Goal: Task Accomplishment & Management: Complete application form

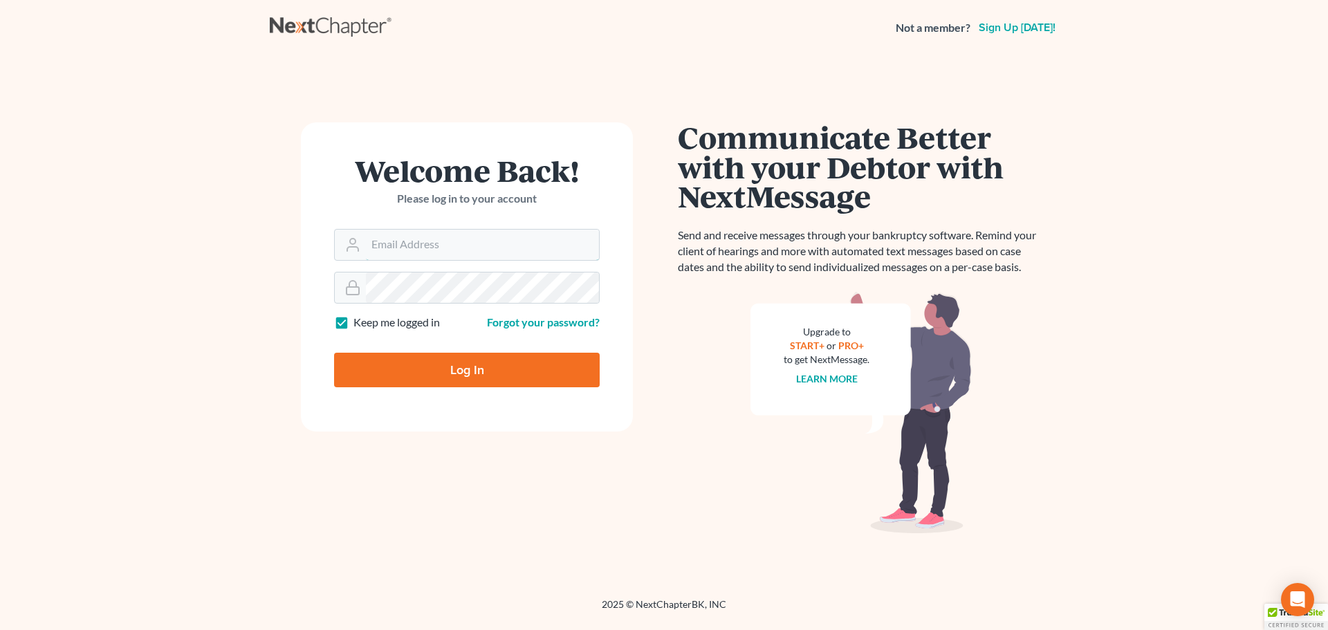
type input "email@wendymorgan.com"
click at [434, 366] on input "Log In" at bounding box center [467, 370] width 266 height 35
type input "Thinking..."
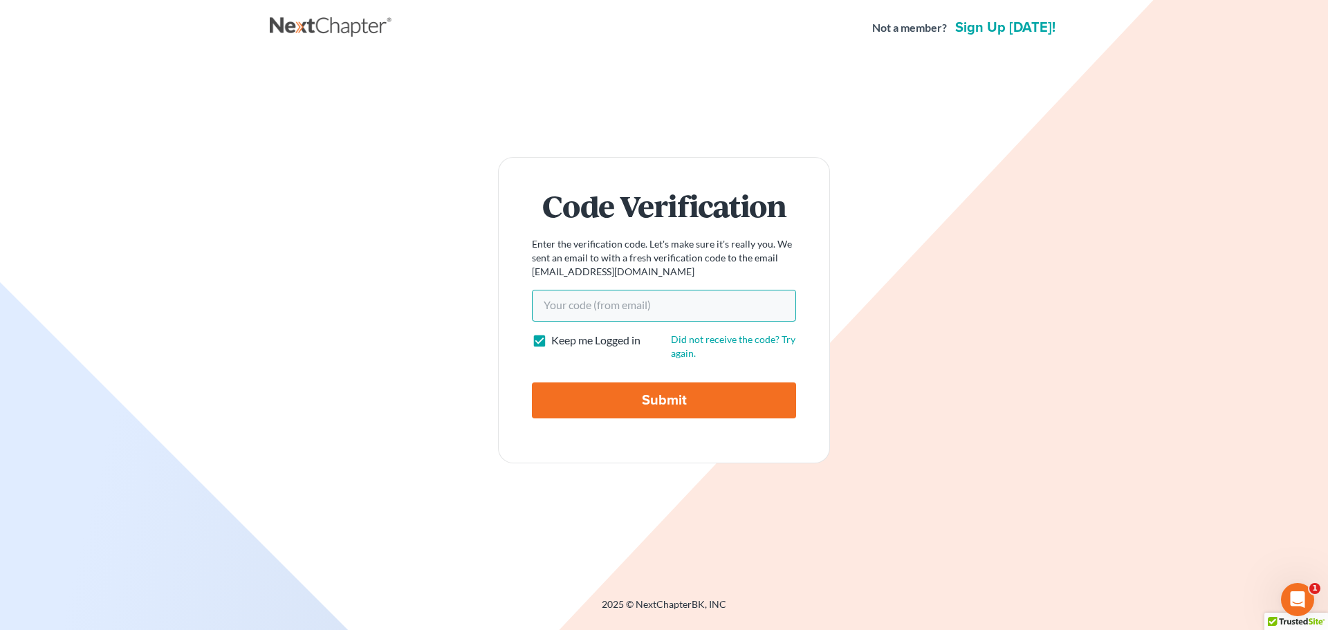
click at [599, 316] on input "Your code(from email)" at bounding box center [664, 306] width 264 height 32
paste input "71bb97"
type input "71bb97"
click at [609, 408] on input "Submit" at bounding box center [664, 400] width 264 height 36
type input "Thinking..."
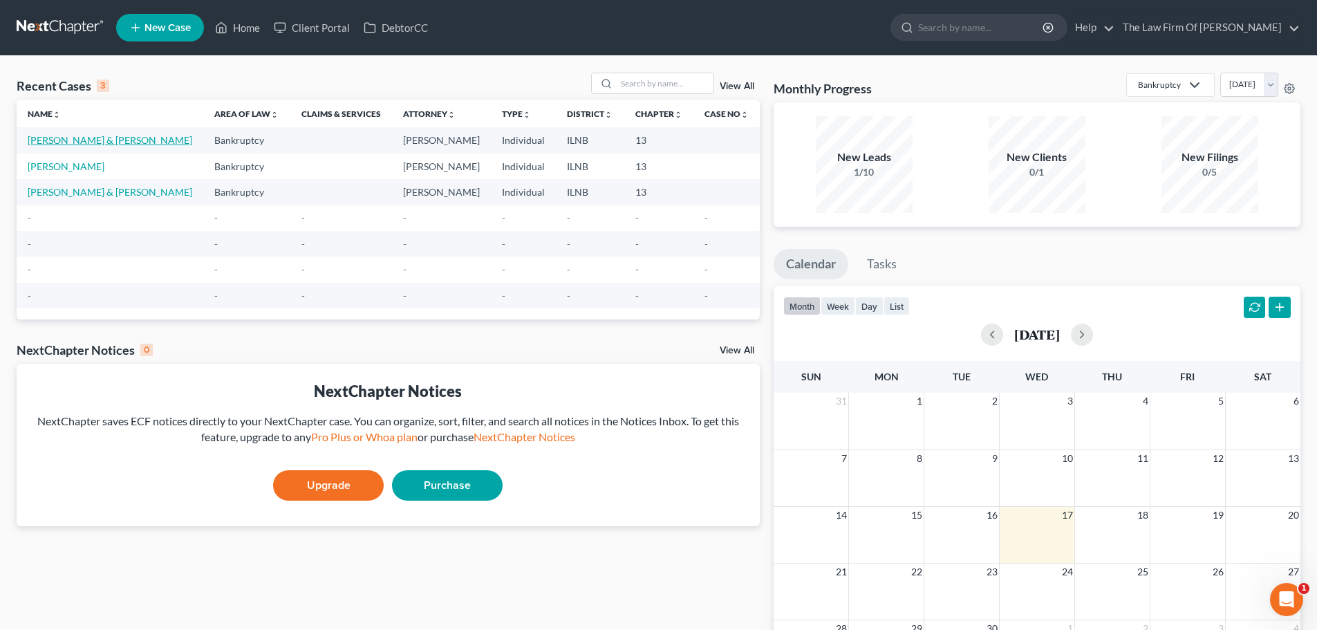
click at [64, 141] on link "[PERSON_NAME] & [PERSON_NAME]" at bounding box center [110, 140] width 165 height 12
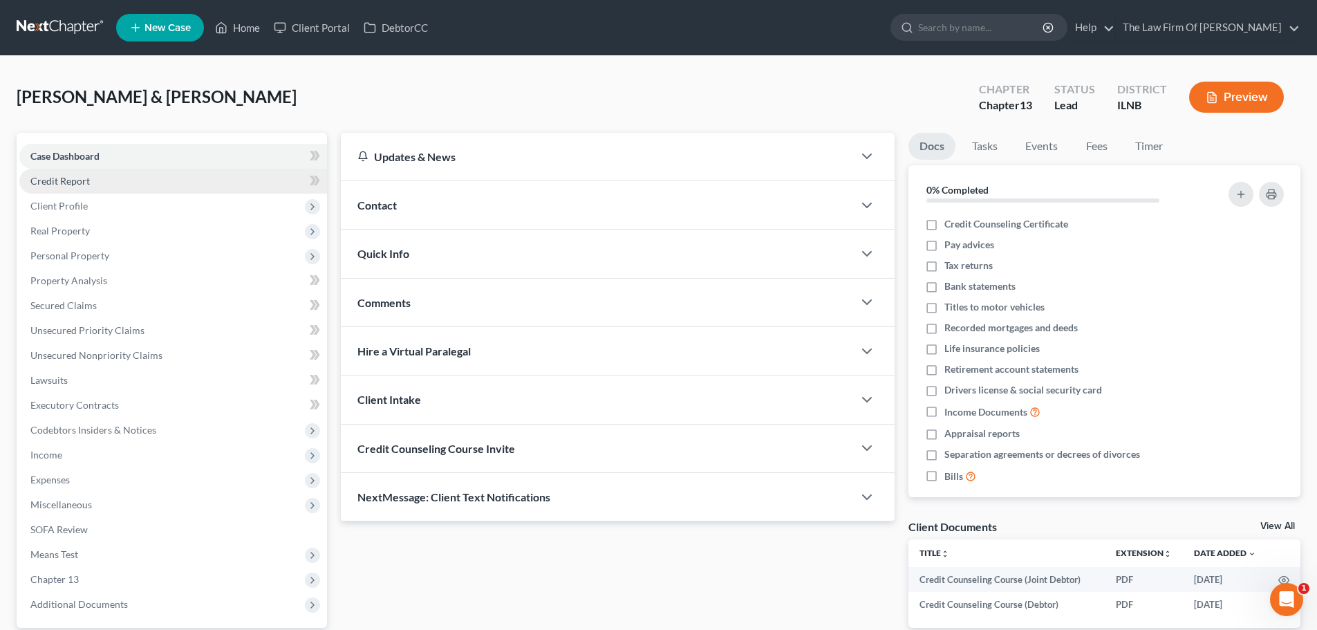
click at [112, 184] on link "Credit Report" at bounding box center [173, 181] width 308 height 25
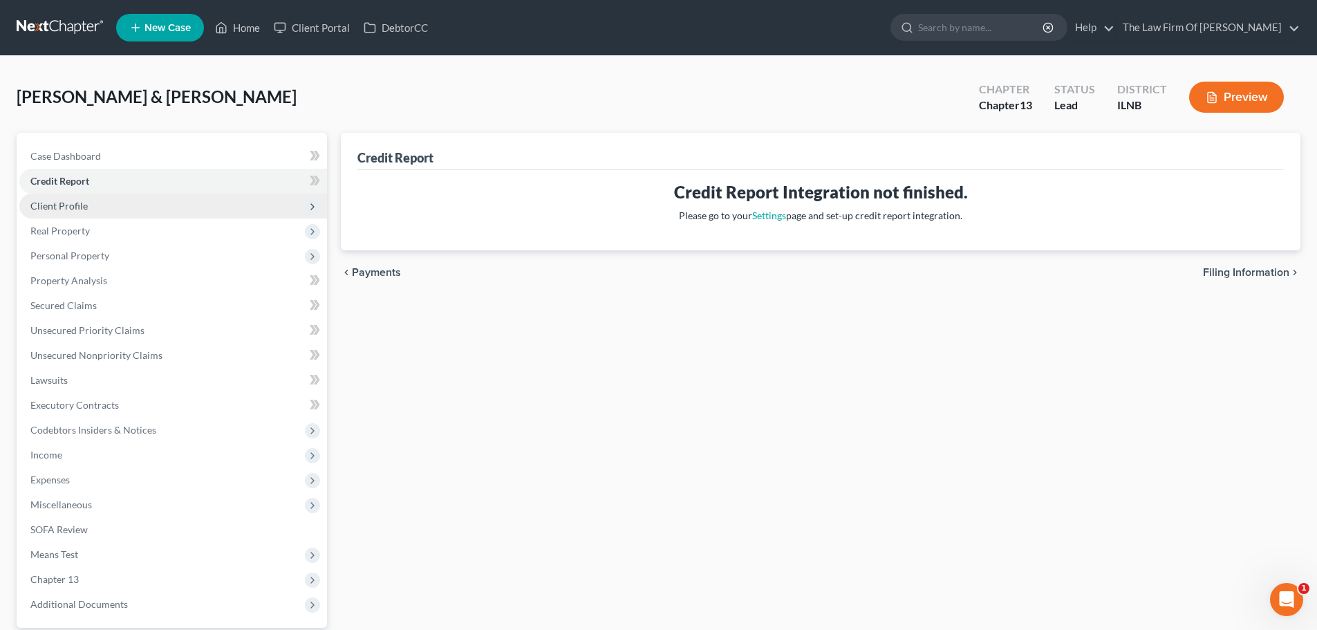
click at [123, 203] on span "Client Profile" at bounding box center [173, 206] width 308 height 25
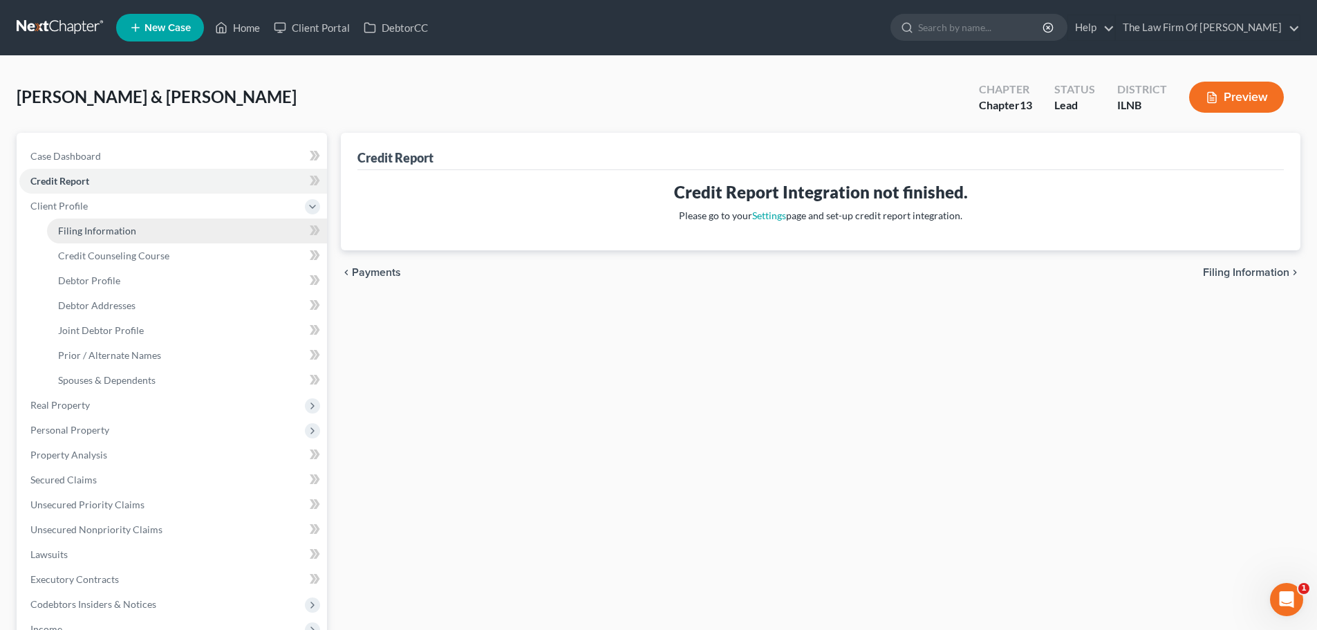
click at [126, 230] on span "Filing Information" at bounding box center [97, 231] width 78 height 12
select select "1"
select select "3"
select select "25"
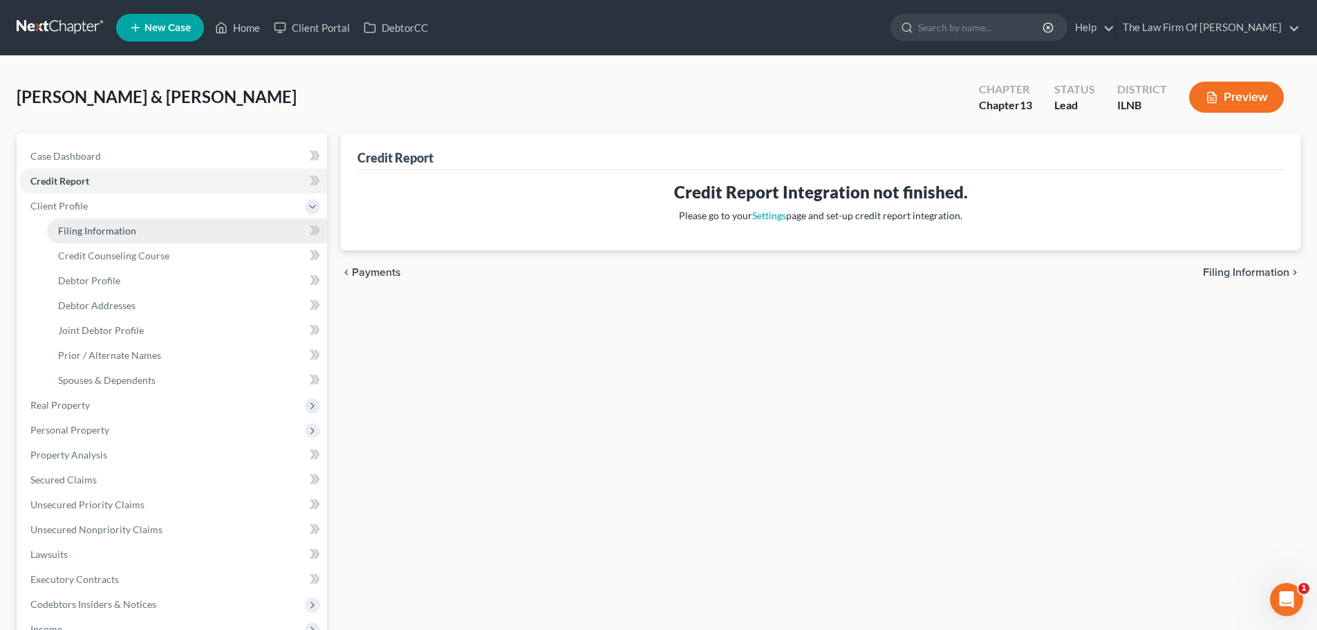
select select "0"
select select "14"
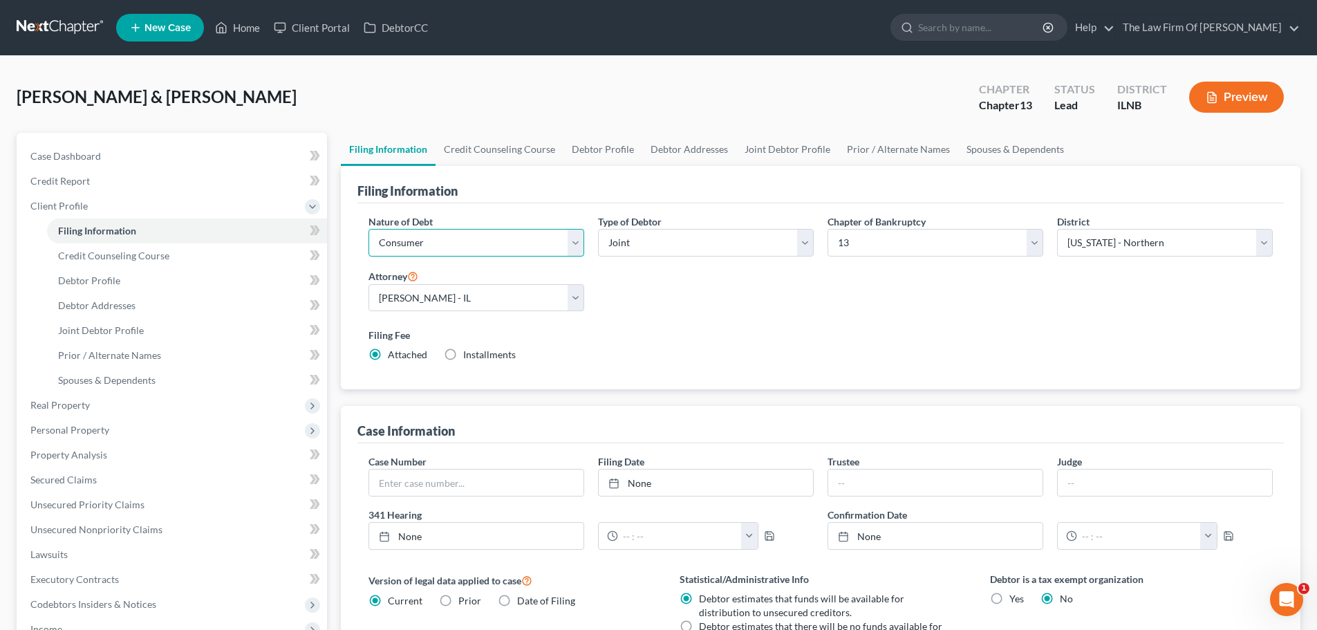
click at [581, 241] on select "Select Business Consumer Other" at bounding box center [477, 243] width 216 height 28
click at [635, 283] on div "Nature of Debt Select Business Consumer Other Nature of Business Select Clearin…" at bounding box center [821, 293] width 918 height 159
click at [579, 244] on select "Select Business Consumer Other" at bounding box center [477, 243] width 216 height 28
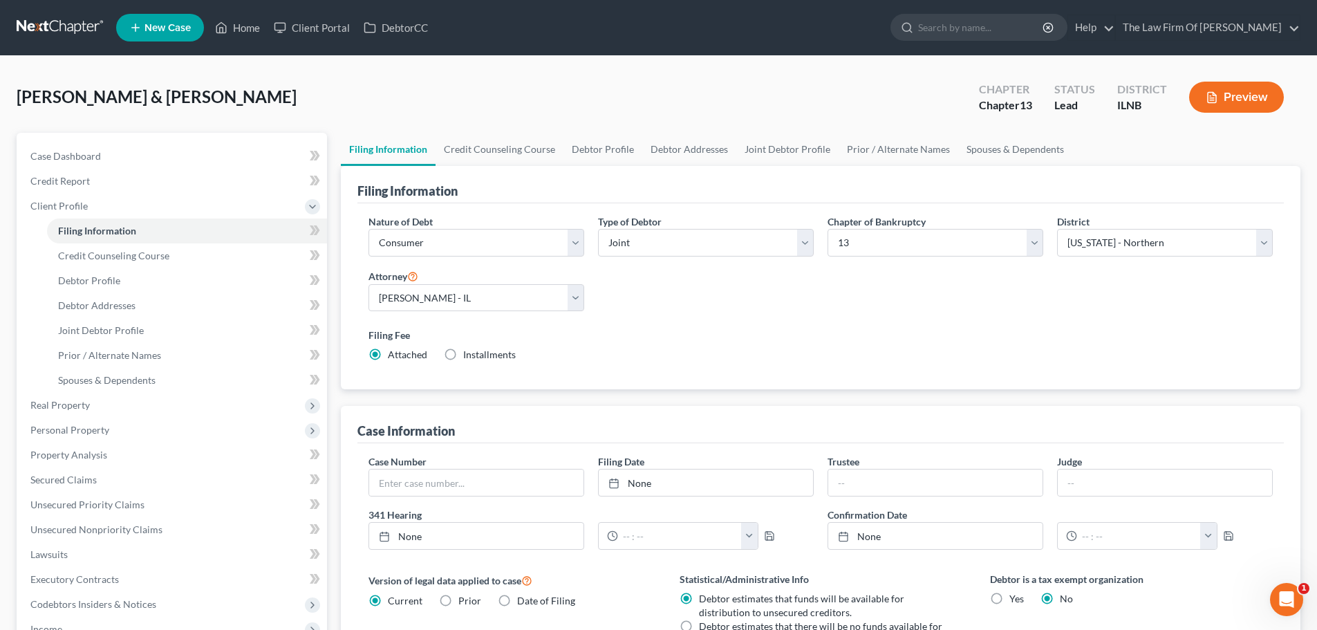
click at [465, 217] on div "Nature of Debt Select Business Consumer Other" at bounding box center [477, 235] width 216 height 42
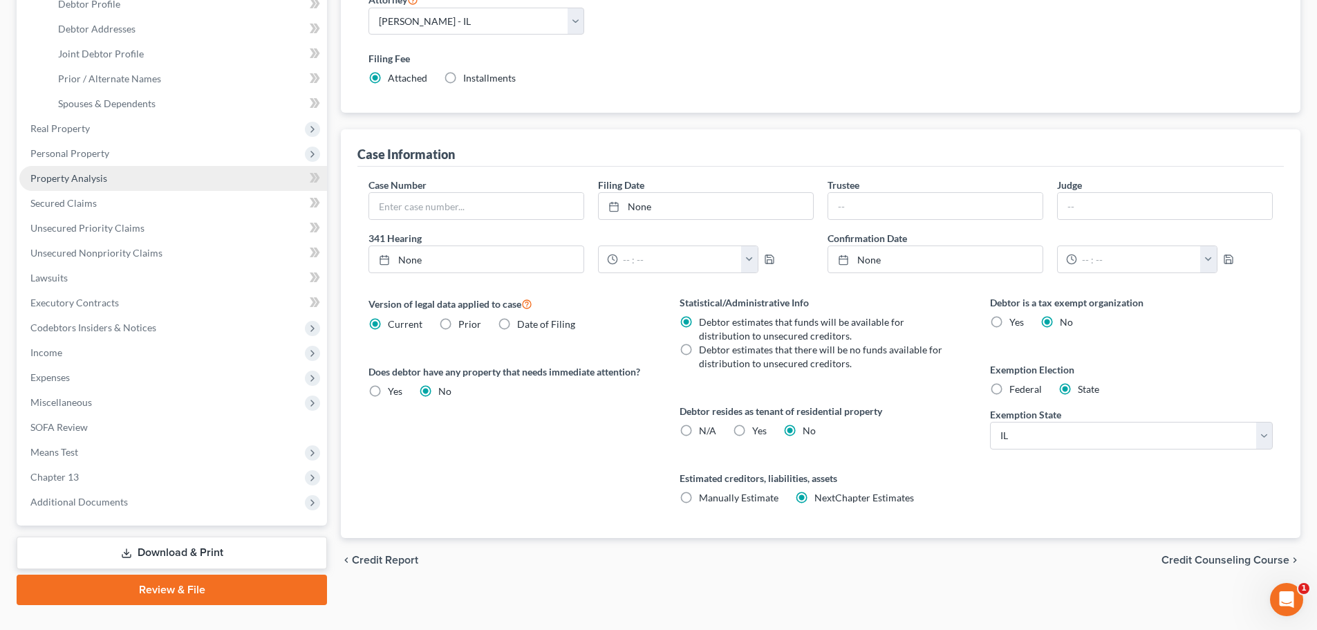
scroll to position [69, 0]
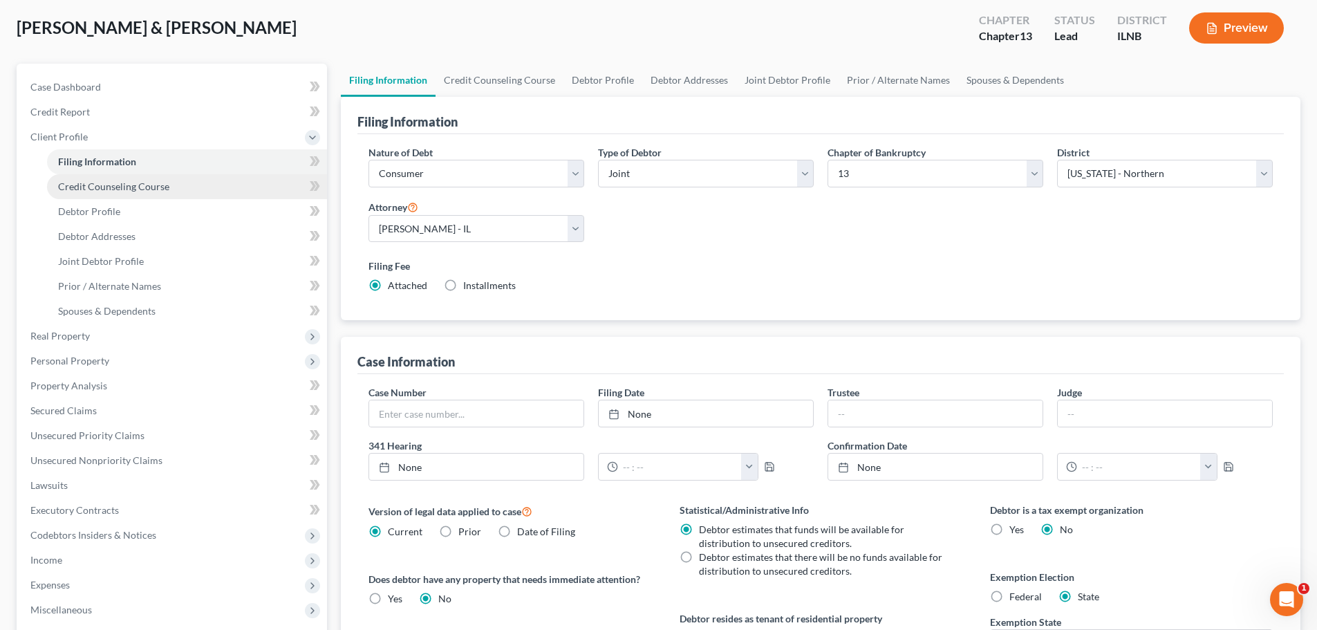
click at [129, 197] on link "Credit Counseling Course" at bounding box center [187, 186] width 280 height 25
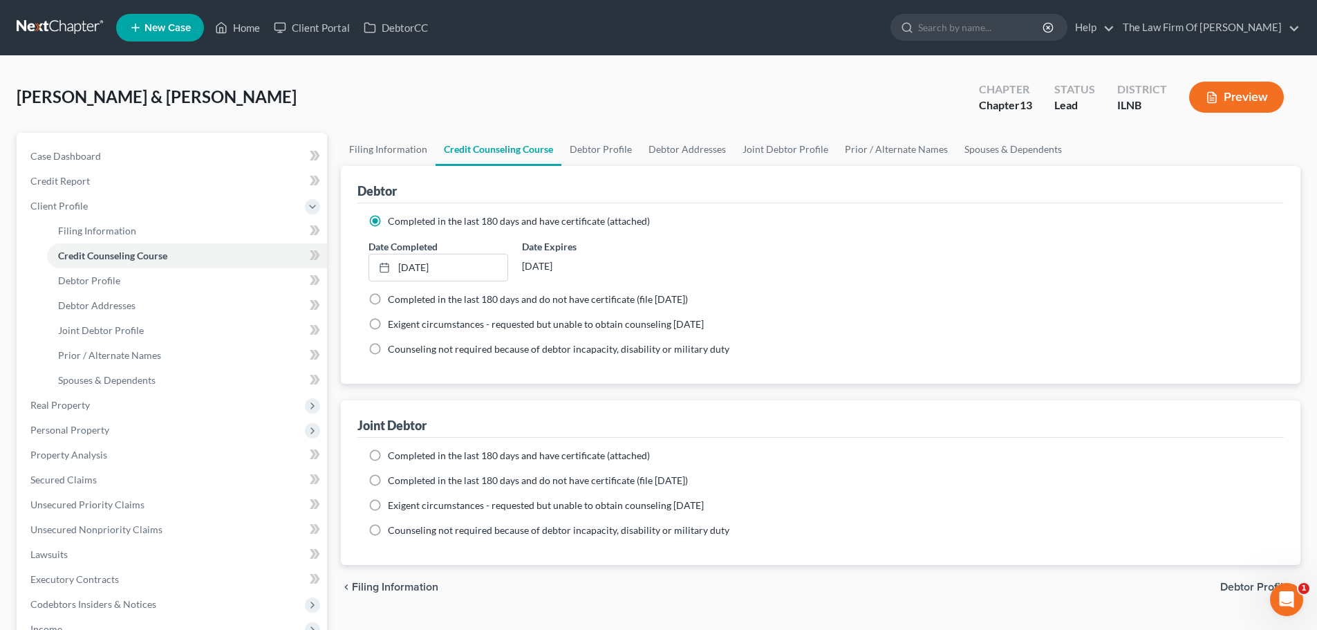
click at [388, 455] on label "Completed in the last 180 days and have certificate (attached)" at bounding box center [519, 456] width 262 height 14
click at [393, 455] on input "Completed in the last 180 days and have certificate (attached)" at bounding box center [397, 453] width 9 height 9
radio input "true"
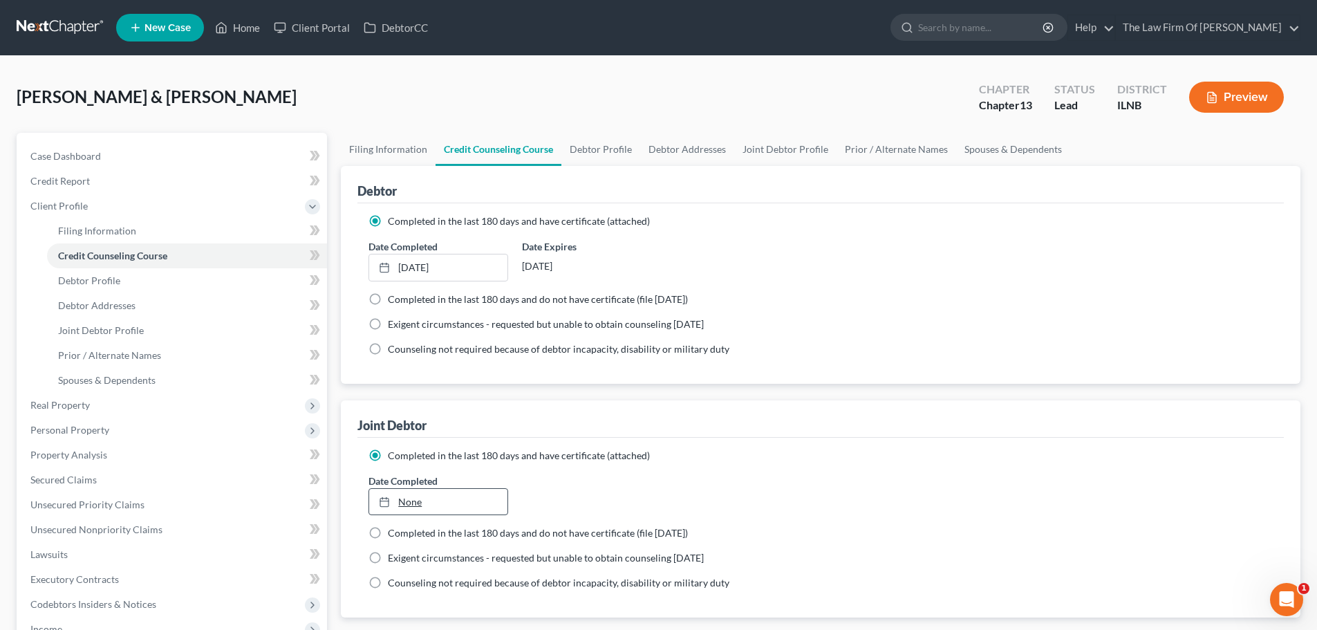
type input "9/17/2025"
click at [414, 500] on link "None" at bounding box center [438, 502] width 138 height 26
click at [695, 483] on div "Date Completed 9/2/2025 close Date 9/2/2025 Time 12:00 AM chevron_left Septembe…" at bounding box center [821, 495] width 918 height 42
click at [95, 283] on span "Debtor Profile" at bounding box center [89, 280] width 62 height 12
select select "1"
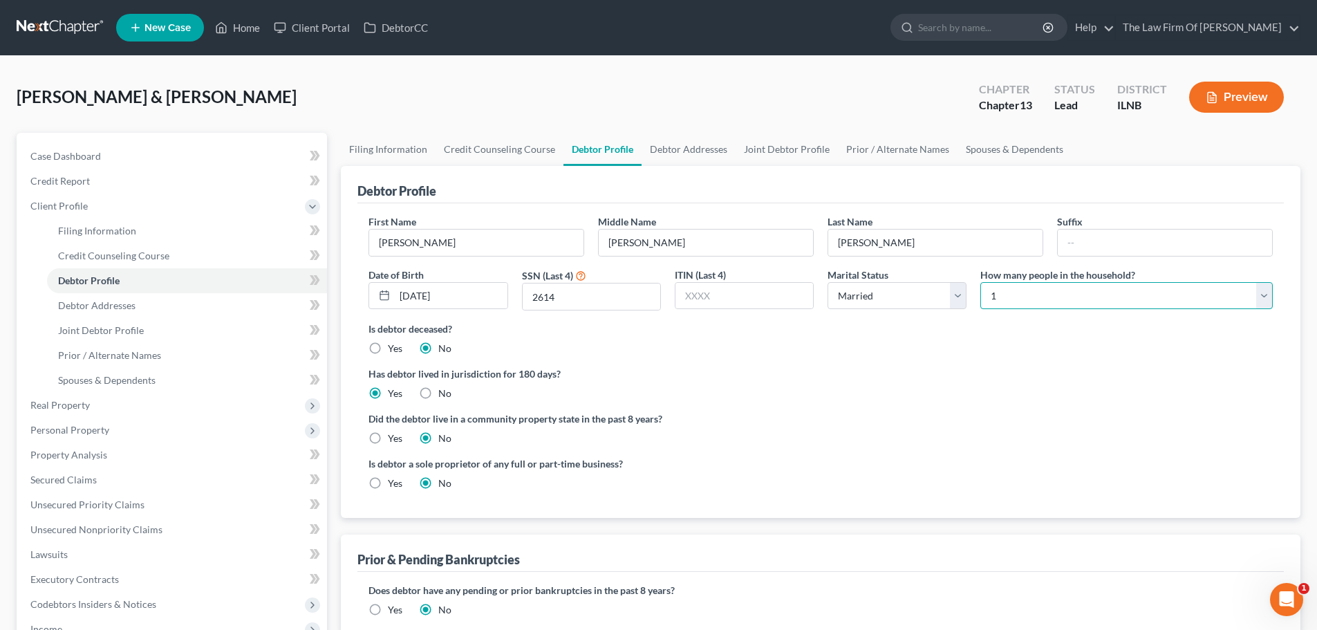
click at [1025, 293] on select "Select 1 2 3 4 5 6 7 8 9 10 11 12 13 14 15 16 17 18 19 20" at bounding box center [1126, 296] width 292 height 28
select select "3"
click at [980, 282] on select "Select 1 2 3 4 5 6 7 8 9 10 11 12 13 14 15 16 17 18 19 20" at bounding box center [1126, 296] width 292 height 28
click at [924, 427] on div "Did the debtor live in a community property state in the past 8 years? Yes No" at bounding box center [821, 428] width 904 height 34
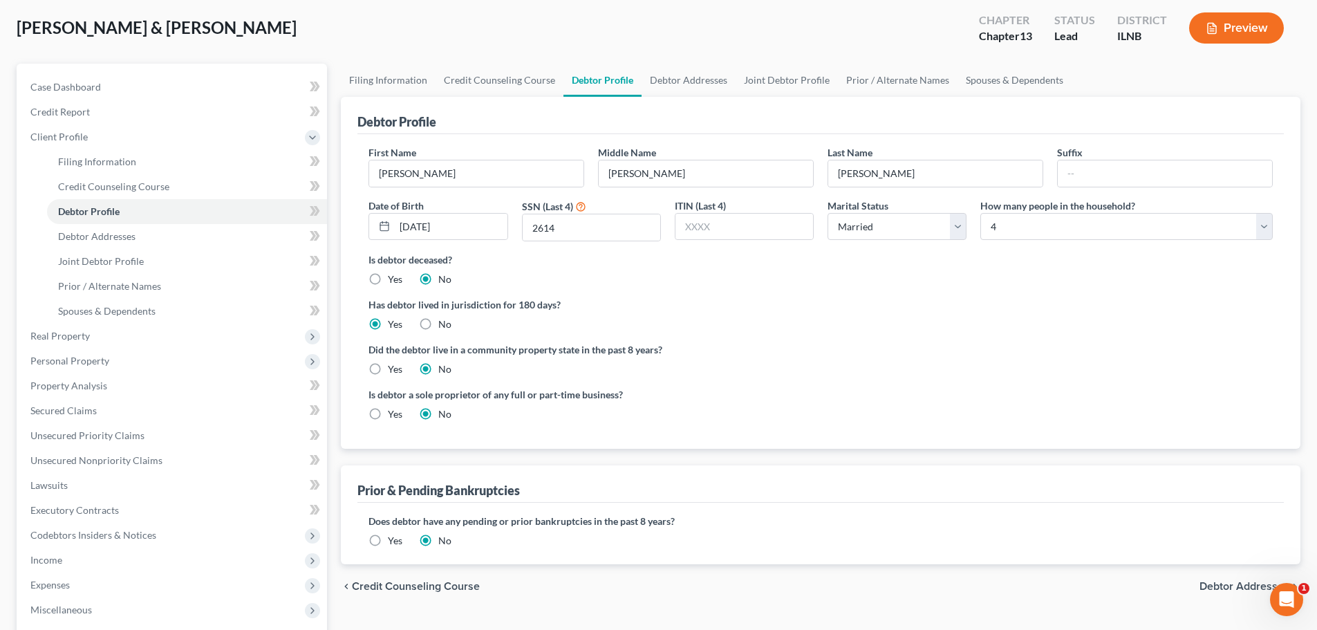
scroll to position [138, 0]
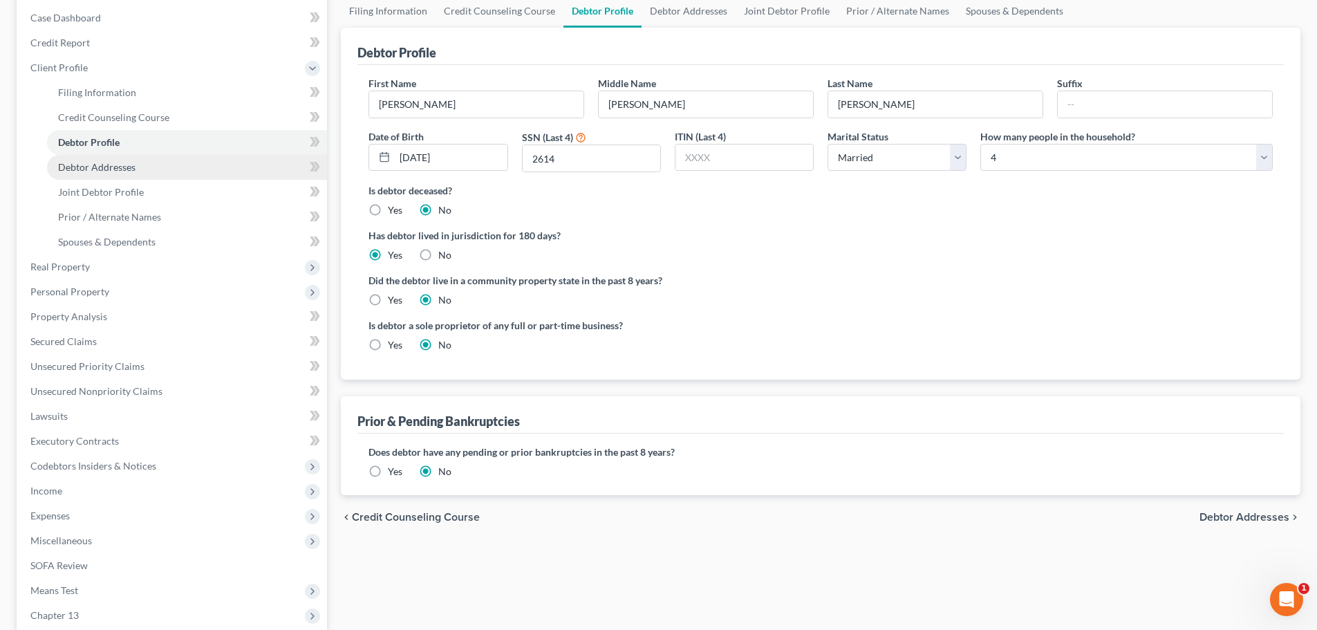
click at [158, 165] on link "Debtor Addresses" at bounding box center [187, 167] width 280 height 25
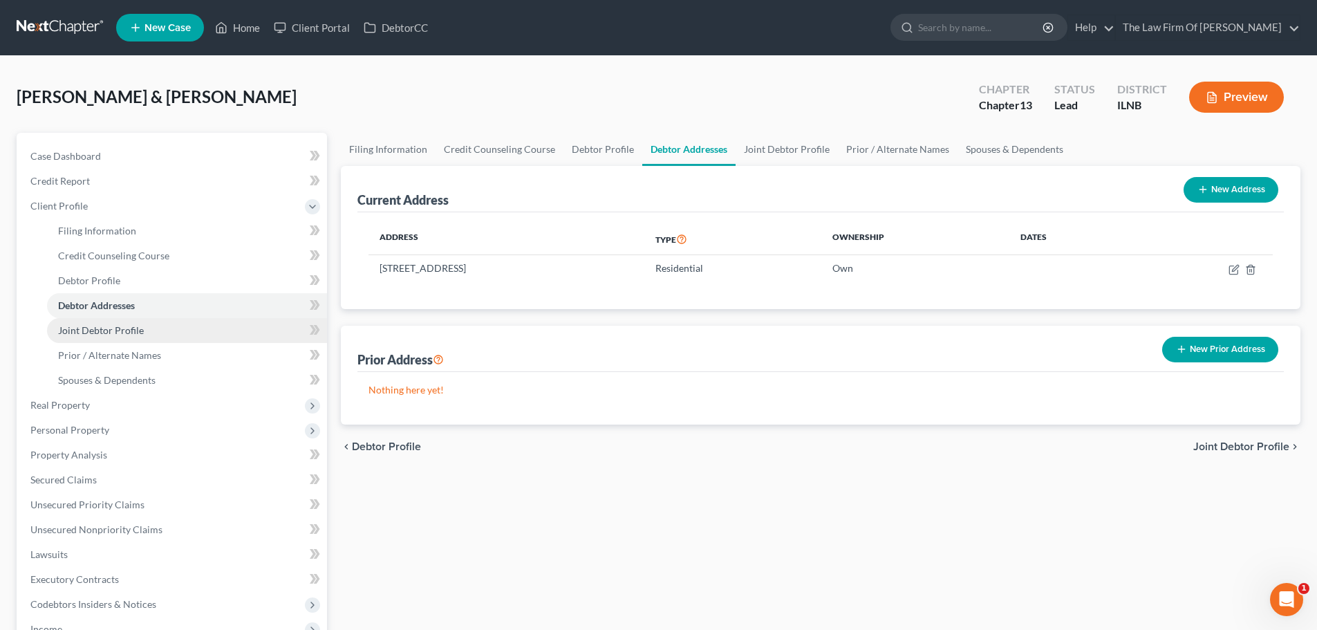
click at [191, 335] on link "Joint Debtor Profile" at bounding box center [187, 330] width 280 height 25
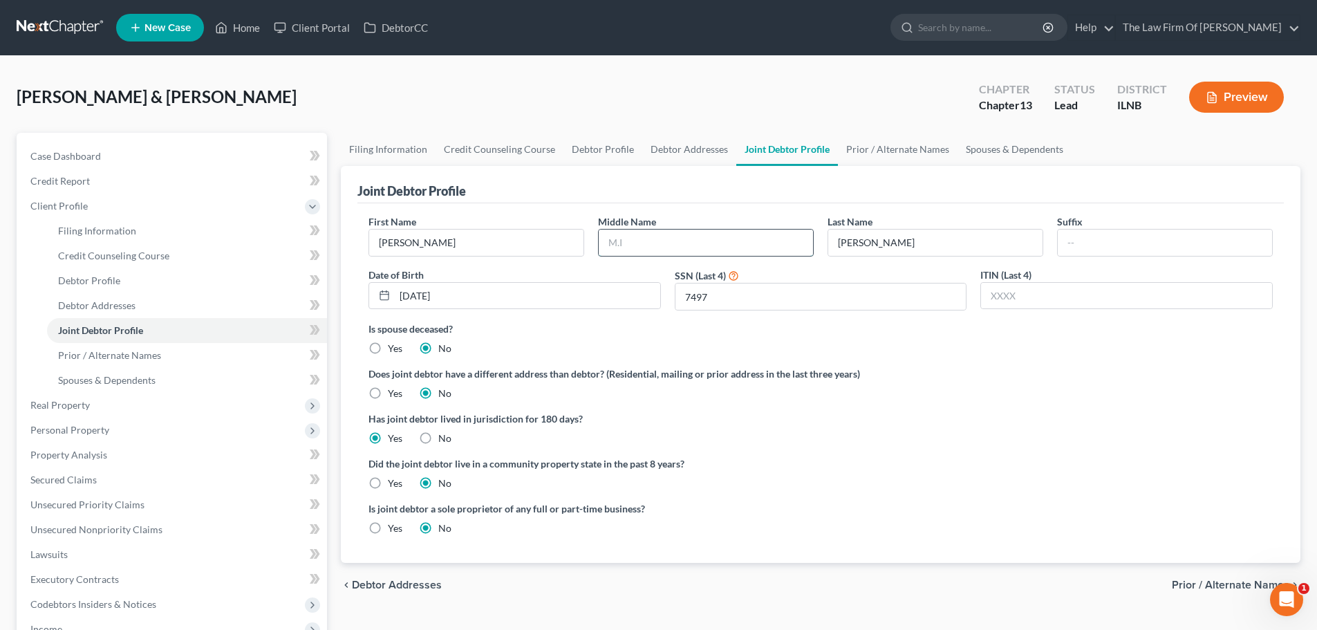
click at [611, 246] on input "text" at bounding box center [706, 243] width 214 height 26
type input "Patrick"
click at [607, 187] on div "Joint Debtor Profile" at bounding box center [820, 184] width 926 height 37
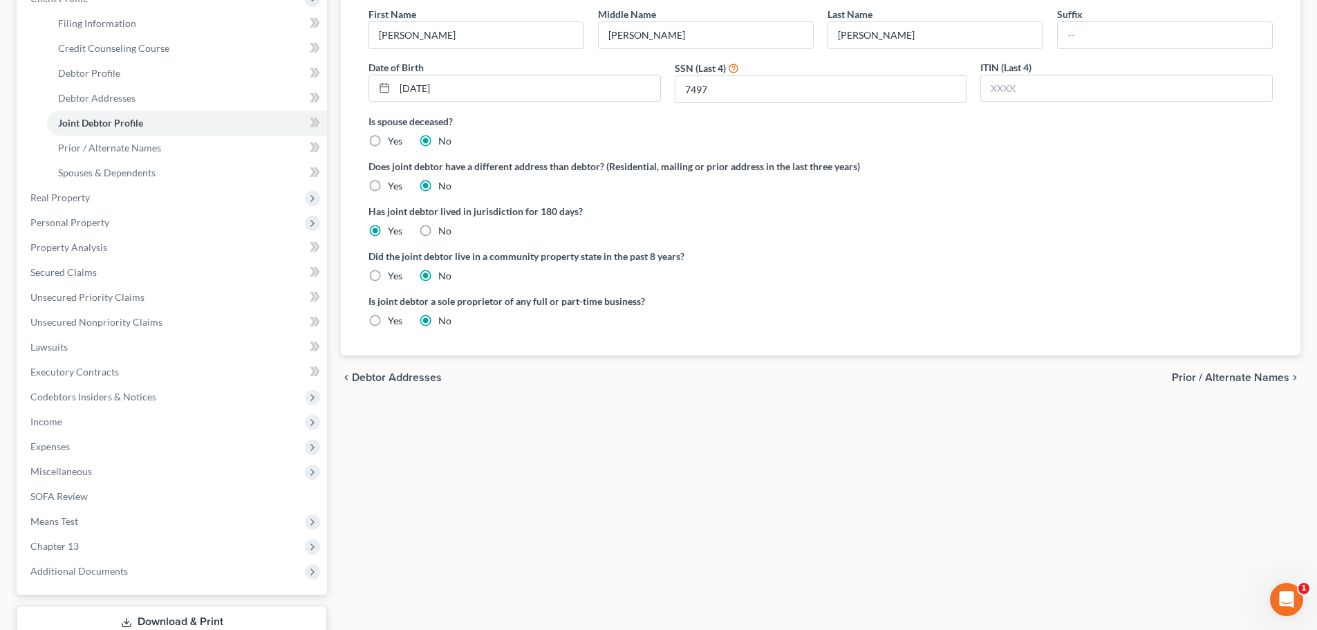
scroll to position [304, 0]
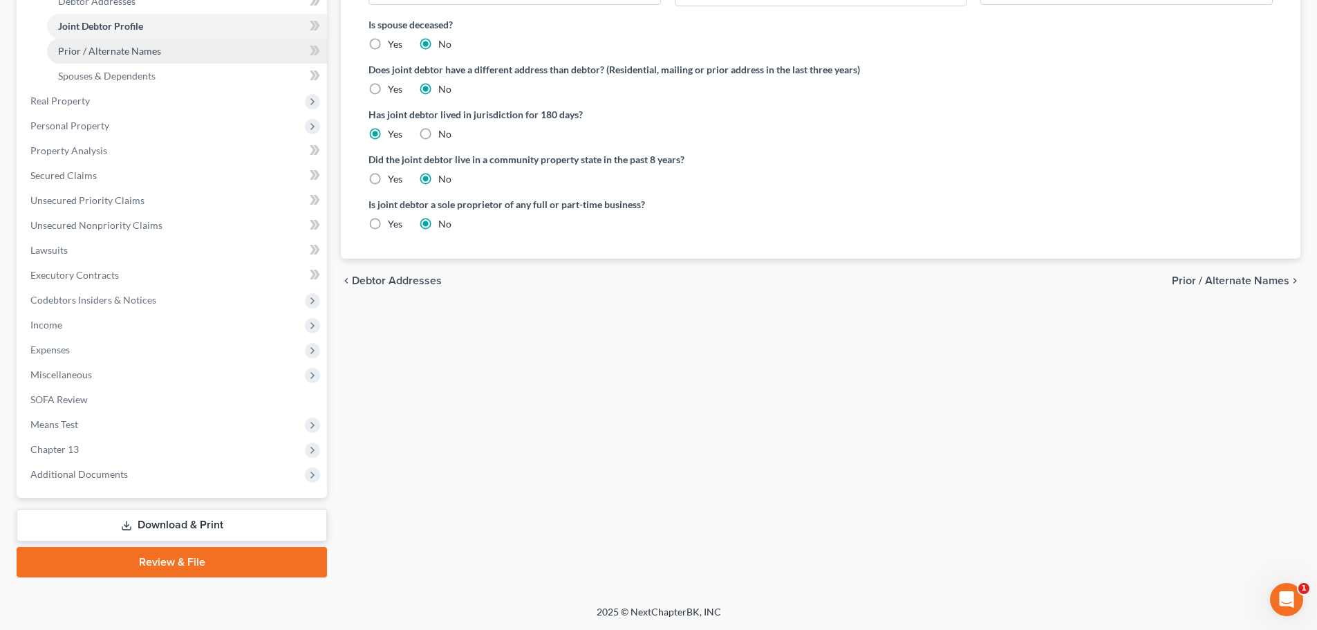
click at [113, 53] on span "Prior / Alternate Names" at bounding box center [109, 51] width 103 height 12
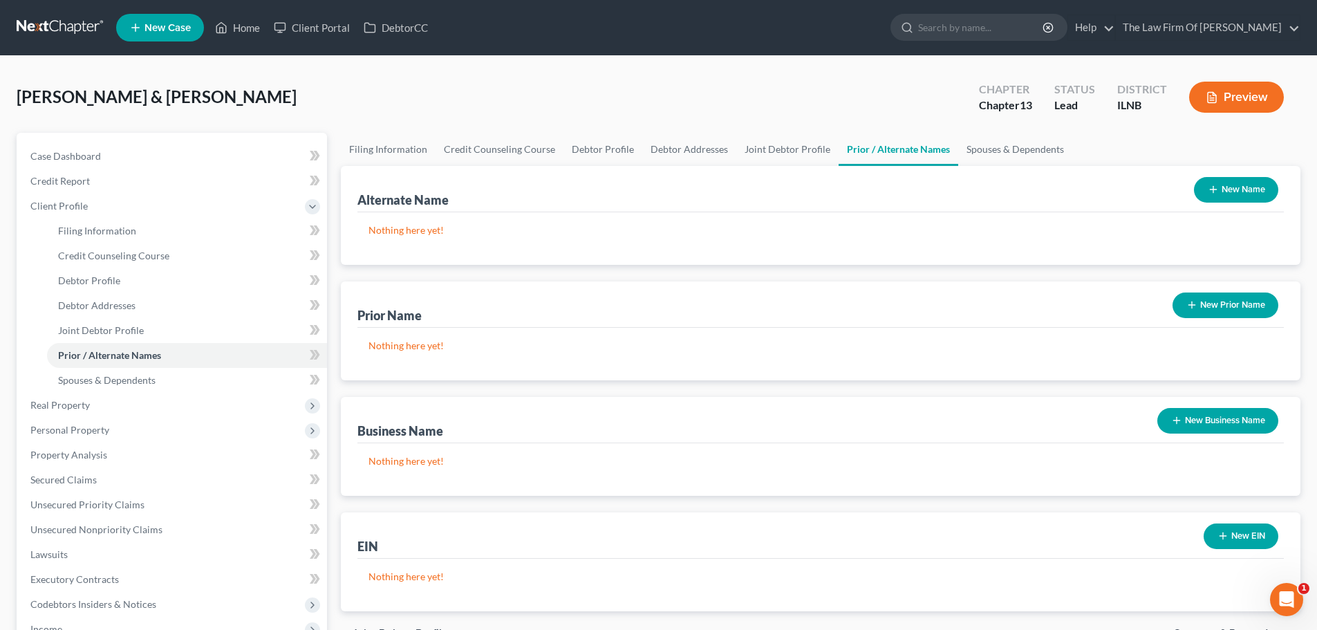
scroll to position [69, 0]
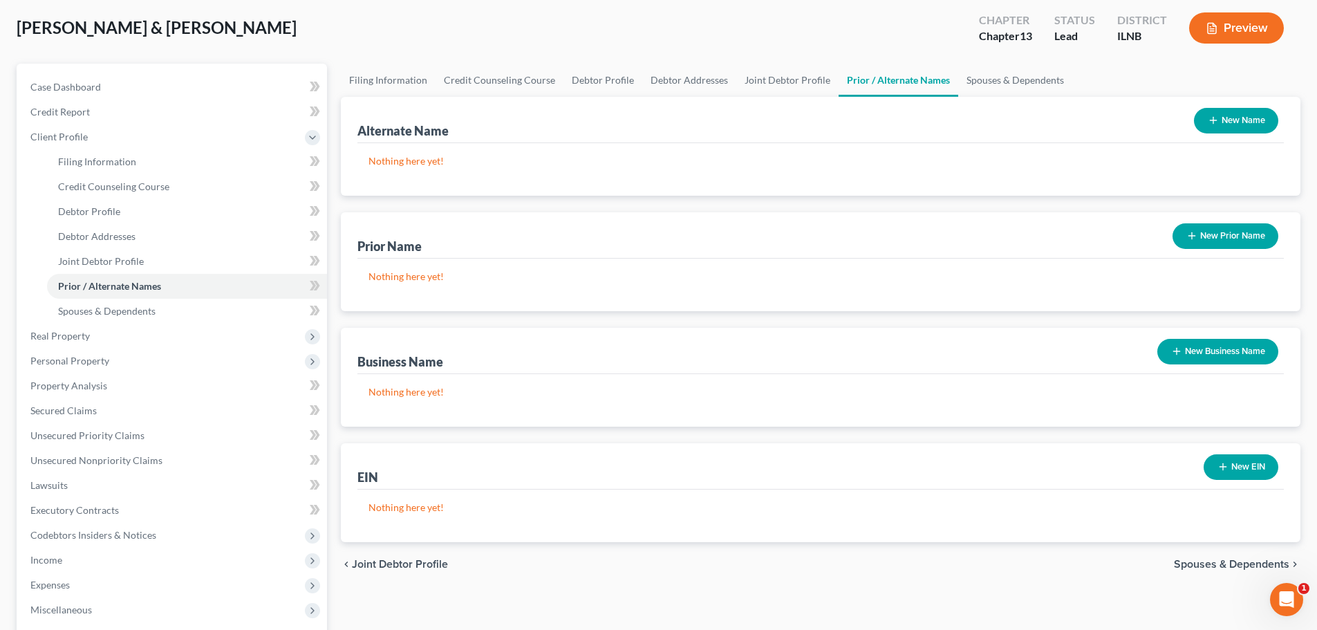
click at [1202, 348] on button "New Business Name" at bounding box center [1217, 352] width 121 height 26
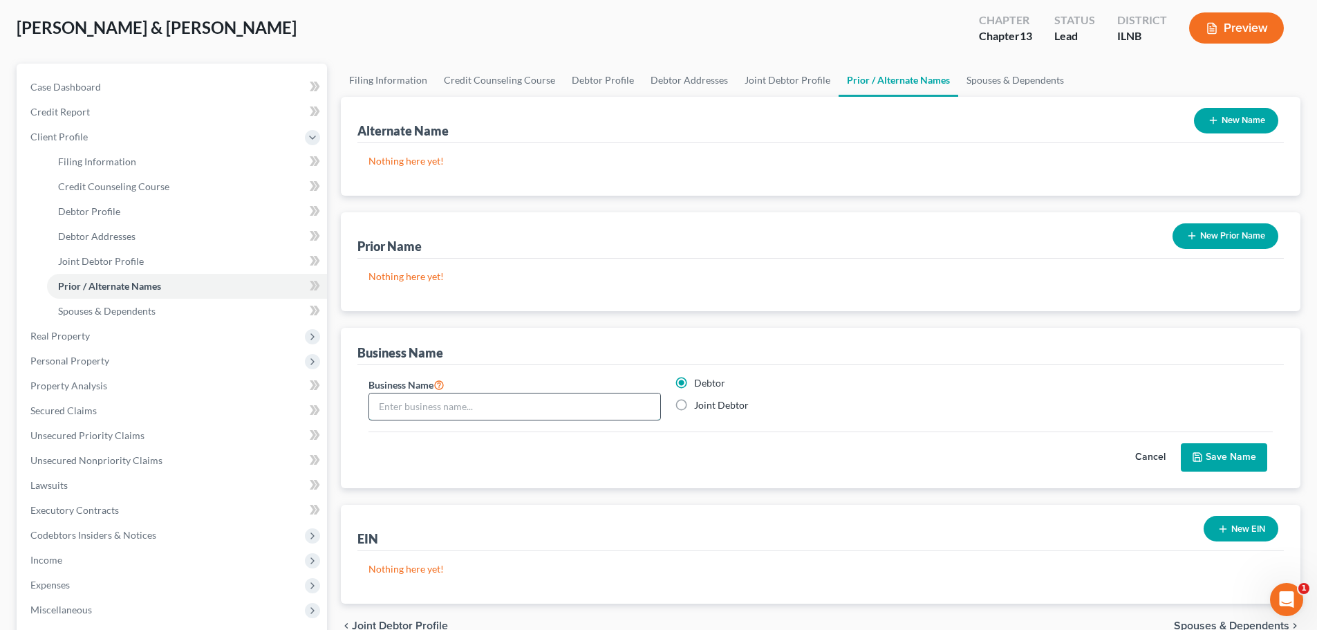
click at [465, 406] on input "text" at bounding box center [514, 406] width 291 height 26
type input "John Doe LLC"
click at [1209, 451] on button "Save Name" at bounding box center [1224, 457] width 86 height 29
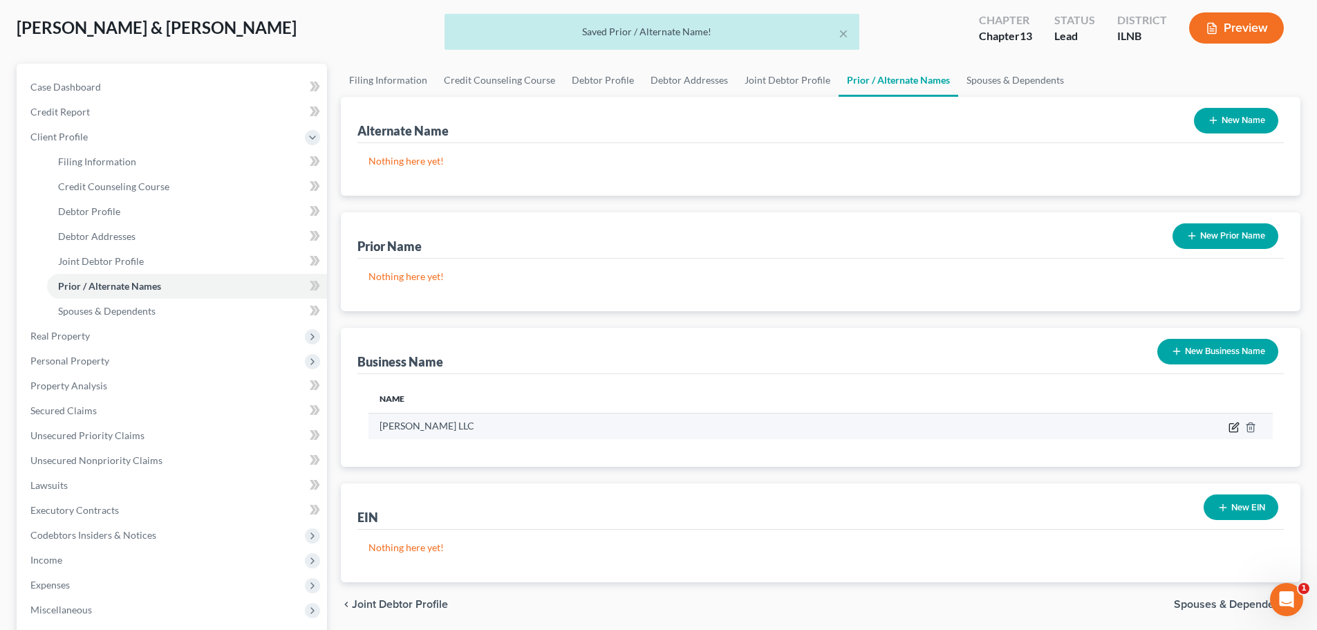
click at [1234, 428] on icon "button" at bounding box center [1234, 427] width 11 height 11
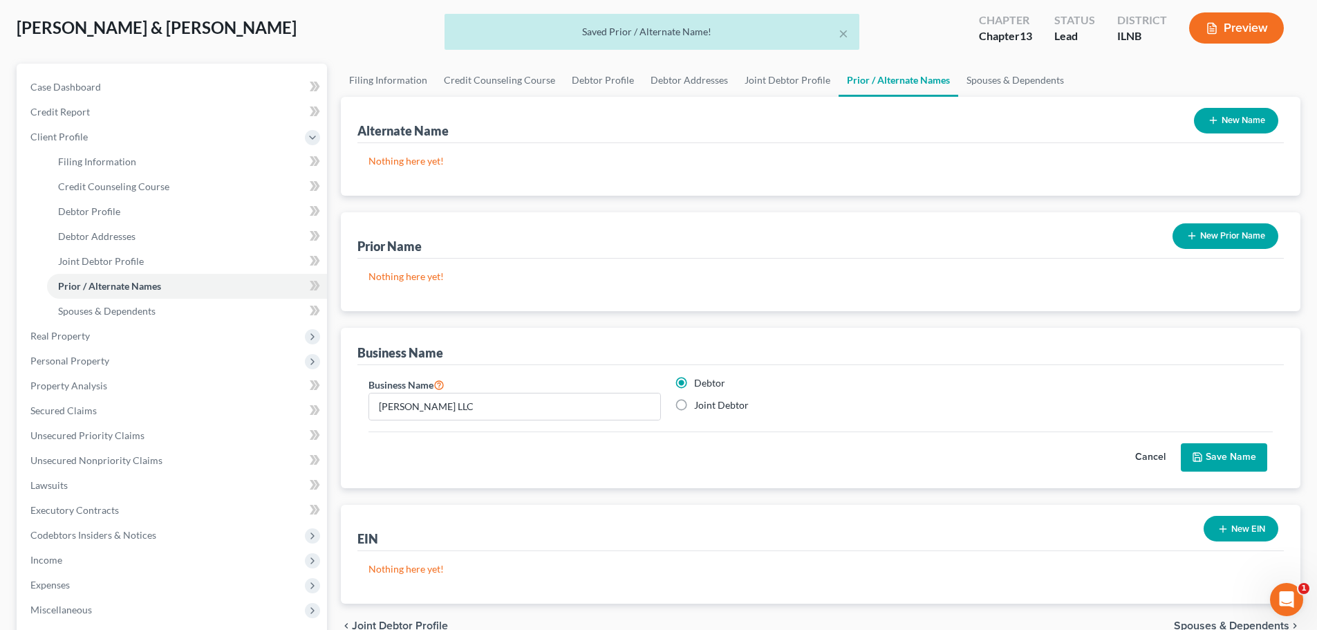
click at [1157, 449] on button "Cancel" at bounding box center [1150, 458] width 61 height 28
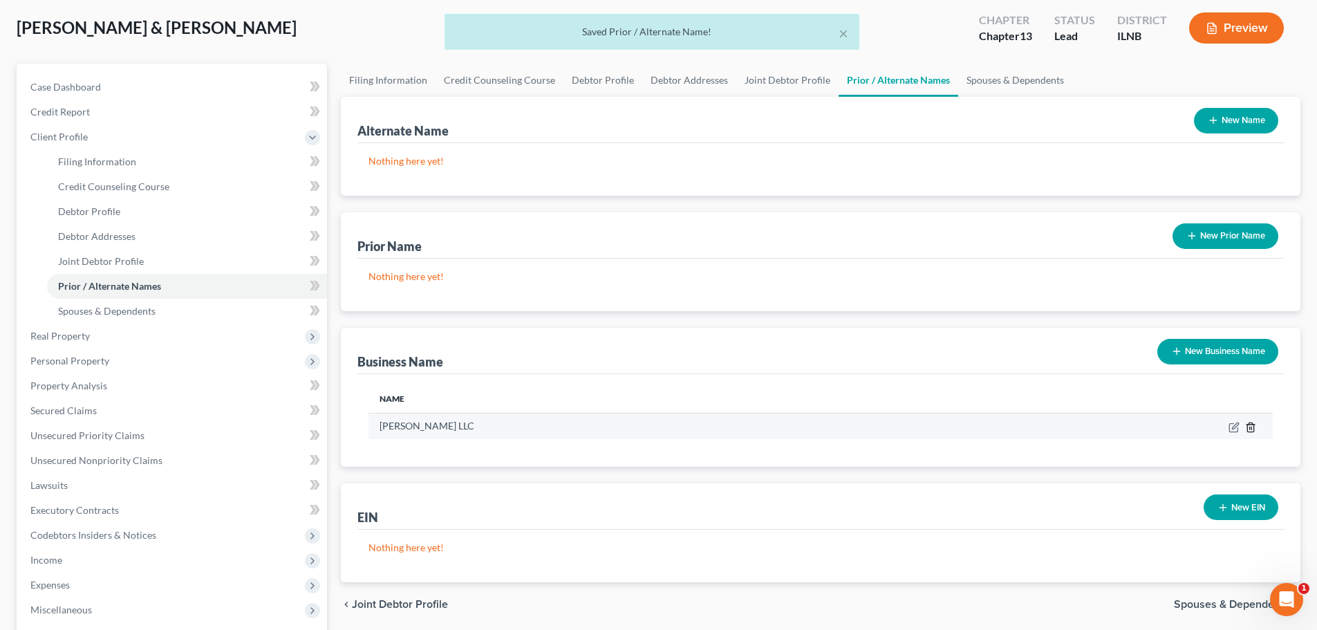
click at [1253, 427] on icon "button" at bounding box center [1250, 427] width 11 height 11
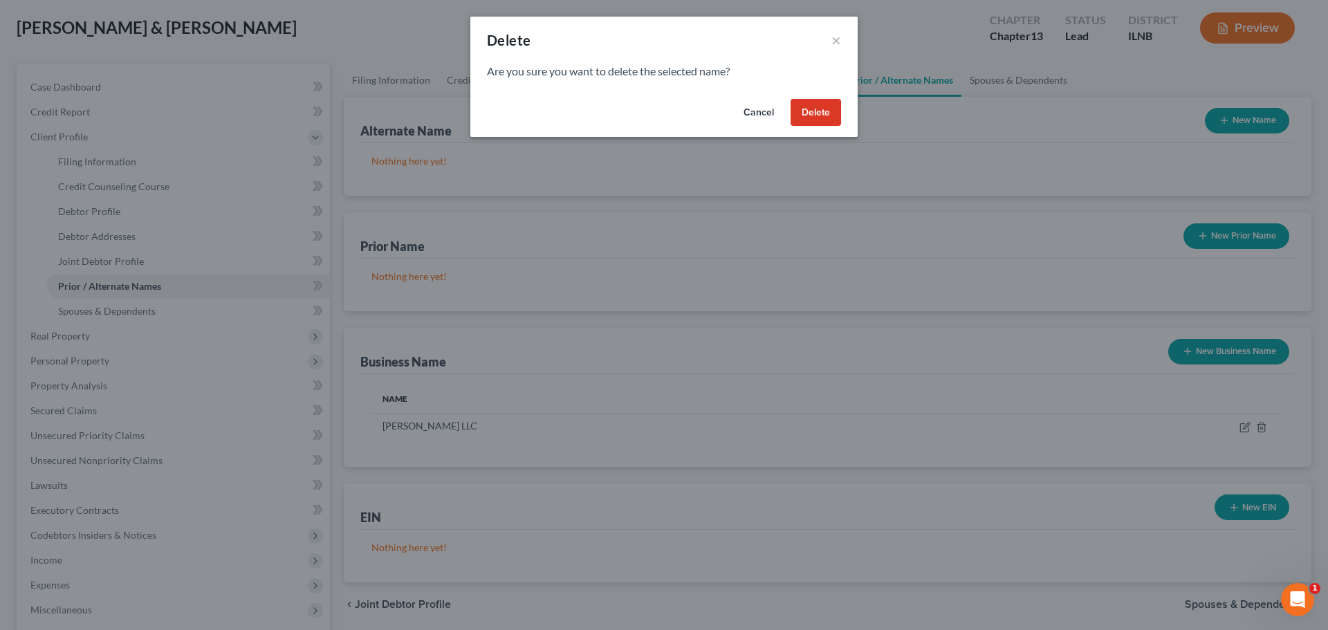
click at [820, 113] on button "Delete" at bounding box center [815, 113] width 50 height 28
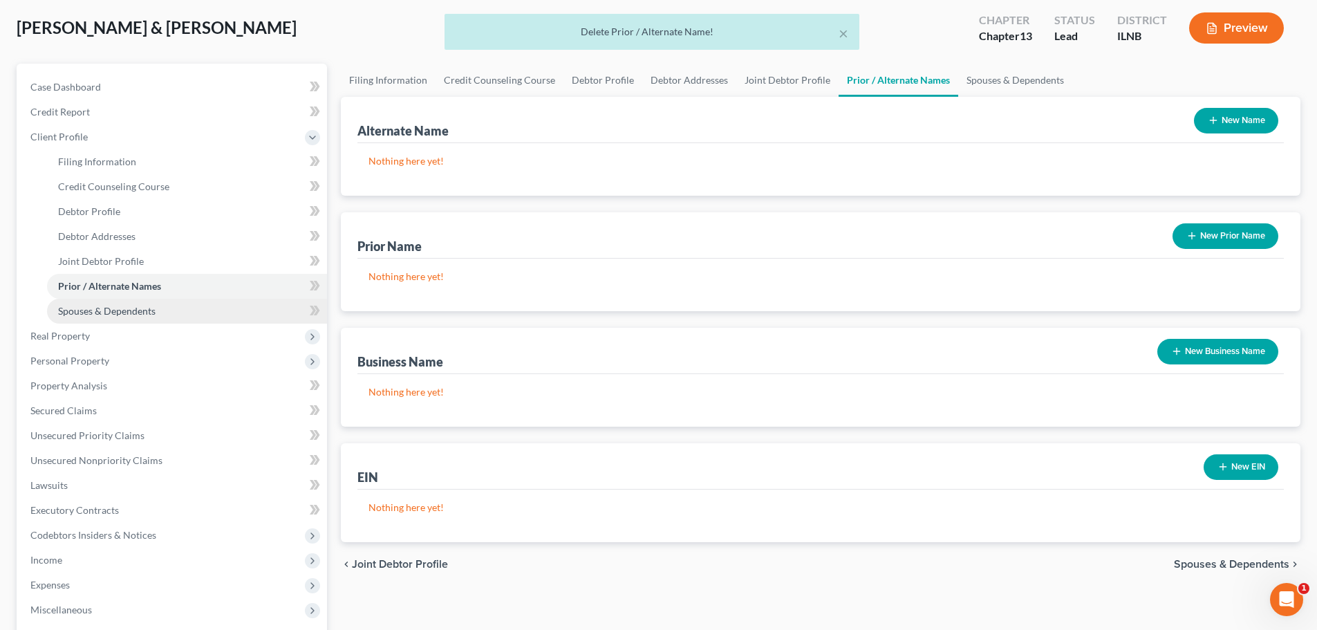
click at [142, 314] on span "Spouses & Dependents" at bounding box center [106, 311] width 97 height 12
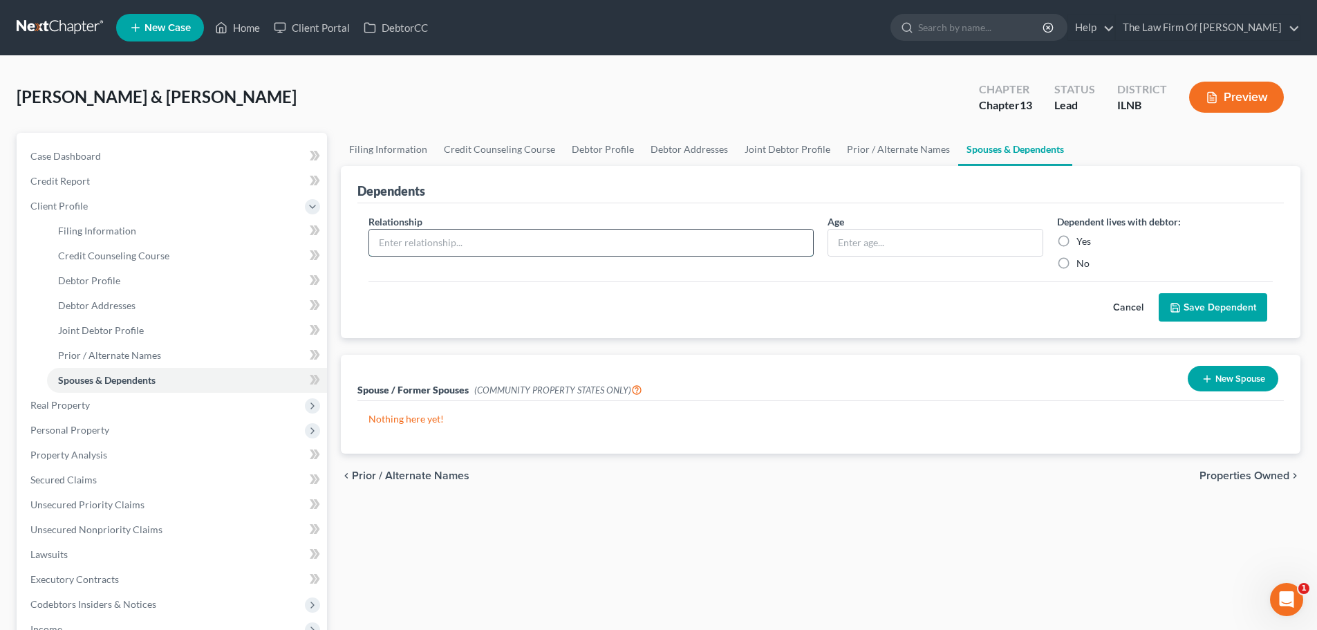
click at [516, 239] on input "text" at bounding box center [591, 243] width 444 height 26
click at [380, 245] on input "Daughter" at bounding box center [591, 243] width 444 height 26
click at [463, 242] on input "Biological Daughter" at bounding box center [591, 243] width 444 height 26
click at [475, 242] on input "Biological Daughter" at bounding box center [591, 243] width 444 height 26
type input "Biological Daughter of Debtor, Alissa Scott"
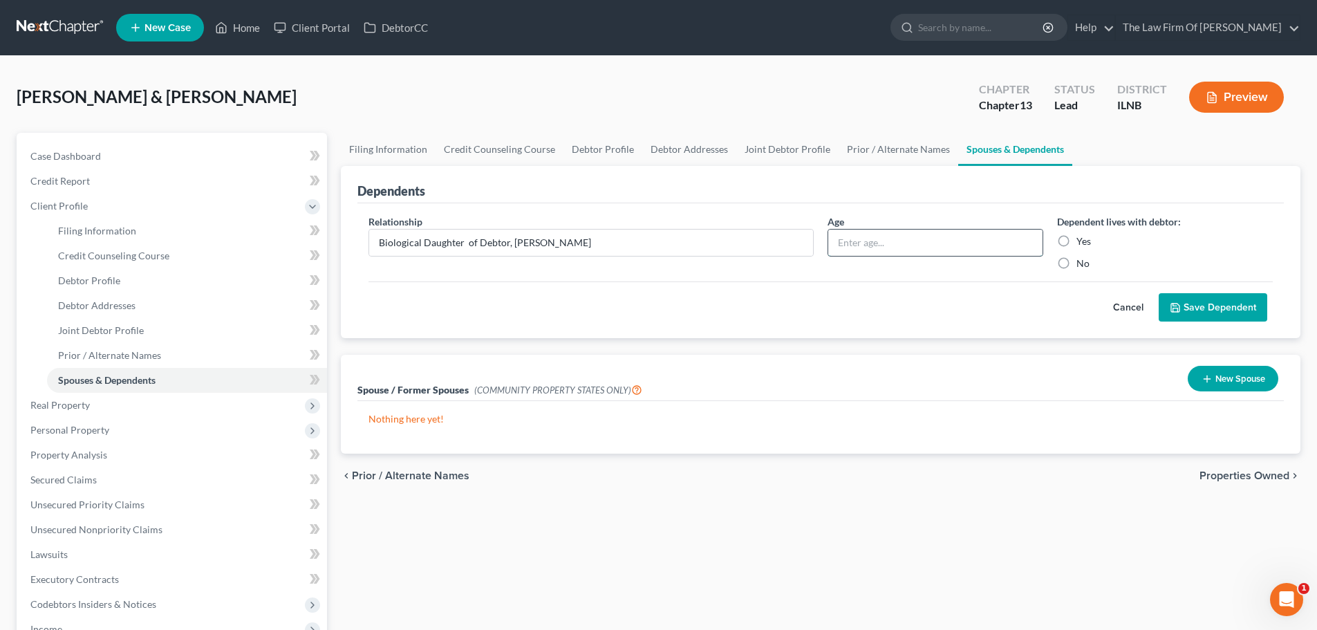
click at [913, 239] on input "text" at bounding box center [935, 243] width 214 height 26
type input "17"
click at [1077, 241] on label "Yes" at bounding box center [1084, 241] width 15 height 14
click at [1082, 241] on input "Yes" at bounding box center [1086, 238] width 9 height 9
radio input "true"
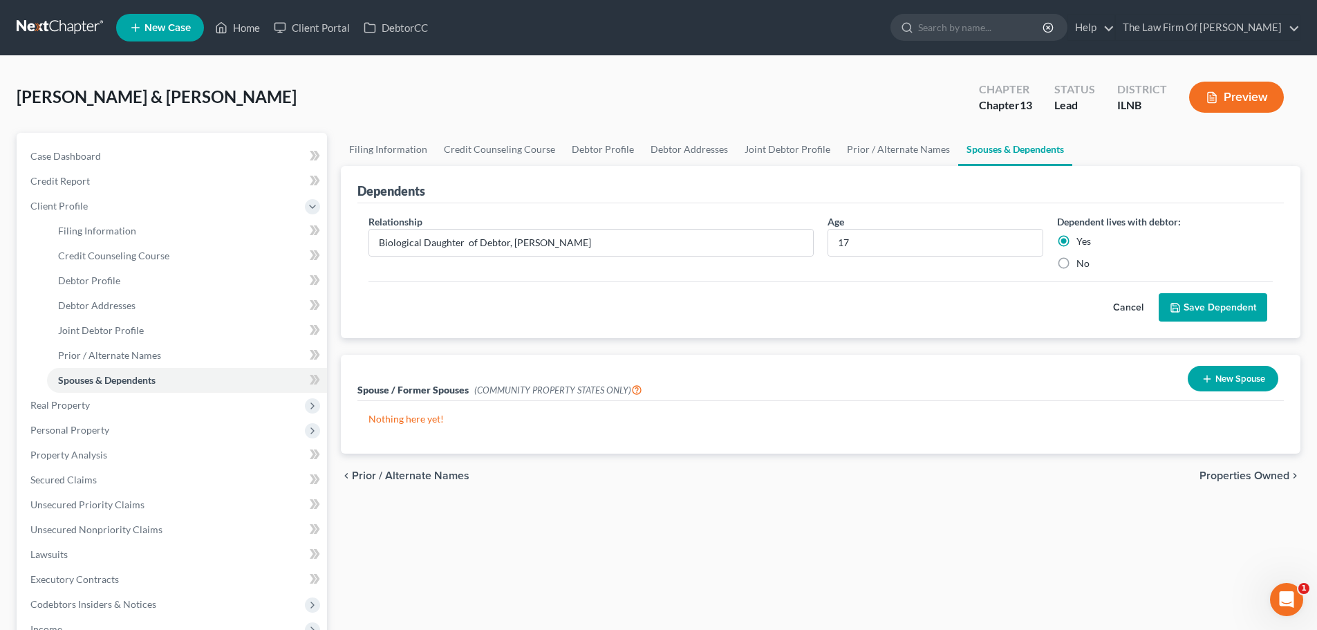
click at [991, 288] on div "Cancel Save Dependent" at bounding box center [821, 301] width 904 height 41
click at [1216, 301] on button "Save Dependent" at bounding box center [1213, 307] width 109 height 29
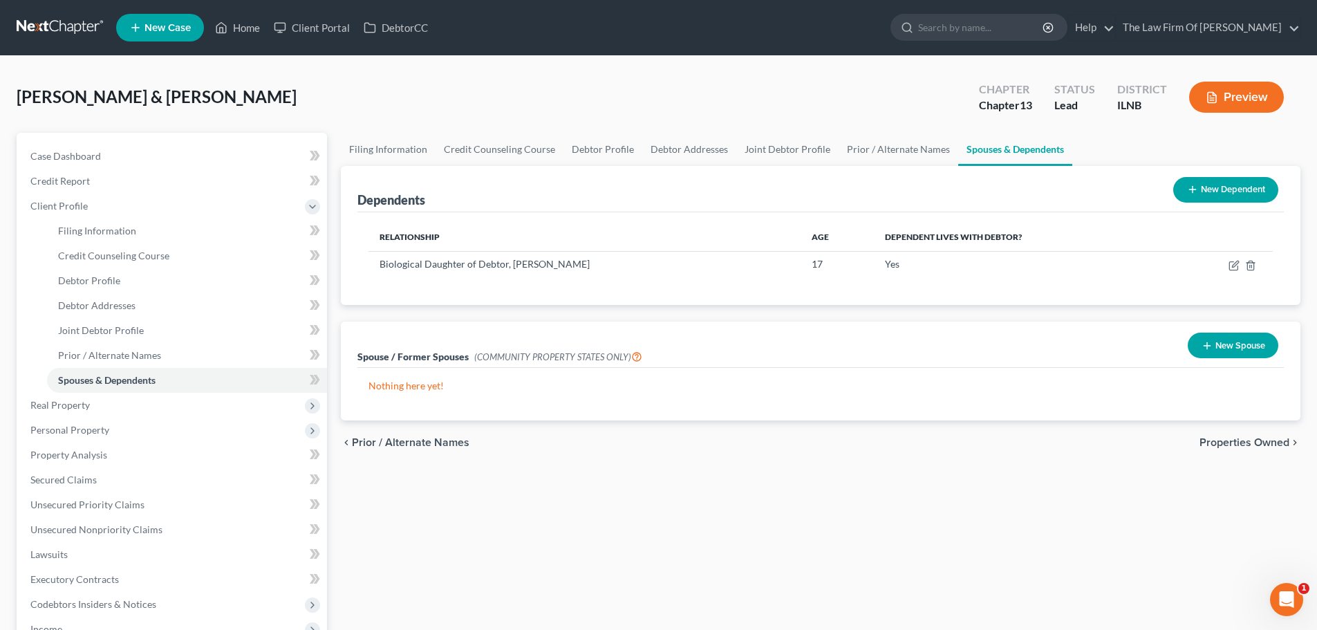
click at [1240, 200] on button "New Dependent" at bounding box center [1225, 190] width 105 height 26
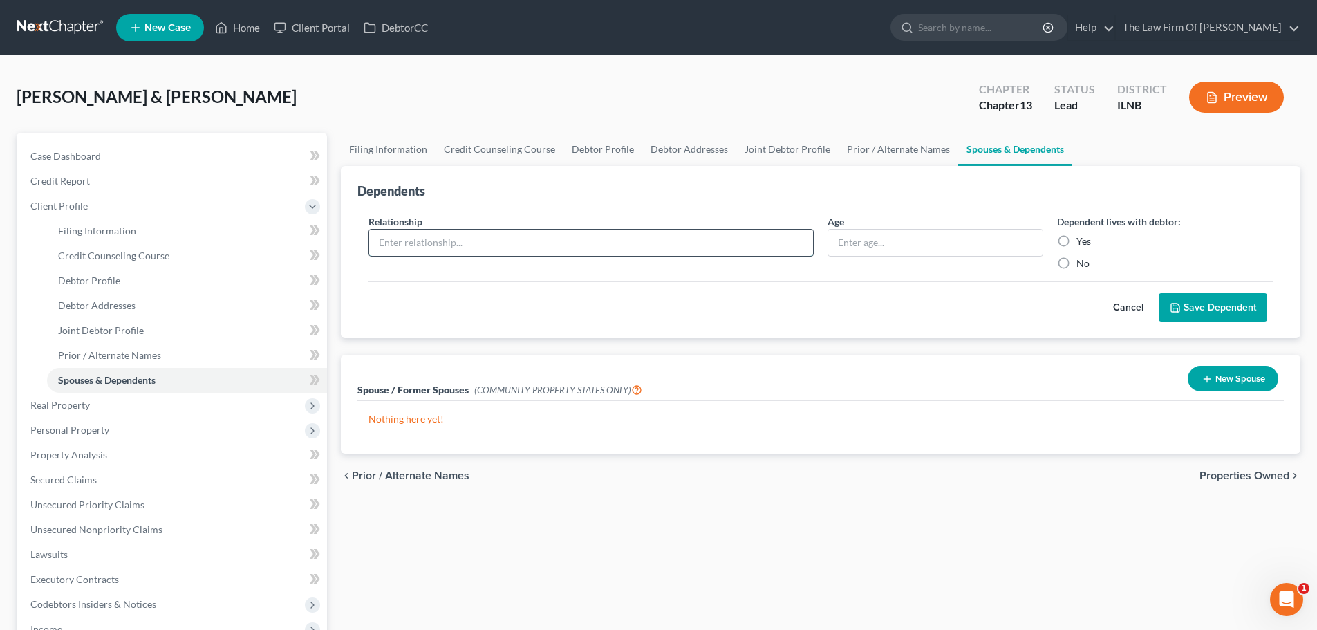
click at [443, 239] on input "text" at bounding box center [591, 243] width 444 height 26
type input "B"
click at [101, 354] on span "Prior / Alternate Names" at bounding box center [109, 355] width 103 height 12
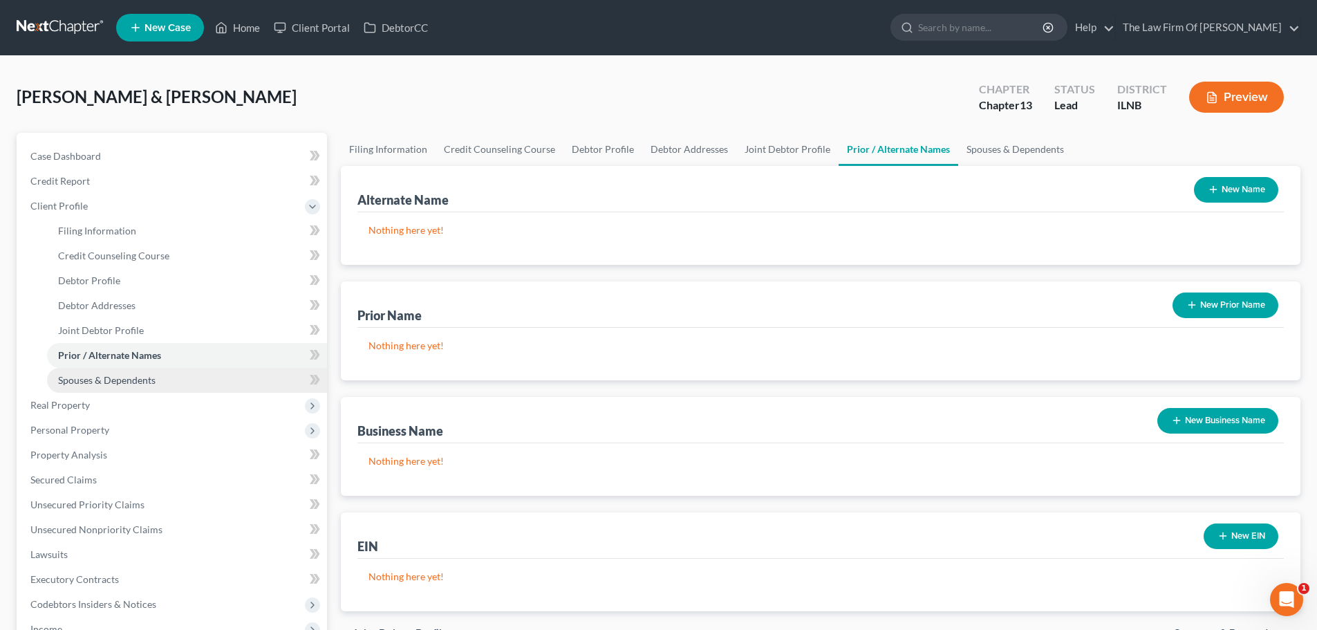
click at [113, 383] on span "Spouses & Dependents" at bounding box center [106, 380] width 97 height 12
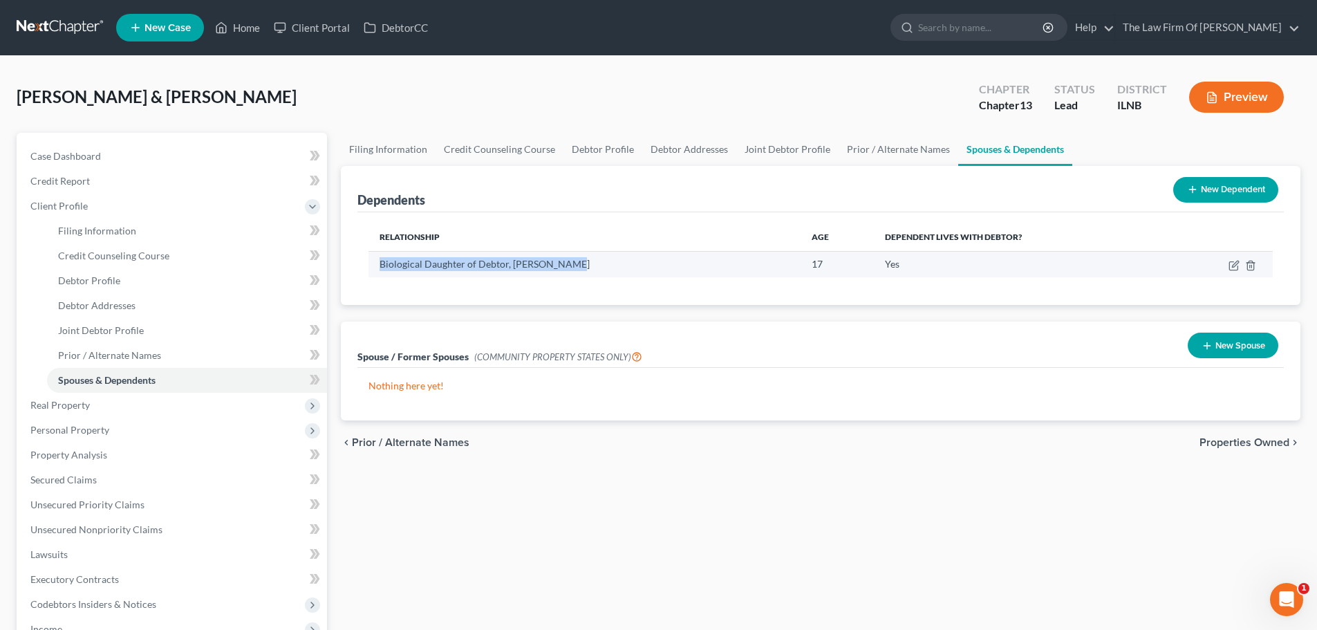
drag, startPoint x: 564, startPoint y: 264, endPoint x: 378, endPoint y: 270, distance: 186.1
click at [378, 270] on td "Biological Daughter of Debtor, Alissa Scott" at bounding box center [585, 264] width 432 height 26
copy td "Biological Daughter of Debtor, Alissa Scott"
click at [1228, 185] on button "New Dependent" at bounding box center [1225, 190] width 105 height 26
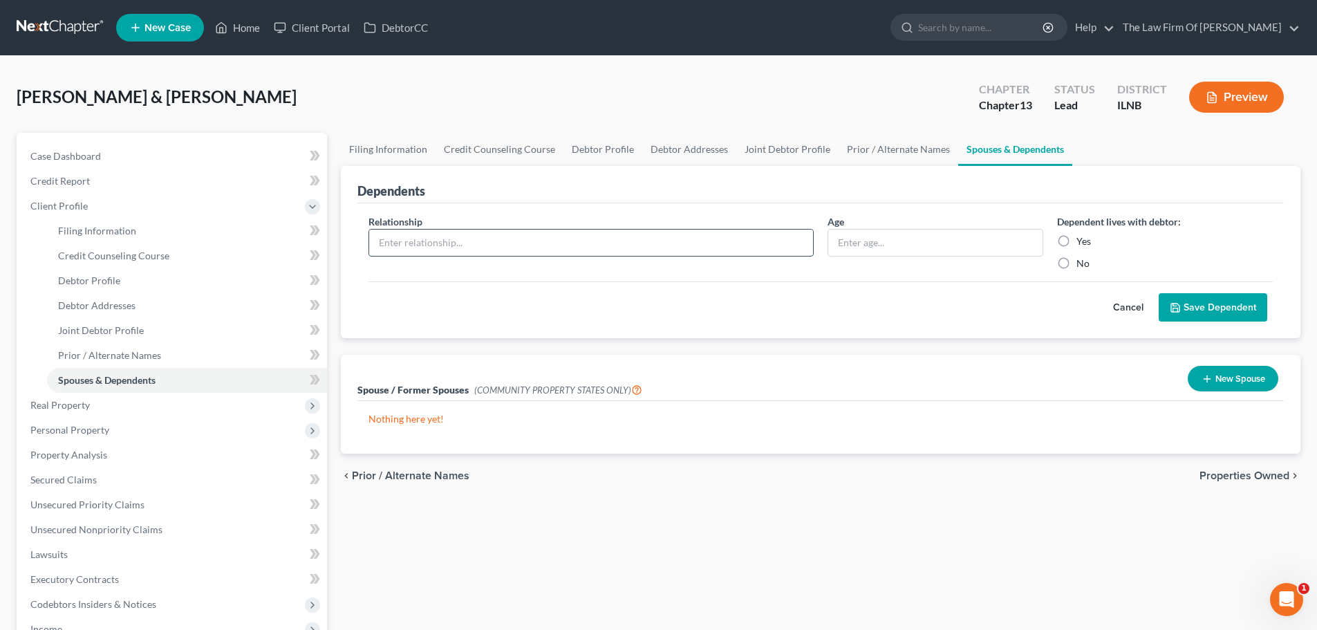
click at [525, 248] on input "text" at bounding box center [591, 243] width 444 height 26
paste input "Biological Daughter of Debtor, Alissa Scott"
type input "Biological Daughter of Debtor, Alissa Scott"
click at [900, 245] on input "text" at bounding box center [935, 243] width 214 height 26
type input "15"
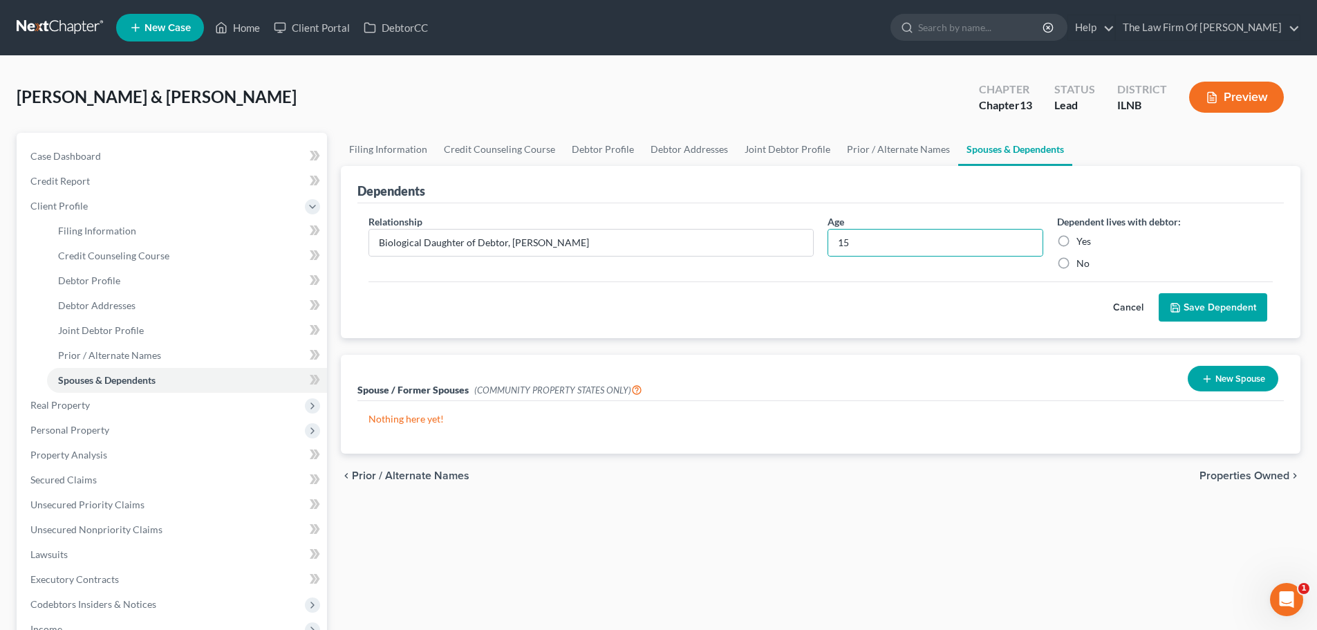
click at [1077, 239] on label "Yes" at bounding box center [1084, 241] width 15 height 14
click at [1082, 239] on input "Yes" at bounding box center [1086, 238] width 9 height 9
radio input "true"
click at [1210, 310] on button "Save Dependent" at bounding box center [1213, 307] width 109 height 29
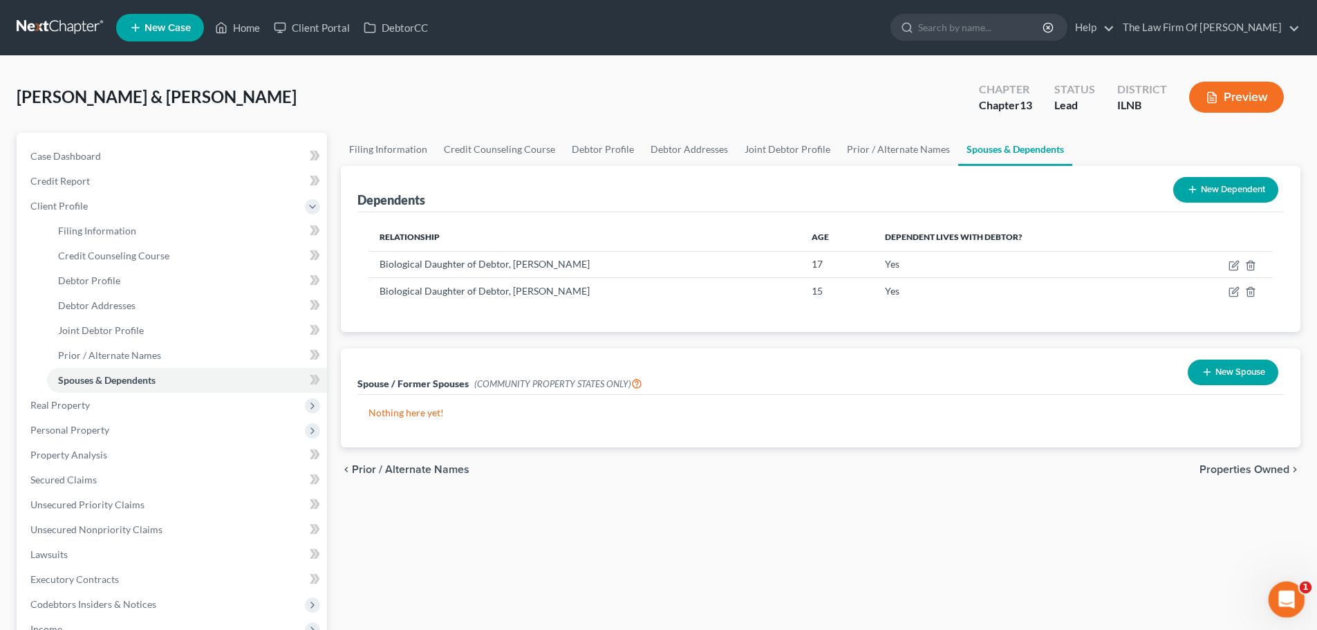
click at [1283, 593] on icon "Open Intercom Messenger" at bounding box center [1285, 597] width 23 height 23
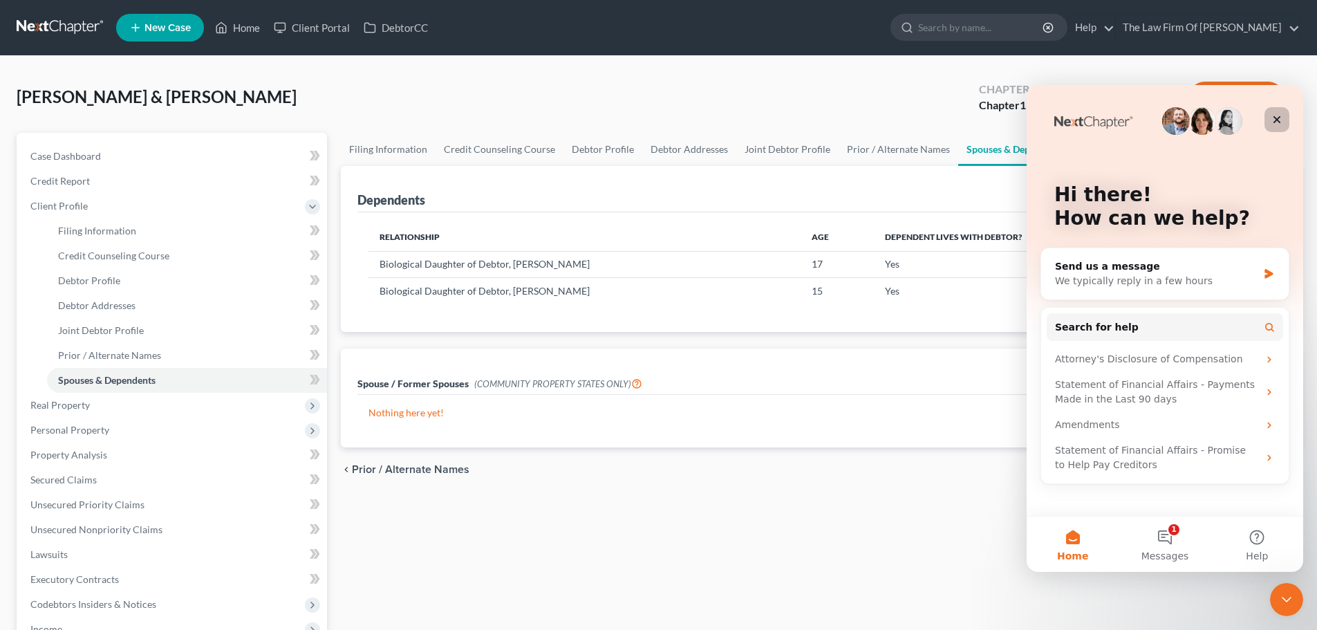
click at [1278, 118] on icon "Close" at bounding box center [1278, 120] width 8 height 8
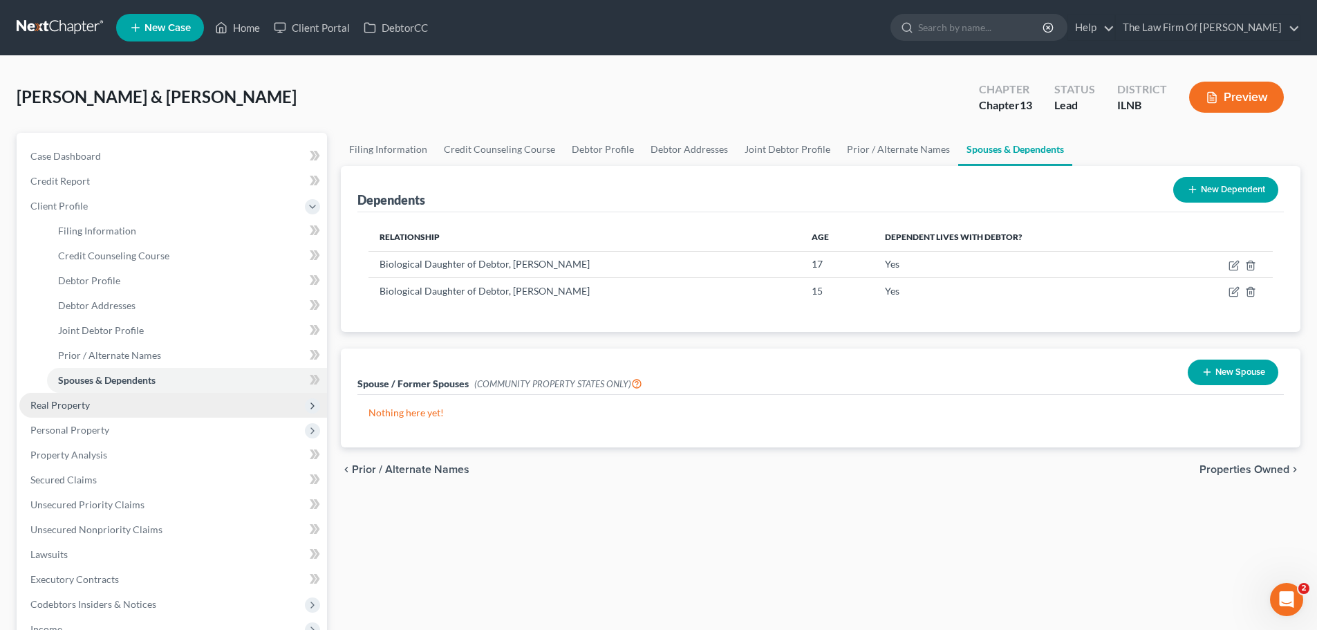
click at [91, 402] on span "Real Property" at bounding box center [173, 405] width 308 height 25
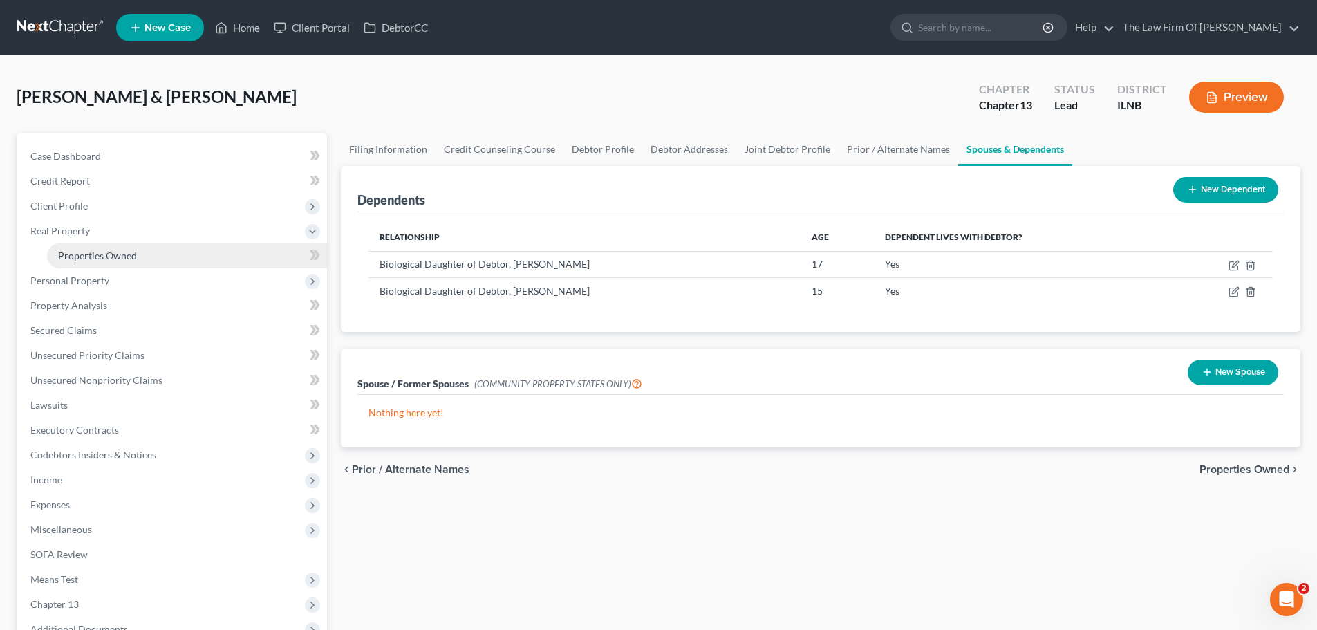
click at [98, 259] on span "Properties Owned" at bounding box center [97, 256] width 79 height 12
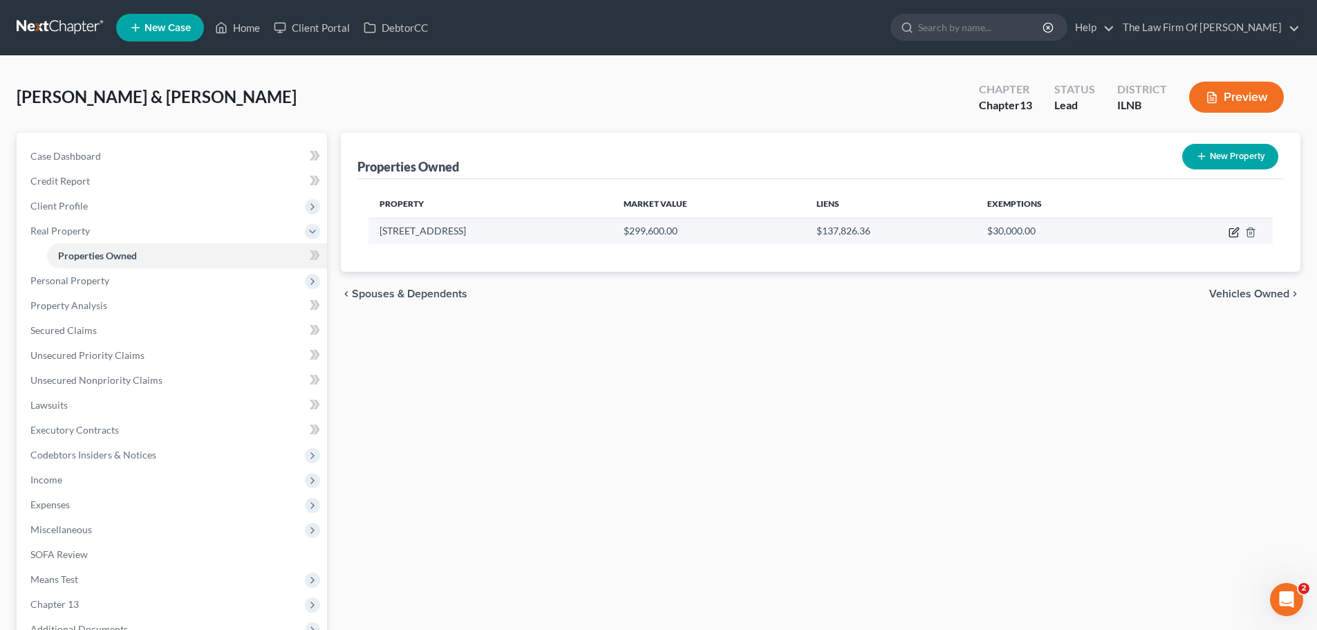
click at [1229, 231] on icon "button" at bounding box center [1233, 233] width 8 height 8
select select "14"
select select "2"
select select "1"
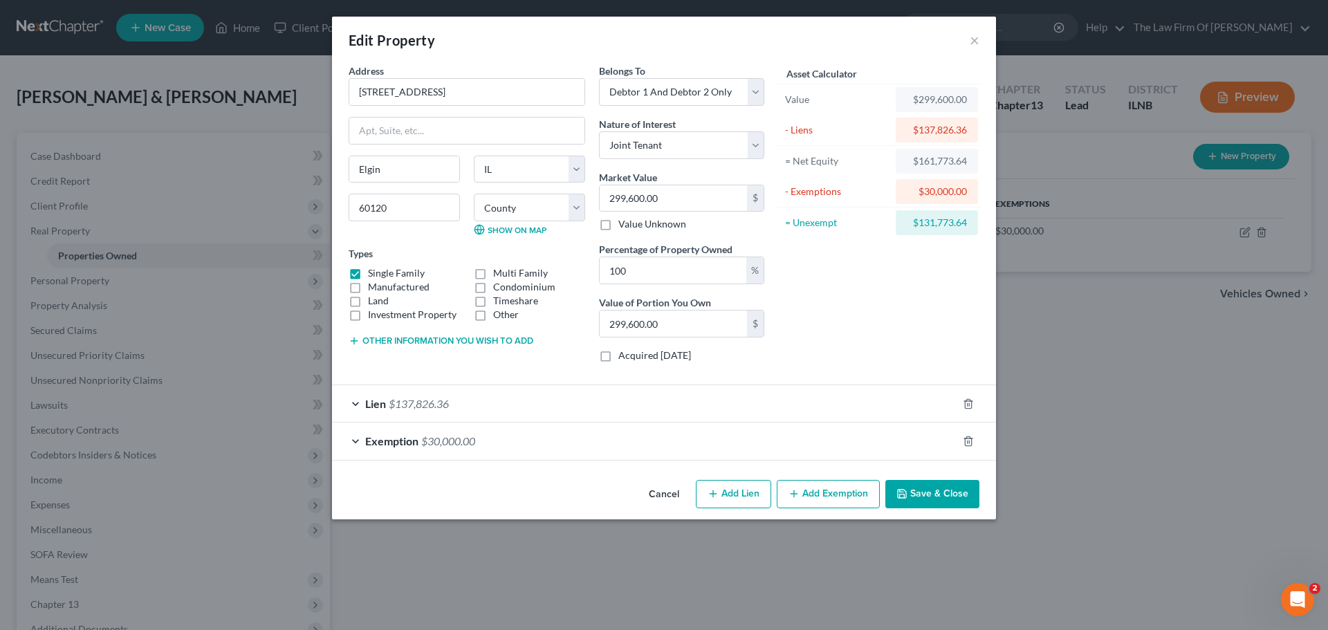
click at [451, 409] on div "Lien $137,826.36" at bounding box center [644, 403] width 625 height 37
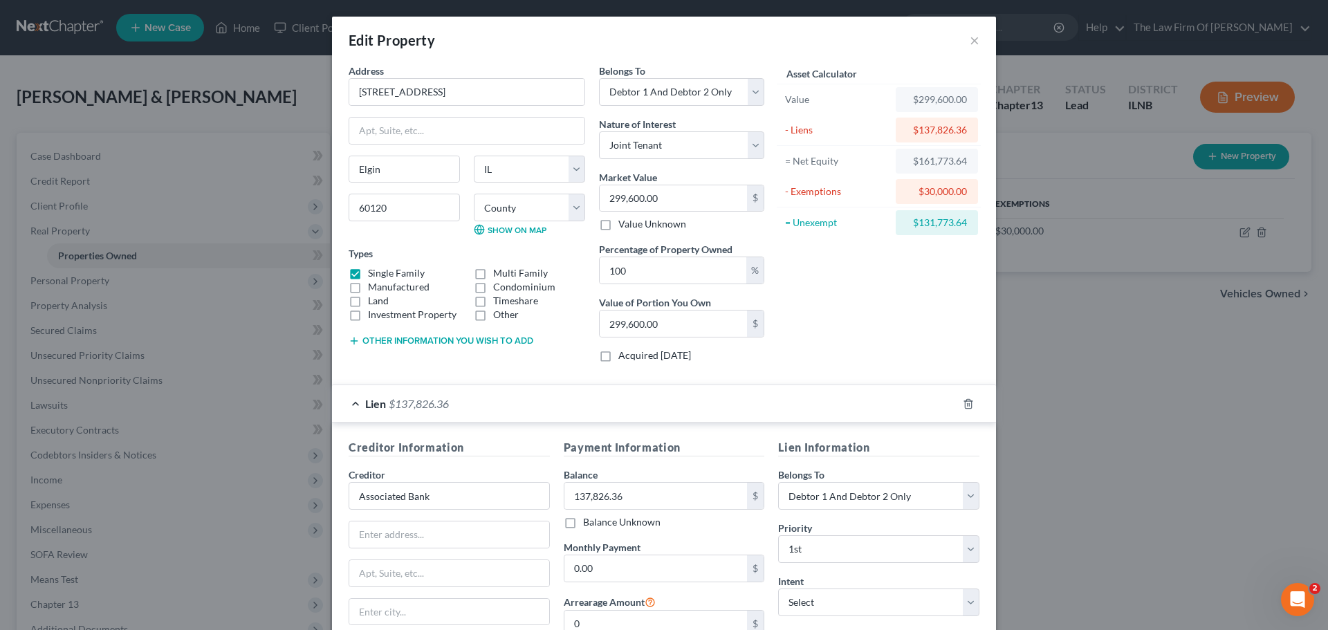
scroll to position [69, 0]
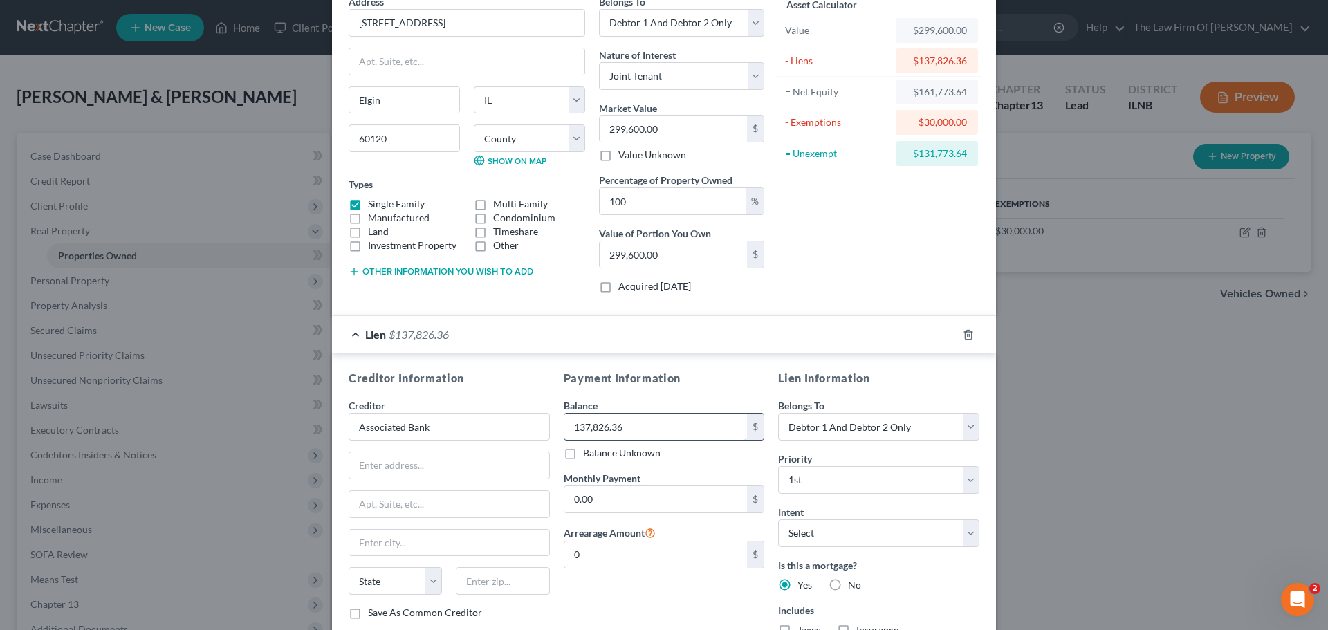
click at [628, 425] on input "137,826.36" at bounding box center [655, 426] width 183 height 26
type input "137,559.79"
click at [521, 397] on div "Creditor Information Creditor * Associated Bank State AL AK AR AZ CA CO CT DE D…" at bounding box center [449, 508] width 215 height 277
click at [805, 434] on select "Select Debtor 1 Only Debtor 2 Only Debtor 1 And Debtor 2 Only At Least One Of T…" at bounding box center [878, 427] width 201 height 28
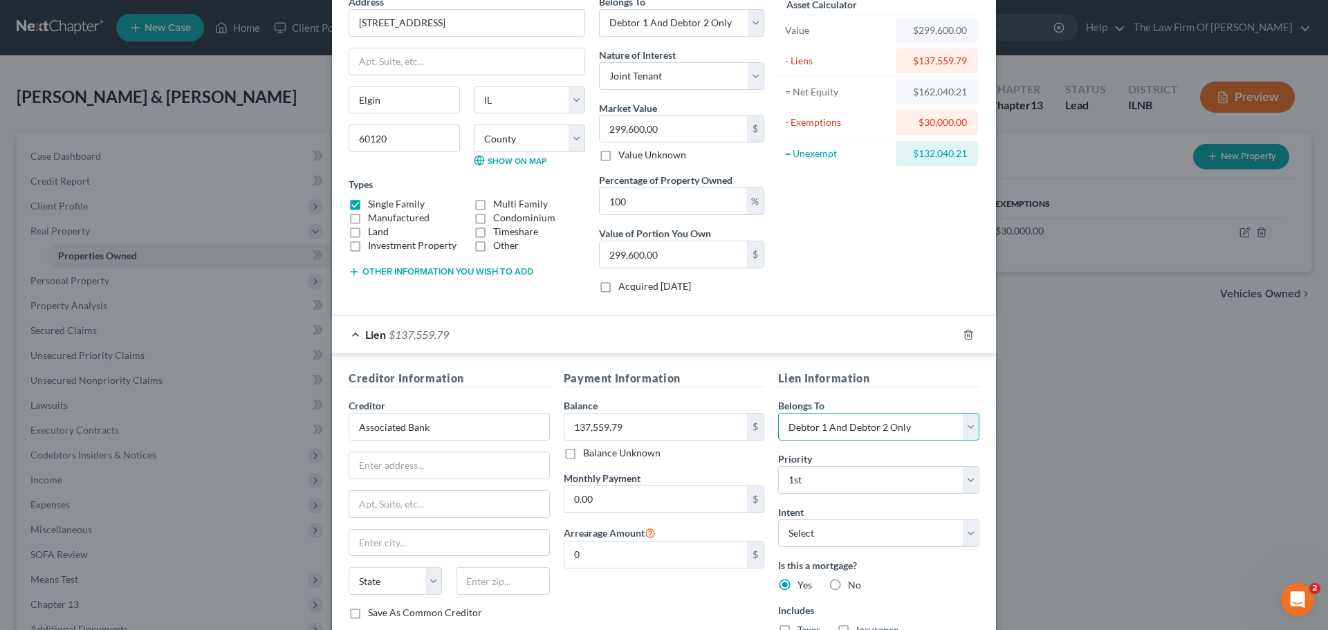
select select "1"
click at [778, 413] on select "Select Debtor 1 Only Debtor 2 Only Debtor 1 And Debtor 2 Only At Least One Of T…" at bounding box center [878, 427] width 201 height 28
click at [771, 393] on div "Lien Information Belongs To * Select Debtor 1 Only Debtor 2 Only Debtor 1 And D…" at bounding box center [878, 508] width 215 height 277
type input "1,700.43"
click at [557, 487] on div "Payment Information Balance 137,559.79 $ Balance Unknown Balance Undetermined 1…" at bounding box center [664, 508] width 215 height 277
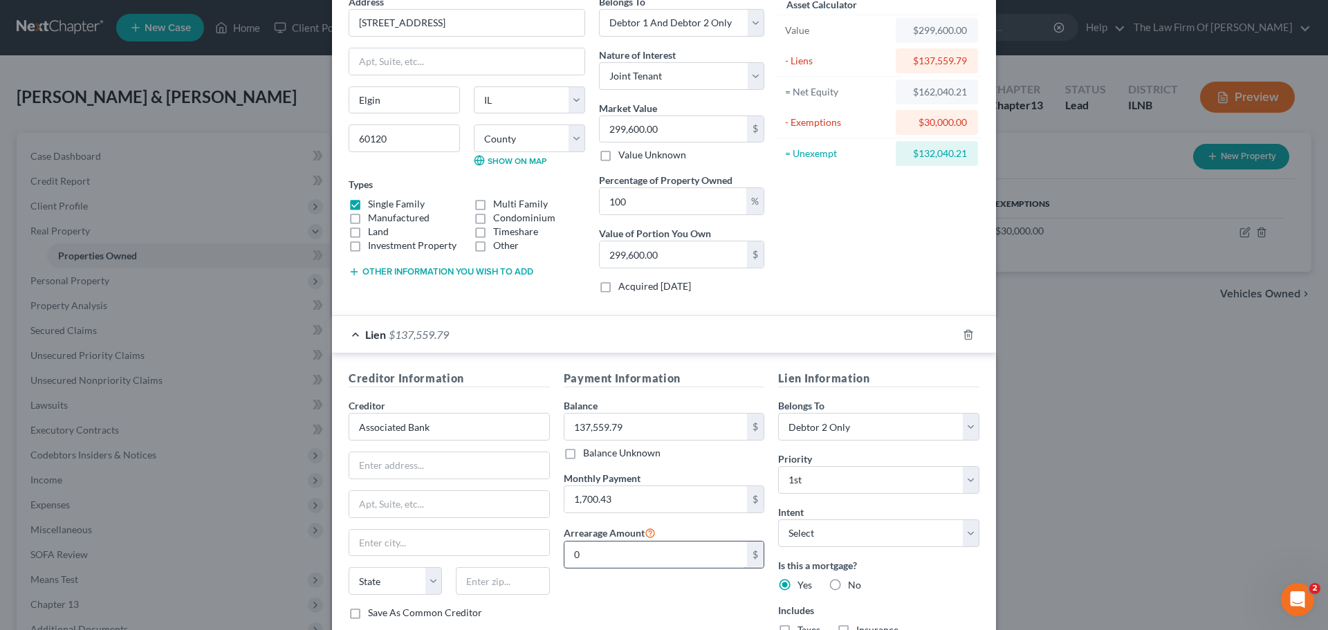
click at [618, 555] on input "0" at bounding box center [655, 554] width 183 height 26
type input "6,165.99"
click at [616, 584] on div "Payment Information Balance 137,559.79 $ Balance Unknown Balance Undetermined 1…" at bounding box center [664, 508] width 215 height 277
click at [367, 460] on input "text" at bounding box center [449, 465] width 200 height 26
type input "1305 Main St"
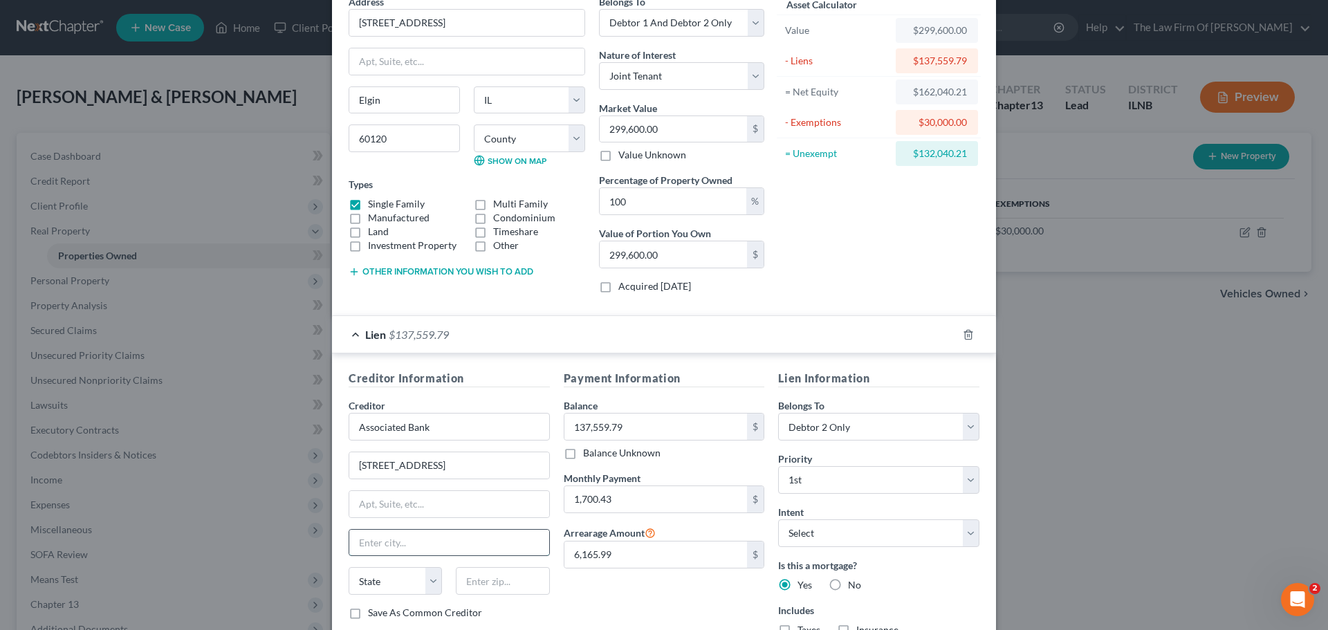
click at [383, 542] on input "text" at bounding box center [449, 543] width 200 height 26
type input "Stevens Point"
click at [385, 576] on select "State AL AK AR AZ CA CO CT DE DC FL GA GU HI ID IL IN IA KS KY LA ME MD MA MI M…" at bounding box center [394, 581] width 93 height 28
select select "23"
click at [348, 567] on select "State AL AK AR AZ CA CO CT DE DC FL GA GU HI ID IL IN IA KS KY LA ME MD MA MI M…" at bounding box center [394, 581] width 93 height 28
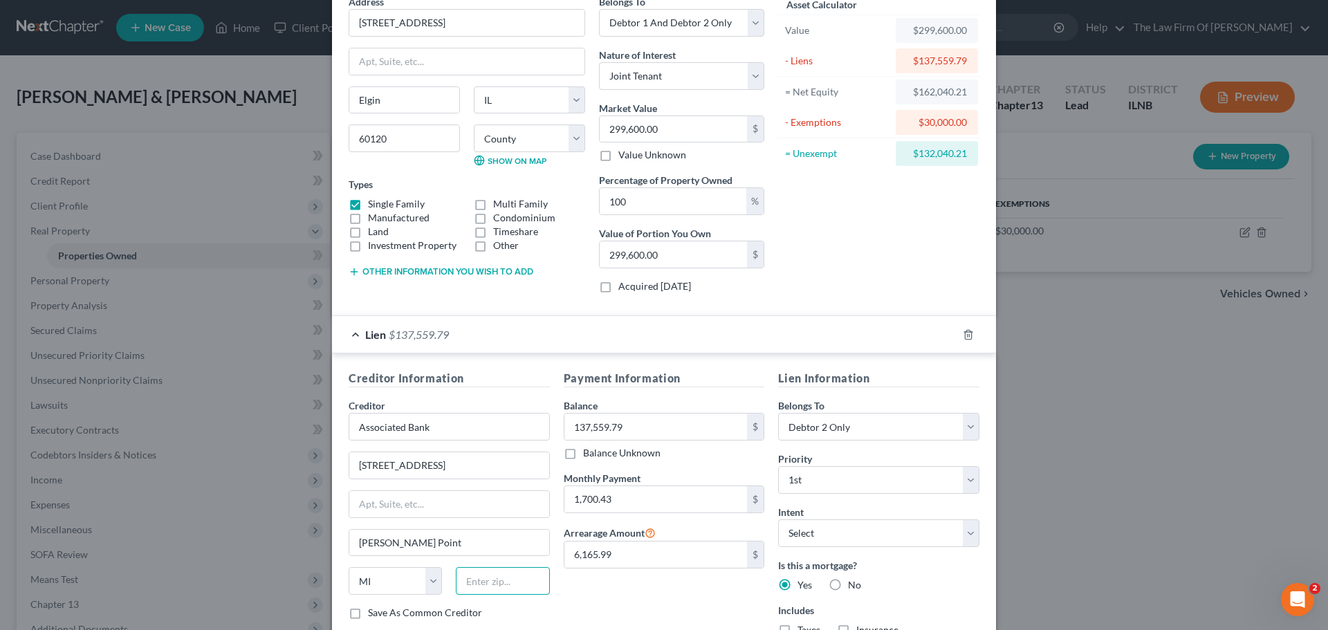
click at [505, 590] on input "text" at bounding box center [502, 581] width 93 height 28
type input "54481"
click at [332, 465] on div "Creditor Information Creditor * Associated Bank 1305 Main St Stevens Point Stat…" at bounding box center [664, 506] width 664 height 306
select select "52"
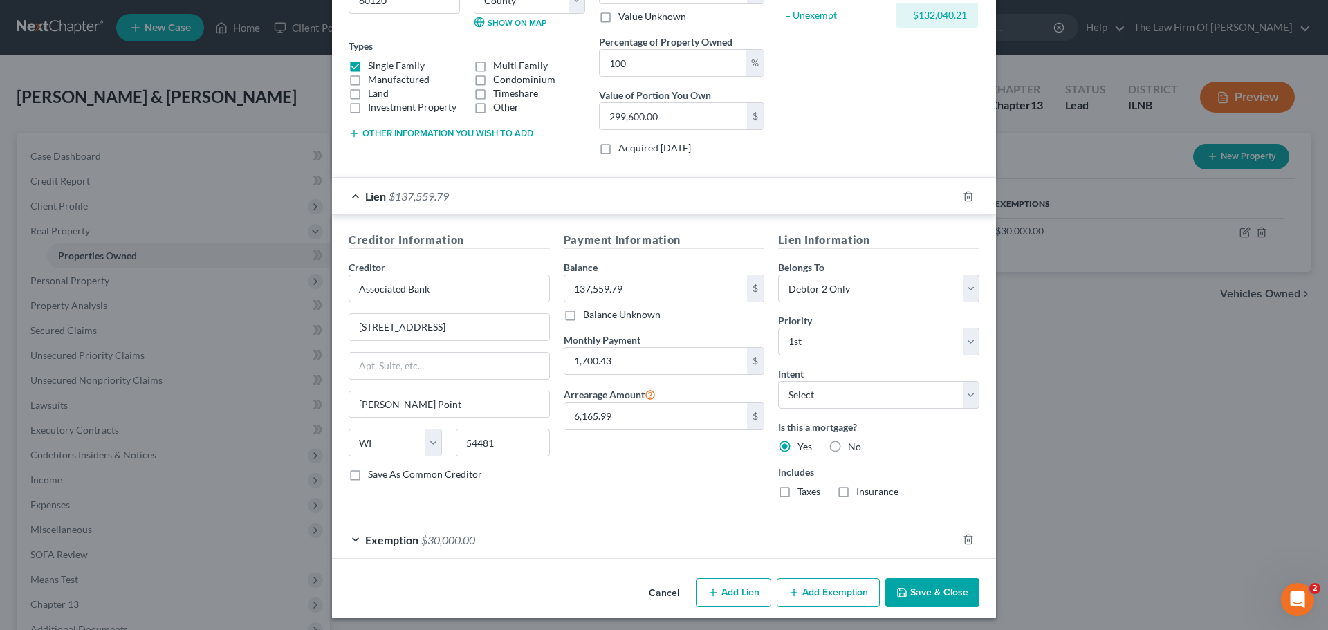
click at [797, 490] on label "Taxes" at bounding box center [808, 492] width 23 height 14
click at [803, 490] on input "Taxes" at bounding box center [807, 489] width 9 height 9
checkbox input "true"
click at [856, 490] on label "Insurance" at bounding box center [877, 492] width 42 height 14
click at [861, 490] on input "Insurance" at bounding box center [865, 489] width 9 height 9
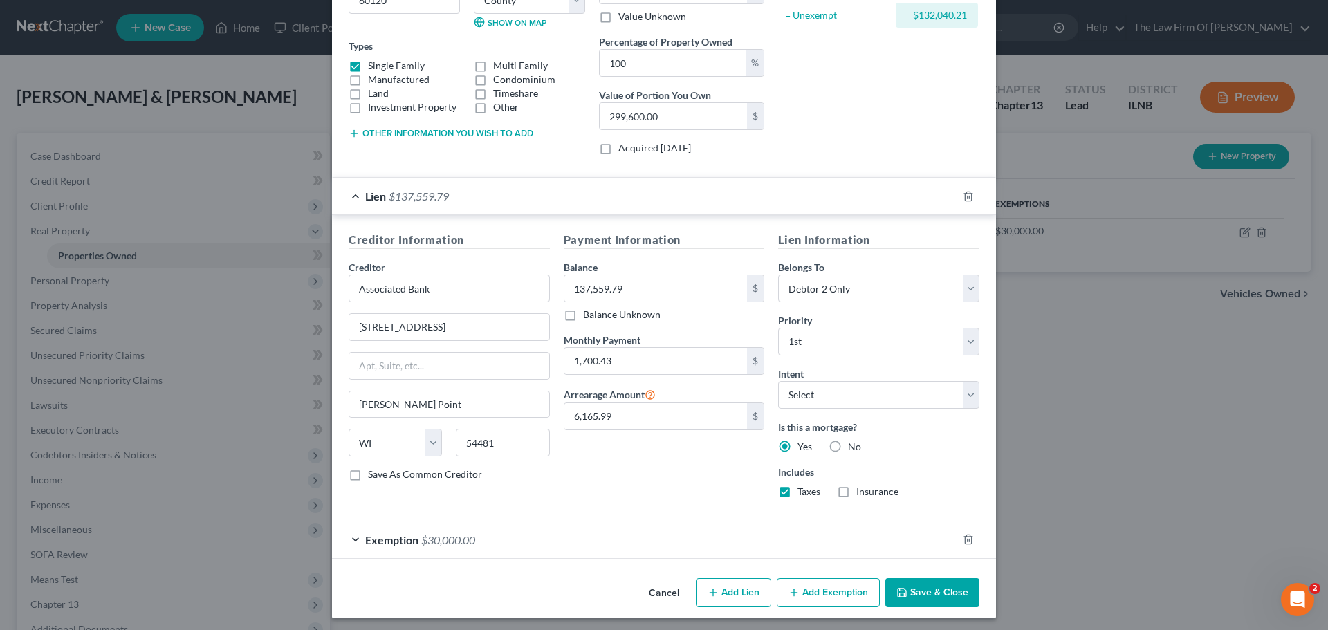
checkbox input "true"
click at [807, 398] on select "Select Surrender Redeem Reaffirm Avoid Other" at bounding box center [878, 395] width 201 height 28
select select "1"
click at [778, 381] on select "Select Surrender Redeem Reaffirm Avoid Other" at bounding box center [878, 395] width 201 height 28
click at [720, 451] on div "Payment Information Balance 137,559.79 $ Balance Unknown Balance Undetermined 1…" at bounding box center [664, 370] width 215 height 277
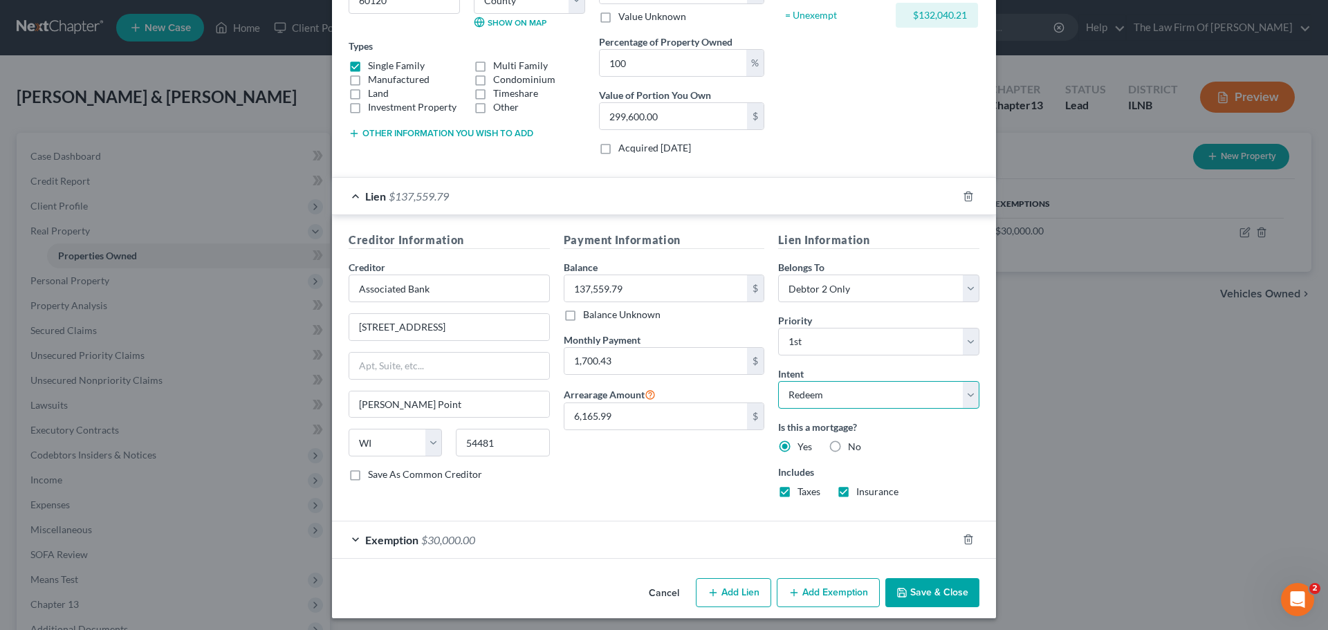
click at [821, 395] on select "Select Surrender Redeem Reaffirm Avoid Other" at bounding box center [878, 395] width 201 height 28
select select
click at [778, 381] on select "Select Surrender Redeem Reaffirm Avoid Other" at bounding box center [878, 395] width 201 height 28
click at [703, 462] on div "Payment Information Balance 137,559.79 $ Balance Unknown Balance Undetermined 1…" at bounding box center [664, 370] width 215 height 277
click at [799, 398] on select "Select Surrender Redeem Reaffirm Avoid Other" at bounding box center [878, 395] width 201 height 28
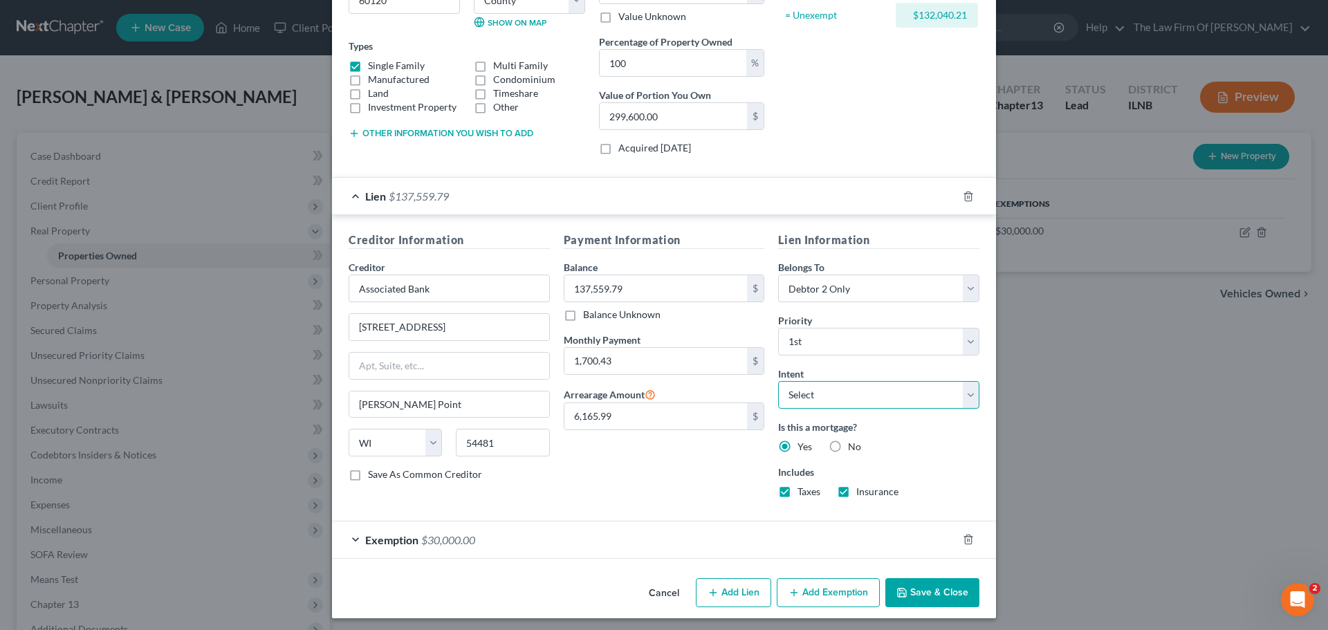
click at [778, 381] on select "Select Surrender Redeem Reaffirm Avoid Other" at bounding box center [878, 395] width 201 height 28
click at [702, 469] on div "Payment Information Balance 137,559.79 $ Balance Unknown Balance Undetermined 1…" at bounding box center [664, 370] width 215 height 277
click at [919, 590] on button "Save & Close" at bounding box center [932, 592] width 94 height 29
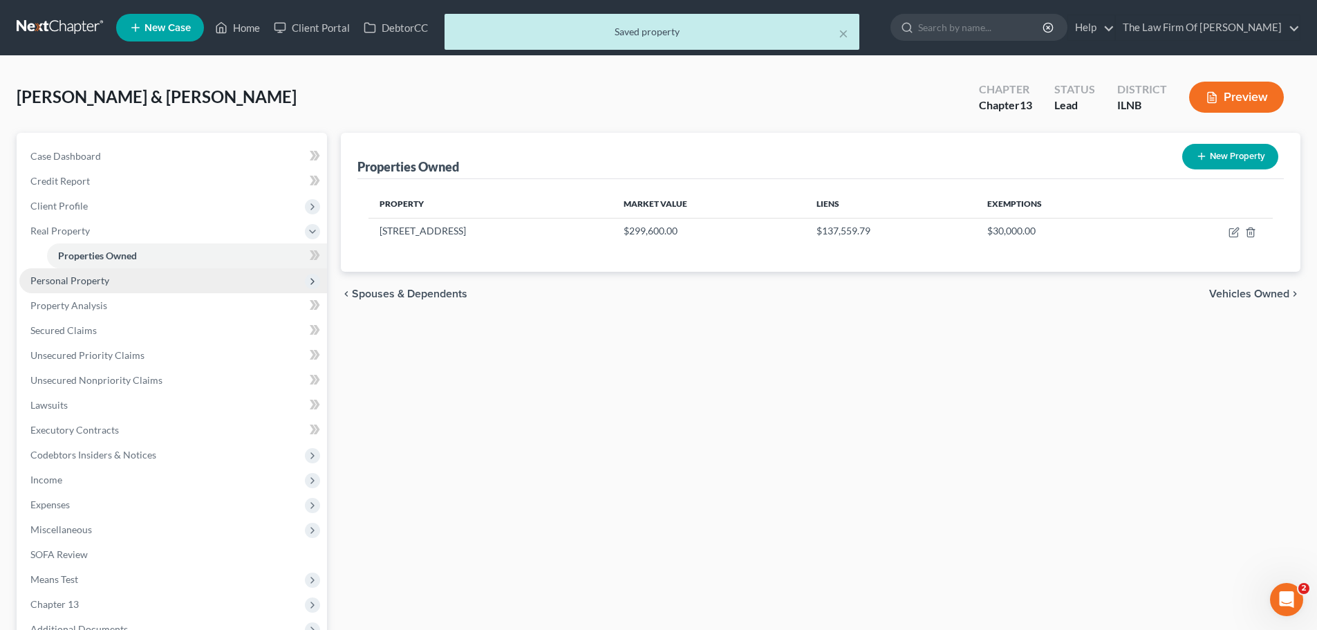
click at [145, 281] on span "Personal Property" at bounding box center [173, 280] width 308 height 25
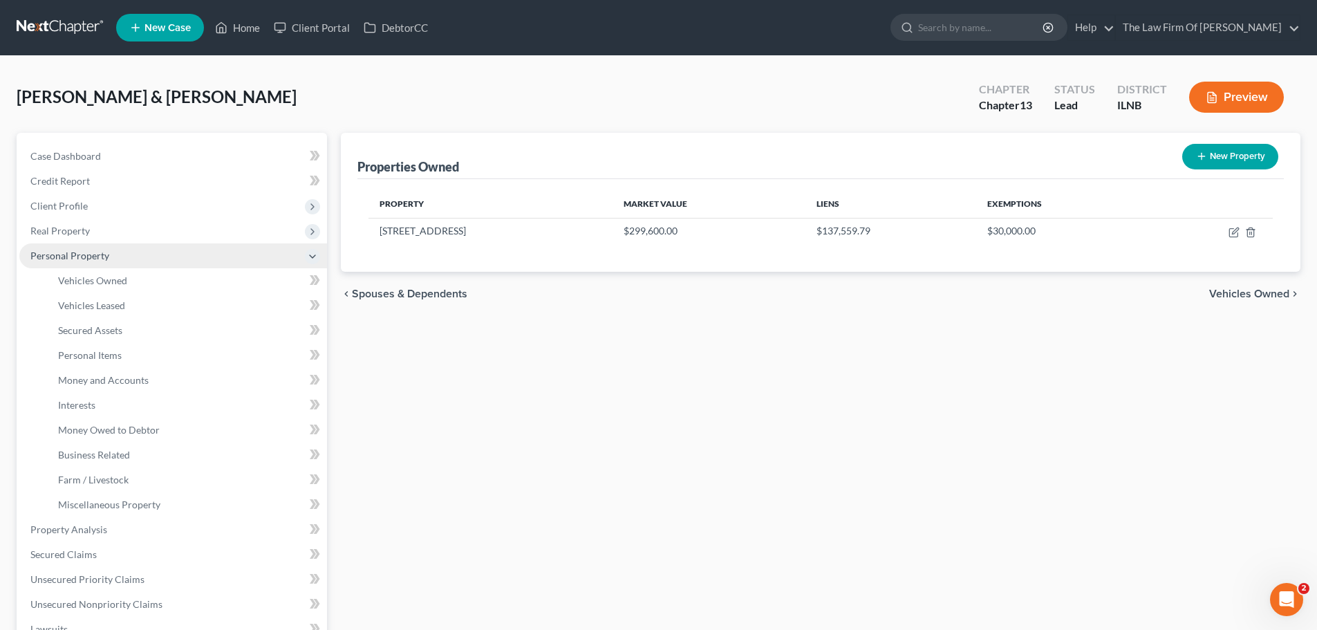
click at [130, 250] on span "Personal Property" at bounding box center [173, 255] width 308 height 25
click at [113, 285] on span "Vehicles Owned" at bounding box center [92, 280] width 69 height 12
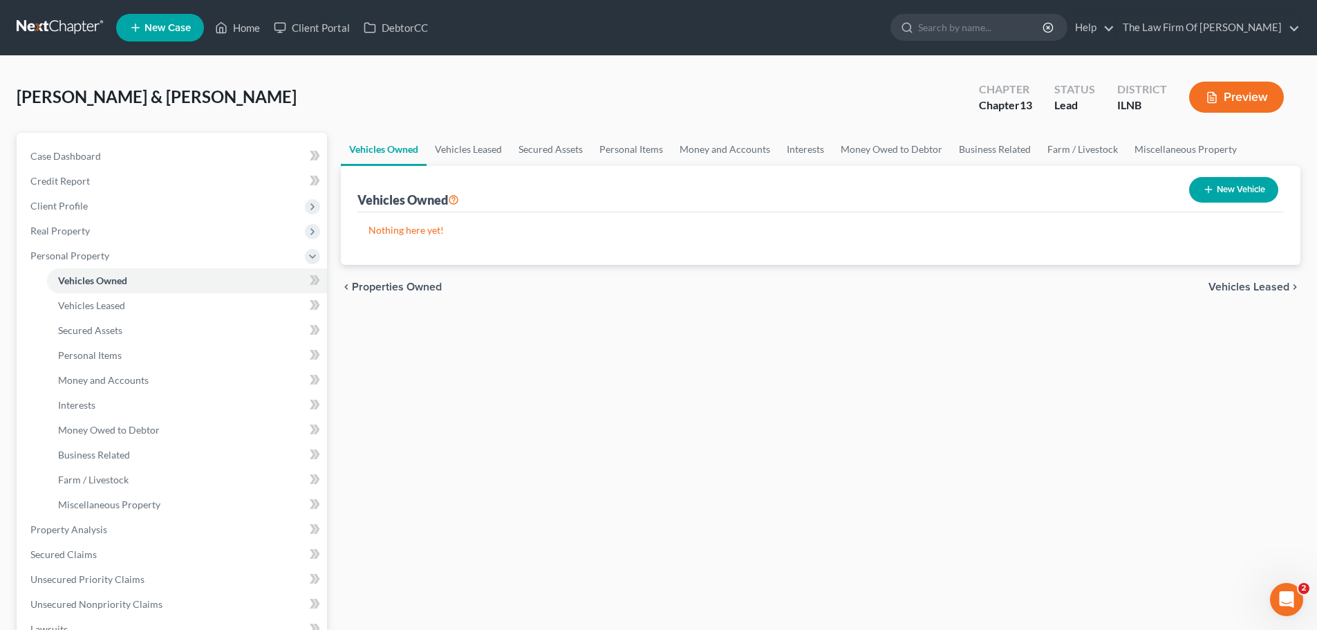
click at [1240, 195] on button "New Vehicle" at bounding box center [1233, 190] width 89 height 26
select select "0"
select select "2"
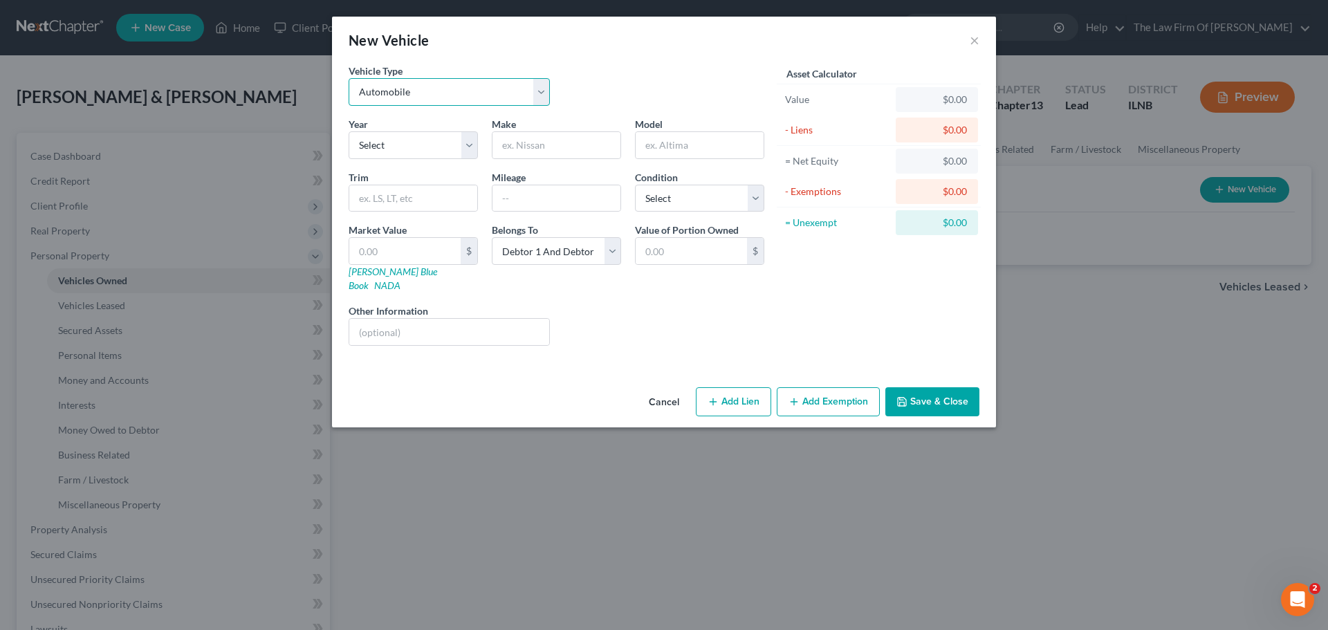
click at [418, 92] on select "Select Automobile Truck Trailer Watercraft Aircraft Motor Home Atv Other Vehicle" at bounding box center [448, 92] width 201 height 28
click at [348, 78] on select "Select Automobile Truck Trailer Watercraft Aircraft Motor Home Atv Other Vehicle" at bounding box center [448, 92] width 201 height 28
click at [406, 149] on select "Select 2026 2025 2024 2023 2022 2021 2020 2019 2018 2017 2016 2015 2014 2013 20…" at bounding box center [412, 145] width 129 height 28
select select "18"
click at [348, 131] on select "Select 2026 2025 2024 2023 2022 2021 2020 2019 2018 2017 2016 2015 2014 2013 20…" at bounding box center [412, 145] width 129 height 28
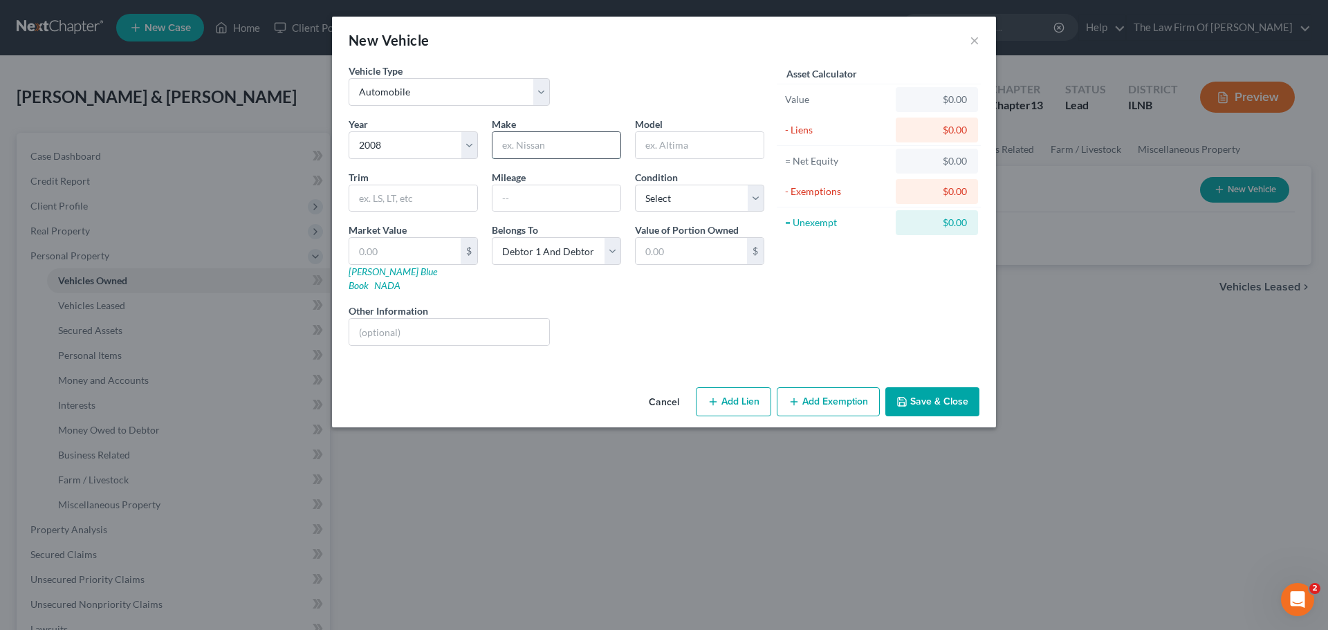
click at [528, 146] on input "text" at bounding box center [556, 145] width 128 height 26
type input "Mazda"
click at [689, 145] on input "text" at bounding box center [699, 145] width 128 height 26
type input "3"
click at [442, 194] on input "text" at bounding box center [413, 198] width 128 height 26
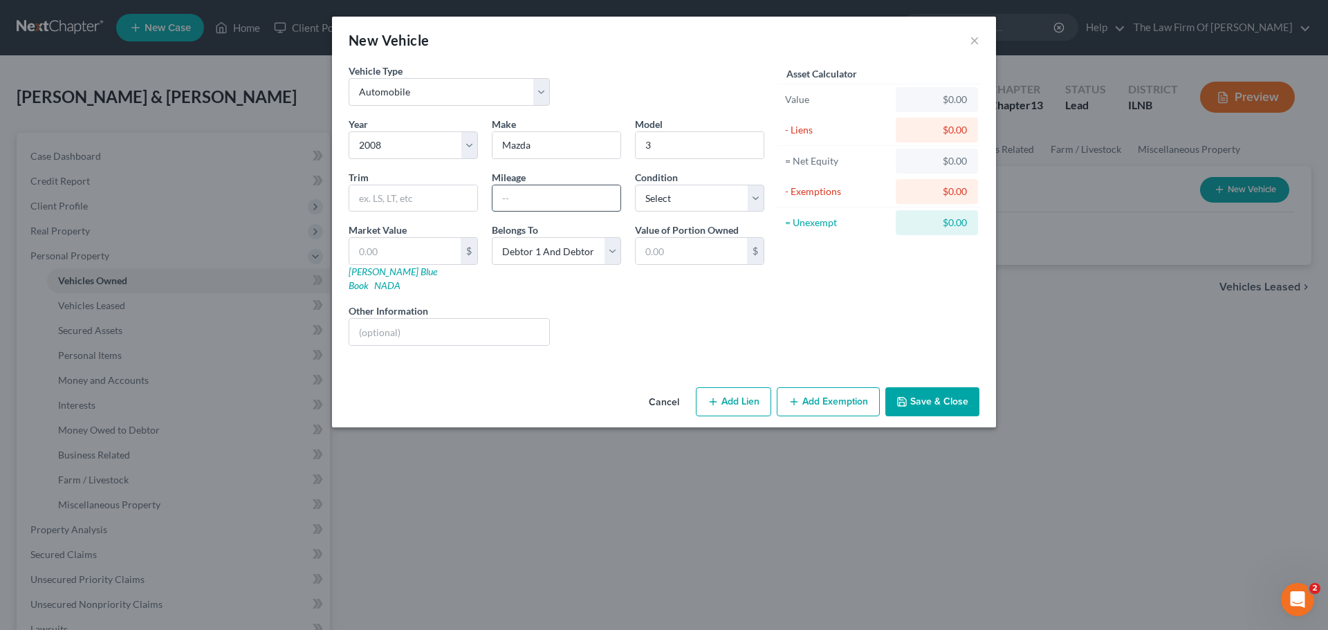
click at [547, 201] on input "text" at bounding box center [556, 198] width 128 height 26
click at [633, 334] on div "Year Select 2026 2025 2024 2023 2022 2021 2020 2019 2018 2017 2016 2015 2014 20…" at bounding box center [556, 237] width 429 height 240
click at [520, 198] on input "139500" at bounding box center [556, 198] width 128 height 26
type input "139,500"
click at [672, 304] on div "Liens Select" at bounding box center [664, 325] width 215 height 42
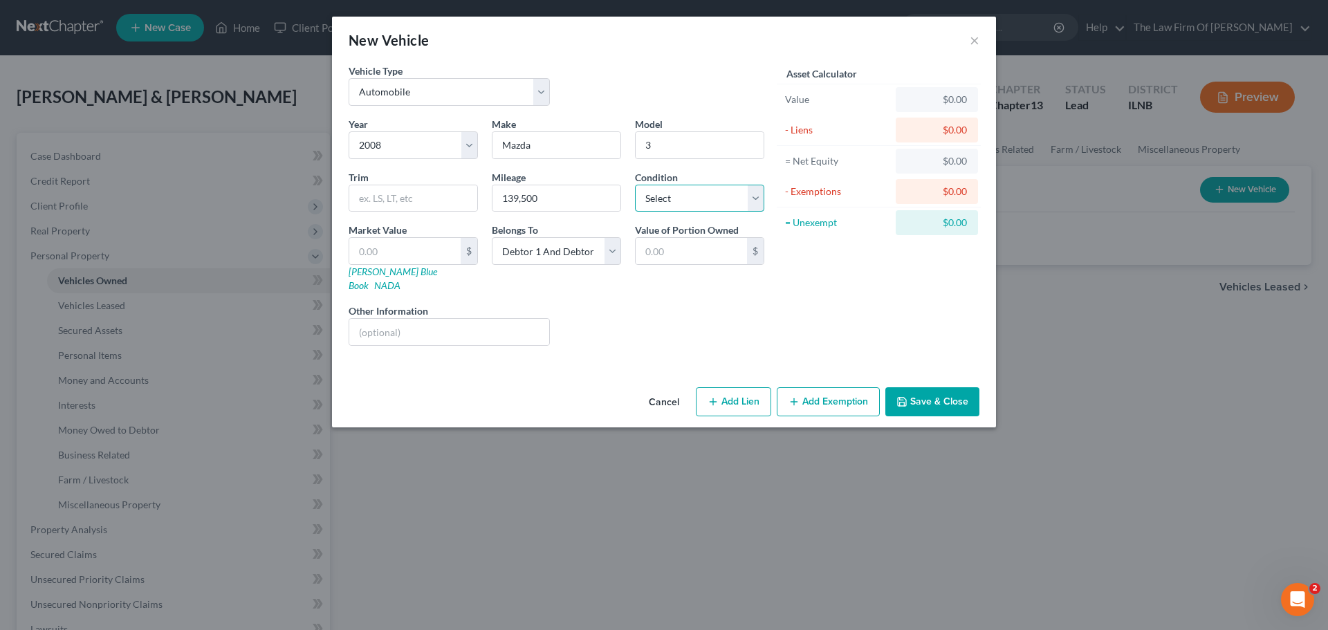
click at [667, 208] on select "Select Excellent Very Good Good Fair Poor" at bounding box center [699, 199] width 129 height 28
select select "3"
click at [635, 185] on select "Select Excellent Very Good Good Fair Poor" at bounding box center [699, 199] width 129 height 28
click at [638, 327] on div "Liens Select" at bounding box center [664, 325] width 215 height 42
click at [670, 257] on input "text" at bounding box center [690, 251] width 111 height 26
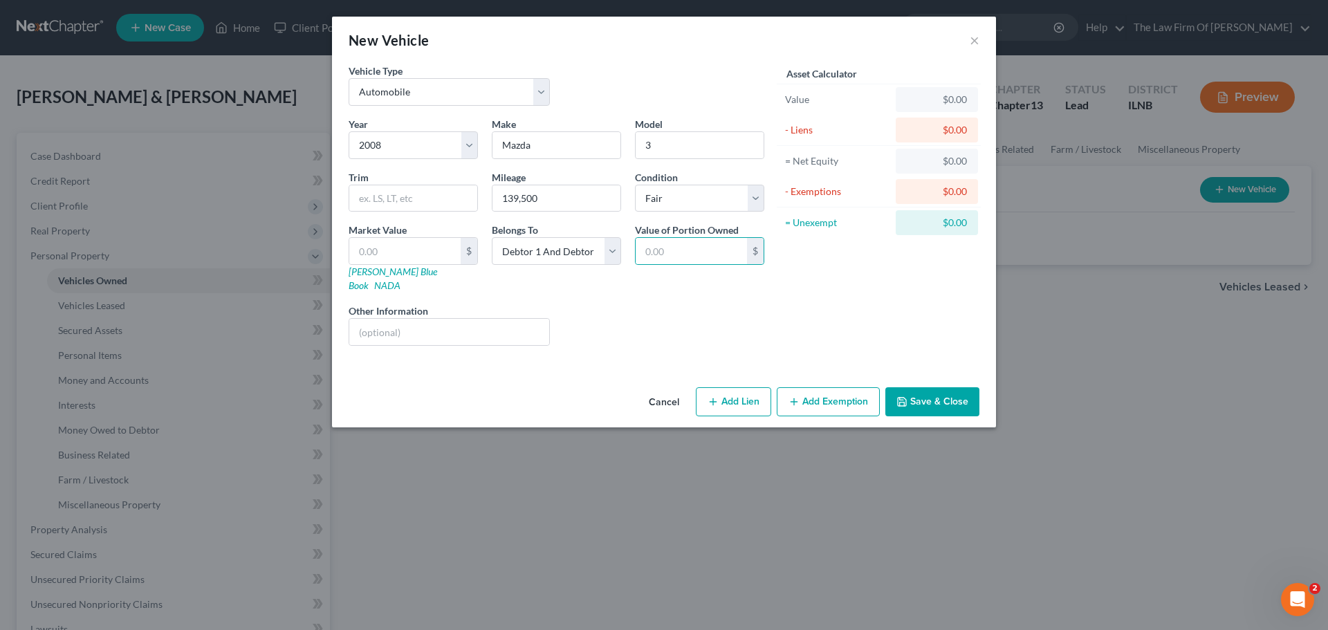
click at [677, 304] on div "Liens Select" at bounding box center [664, 325] width 215 height 42
drag, startPoint x: 575, startPoint y: 205, endPoint x: 434, endPoint y: 203, distance: 141.1
click at [436, 203] on div "Year Select 2026 2025 2024 2023 2022 2021 2020 2019 2018 2017 2016 2015 2014 20…" at bounding box center [556, 237] width 429 height 240
click at [418, 246] on input "text" at bounding box center [404, 251] width 111 height 26
type input "3"
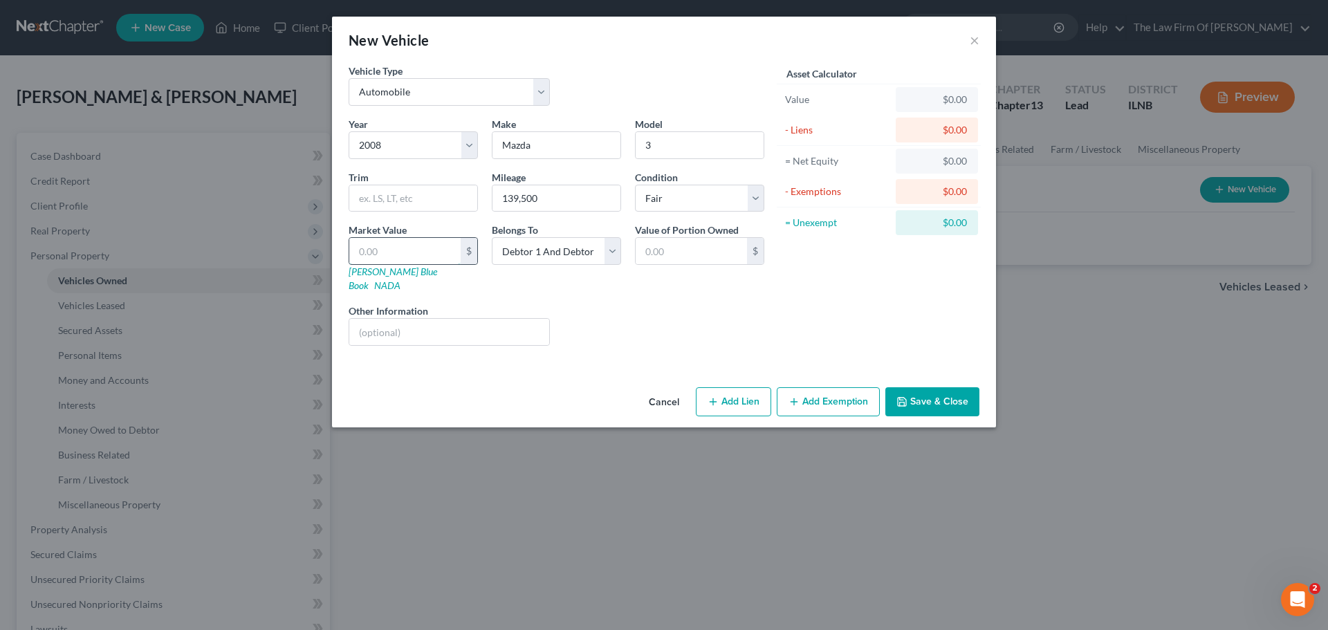
type input "3.00"
type input "38"
type input "38.00"
type input "386"
type input "386.00"
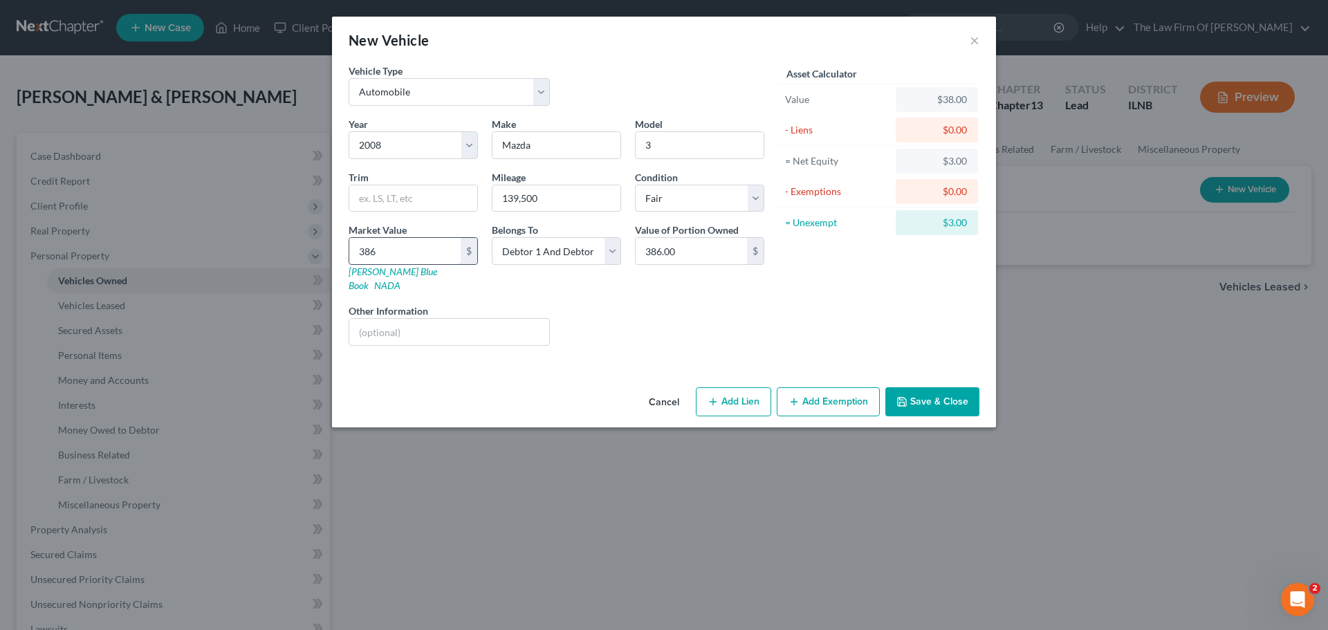
type input "3861"
type input "3,861.00"
click at [648, 328] on div "Liens Select" at bounding box center [664, 325] width 215 height 42
click at [640, 147] on input "3" at bounding box center [699, 145] width 128 height 26
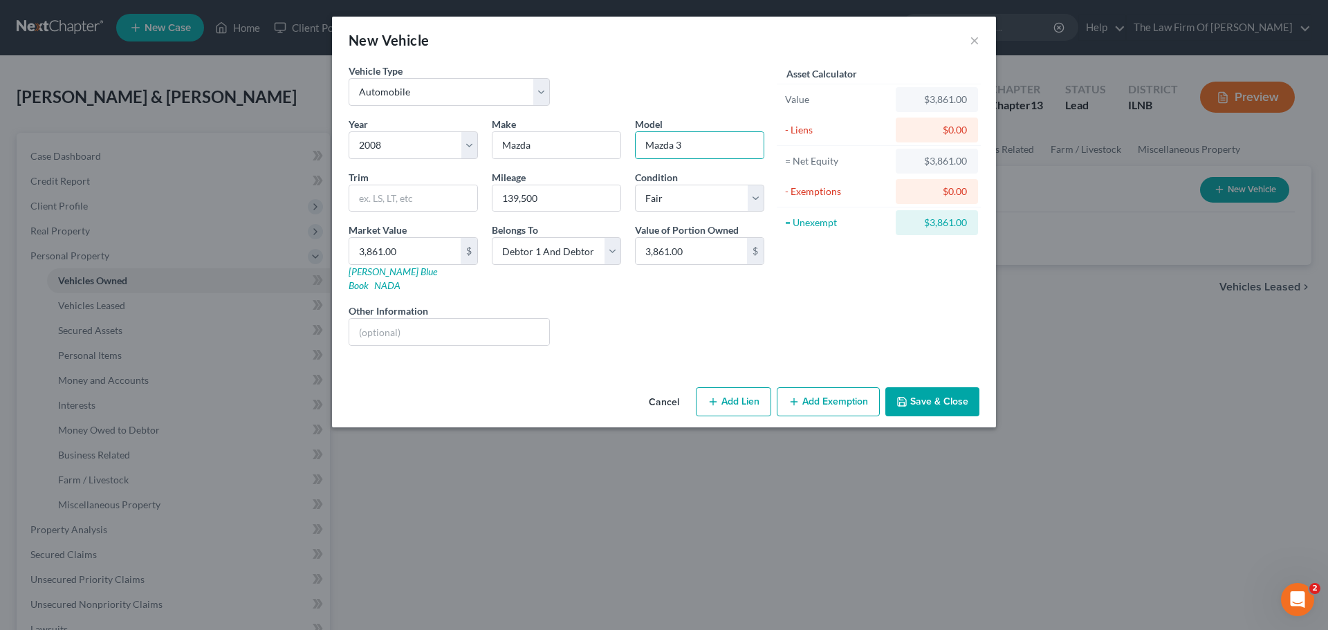
click at [650, 79] on div "Vehicle Type Select Automobile Truck Trailer Watercraft Aircraft Motor Home Atv…" at bounding box center [556, 90] width 429 height 53
drag, startPoint x: 676, startPoint y: 145, endPoint x: 626, endPoint y: 145, distance: 49.8
click at [626, 145] on div "Year Select 2026 2025 2024 2023 2022 2021 2020 2019 2018 2017 2016 2015 2014 20…" at bounding box center [556, 237] width 429 height 240
type input "3"
click at [675, 73] on div "Vehicle Type Select Automobile Truck Trailer Watercraft Aircraft Motor Home Atv…" at bounding box center [556, 90] width 429 height 53
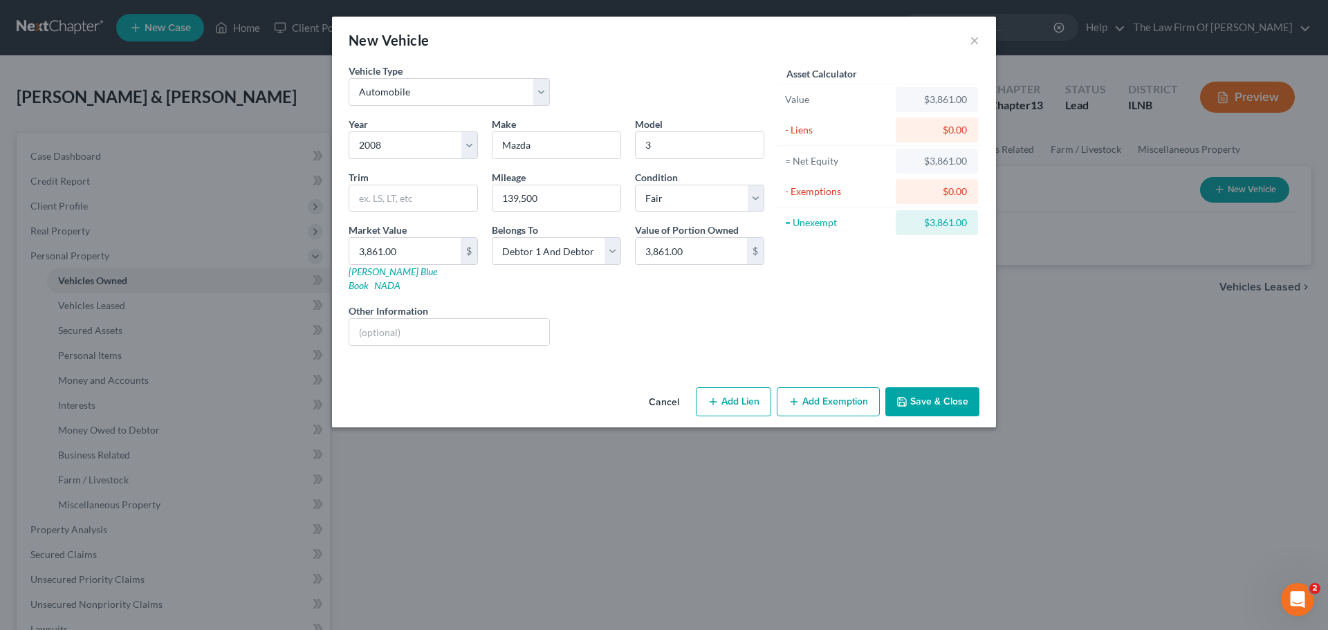
click at [605, 63] on div "New Vehicle ×" at bounding box center [664, 40] width 664 height 47
click at [543, 248] on select "Select Debtor 1 Only Debtor 2 Only Debtor 1 And Debtor 2 Only At Least One Of T…" at bounding box center [556, 251] width 129 height 28
select select "0"
click at [492, 237] on select "Select Debtor 1 Only Debtor 2 Only Debtor 1 And Debtor 2 Only At Least One Of T…" at bounding box center [556, 251] width 129 height 28
click at [629, 304] on div "Liens Select" at bounding box center [664, 325] width 215 height 42
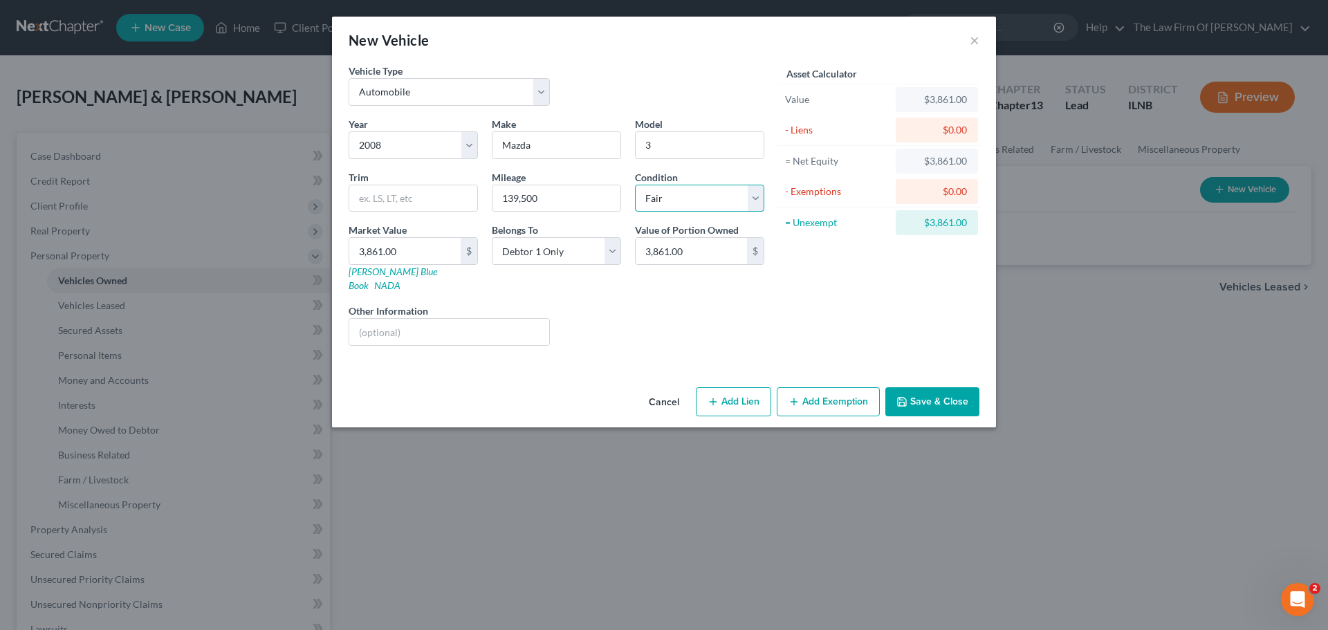
click at [678, 206] on select "Select Excellent Very Good Good Fair Poor" at bounding box center [699, 199] width 129 height 28
select select "1"
click at [635, 185] on select "Select Excellent Very Good Good Fair Poor" at bounding box center [699, 199] width 129 height 28
click at [756, 309] on div "Liens Select" at bounding box center [664, 325] width 215 height 42
click at [844, 388] on button "Add Exemption" at bounding box center [827, 401] width 103 height 29
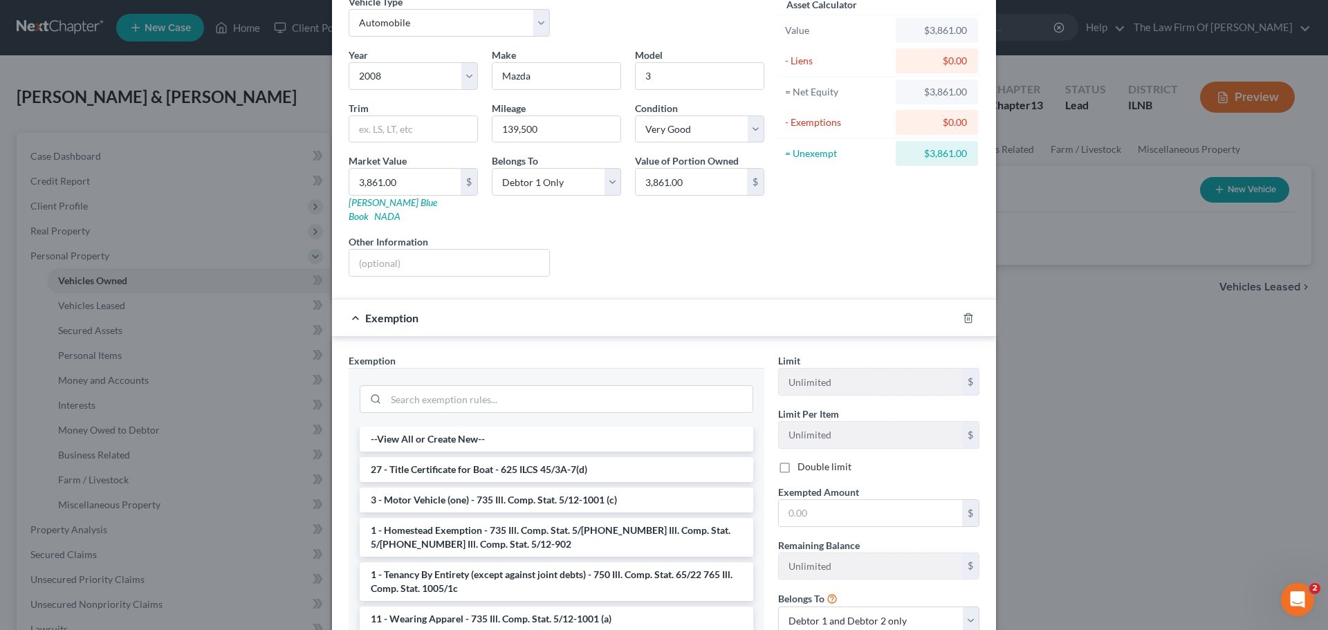
scroll to position [13, 0]
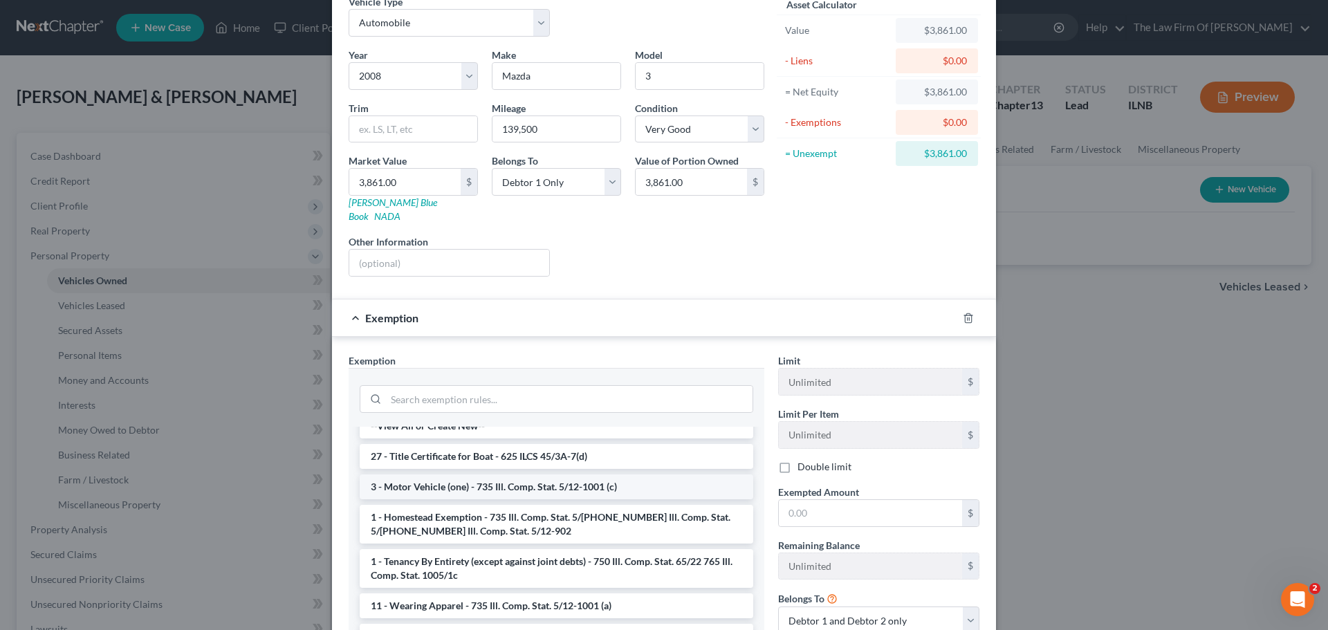
click at [619, 478] on li "3 - Motor Vehicle (one) - 735 Ill. Comp. Stat. 5/12-1001 (c)" at bounding box center [556, 486] width 393 height 25
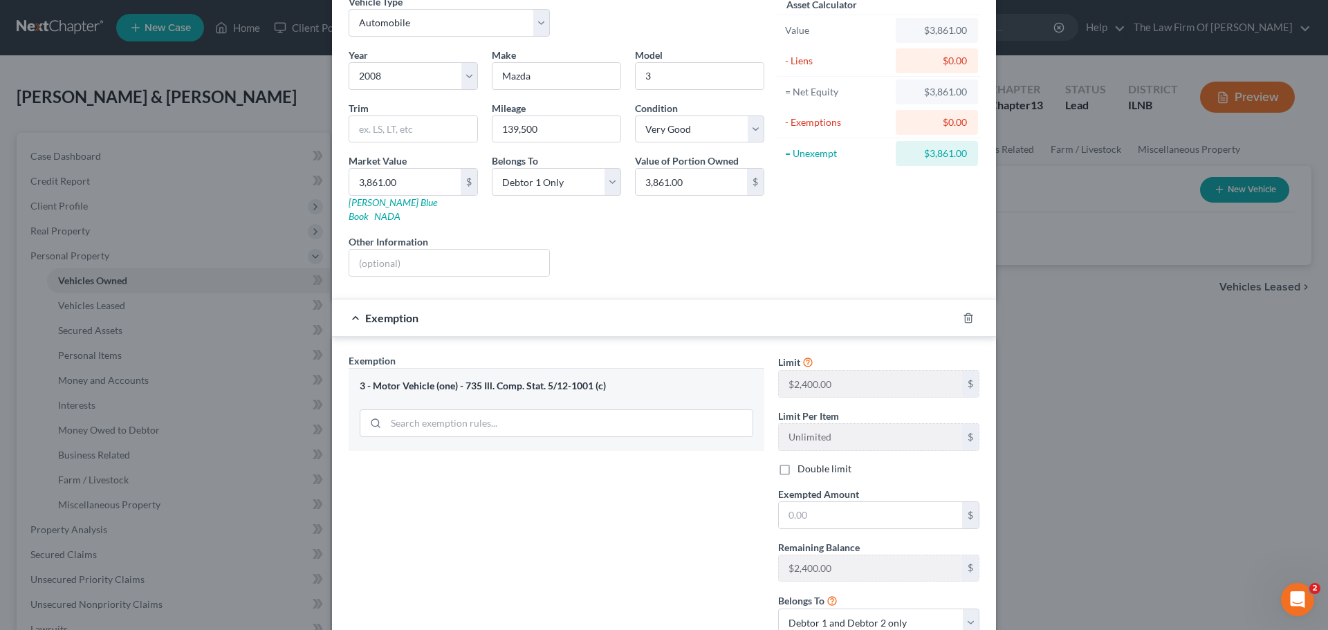
click at [619, 478] on div "Exemption Set must be selected for CA. Exemption * 3 - Motor Vehicle (one) - 73…" at bounding box center [556, 500] width 429 height 294
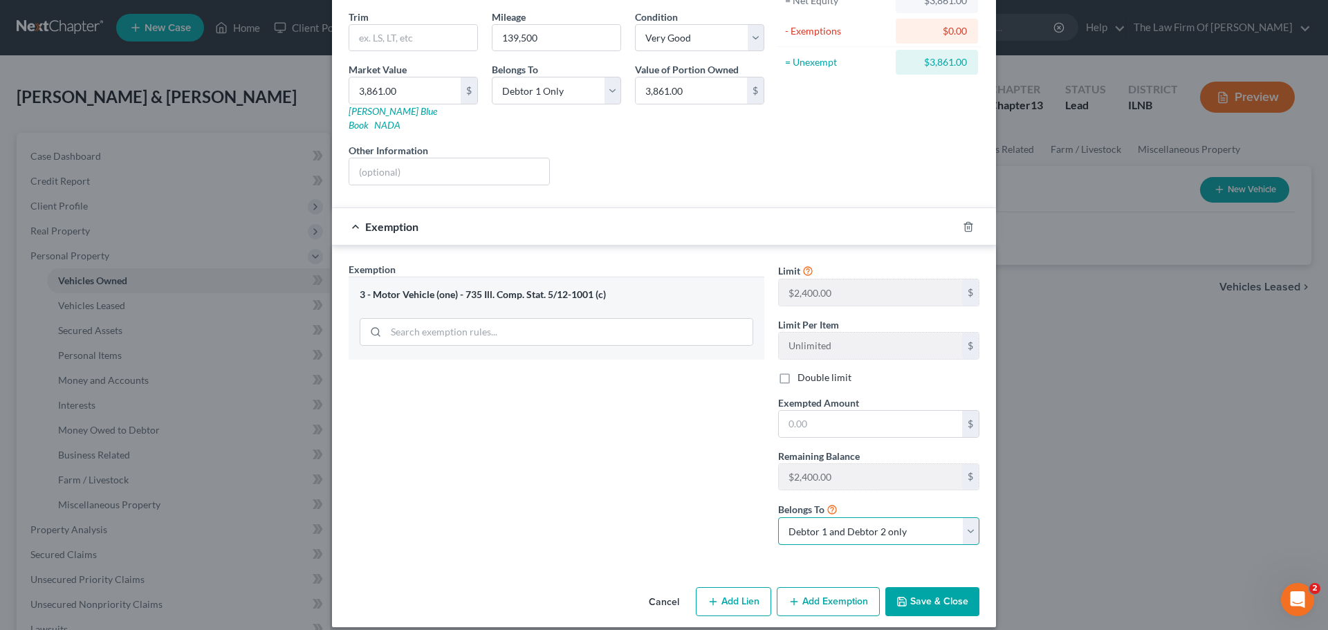
click at [803, 517] on select "Debtor 1 only Debtor 2 only Debtor 1 and Debtor 2 only" at bounding box center [878, 531] width 201 height 28
select select "0"
click at [778, 517] on select "Debtor 1 only Debtor 2 only Debtor 1 and Debtor 2 only" at bounding box center [878, 531] width 201 height 28
click at [691, 503] on div "Exemption Set must be selected for CA. Exemption * 3 - Motor Vehicle (one) - 73…" at bounding box center [556, 409] width 429 height 294
click at [808, 411] on input "text" at bounding box center [870, 424] width 183 height 26
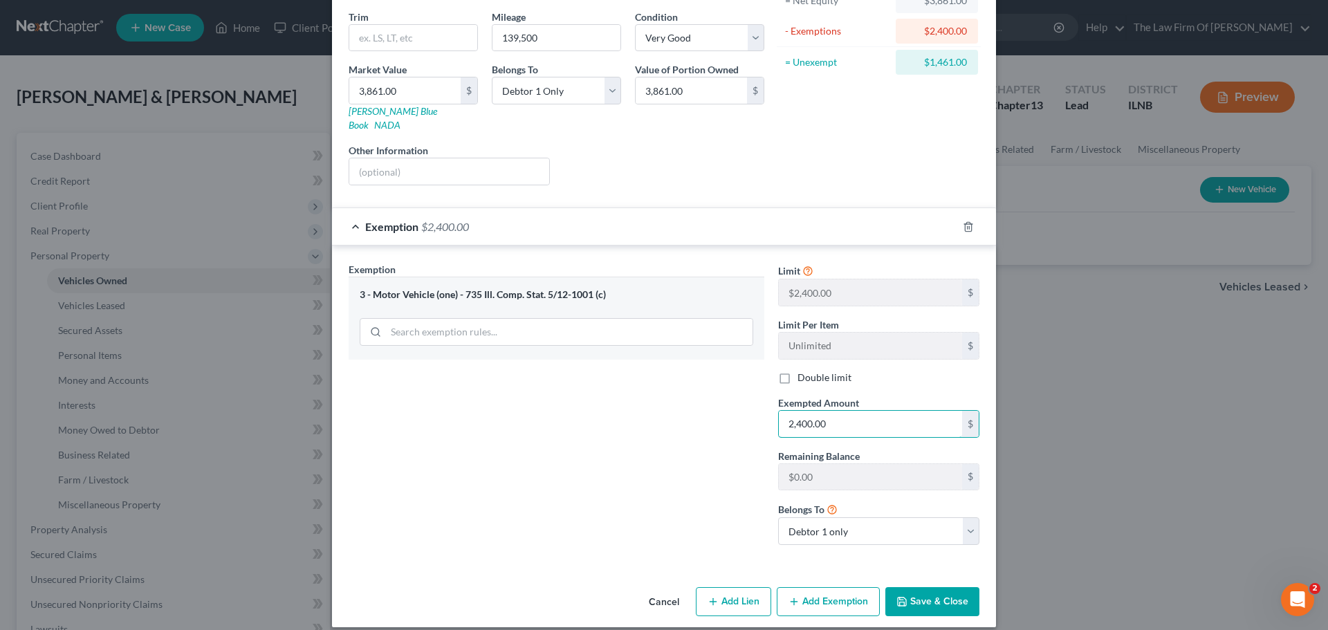
type input "2,400.00"
click at [691, 410] on div "Exemption Set must be selected for CA. Exemption * 3 - Motor Vehicle (one) - 73…" at bounding box center [556, 409] width 429 height 294
click at [920, 587] on button "Save & Close" at bounding box center [932, 601] width 94 height 29
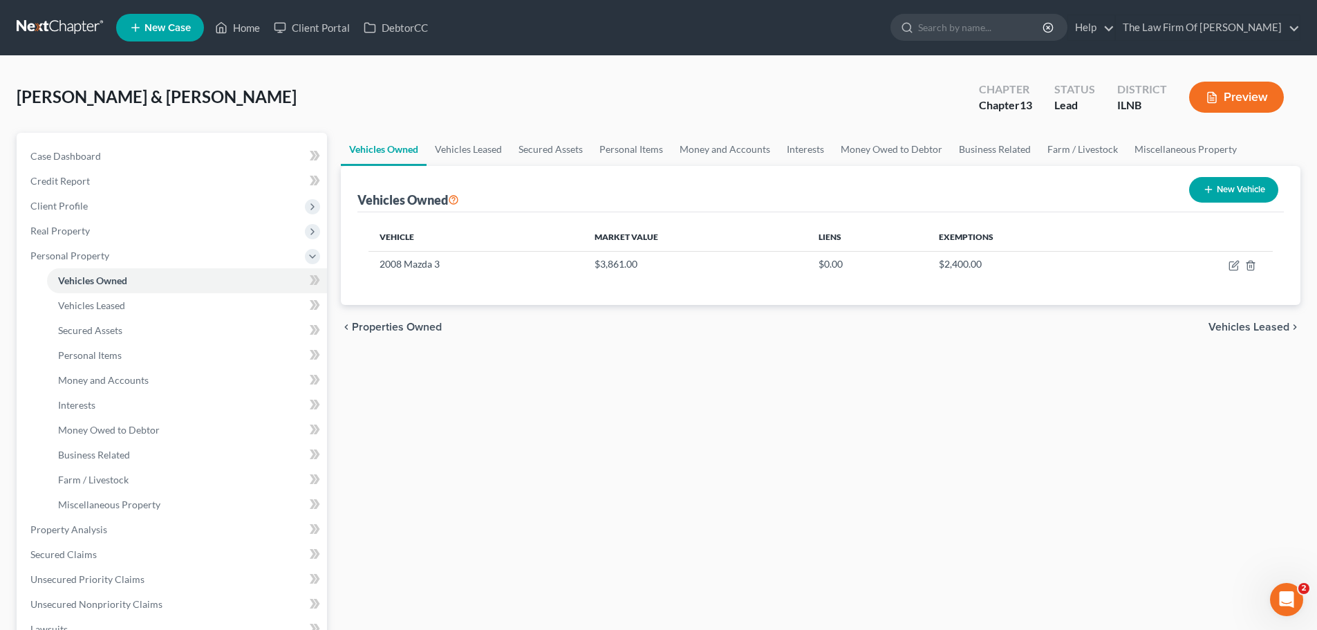
click at [1239, 192] on button "New Vehicle" at bounding box center [1233, 190] width 89 height 26
select select "0"
select select "2"
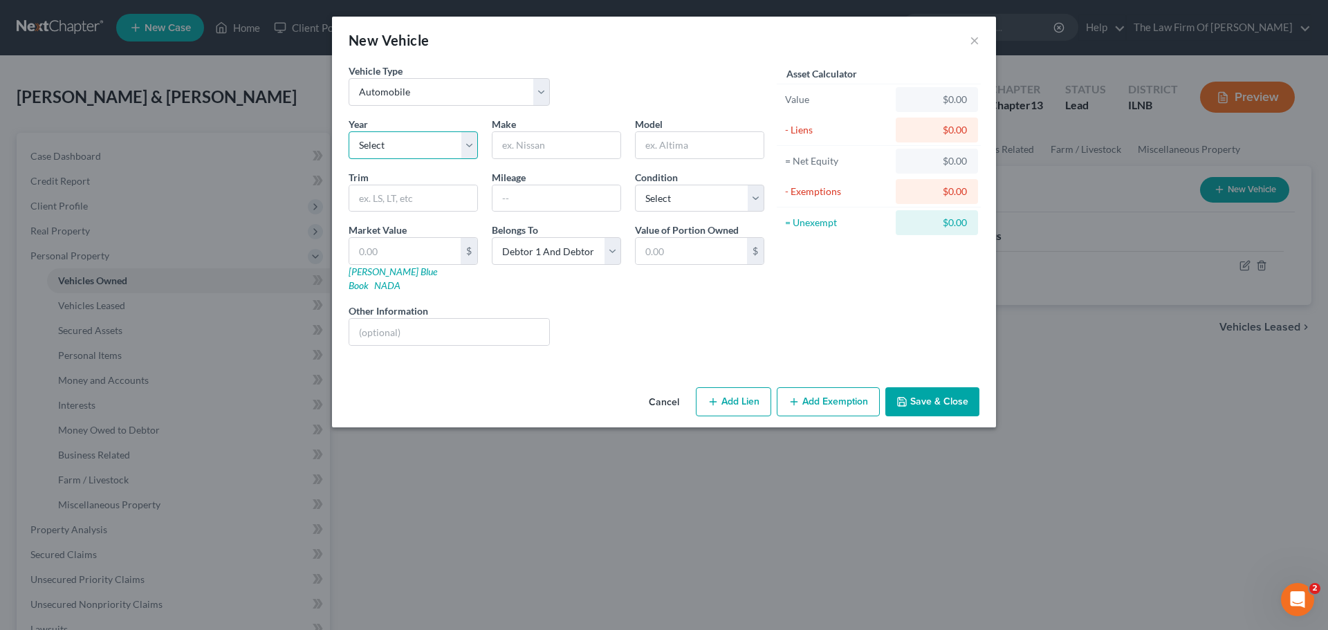
click at [409, 148] on select "Select 2026 2025 2024 2023 2022 2021 2020 2019 2018 2017 2016 2015 2014 2013 20…" at bounding box center [412, 145] width 129 height 28
click at [422, 144] on select "Select 2026 2025 2024 2023 2022 2021 2020 2019 2018 2017 2016 2015 2014 2013 20…" at bounding box center [412, 145] width 129 height 28
select select "12"
click at [348, 131] on select "Select 2026 2025 2024 2023 2022 2021 2020 2019 2018 2017 2016 2015 2014 2013 20…" at bounding box center [412, 145] width 129 height 28
click at [530, 143] on input "text" at bounding box center [556, 145] width 128 height 26
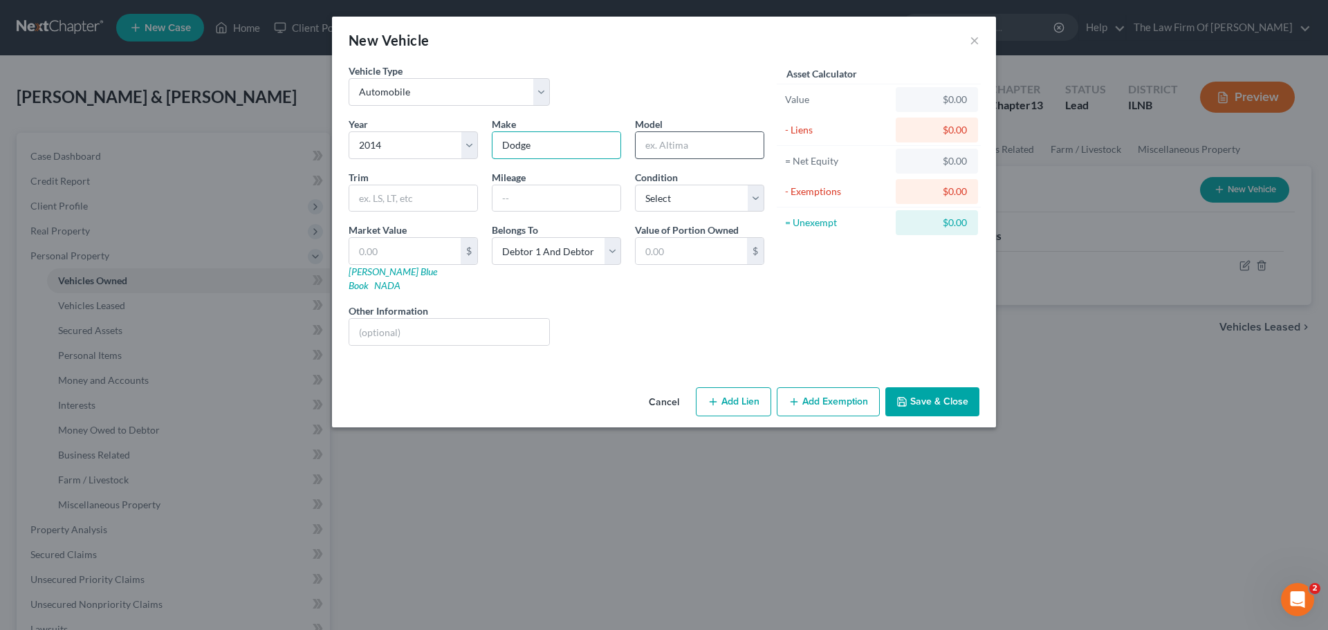
type input "Dodge"
click at [653, 147] on input "text" at bounding box center [699, 145] width 128 height 26
type input "Journey"
click at [624, 85] on div "Vehicle Type Select Automobile Truck Trailer Watercraft Aircraft Motor Home Atv…" at bounding box center [556, 90] width 429 height 53
click at [557, 195] on input "text" at bounding box center [556, 198] width 128 height 26
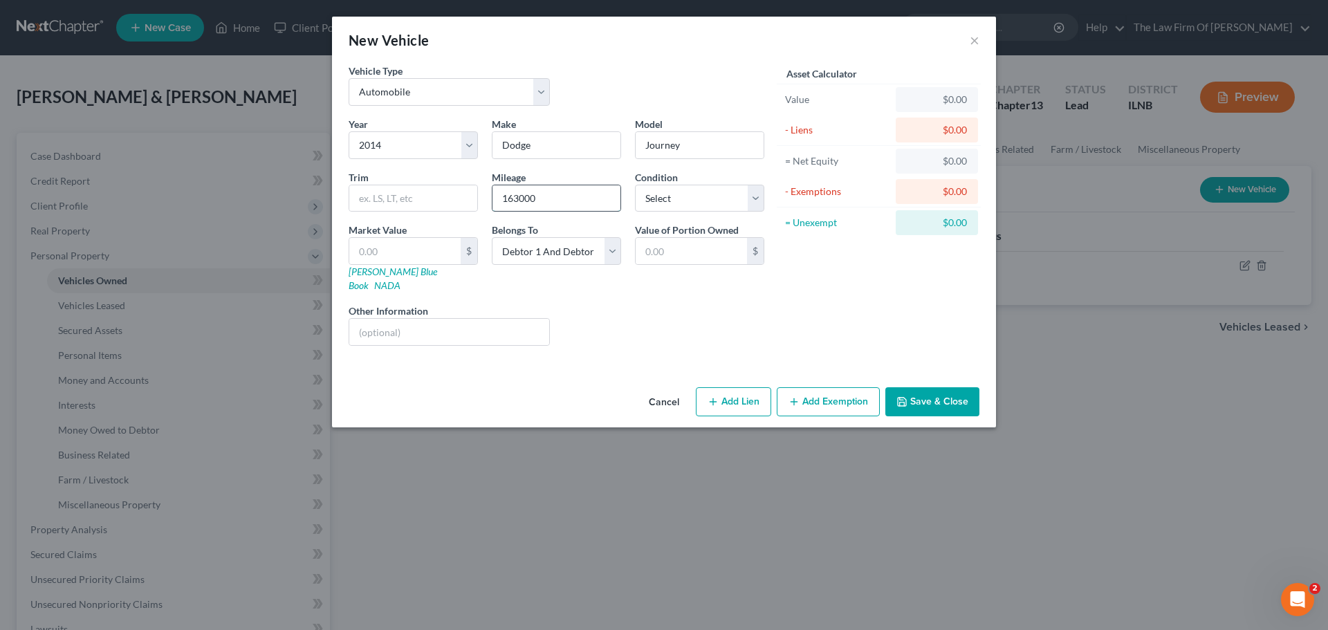
click at [519, 199] on input "163000" at bounding box center [556, 198] width 128 height 26
type input "163,000"
click at [651, 344] on div "Vehicle Type Select Automobile Truck Trailer Watercraft Aircraft Motor Home Atv…" at bounding box center [664, 223] width 664 height 318
click at [651, 198] on select "Select Excellent Very Good Good Fair Poor" at bounding box center [699, 199] width 129 height 28
select select "2"
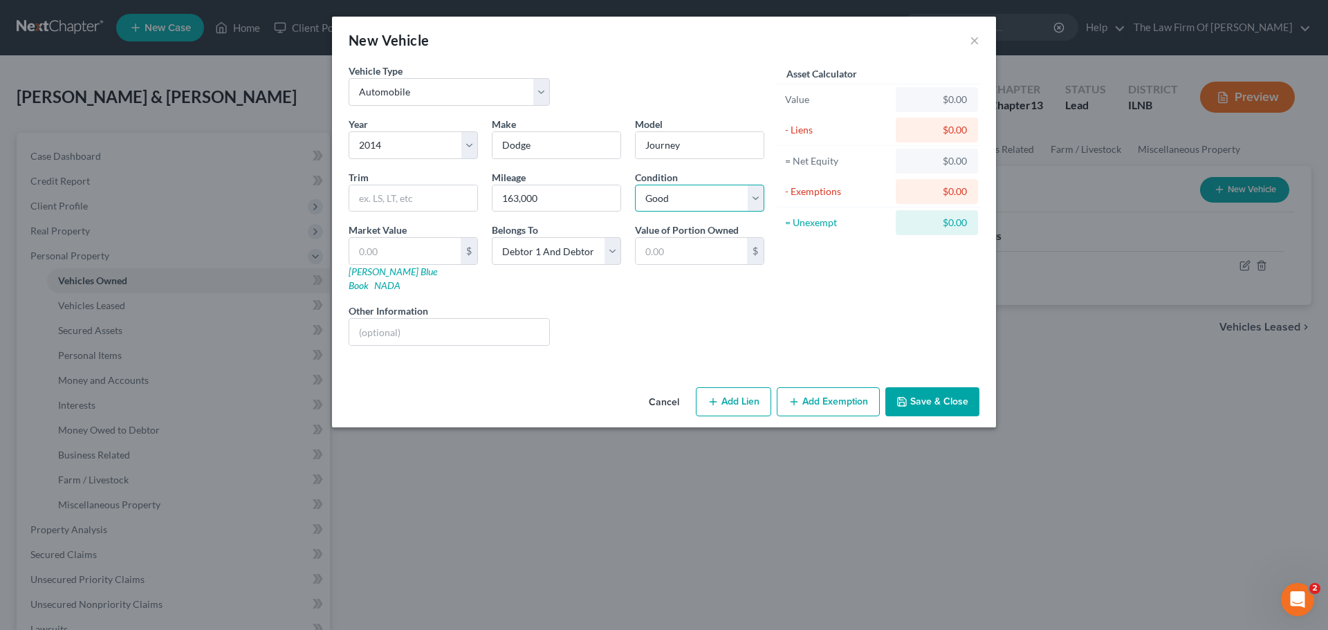
click at [635, 185] on select "Select Excellent Very Good Good Fair Poor" at bounding box center [699, 199] width 129 height 28
click at [652, 305] on div "Liens Select" at bounding box center [664, 325] width 215 height 42
click at [418, 254] on input "text" at bounding box center [404, 251] width 111 height 26
type input "4"
type input "4.00"
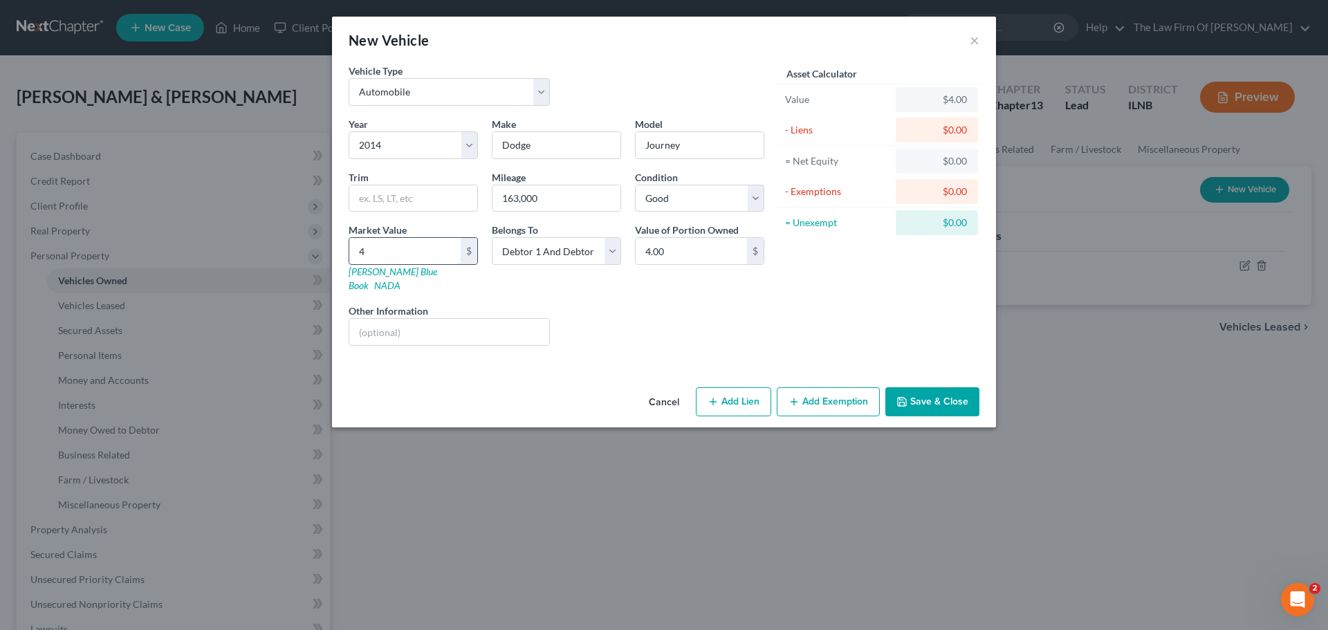
type input "49"
type input "49.00"
type input "498"
type input "498.00"
type input "4986"
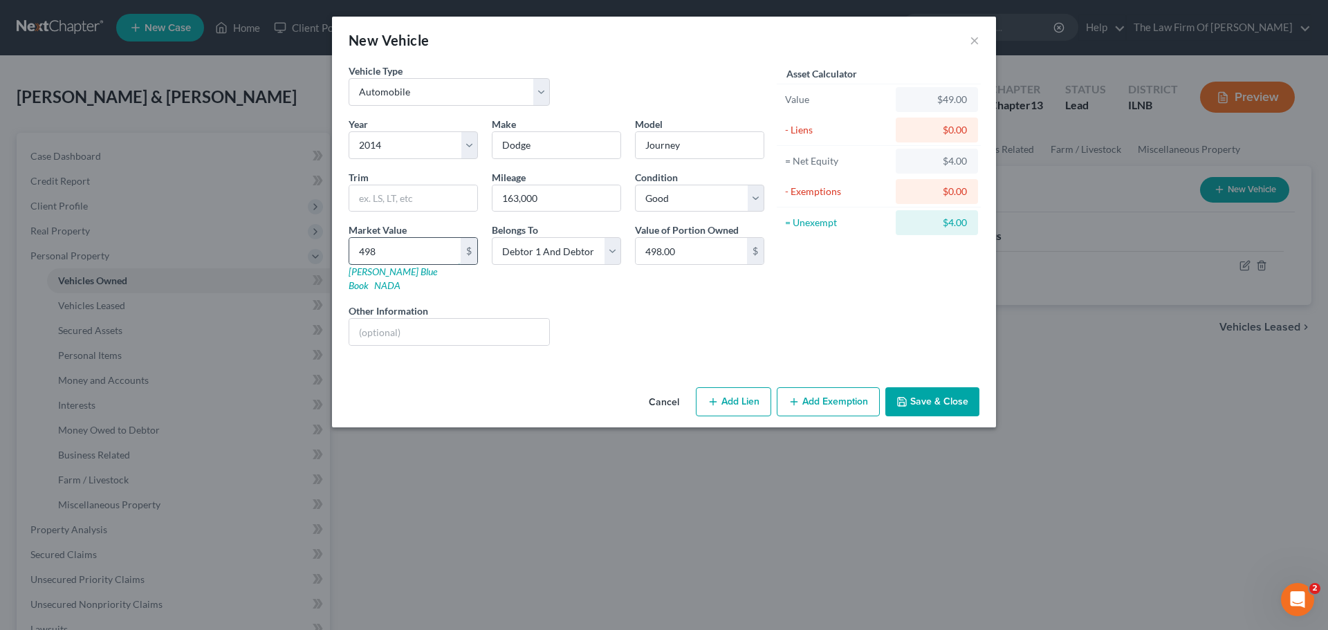
type input "4,986.00"
click at [617, 319] on div "Liens Select" at bounding box center [664, 325] width 215 height 42
click at [534, 252] on select "Select Debtor 1 Only Debtor 2 Only Debtor 1 And Debtor 2 Only At Least One Of T…" at bounding box center [556, 251] width 129 height 28
select select "1"
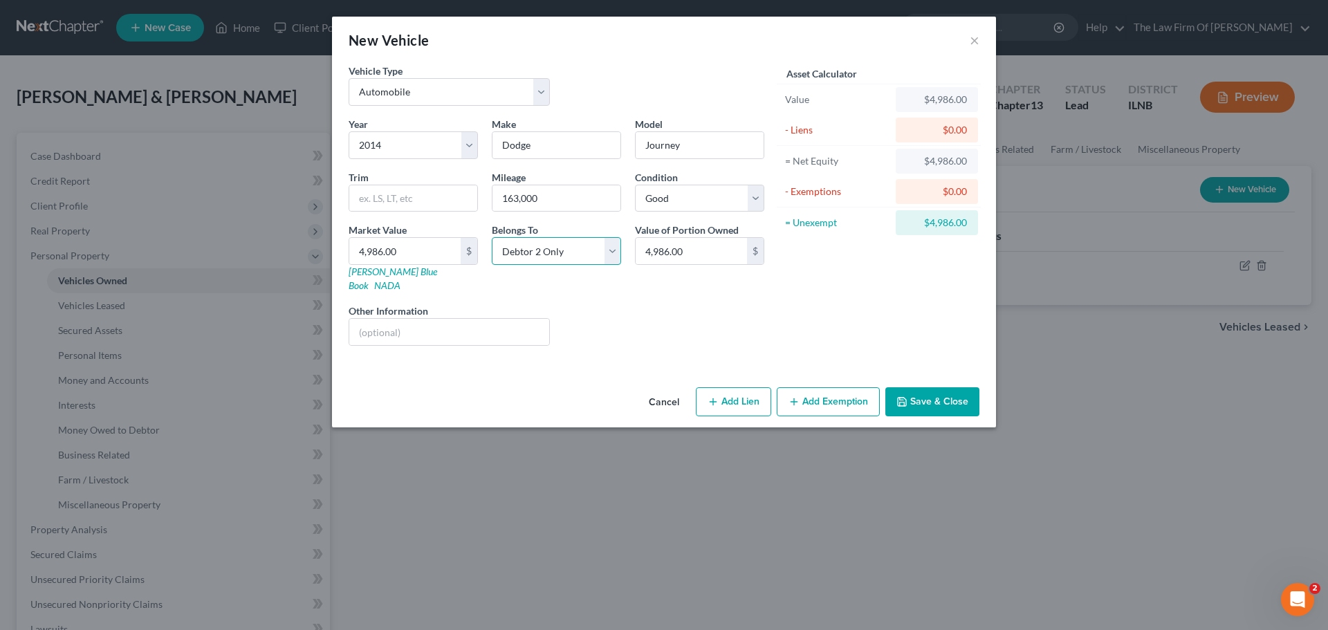
click at [492, 237] on select "Select Debtor 1 Only Debtor 2 Only Debtor 1 And Debtor 2 Only At Least One Of T…" at bounding box center [556, 251] width 129 height 28
click at [650, 305] on div "Liens Select" at bounding box center [664, 325] width 215 height 42
click at [801, 387] on button "Add Exemption" at bounding box center [827, 401] width 103 height 29
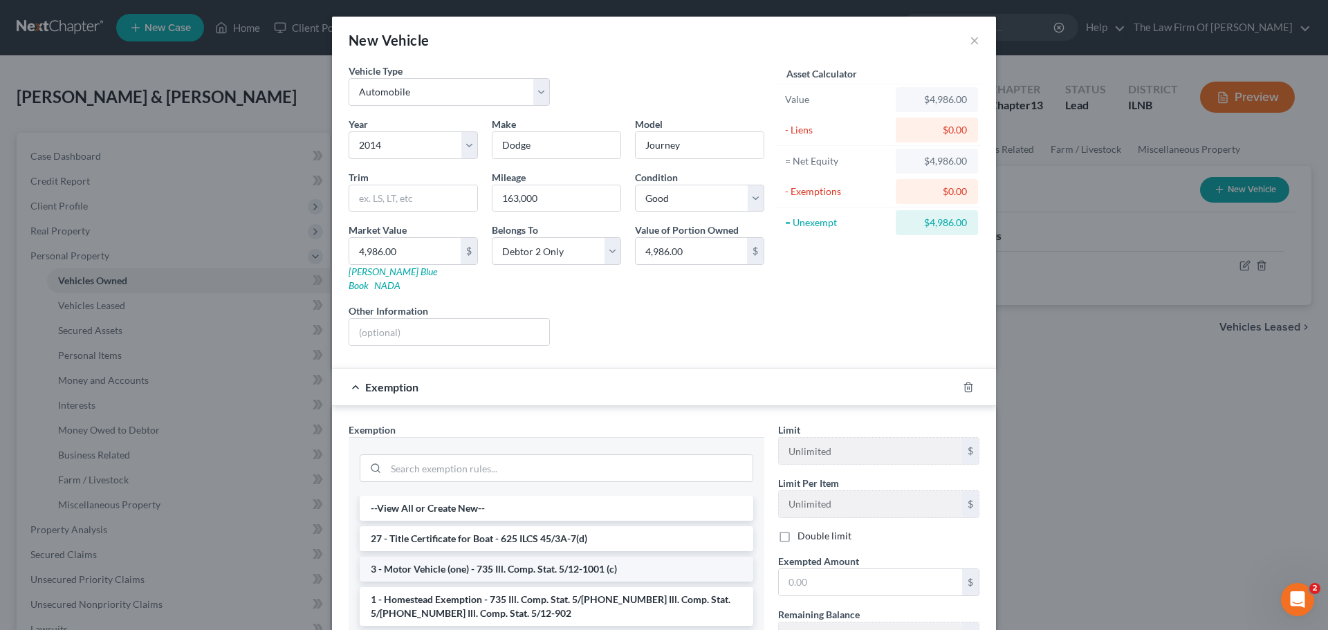
scroll to position [172, 0]
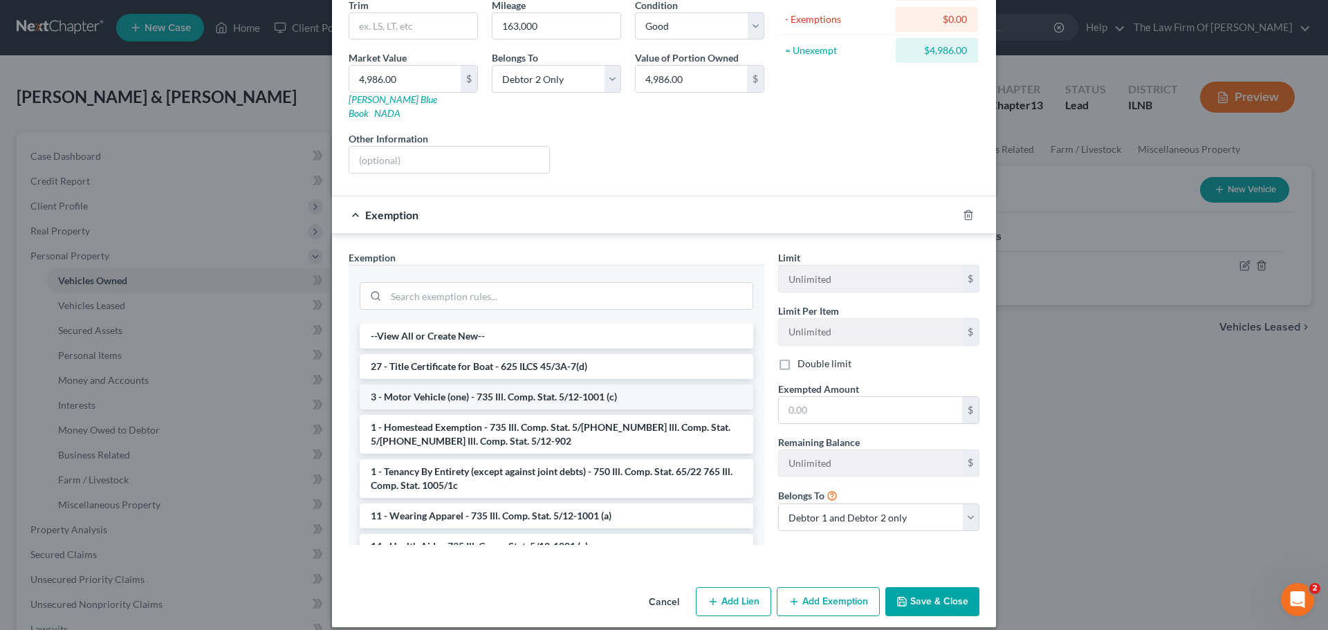
click at [443, 384] on li "3 - Motor Vehicle (one) - 735 Ill. Comp. Stat. 5/12-1001 (c)" at bounding box center [556, 396] width 393 height 25
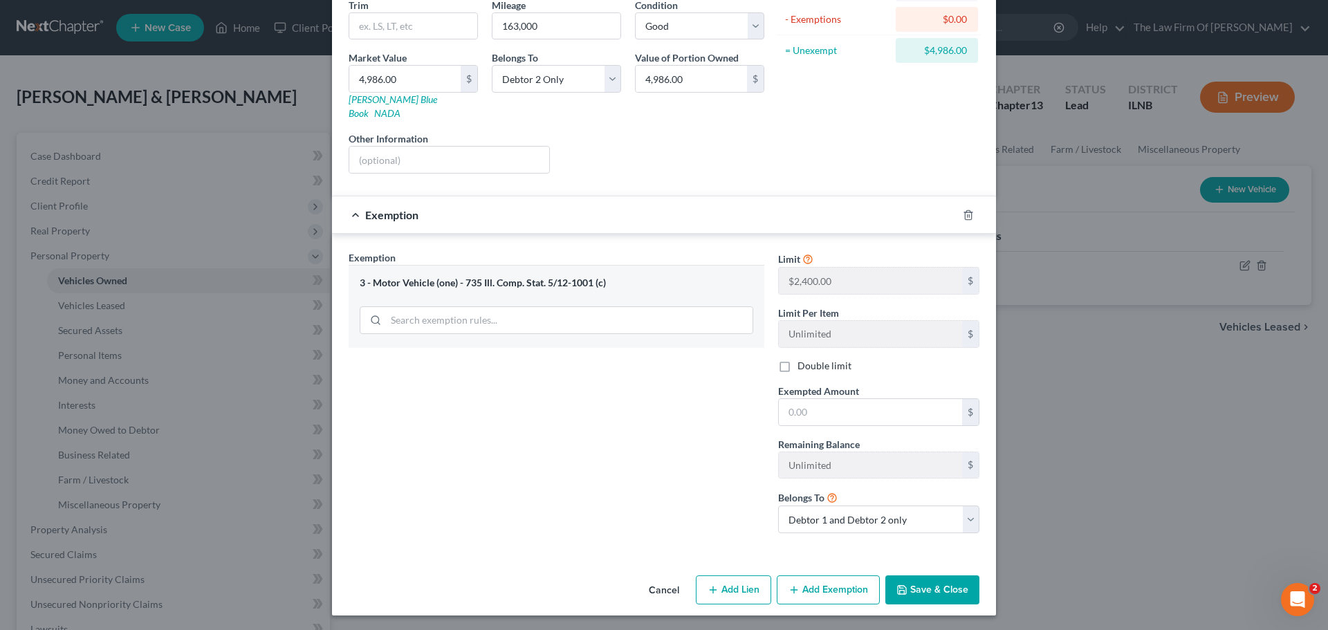
scroll to position [160, 0]
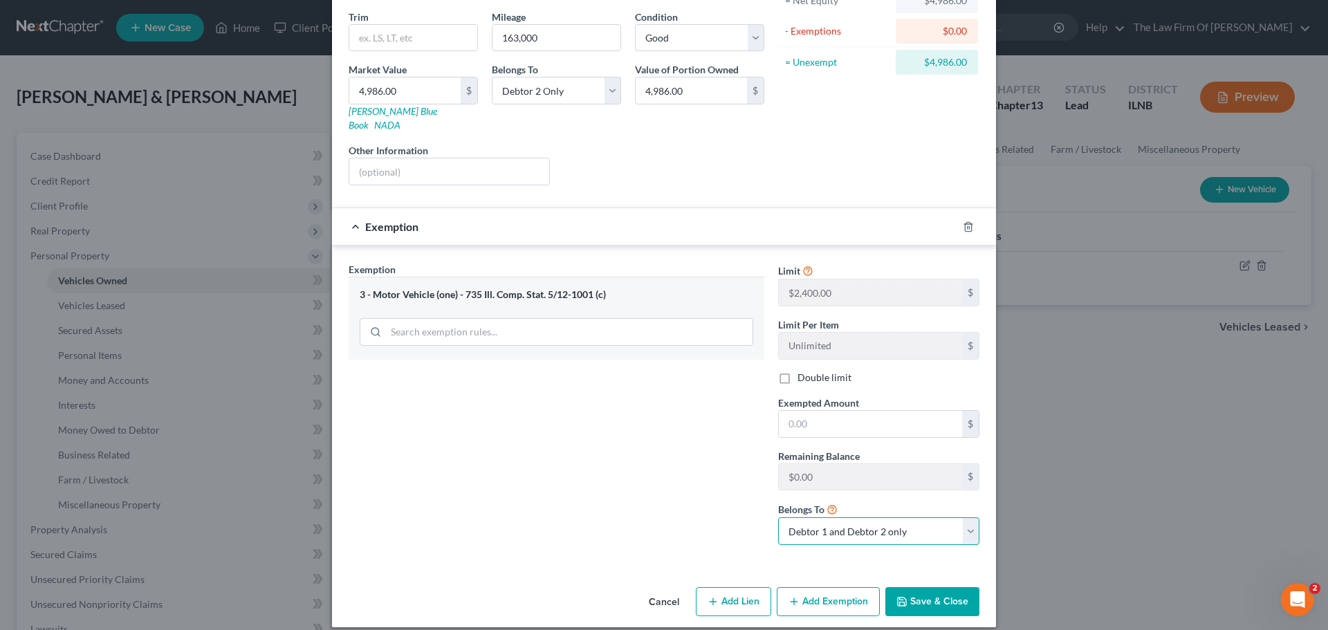
click at [846, 525] on select "Debtor 1 only Debtor 2 only Debtor 1 and Debtor 2 only" at bounding box center [878, 531] width 201 height 28
select select "1"
click at [778, 517] on select "Debtor 1 only Debtor 2 only Debtor 1 and Debtor 2 only" at bounding box center [878, 531] width 201 height 28
click at [676, 467] on div "Exemption Set must be selected for CA. Exemption * 3 - Motor Vehicle (one) - 73…" at bounding box center [556, 409] width 429 height 294
click at [814, 411] on input "text" at bounding box center [870, 424] width 183 height 26
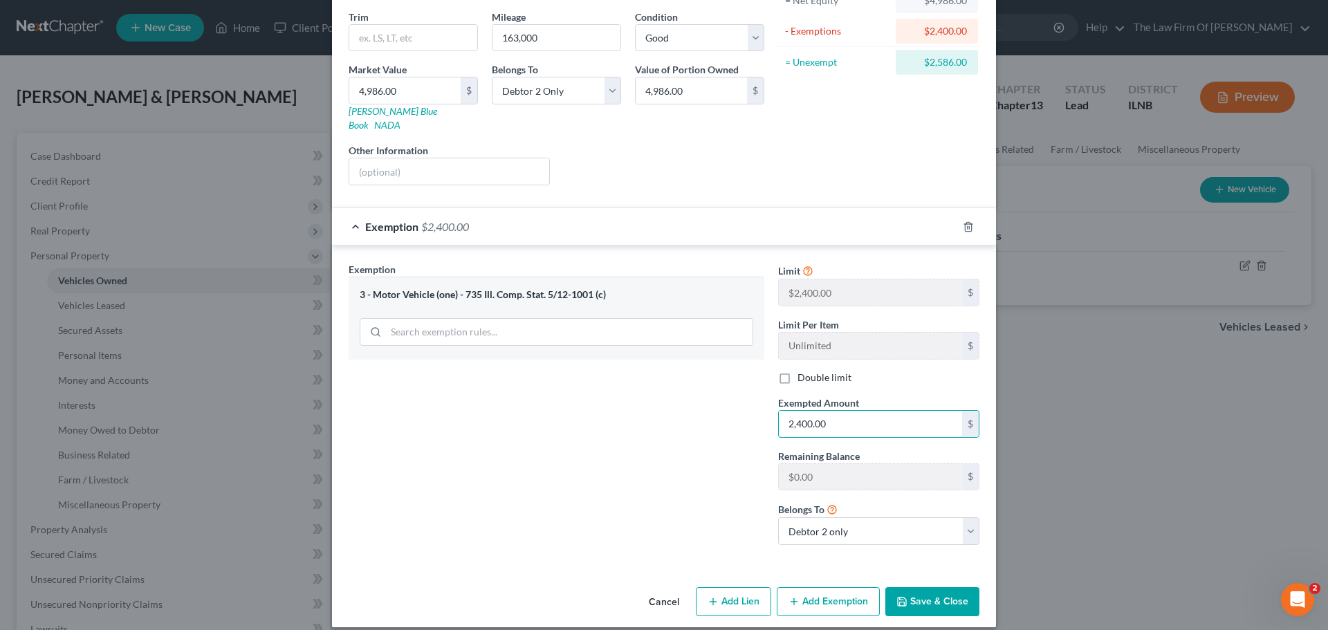
type input "2,400.00"
click at [637, 425] on div "Exemption Set must be selected for CA. Exemption * 3 - Motor Vehicle (one) - 73…" at bounding box center [556, 409] width 429 height 294
click at [908, 587] on button "Save & Close" at bounding box center [932, 601] width 94 height 29
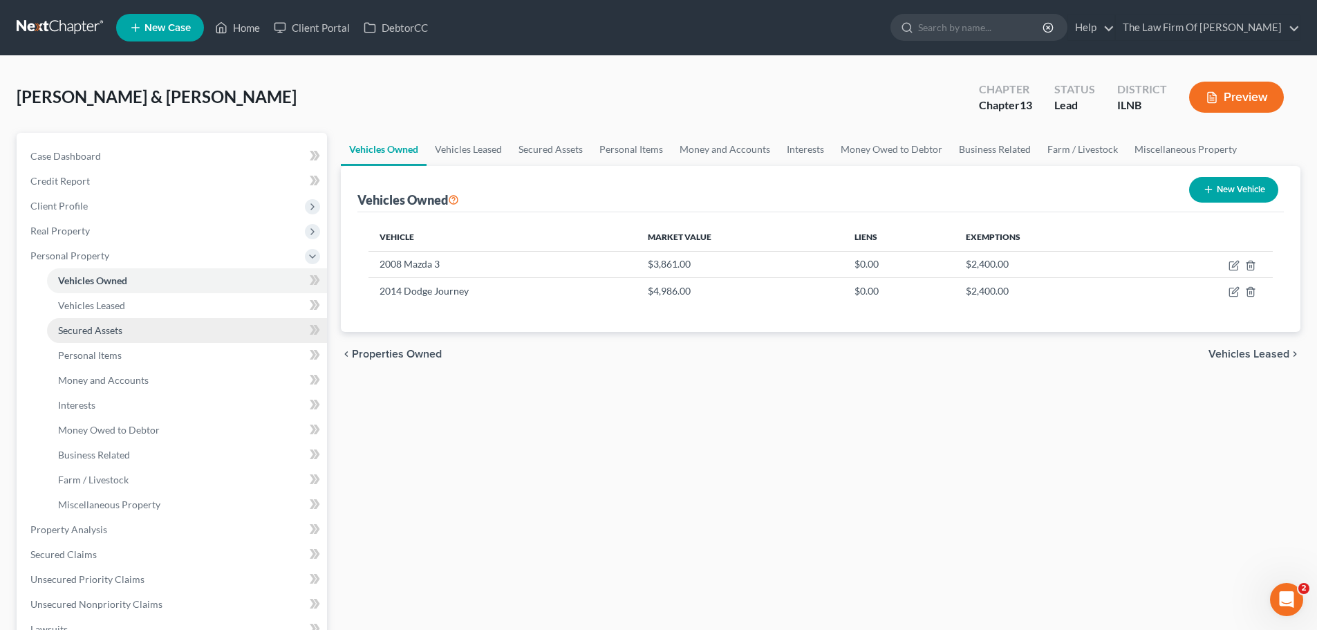
click at [146, 326] on link "Secured Assets" at bounding box center [187, 330] width 280 height 25
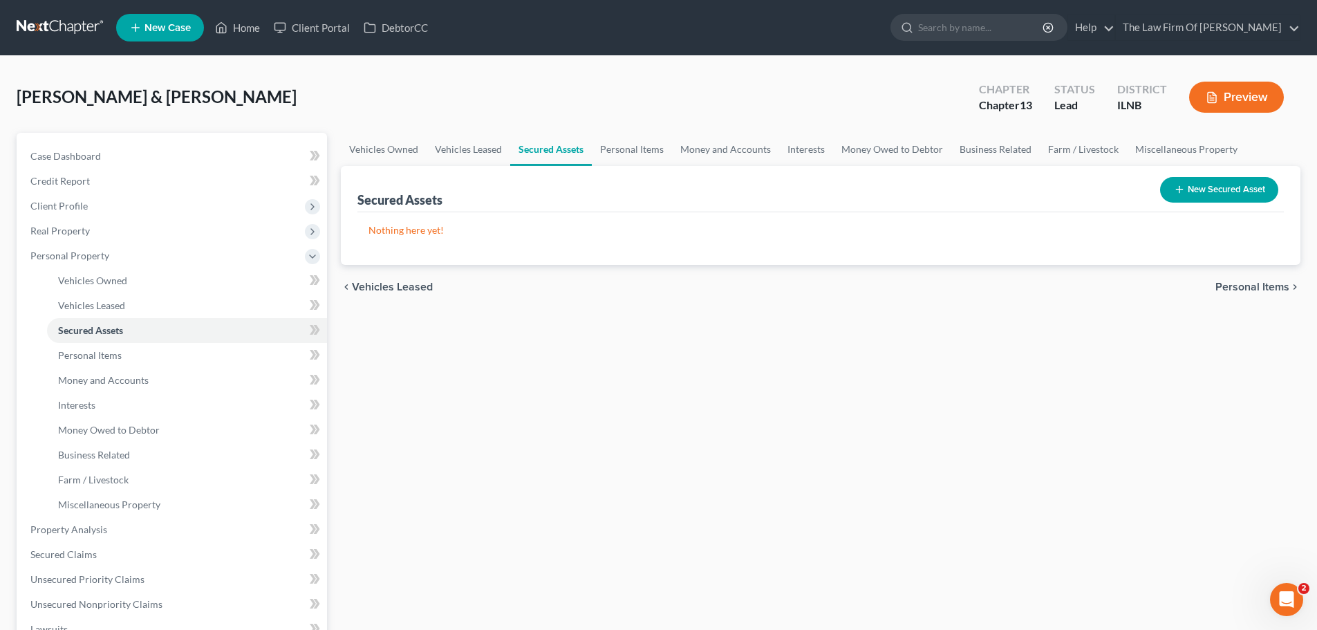
click at [1207, 192] on button "New Secured Asset" at bounding box center [1219, 190] width 118 height 26
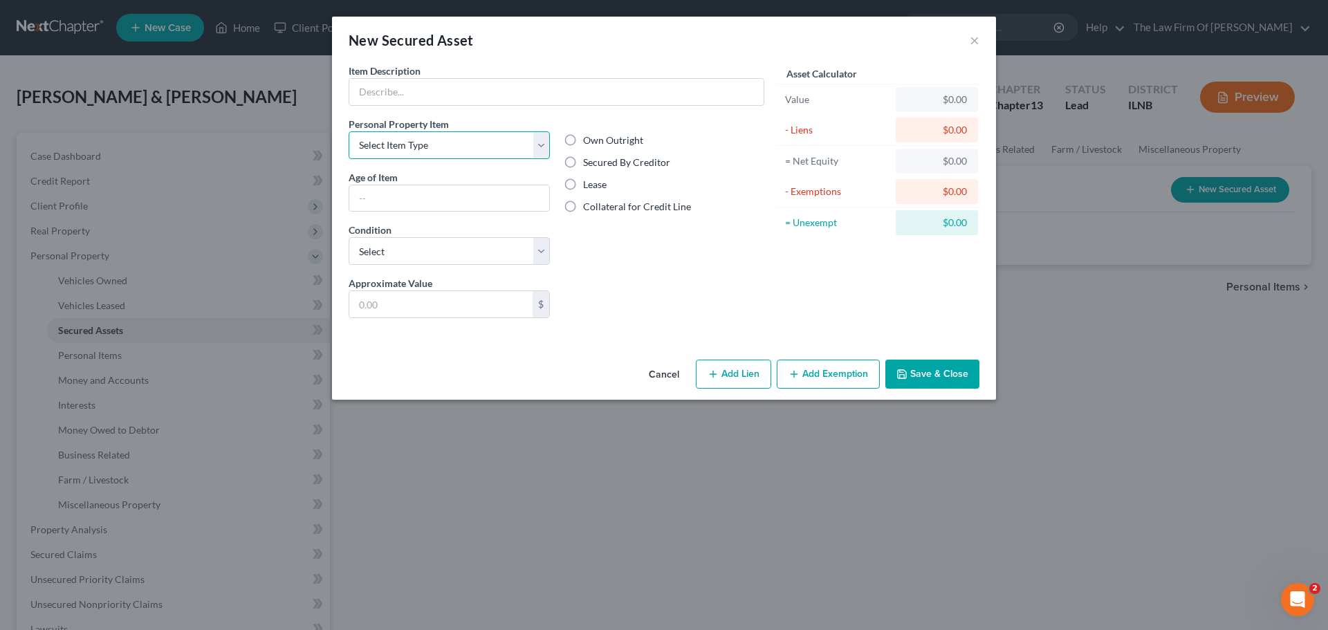
click at [445, 148] on select "Select Item Type Clothing Collectibles Of Value Electronics Firearms Household …" at bounding box center [448, 145] width 201 height 28
click at [631, 279] on div "Liens Select" at bounding box center [664, 297] width 215 height 42
click at [664, 378] on button "Cancel" at bounding box center [663, 375] width 53 height 28
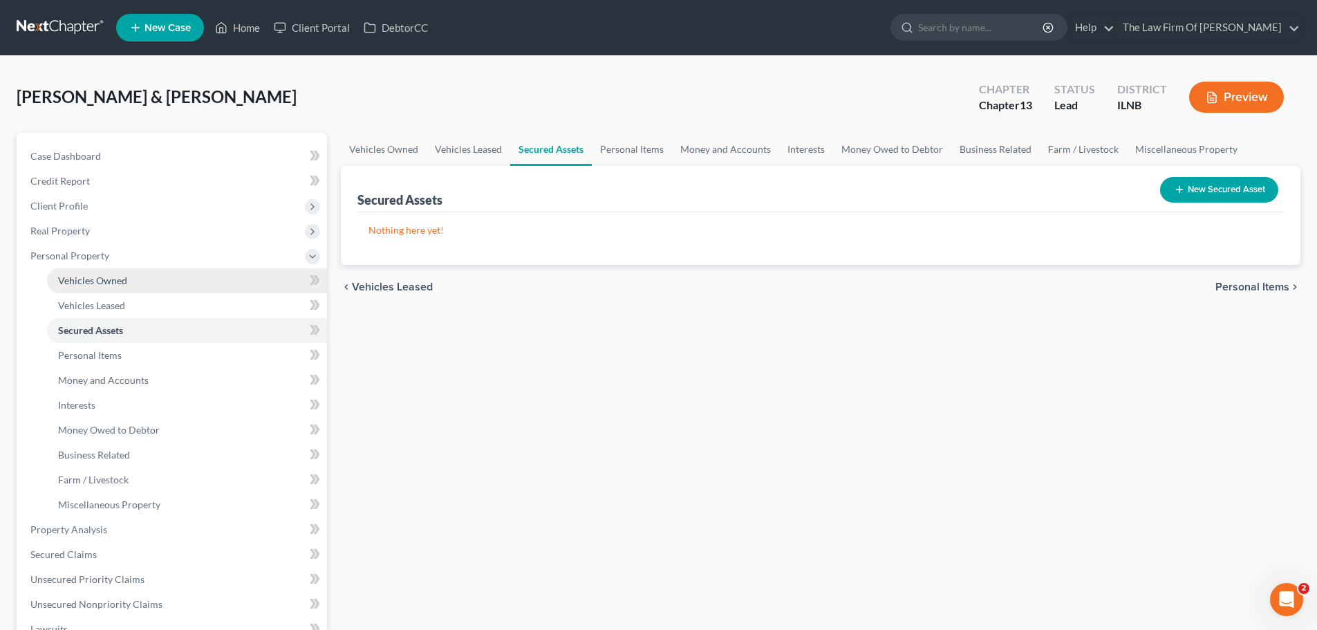
click at [121, 288] on link "Vehicles Owned" at bounding box center [187, 280] width 280 height 25
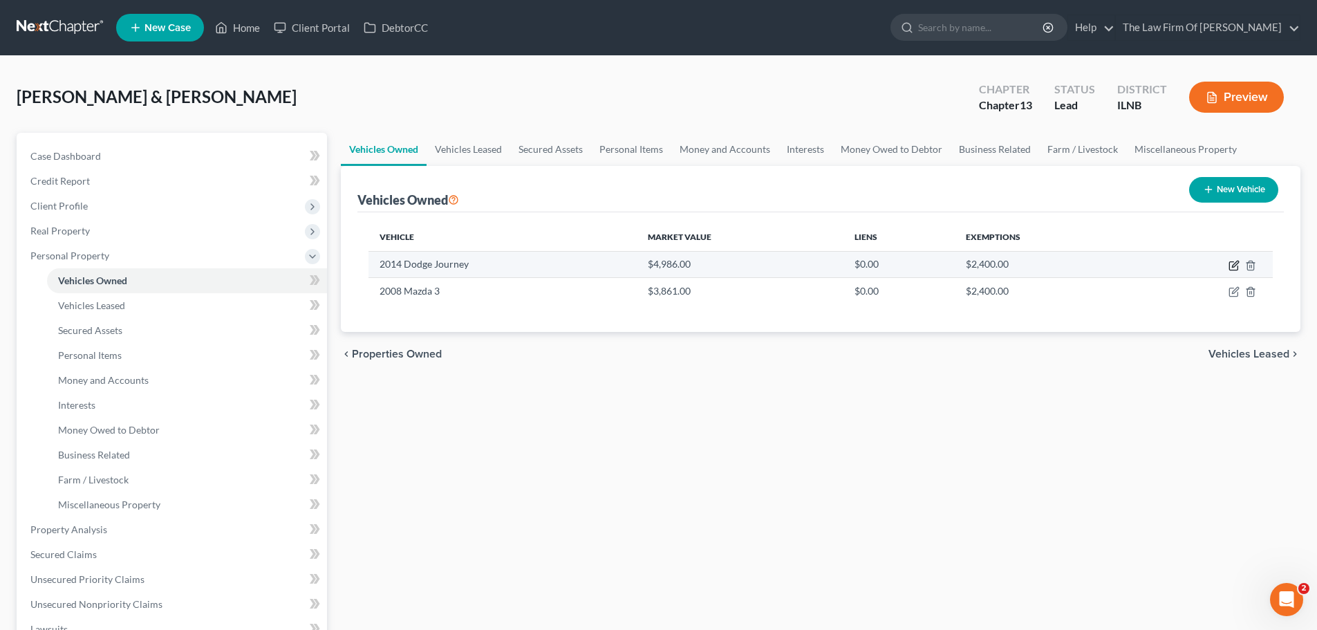
click at [1236, 262] on icon "button" at bounding box center [1234, 265] width 11 height 11
select select "0"
select select "12"
select select "2"
select select "1"
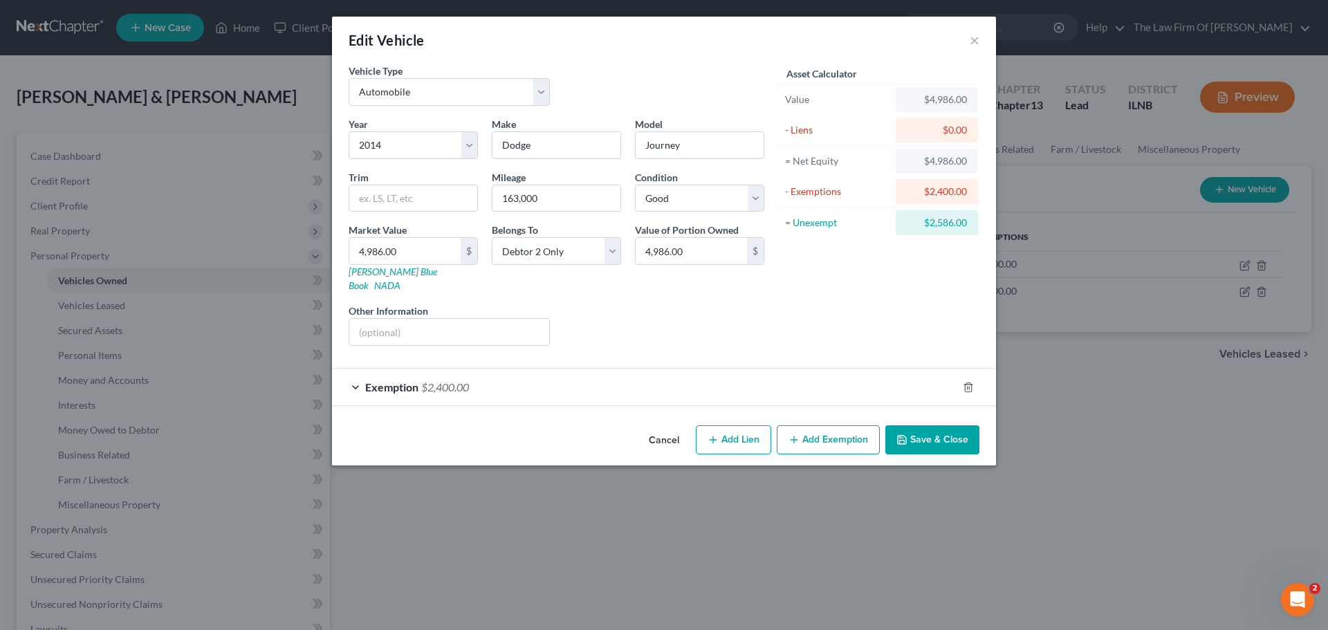
click at [742, 427] on button "Add Lien" at bounding box center [733, 439] width 75 height 29
select select "1"
select select "0"
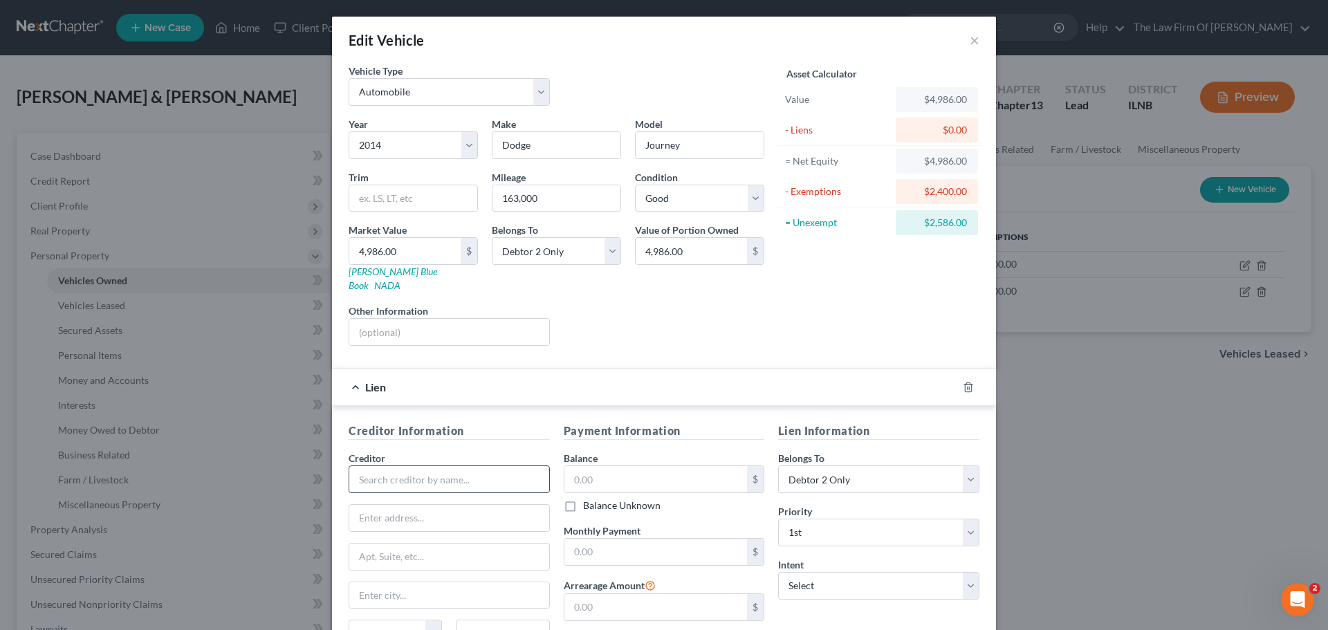
scroll to position [138, 0]
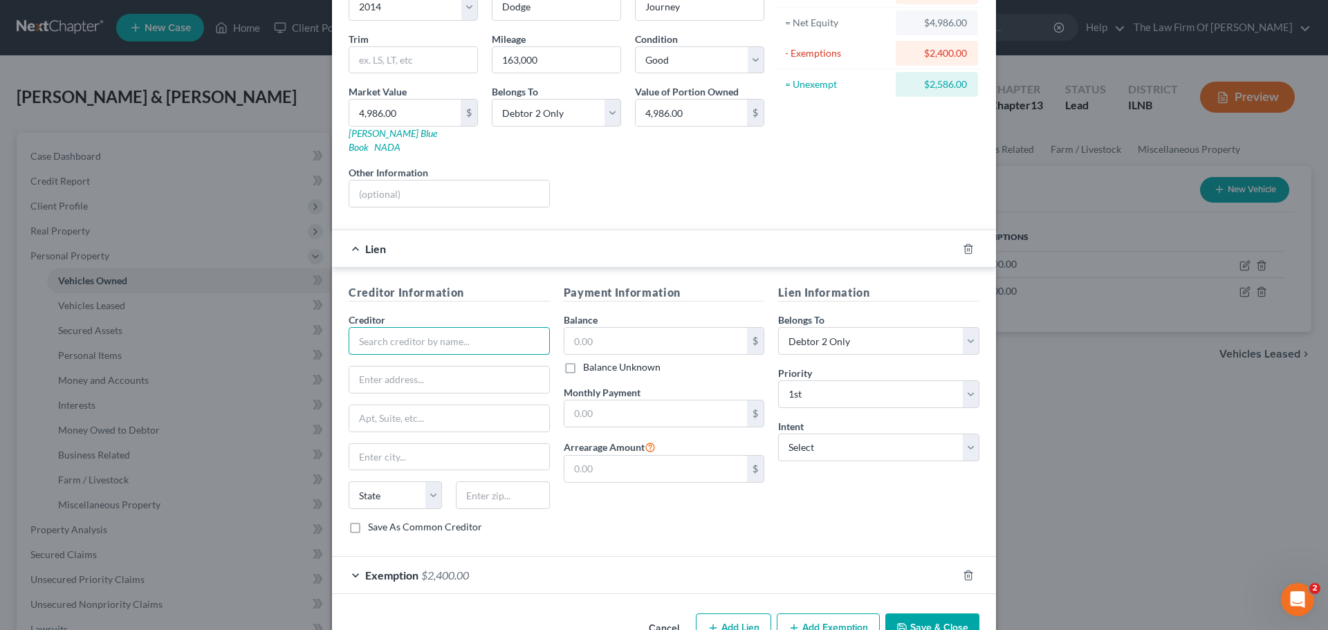
click at [425, 335] on input "text" at bounding box center [448, 341] width 201 height 28
type input "Capital One"
click at [412, 366] on input "text" at bounding box center [449, 379] width 200 height 26
type input "PO Box 60511"
click at [370, 405] on input "text" at bounding box center [449, 418] width 200 height 26
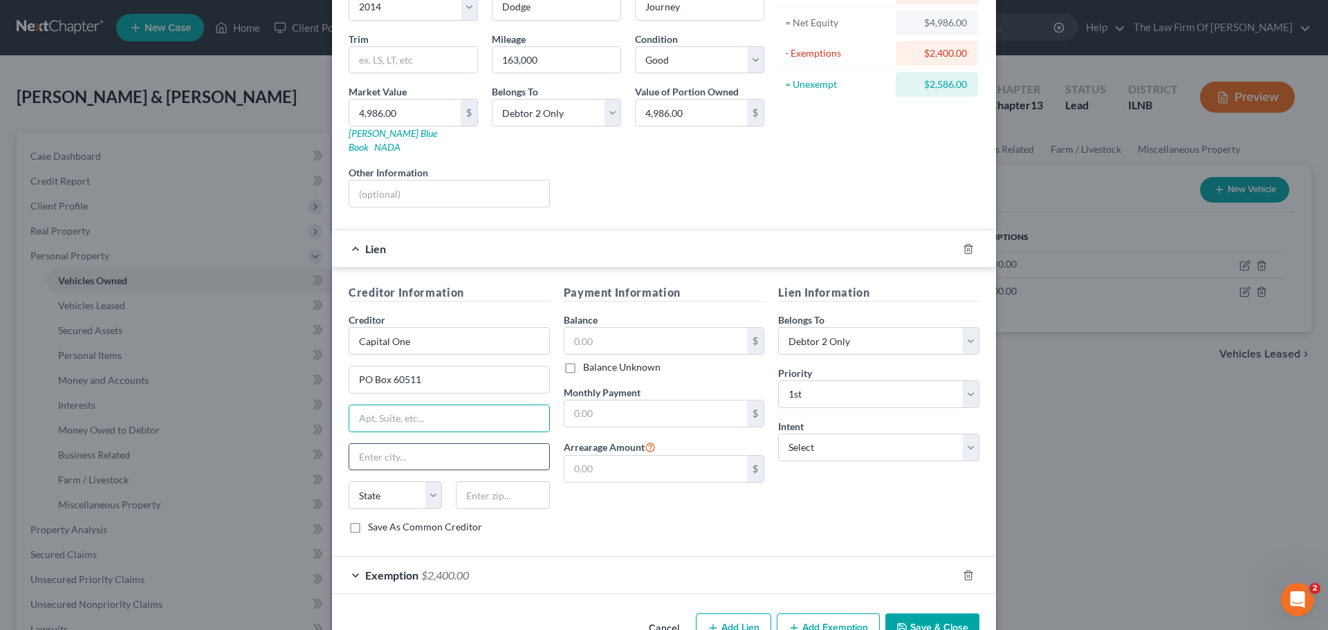
click at [358, 445] on input "text" at bounding box center [449, 457] width 200 height 26
type input "City of Industry"
click at [368, 491] on select "State AL AK AR AZ CA CO CT DE DC FL GA GU HI ID IL IN IA KS KY LA ME MD MA MI M…" at bounding box center [394, 495] width 93 height 28
select select "4"
click at [348, 481] on select "State AL AK AR AZ CA CO CT DE DC FL GA GU HI ID IL IN IA KS KY LA ME MD MA MI M…" at bounding box center [394, 495] width 93 height 28
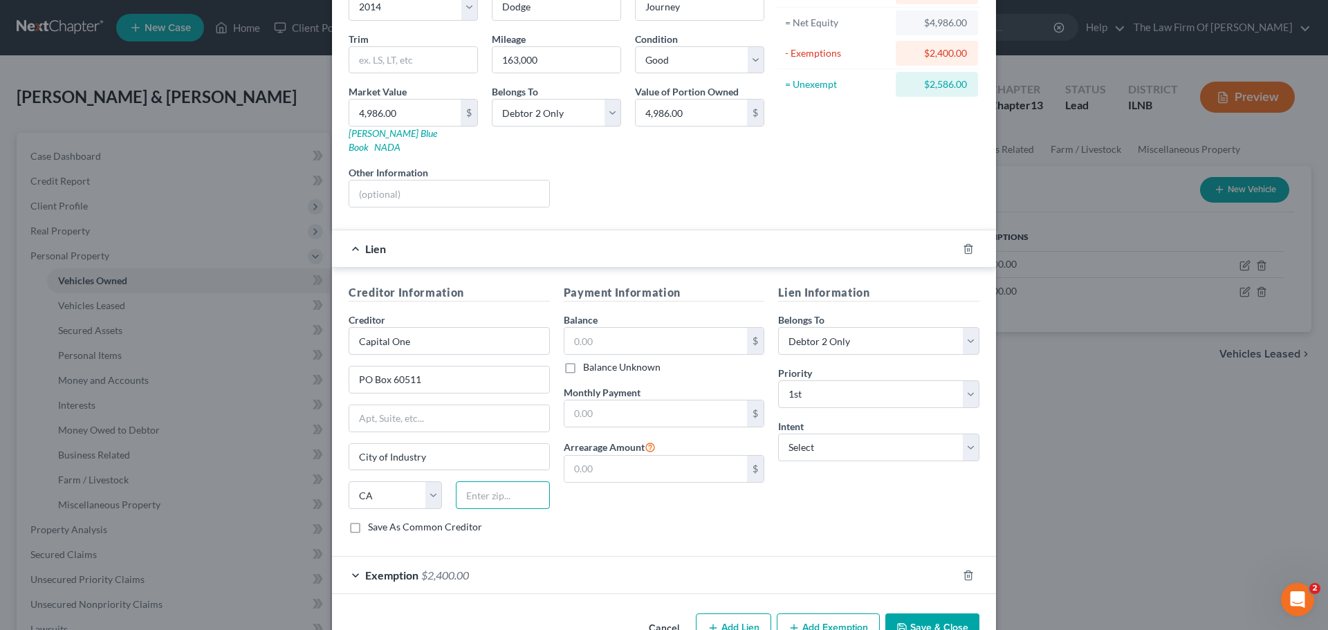
click at [463, 488] on input "text" at bounding box center [502, 495] width 93 height 28
type input "91716"
click at [548, 514] on div "Creditor Information Creditor * Capital One PO Box 60511 City of Industry State…" at bounding box center [449, 414] width 215 height 261
type input "City Of Industry"
drag, startPoint x: 416, startPoint y: 325, endPoint x: 346, endPoint y: 326, distance: 69.8
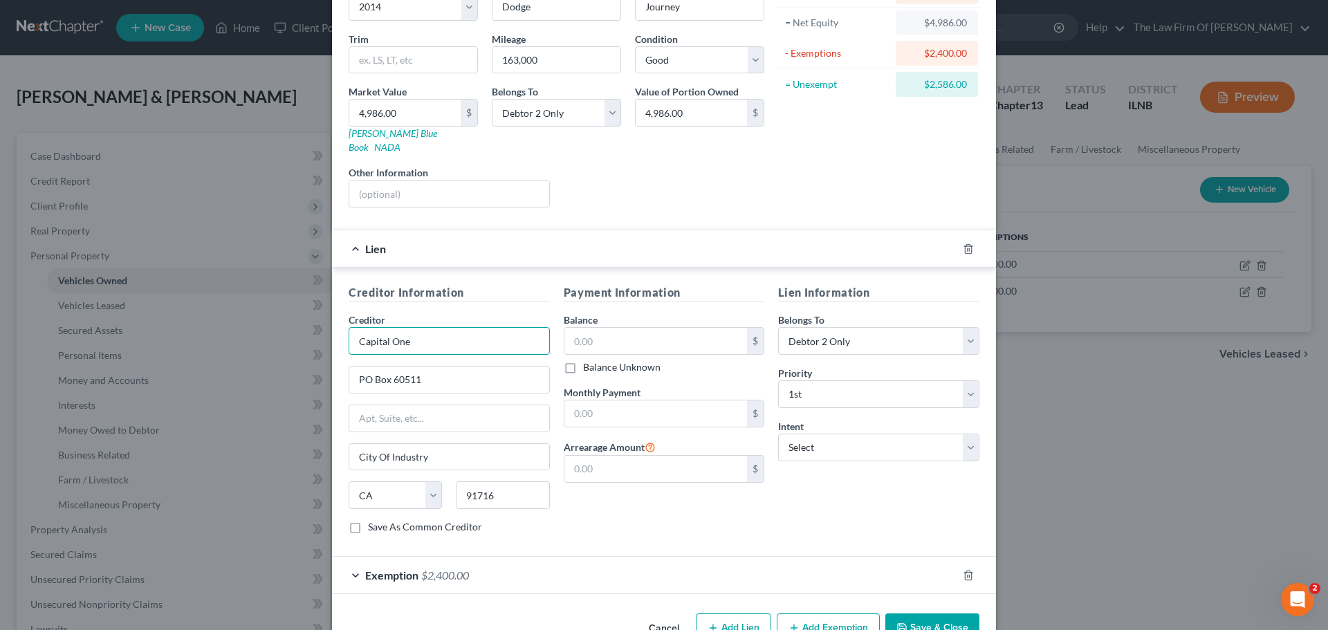
click at [348, 327] on input "Capital One" at bounding box center [448, 341] width 201 height 28
click at [397, 313] on div "Creditor * Capital One" at bounding box center [448, 334] width 201 height 42
click at [443, 328] on input "Capital One" at bounding box center [448, 341] width 201 height 28
drag, startPoint x: 485, startPoint y: 330, endPoint x: 333, endPoint y: 327, distance: 151.5
click at [333, 327] on div "Creditor Information Creditor * Capital One Auto Finance PO Box 60511 City Of I…" at bounding box center [664, 412] width 664 height 289
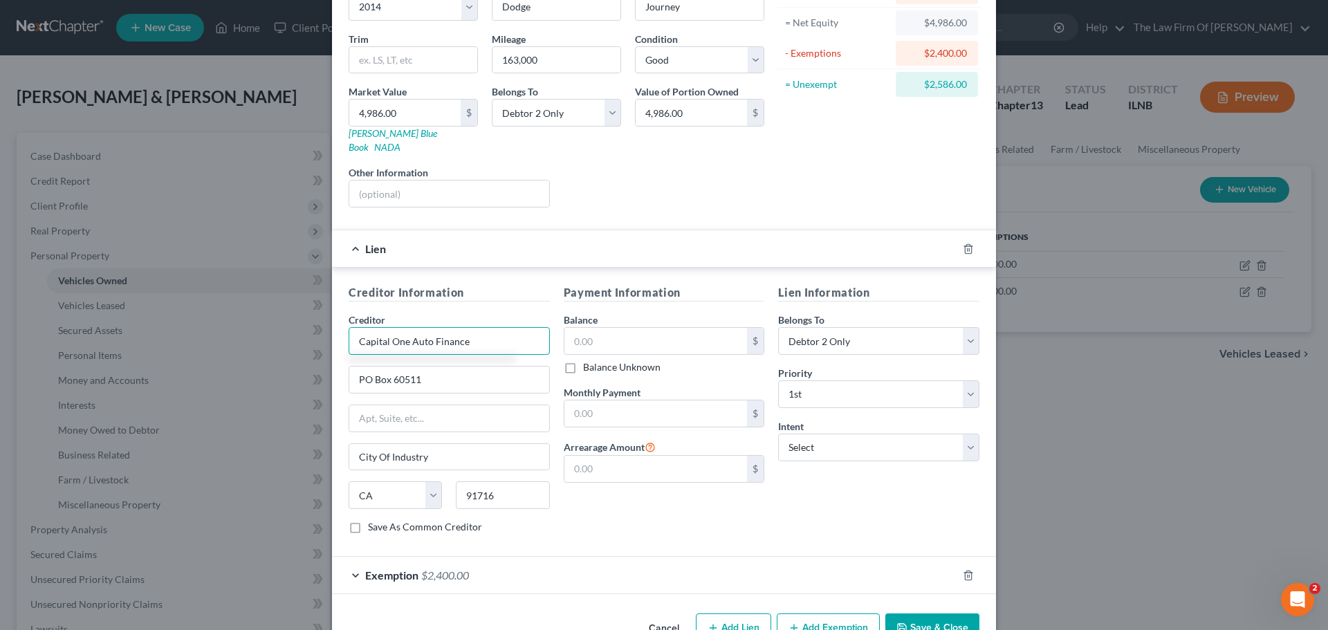
type input "Capital One Auto Finance"
click at [384, 297] on div "Creditor Information Creditor * Capital One Auto Finance PO Box 60511 City Of I…" at bounding box center [449, 414] width 215 height 261
click at [632, 328] on input "text" at bounding box center [655, 341] width 183 height 26
type input "3,830.37"
click at [649, 298] on div "Payment Information Balance 3,830.37 $ Balance Unknown Balance Undetermined 3,8…" at bounding box center [664, 414] width 215 height 261
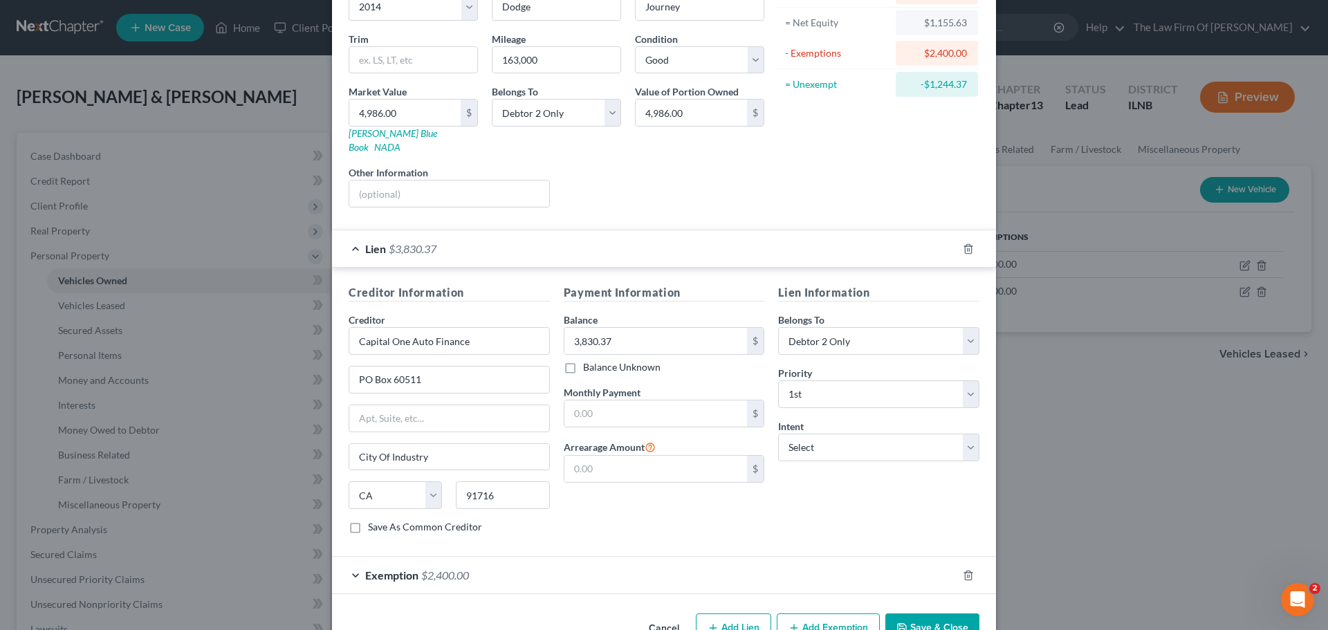
click at [670, 360] on div "Balance Unknown" at bounding box center [664, 367] width 201 height 14
click at [613, 400] on input "text" at bounding box center [655, 413] width 183 height 26
type input "256.16"
click at [620, 481] on div "Payment Information Balance 3,830.37 $ Balance Unknown Balance Undetermined 3,8…" at bounding box center [664, 414] width 215 height 261
click at [591, 456] on input "text" at bounding box center [655, 469] width 183 height 26
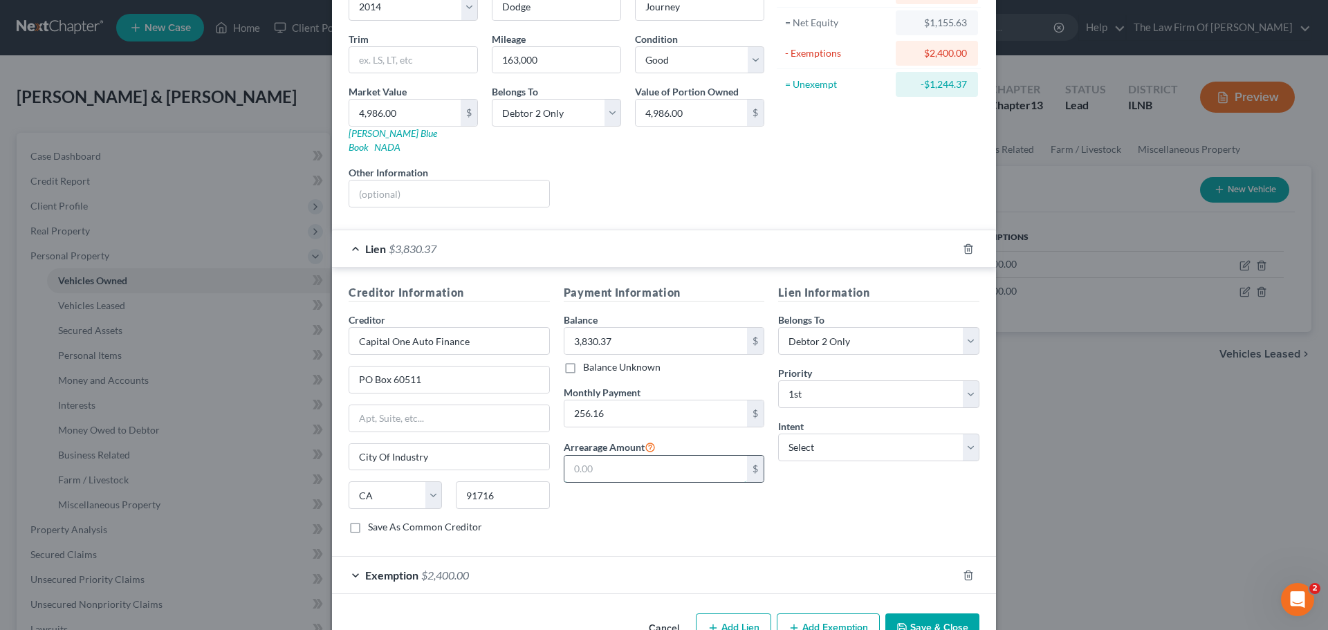
click at [637, 457] on input "text" at bounding box center [655, 469] width 183 height 26
type input "589.12"
click at [716, 518] on div "Payment Information Balance 3,830.37 $ Balance Unknown Balance Undetermined 3,8…" at bounding box center [664, 414] width 215 height 261
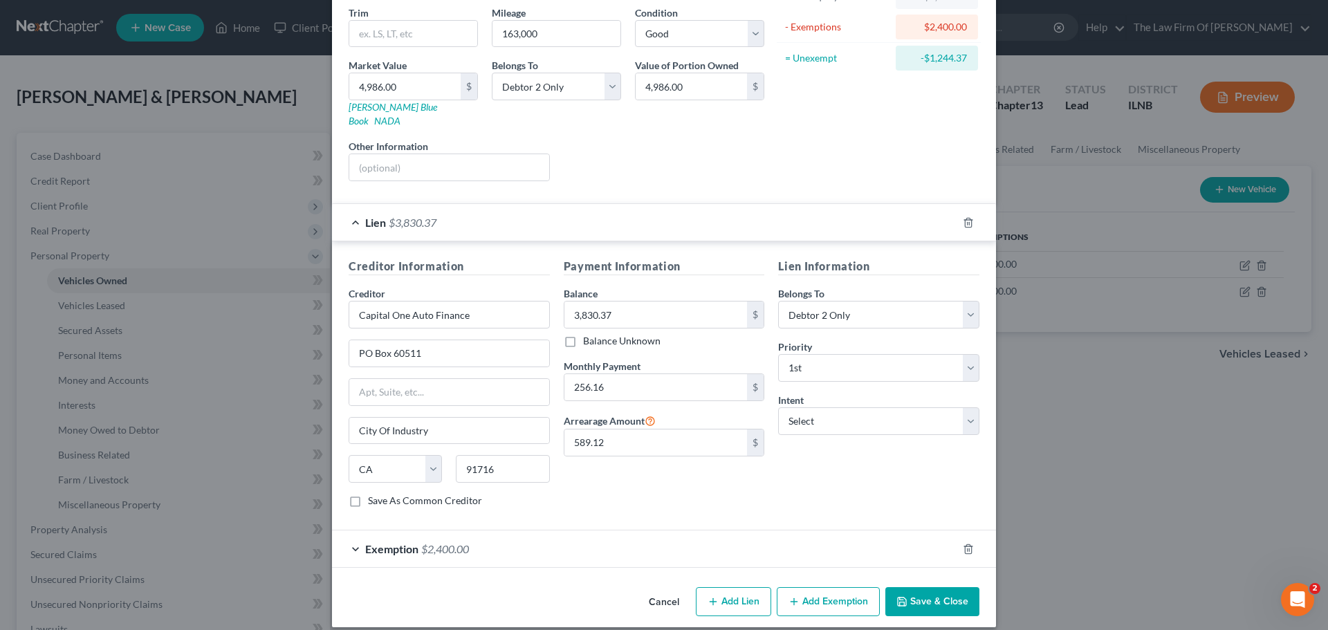
click at [917, 589] on button "Save & Close" at bounding box center [932, 601] width 94 height 29
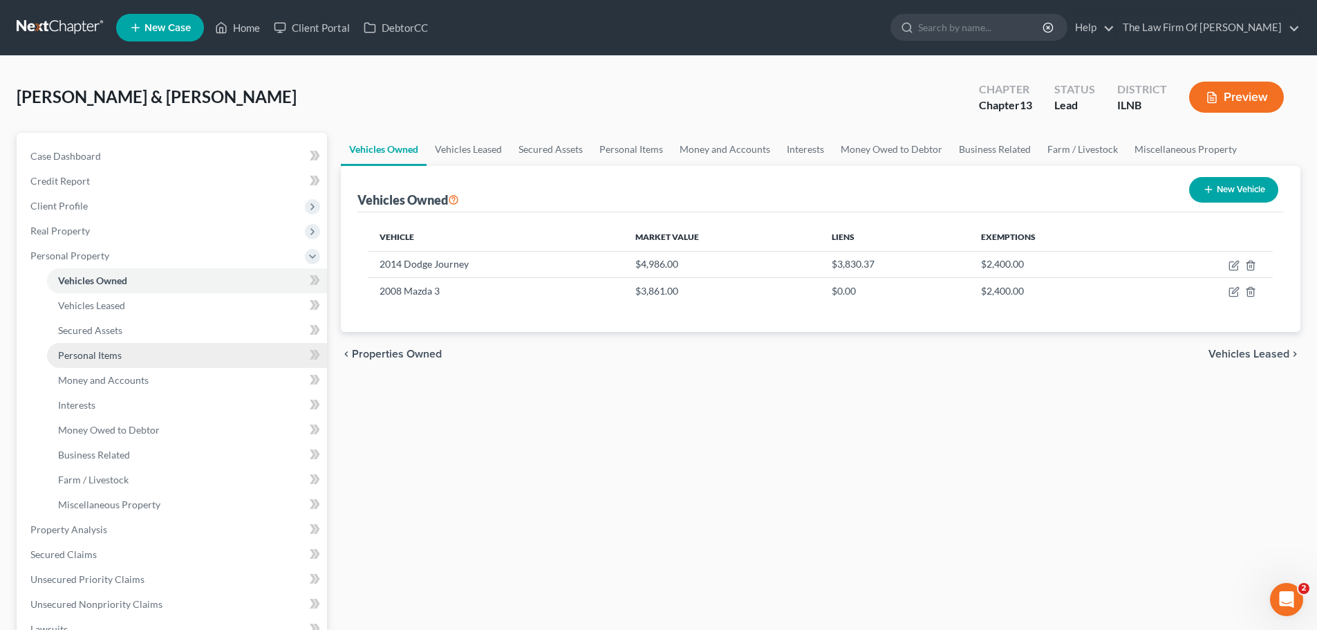
click at [87, 354] on span "Personal Items" at bounding box center [90, 355] width 64 height 12
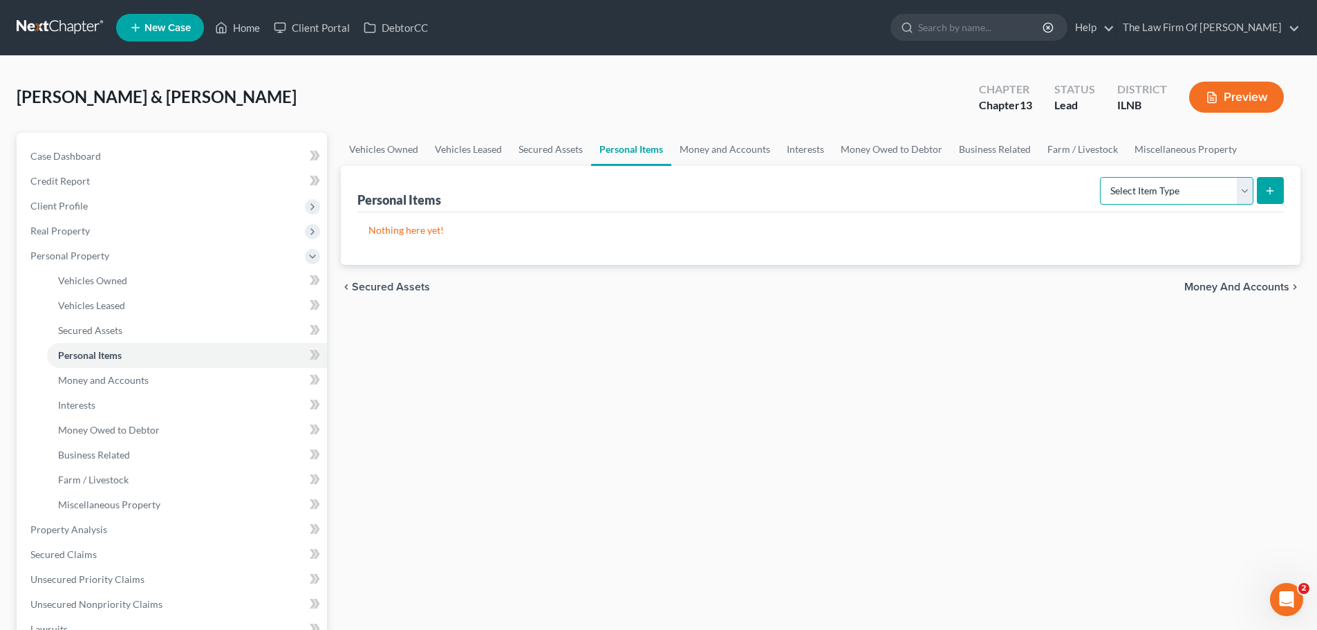
click at [1243, 194] on select "Select Item Type Clothing Collectibles Of Value Electronics Firearms Household …" at bounding box center [1176, 191] width 153 height 28
select select "household_goods"
click at [1100, 177] on select "Select Item Type Clothing Collectibles Of Value Electronics Firearms Household …" at bounding box center [1176, 191] width 153 height 28
click at [1278, 194] on button "submit" at bounding box center [1270, 190] width 27 height 27
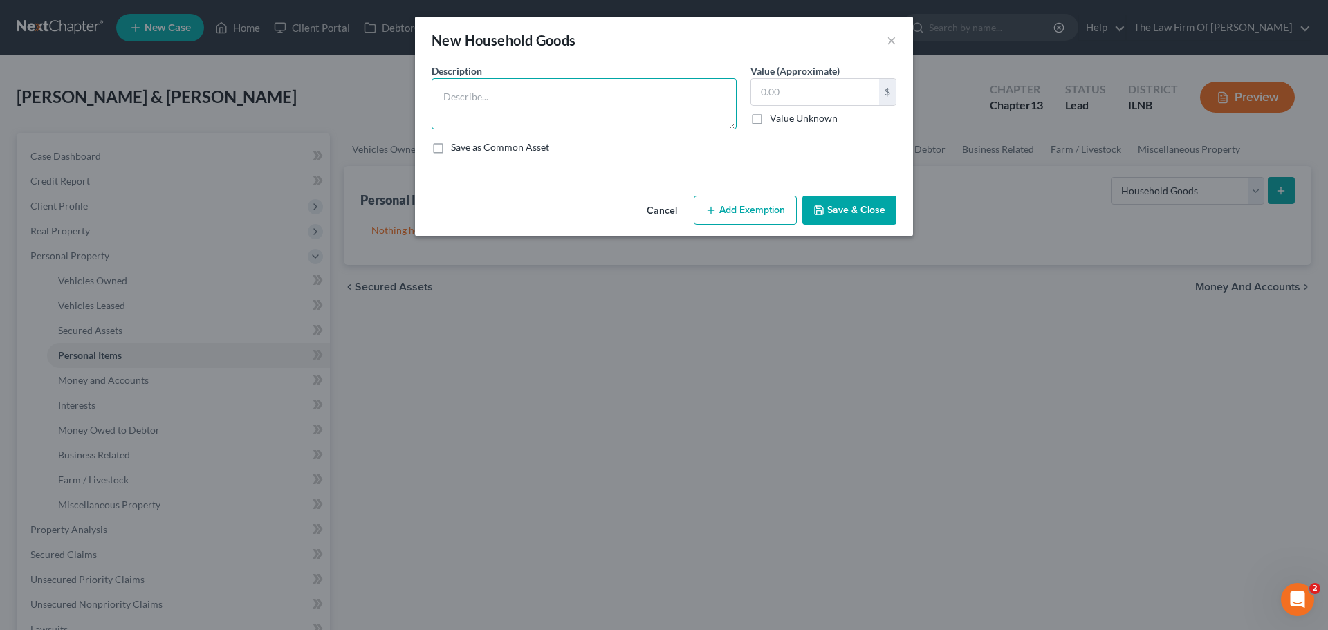
click at [544, 91] on textarea at bounding box center [583, 103] width 305 height 51
click at [443, 100] on textarea "Household Goods & Furnishings" at bounding box center [583, 103] width 305 height 51
type textarea "Household Goods & Furnishings"
click at [777, 91] on input "text" at bounding box center [815, 92] width 128 height 26
type input "1,100.00"
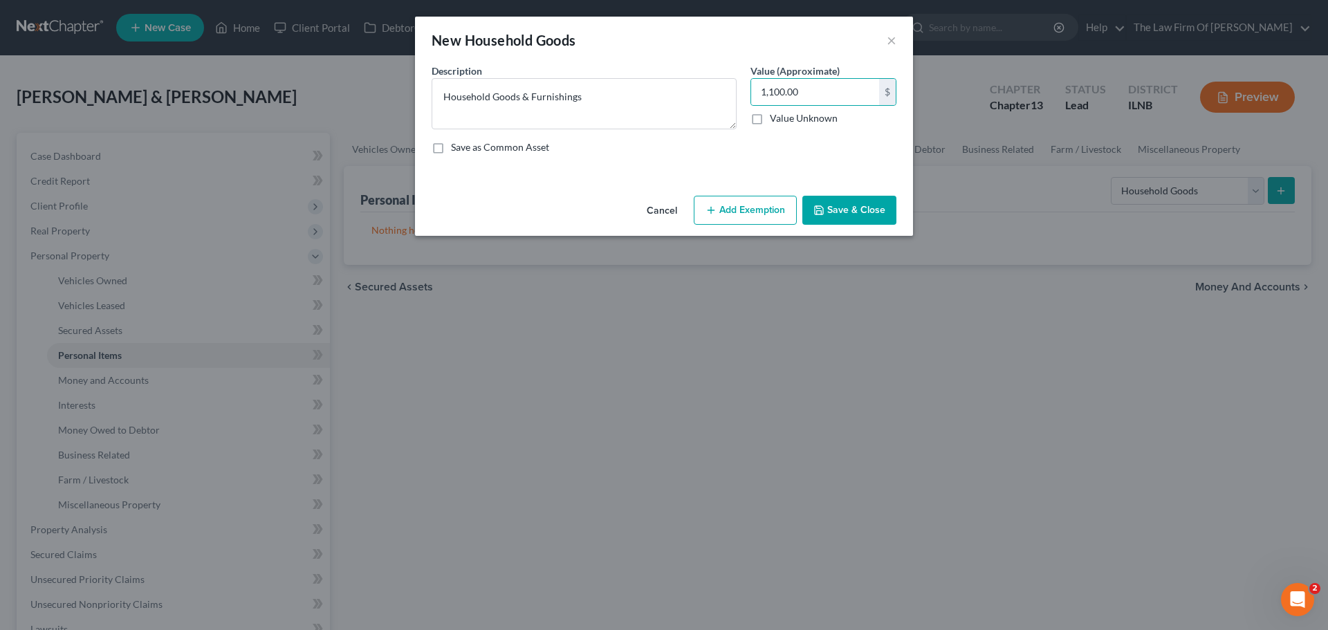
click at [633, 163] on div "Description * Household Goods & Furnishings Value (Approximate) 1,100.00 $ Valu…" at bounding box center [664, 115] width 478 height 102
click at [451, 148] on label "Save as Common Asset" at bounding box center [500, 147] width 98 height 14
click at [456, 148] on input "Save as Common Asset" at bounding box center [460, 144] width 9 height 9
checkbox input "true"
click at [851, 207] on button "Save & Close" at bounding box center [849, 210] width 94 height 29
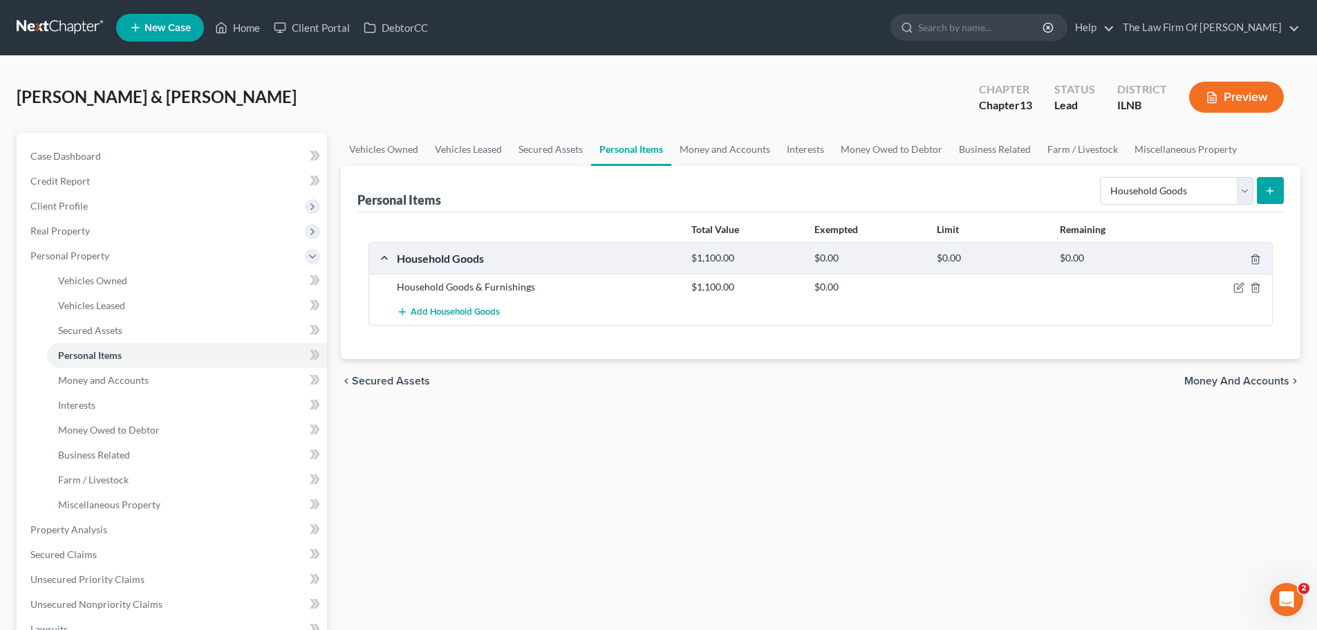
click at [1265, 191] on icon "submit" at bounding box center [1270, 190] width 11 height 11
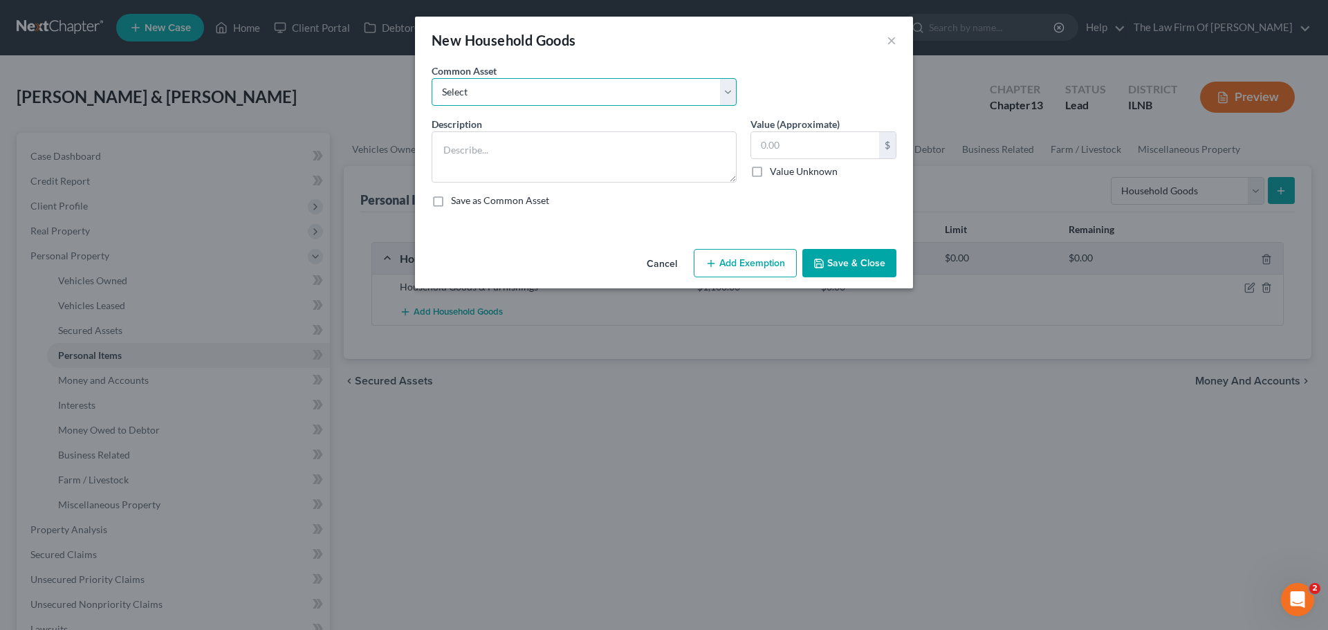
click at [565, 91] on select "Select Household Goods & Furnishings" at bounding box center [583, 92] width 305 height 28
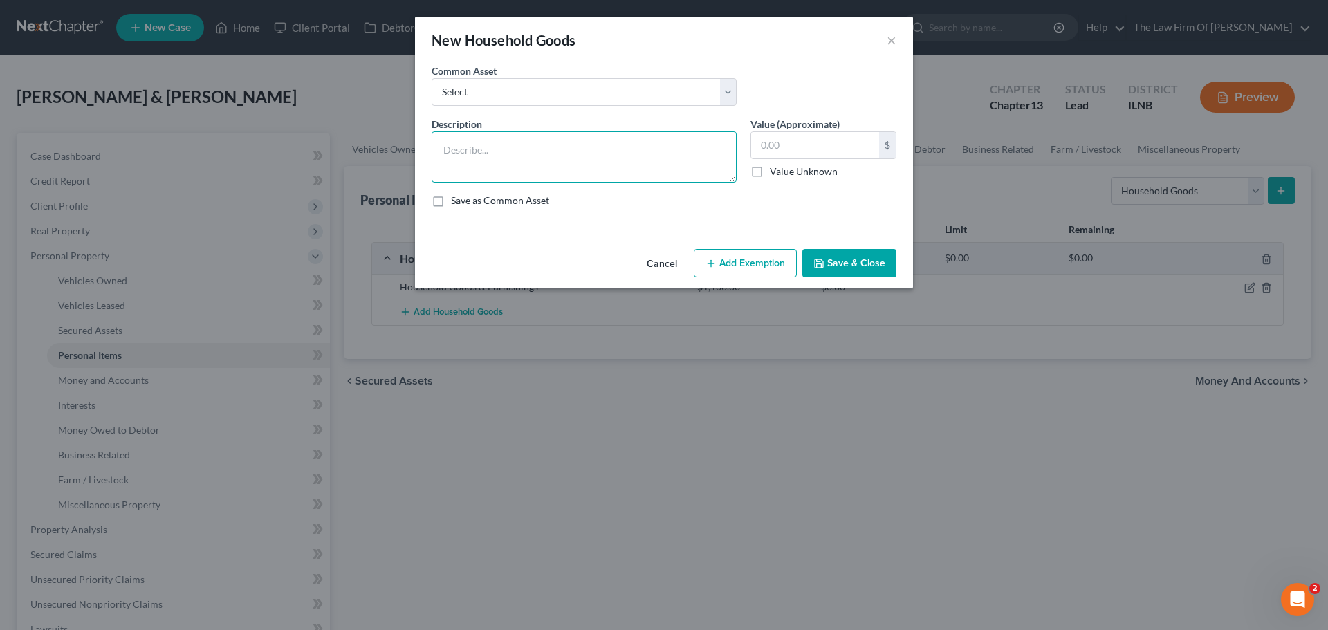
click at [497, 140] on textarea at bounding box center [583, 156] width 305 height 51
type textarea "Electronics"
click at [792, 142] on input "text" at bounding box center [815, 145] width 128 height 26
type input "1,500.00"
click at [662, 207] on div "Save as Common Asset" at bounding box center [663, 201] width 465 height 14
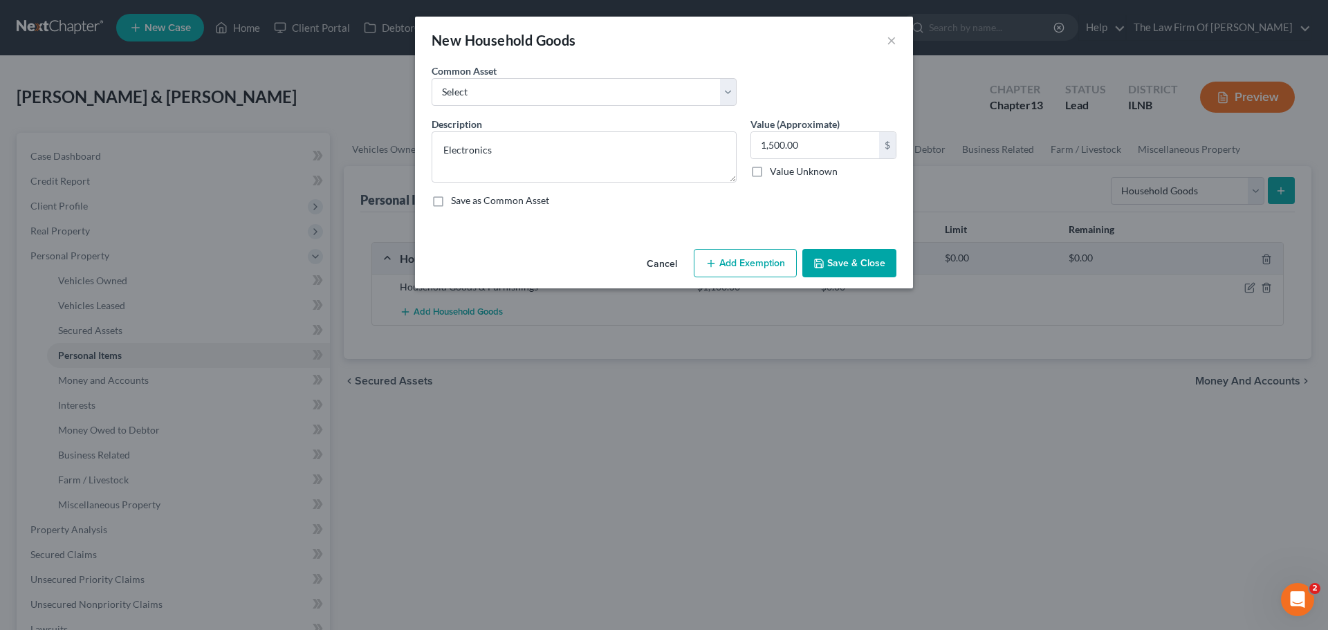
click at [451, 204] on label "Save as Common Asset" at bounding box center [500, 201] width 98 height 14
click at [456, 203] on input "Save as Common Asset" at bounding box center [460, 198] width 9 height 9
checkbox input "true"
click at [829, 254] on button "Save & Close" at bounding box center [849, 263] width 94 height 29
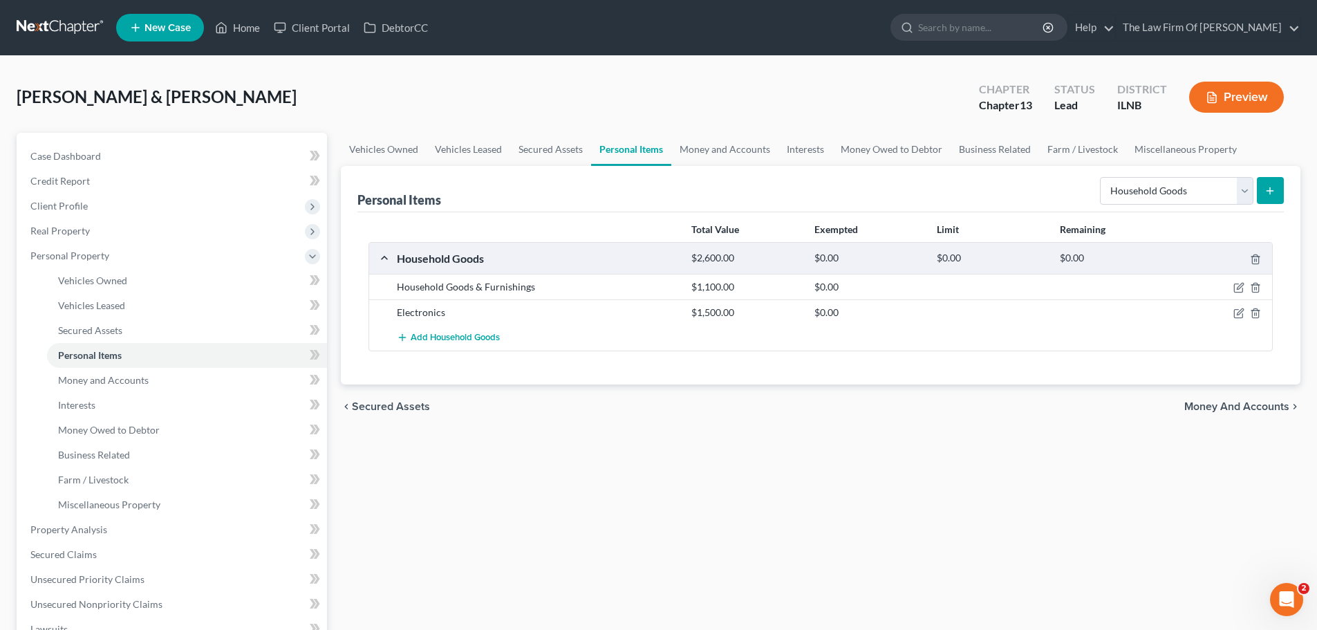
click at [1274, 195] on icon "submit" at bounding box center [1270, 190] width 11 height 11
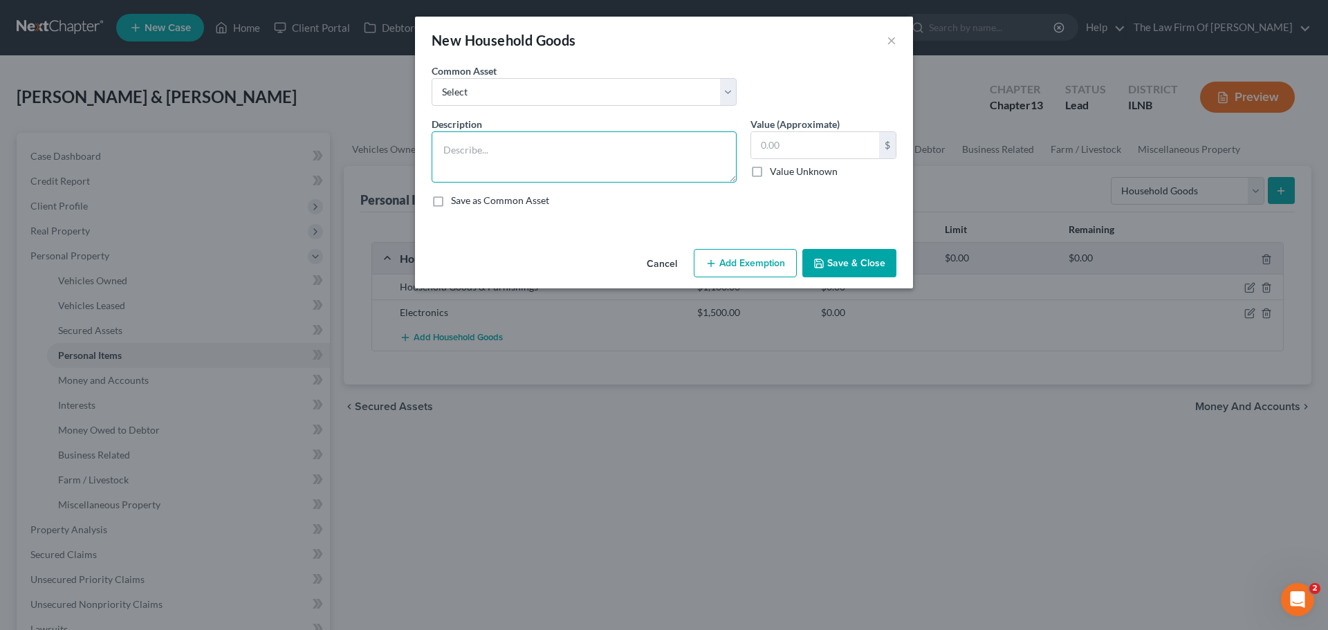
click at [580, 162] on textarea at bounding box center [583, 156] width 305 height 51
type textarea "Tiffany Lamp"
click at [791, 151] on input "text" at bounding box center [815, 145] width 128 height 26
type input "800.00"
click at [837, 266] on button "Save & Close" at bounding box center [849, 263] width 94 height 29
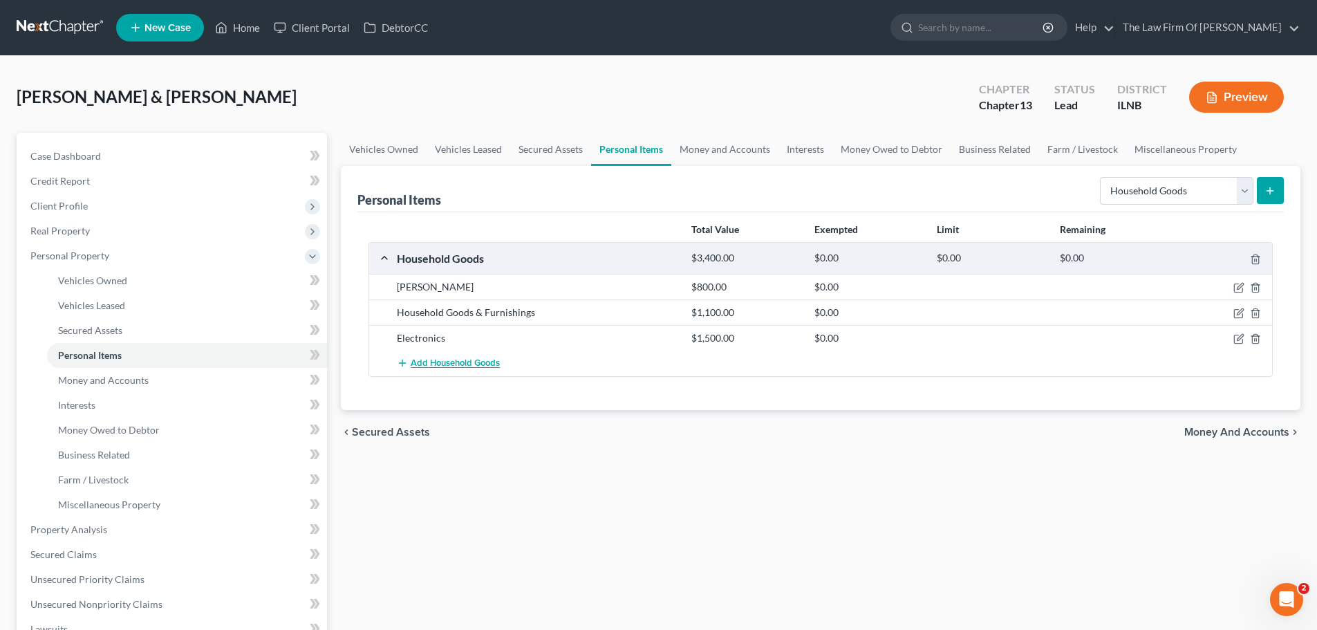
click at [490, 363] on span "Add Household Goods" at bounding box center [455, 363] width 89 height 11
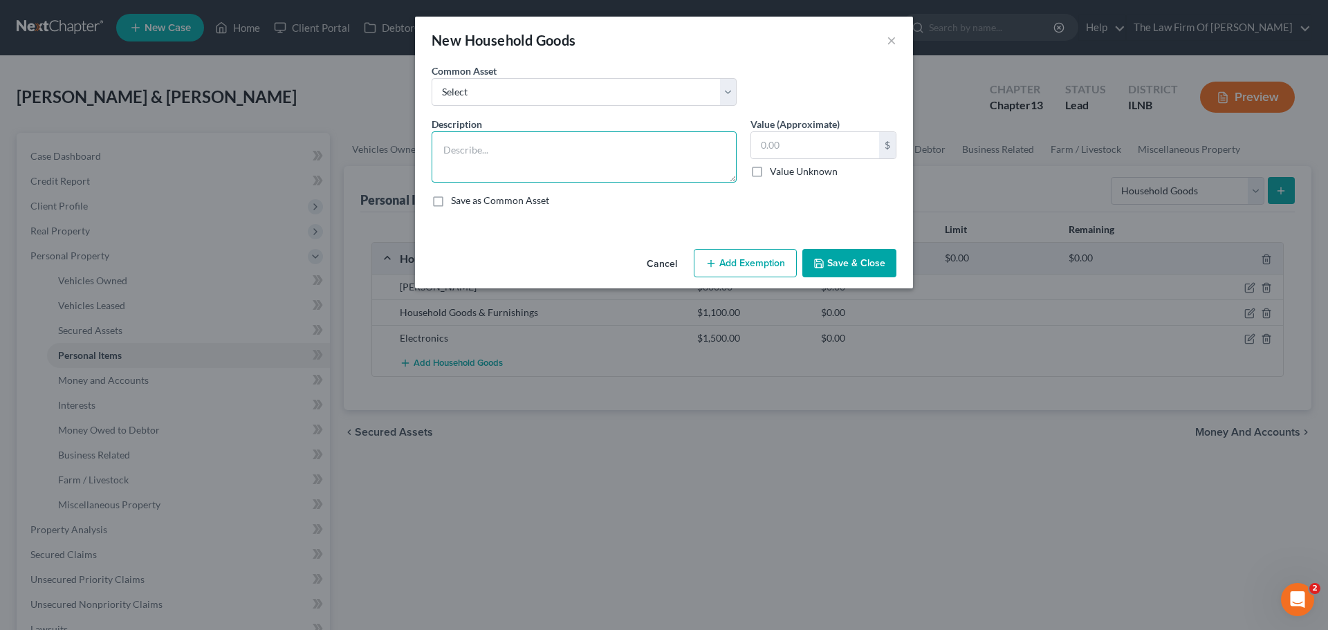
click at [497, 152] on textarea at bounding box center [583, 156] width 305 height 51
paste textarea "piccolo"
click at [474, 151] on textarea "Flute, piccolo" at bounding box center [583, 156] width 305 height 51
click at [503, 151] on textarea "Flute, Piccolo" at bounding box center [583, 156] width 305 height 51
click at [570, 148] on textarea "Flute, Piccolo, two drum sets, Cardio Machine" at bounding box center [583, 156] width 305 height 51
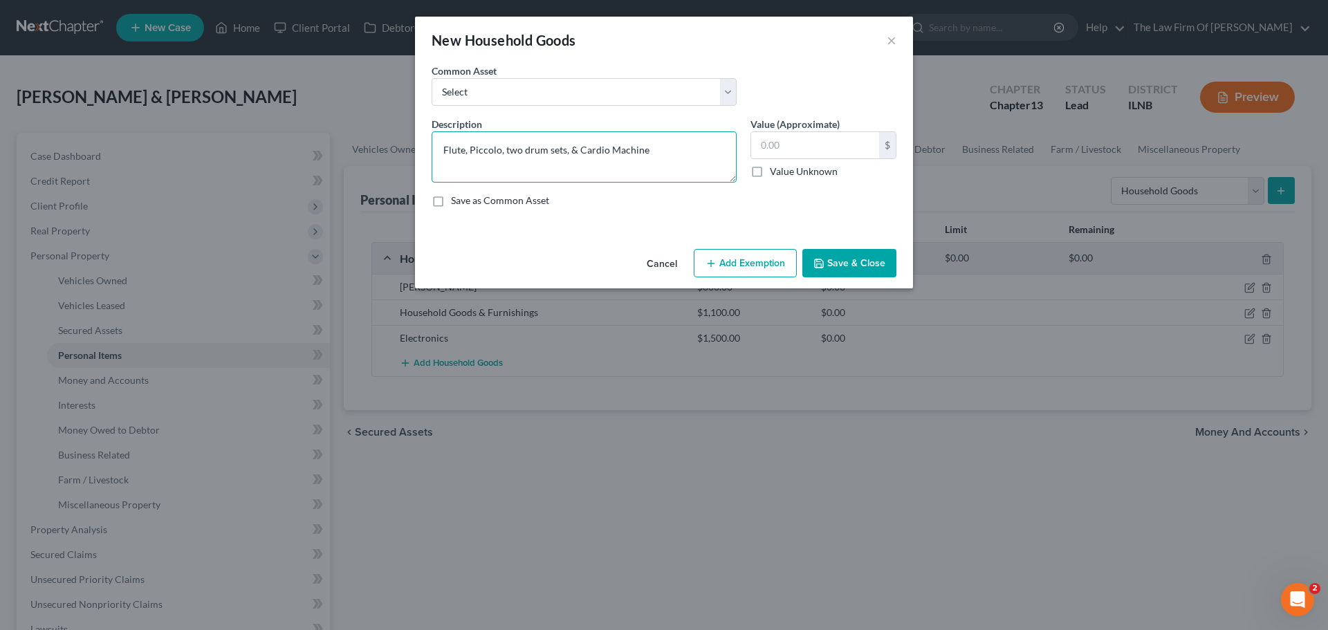
click at [509, 148] on textarea "Flute, Piccolo, two drum sets, & Cardio Machine" at bounding box center [583, 156] width 305 height 51
click at [529, 151] on textarea "Flute, Piccolo, Two drum sets, & Cardio Machine" at bounding box center [583, 156] width 305 height 51
click at [559, 151] on textarea "Flute, Piccolo, Two Drum sets, & Cardio Machine" at bounding box center [583, 156] width 305 height 51
click at [664, 151] on textarea "Flute, Piccolo, Two Drum Sets, & Cardio Machine" at bounding box center [583, 156] width 305 height 51
type textarea "Flute, Piccolo, Two Drum Sets, & Cardio Machine"
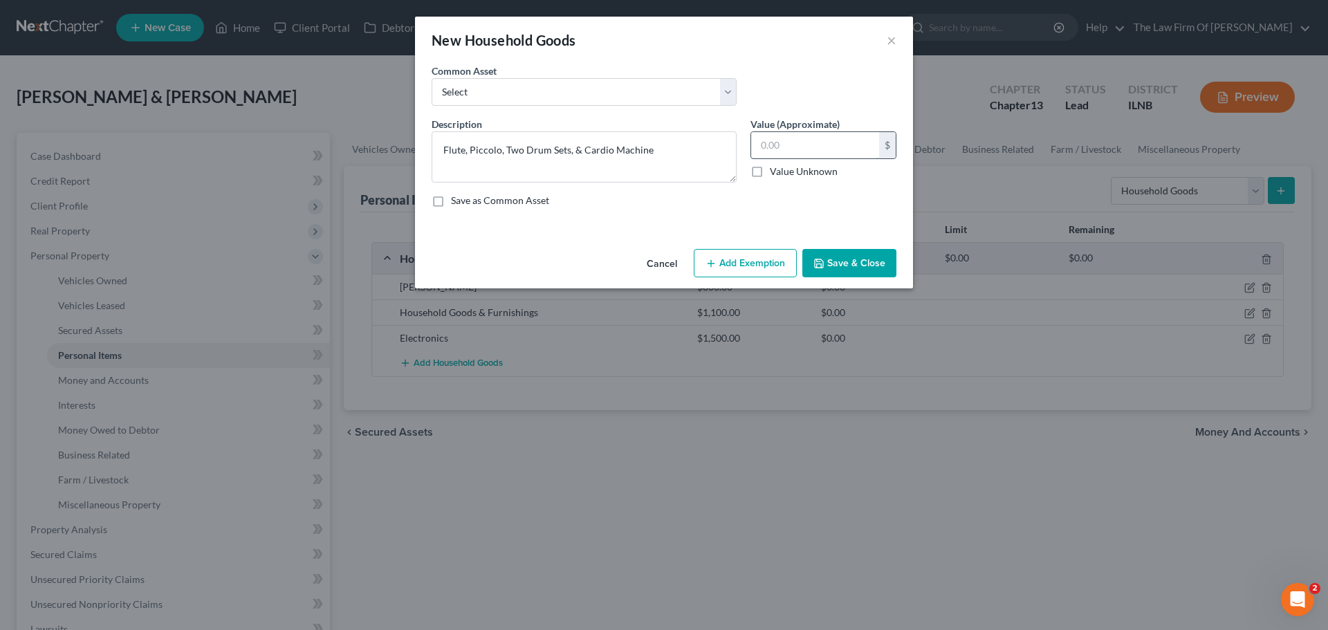
click at [786, 145] on input "text" at bounding box center [815, 145] width 128 height 26
type input "0"
type input "2,000.00"
click at [676, 205] on div "Save as Common Asset" at bounding box center [663, 201] width 465 height 14
click at [832, 261] on button "Save & Close" at bounding box center [849, 263] width 94 height 29
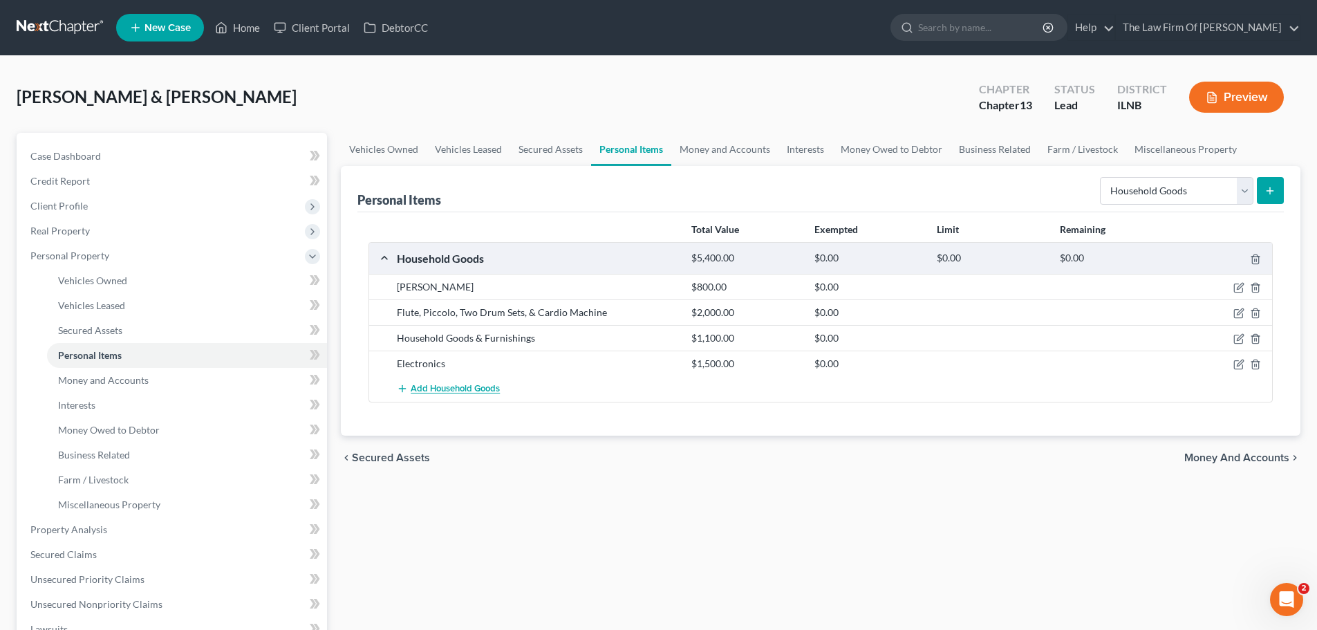
click at [458, 390] on span "Add Household Goods" at bounding box center [455, 389] width 89 height 11
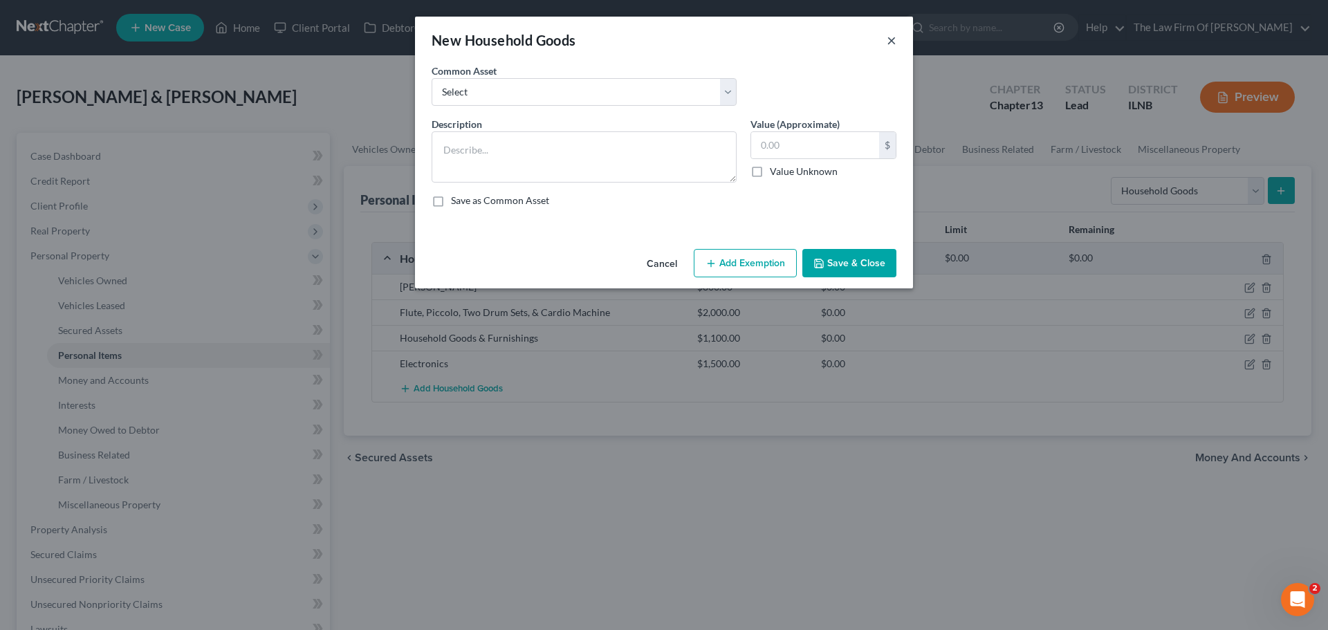
click at [891, 35] on button "×" at bounding box center [891, 40] width 10 height 17
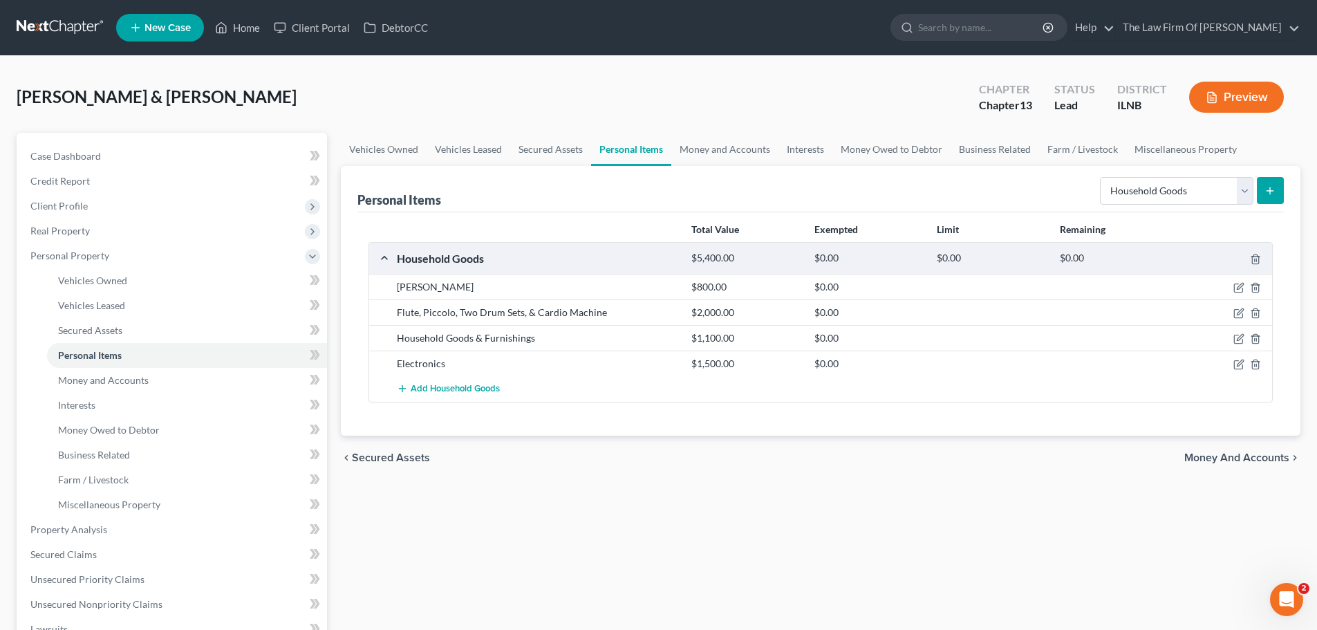
click at [1266, 194] on icon "submit" at bounding box center [1270, 190] width 11 height 11
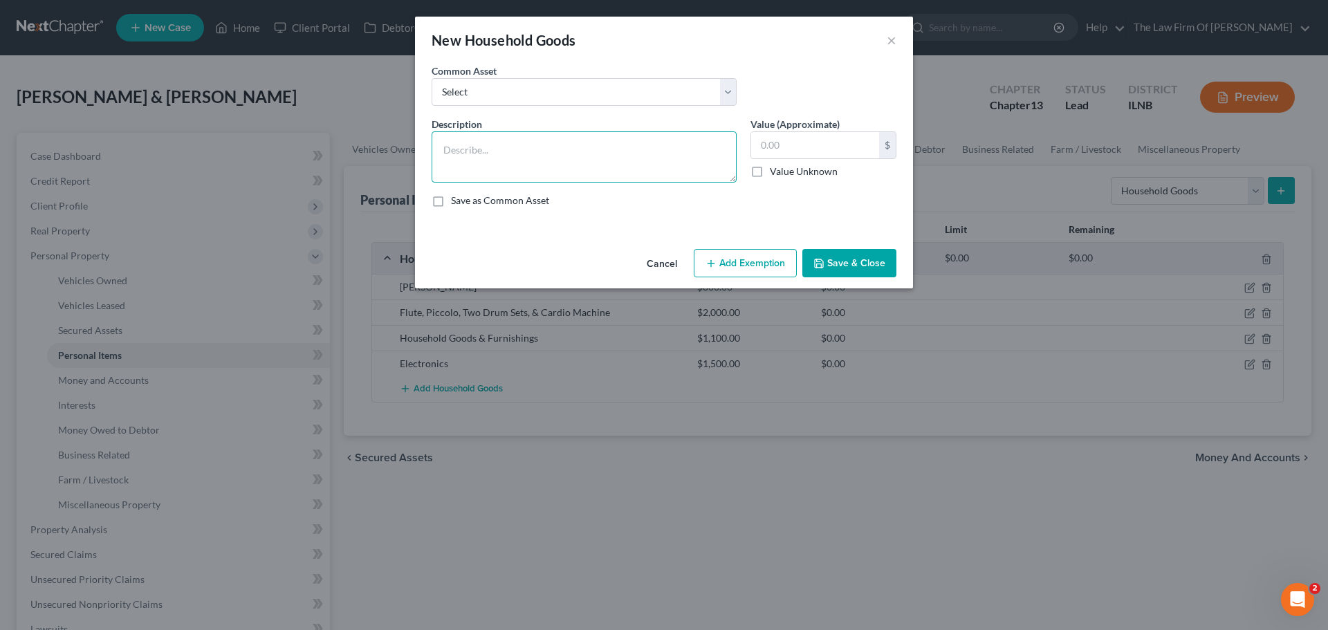
click at [481, 148] on textarea at bounding box center [583, 156] width 305 height 51
drag, startPoint x: 572, startPoint y: 149, endPoint x: 440, endPoint y: 149, distance: 131.4
click at [440, 149] on textarea "Normal Wearin Appearel" at bounding box center [583, 156] width 305 height 51
type textarea "Normal Wearin Appearel"
drag, startPoint x: 579, startPoint y: 159, endPoint x: 603, endPoint y: 146, distance: 27.5
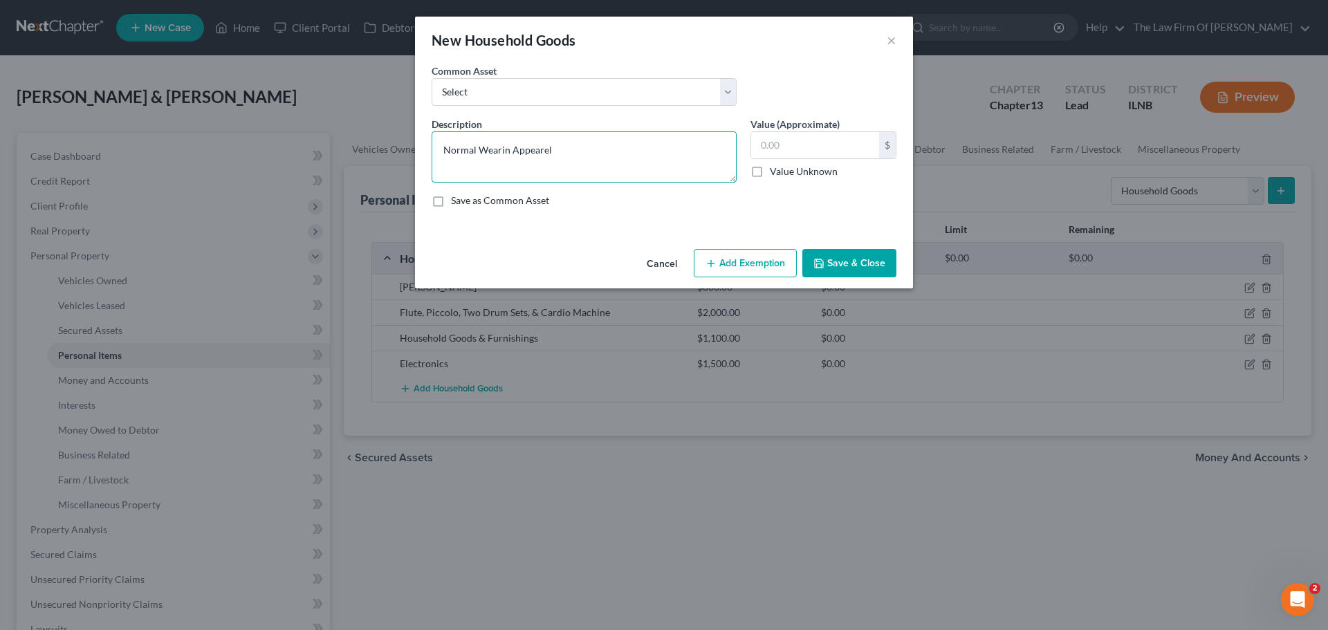
click at [579, 159] on textarea "Normal Wearin Appearel" at bounding box center [583, 156] width 305 height 51
click at [603, 145] on textarea "Normal Wearin Appearel" at bounding box center [583, 156] width 305 height 51
drag, startPoint x: 642, startPoint y: 153, endPoint x: 280, endPoint y: 131, distance: 362.3
click at [280, 131] on div "New Household Goods × An exemption set must first be selected from the Filing I…" at bounding box center [664, 315] width 1328 height 630
paste textarea "Normal Wearing Apparel"
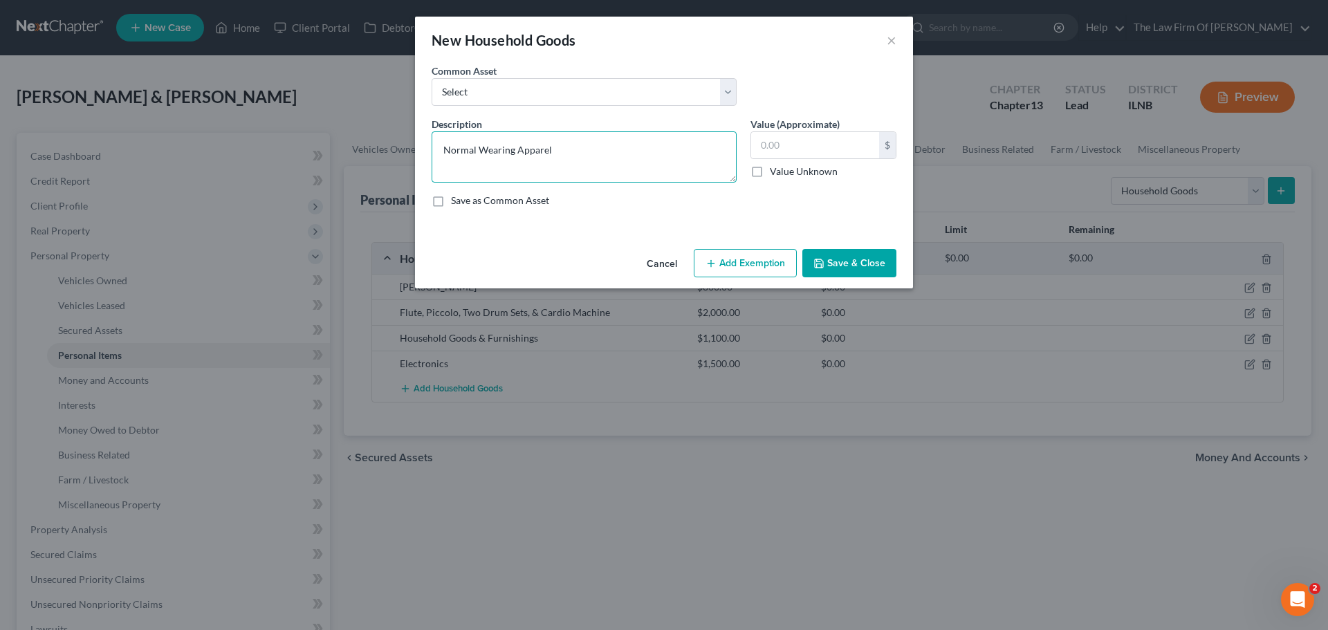
type textarea "Normal Wearing Apparel"
click at [451, 199] on label "Save as Common Asset" at bounding box center [500, 201] width 98 height 14
click at [456, 199] on input "Save as Common Asset" at bounding box center [460, 198] width 9 height 9
checkbox input "true"
click at [784, 145] on input "text" at bounding box center [815, 145] width 128 height 26
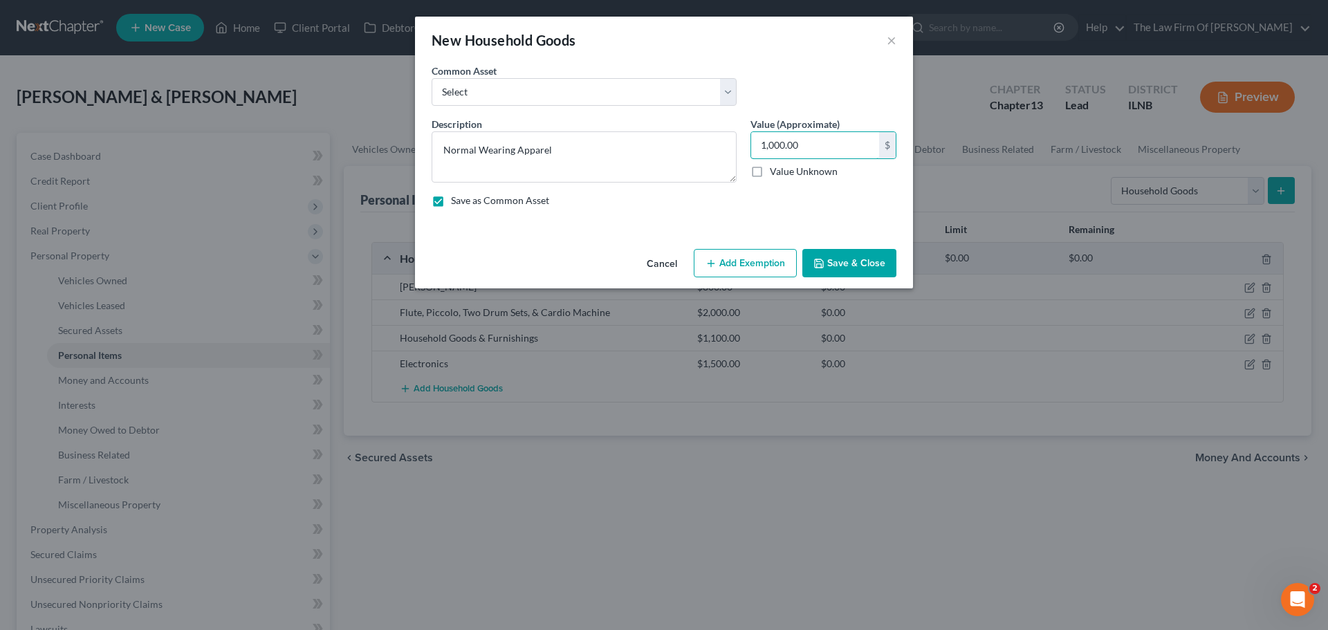
type input "1,000.00"
click at [802, 238] on div "An exemption set must first be selected from the Filing Information section. Co…" at bounding box center [664, 154] width 498 height 180
click at [828, 260] on button "Save & Close" at bounding box center [849, 263] width 94 height 29
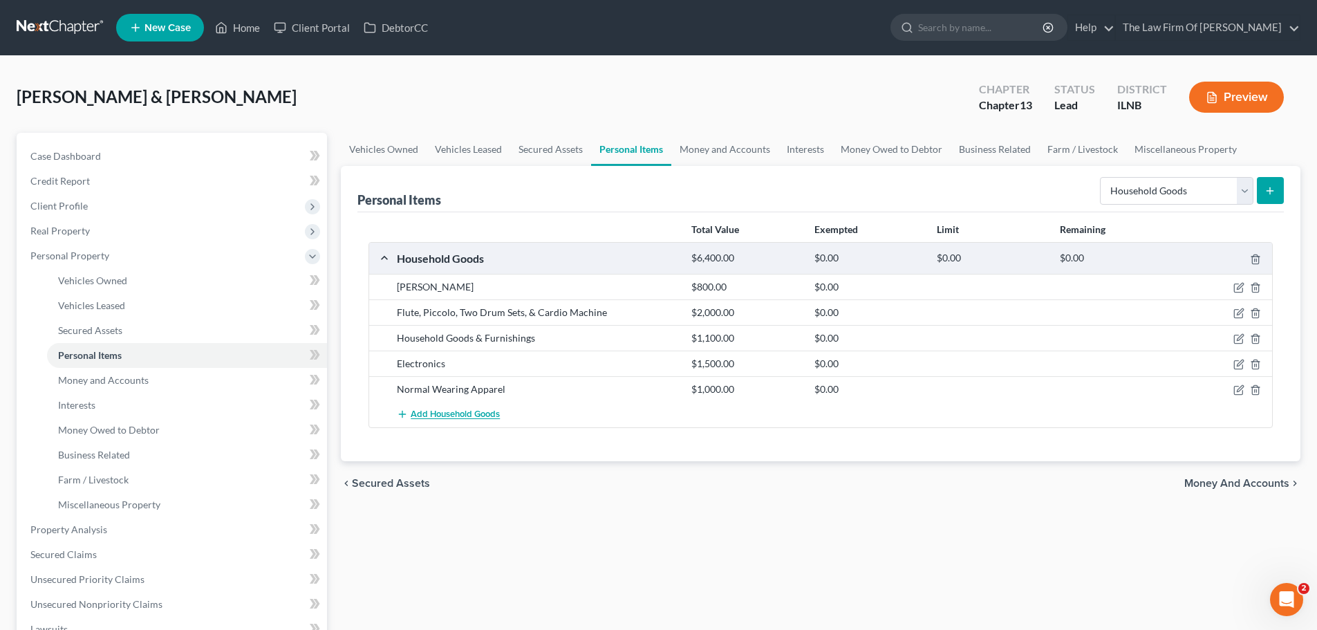
click at [469, 410] on span "Add Household Goods" at bounding box center [455, 414] width 89 height 11
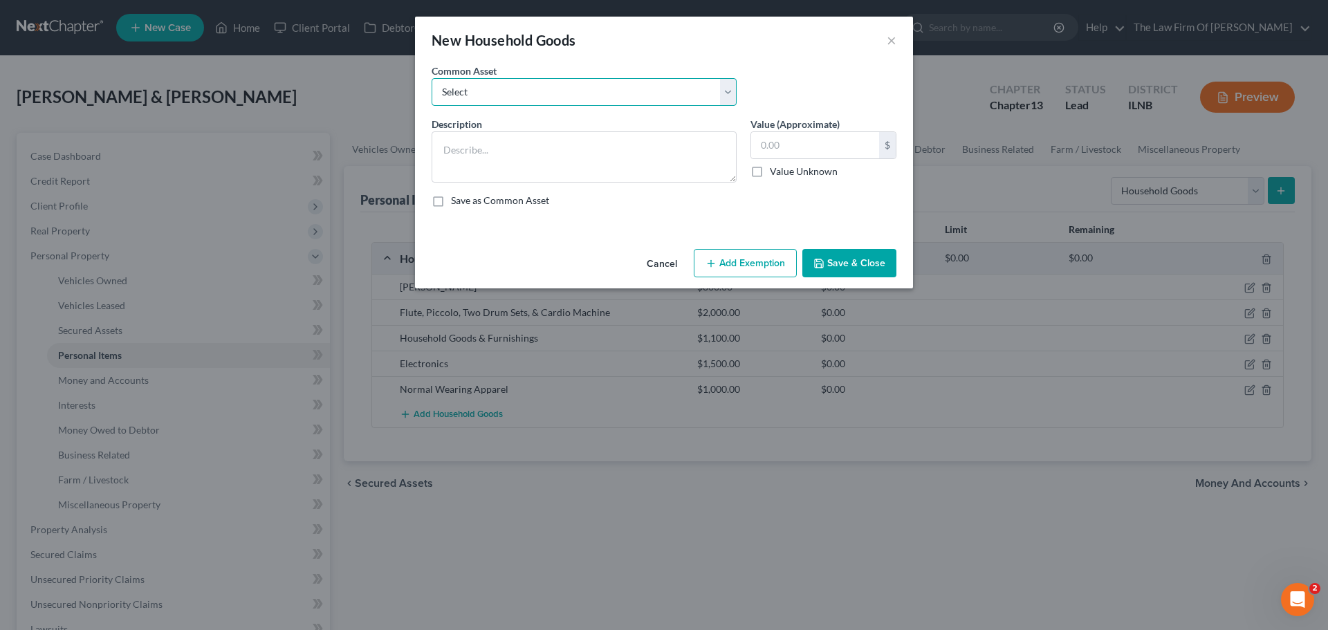
click at [475, 97] on select "Select Household Goods & Furnishings Electronics Normal Wearing Apparel" at bounding box center [583, 92] width 305 height 28
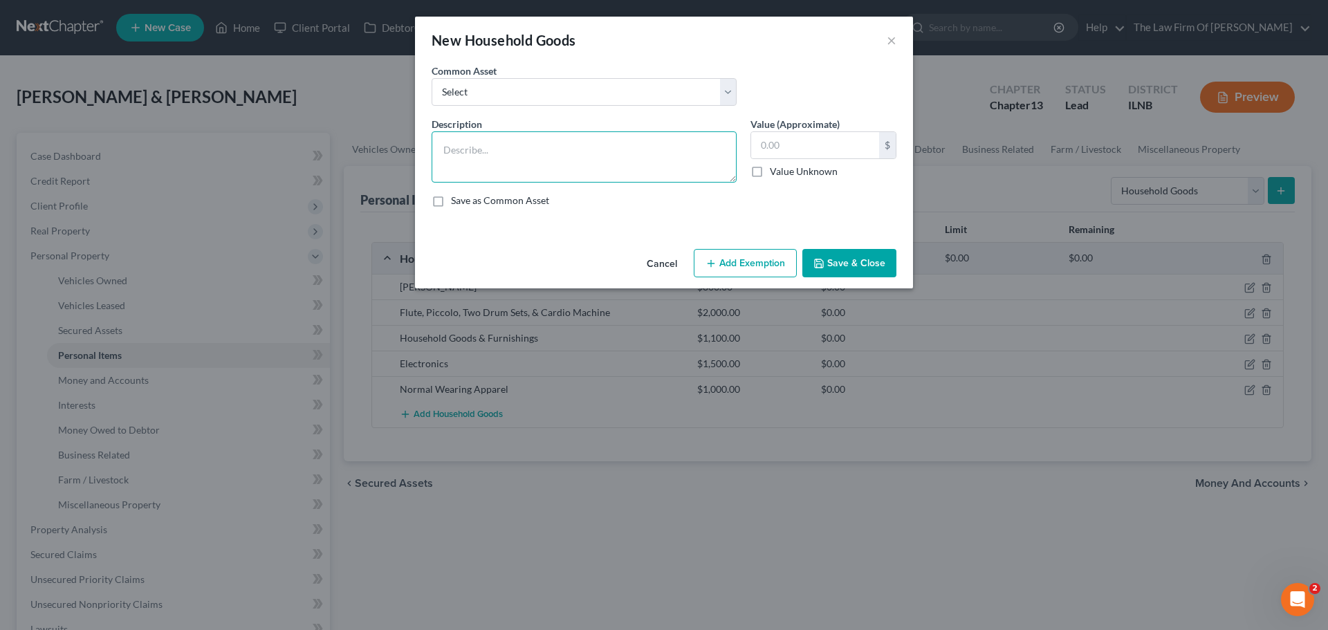
click at [469, 147] on textarea at bounding box center [583, 156] width 305 height 51
type textarea "Wedding Dress"
click at [578, 213] on div "Description * Wedding Dress Value (Approximate) $ Value Unknown Balance Undeter…" at bounding box center [664, 168] width 478 height 102
click at [777, 143] on input "text" at bounding box center [815, 145] width 128 height 26
type input "3,000.00"
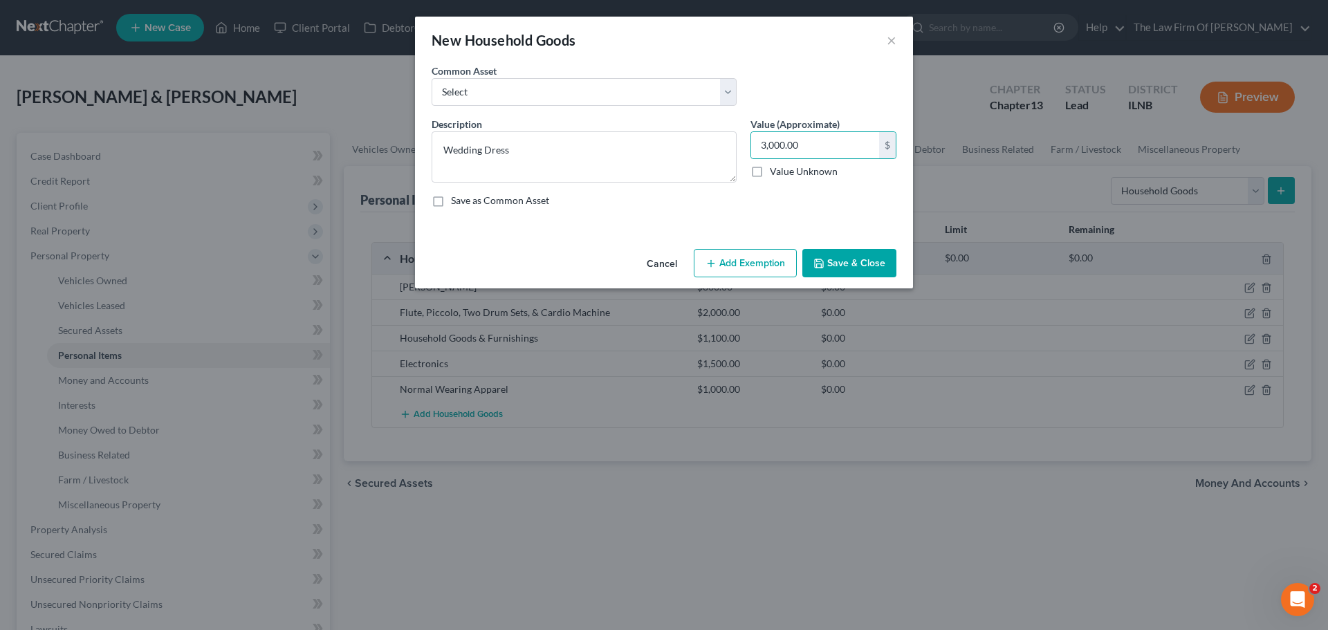
click at [623, 223] on div "An exemption set must first be selected from the Filing Information section. Co…" at bounding box center [664, 154] width 498 height 180
click at [865, 266] on button "Save & Close" at bounding box center [849, 263] width 94 height 29
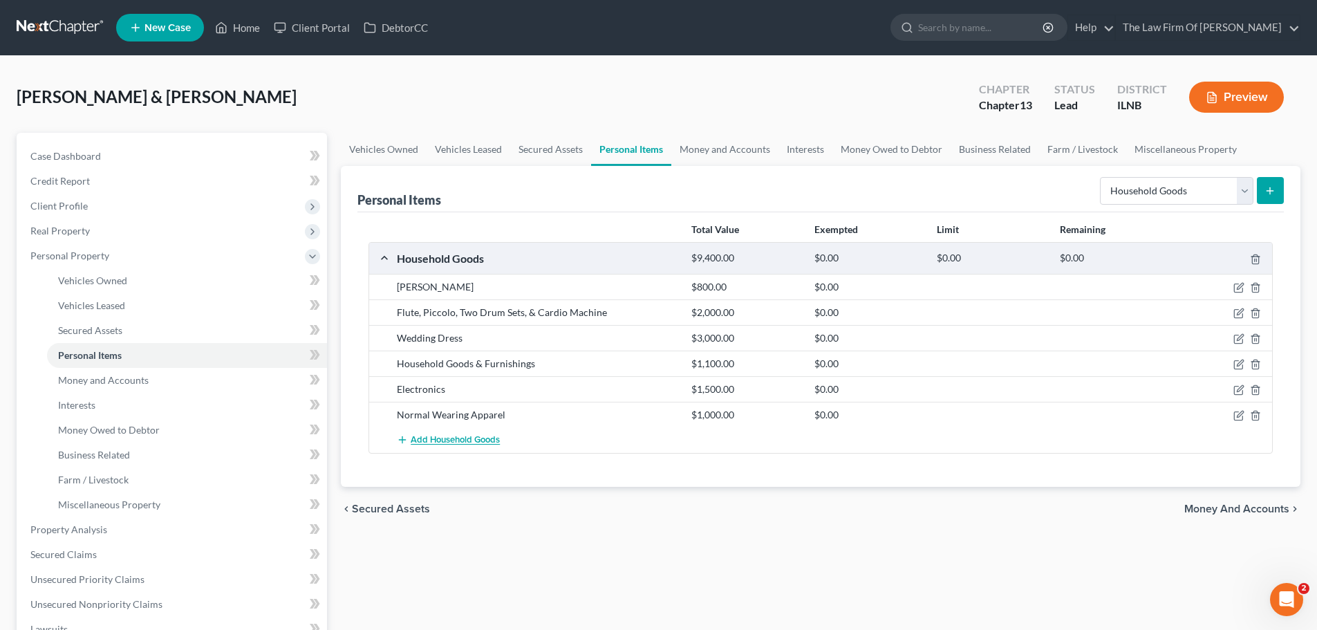
click at [427, 440] on span "Add Household Goods" at bounding box center [455, 440] width 89 height 11
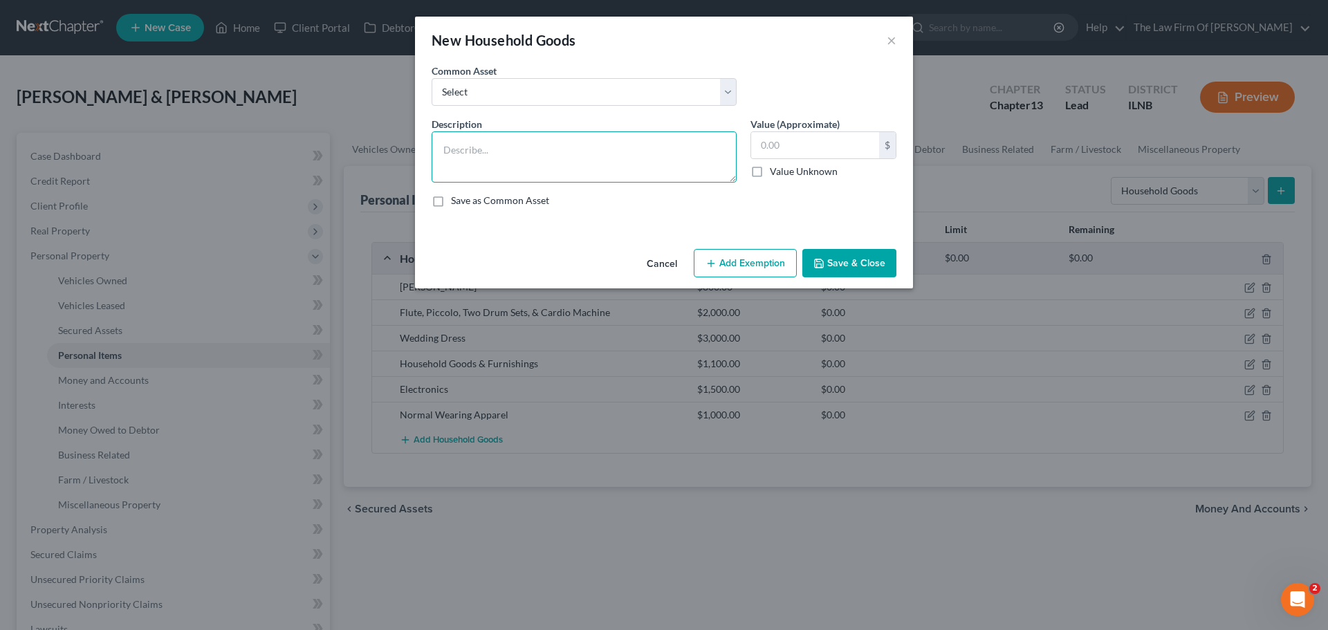
click at [474, 158] on textarea at bounding box center [583, 156] width 305 height 51
type textarea "four dogs"
click at [792, 148] on input "text" at bounding box center [815, 145] width 128 height 26
click at [794, 146] on input "text" at bounding box center [815, 145] width 128 height 26
type input "160.00"
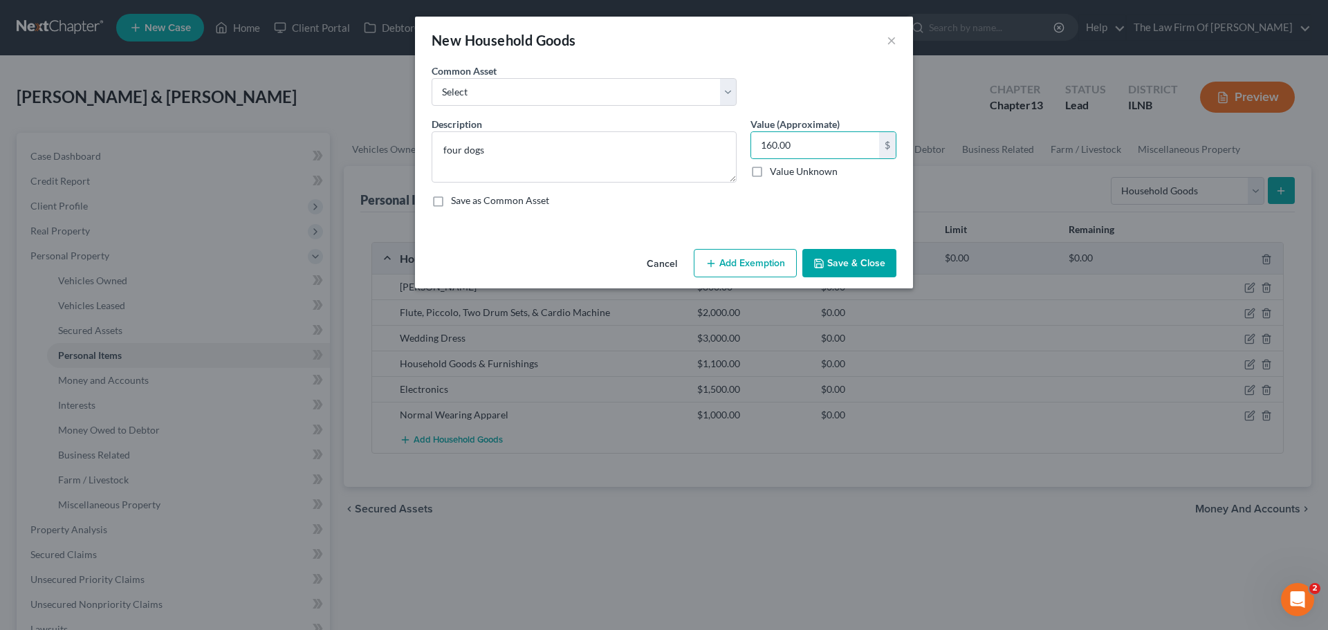
click at [731, 219] on div "An exemption set must first be selected from the Filing Information section. Co…" at bounding box center [664, 154] width 498 height 180
click at [447, 149] on textarea "four dogs" at bounding box center [583, 156] width 305 height 51
type textarea "Four Dogs"
click at [849, 259] on button "Save & Close" at bounding box center [849, 263] width 94 height 29
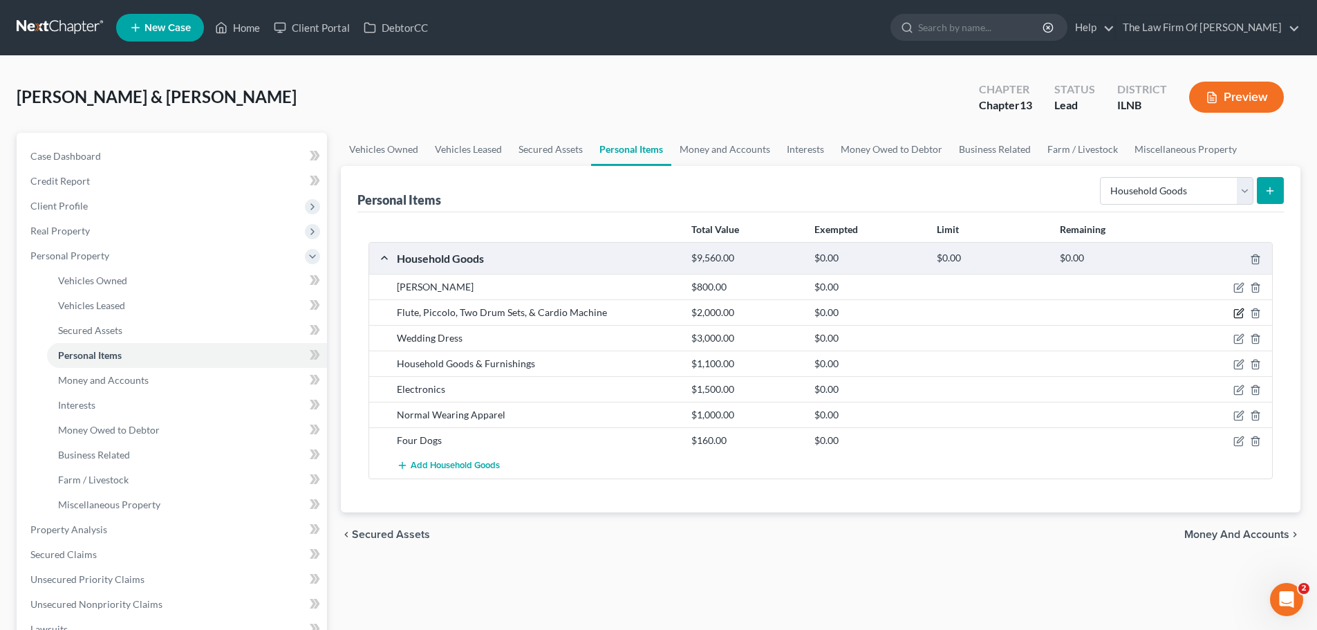
click at [1240, 314] on icon "button" at bounding box center [1240, 312] width 6 height 6
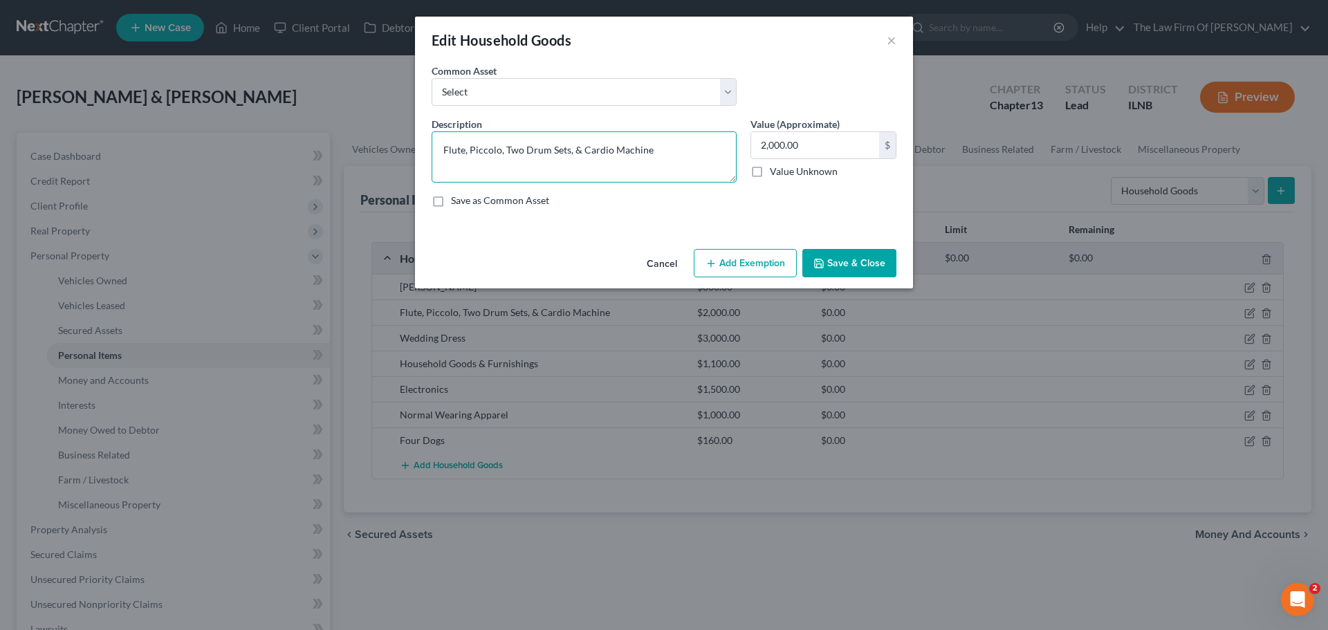
drag, startPoint x: 682, startPoint y: 150, endPoint x: 424, endPoint y: 158, distance: 258.7
click at [424, 158] on div "An exemption set must first be selected from the Filing Information section. Co…" at bounding box center [664, 154] width 498 height 180
type textarea "S"
drag, startPoint x: 659, startPoint y: 146, endPoint x: 375, endPoint y: 151, distance: 284.2
click at [375, 151] on div "Edit Household Goods × An exemption set must first be selected from the Filing …" at bounding box center [664, 315] width 1328 height 630
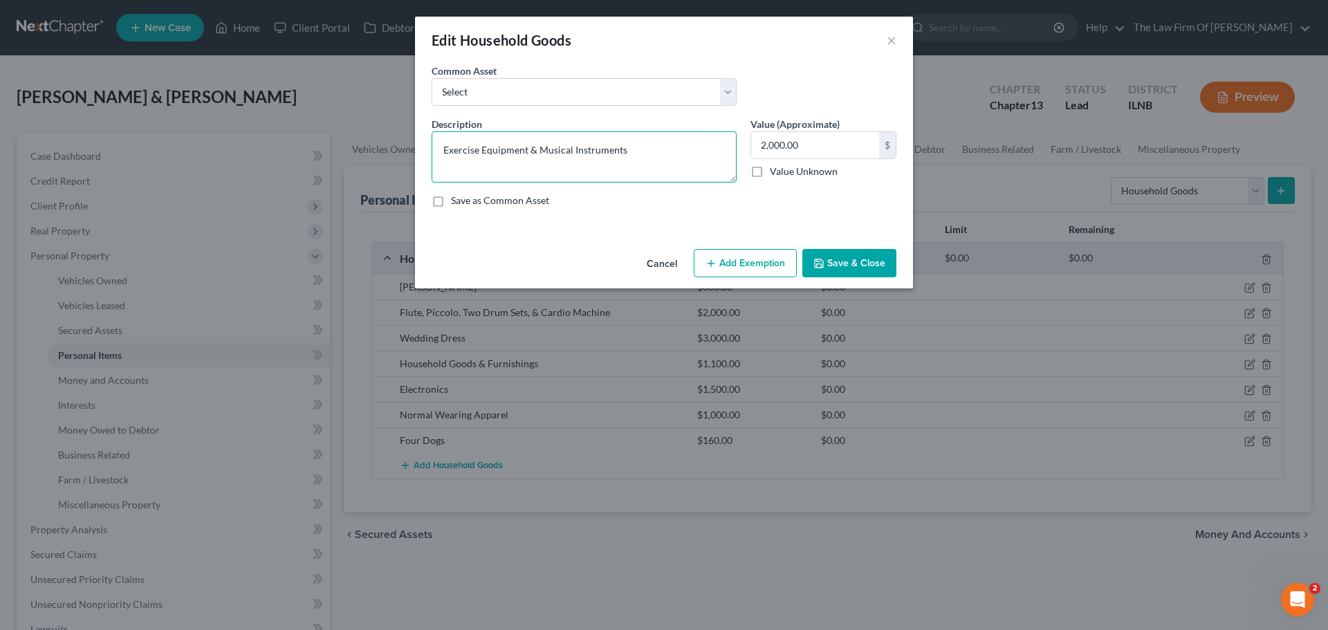
type textarea "Exercise Equipment & Musical Instruments"
click at [446, 169] on textarea "Exercise Equipment & Musical Instruments" at bounding box center [583, 156] width 305 height 51
click at [848, 268] on button "Save & Close" at bounding box center [849, 263] width 94 height 29
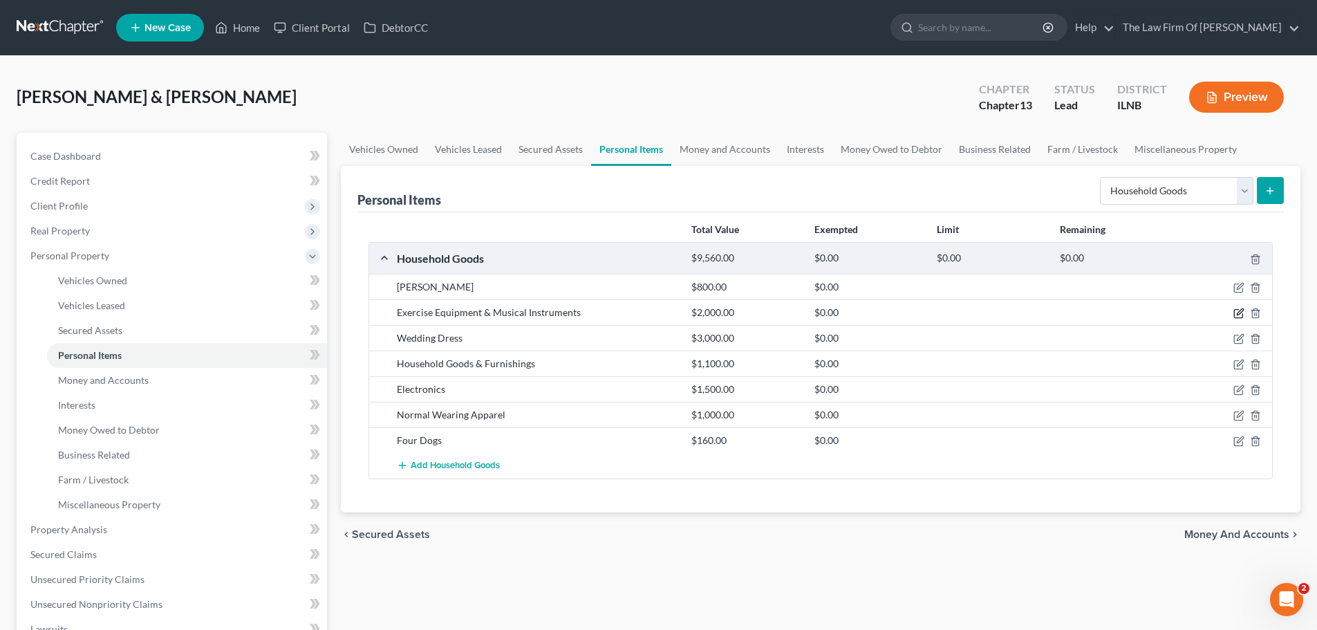
click at [1236, 310] on icon "button" at bounding box center [1238, 314] width 8 height 8
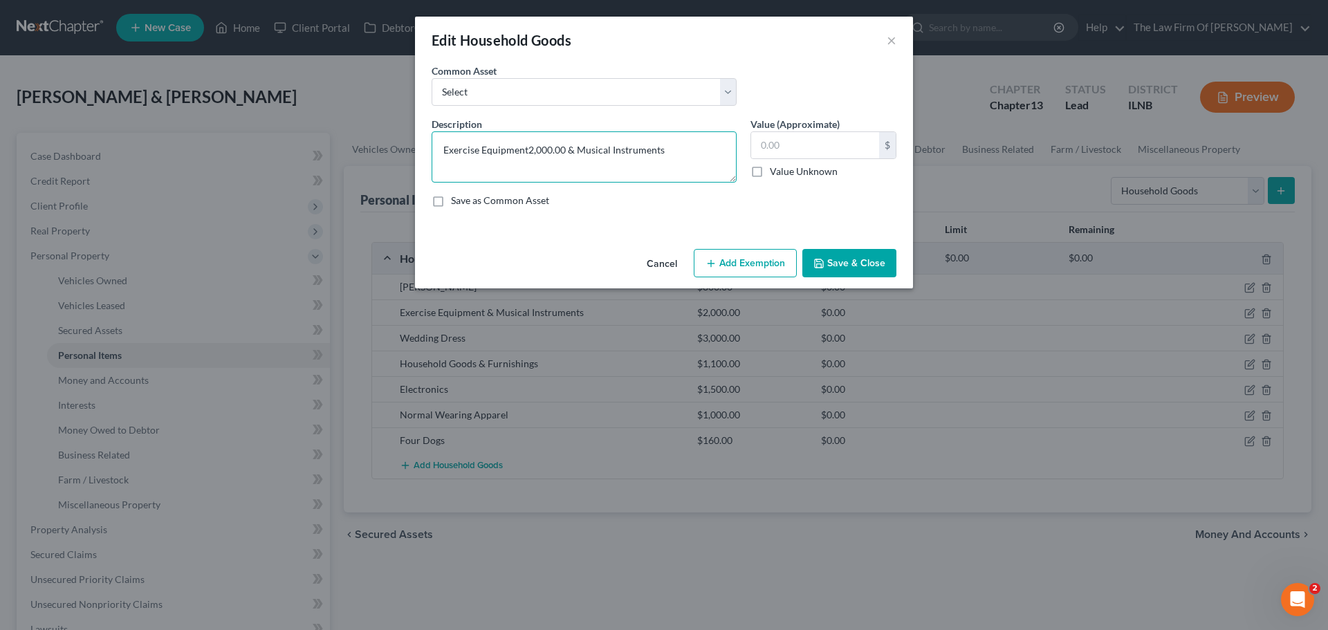
type textarea "Exercise Equipment & Musical Instruments"
click at [894, 40] on button "×" at bounding box center [891, 40] width 10 height 17
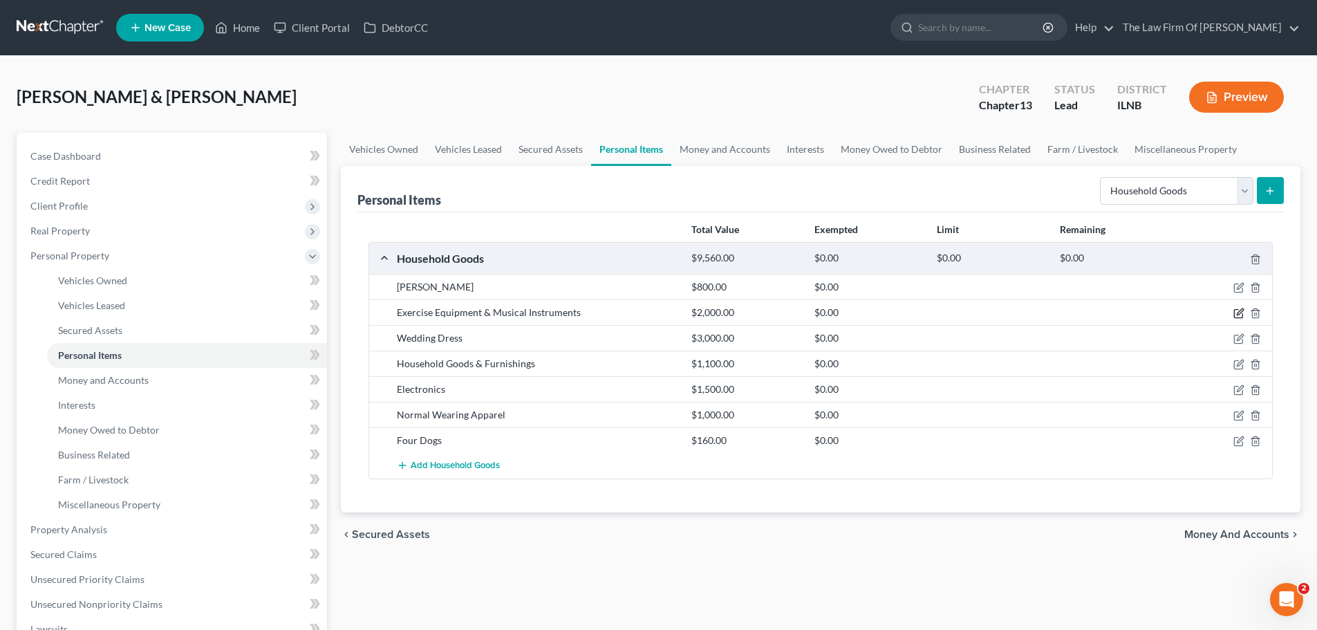
click at [1237, 312] on icon "button" at bounding box center [1238, 313] width 11 height 11
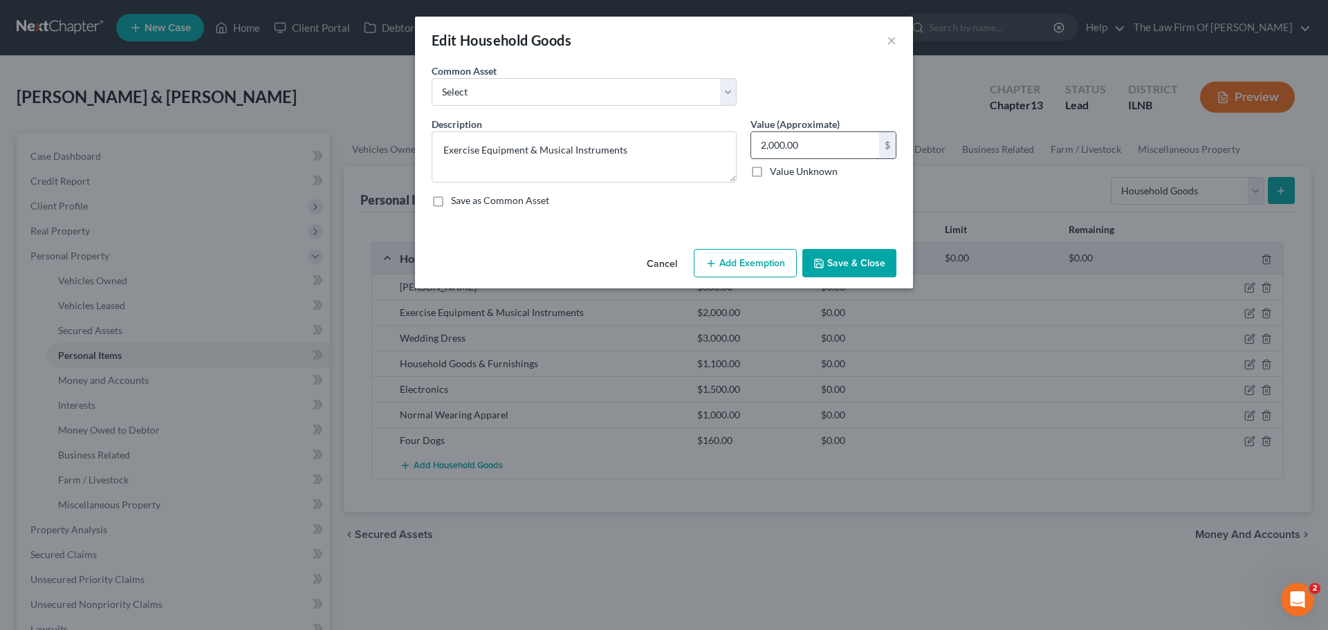
click at [808, 142] on input "2,000.00" at bounding box center [815, 145] width 128 height 26
type input "300.00"
click at [836, 262] on button "Save & Close" at bounding box center [849, 263] width 94 height 29
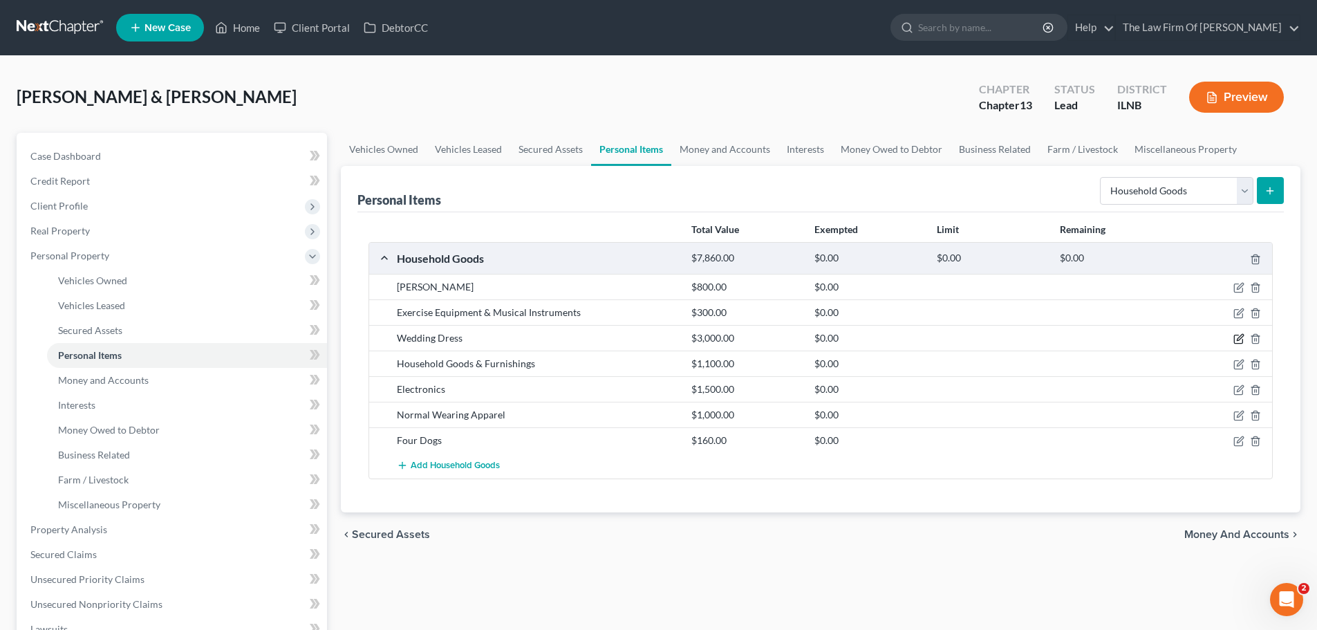
click at [1236, 338] on icon "button" at bounding box center [1238, 338] width 11 height 11
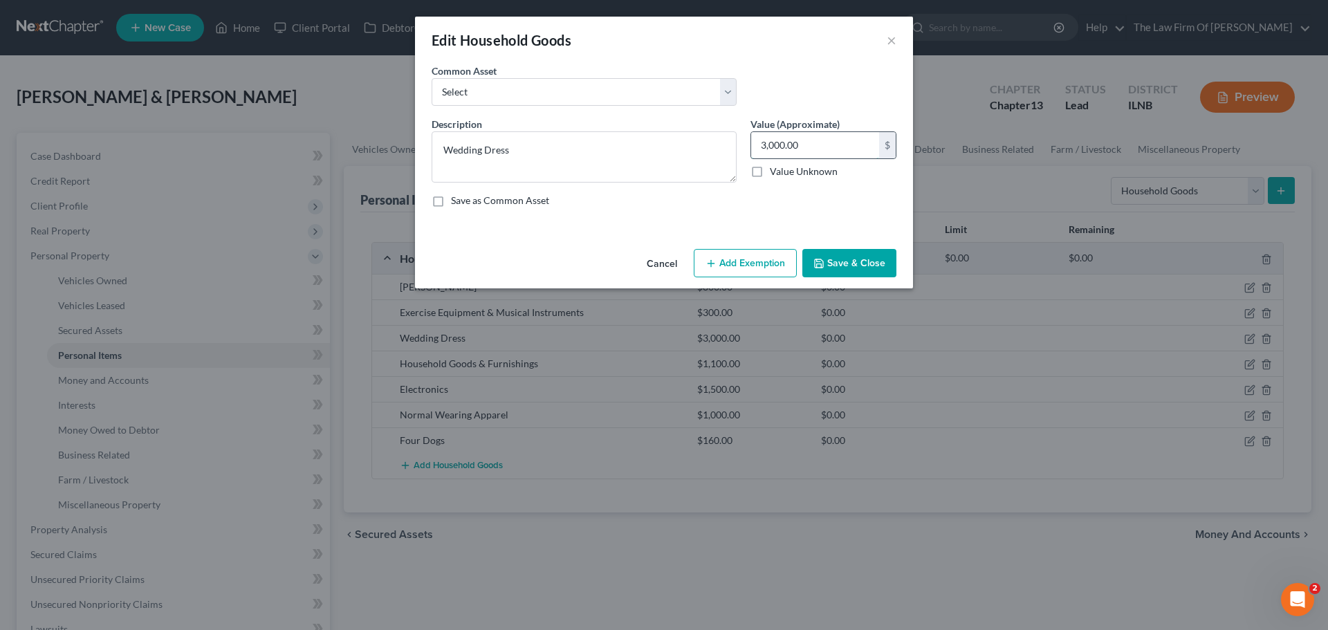
click at [808, 140] on input "3,000.00" at bounding box center [815, 145] width 128 height 26
drag, startPoint x: 808, startPoint y: 140, endPoint x: 752, endPoint y: 145, distance: 56.2
click at [752, 145] on input "100.00" at bounding box center [815, 145] width 128 height 26
type input "100.00"
click at [891, 41] on button "×" at bounding box center [891, 40] width 10 height 17
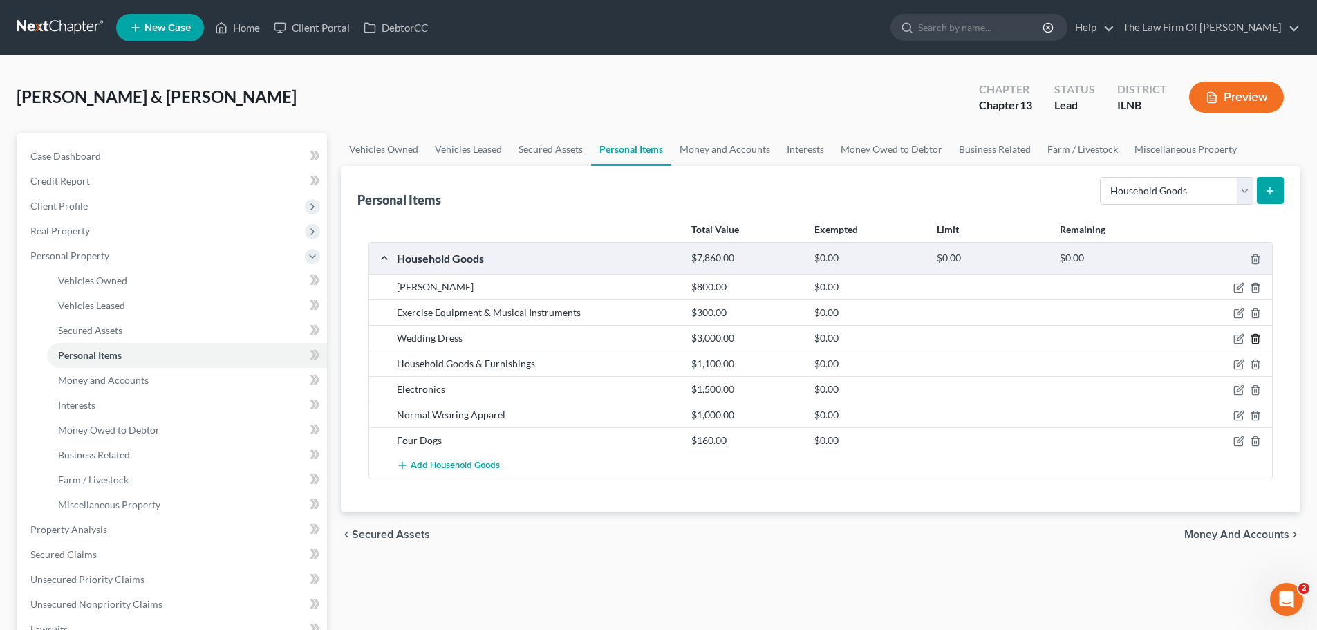
click at [1256, 339] on line "button" at bounding box center [1256, 340] width 0 height 3
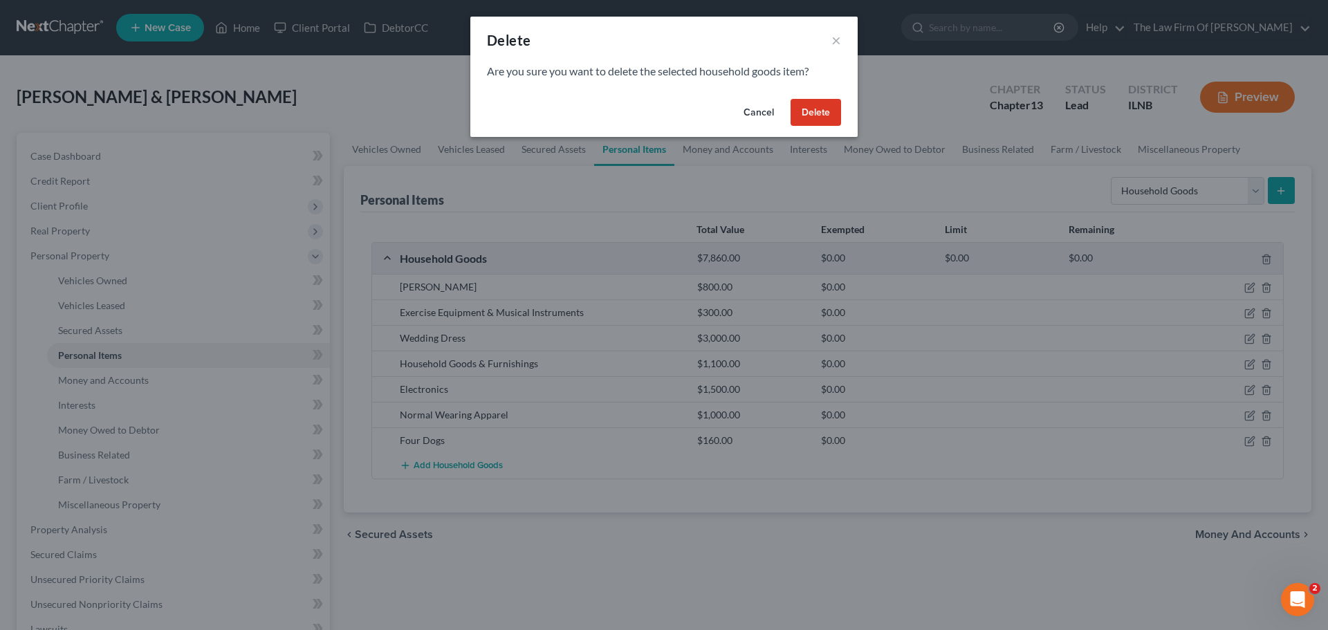
click at [808, 116] on button "Delete" at bounding box center [815, 113] width 50 height 28
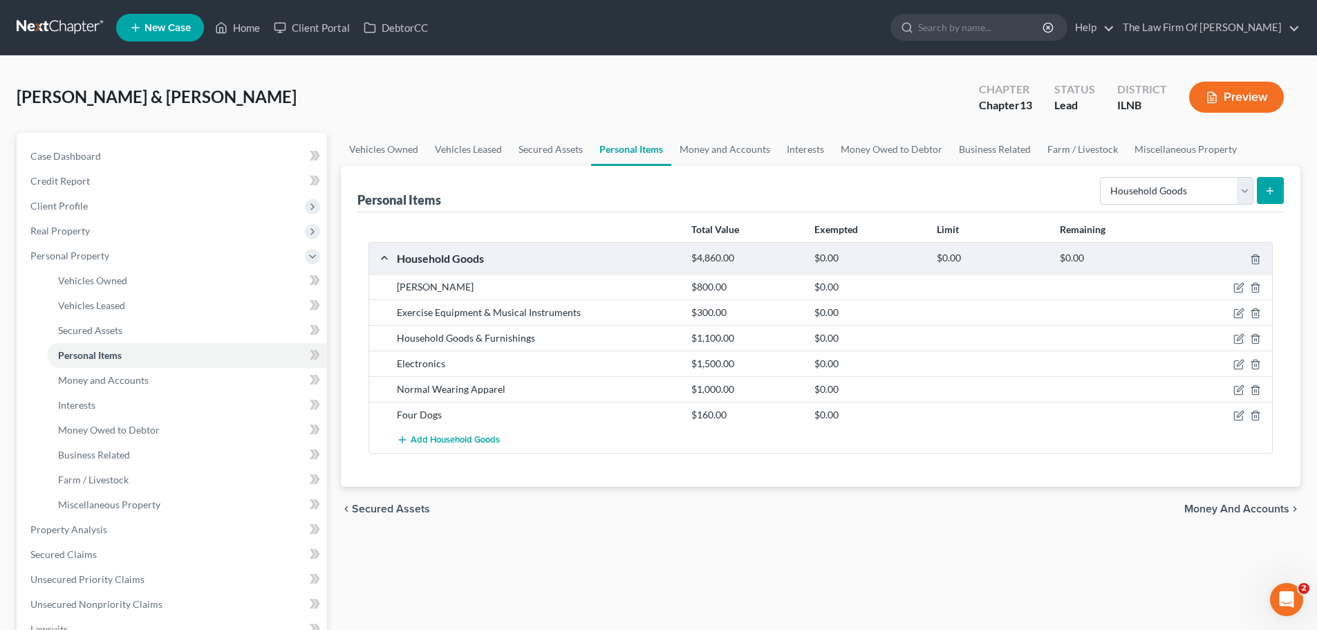
click at [1279, 192] on button "submit" at bounding box center [1270, 190] width 27 height 27
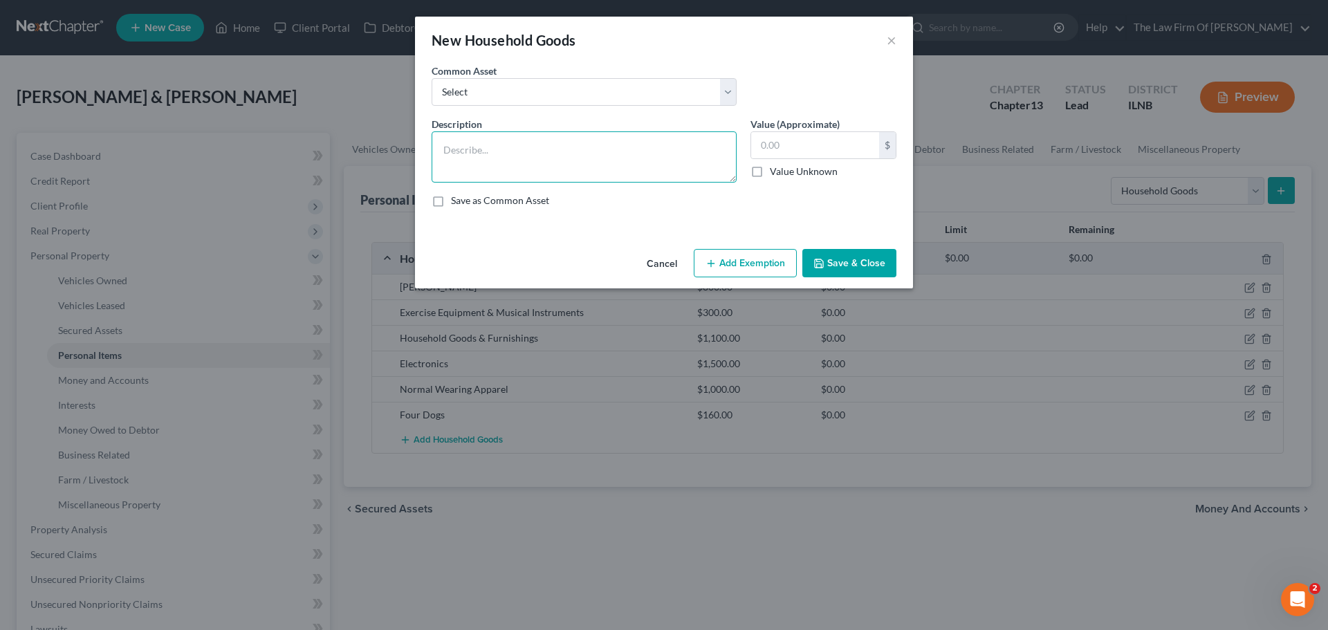
click at [492, 145] on textarea at bounding box center [583, 156] width 305 height 51
drag, startPoint x: 521, startPoint y: 154, endPoint x: 223, endPoint y: 162, distance: 298.8
click at [223, 162] on div "New Household Goods × An exemption set must first be selected from the Filing I…" at bounding box center [664, 315] width 1328 height 630
type textarea "Cash on hand"
click at [559, 150] on textarea "Cash on hand" at bounding box center [583, 156] width 305 height 51
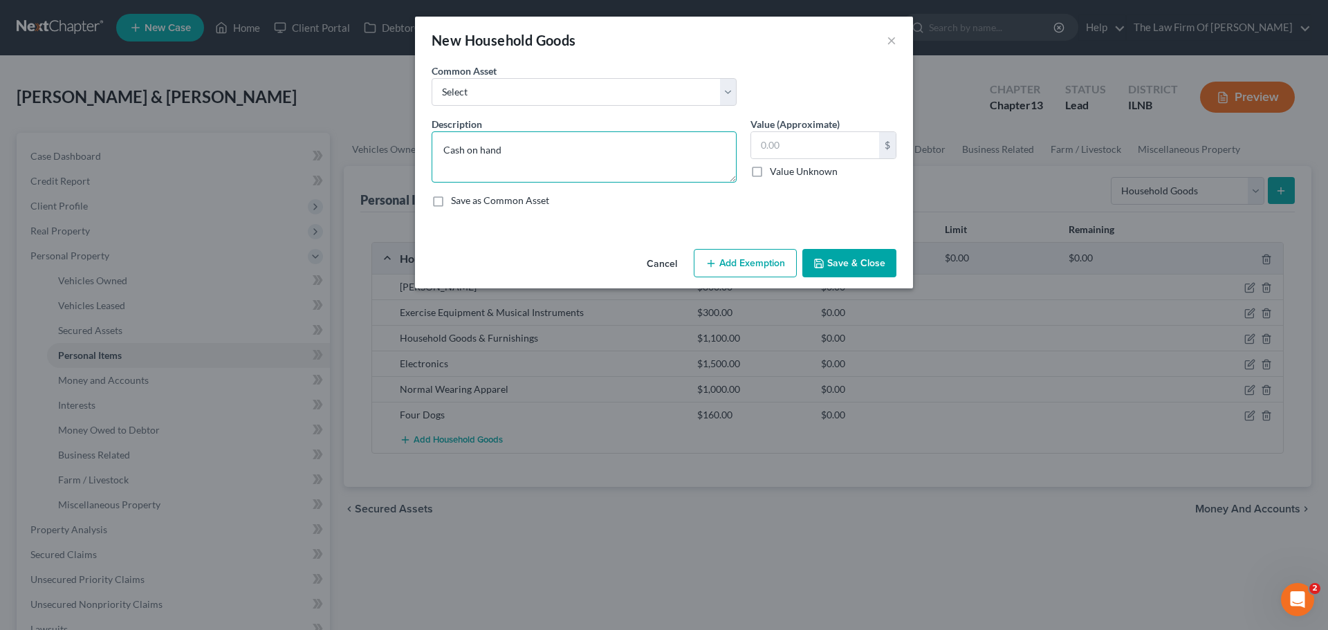
drag, startPoint x: 572, startPoint y: 152, endPoint x: 333, endPoint y: 145, distance: 239.3
click at [333, 145] on div "New Household Goods × An exemption set must first be selected from the Filing I…" at bounding box center [664, 315] width 1328 height 630
type textarea "C"
drag, startPoint x: 539, startPoint y: 146, endPoint x: 349, endPoint y: 147, distance: 190.1
click at [349, 147] on div "New Household Goods × An exemption set must first be selected from the Filing I…" at bounding box center [664, 315] width 1328 height 630
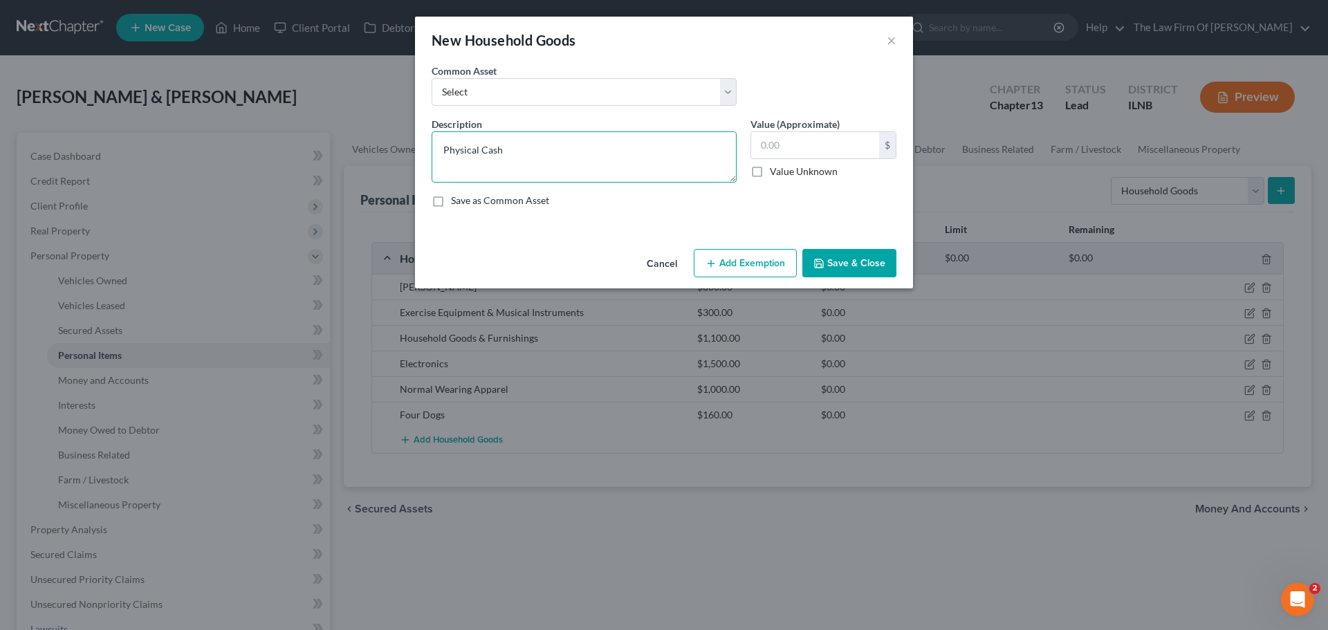
type textarea "Physical Cash"
click at [526, 149] on textarea "Physical Cash" at bounding box center [583, 156] width 305 height 51
click at [503, 156] on textarea "Physical Cash" at bounding box center [583, 156] width 305 height 51
click at [451, 198] on label "Save as Common Asset" at bounding box center [500, 201] width 98 height 14
click at [456, 198] on input "Save as Common Asset" at bounding box center [460, 198] width 9 height 9
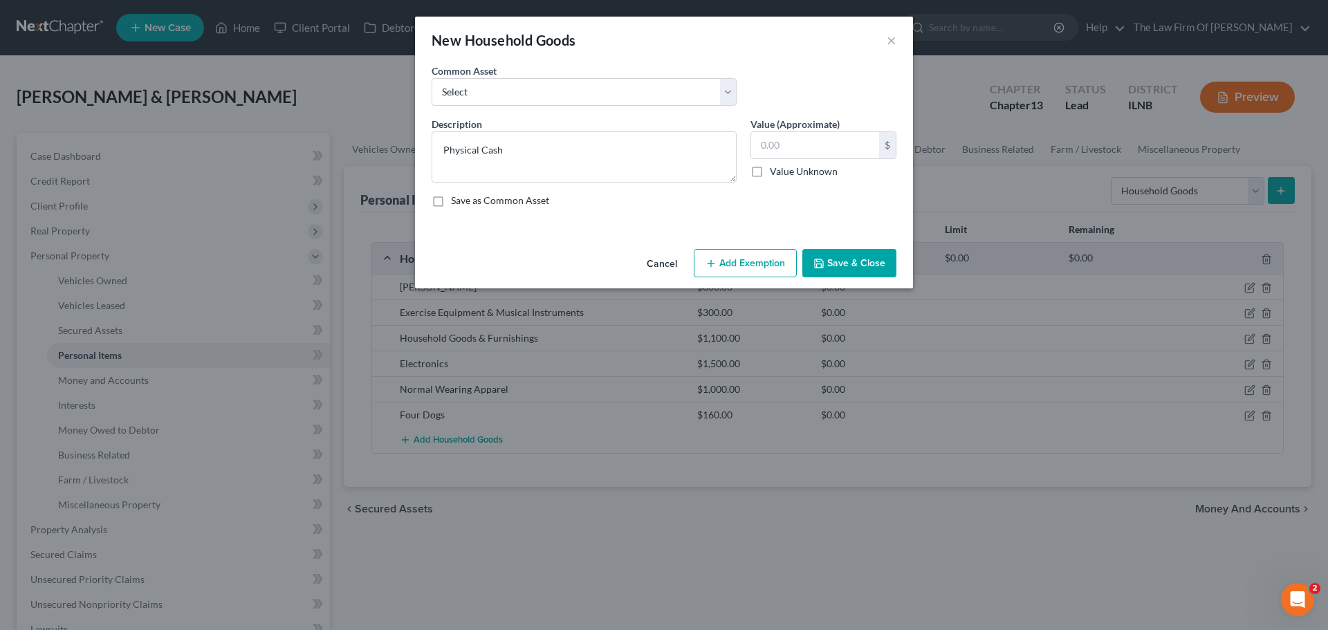
checkbox input "true"
click at [785, 150] on input "text" at bounding box center [815, 145] width 128 height 26
type input "4"
type input "5.00"
click at [864, 253] on button "Save & Close" at bounding box center [849, 263] width 94 height 29
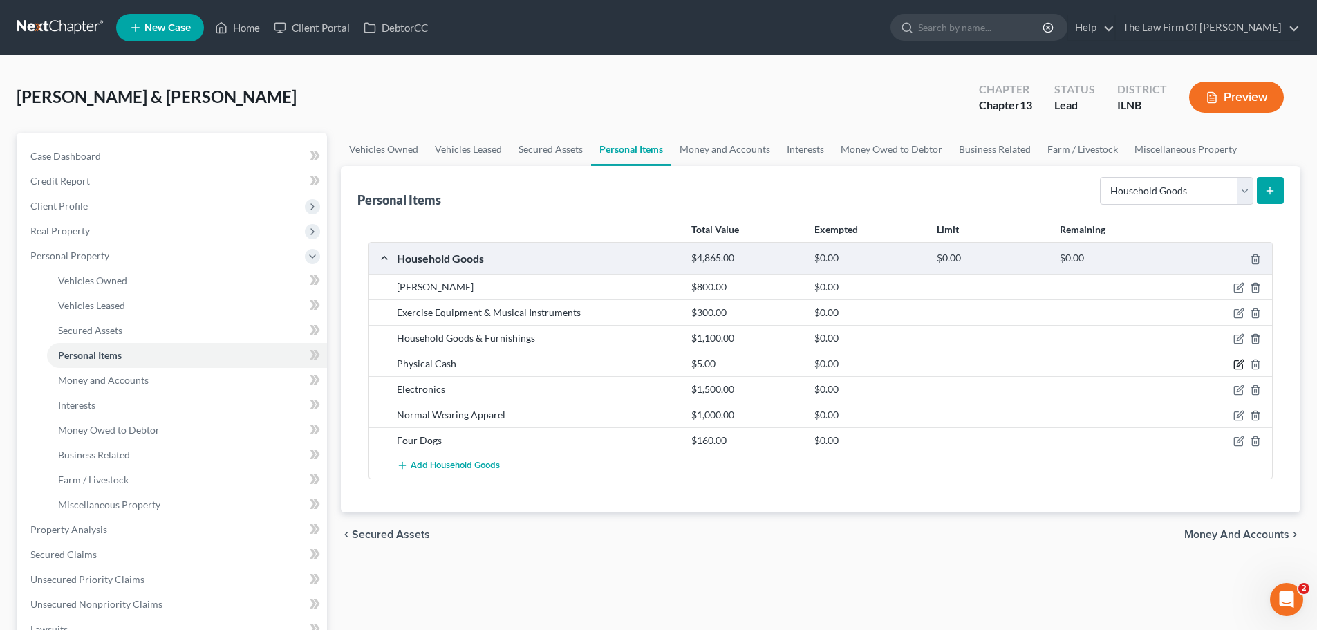
click at [1237, 364] on icon "button" at bounding box center [1238, 364] width 11 height 11
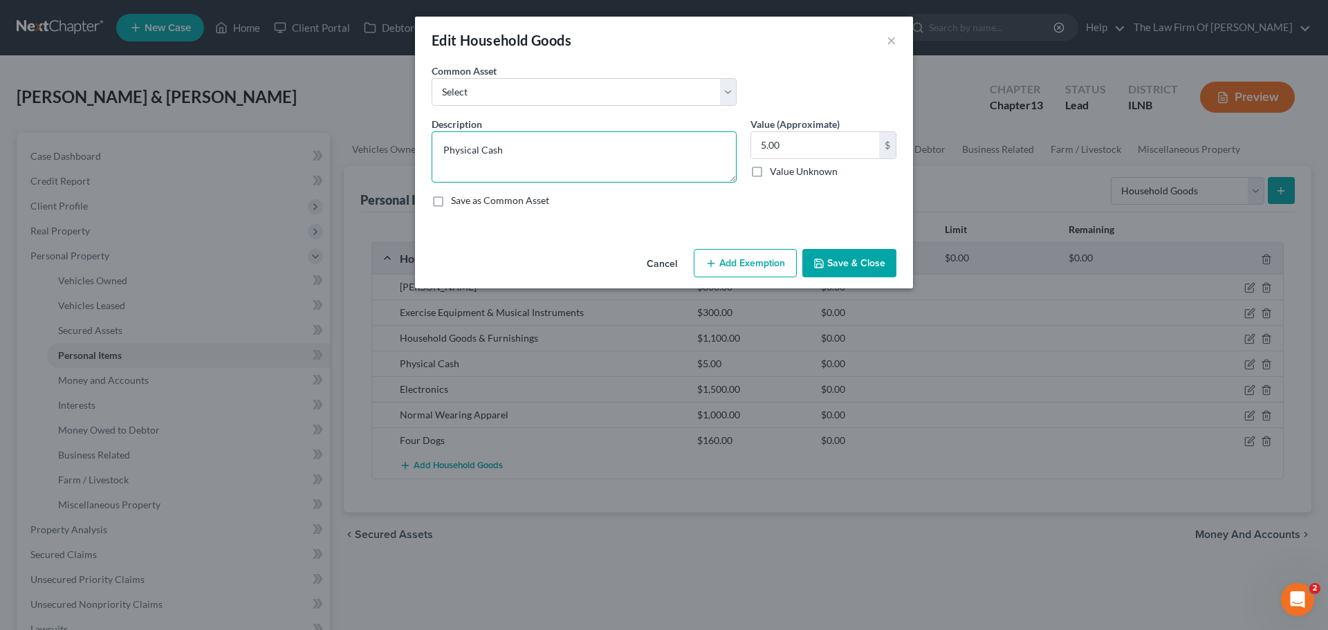
drag, startPoint x: 483, startPoint y: 151, endPoint x: 308, endPoint y: 151, distance: 174.2
click at [310, 151] on div "Edit Household Goods × An exemption set must first be selected from the Filing …" at bounding box center [664, 315] width 1328 height 630
type textarea "Cash"
click at [852, 268] on button "Save & Close" at bounding box center [849, 263] width 94 height 29
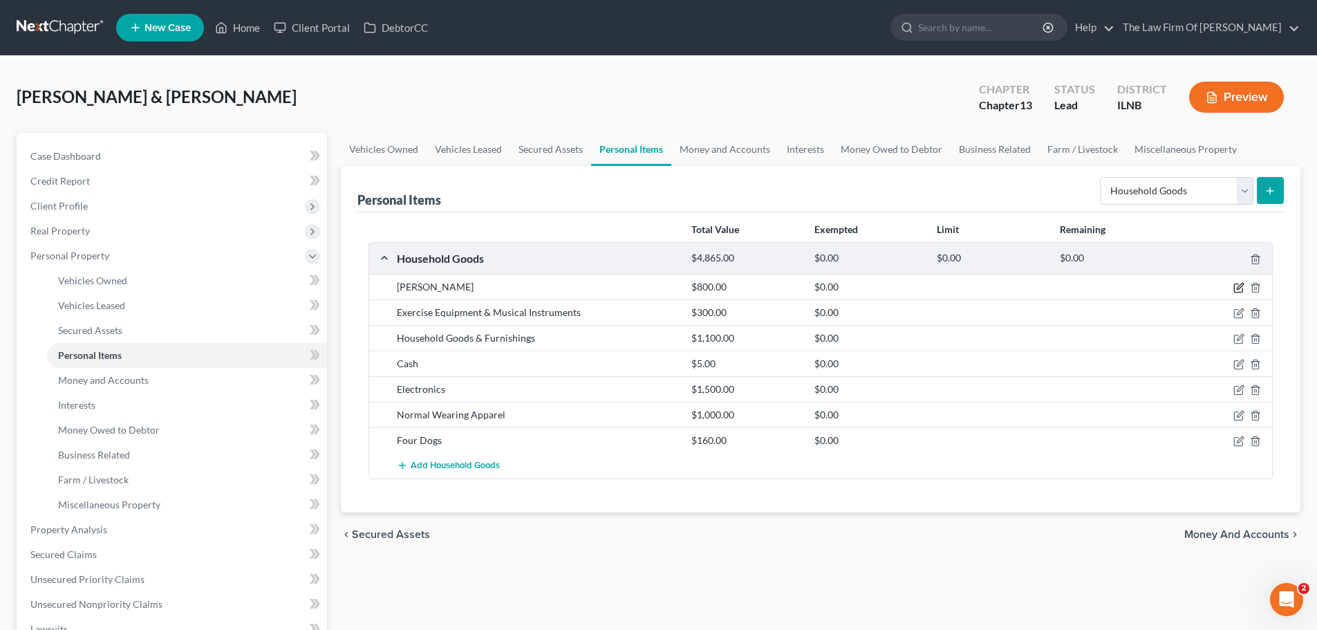
click at [1233, 288] on icon "button" at bounding box center [1238, 287] width 11 height 11
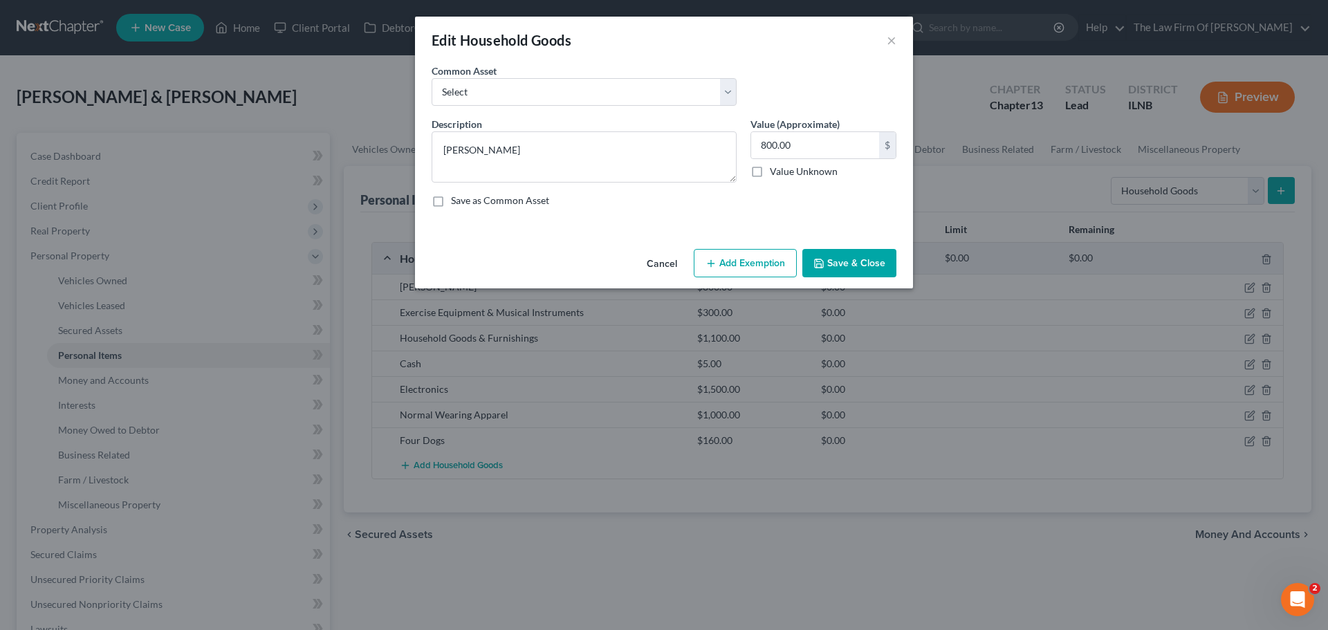
click at [761, 263] on button "Add Exemption" at bounding box center [744, 263] width 103 height 29
select select "2"
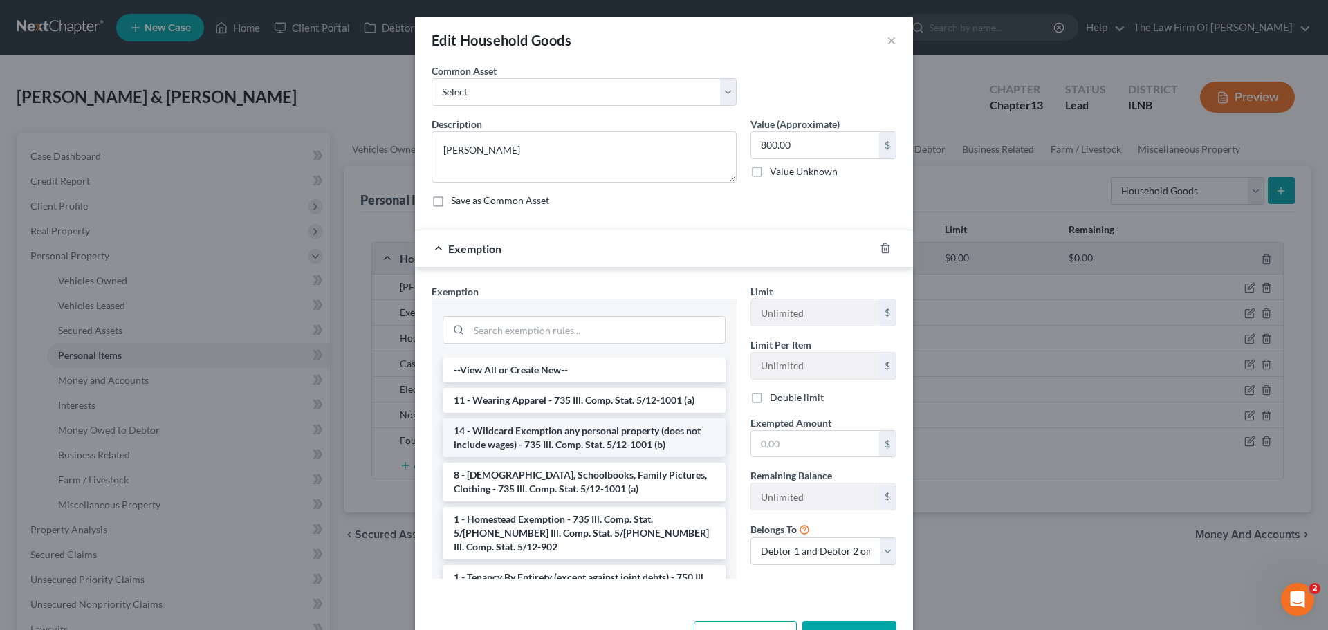
click at [649, 431] on li "14 - Wildcard Exemption any personal property (does not include wages) - 735 Il…" at bounding box center [584, 437] width 283 height 39
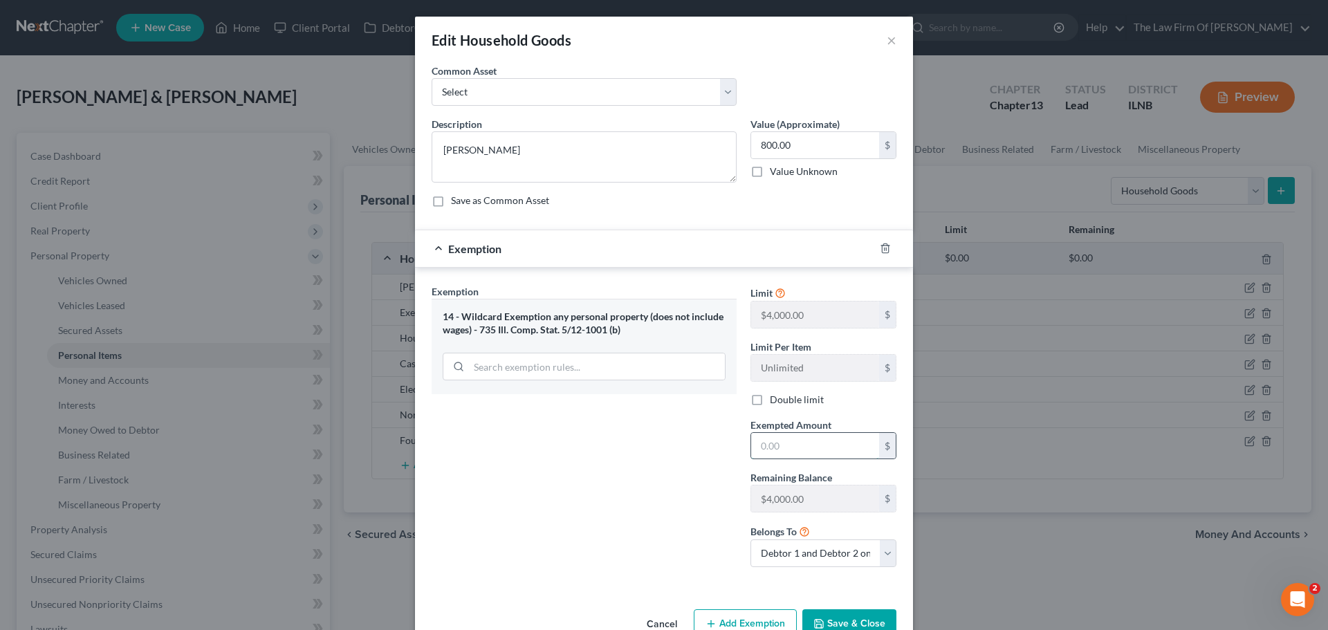
click at [782, 443] on input "text" at bounding box center [815, 446] width 128 height 26
type input "800.00"
click at [572, 488] on div "Exemption Set must be selected for CA. Exemption * 14 - Wildcard Exemption any …" at bounding box center [584, 431] width 319 height 294
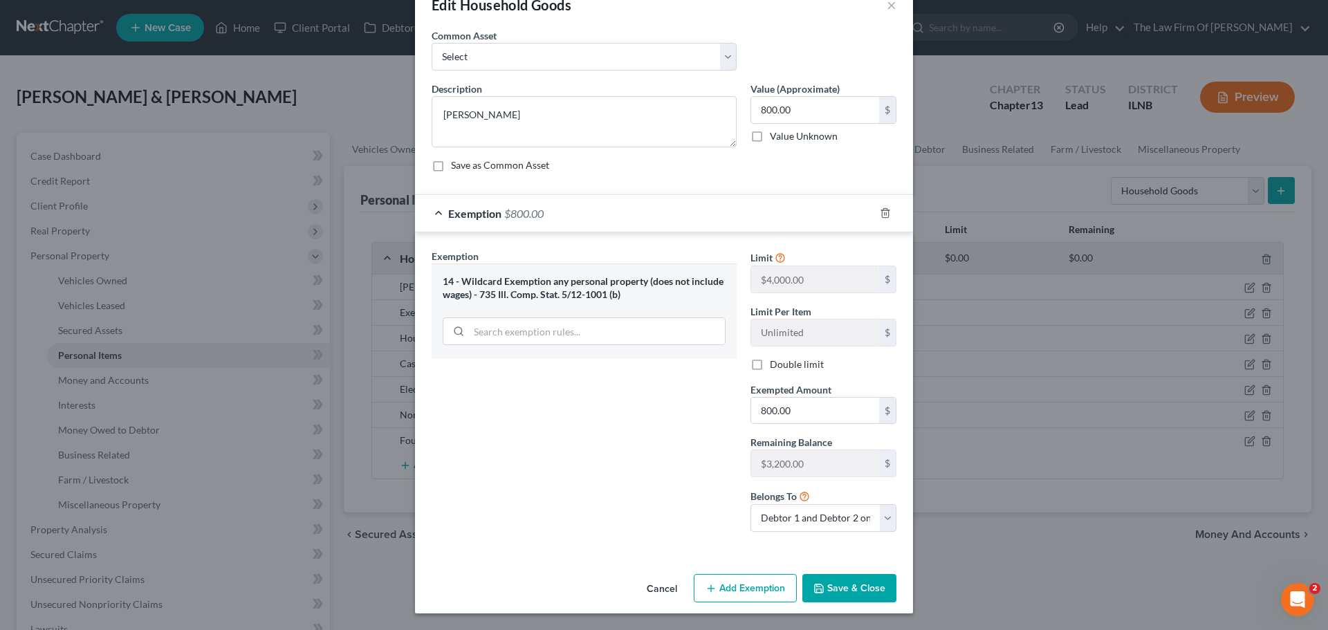
click at [861, 593] on button "Save & Close" at bounding box center [849, 588] width 94 height 29
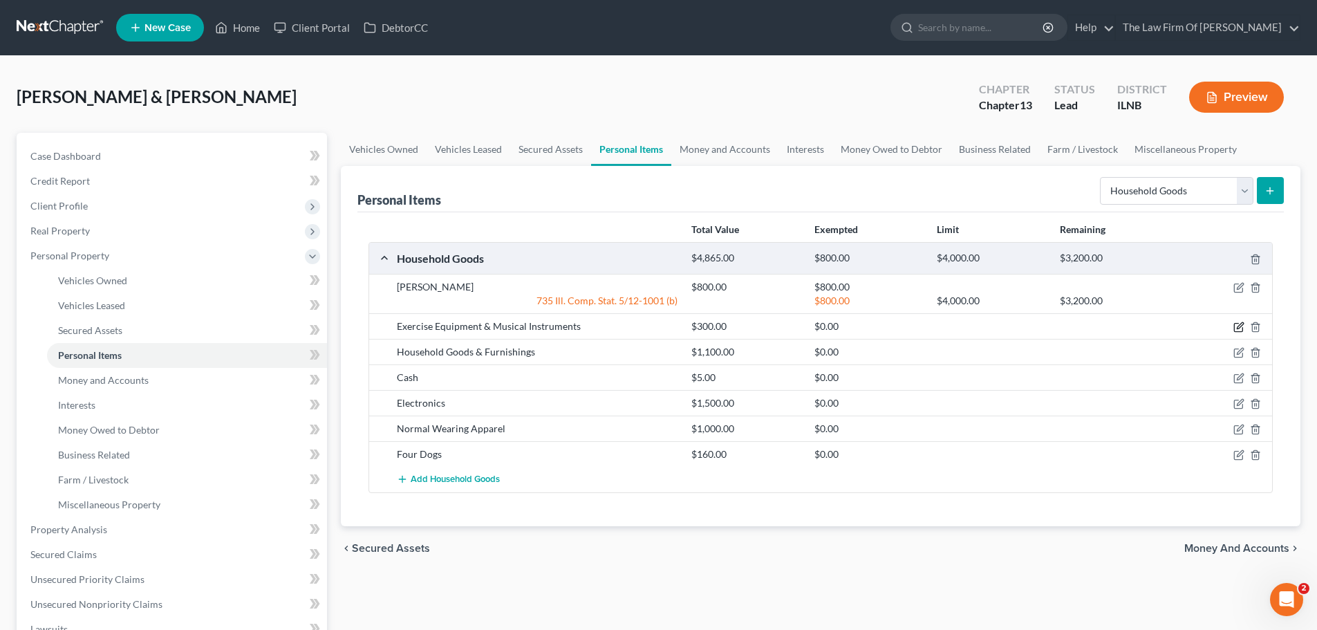
click at [1242, 326] on icon "button" at bounding box center [1240, 326] width 6 height 6
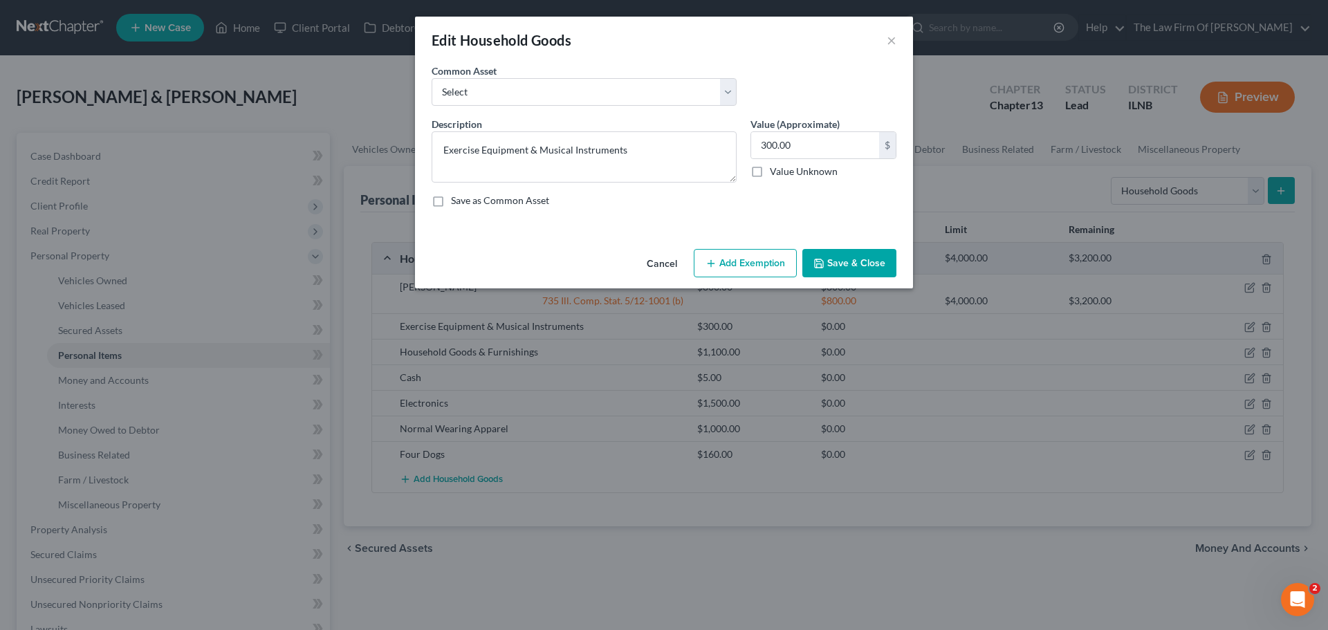
click at [773, 264] on button "Add Exemption" at bounding box center [744, 263] width 103 height 29
select select "2"
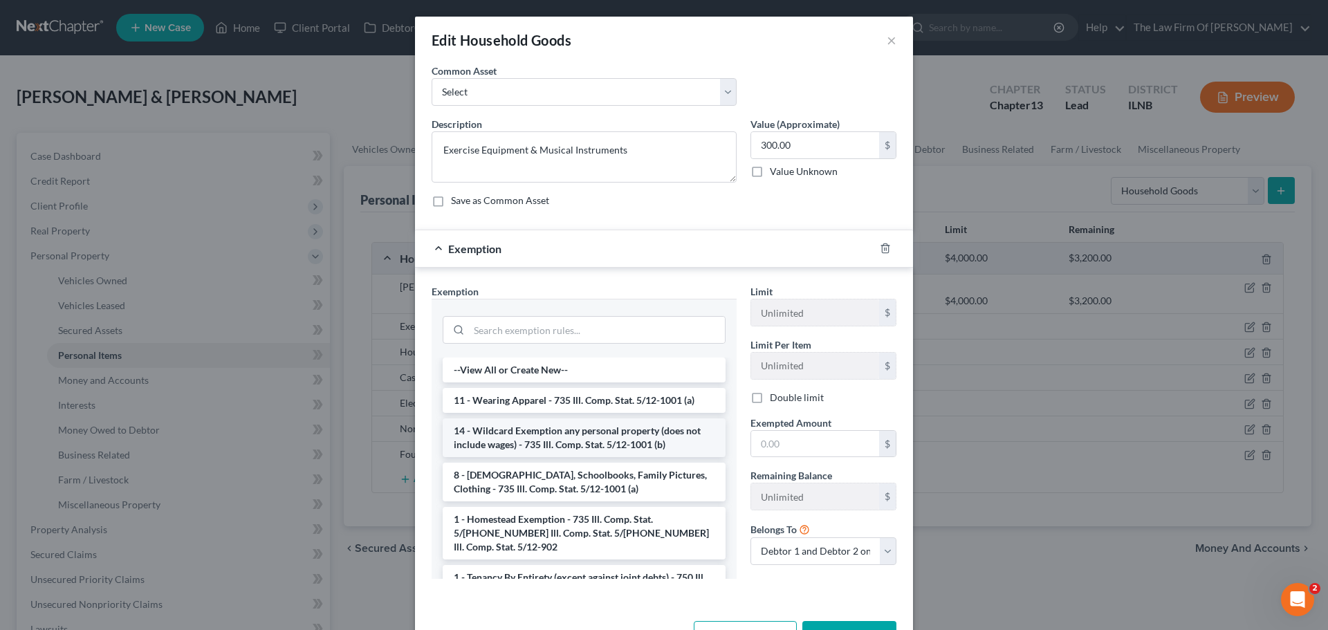
click at [566, 438] on li "14 - Wildcard Exemption any personal property (does not include wages) - 735 Il…" at bounding box center [584, 437] width 283 height 39
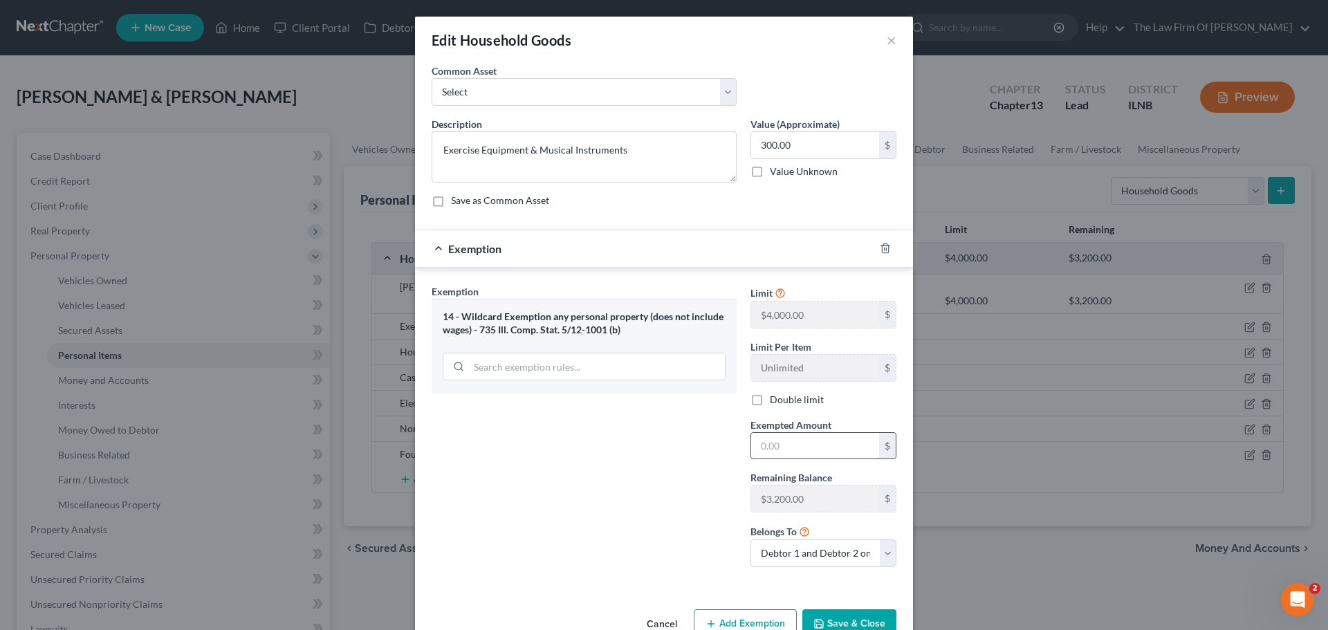
click at [790, 447] on input "text" at bounding box center [815, 446] width 128 height 26
type input "300.00"
click at [636, 461] on div "Exemption Set must be selected for CA. Exemption * 14 - Wildcard Exemption any …" at bounding box center [584, 431] width 319 height 294
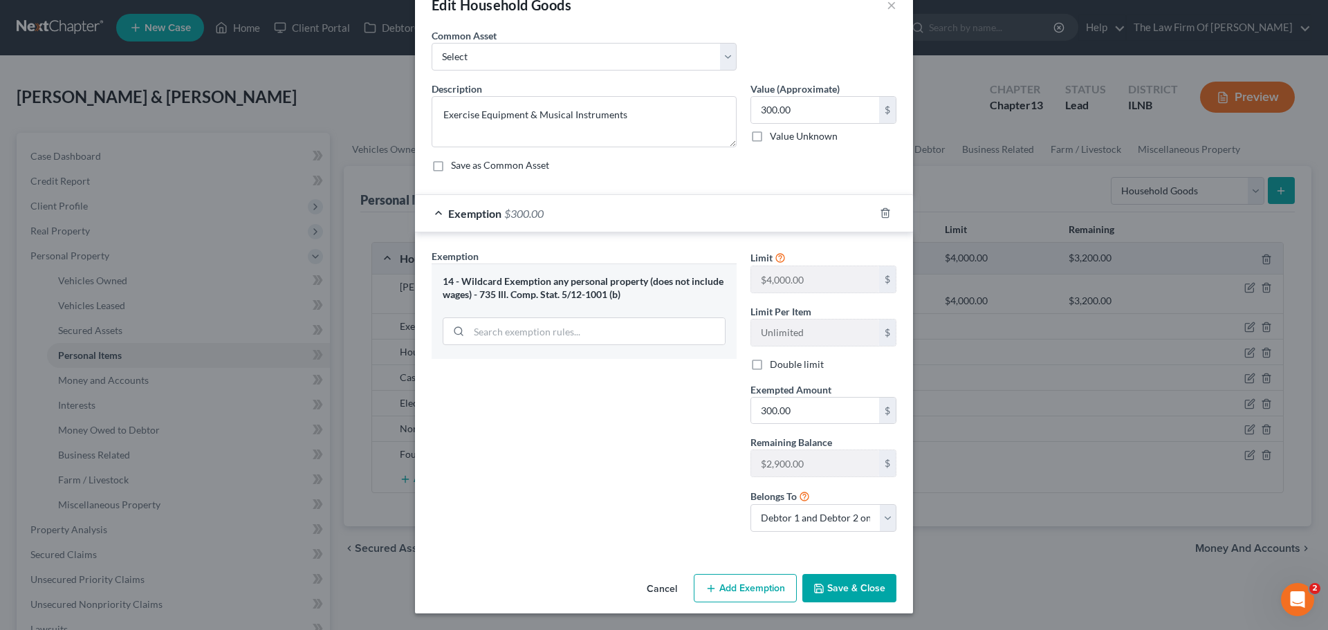
click at [855, 597] on button "Save & Close" at bounding box center [849, 588] width 94 height 29
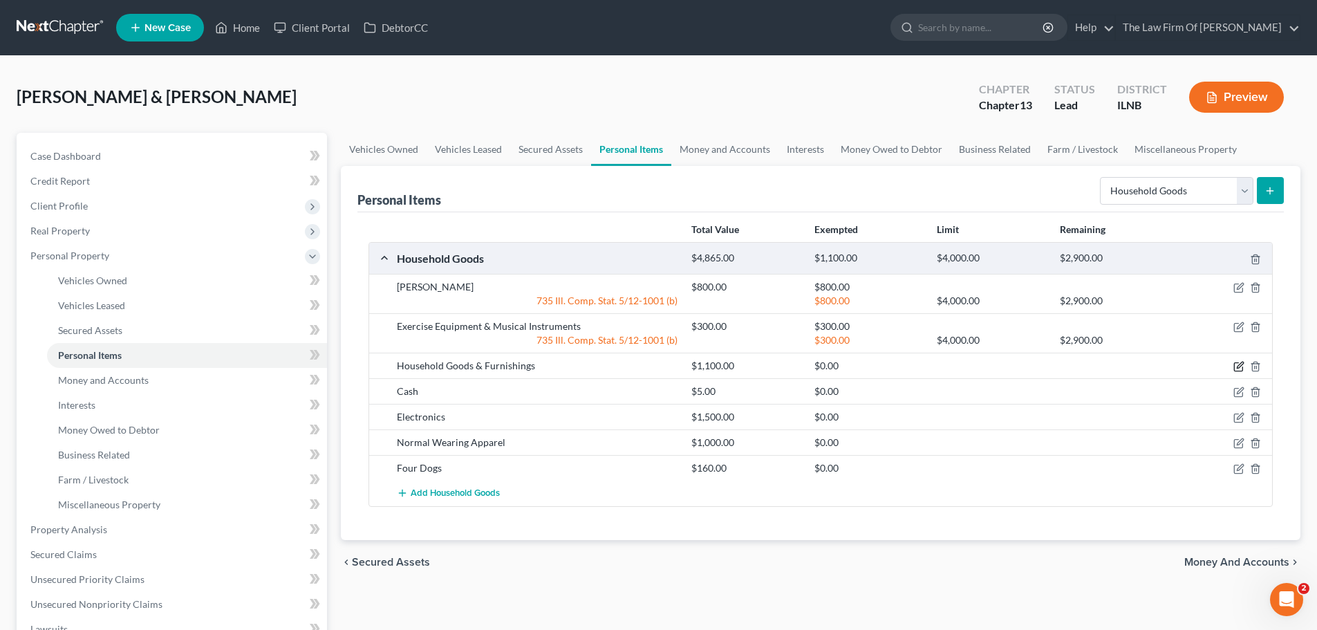
click at [1239, 368] on icon "button" at bounding box center [1240, 365] width 6 height 6
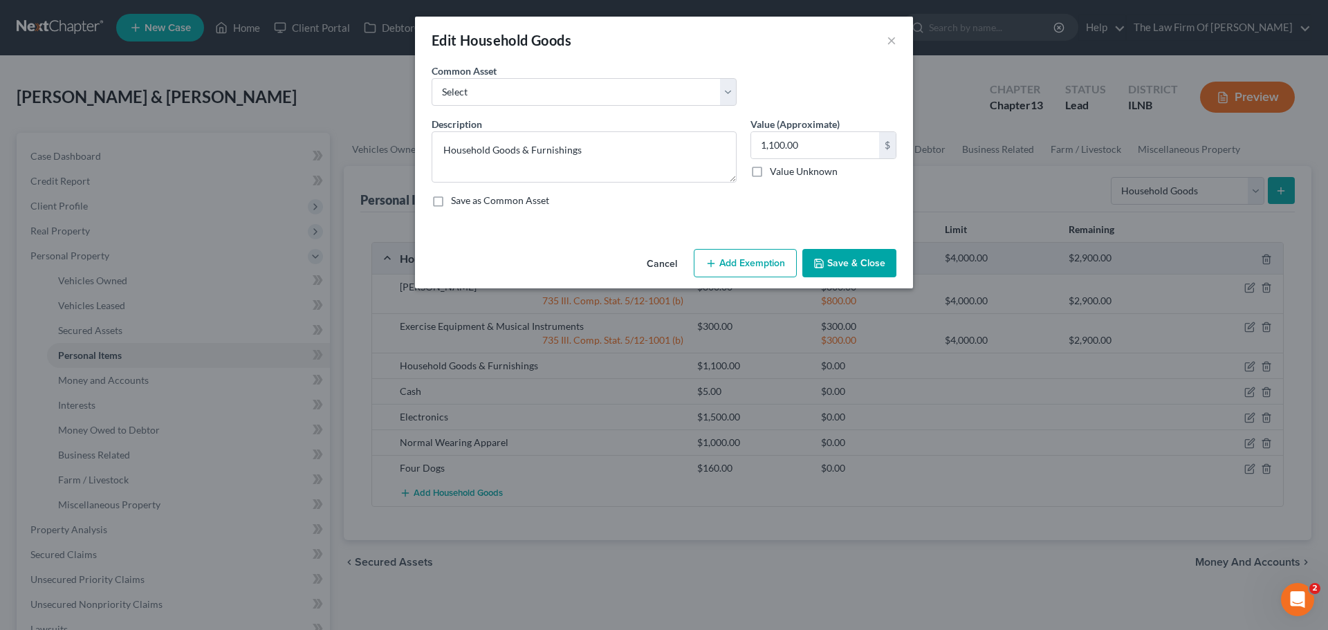
click at [774, 258] on button "Add Exemption" at bounding box center [744, 263] width 103 height 29
select select "2"
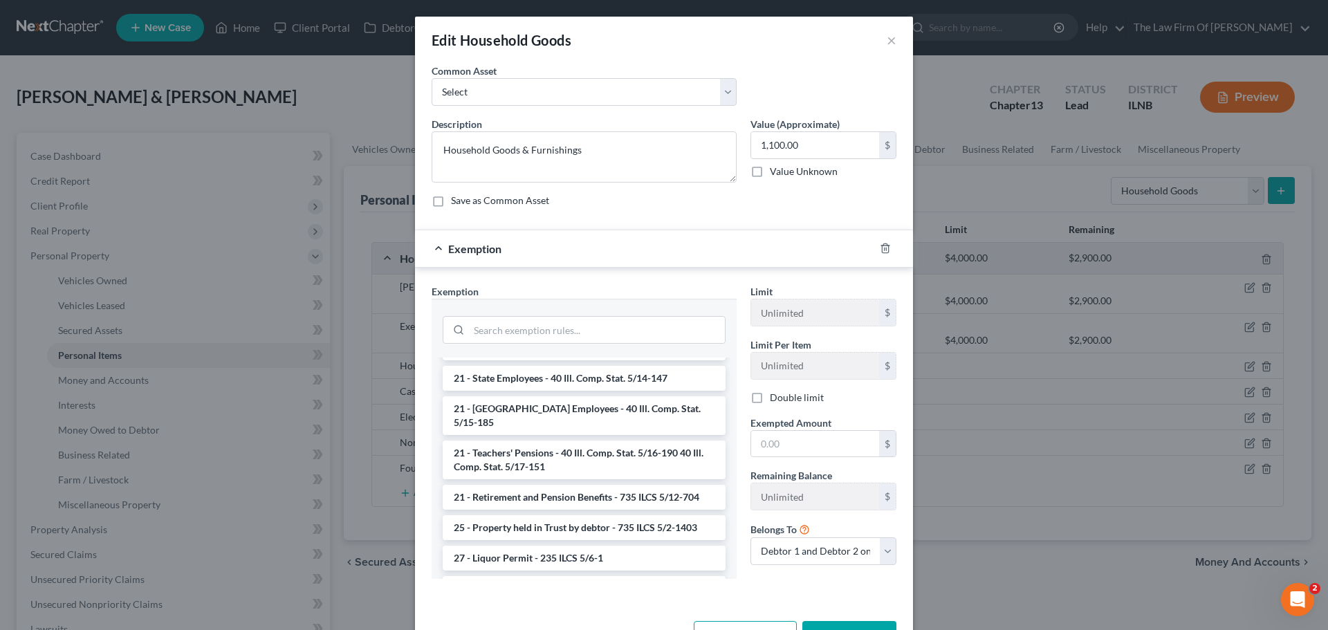
scroll to position [967, 0]
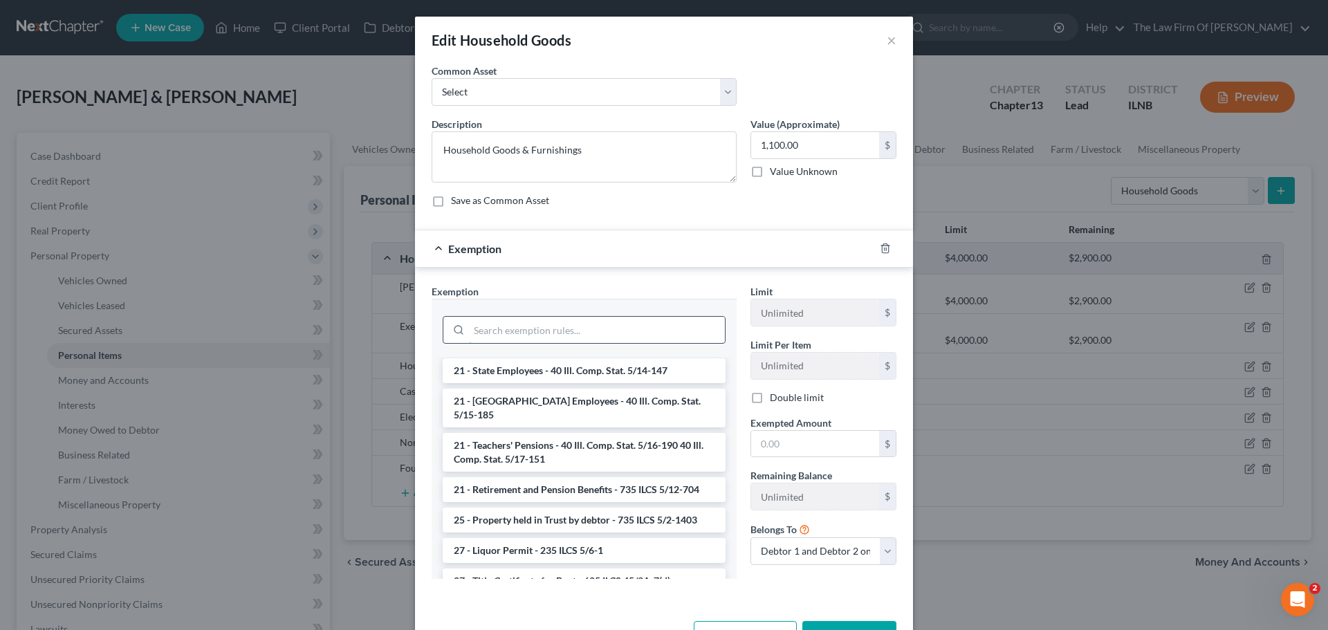
click at [565, 322] on input "search" at bounding box center [597, 330] width 256 height 26
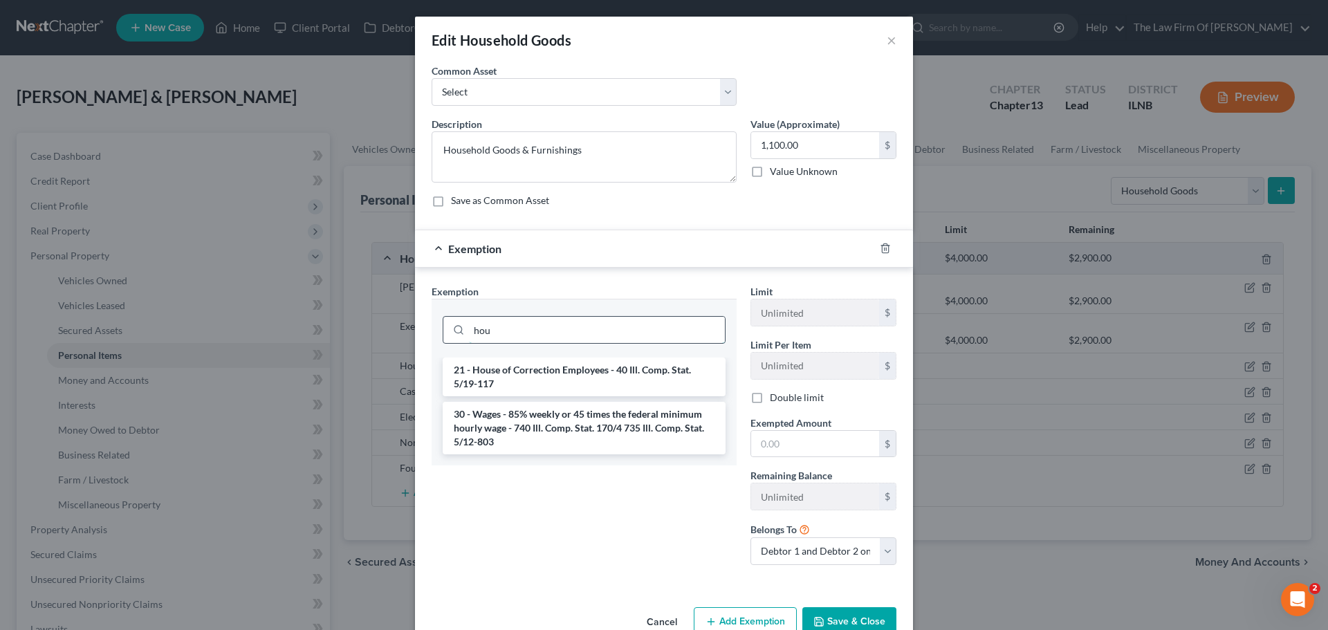
scroll to position [0, 0]
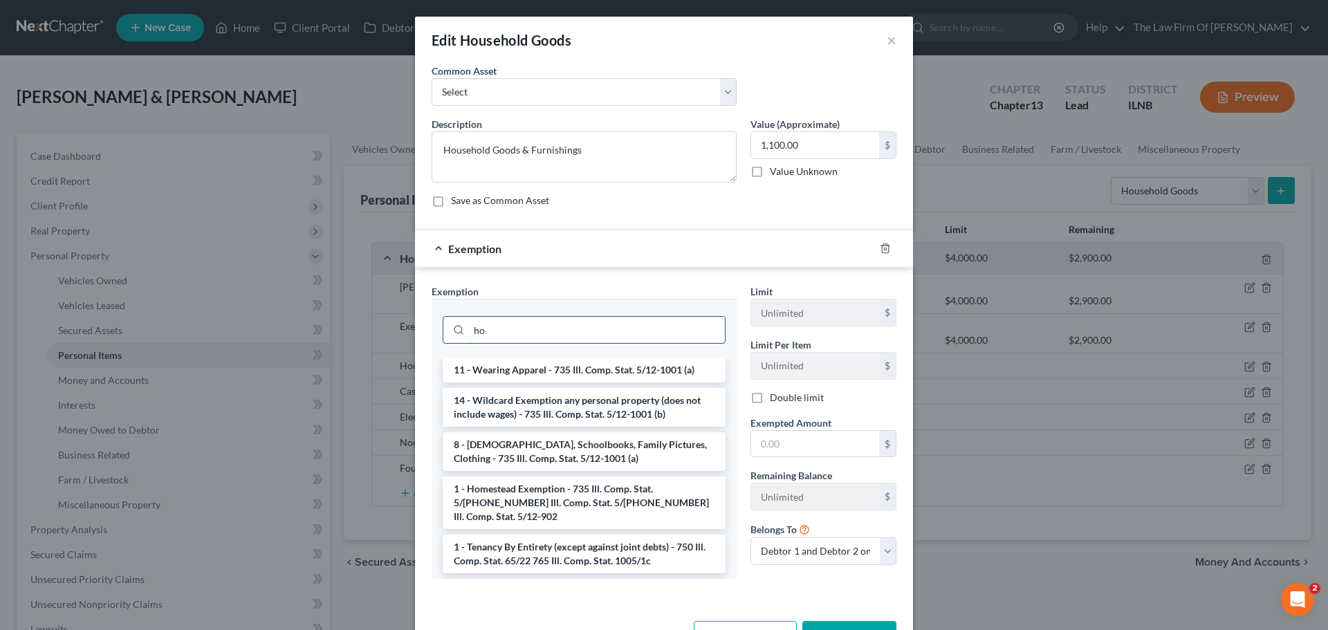
type input "h"
type input "f"
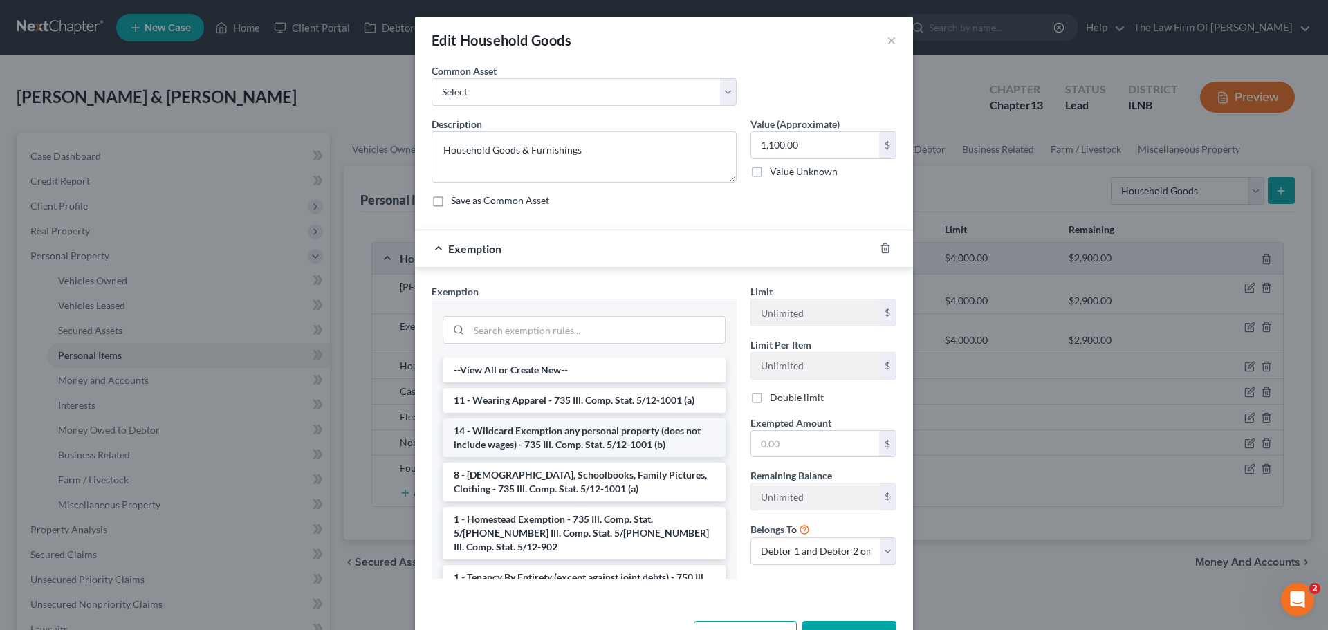
click at [566, 438] on li "14 - Wildcard Exemption any personal property (does not include wages) - 735 Il…" at bounding box center [584, 437] width 283 height 39
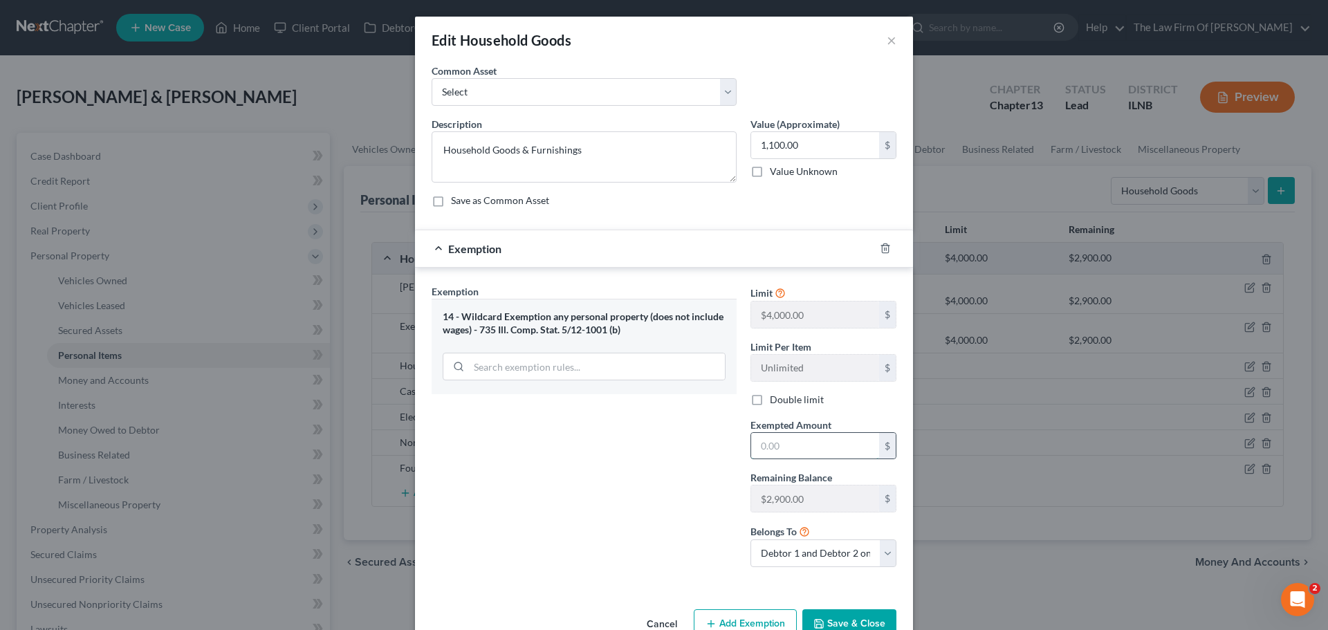
click at [767, 441] on input "text" at bounding box center [815, 446] width 128 height 26
type input "1,100.00"
click at [698, 468] on div "Exemption Set must be selected for CA. Exemption * 14 - Wildcard Exemption any …" at bounding box center [584, 431] width 319 height 294
click at [836, 620] on button "Save & Close" at bounding box center [849, 623] width 94 height 29
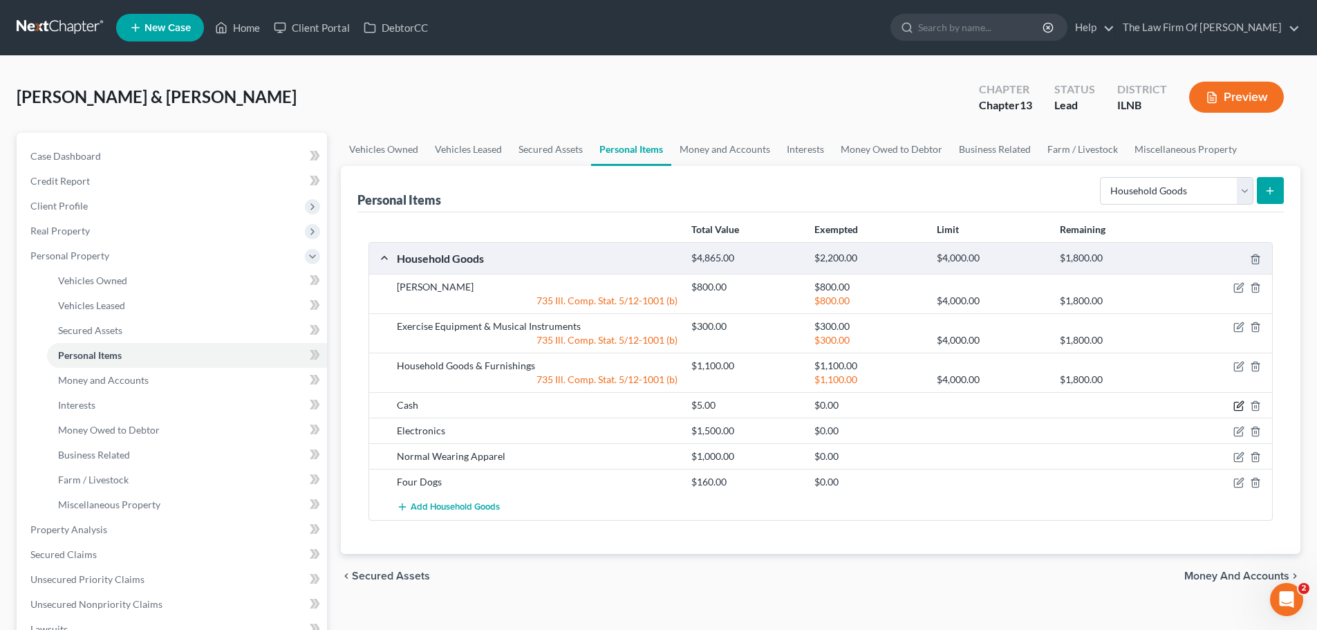
click at [1236, 411] on icon "button" at bounding box center [1238, 406] width 8 height 8
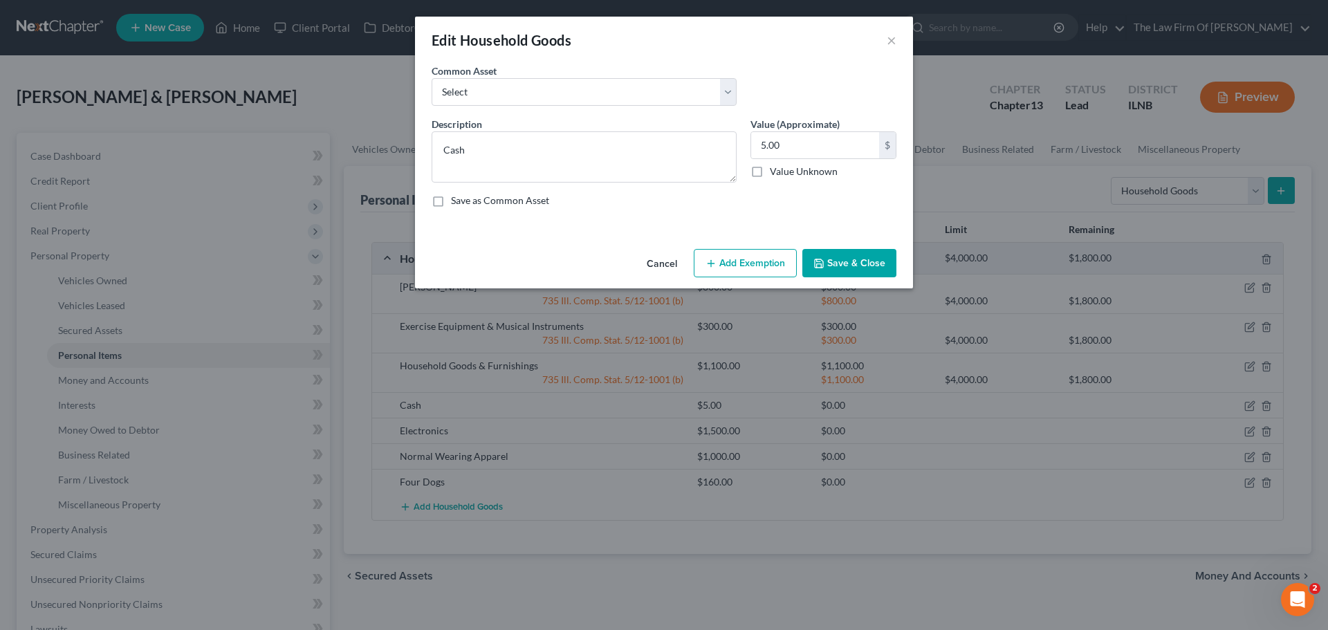
click at [776, 261] on button "Add Exemption" at bounding box center [744, 263] width 103 height 29
select select "2"
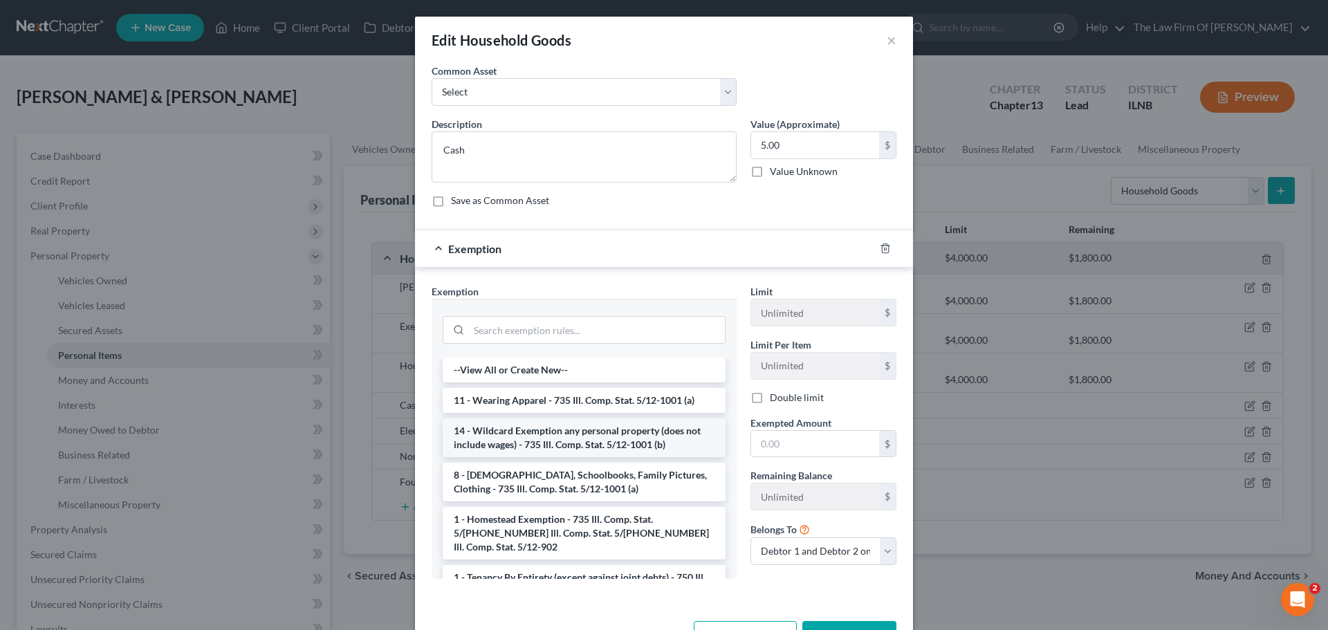
click at [641, 434] on li "14 - Wildcard Exemption any personal property (does not include wages) - 735 Il…" at bounding box center [584, 437] width 283 height 39
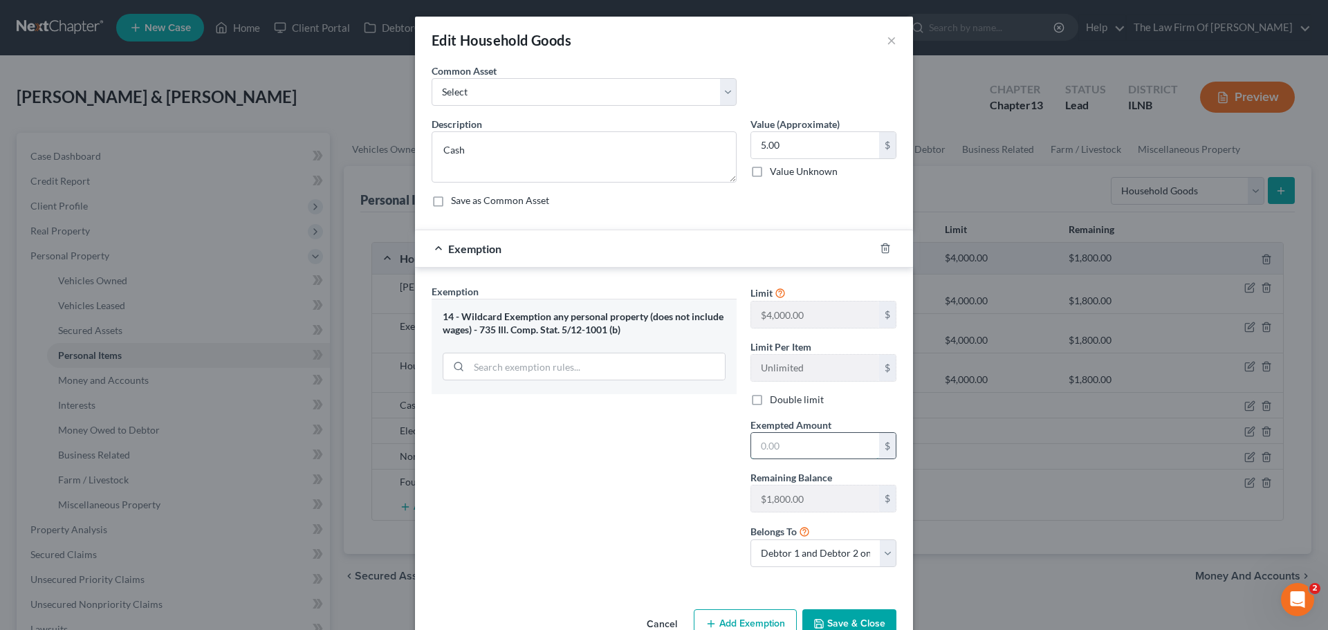
click at [790, 448] on input "text" at bounding box center [815, 446] width 128 height 26
type input "5.00"
click at [554, 448] on div "Exemption Set must be selected for CA. Exemption * 14 - Wildcard Exemption any …" at bounding box center [584, 431] width 319 height 294
click at [848, 620] on button "Save & Close" at bounding box center [849, 623] width 94 height 29
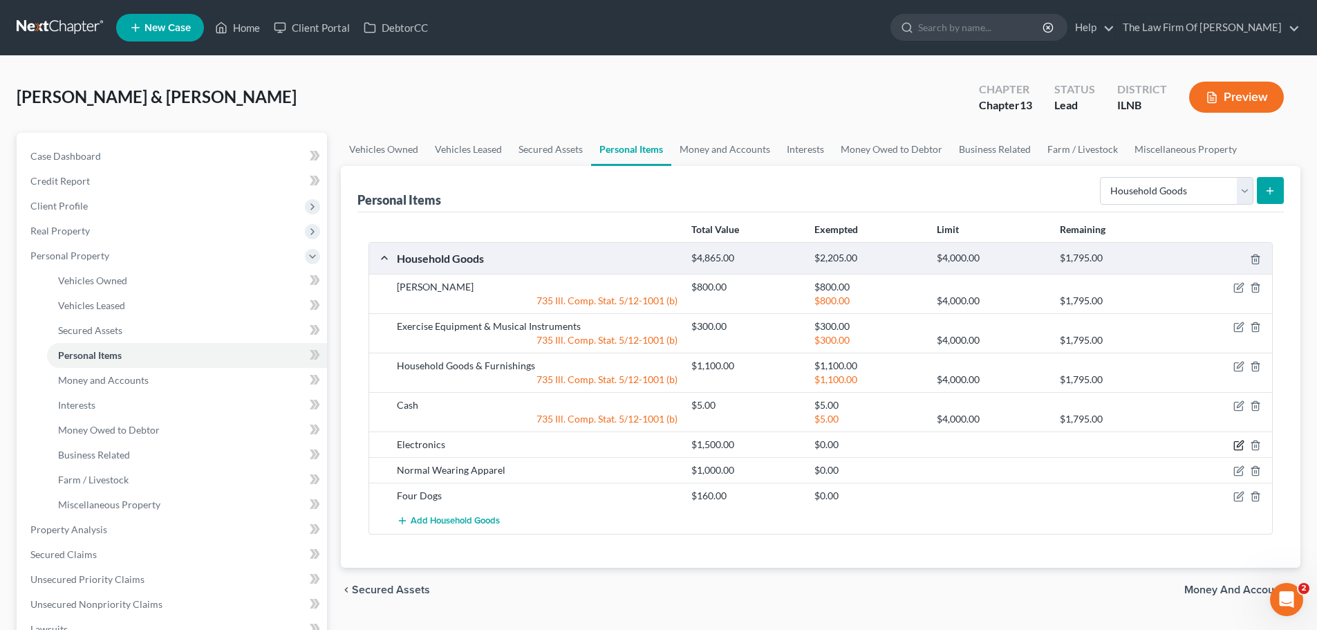
click at [1233, 445] on icon "button" at bounding box center [1238, 445] width 11 height 11
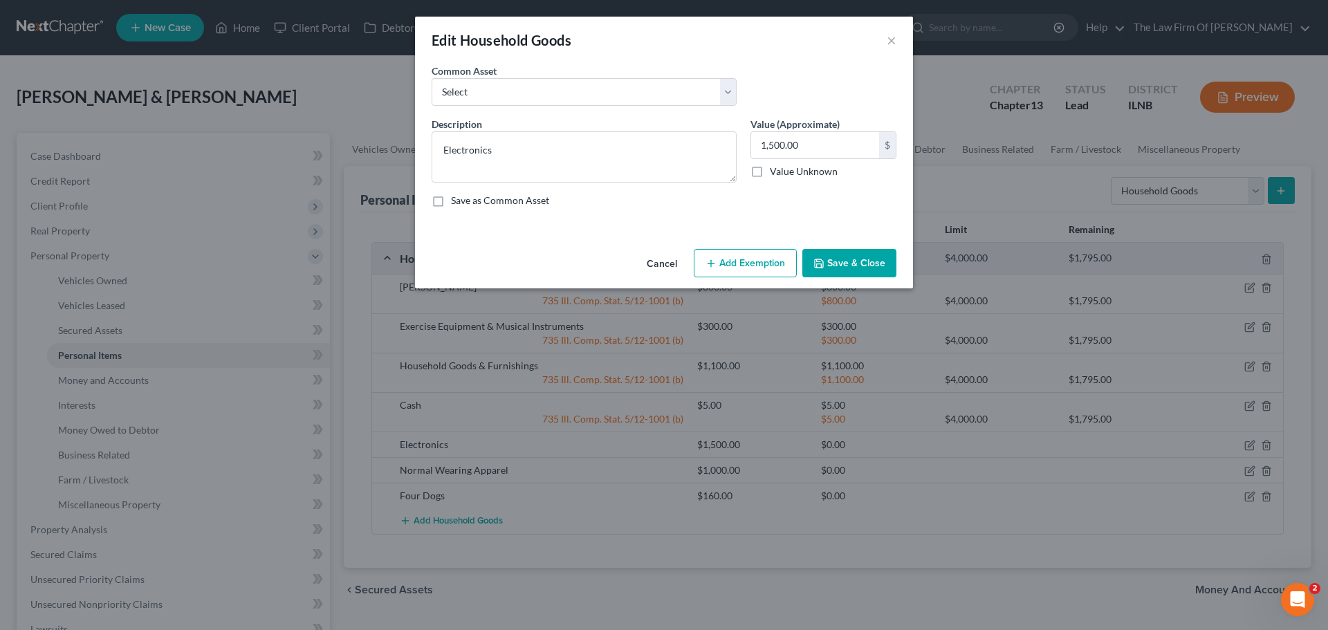
click at [749, 259] on button "Add Exemption" at bounding box center [744, 263] width 103 height 29
select select "2"
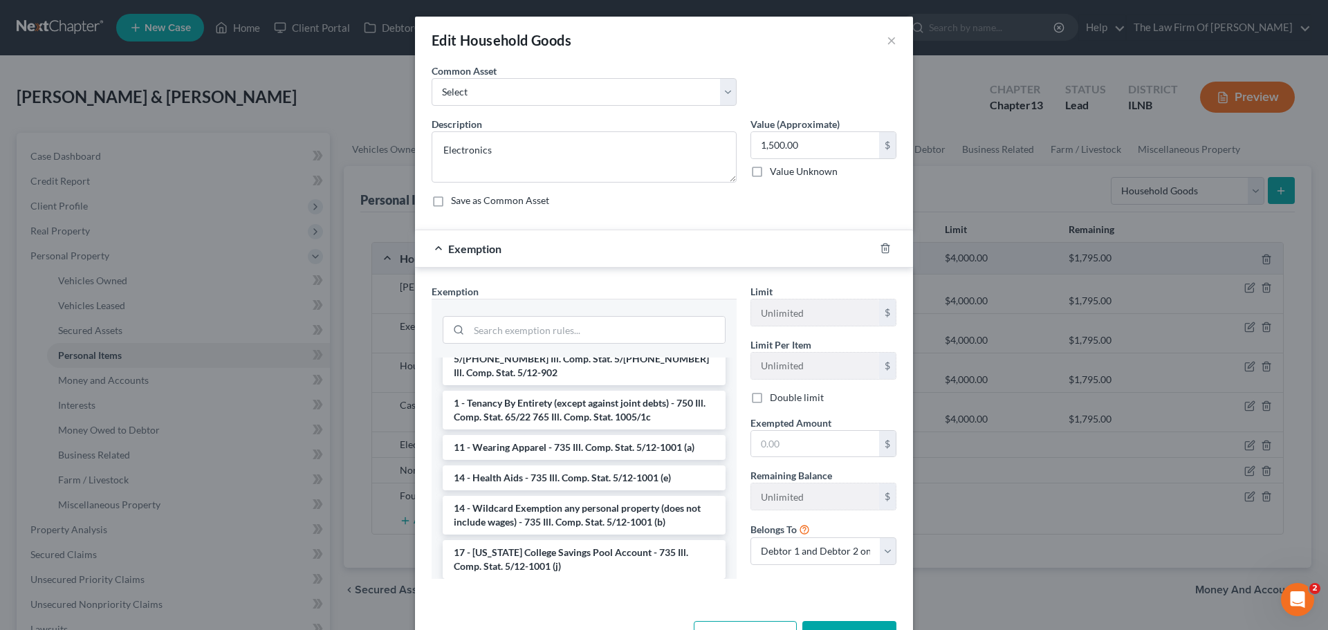
scroll to position [190, 0]
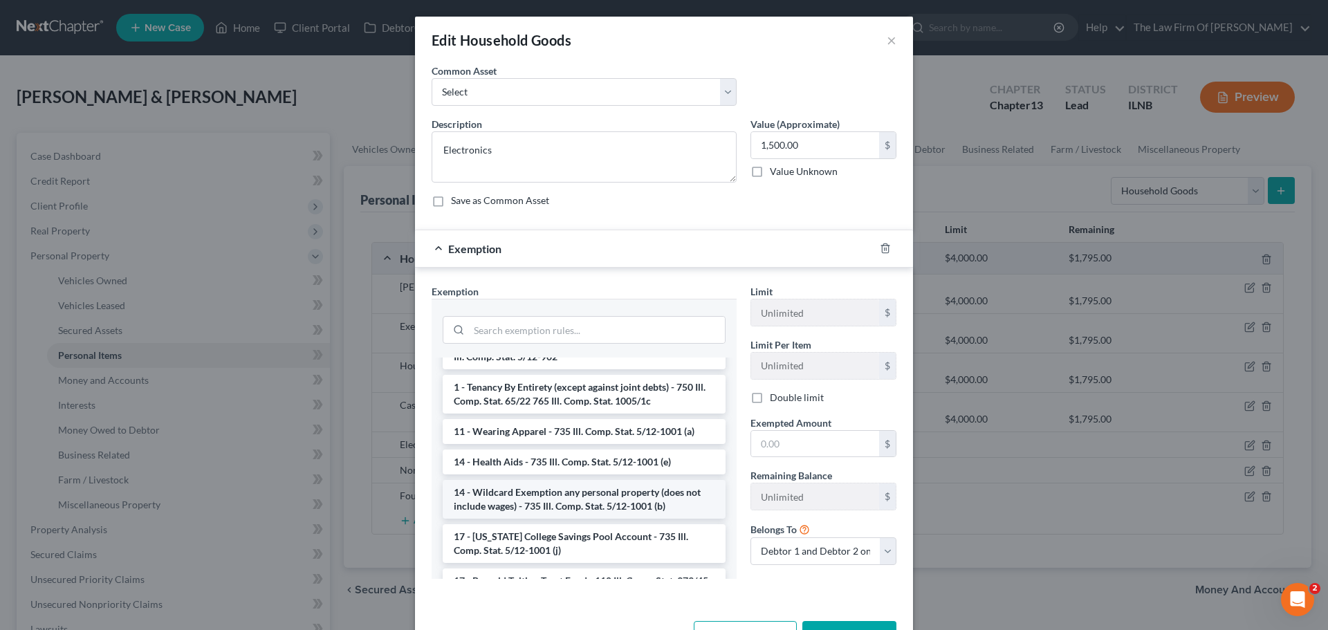
click at [611, 497] on li "14 - Wildcard Exemption any personal property (does not include wages) - 735 Il…" at bounding box center [584, 499] width 283 height 39
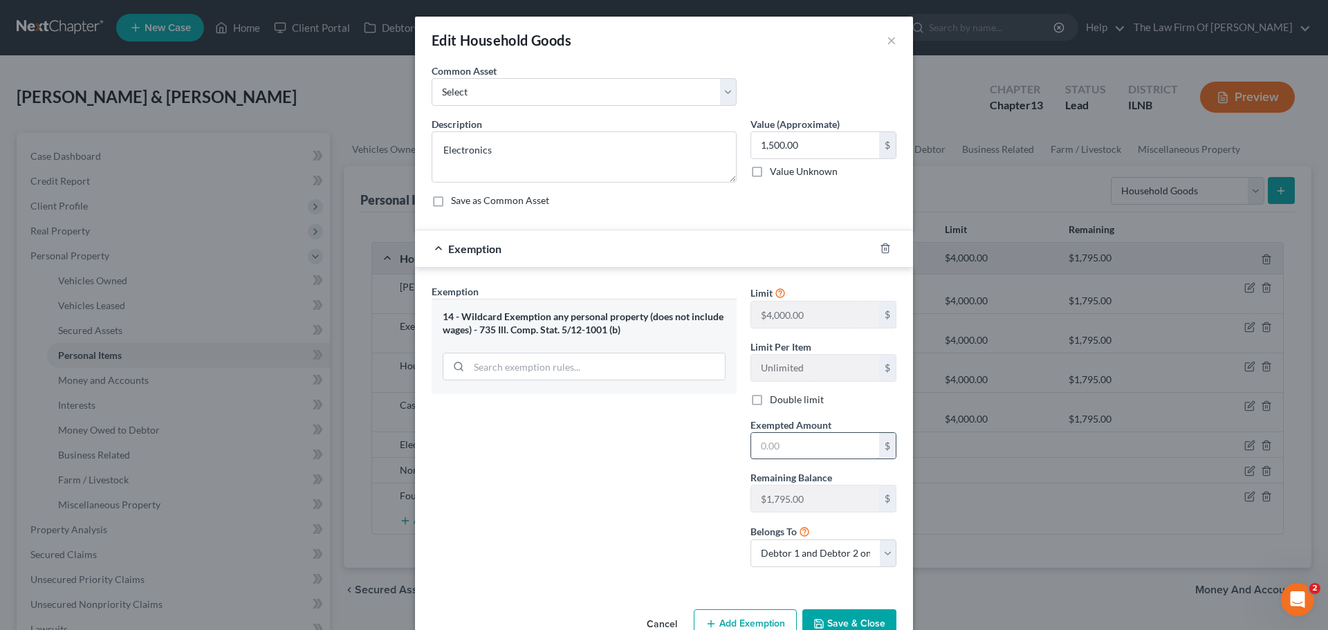
click at [774, 449] on input "text" at bounding box center [815, 446] width 128 height 26
type input "1,500.00"
click at [615, 463] on div "Exemption Set must be selected for CA. Exemption * 14 - Wildcard Exemption any …" at bounding box center [584, 431] width 319 height 294
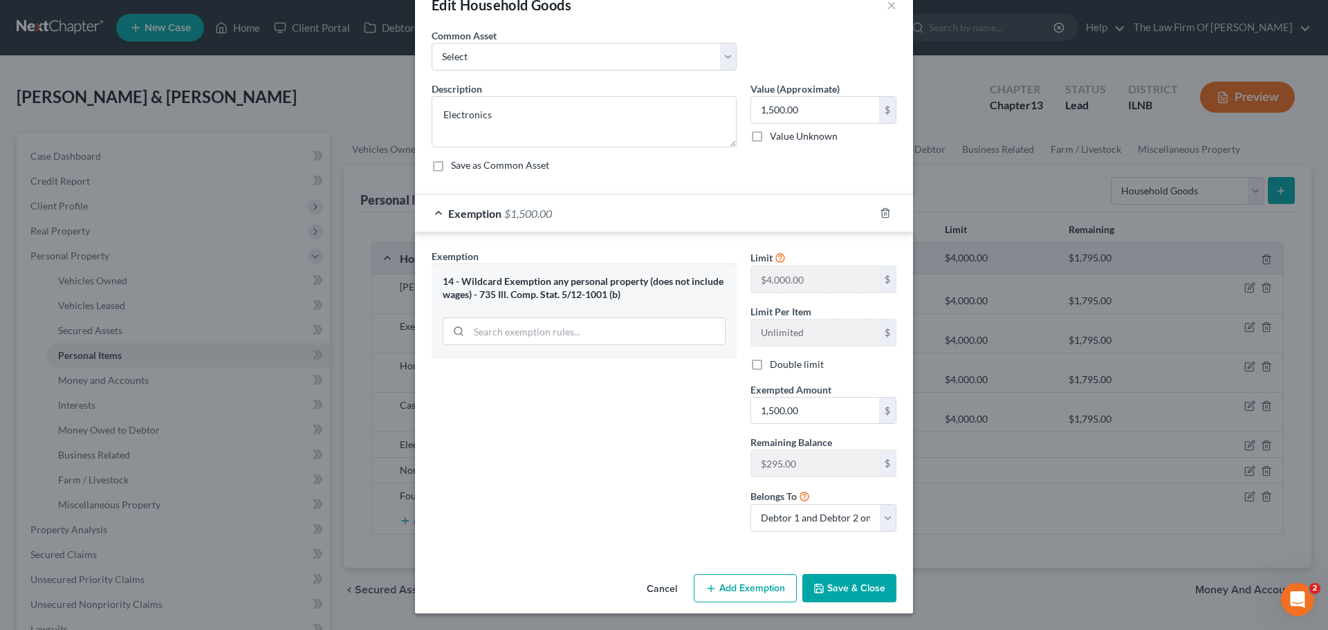
click at [846, 584] on button "Save & Close" at bounding box center [849, 588] width 94 height 29
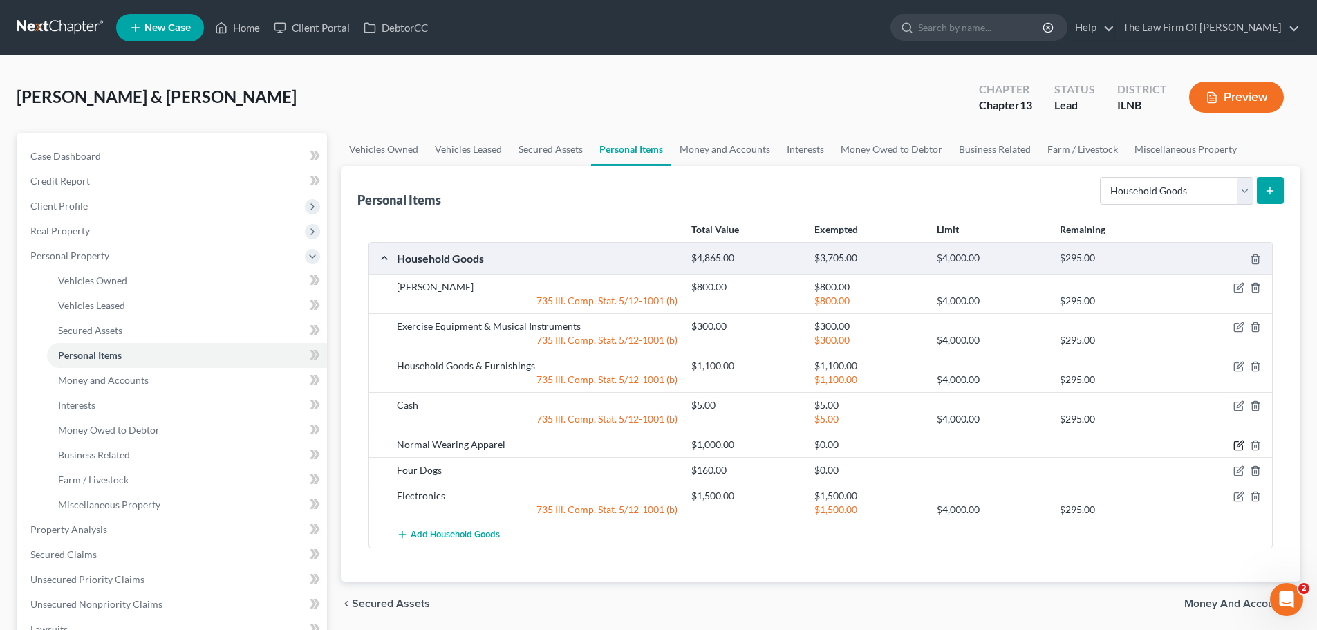
click at [1236, 445] on icon "button" at bounding box center [1238, 445] width 11 height 11
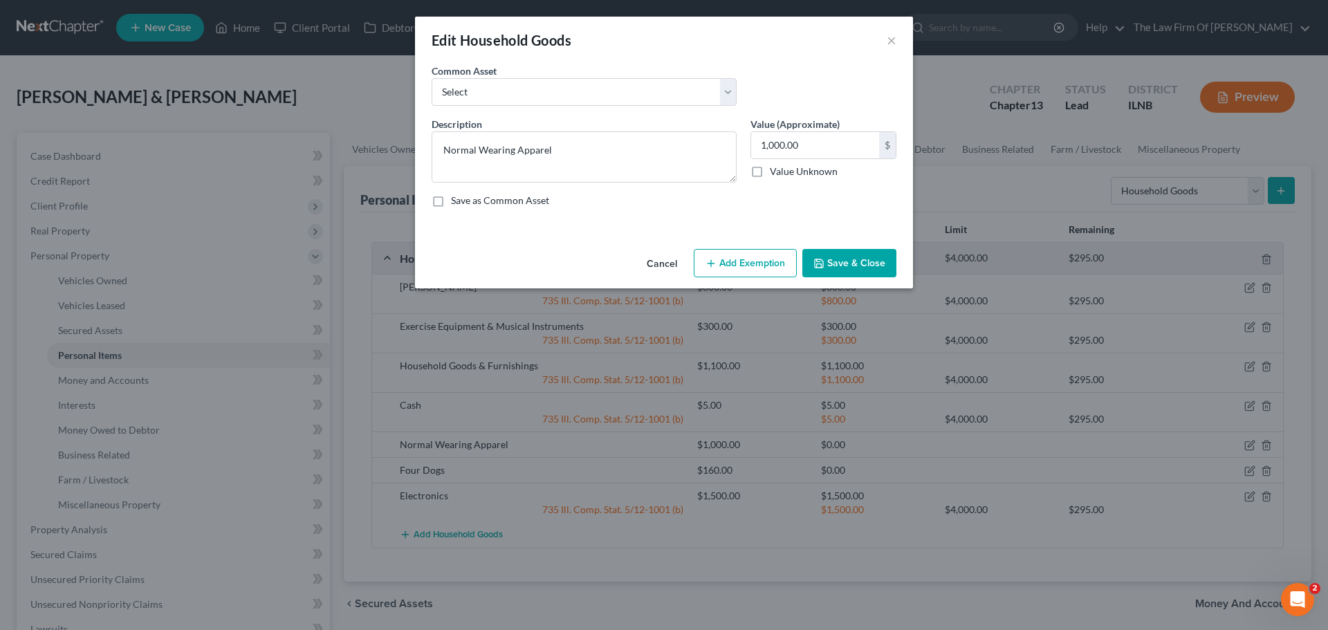
click at [747, 268] on button "Add Exemption" at bounding box center [744, 263] width 103 height 29
select select "2"
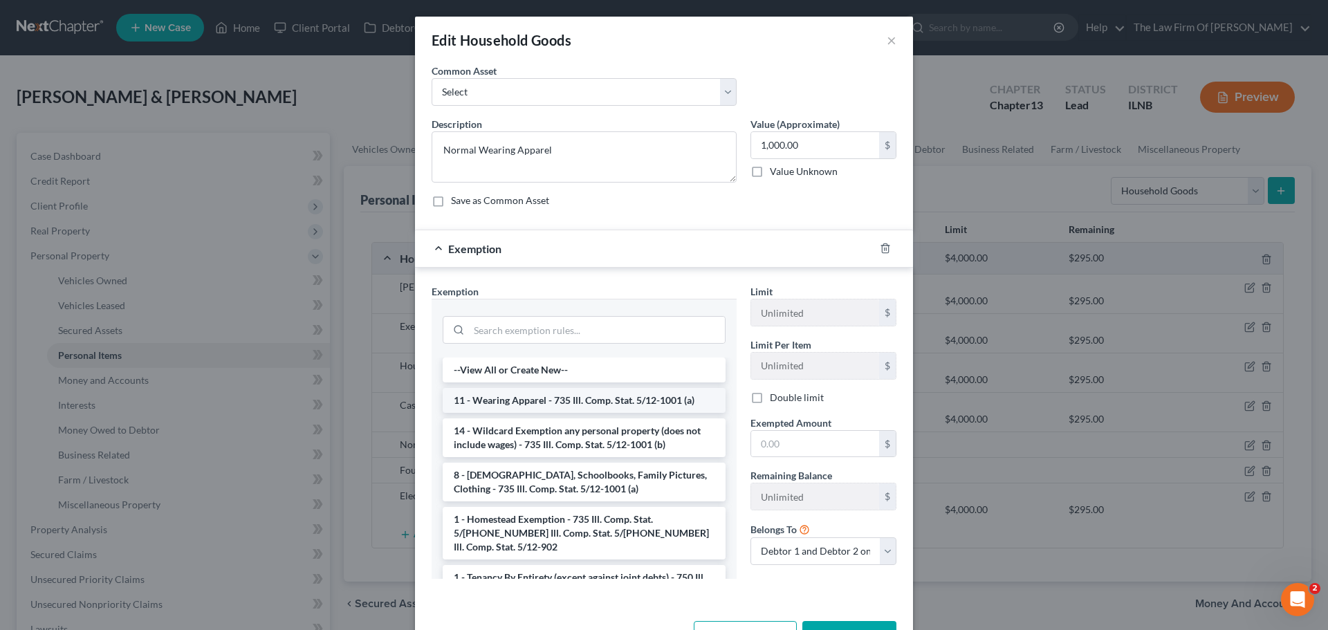
click at [632, 398] on li "11 - Wearing Apparel - 735 Ill. Comp. Stat. 5/12-1001 (a)" at bounding box center [584, 400] width 283 height 25
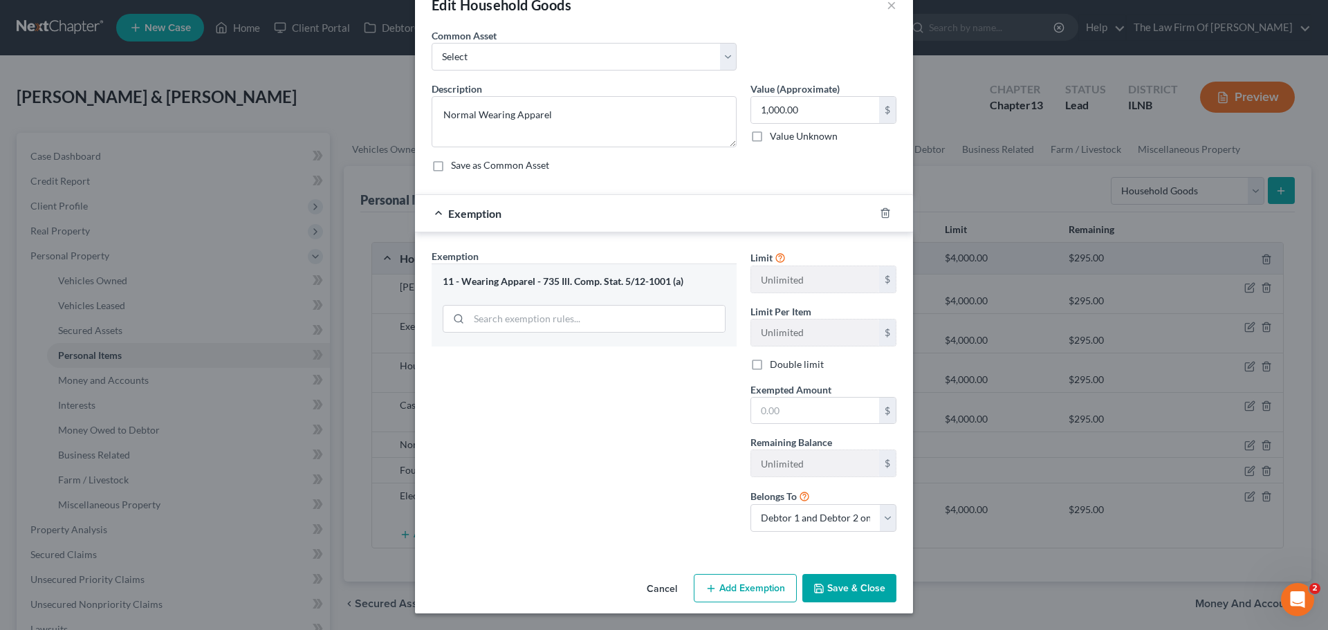
click at [838, 579] on button "Save & Close" at bounding box center [849, 588] width 94 height 29
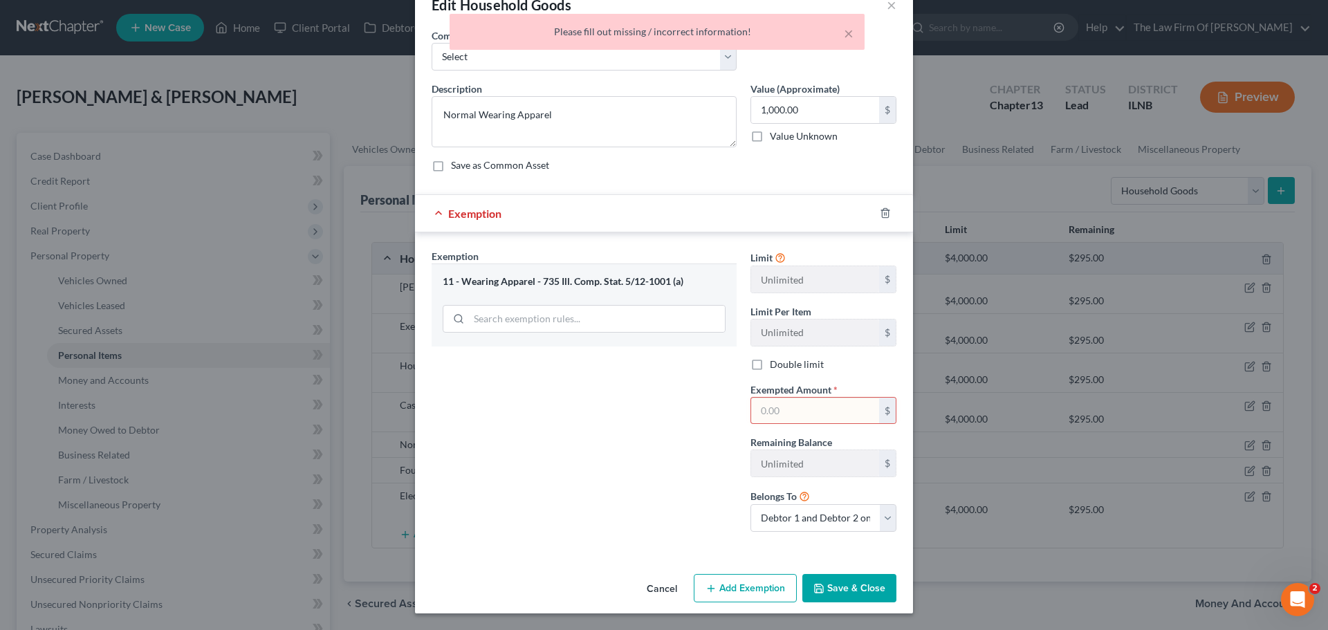
click at [787, 411] on input "text" at bounding box center [815, 411] width 128 height 26
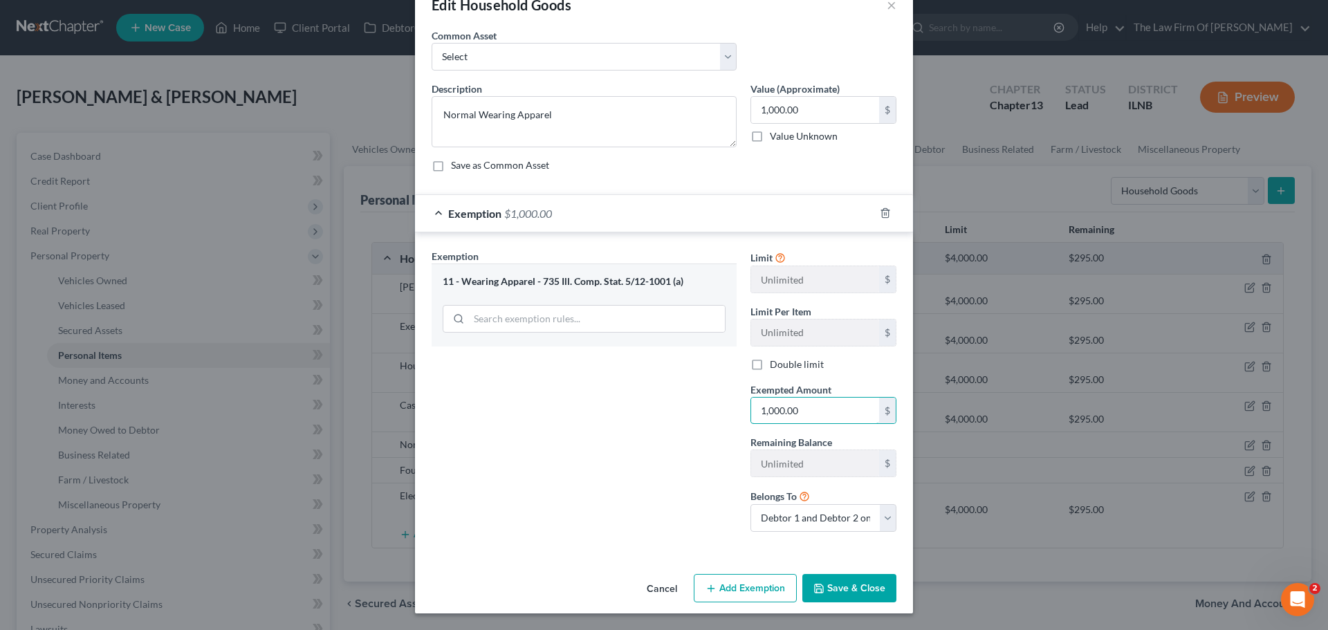
type input "1,000.00"
click at [561, 413] on div "Exemption Set must be selected for CA. Exemption * 11 - Wearing Apparel - 735 I…" at bounding box center [584, 396] width 319 height 294
click at [821, 581] on button "Save & Close" at bounding box center [849, 588] width 94 height 29
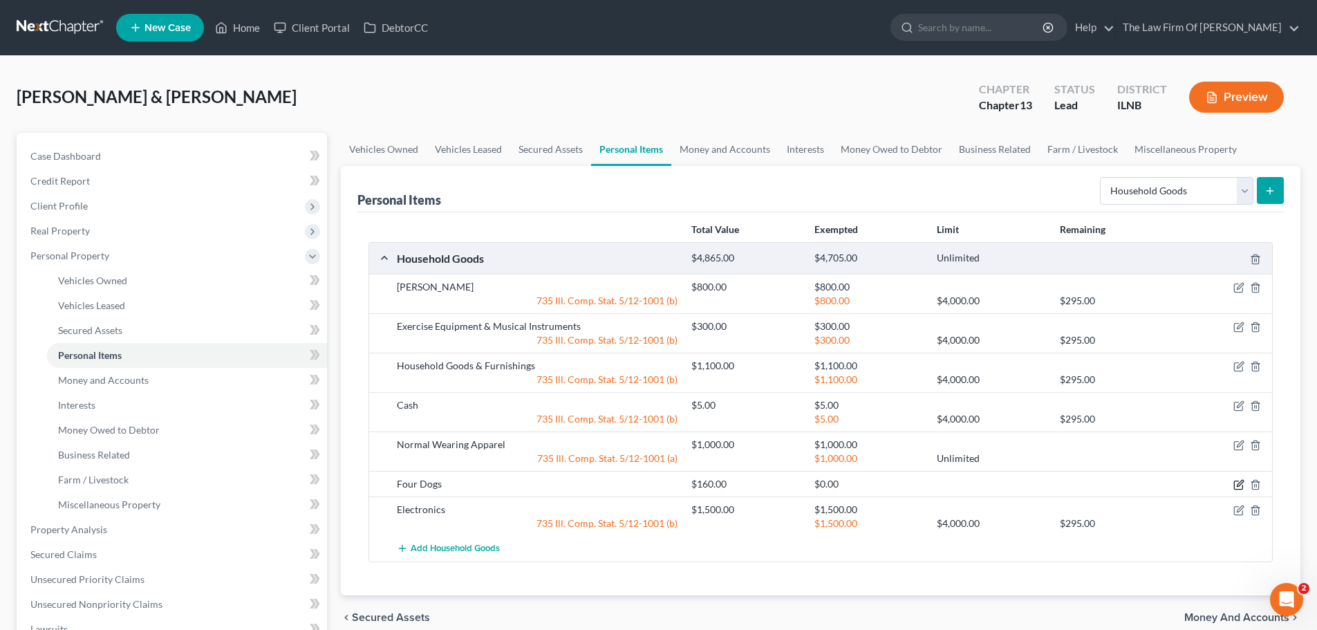
click at [1241, 485] on icon "button" at bounding box center [1238, 484] width 11 height 11
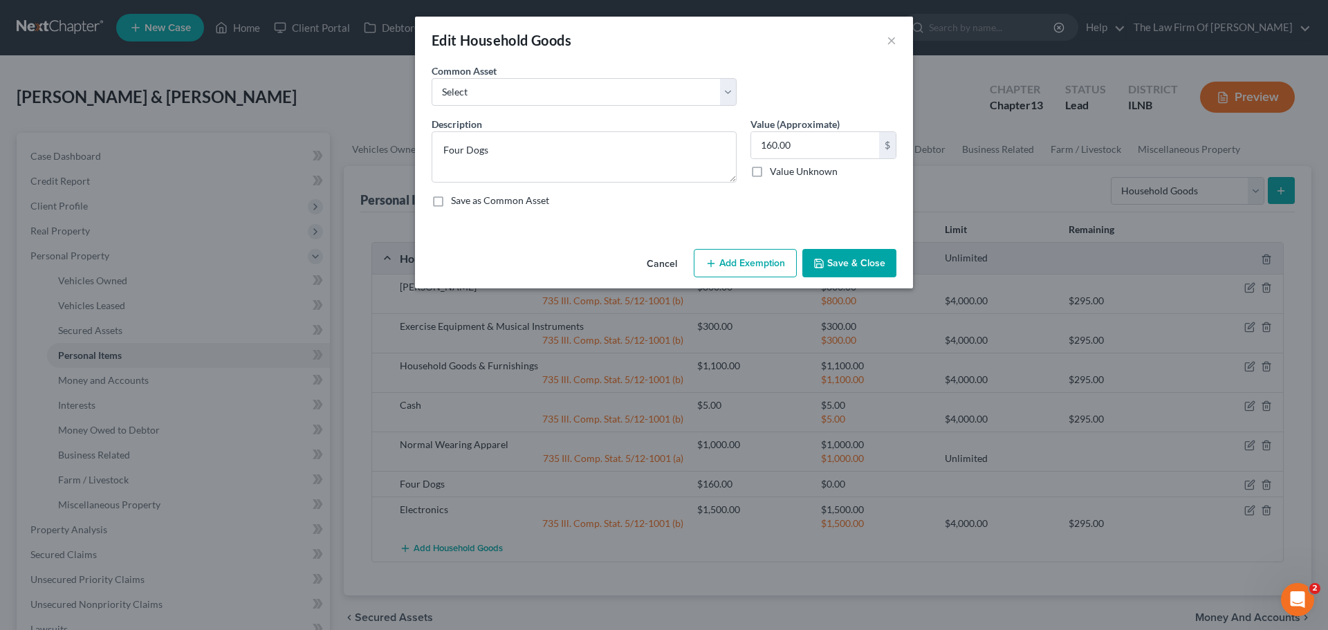
click at [765, 260] on button "Add Exemption" at bounding box center [744, 263] width 103 height 29
select select "2"
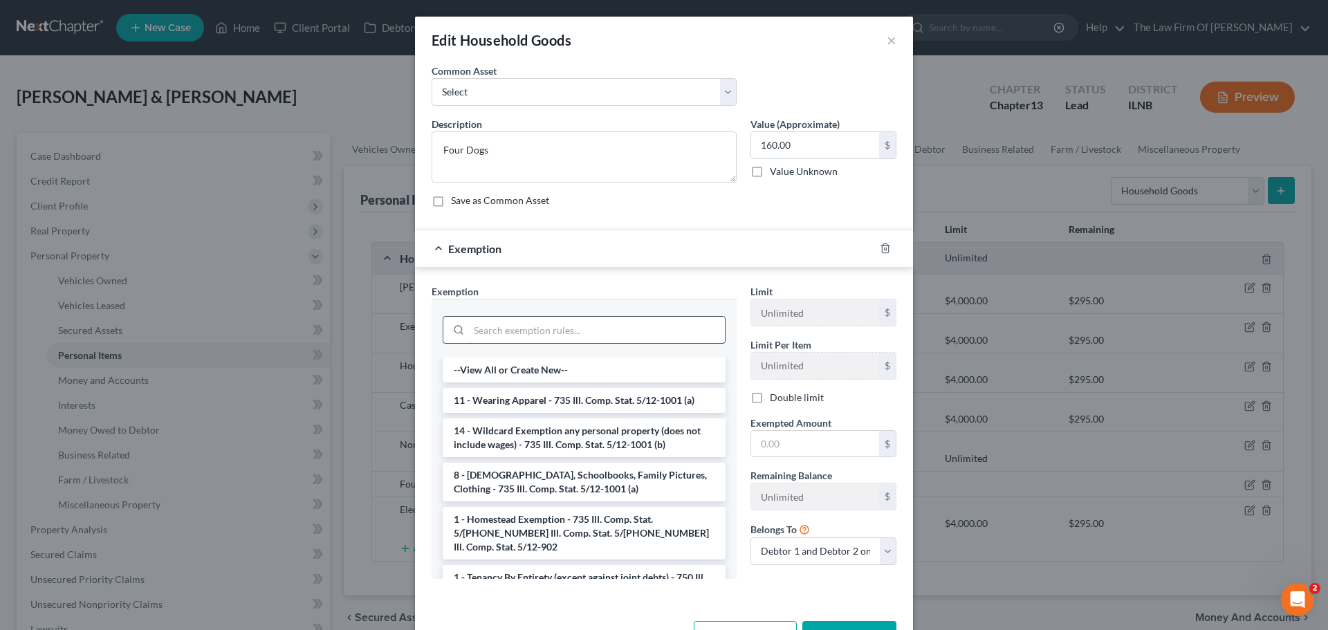
click at [517, 325] on input "search" at bounding box center [597, 330] width 256 height 26
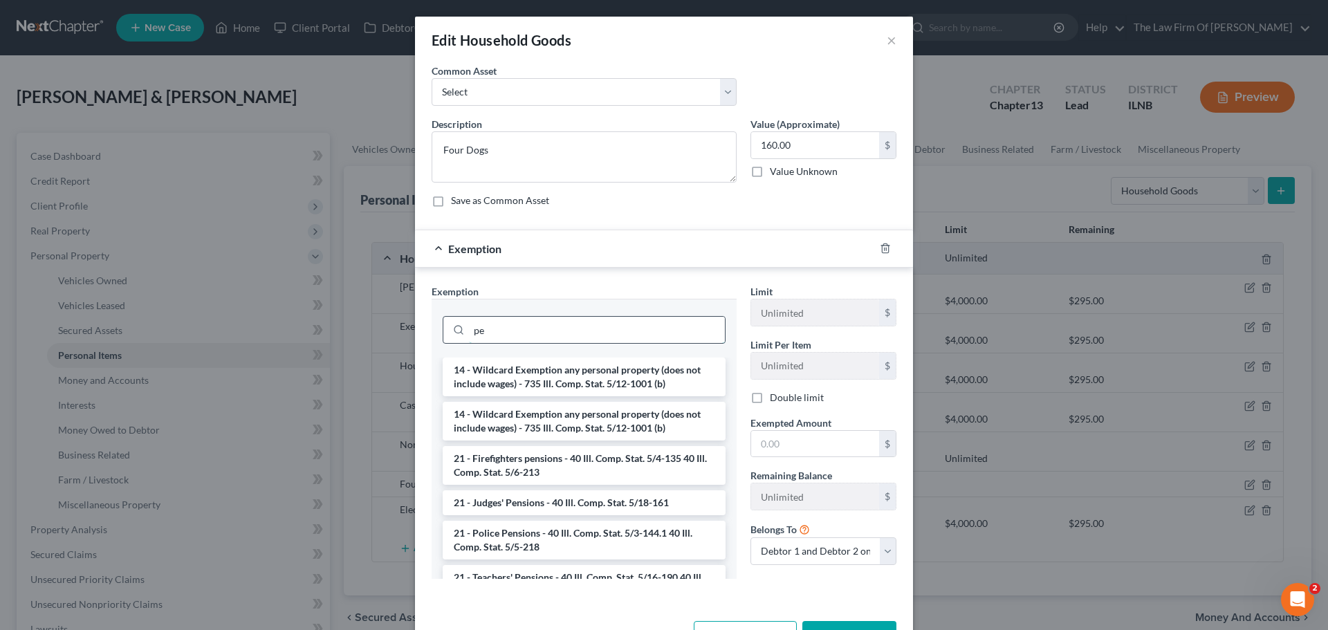
type input "p"
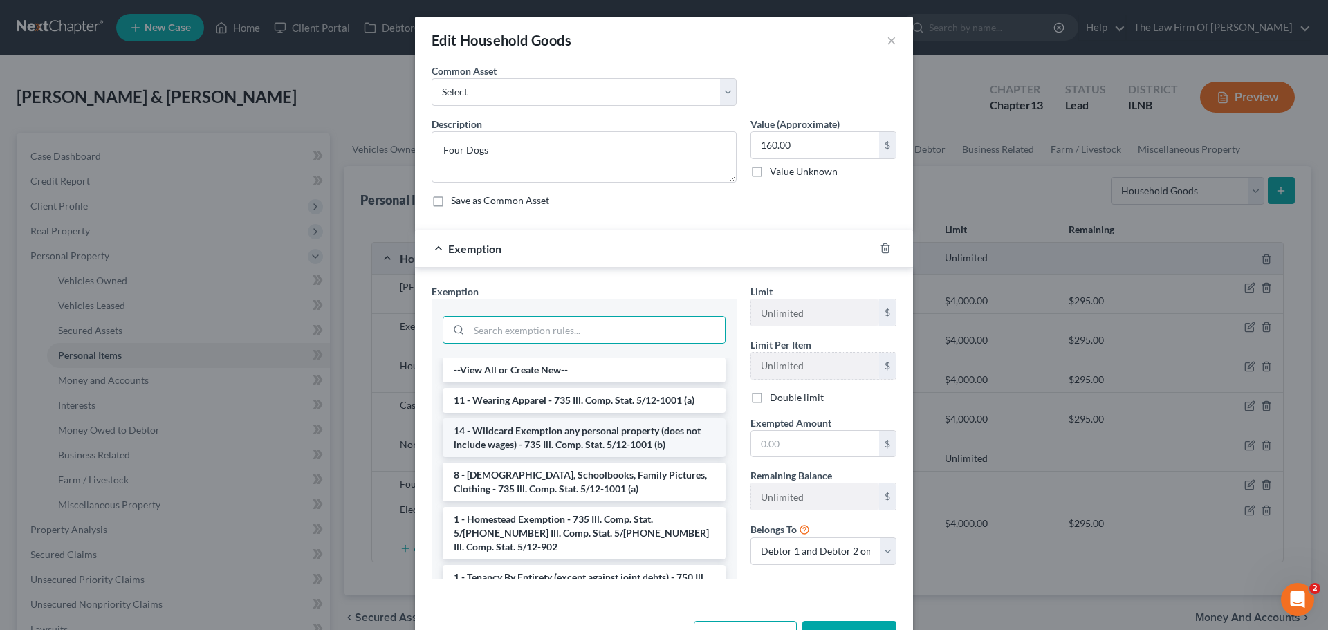
click at [528, 438] on li "14 - Wildcard Exemption any personal property (does not include wages) - 735 Il…" at bounding box center [584, 437] width 283 height 39
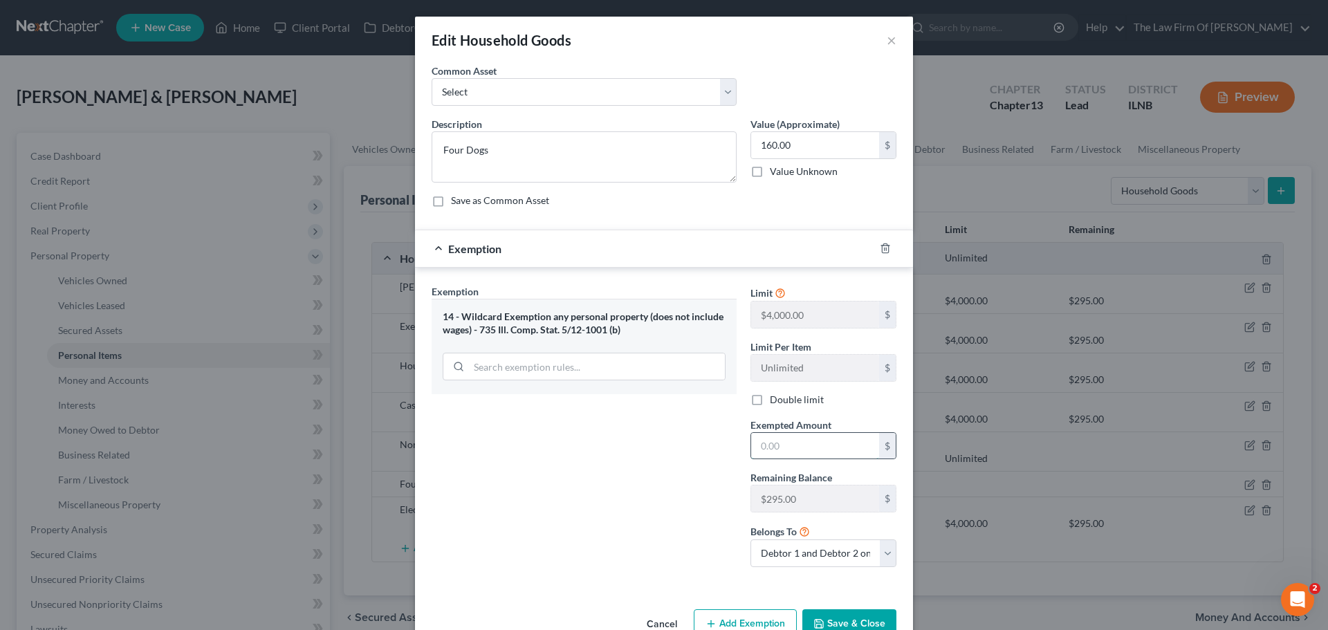
click at [785, 448] on input "text" at bounding box center [815, 446] width 128 height 26
type input "160.00"
click at [618, 430] on div "Exemption Set must be selected for CA. Exemption * 14 - Wildcard Exemption any …" at bounding box center [584, 431] width 319 height 294
click at [830, 615] on button "Save & Close" at bounding box center [849, 623] width 94 height 29
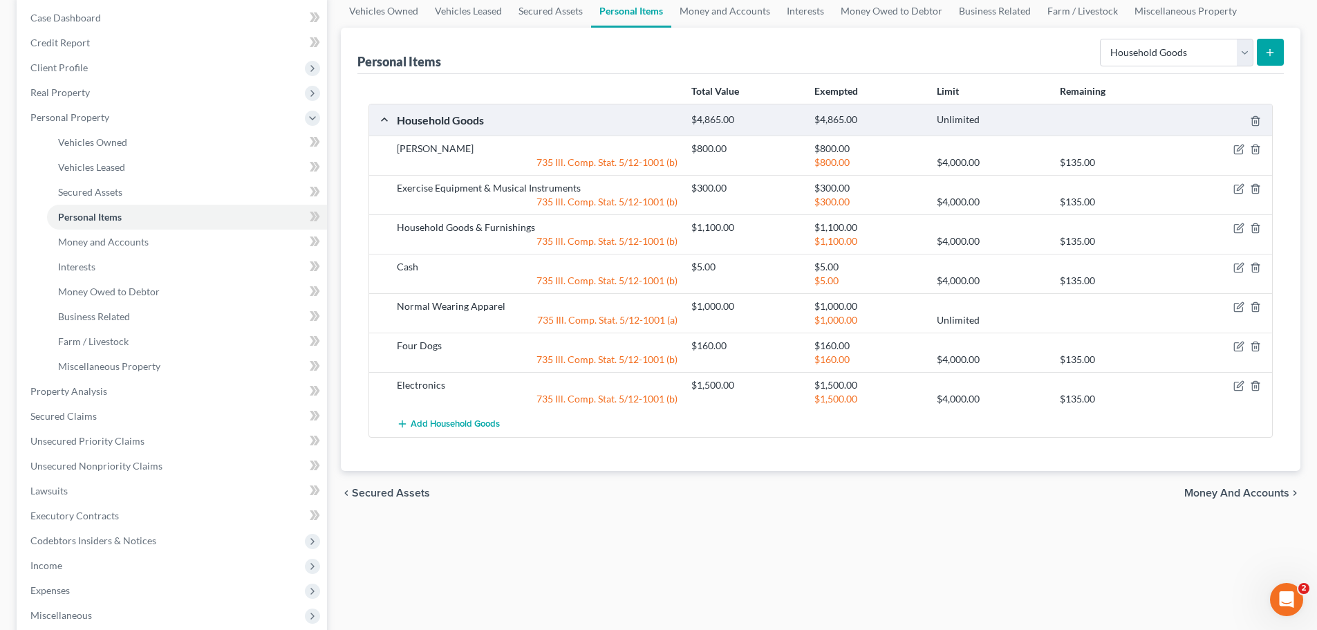
scroll to position [277, 0]
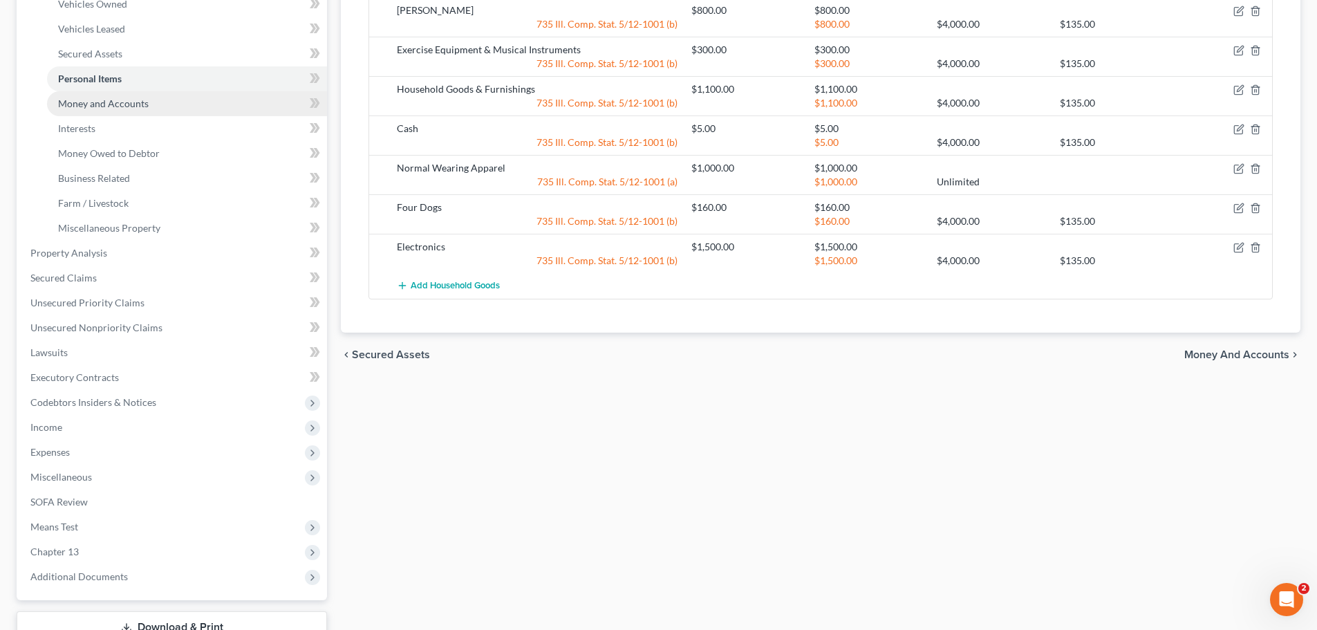
click at [111, 106] on span "Money and Accounts" at bounding box center [103, 103] width 91 height 12
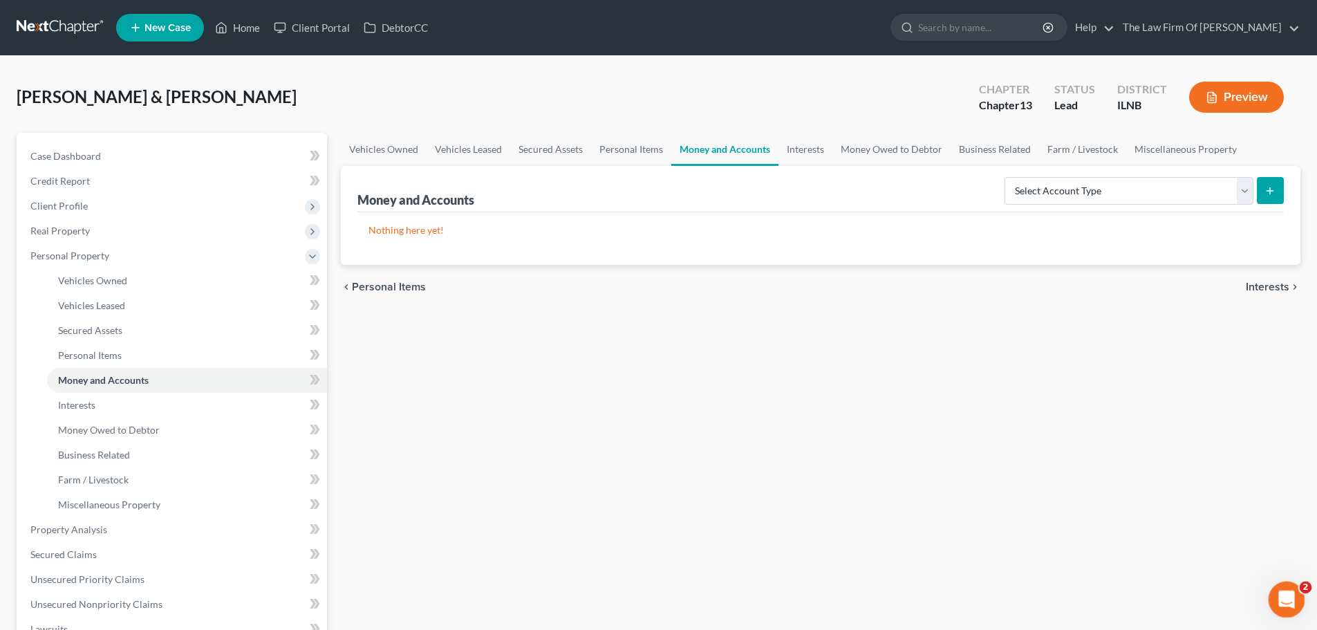
click at [1276, 591] on div "Open Intercom Messenger" at bounding box center [1285, 598] width 46 height 46
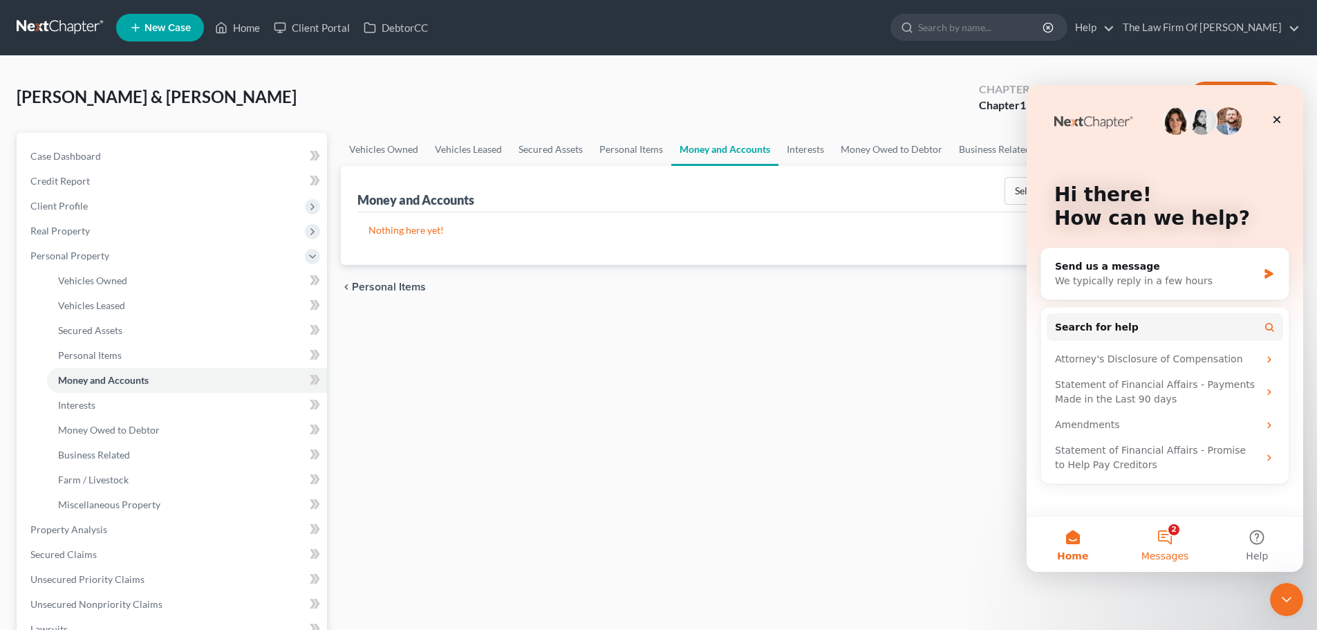
click at [1153, 546] on button "2 Messages" at bounding box center [1165, 543] width 92 height 55
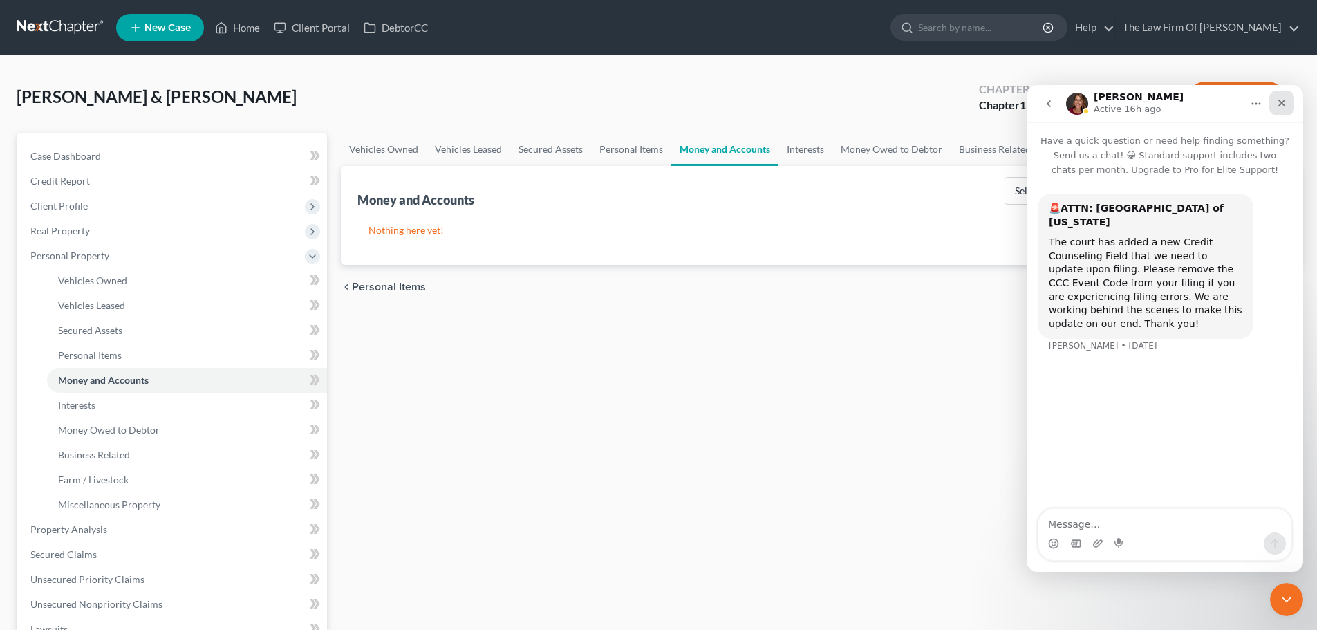
click at [1282, 107] on icon "Close" at bounding box center [1281, 102] width 11 height 11
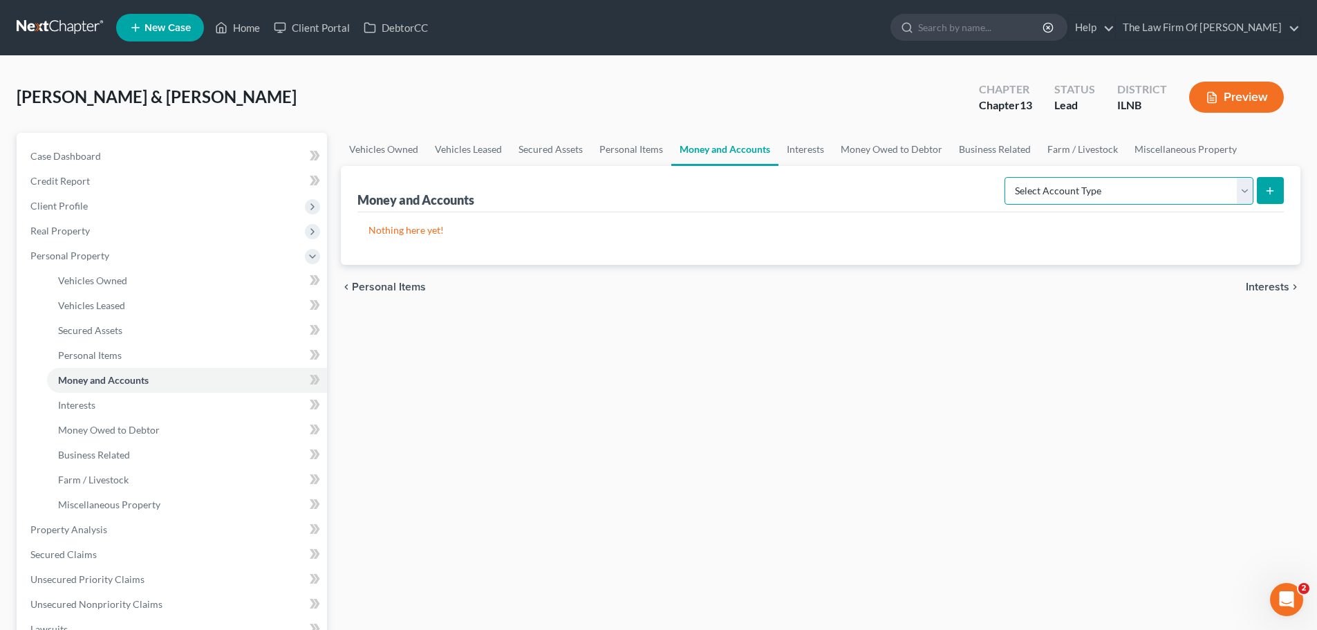
click at [1240, 192] on select "Select Account Type Brokerage Cash on Hand Certificates of Deposit Checking Acc…" at bounding box center [1129, 191] width 249 height 28
select select "cash_on_hand"
click at [1005, 177] on select "Select Account Type Brokerage Cash on Hand Certificates of Deposit Checking Acc…" at bounding box center [1129, 191] width 249 height 28
click at [1272, 195] on icon "submit" at bounding box center [1270, 190] width 11 height 11
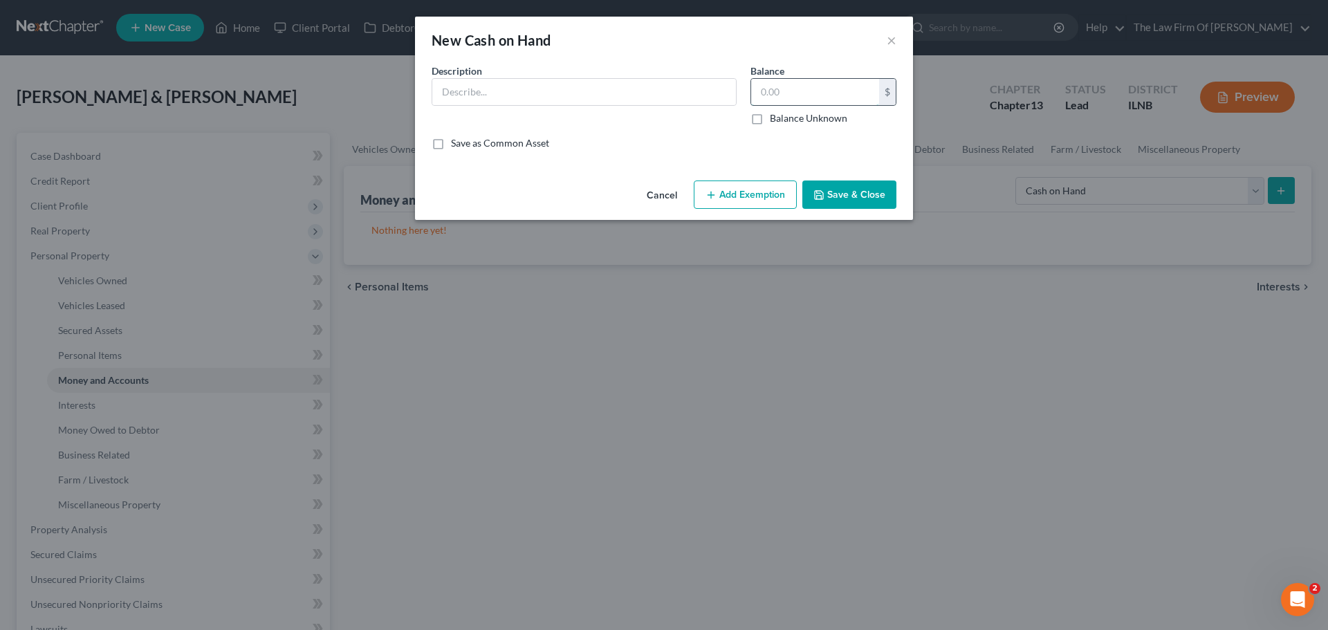
click at [819, 100] on input "text" at bounding box center [815, 92] width 128 height 26
type input "5.00"
click at [852, 197] on button "Save & Close" at bounding box center [849, 194] width 94 height 29
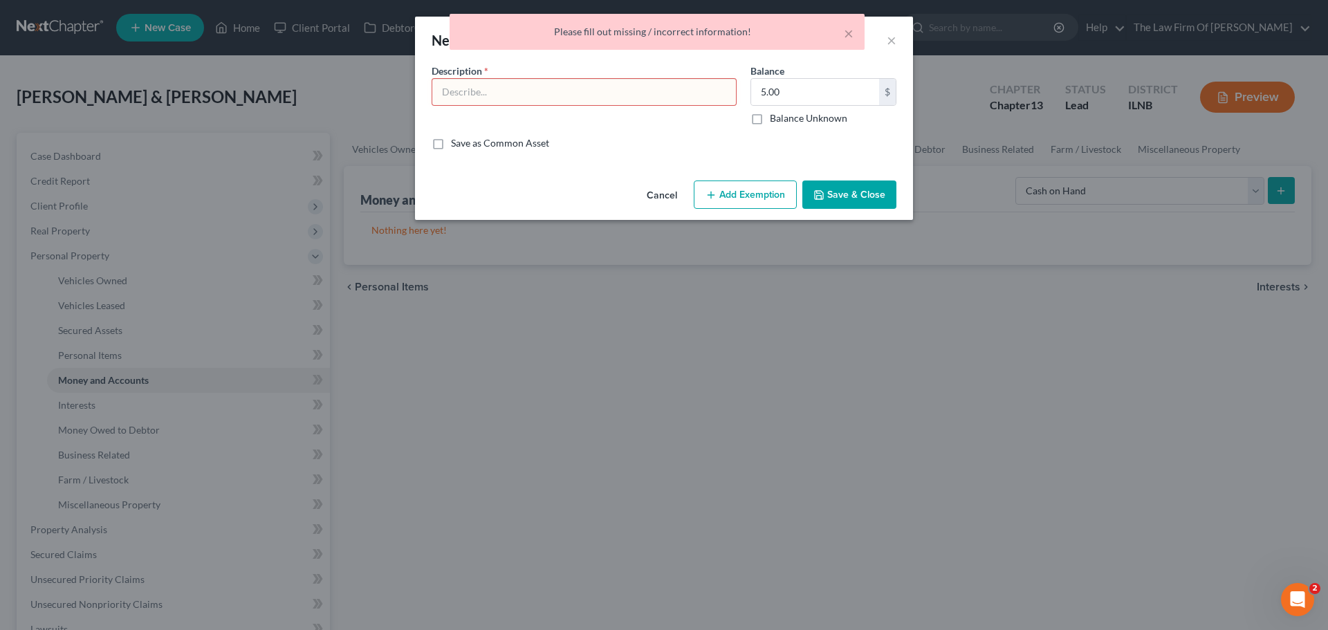
click at [597, 95] on input "text" at bounding box center [584, 92] width 304 height 26
click at [567, 66] on div "Description *" at bounding box center [584, 95] width 319 height 62
click at [847, 32] on button "×" at bounding box center [849, 33] width 10 height 17
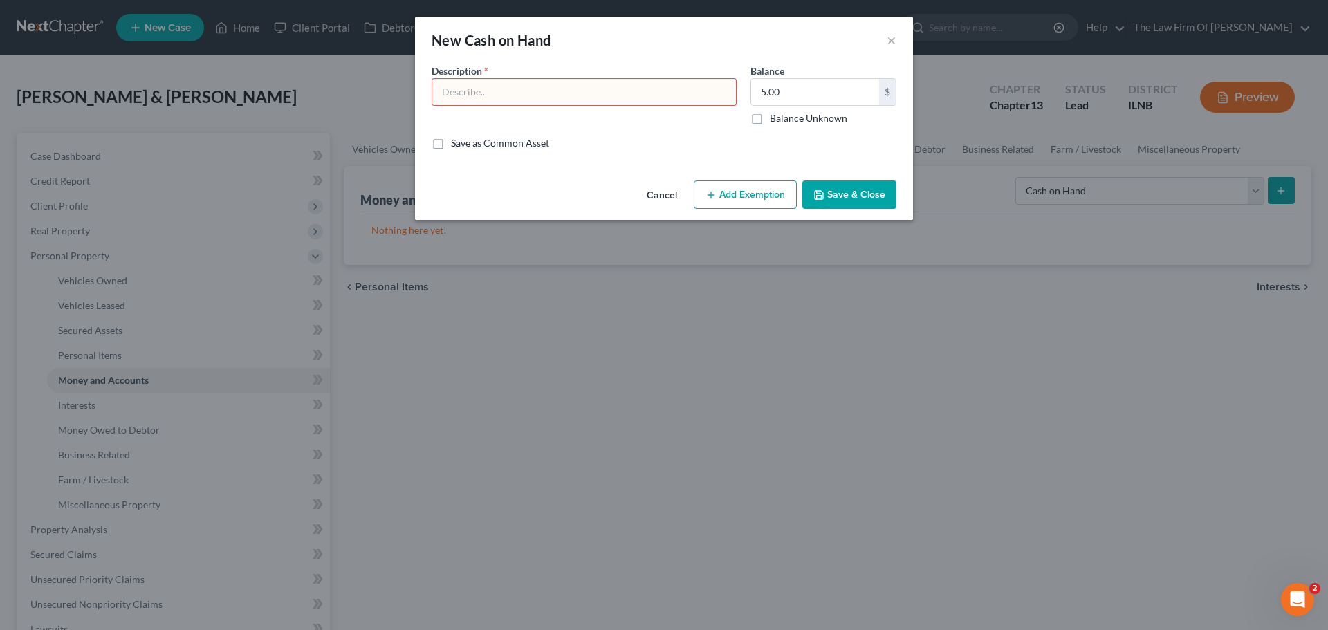
click at [660, 192] on button "Cancel" at bounding box center [661, 196] width 53 height 28
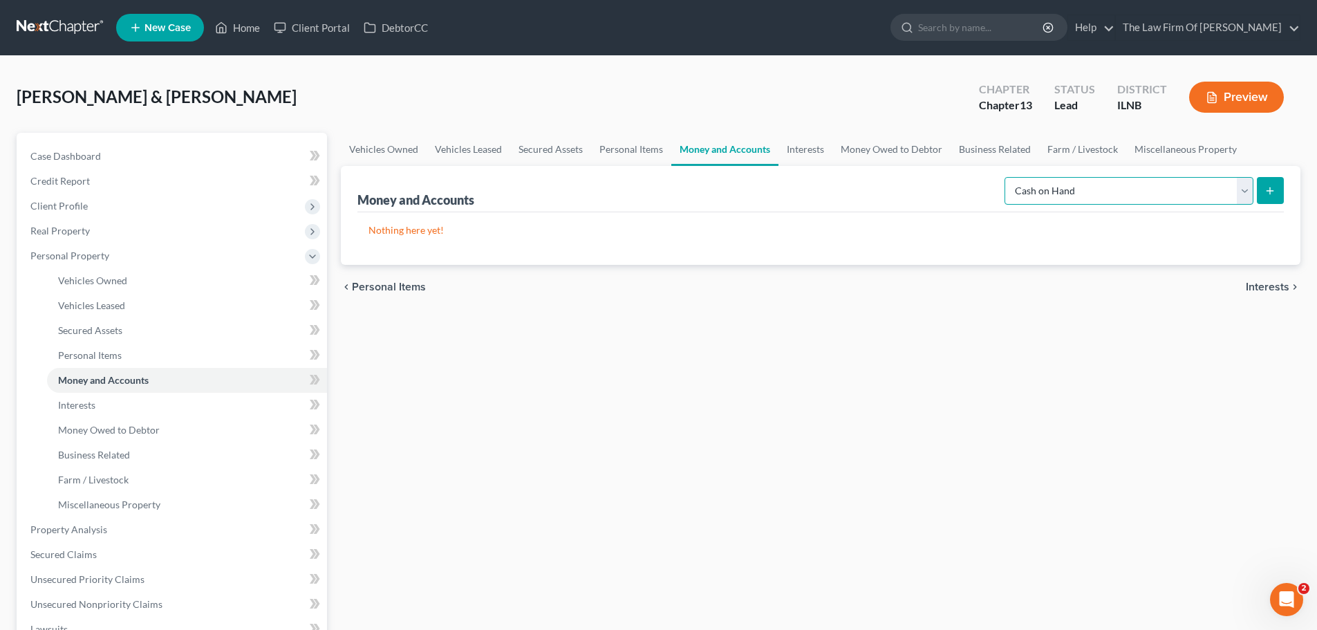
click at [1172, 193] on select "Select Account Type Brokerage Cash on Hand Certificates of Deposit Checking Acc…" at bounding box center [1129, 191] width 249 height 28
select select "checking"
click at [1005, 177] on select "Select Account Type Brokerage Cash on Hand Certificates of Deposit Checking Acc…" at bounding box center [1129, 191] width 249 height 28
click at [1272, 193] on icon "submit" at bounding box center [1270, 190] width 11 height 11
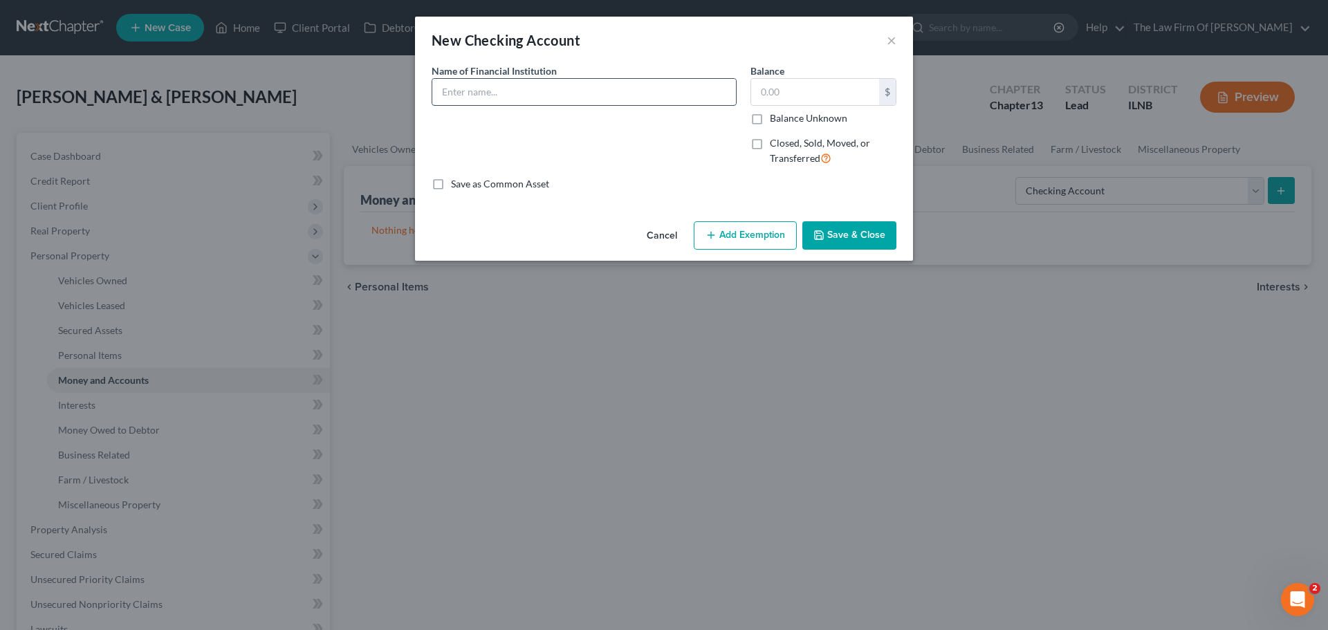
click at [572, 95] on input "text" at bounding box center [584, 92] width 304 height 26
type input "Associated Bank"
click at [781, 100] on input "text" at bounding box center [815, 92] width 128 height 26
type input "93.00"
click at [666, 165] on div "Name of Financial Institution * Associated Bank" at bounding box center [584, 120] width 319 height 113
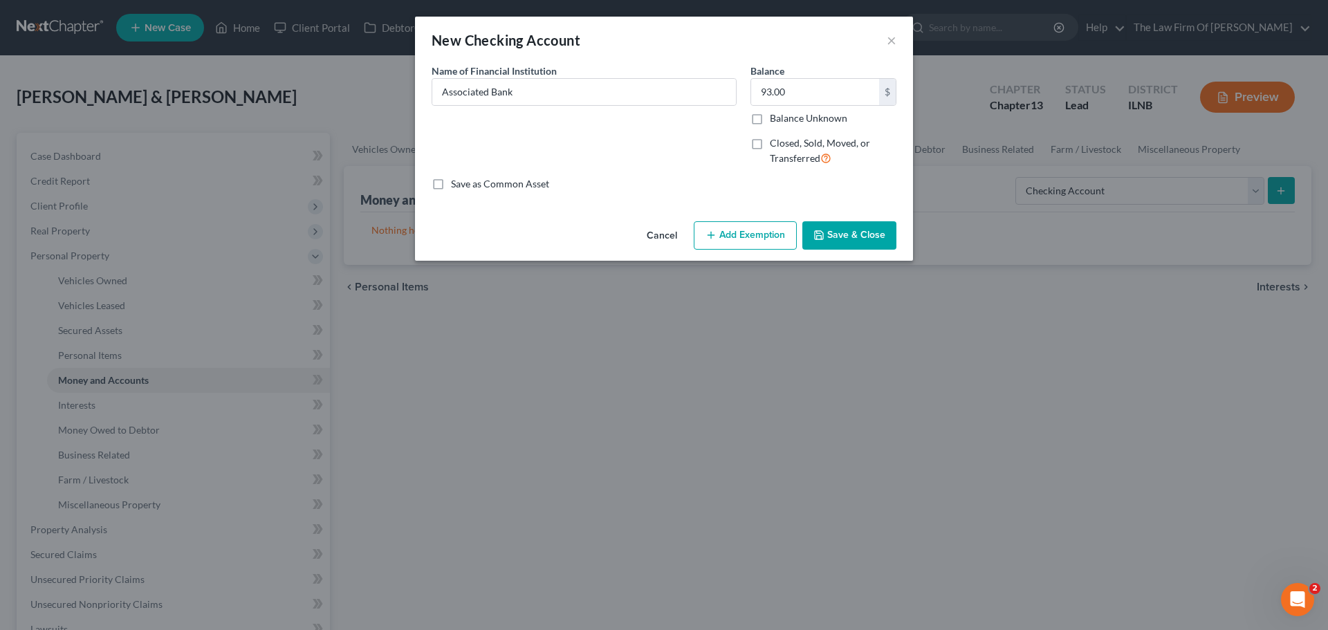
click at [829, 233] on button "Save & Close" at bounding box center [849, 235] width 94 height 29
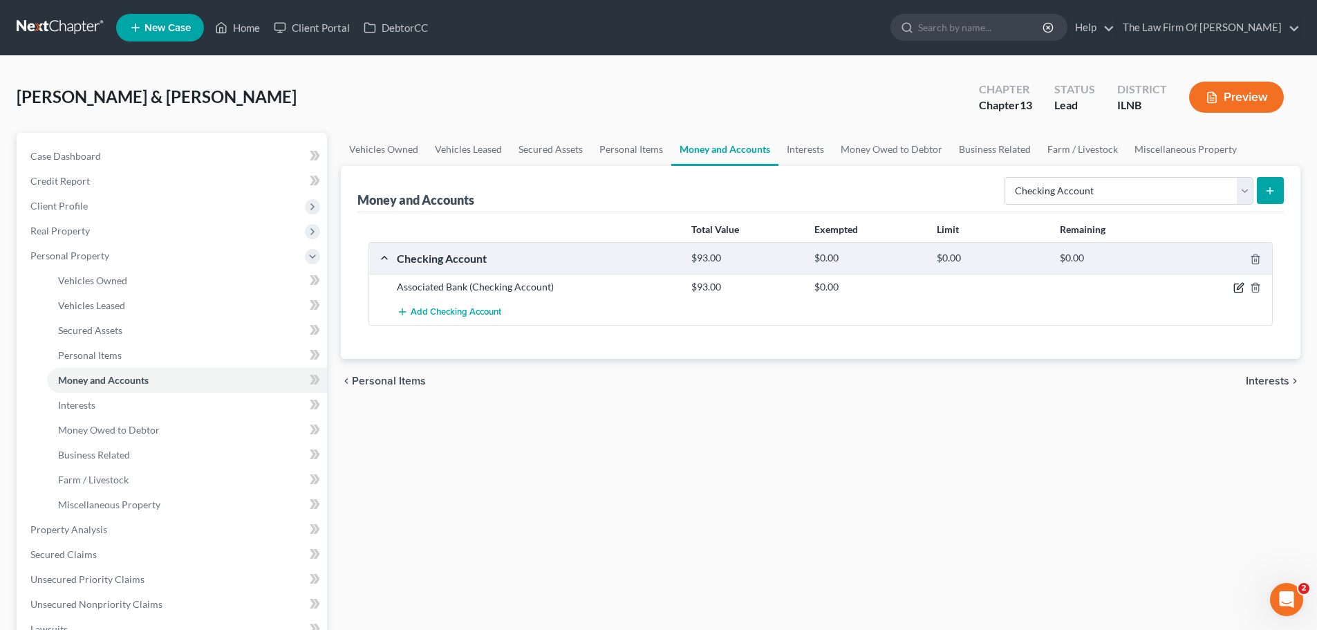
click at [1239, 288] on icon "button" at bounding box center [1238, 287] width 11 height 11
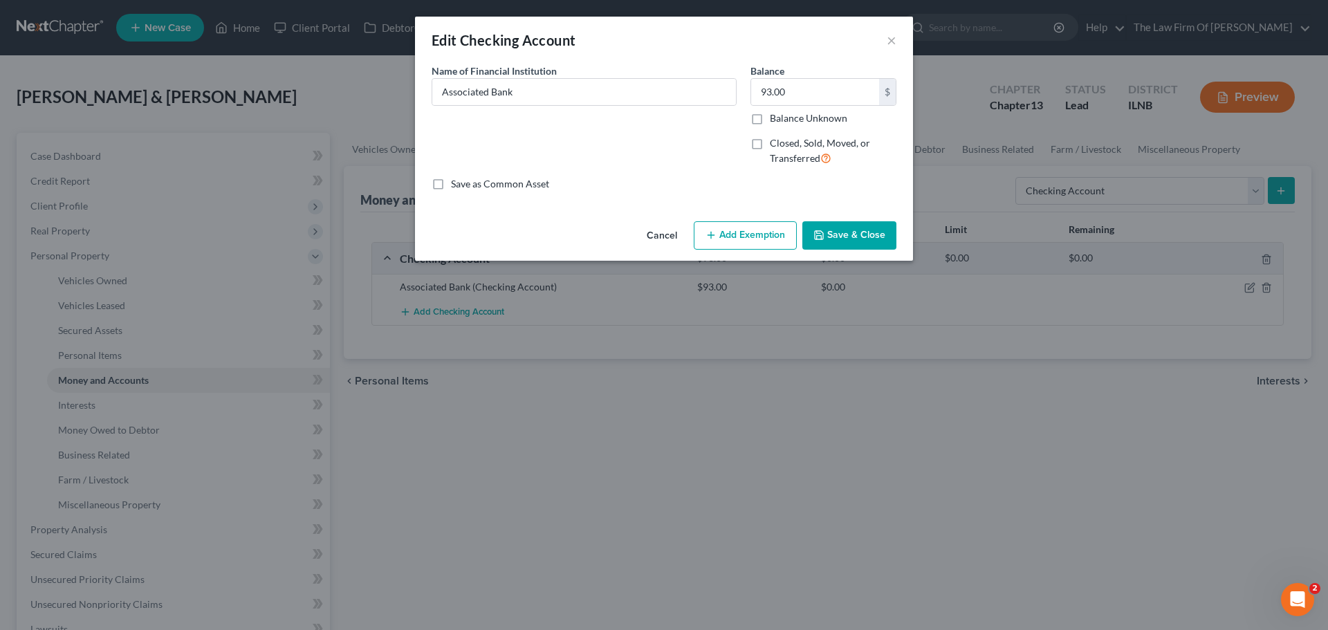
click at [734, 229] on button "Add Exemption" at bounding box center [744, 235] width 103 height 29
select select "2"
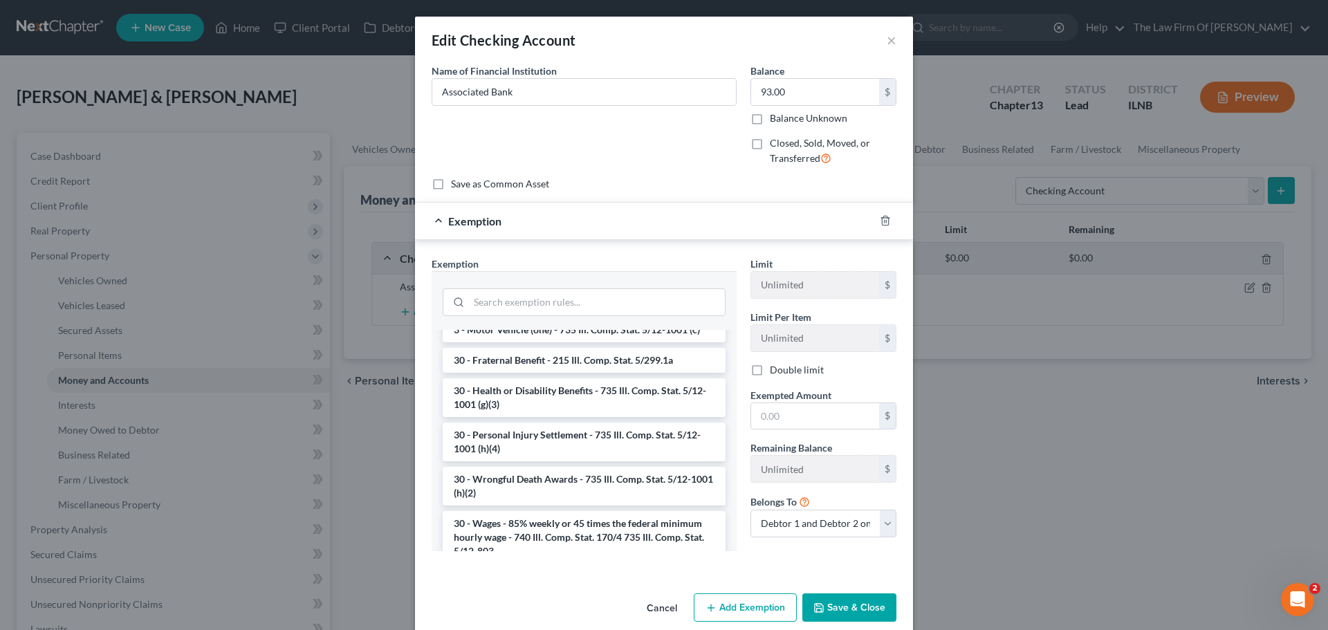
scroll to position [1207, 0]
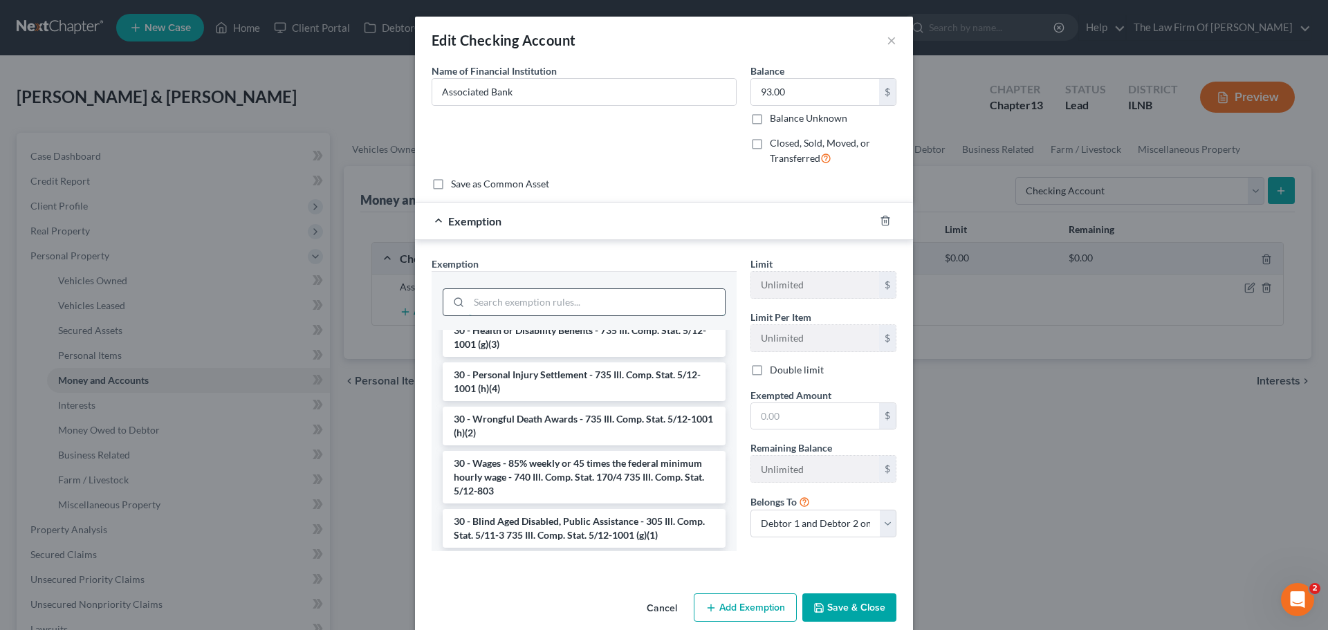
click at [584, 306] on input "search" at bounding box center [597, 302] width 256 height 26
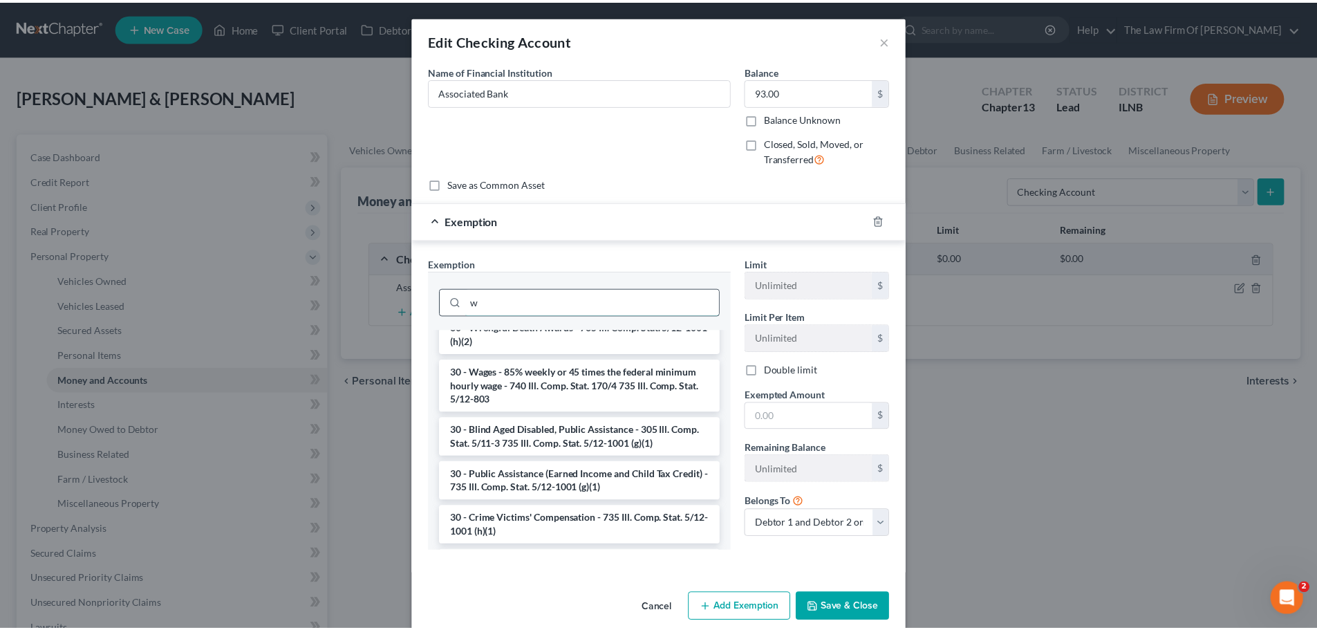
scroll to position [0, 0]
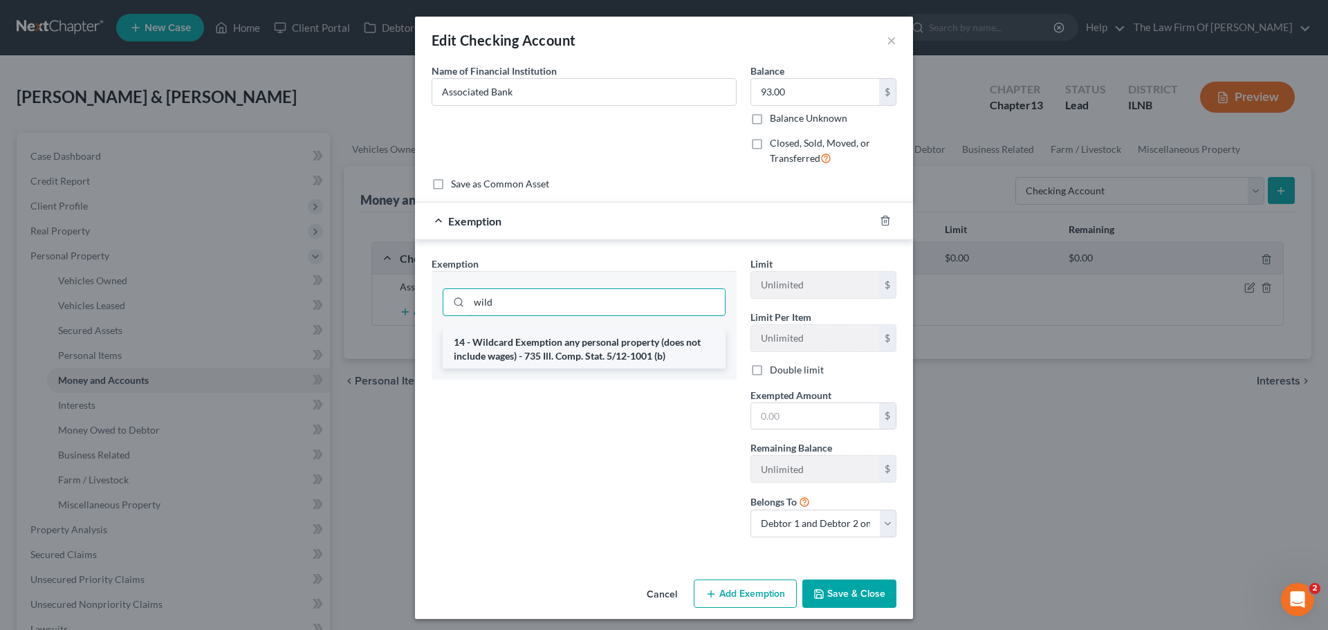
type input "wild"
click at [572, 361] on li "14 - Wildcard Exemption any personal property (does not include wages) - 735 Il…" at bounding box center [584, 349] width 283 height 39
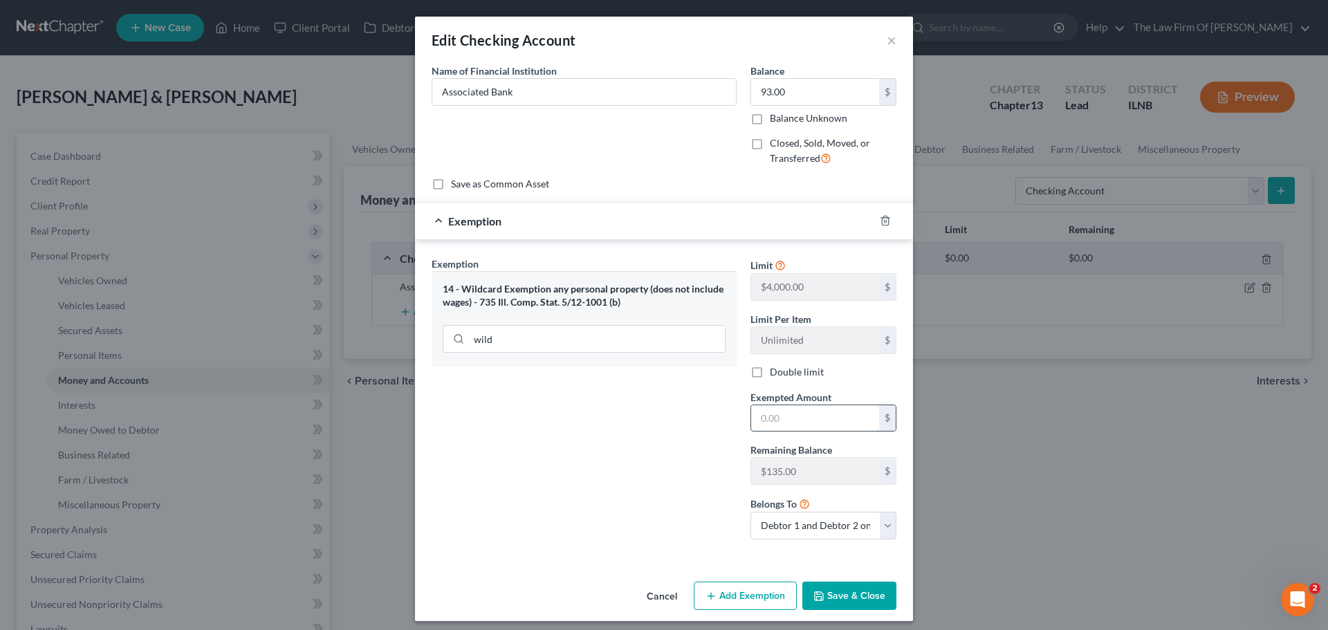
click at [765, 422] on input "text" at bounding box center [815, 418] width 128 height 26
type input "93.00"
click at [680, 440] on div "Exemption Set must be selected for CA. Exemption * 14 - Wildcard Exemption any …" at bounding box center [584, 404] width 319 height 294
click at [851, 602] on button "Save & Close" at bounding box center [849, 595] width 94 height 29
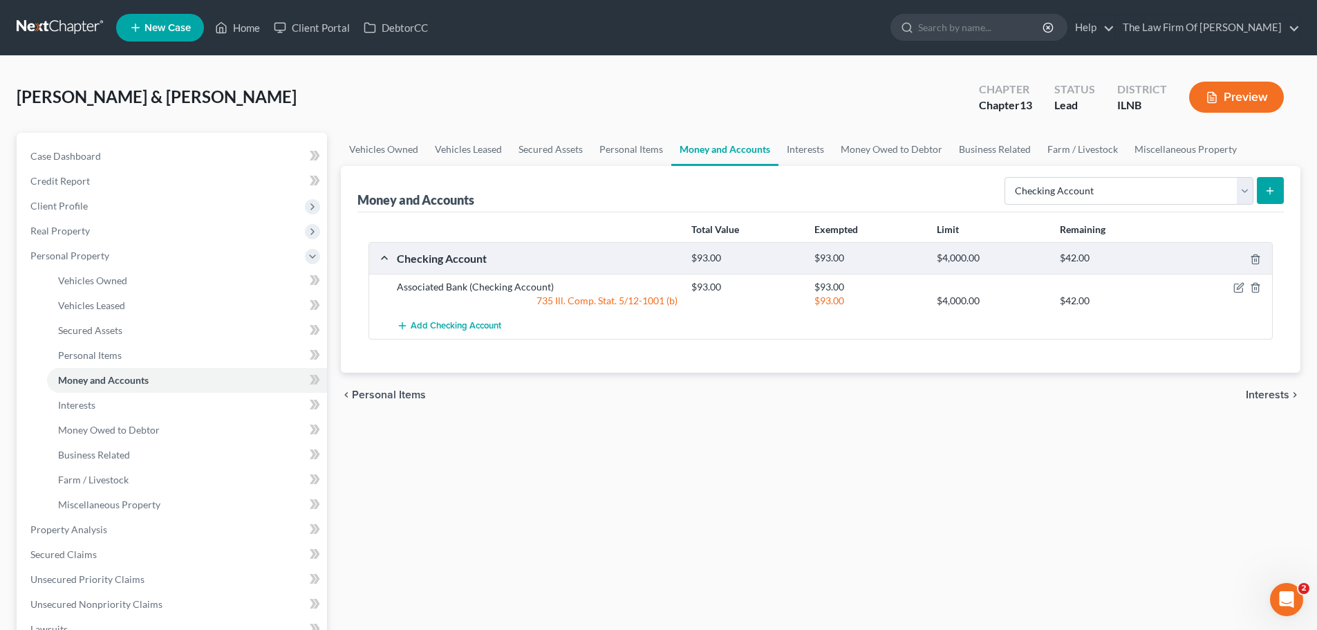
click at [1266, 196] on button "submit" at bounding box center [1270, 190] width 27 height 27
click at [1269, 187] on icon "submit" at bounding box center [1270, 190] width 11 height 11
click at [1164, 189] on select "Select Account Type Brokerage Cash on Hand Certificates of Deposit Checking Acc…" at bounding box center [1129, 191] width 249 height 28
click at [1005, 177] on select "Select Account Type Brokerage Cash on Hand Certificates of Deposit Checking Acc…" at bounding box center [1129, 191] width 249 height 28
click at [1269, 190] on icon "submit" at bounding box center [1270, 190] width 11 height 11
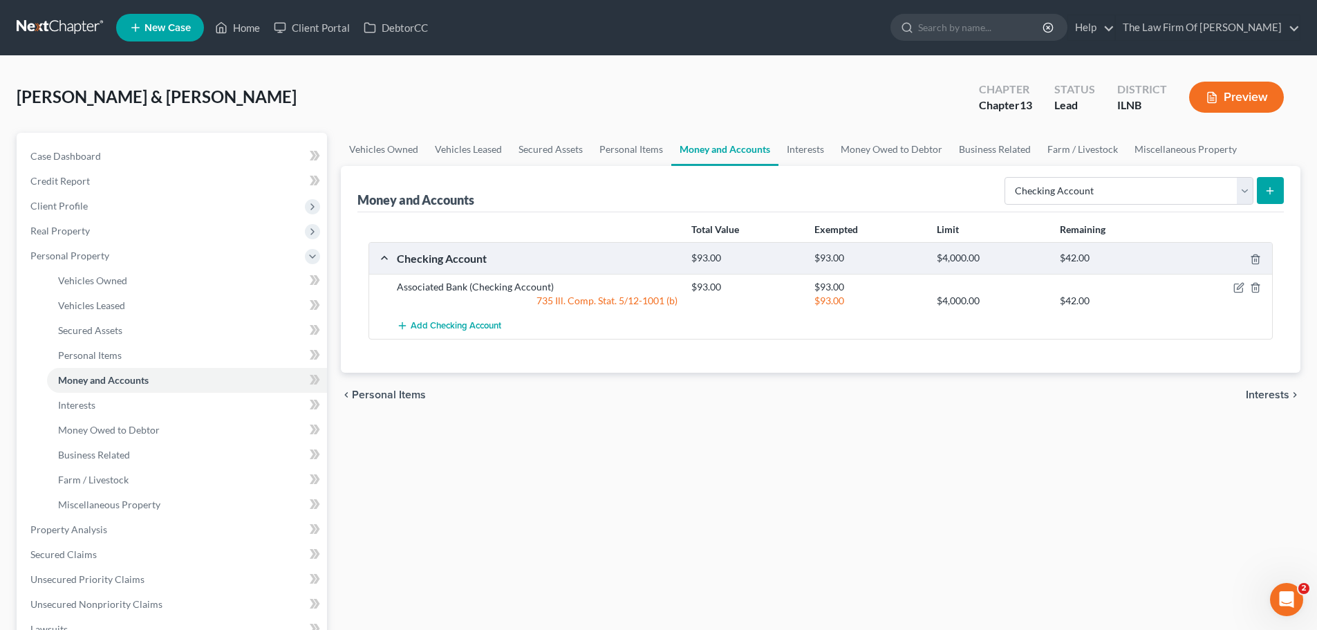
click at [1269, 190] on icon "submit" at bounding box center [1270, 190] width 11 height 11
click at [1276, 583] on div "Open Intercom Messenger" at bounding box center [1285, 598] width 46 height 46
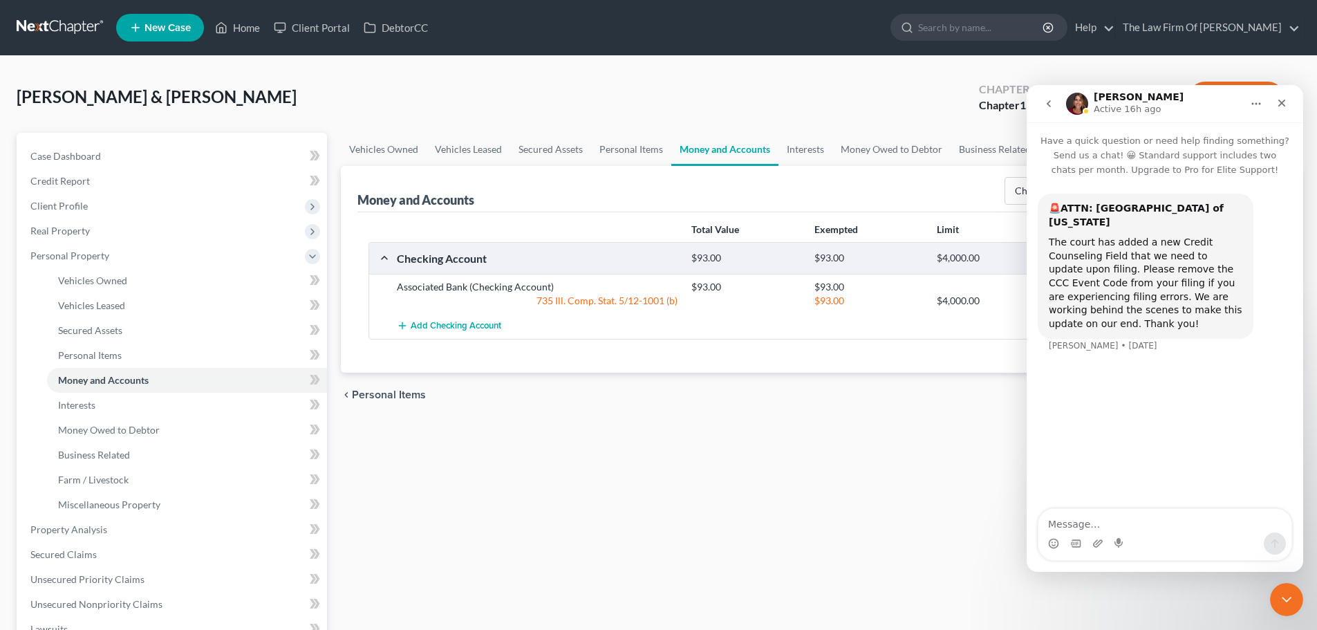
click at [1049, 96] on button "go back" at bounding box center [1049, 104] width 26 height 26
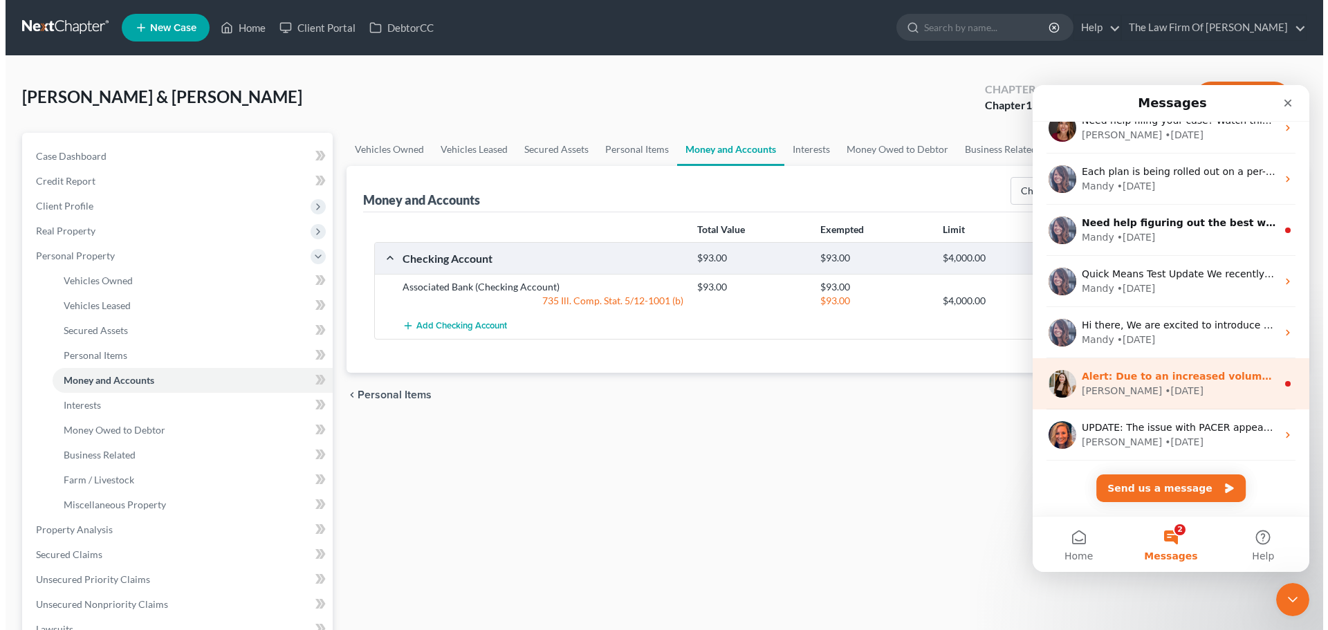
scroll to position [615, 0]
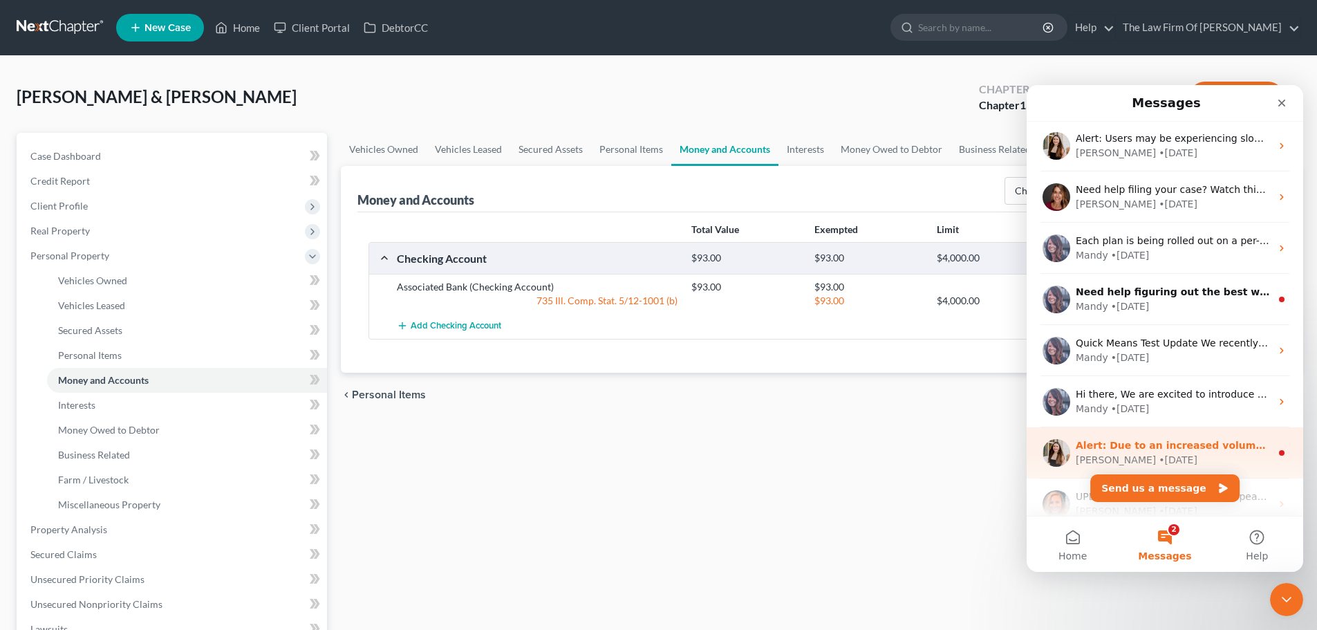
click at [1144, 452] on div "Alert: Due to an increased volume of outgoing mail, users/clients may experienc…" at bounding box center [1173, 445] width 195 height 15
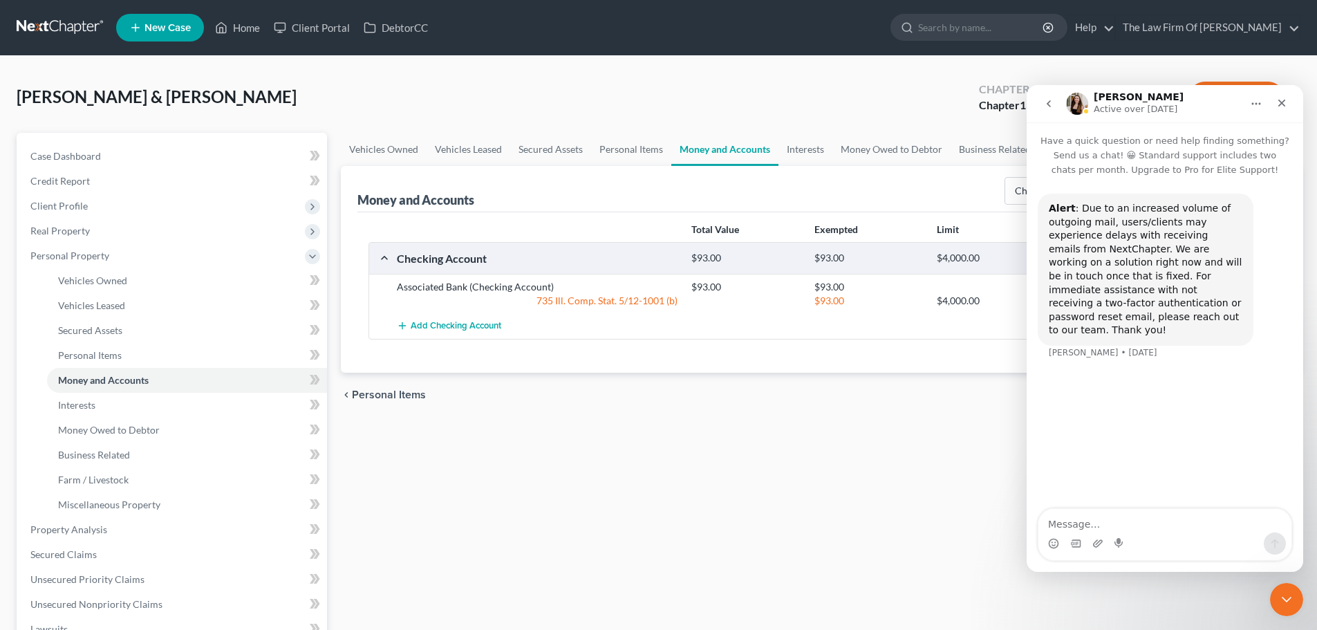
click at [1047, 100] on icon "go back" at bounding box center [1048, 103] width 11 height 11
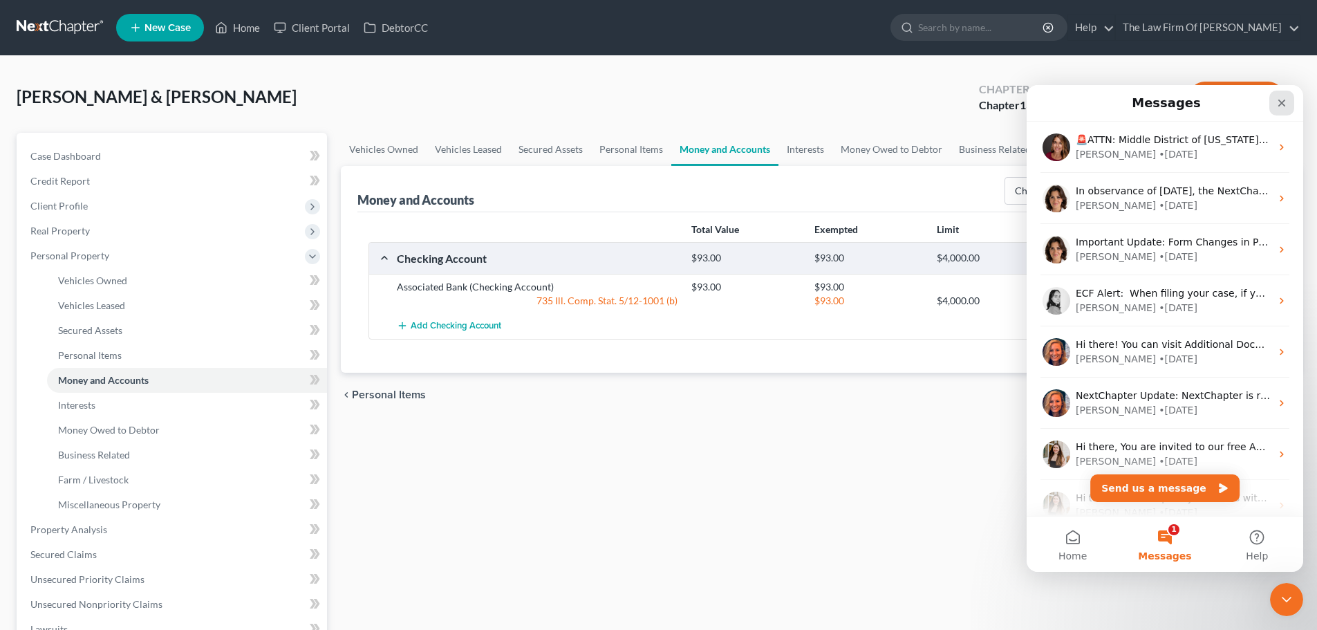
drag, startPoint x: 1280, startPoint y: 102, endPoint x: 2295, endPoint y: 194, distance: 1019.2
click at [1280, 102] on icon "Close" at bounding box center [1282, 104] width 8 height 8
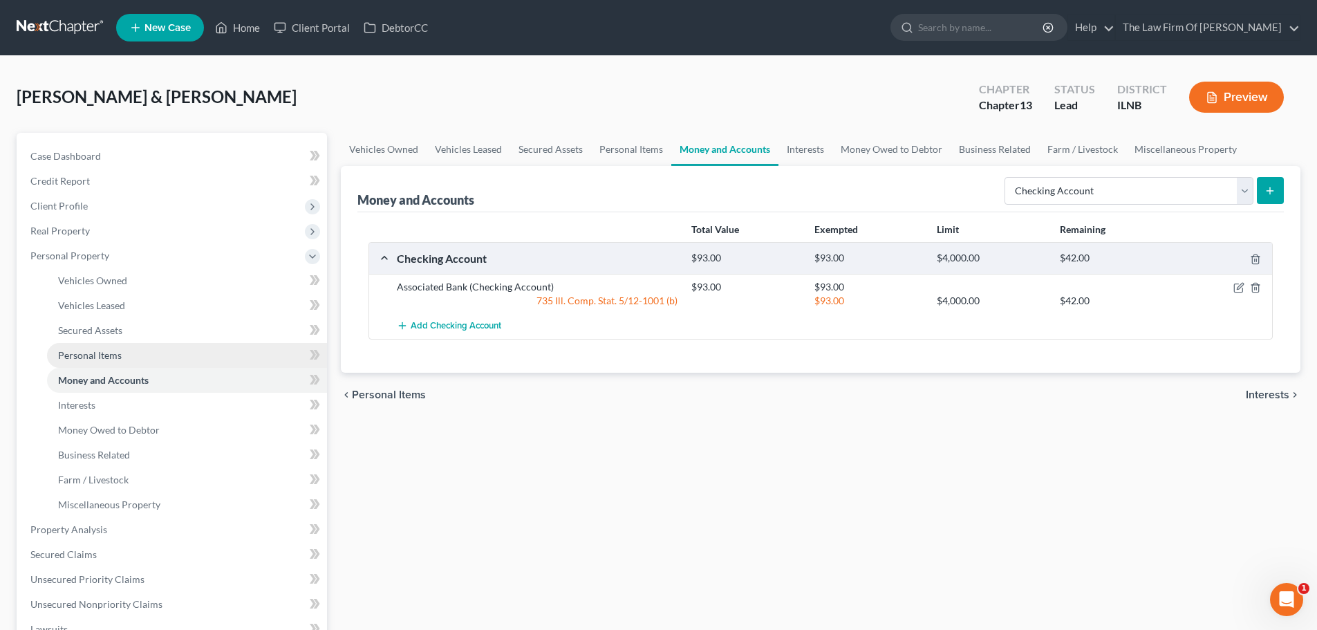
click at [145, 354] on link "Personal Items" at bounding box center [187, 355] width 280 height 25
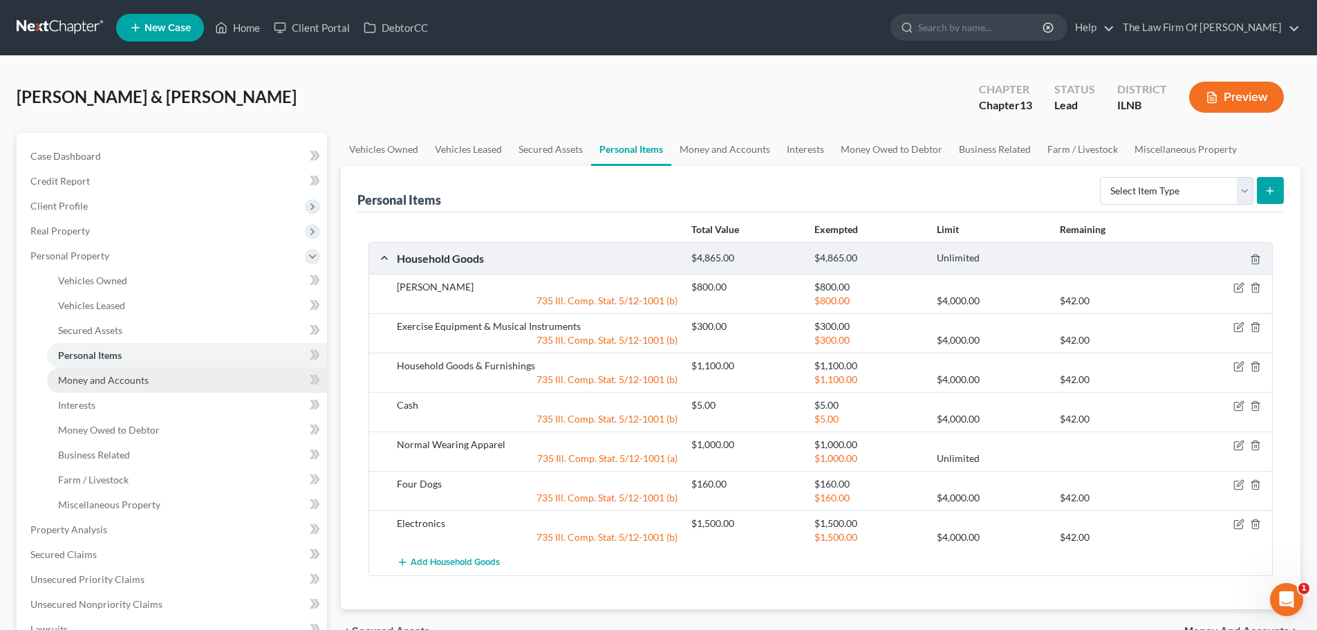
click at [138, 375] on span "Money and Accounts" at bounding box center [103, 380] width 91 height 12
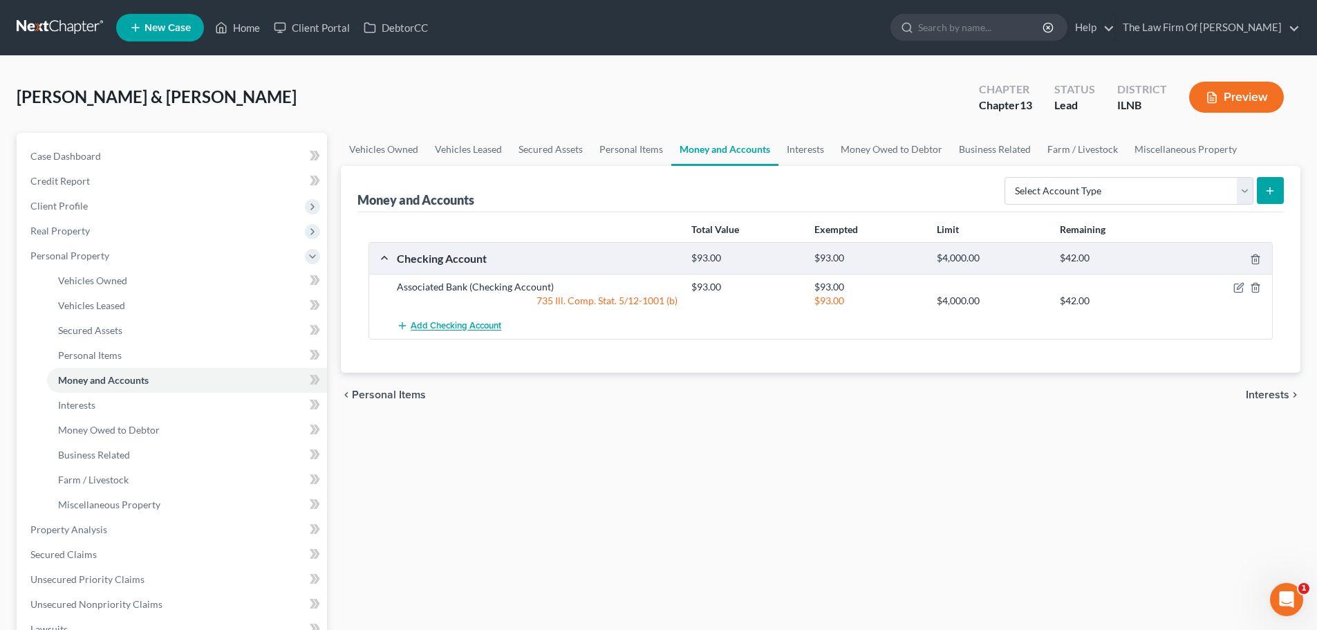
click at [466, 323] on span "Add Checking Account" at bounding box center [456, 326] width 91 height 11
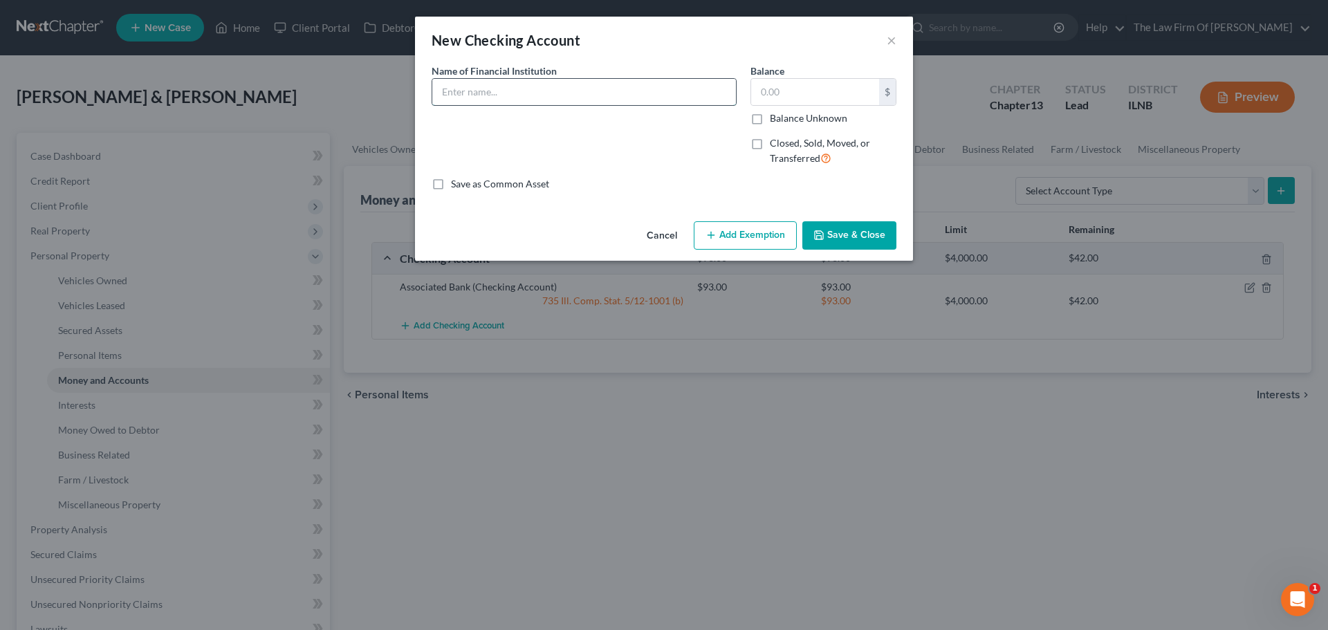
click at [502, 90] on input "text" at bounding box center [584, 92] width 304 height 26
type input "Bank of America"
click at [785, 92] on input "text" at bounding box center [815, 92] width 128 height 26
type input "120.00"
click at [643, 187] on div "Save as Common Asset" at bounding box center [663, 184] width 465 height 14
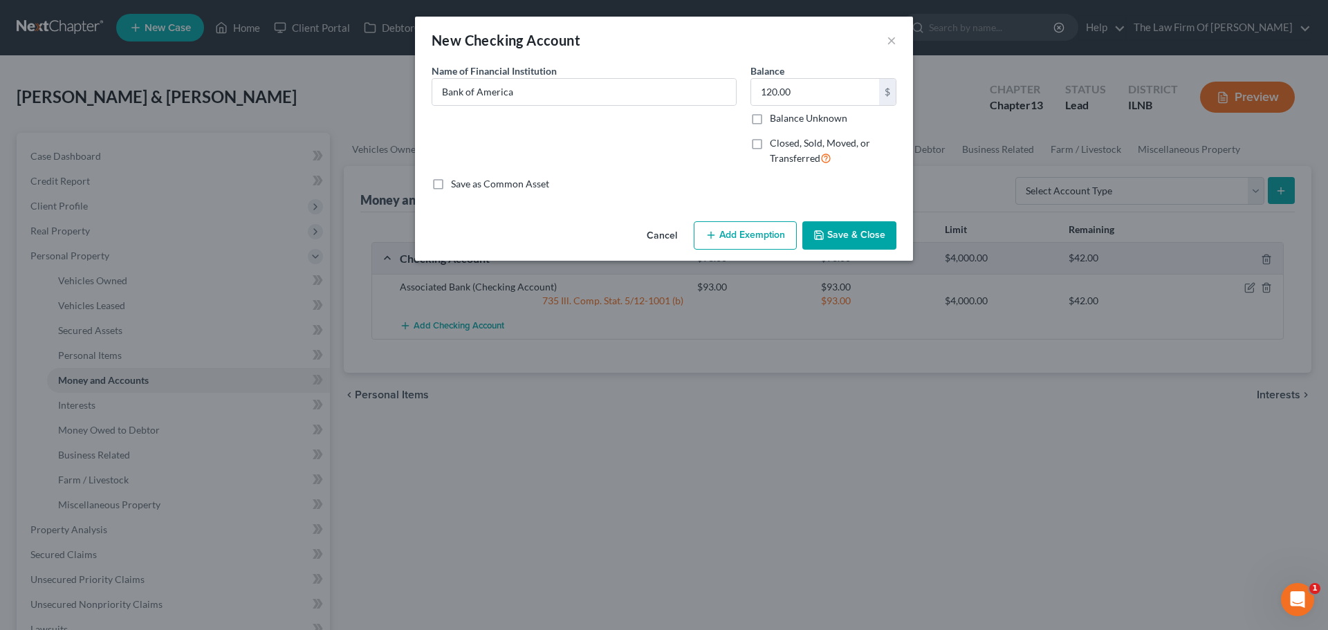
click at [737, 236] on button "Add Exemption" at bounding box center [744, 235] width 103 height 29
select select "2"
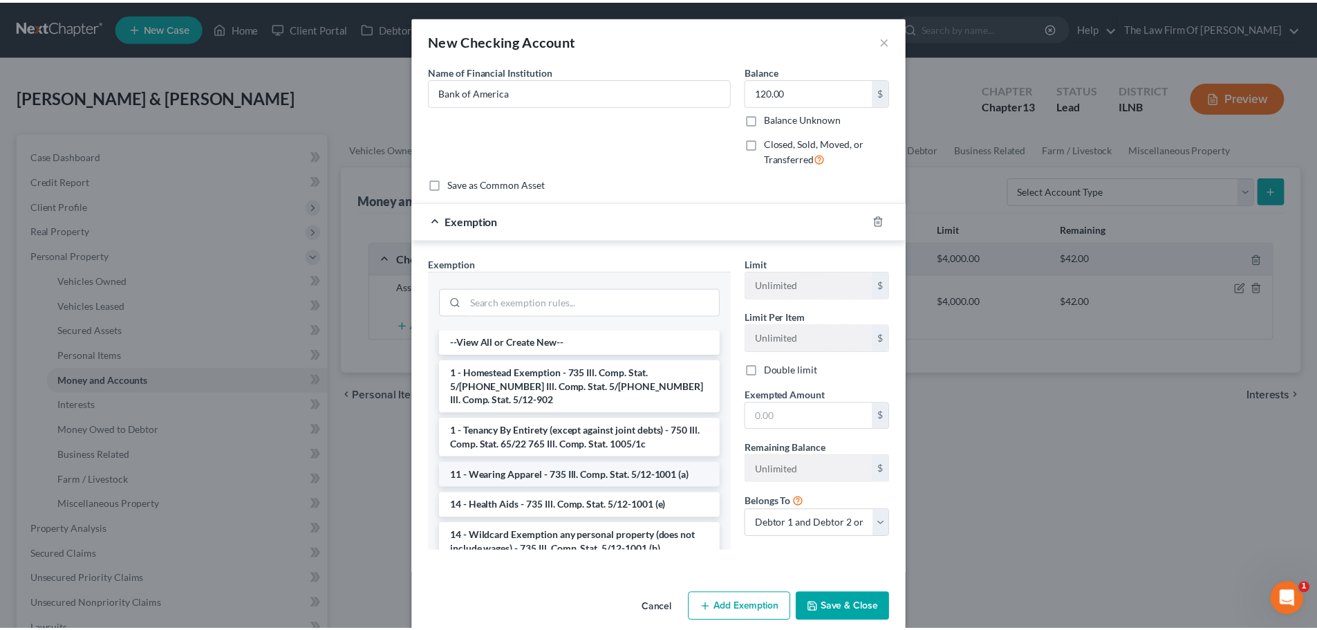
scroll to position [138, 0]
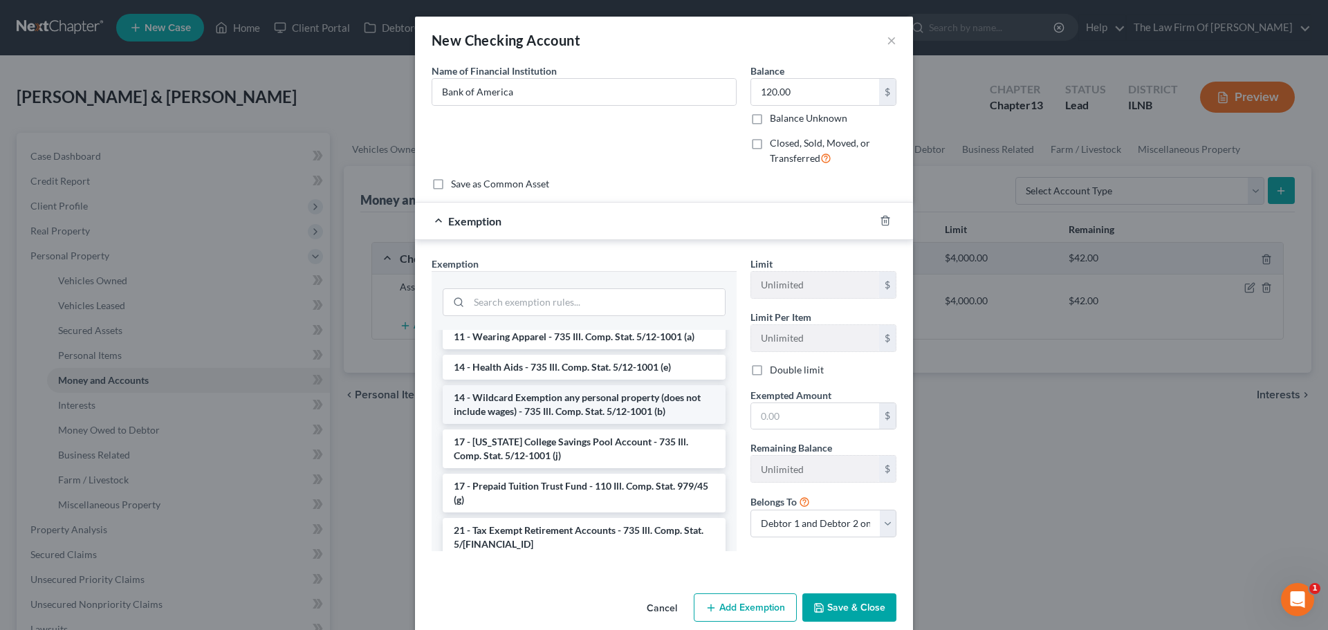
click at [597, 395] on li "14 - Wildcard Exemption any personal property (does not include wages) - 735 Il…" at bounding box center [584, 404] width 283 height 39
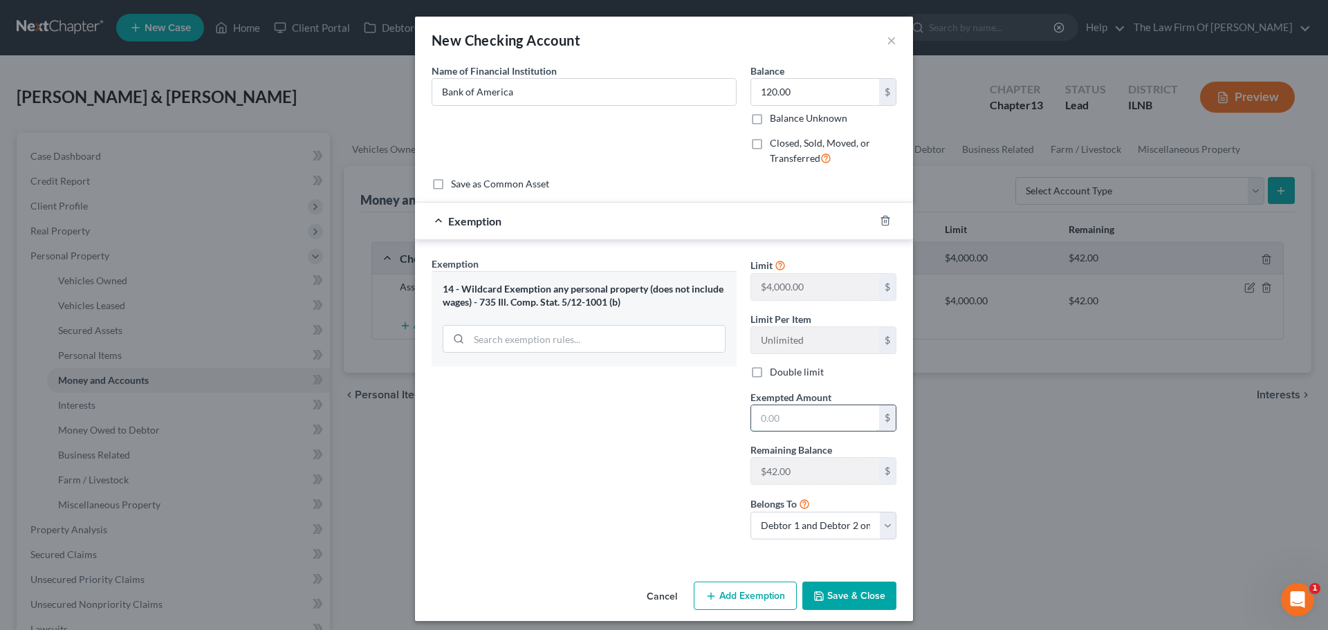
click at [783, 416] on input "text" at bounding box center [815, 418] width 128 height 26
type input "42.00"
click at [594, 429] on div "Exemption Set must be selected for CA. Exemption * 14 - Wildcard Exemption any …" at bounding box center [584, 404] width 319 height 294
click at [826, 597] on button "Save & Close" at bounding box center [849, 595] width 94 height 29
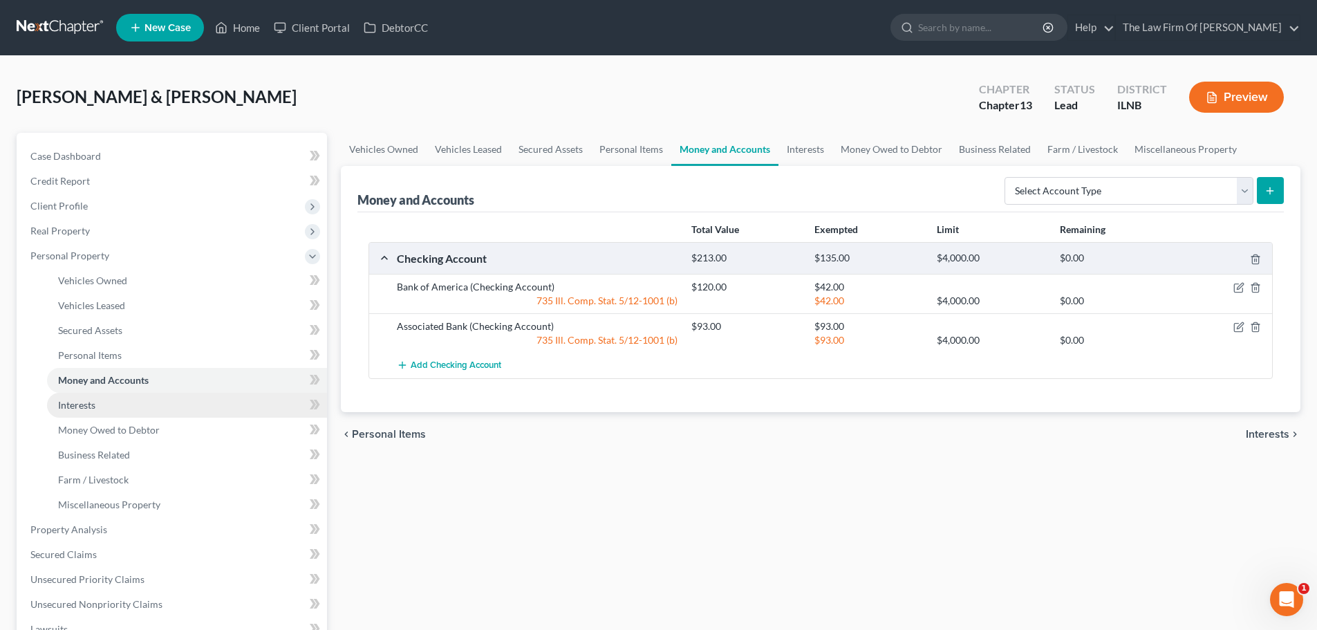
click at [69, 411] on link "Interests" at bounding box center [187, 405] width 280 height 25
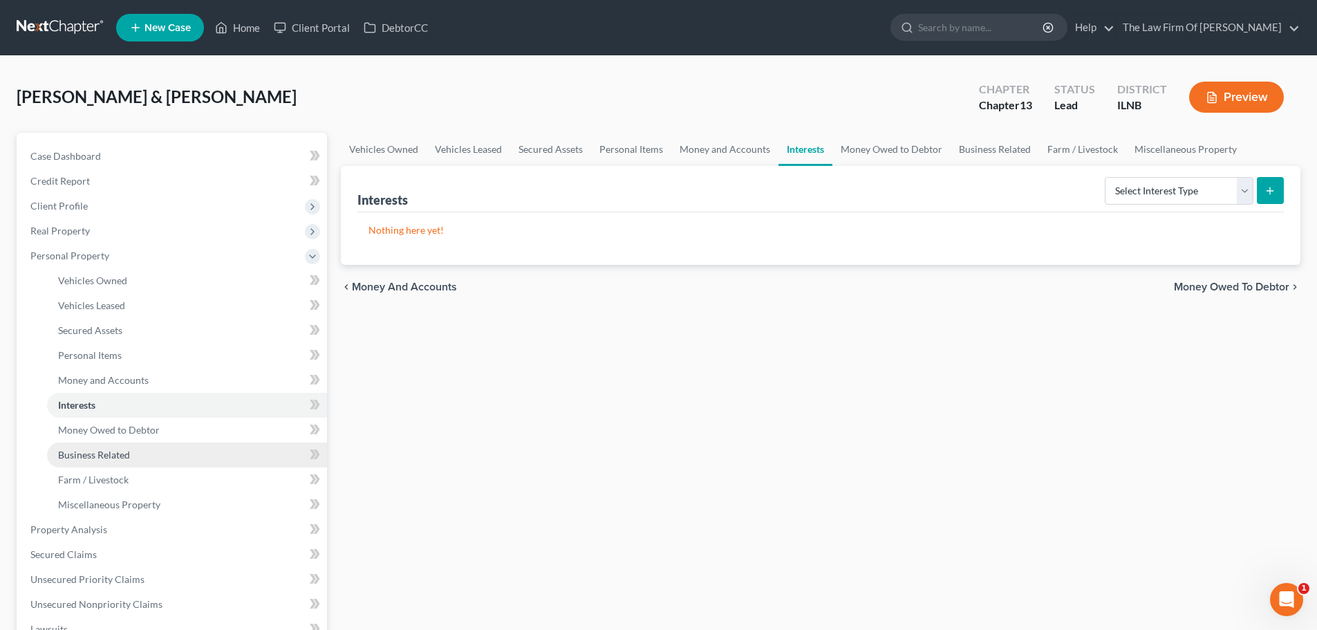
click at [135, 458] on link "Business Related" at bounding box center [187, 455] width 280 height 25
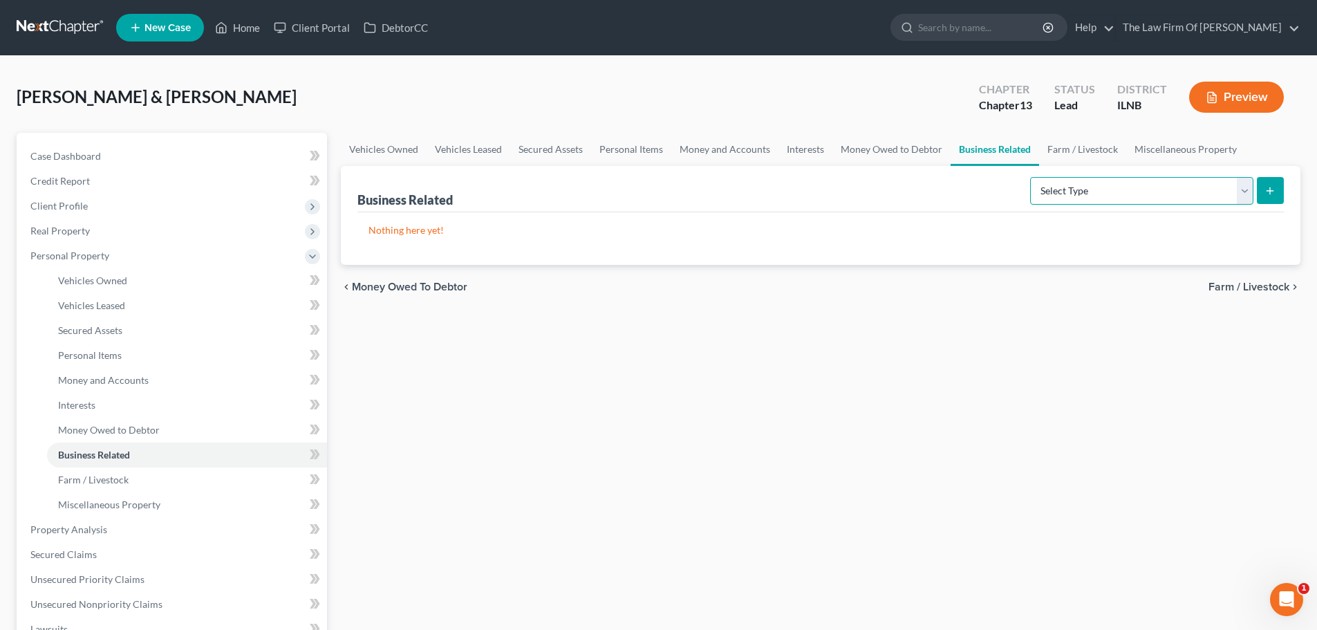
click at [1136, 189] on select "Select Type Customer Lists Franchises Inventory Licenses Machinery Office Equip…" at bounding box center [1141, 191] width 223 height 28
click at [1030, 177] on select "Select Type Customer Lists Franchises Inventory Licenses Machinery Office Equip…" at bounding box center [1141, 191] width 223 height 28
click at [1086, 183] on select "Select Type Customer Lists Franchises Inventory Licenses Machinery Office Equip…" at bounding box center [1141, 191] width 223 height 28
select select "customer_list"
click at [1030, 177] on select "Select Type Customer Lists Franchises Inventory Licenses Machinery Office Equip…" at bounding box center [1141, 191] width 223 height 28
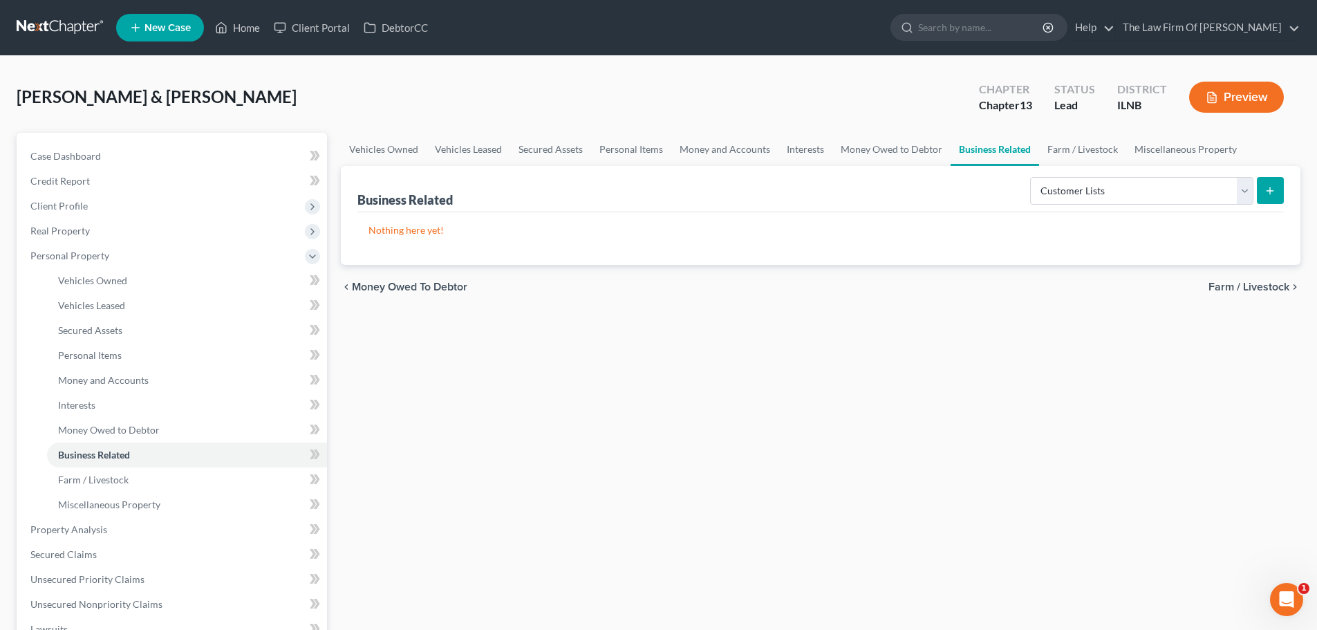
drag, startPoint x: 933, startPoint y: 330, endPoint x: 549, endPoint y: 306, distance: 385.2
click at [918, 330] on div "Vehicles Owned Vehicles Leased Secured Assets Personal Items Money and Accounts…" at bounding box center [821, 544] width 974 height 823
click at [101, 355] on span "Personal Items" at bounding box center [90, 355] width 64 height 12
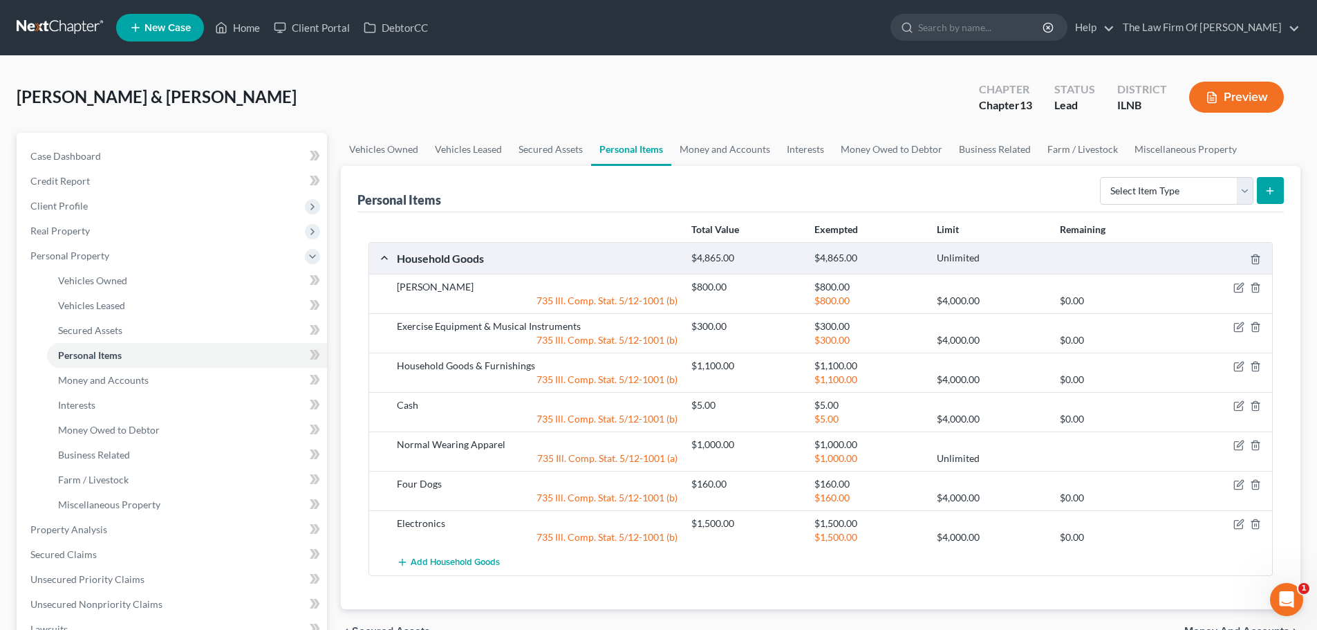
click at [1260, 189] on button "submit" at bounding box center [1270, 190] width 27 height 27
click at [1272, 190] on icon "submit" at bounding box center [1270, 190] width 11 height 11
click at [1151, 187] on select "Select Item Type Clothing Collectibles Of Value Electronics Firearms Household …" at bounding box center [1176, 191] width 153 height 28
select select "other"
click at [1100, 177] on select "Select Item Type Clothing Collectibles Of Value Electronics Firearms Household …" at bounding box center [1176, 191] width 153 height 28
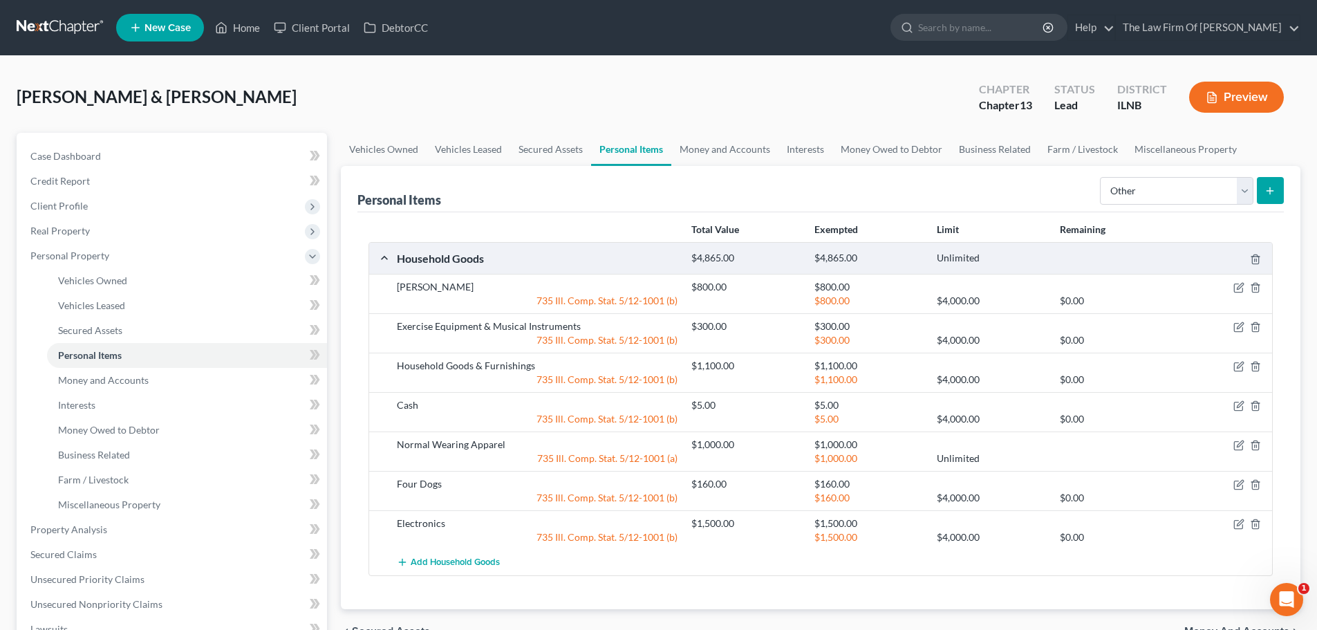
click at [1270, 188] on line "submit" at bounding box center [1270, 190] width 0 height 6
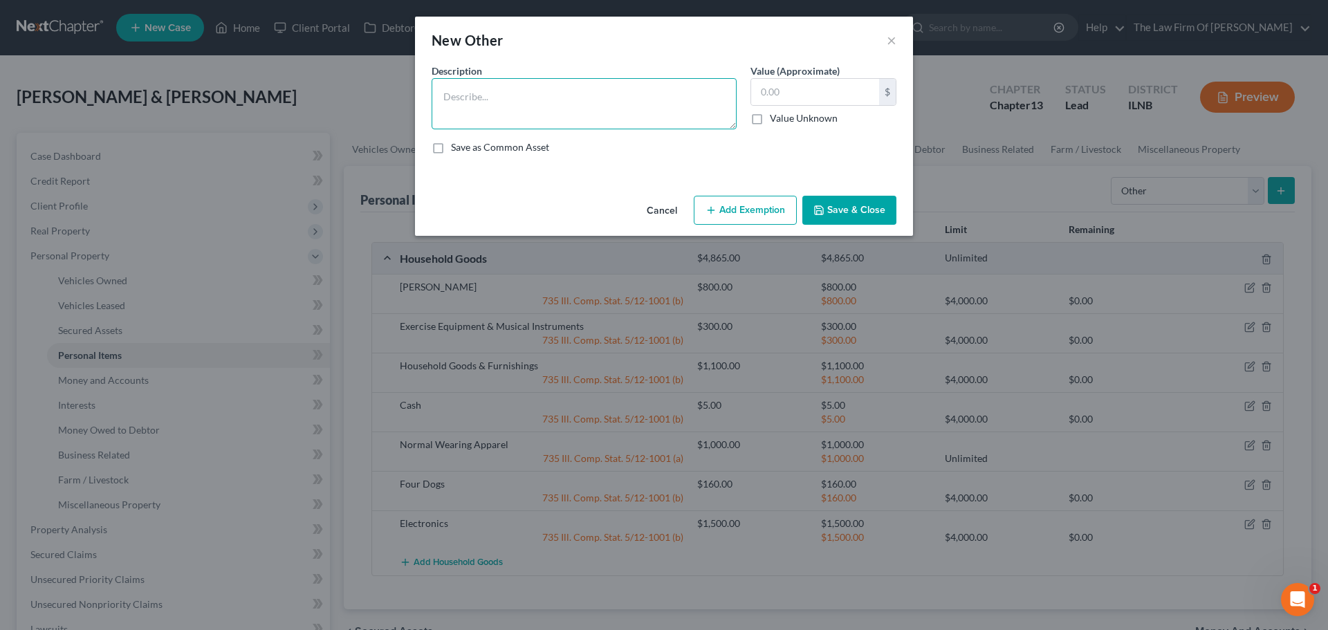
click at [509, 84] on textarea at bounding box center [583, 103] width 305 height 51
click at [444, 95] on textarea "Carpentry Tools" at bounding box center [583, 103] width 305 height 51
type textarea "Carpentry Tools"
click at [779, 96] on input "text" at bounding box center [815, 92] width 128 height 26
type input "2,000.00"
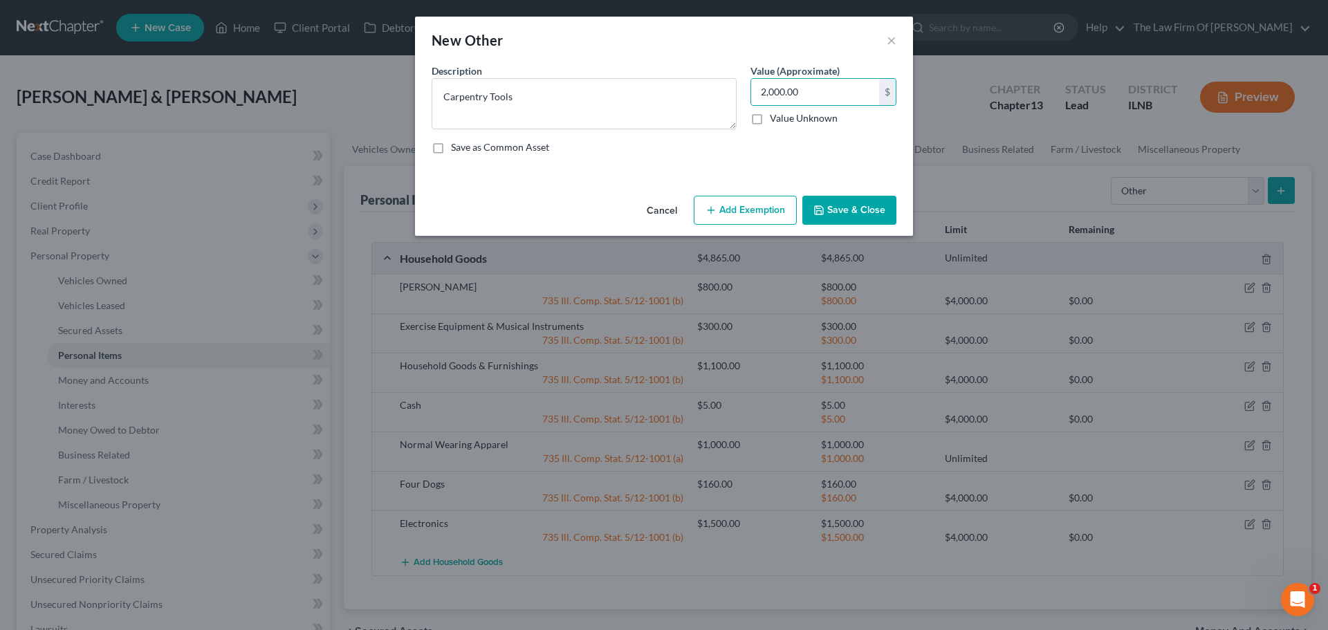
click at [751, 205] on button "Add Exemption" at bounding box center [744, 210] width 103 height 29
select select "2"
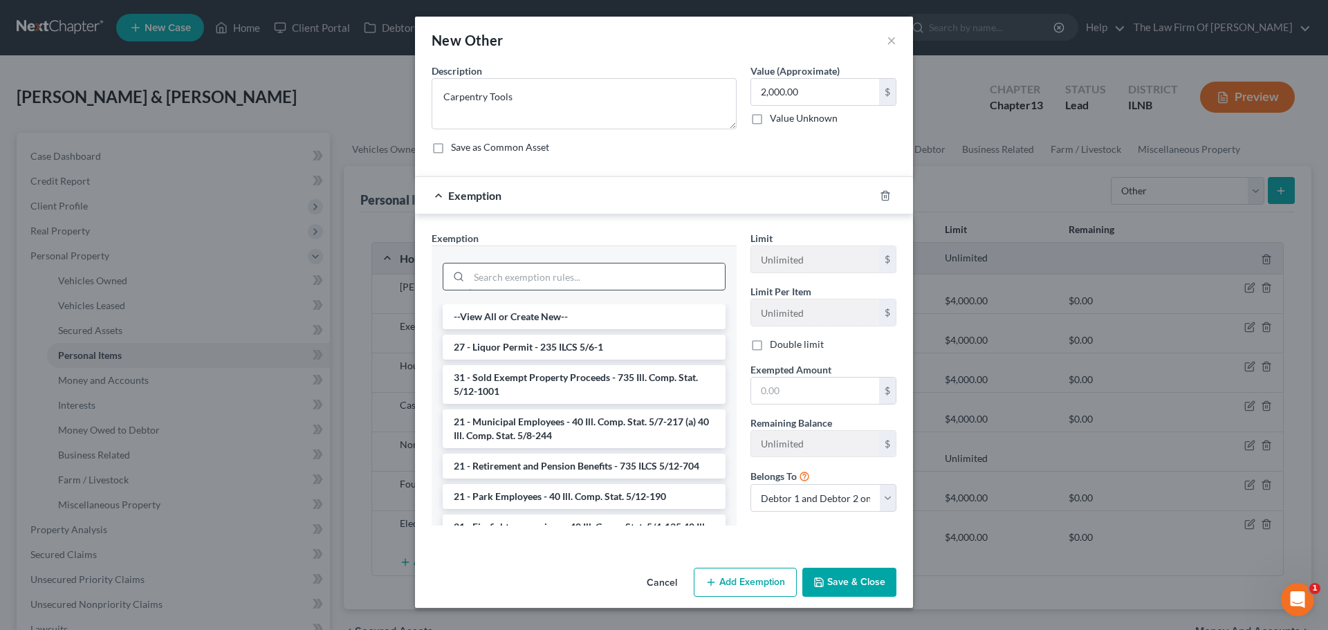
click at [550, 283] on input "search" at bounding box center [597, 276] width 256 height 26
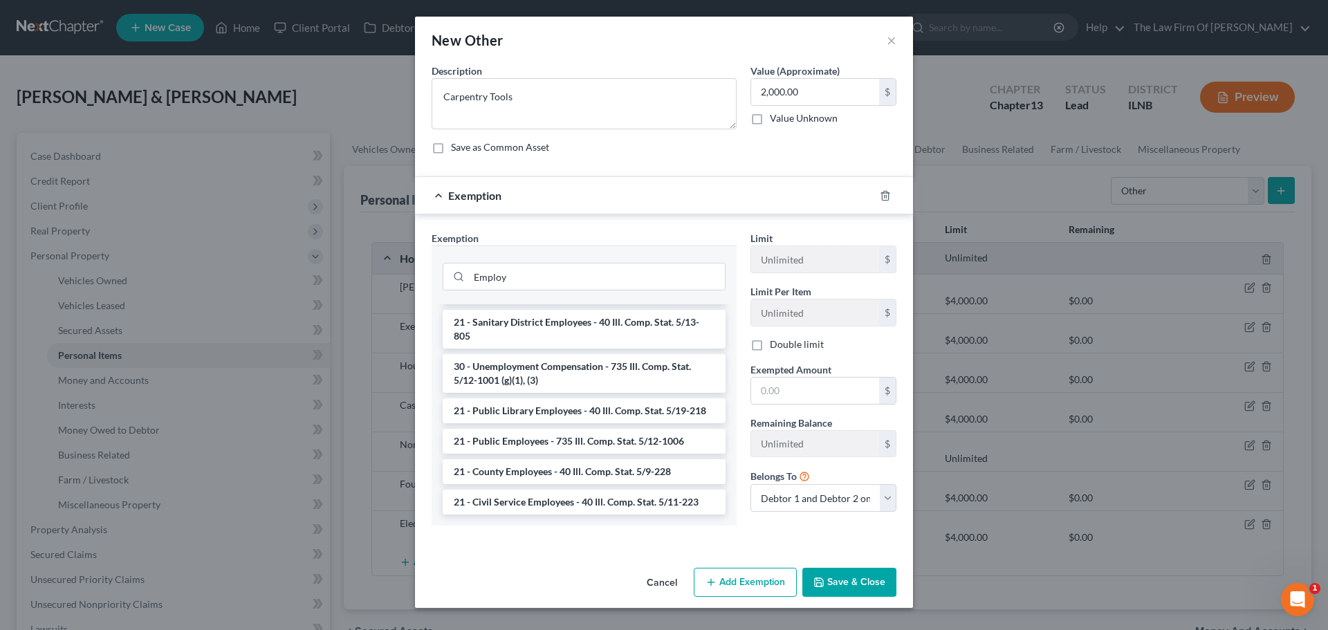
scroll to position [202, 0]
click at [526, 283] on input "Employ" at bounding box center [597, 276] width 256 height 26
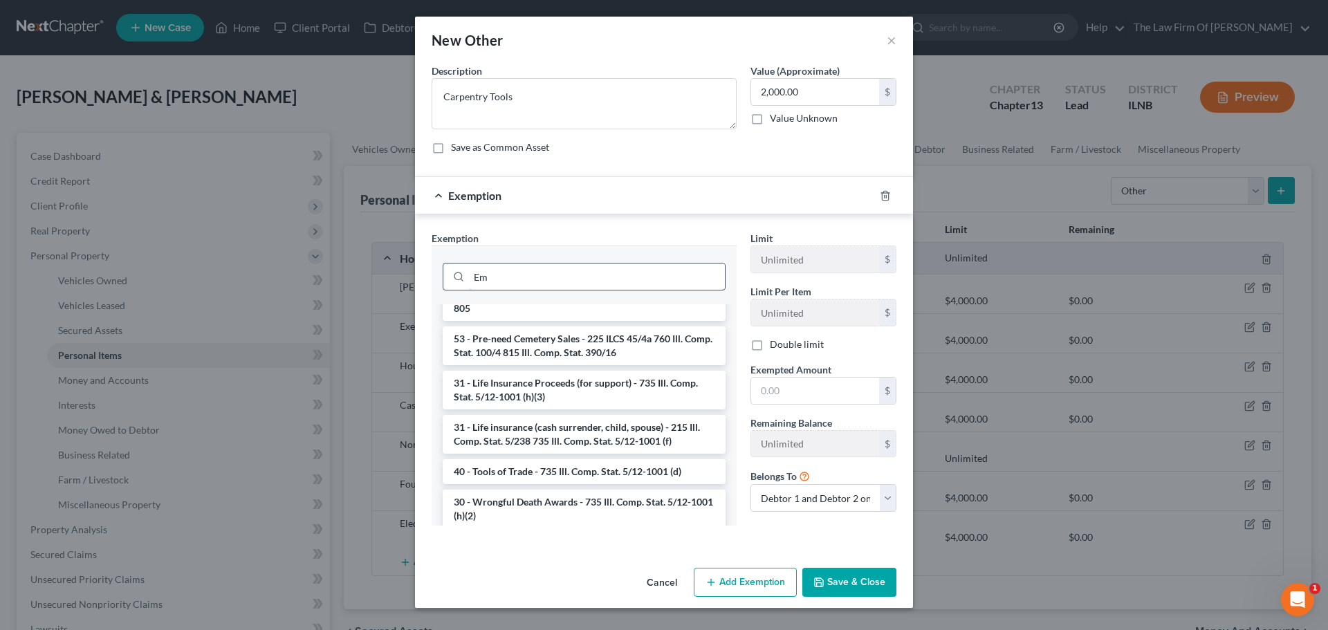
type input "E"
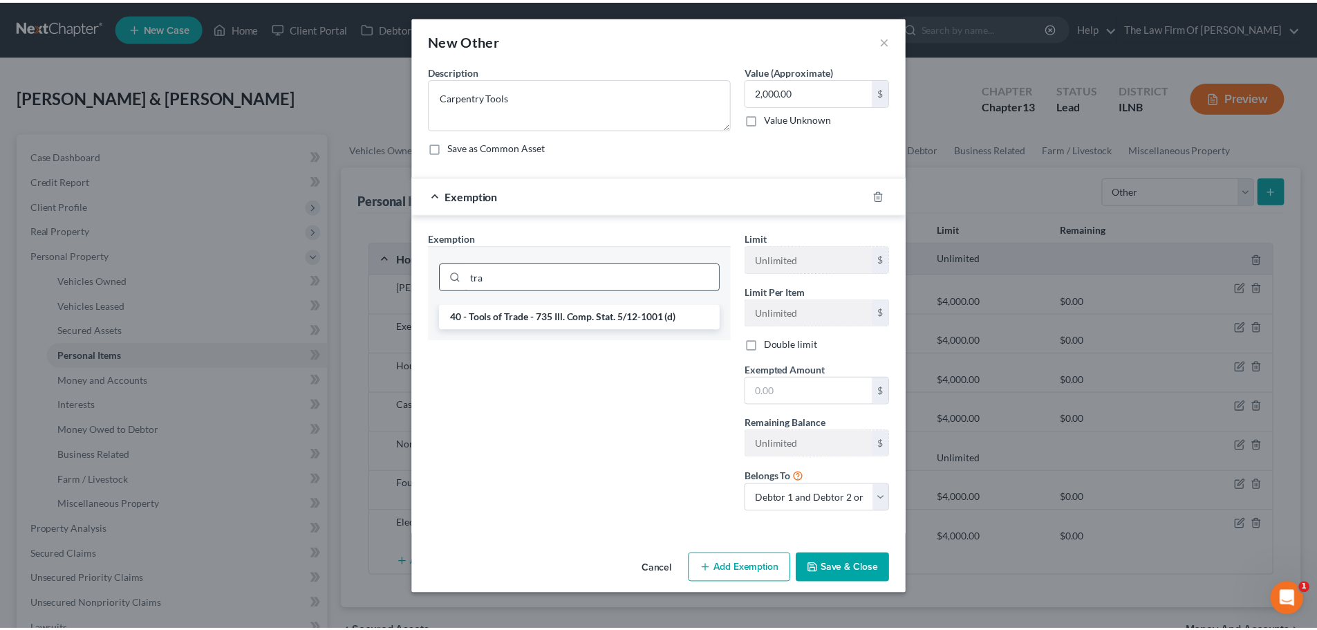
scroll to position [0, 0]
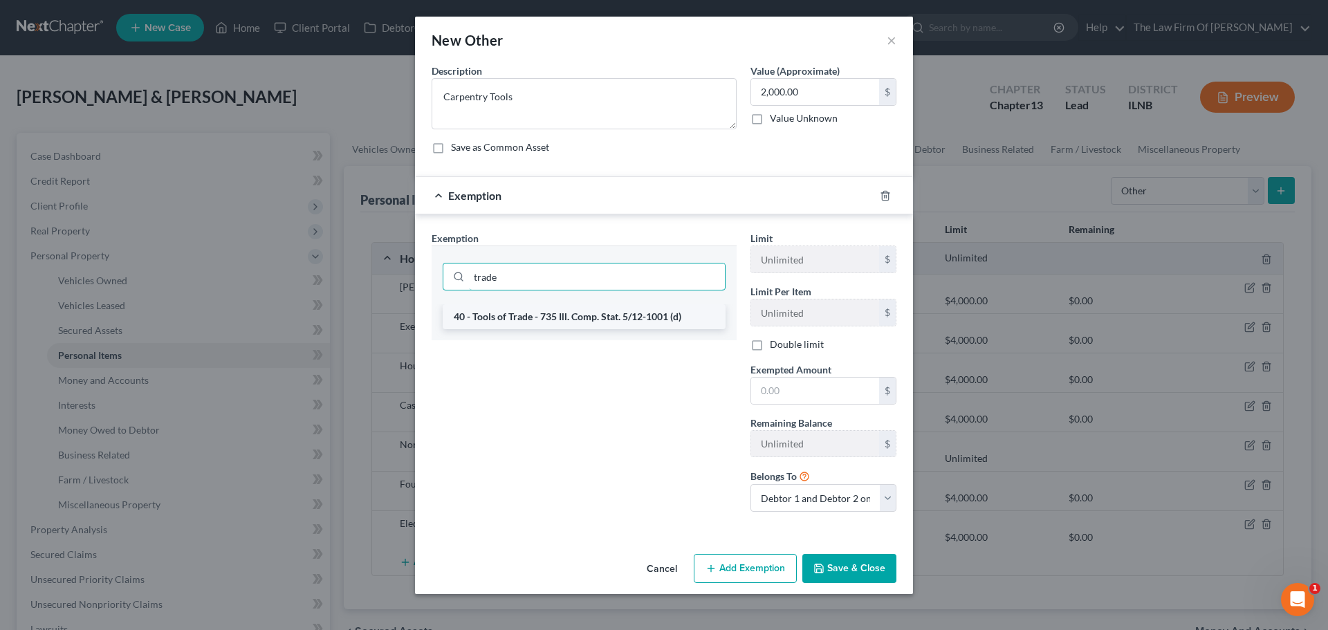
type input "trade"
click at [534, 320] on li "40 - Tools of Trade - 735 Ill. Comp. Stat. 5/12-1001 (d)" at bounding box center [584, 316] width 283 height 25
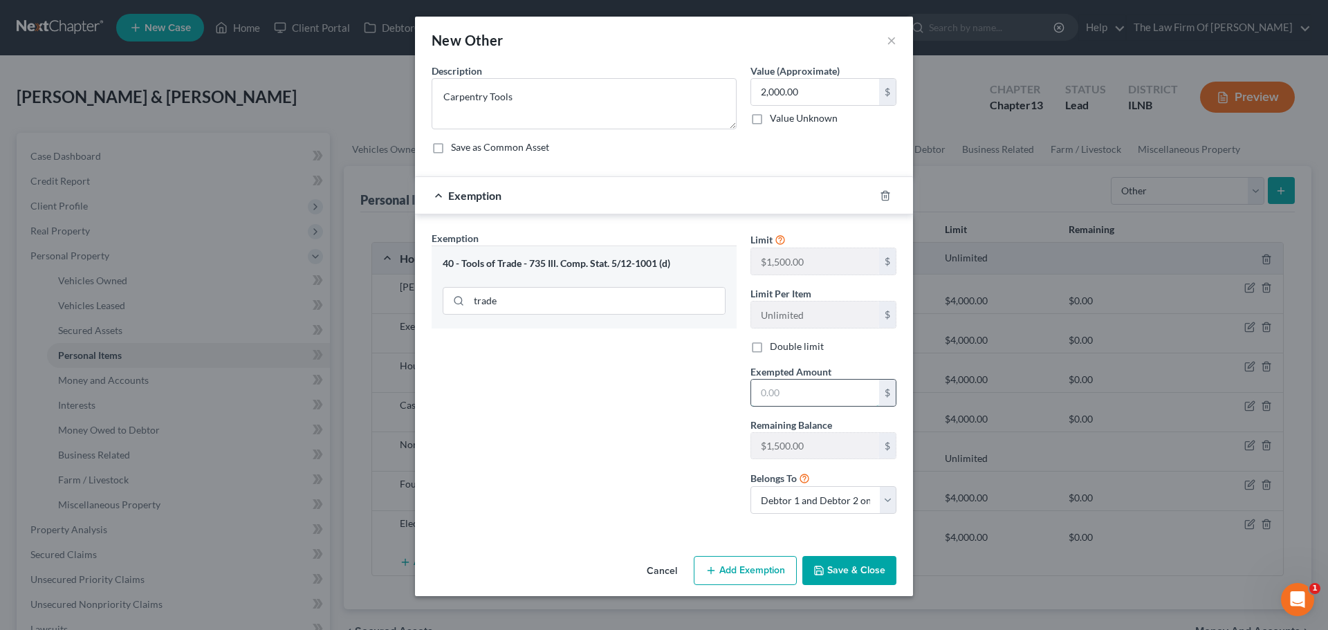
click at [778, 400] on input "text" at bounding box center [815, 393] width 128 height 26
type input "1,500.00"
click at [606, 406] on div "Exemption Set must be selected for CA. Exemption * 40 - Tools of Trade - 735 Il…" at bounding box center [584, 378] width 319 height 294
click at [819, 93] on input "2,000.00" at bounding box center [815, 92] width 128 height 26
click at [816, 91] on input "2,000.00" at bounding box center [815, 92] width 128 height 26
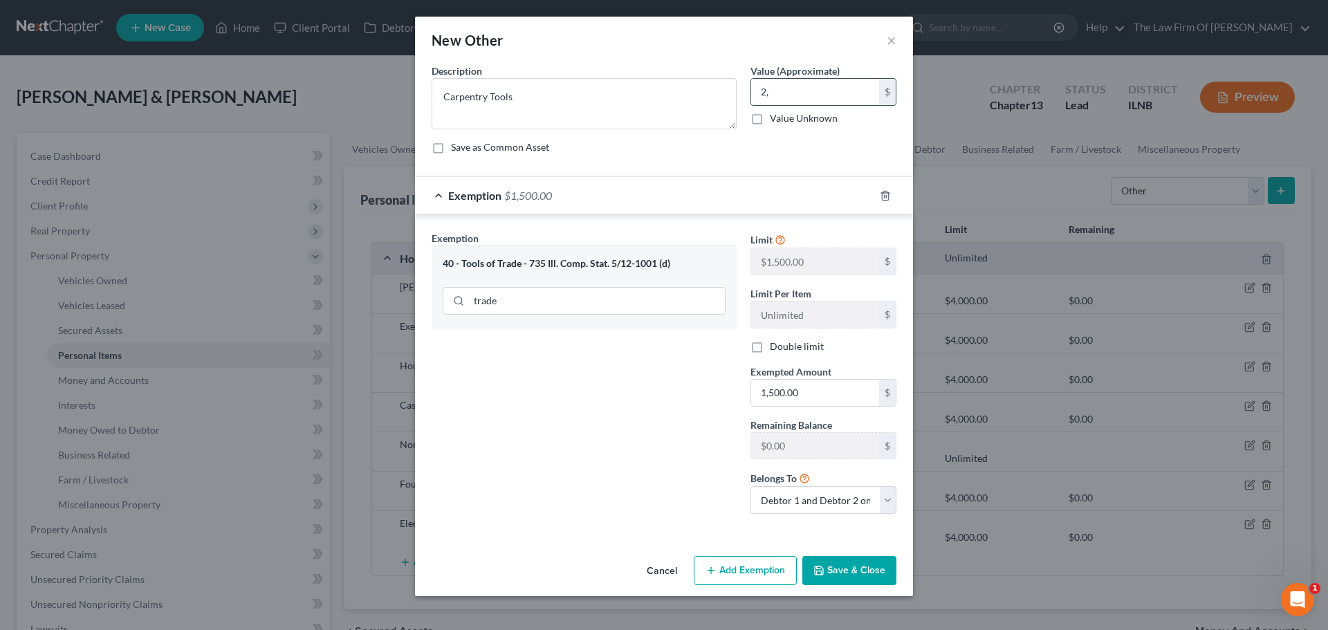
type input "2"
type input "1,500.00"
drag, startPoint x: 592, startPoint y: 431, endPoint x: 741, endPoint y: 196, distance: 278.1
click at [593, 431] on div "Exemption Set must be selected for CA. Exemption * 40 - Tools of Trade - 735 Il…" at bounding box center [584, 378] width 319 height 294
click at [832, 505] on select "Debtor 1 only Debtor 2 only Debtor 1 and Debtor 2 only" at bounding box center [823, 500] width 146 height 28
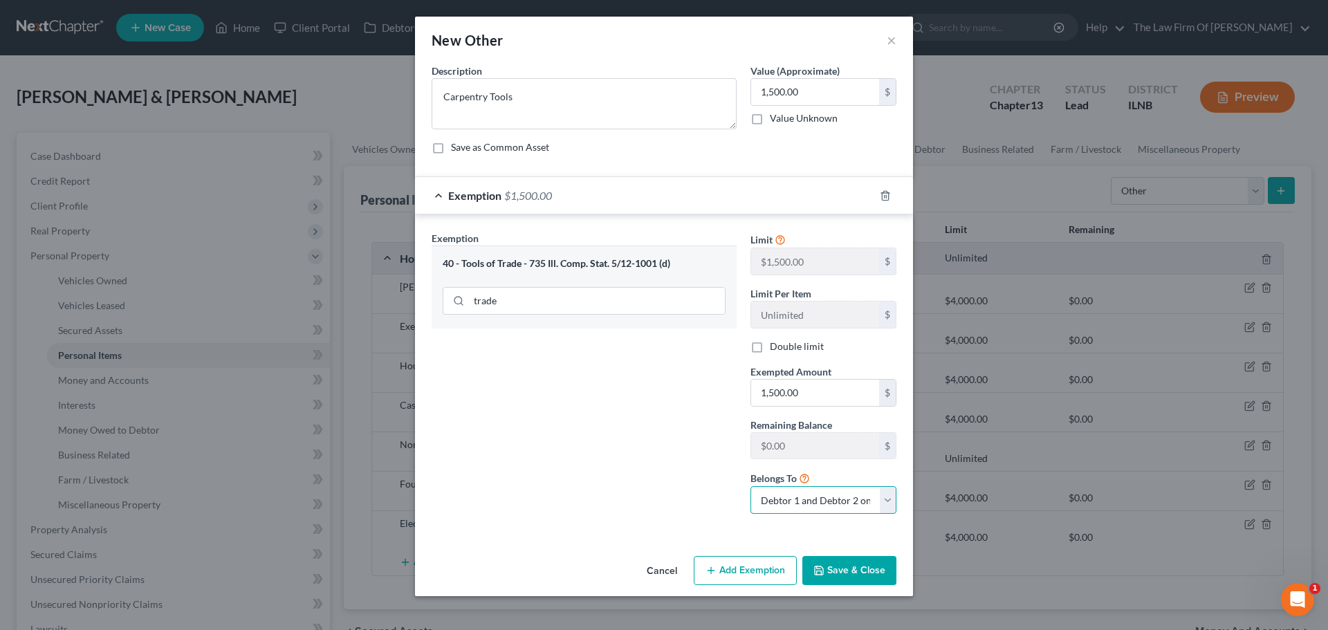
select select "1"
click at [750, 486] on select "Debtor 1 only Debtor 2 only Debtor 1 and Debtor 2 only" at bounding box center [823, 500] width 146 height 28
click at [649, 476] on div "Exemption Set must be selected for CA. Exemption * 40 - Tools of Trade - 735 Il…" at bounding box center [584, 378] width 319 height 294
click at [861, 568] on button "Save & Close" at bounding box center [849, 570] width 94 height 29
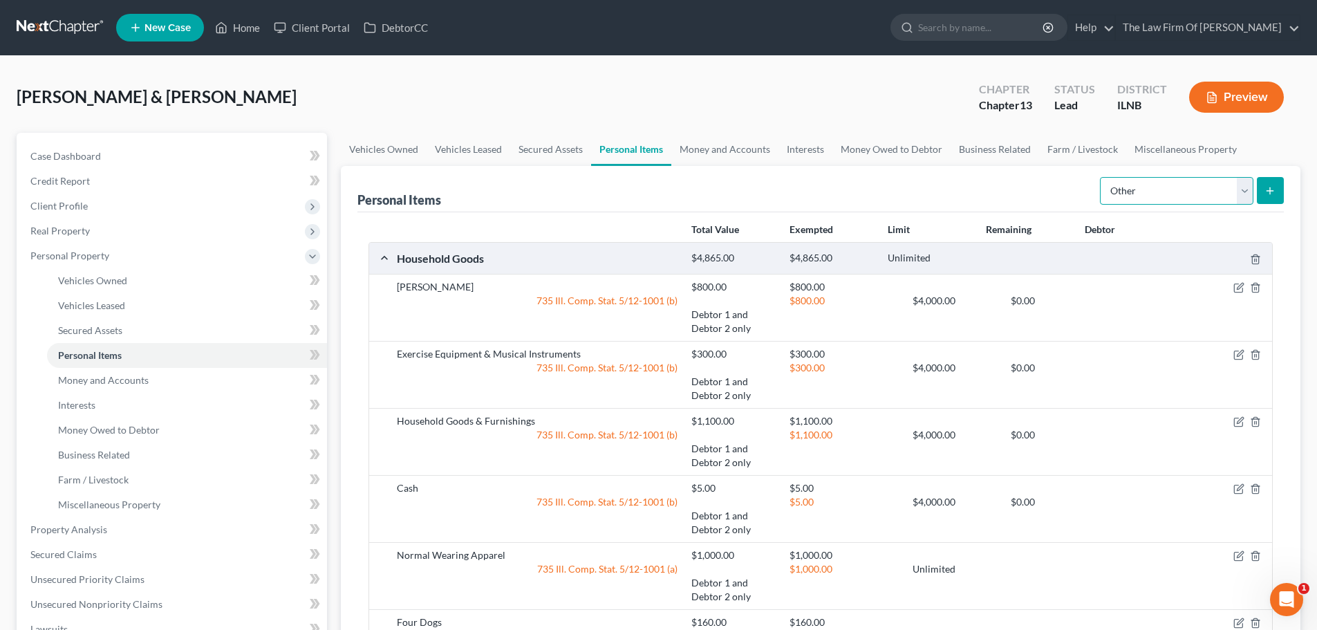
click at [1247, 183] on select "Select Item Type Clothing Collectibles Of Value Electronics Firearms Household …" at bounding box center [1176, 191] width 153 height 28
click at [1066, 201] on div "Personal Items Select Item Type Clothing Collectibles Of Value Electronics Fire…" at bounding box center [820, 189] width 926 height 46
click at [1267, 197] on button "submit" at bounding box center [1270, 190] width 27 height 27
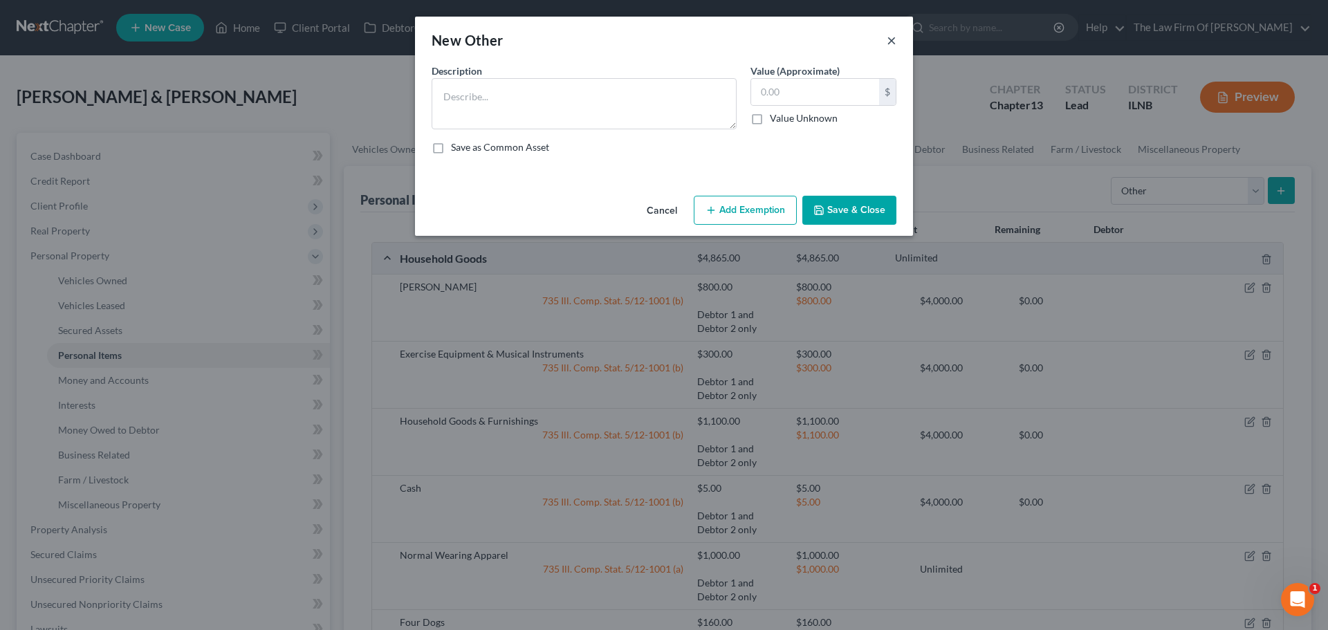
click at [888, 43] on button "×" at bounding box center [891, 40] width 10 height 17
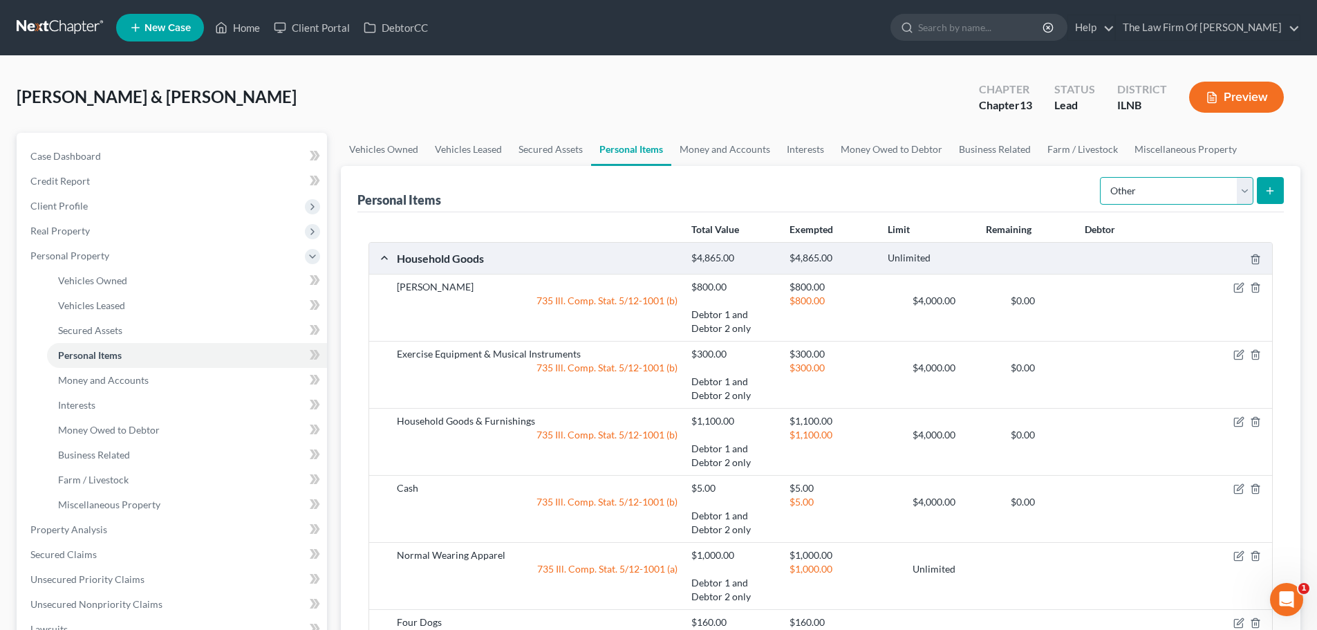
click at [1240, 190] on select "Select Item Type Clothing Collectibles Of Value Electronics Firearms Household …" at bounding box center [1176, 191] width 153 height 28
click at [1100, 177] on select "Select Item Type Clothing Collectibles Of Value Electronics Firearms Household …" at bounding box center [1176, 191] width 153 height 28
click at [1021, 185] on div "Personal Items Select Item Type Clothing Collectibles Of Value Electronics Fire…" at bounding box center [820, 189] width 926 height 46
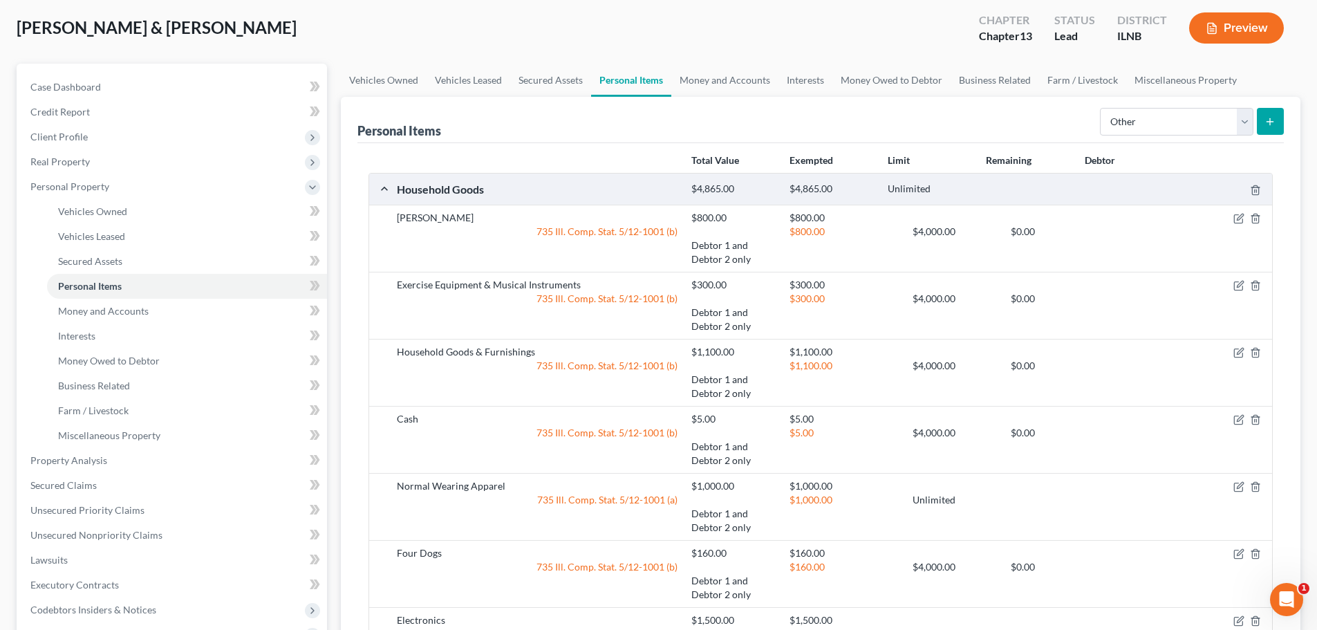
scroll to position [384, 0]
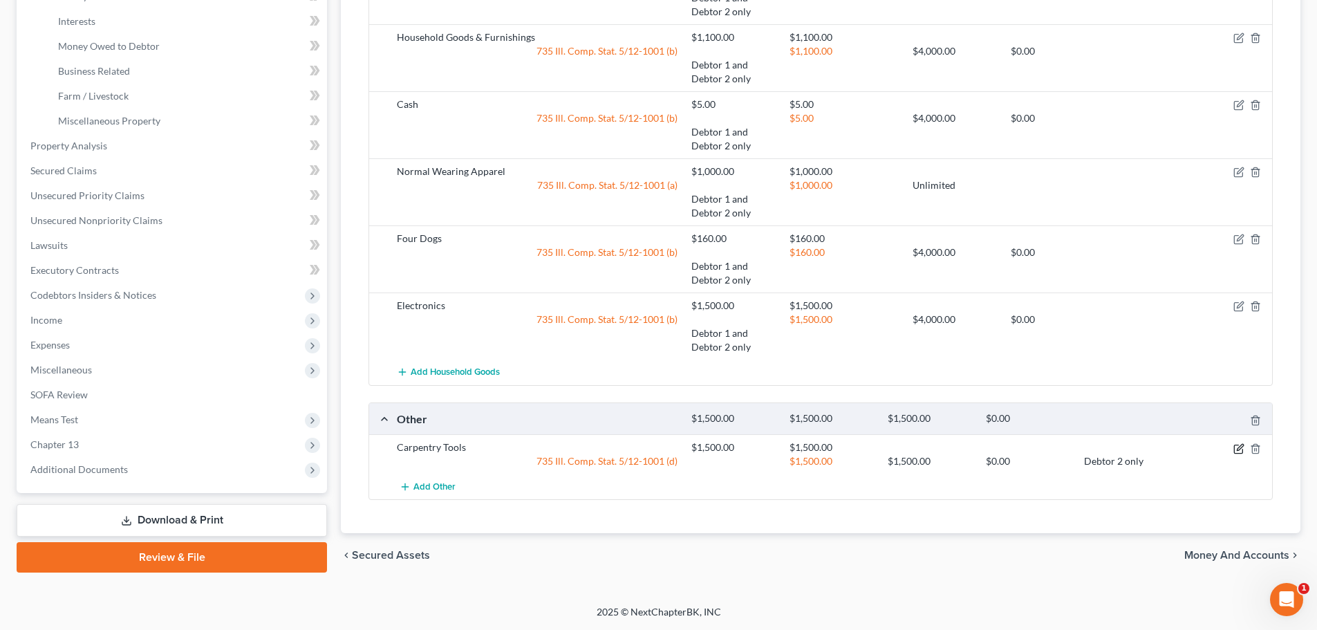
click at [1241, 450] on icon "button" at bounding box center [1238, 448] width 11 height 11
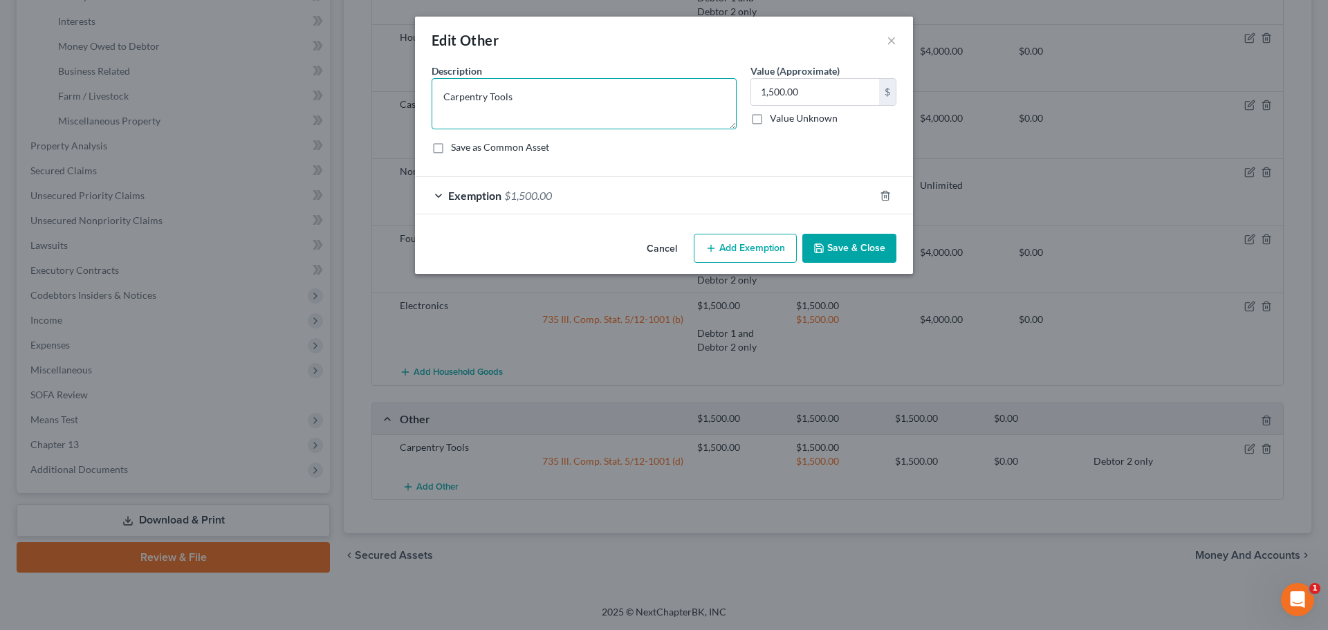
click at [595, 95] on textarea "Carpentry Tools" at bounding box center [583, 103] width 305 height 51
type textarea "Carpentry Tools ("
click at [652, 250] on button "Cancel" at bounding box center [661, 249] width 53 height 28
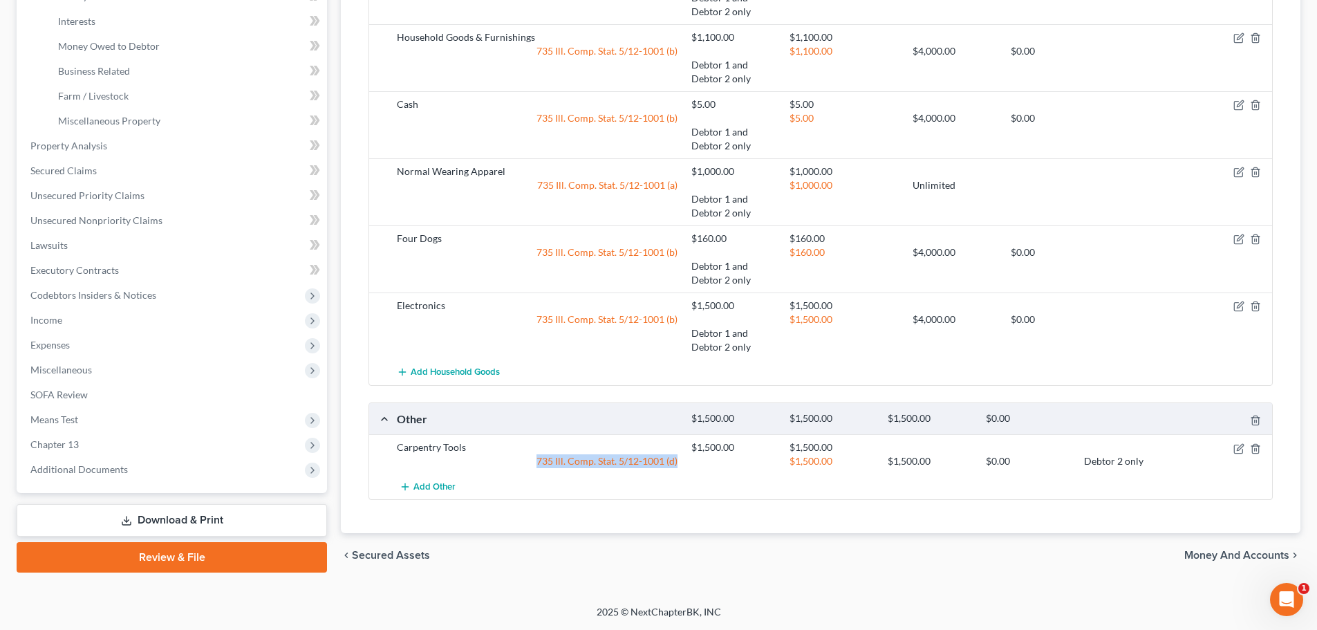
drag, startPoint x: 537, startPoint y: 463, endPoint x: 687, endPoint y: 465, distance: 150.7
click at [687, 465] on div "735 Ill. Comp. Stat. 5/12-1001 (d) $1,500.00 $1,500.00 $0.00 Debtor 2 only" at bounding box center [832, 461] width 884 height 14
copy div "735 Ill. Comp. Stat. 5/12-1001 (d)"
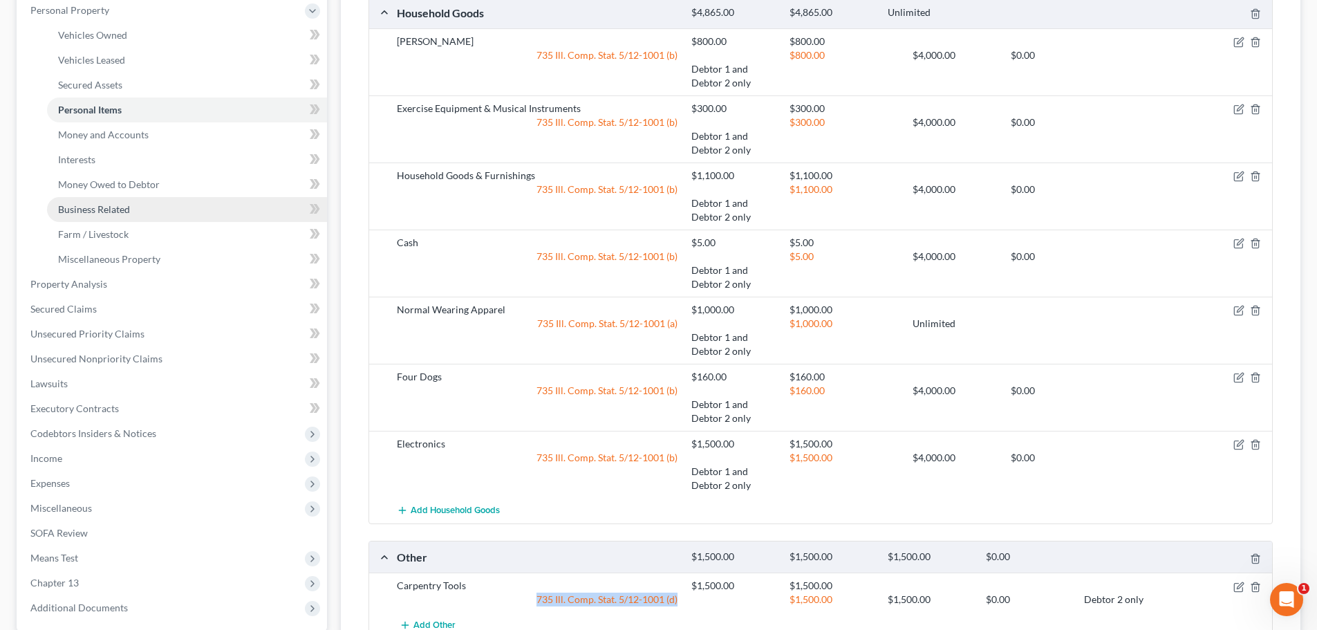
click at [142, 210] on link "Business Related" at bounding box center [187, 209] width 280 height 25
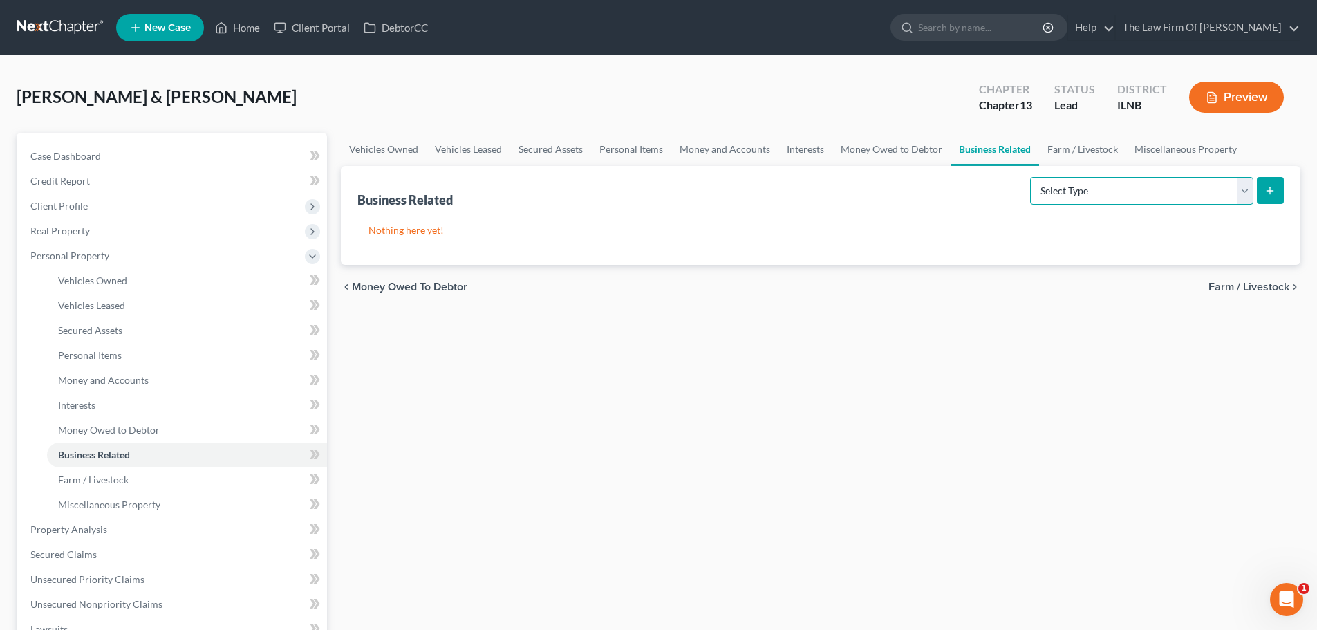
click at [1207, 195] on select "Select Type Customer Lists Franchises Inventory Licenses Machinery Office Equip…" at bounding box center [1141, 191] width 223 height 28
click at [869, 205] on div "Business Related Select Type Customer Lists Franchises Inventory Licenses Machi…" at bounding box center [820, 189] width 926 height 46
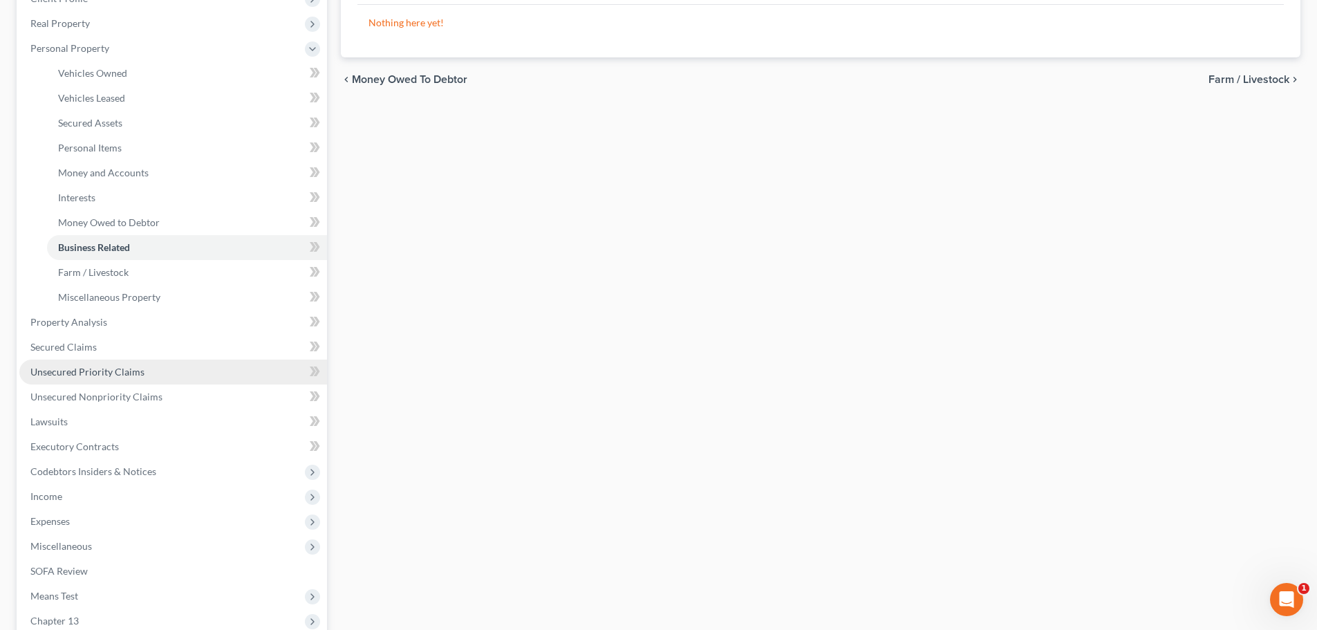
scroll to position [138, 0]
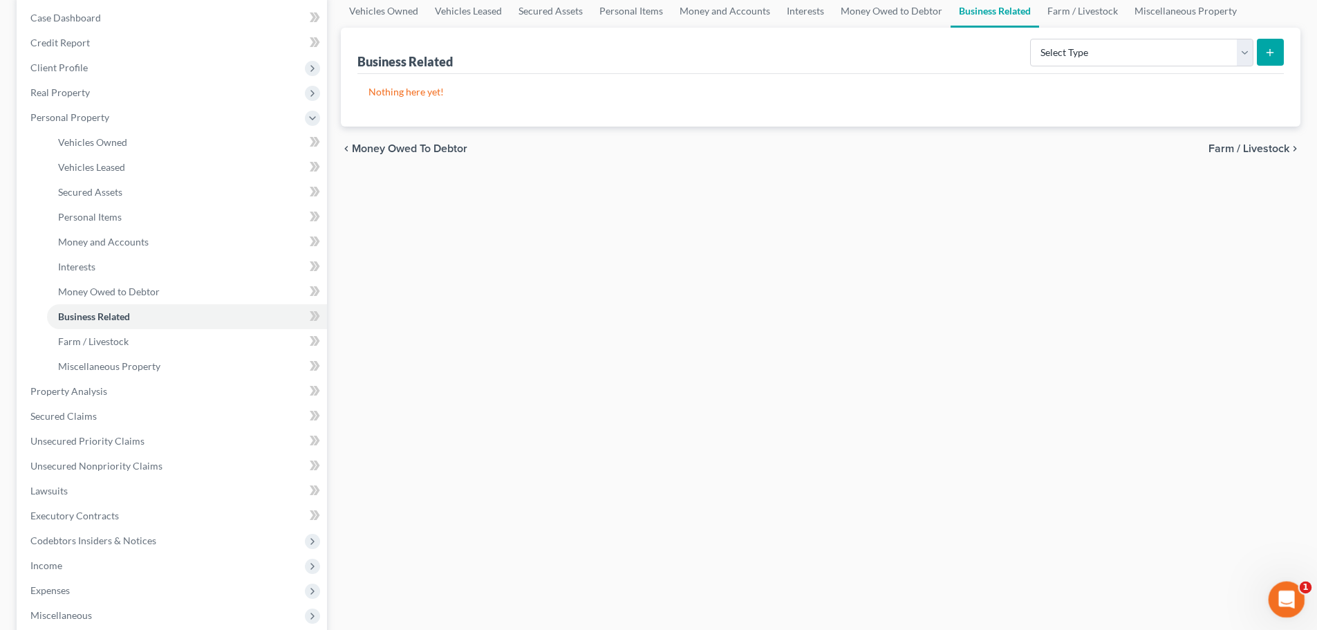
click at [1278, 604] on div "Open Intercom Messenger" at bounding box center [1285, 598] width 46 height 46
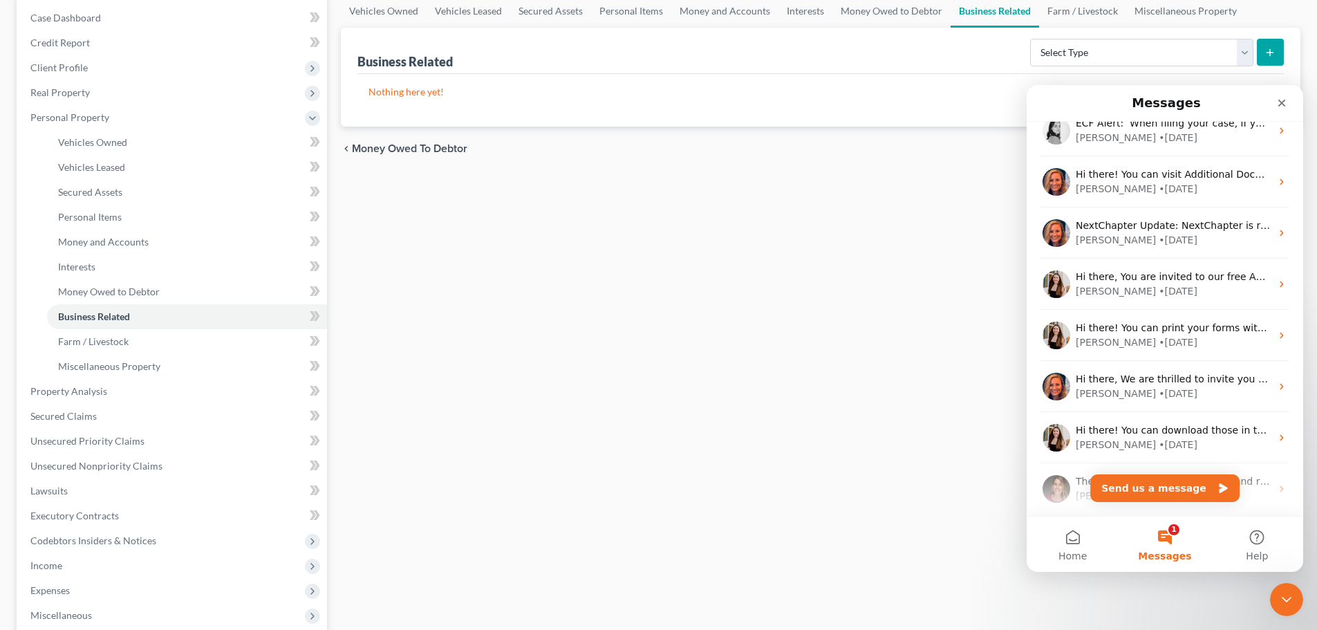
scroll to position [0, 0]
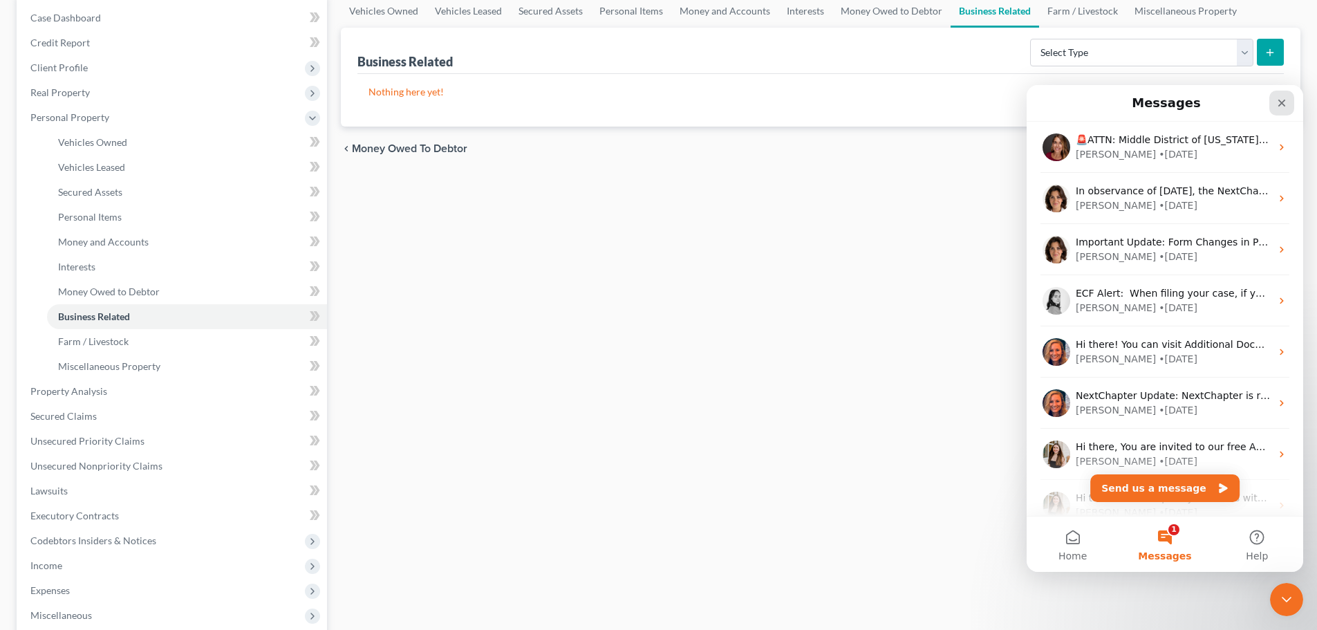
drag, startPoint x: 1276, startPoint y: 101, endPoint x: 2295, endPoint y: 191, distance: 1023.1
click at [1276, 101] on div "Close" at bounding box center [1281, 103] width 25 height 25
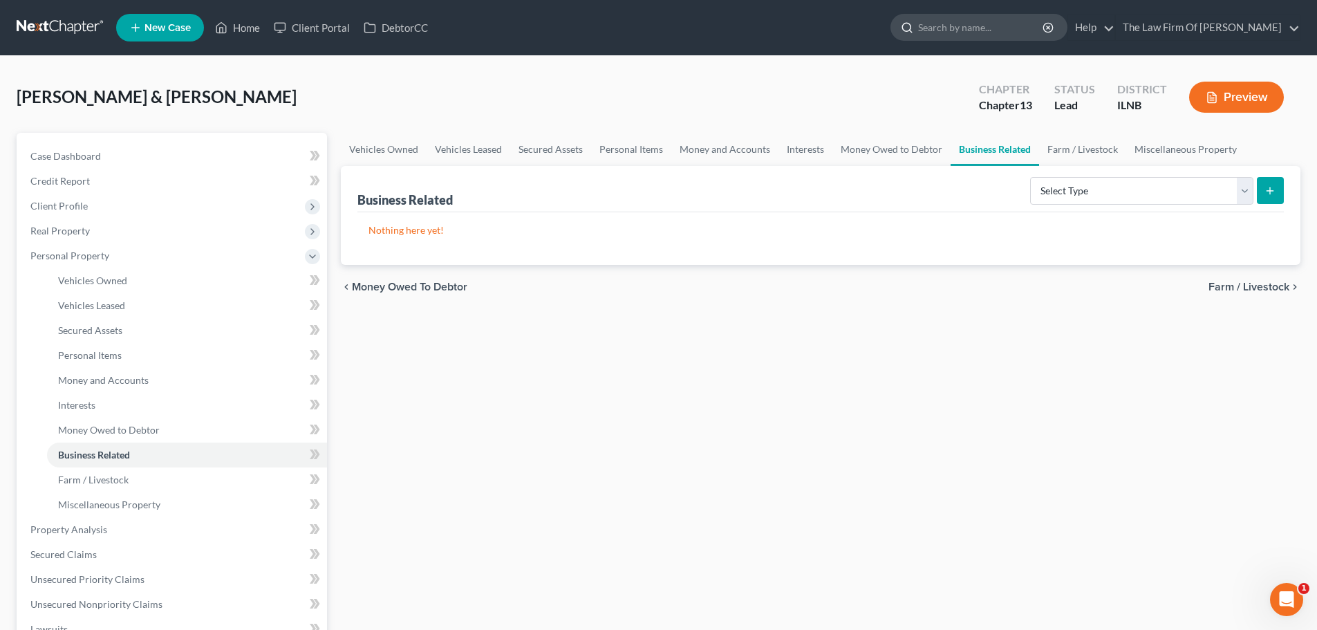
click at [953, 31] on input "search" at bounding box center [981, 28] width 127 height 26
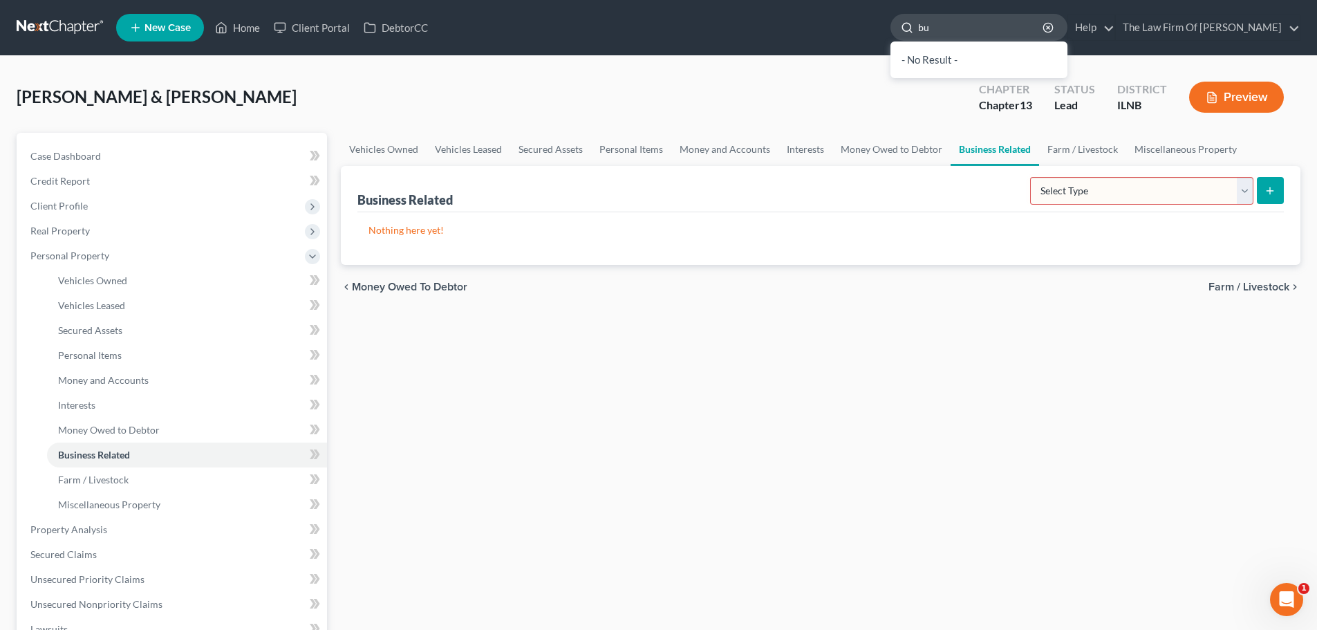
type input "b"
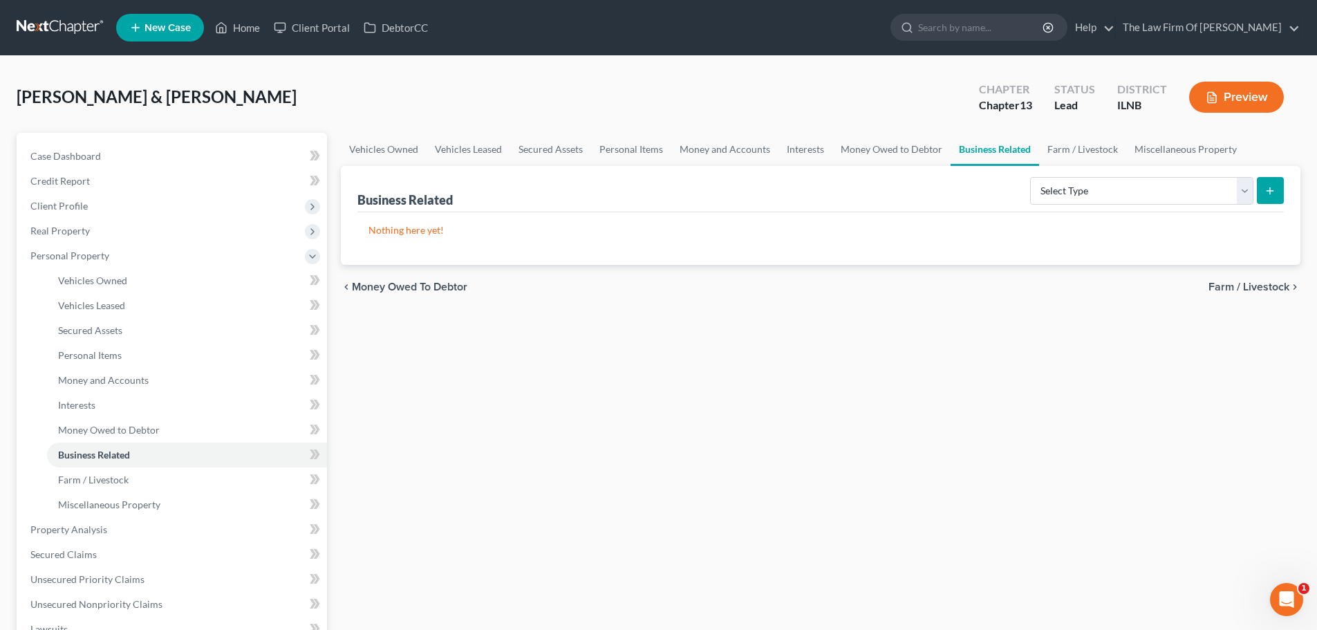
click at [809, 32] on ul "New Case Home Client Portal DebtorCC - No Result - See all results Or Press Ent…" at bounding box center [708, 28] width 1184 height 36
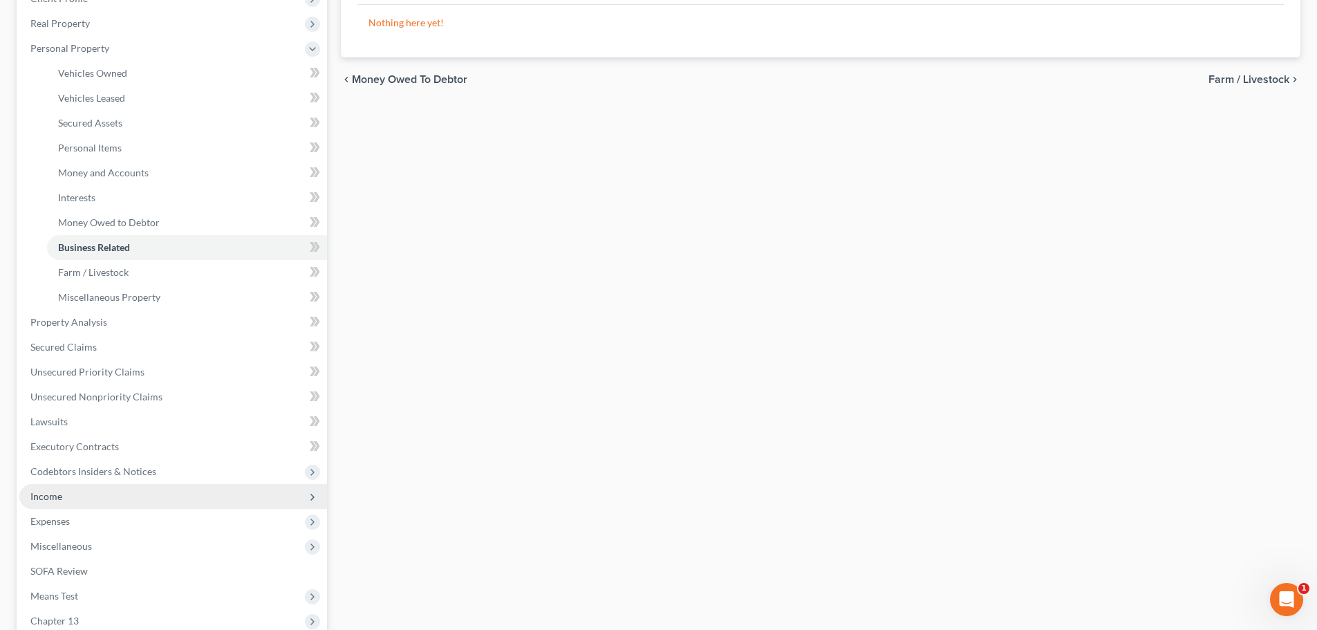
scroll to position [277, 0]
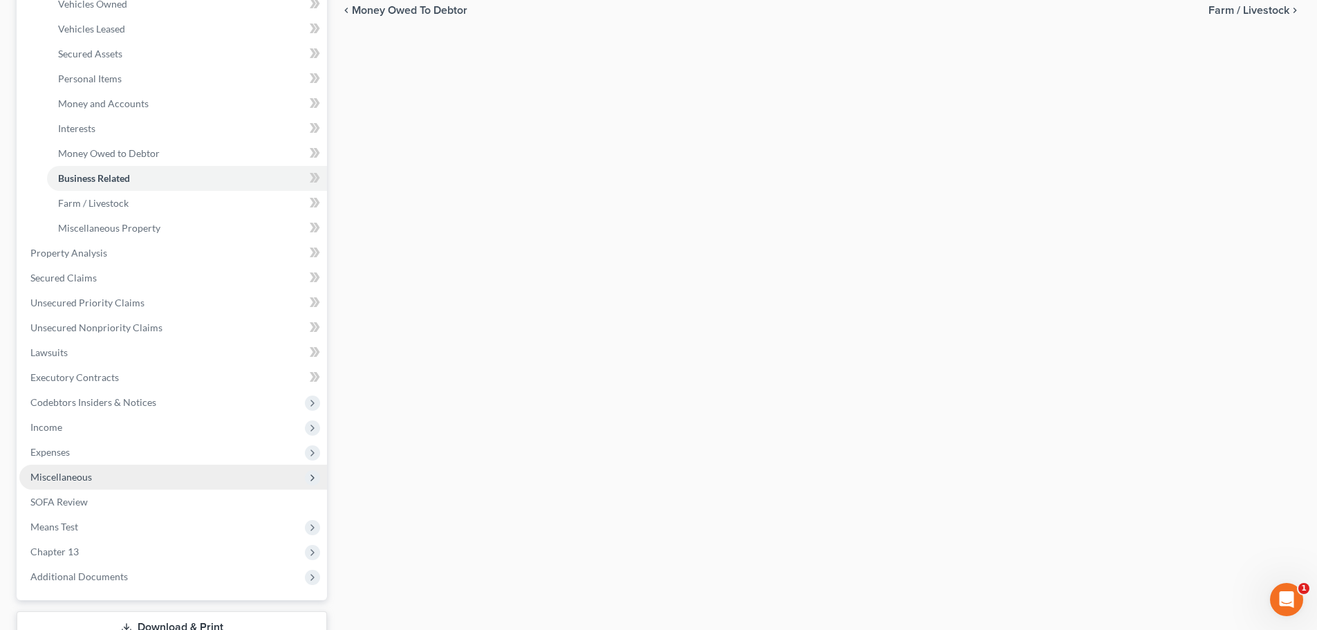
click at [109, 474] on span "Miscellaneous" at bounding box center [173, 477] width 308 height 25
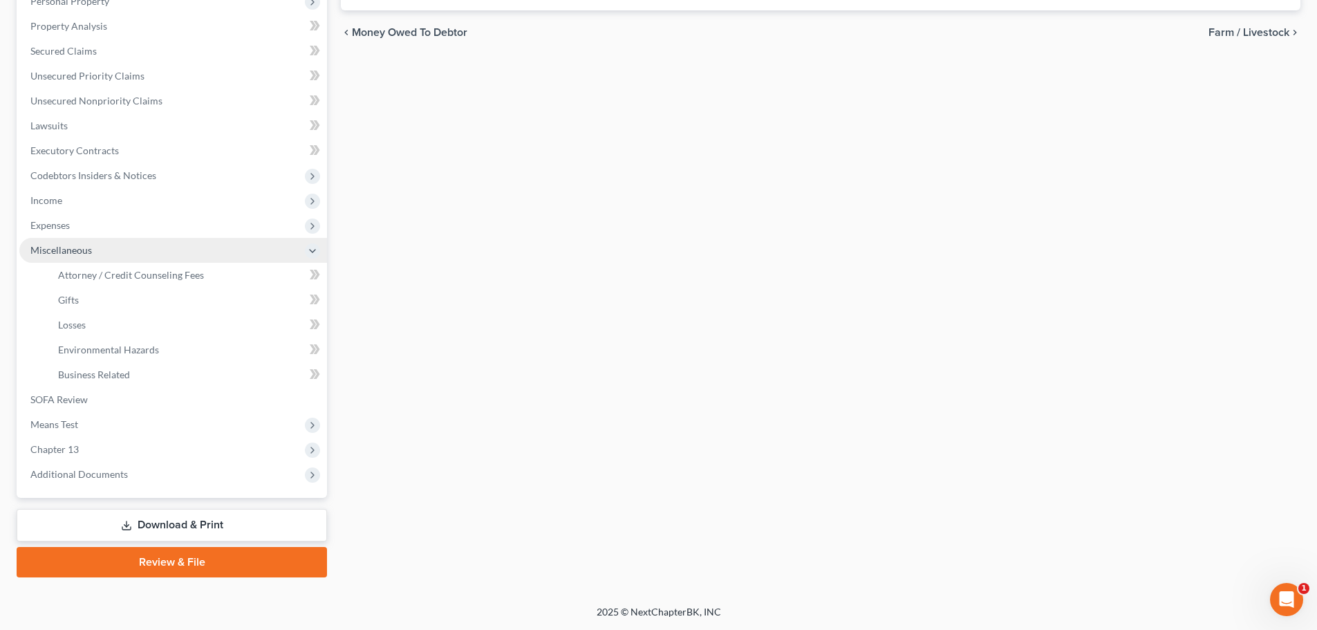
scroll to position [254, 0]
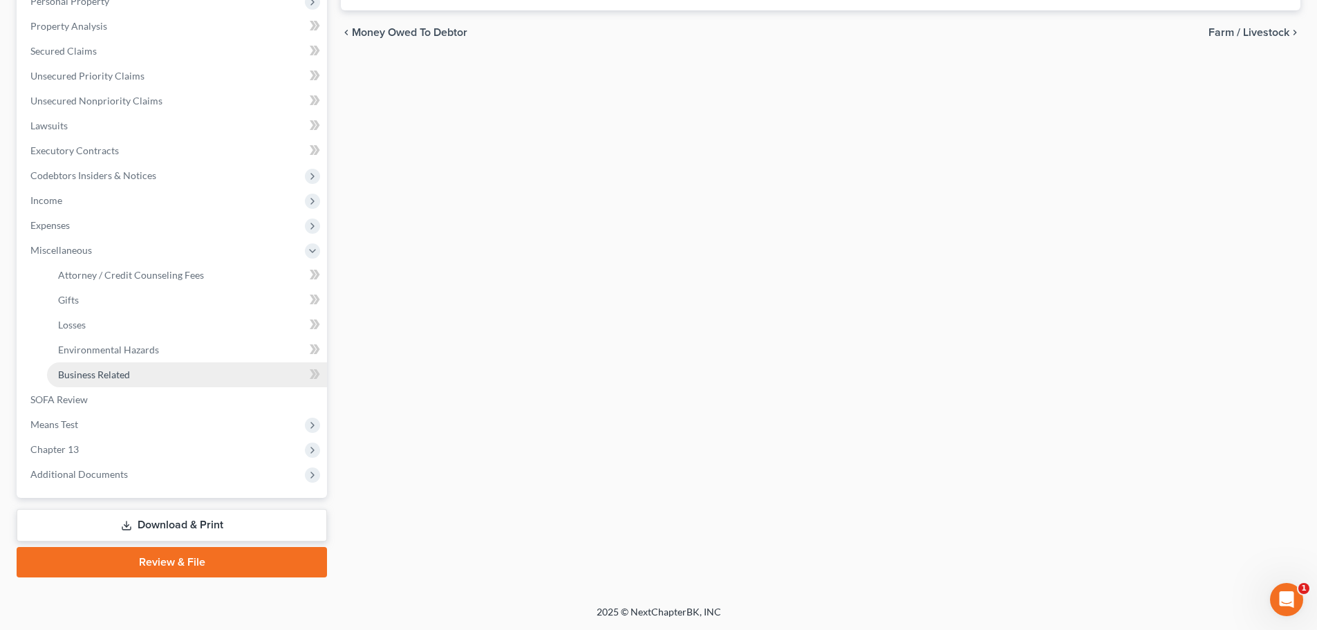
click at [103, 378] on span "Business Related" at bounding box center [94, 375] width 72 height 12
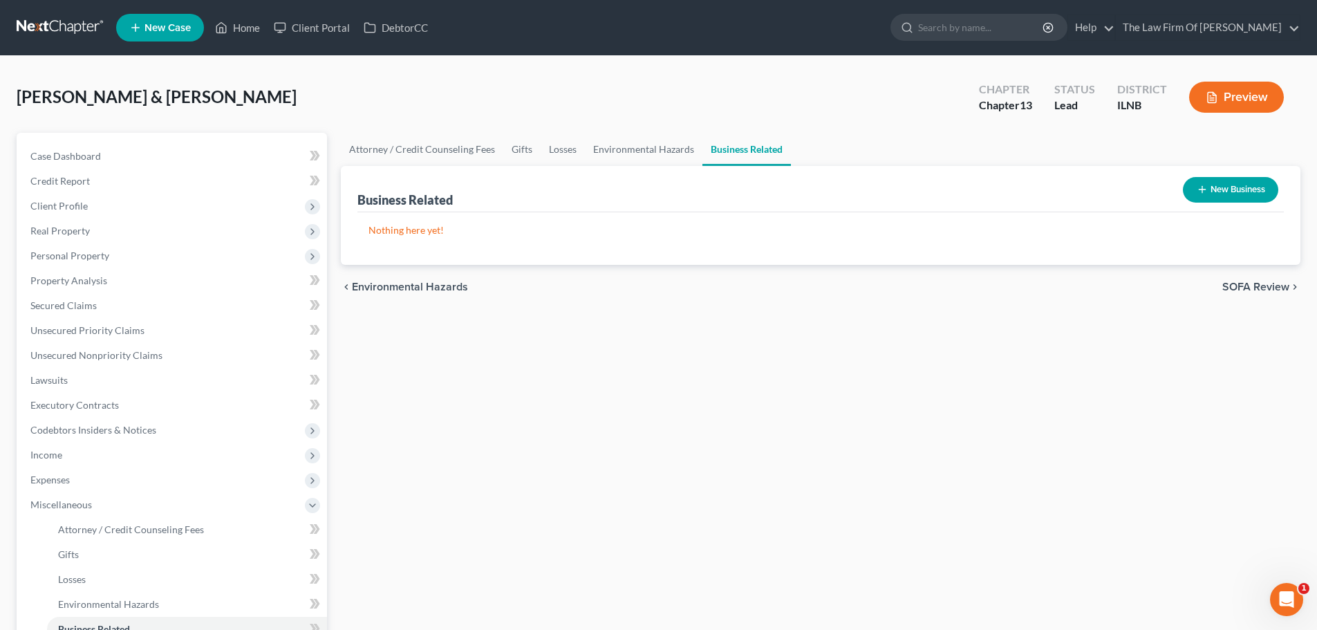
click at [1258, 188] on button "New Business" at bounding box center [1230, 190] width 95 height 26
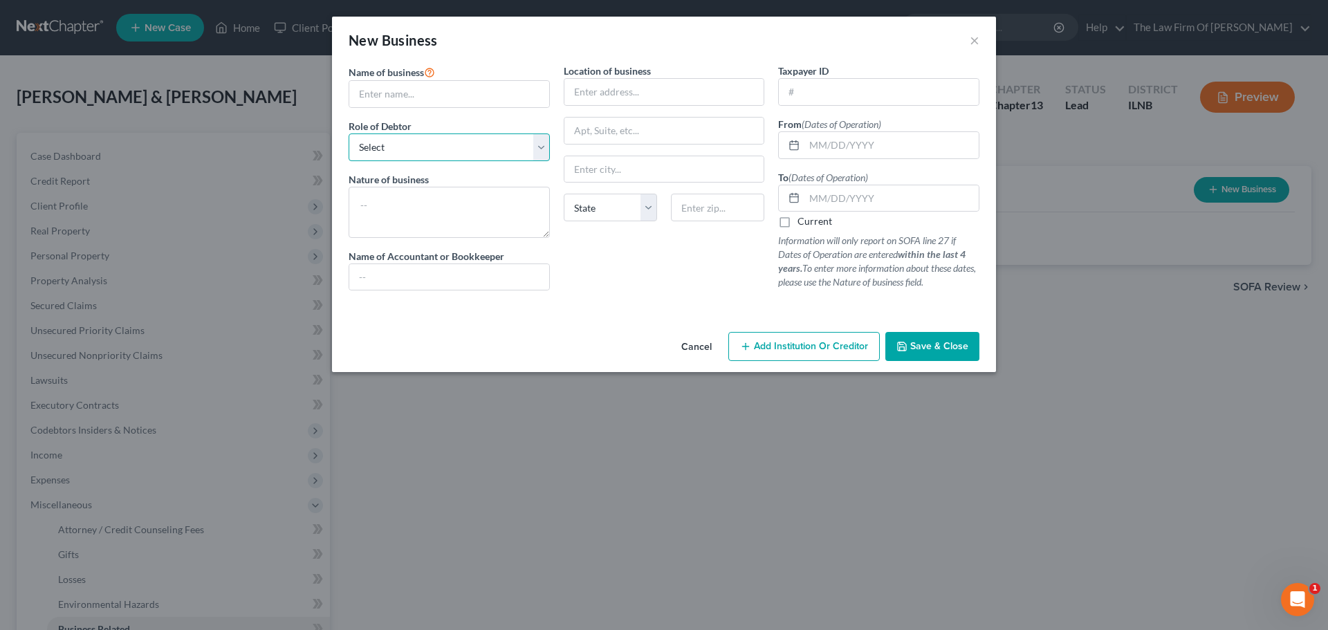
click at [482, 148] on select "Select A member of a limited liability company (LLC) or limited liability partn…" at bounding box center [448, 147] width 201 height 28
click at [586, 311] on div at bounding box center [664, 306] width 644 height 11
click at [797, 222] on label "Current" at bounding box center [814, 221] width 35 height 14
click at [803, 222] on input "Current" at bounding box center [807, 218] width 9 height 9
click at [797, 222] on label "Current" at bounding box center [814, 221] width 35 height 14
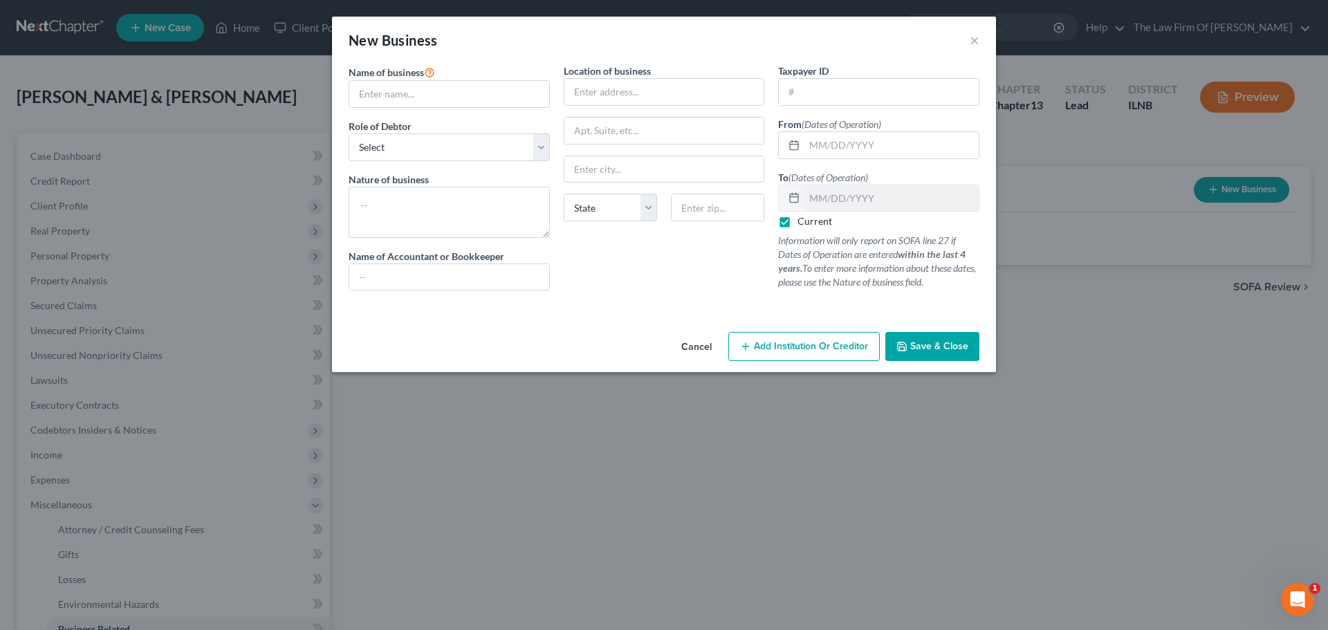
click at [803, 222] on input "Current" at bounding box center [807, 218] width 9 height 9
checkbox input "false"
click at [975, 39] on button "×" at bounding box center [974, 40] width 10 height 17
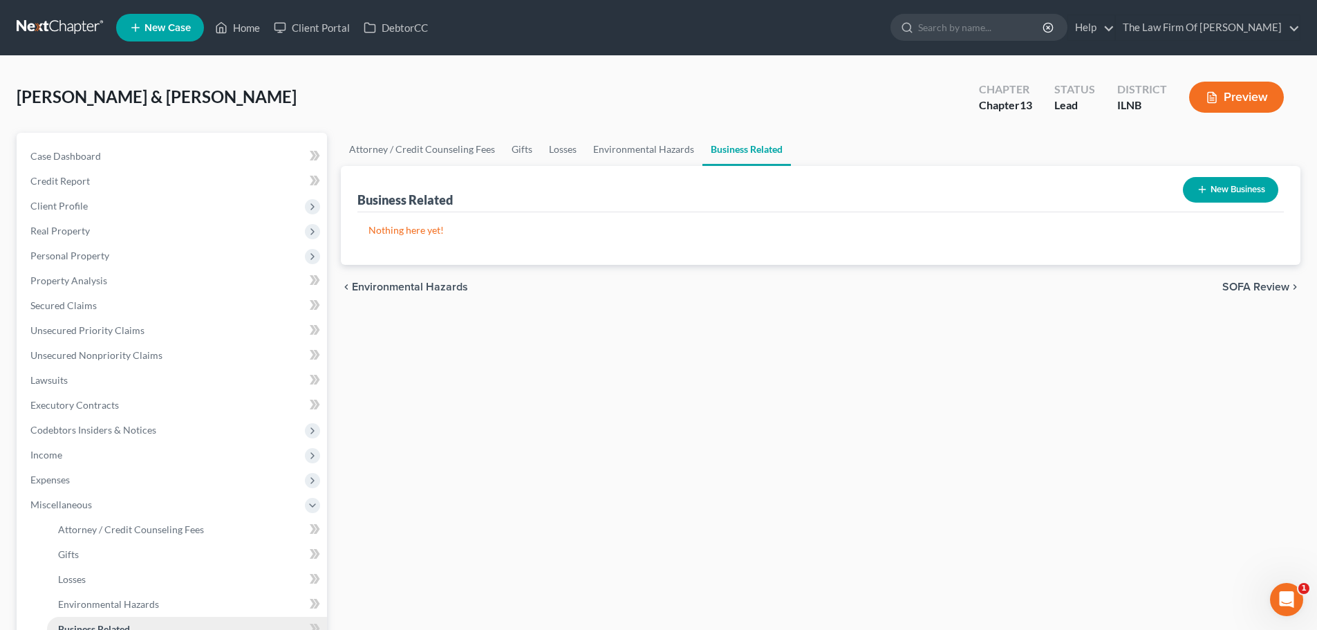
scroll to position [138, 0]
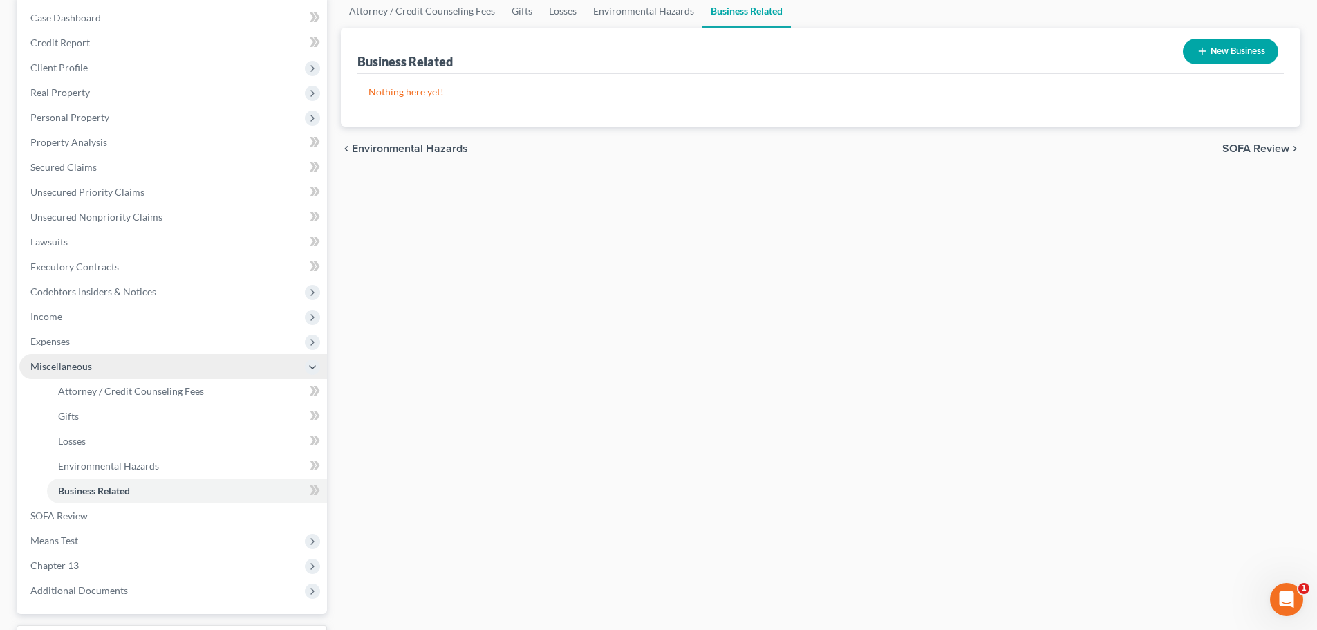
click at [317, 365] on icon at bounding box center [312, 367] width 11 height 11
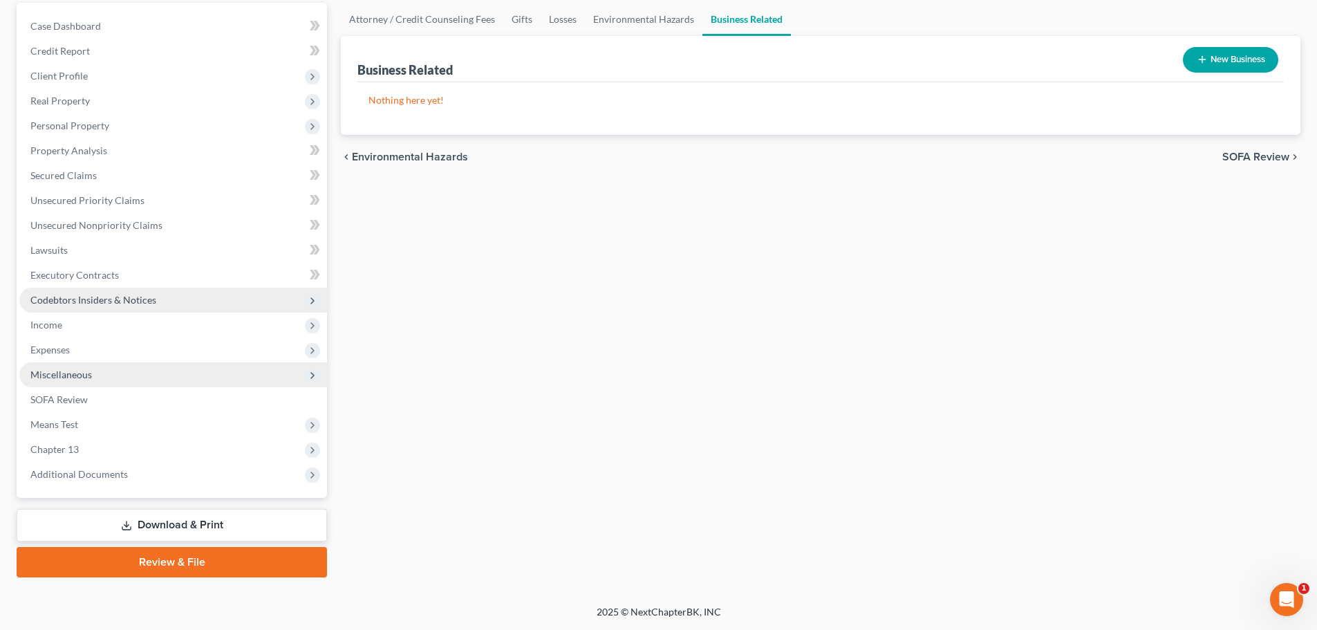
scroll to position [130, 0]
click at [1286, 588] on icon "Open Intercom Messenger" at bounding box center [1285, 597] width 23 height 23
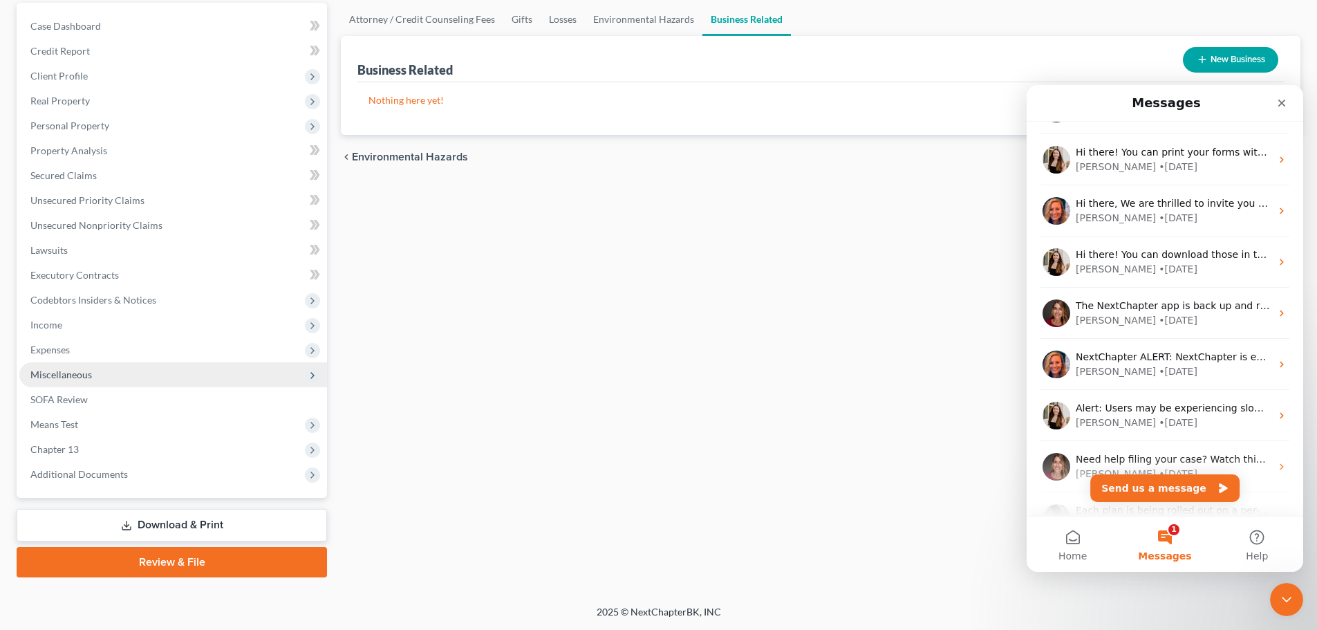
scroll to position [684, 0]
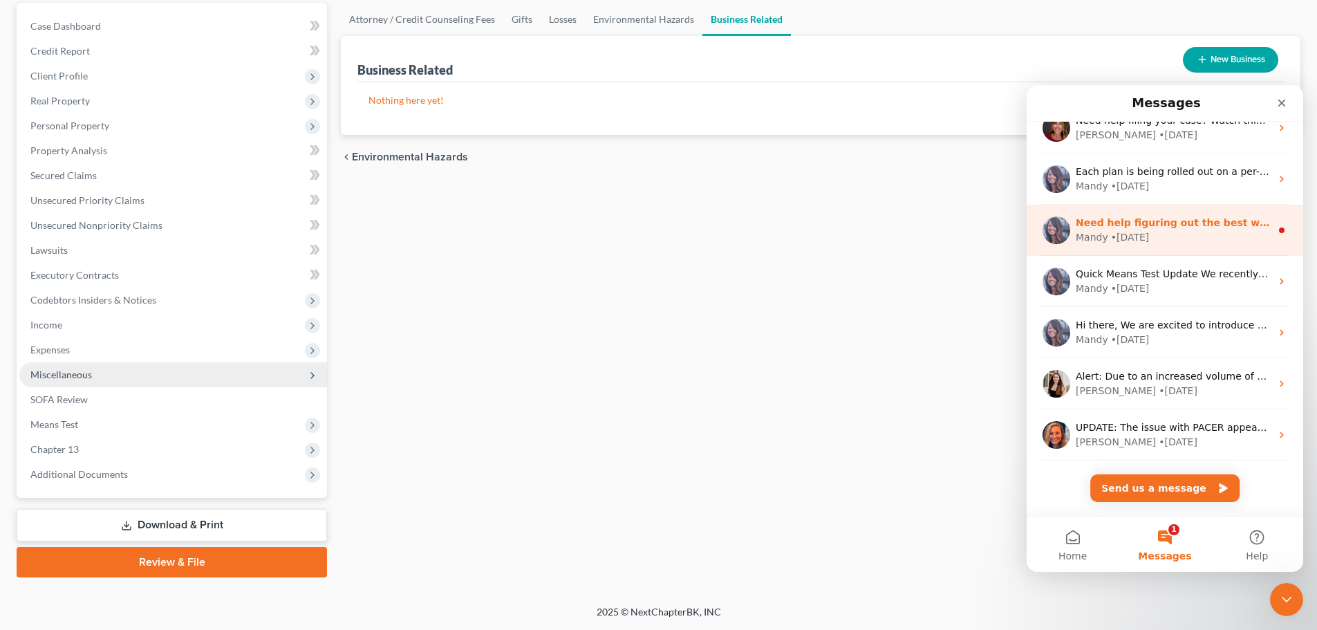
click at [1198, 234] on div "Mandy • 77w ago" at bounding box center [1173, 237] width 195 height 15
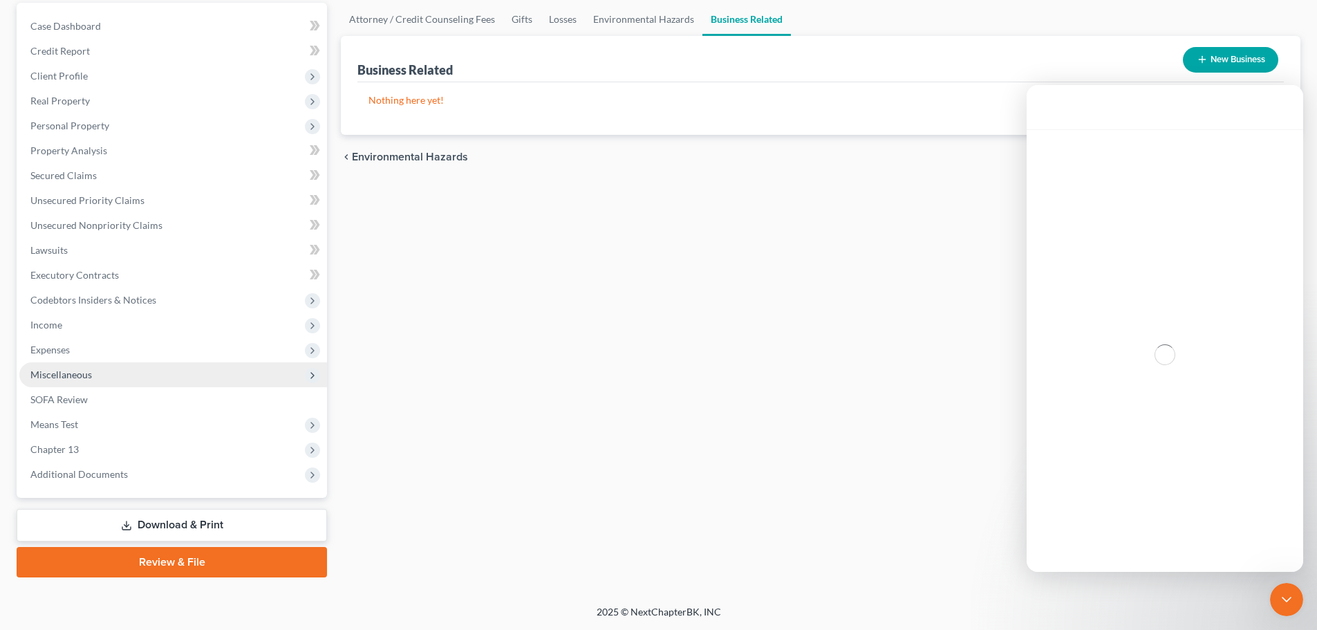
scroll to position [628, 0]
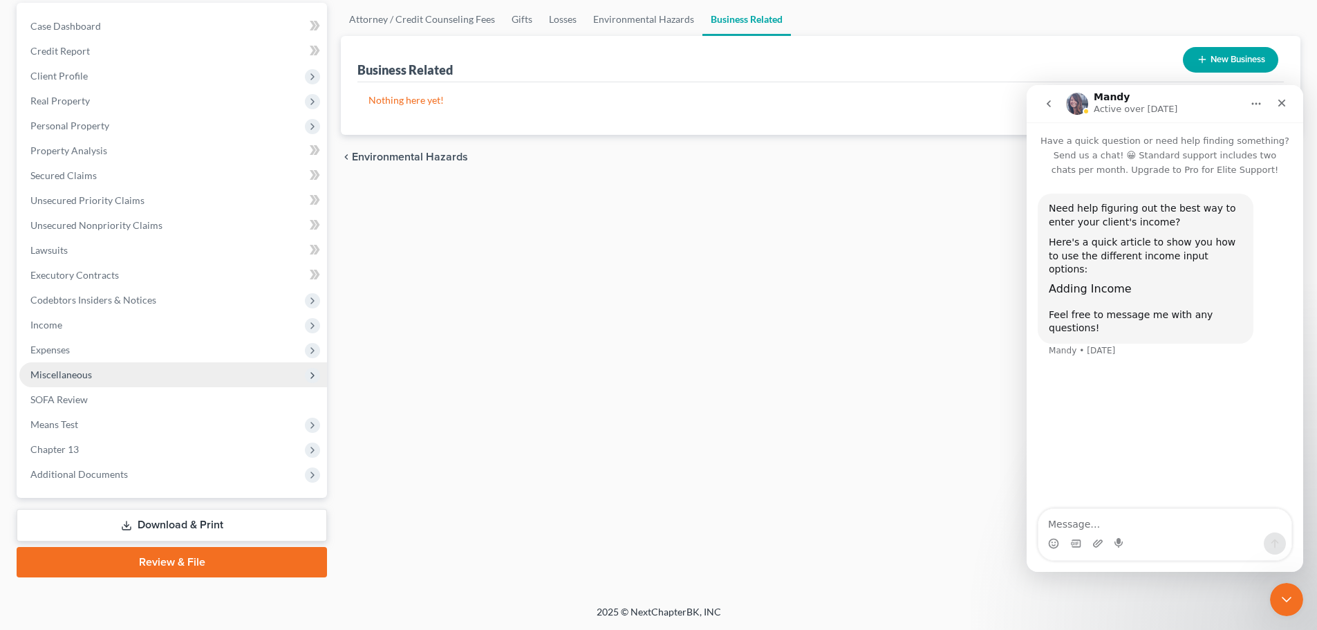
click at [1047, 99] on icon "go back" at bounding box center [1048, 103] width 11 height 11
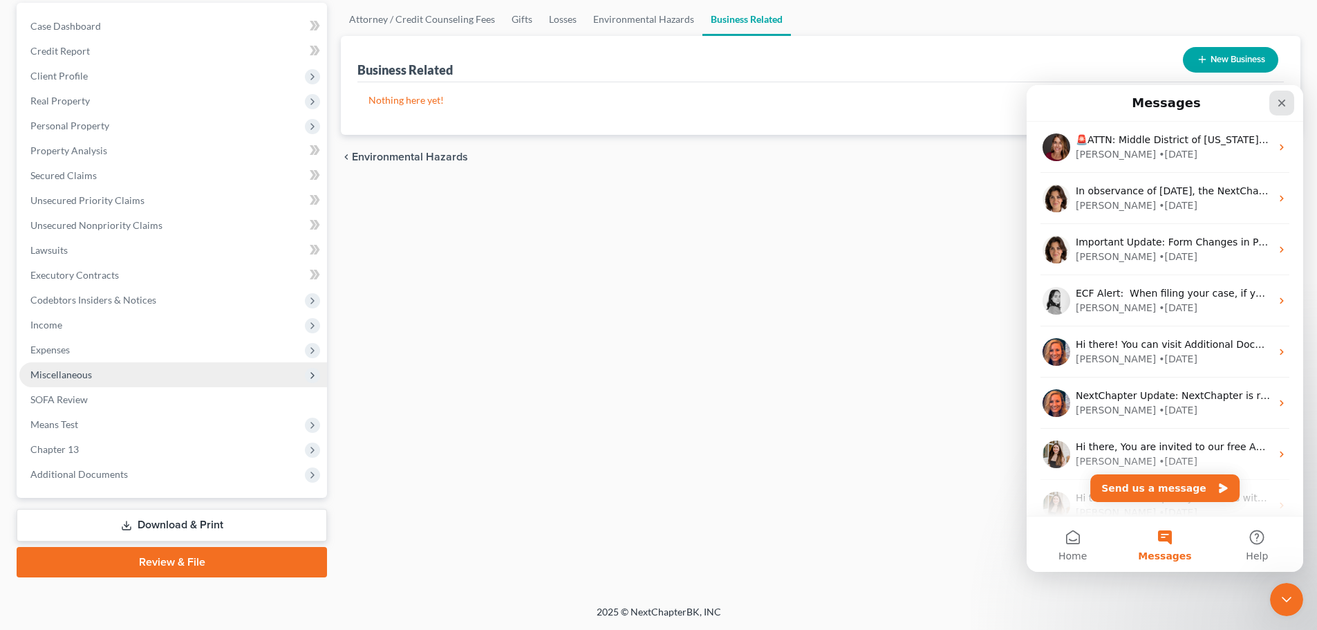
click at [1284, 102] on icon "Close" at bounding box center [1282, 104] width 8 height 8
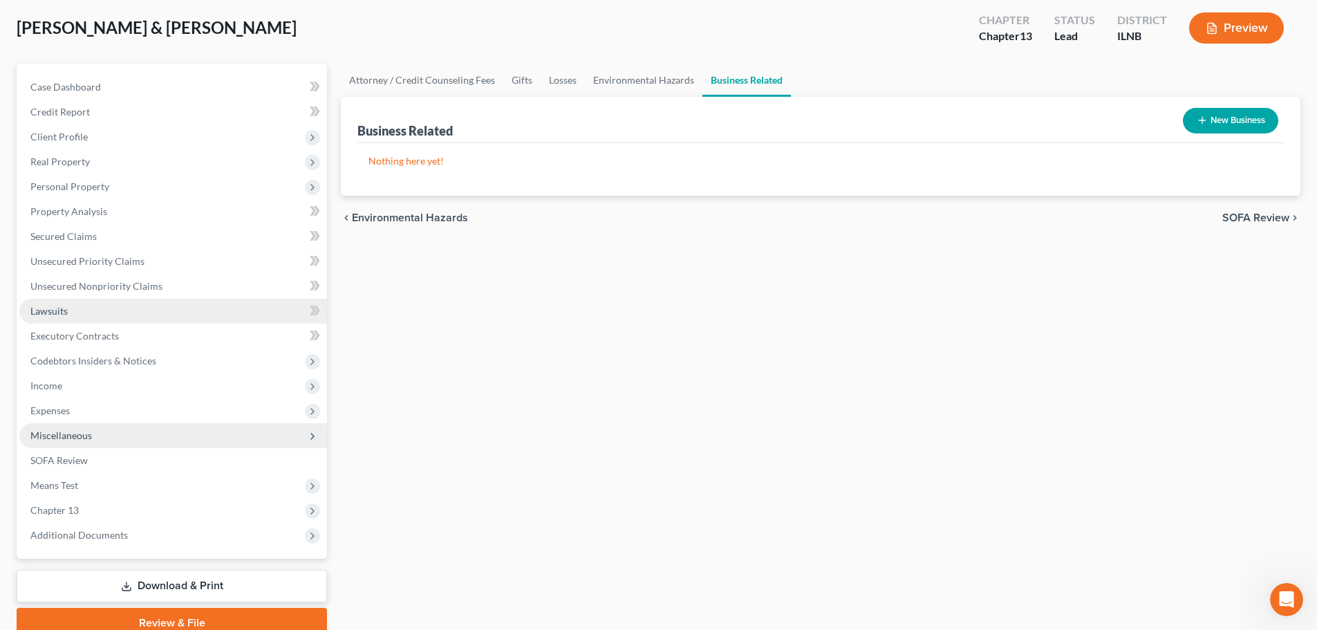
scroll to position [0, 0]
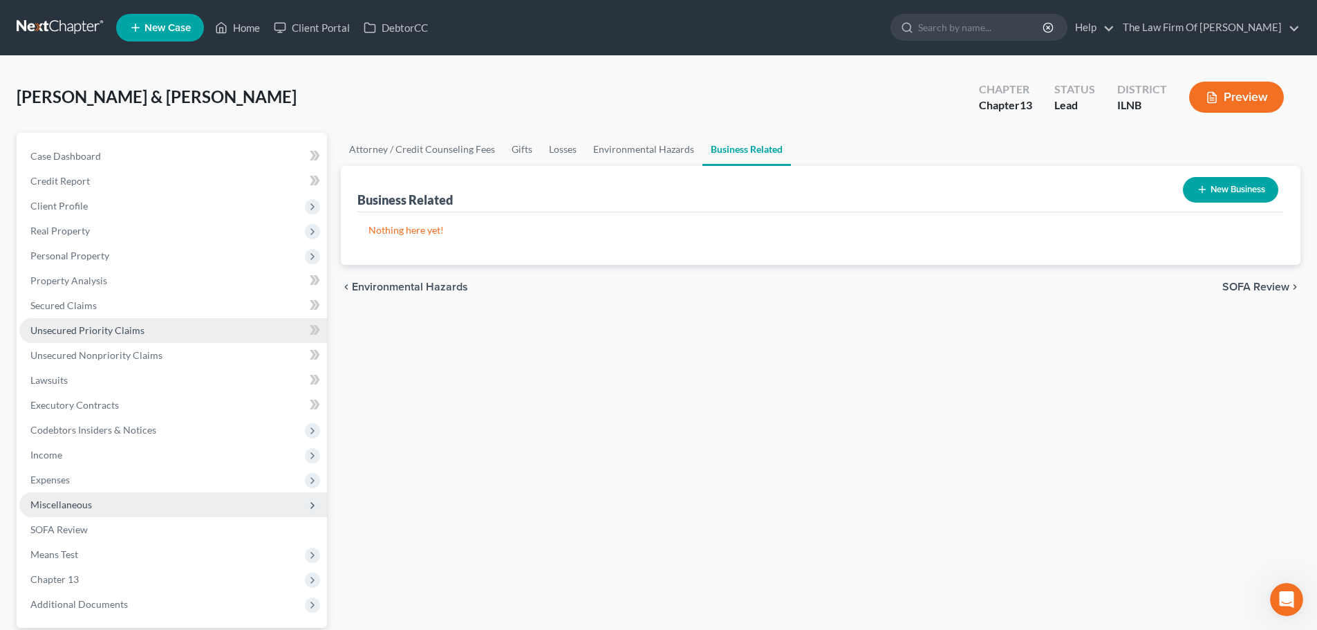
click at [97, 330] on span "Unsecured Priority Claims" at bounding box center [87, 330] width 114 height 12
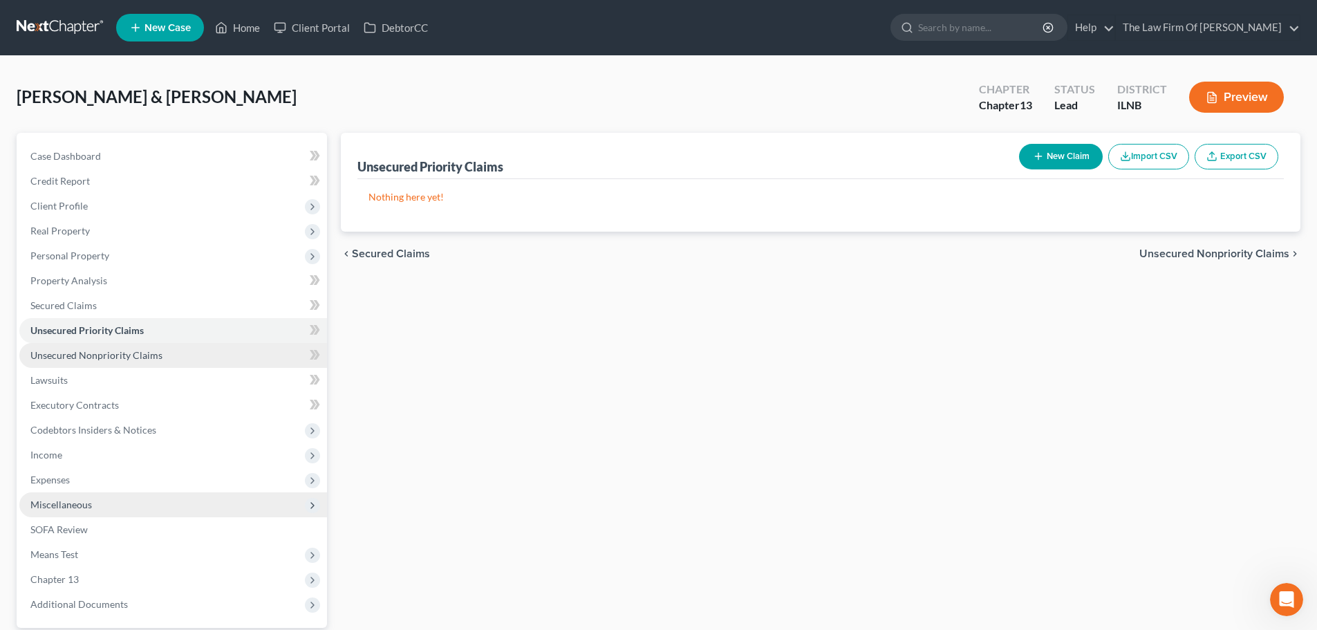
click at [106, 350] on span "Unsecured Nonpriority Claims" at bounding box center [96, 355] width 132 height 12
click at [1058, 154] on button "New Claim" at bounding box center [1061, 157] width 84 height 26
select select "2"
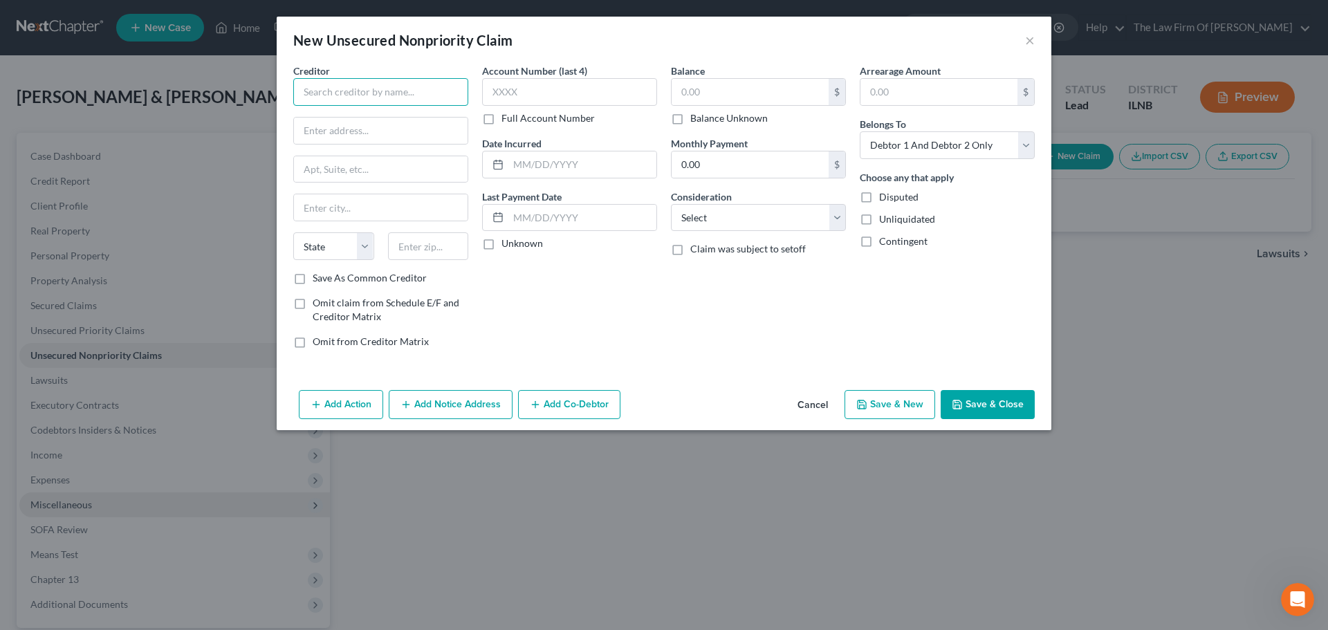
click at [362, 98] on input "text" at bounding box center [380, 92] width 175 height 28
drag, startPoint x: 362, startPoint y: 98, endPoint x: 297, endPoint y: 89, distance: 65.0
click at [297, 89] on input "Citi Bank" at bounding box center [380, 92] width 175 height 28
type input "Citi Bank"
click at [322, 86] on input "Citi Bank" at bounding box center [380, 92] width 175 height 28
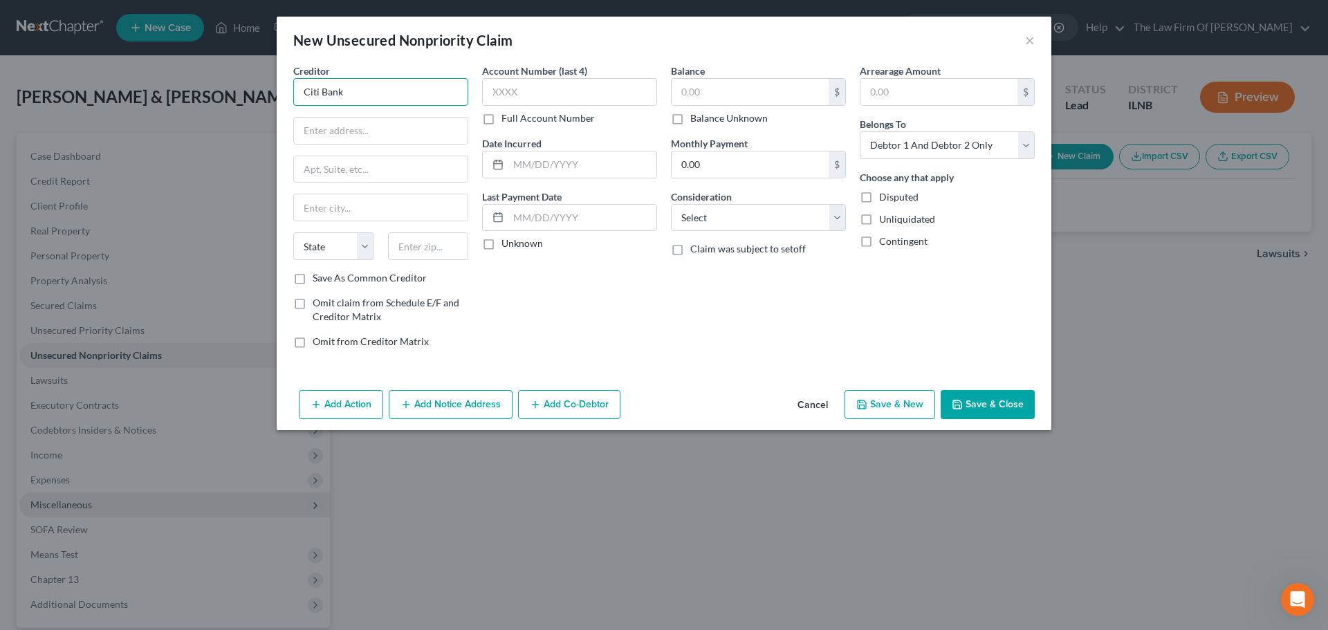
drag, startPoint x: 355, startPoint y: 91, endPoint x: 170, endPoint y: 105, distance: 185.9
click at [170, 105] on div "New Unsecured Nonpriority Claim × Creditor * Citi Bank State AL AK AR AZ CA CO …" at bounding box center [664, 315] width 1328 height 630
paste input "Citibank"
click at [360, 86] on input "Citibank" at bounding box center [380, 92] width 175 height 28
type input "Citibank, N.A."
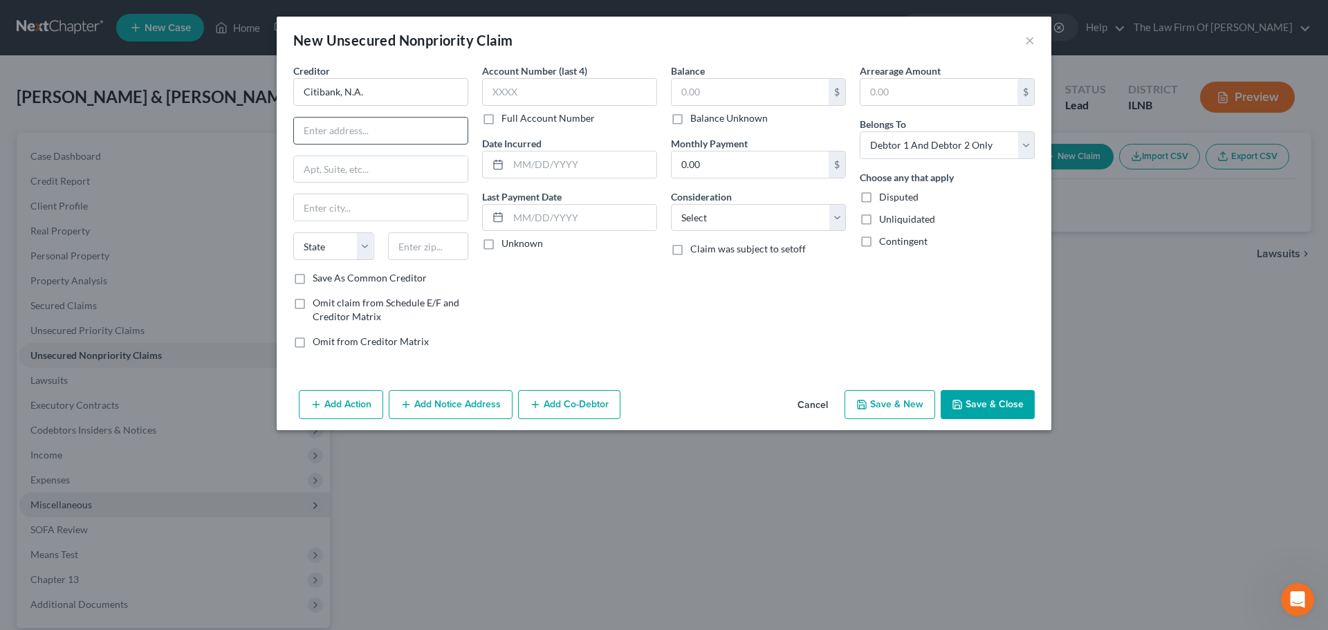
click at [368, 121] on input "text" at bounding box center [381, 131] width 174 height 26
paste input "388 Greenwich Street 26th Floor"
drag, startPoint x: 454, startPoint y: 129, endPoint x: 402, endPoint y: 128, distance: 51.9
click at [402, 128] on input "388 Greenwich Street 26th Floor" at bounding box center [381, 131] width 174 height 26
click at [393, 129] on input "388 Greenwich Street 26th Floor" at bounding box center [381, 131] width 174 height 26
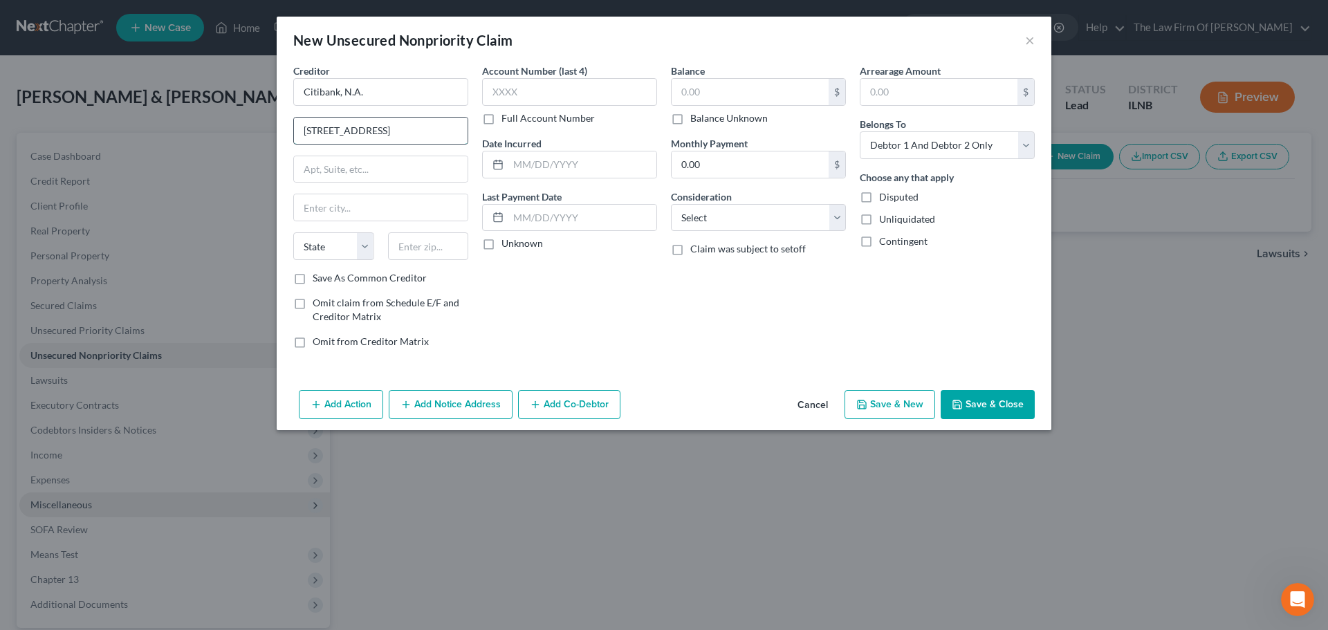
drag, startPoint x: 443, startPoint y: 131, endPoint x: 387, endPoint y: 129, distance: 55.4
click at [387, 129] on input "388 Greenwich St., 26th Floor" at bounding box center [381, 131] width 174 height 26
type input "388 Greenwich St."
click at [379, 167] on input "text" at bounding box center [381, 169] width 174 height 26
paste input "26th Floor"
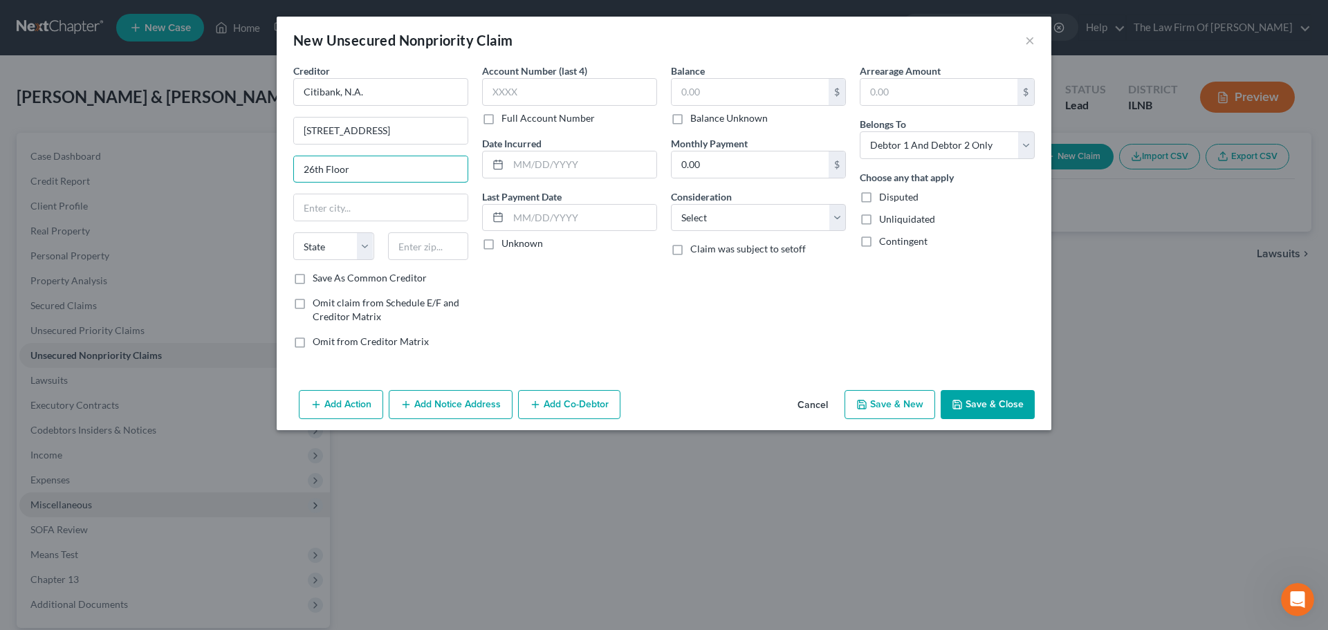
type input "26th Floor"
click at [373, 208] on input "text" at bounding box center [381, 207] width 174 height 26
paste input "New York, NY 10013"
drag, startPoint x: 407, startPoint y: 209, endPoint x: 369, endPoint y: 212, distance: 38.1
click at [369, 212] on input "New York, NY 10013" at bounding box center [381, 207] width 174 height 26
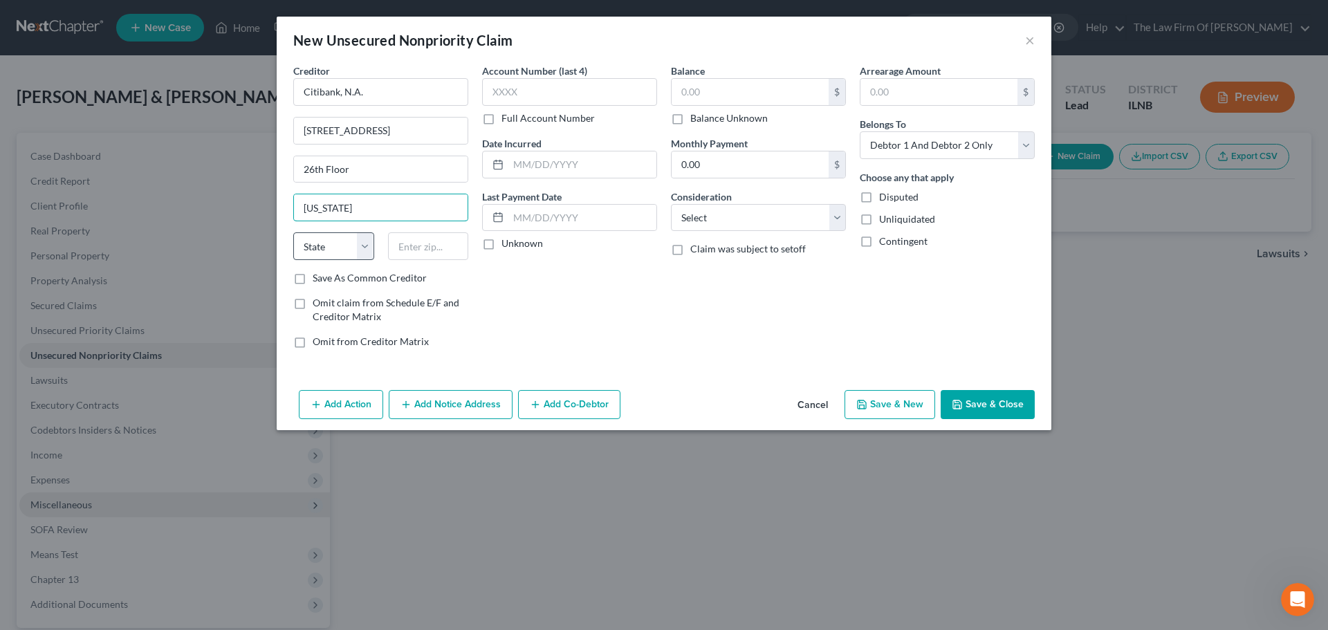
type input "New York"
click at [362, 243] on select "State AL AK AR AZ CA CO CT DE DC FL GA GU HI ID IL IN IA KS KY LA ME MD MA MI M…" at bounding box center [333, 246] width 81 height 28
select select "35"
click at [293, 232] on select "State AL AK AR AZ CA CO CT DE DC FL GA GU HI ID IL IN IA KS KY LA ME MD MA MI M…" at bounding box center [333, 246] width 81 height 28
click at [621, 329] on div "Account Number (last 4) Full Account Number Date Incurred Last Payment Date Unk…" at bounding box center [569, 212] width 189 height 296
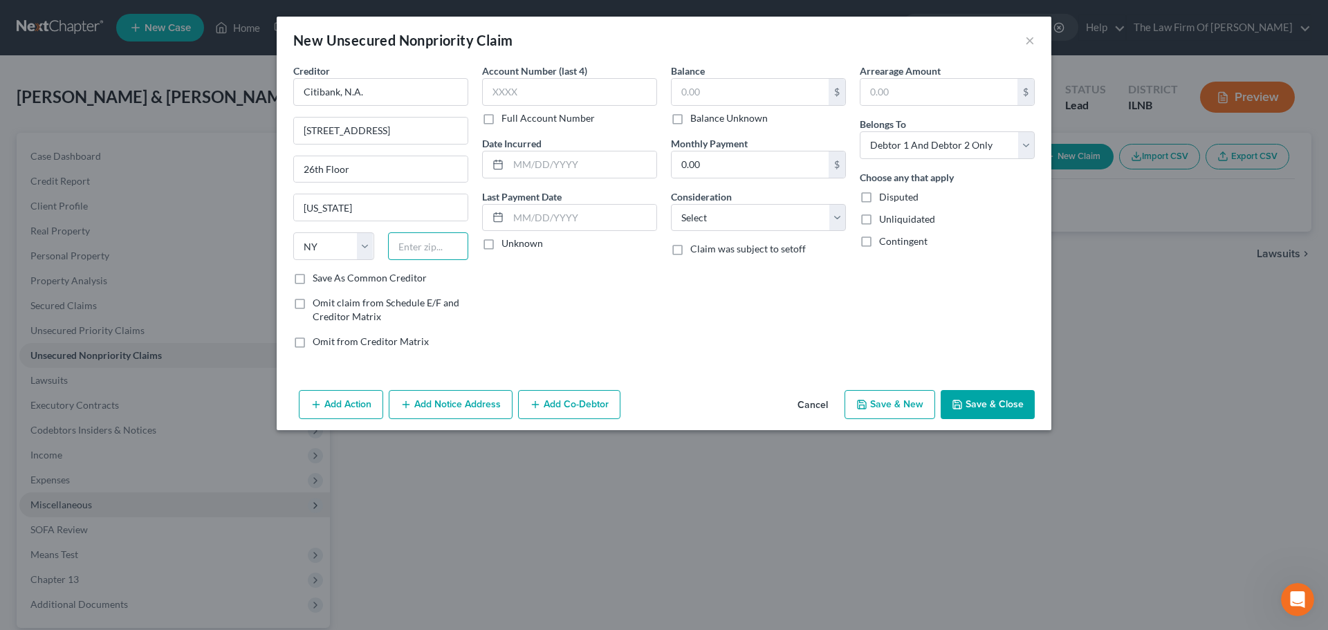
click at [438, 249] on input "text" at bounding box center [428, 246] width 81 height 28
type input "10013"
click at [537, 325] on div "Account Number (last 4) Full Account Number Date Incurred Last Payment Date Unk…" at bounding box center [569, 212] width 189 height 296
click at [313, 277] on label "Save As Common Creditor" at bounding box center [370, 278] width 114 height 14
click at [318, 277] on input "Save As Common Creditor" at bounding box center [322, 275] width 9 height 9
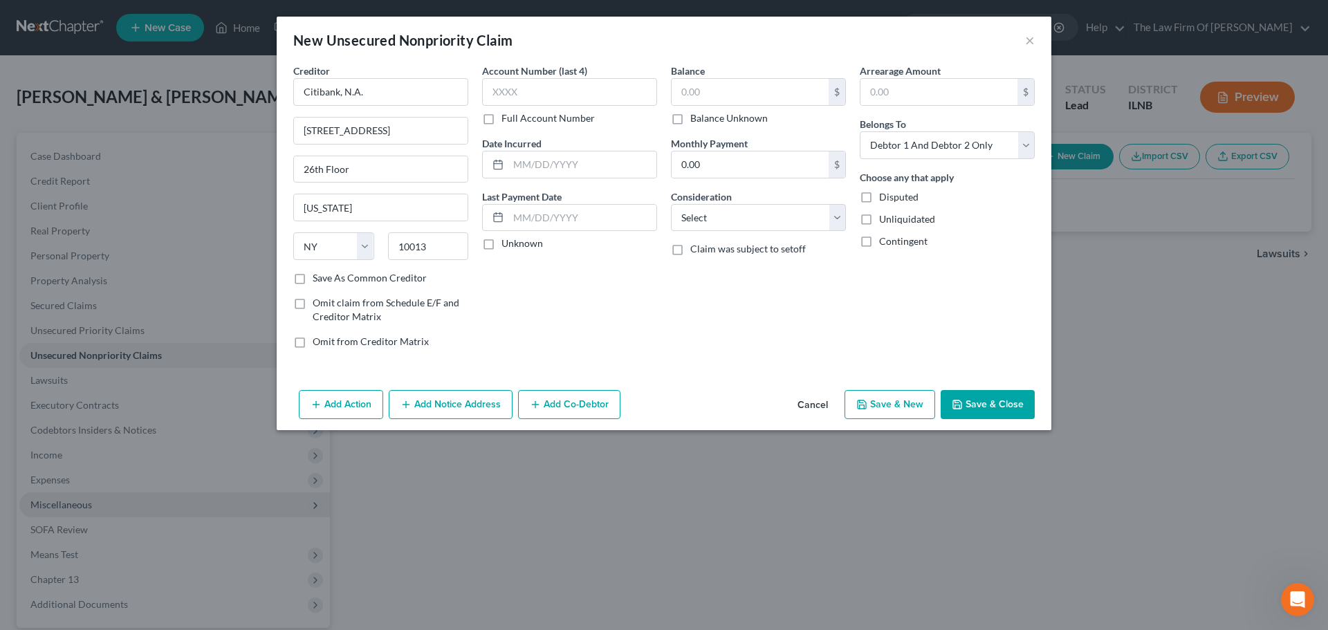
checkbox input "true"
click at [615, 301] on div "Account Number (last 4) Full Account Number Date Incurred Last Payment Date Unk…" at bounding box center [569, 212] width 189 height 296
click at [544, 92] on input "text" at bounding box center [569, 92] width 175 height 28
type input "1599"
click at [629, 312] on div "Account Number (last 4) 1599 Full Account Number Date Incurred Last Payment Dat…" at bounding box center [569, 212] width 189 height 296
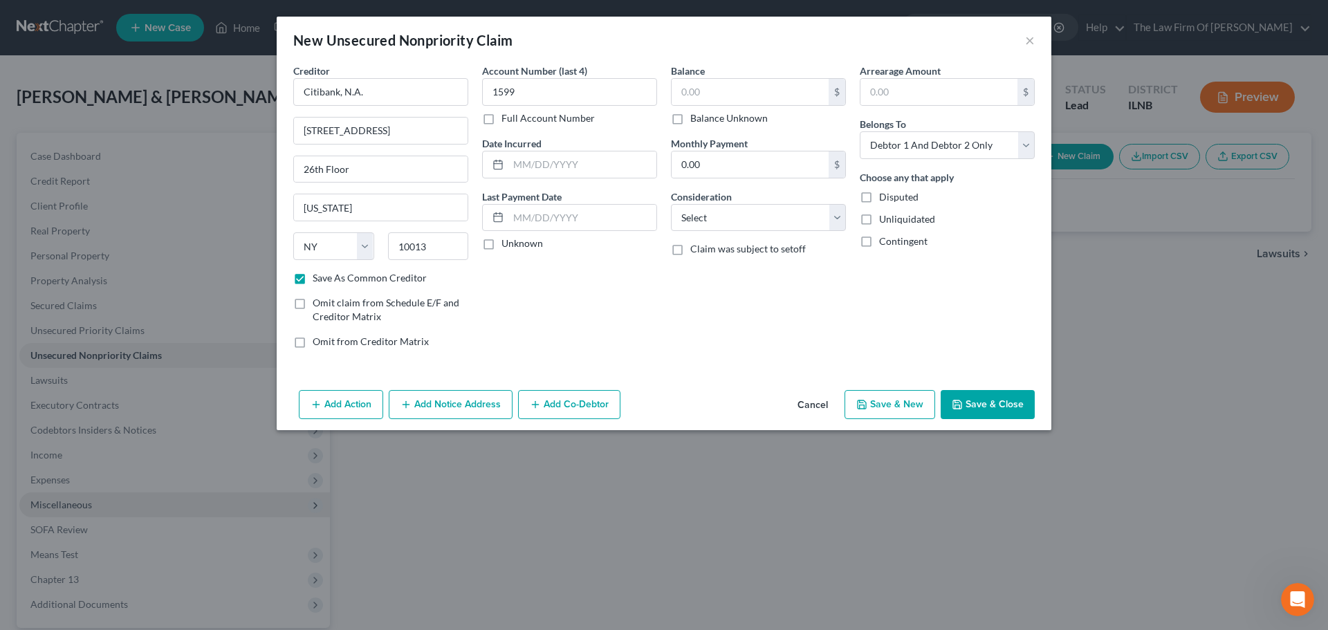
click at [690, 118] on label "Balance Unknown" at bounding box center [728, 118] width 77 height 14
click at [696, 118] on input "Balance Unknown" at bounding box center [700, 115] width 9 height 9
checkbox input "true"
type input "0.00"
click at [928, 146] on select "Select Debtor 1 Only Debtor 2 Only Debtor 1 And Debtor 2 Only At Least One Of T…" at bounding box center [946, 145] width 175 height 28
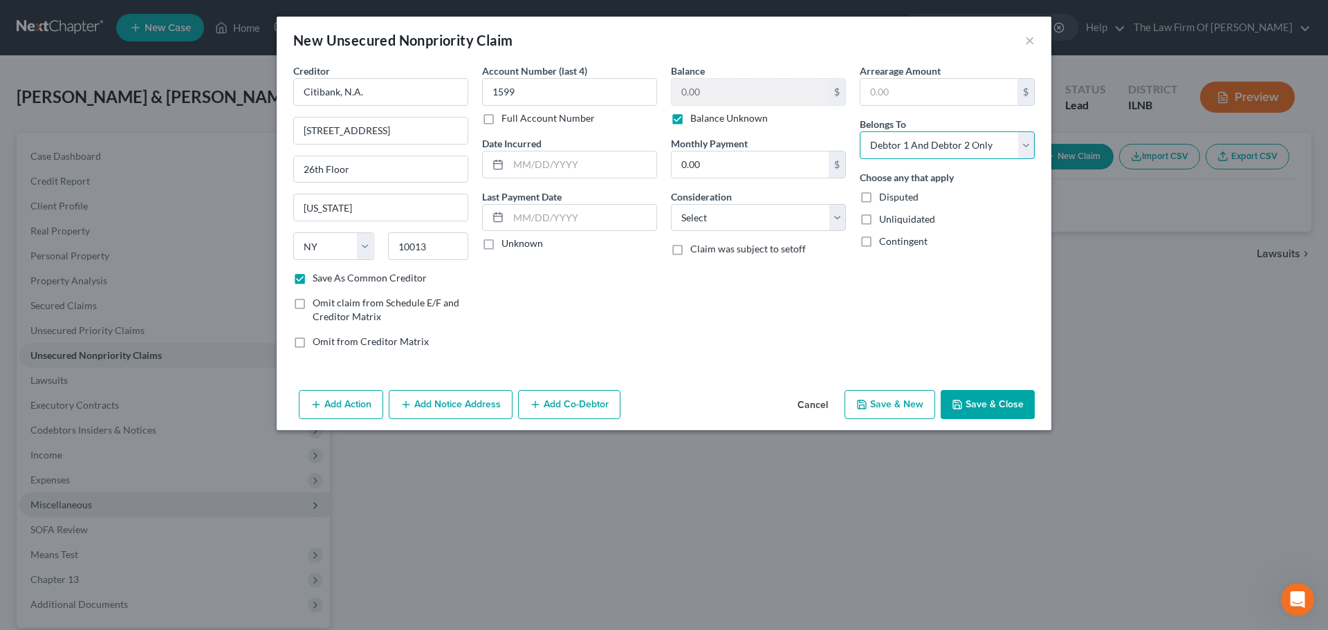
click at [859, 131] on select "Select Debtor 1 Only Debtor 2 Only Debtor 1 And Debtor 2 Only At Least One Of T…" at bounding box center [946, 145] width 175 height 28
click at [974, 277] on div "Arrearage Amount $ Belongs To * Select Debtor 1 Only Debtor 2 Only Debtor 1 And…" at bounding box center [947, 212] width 189 height 296
click at [987, 408] on button "Save & Close" at bounding box center [987, 404] width 94 height 29
checkbox input "false"
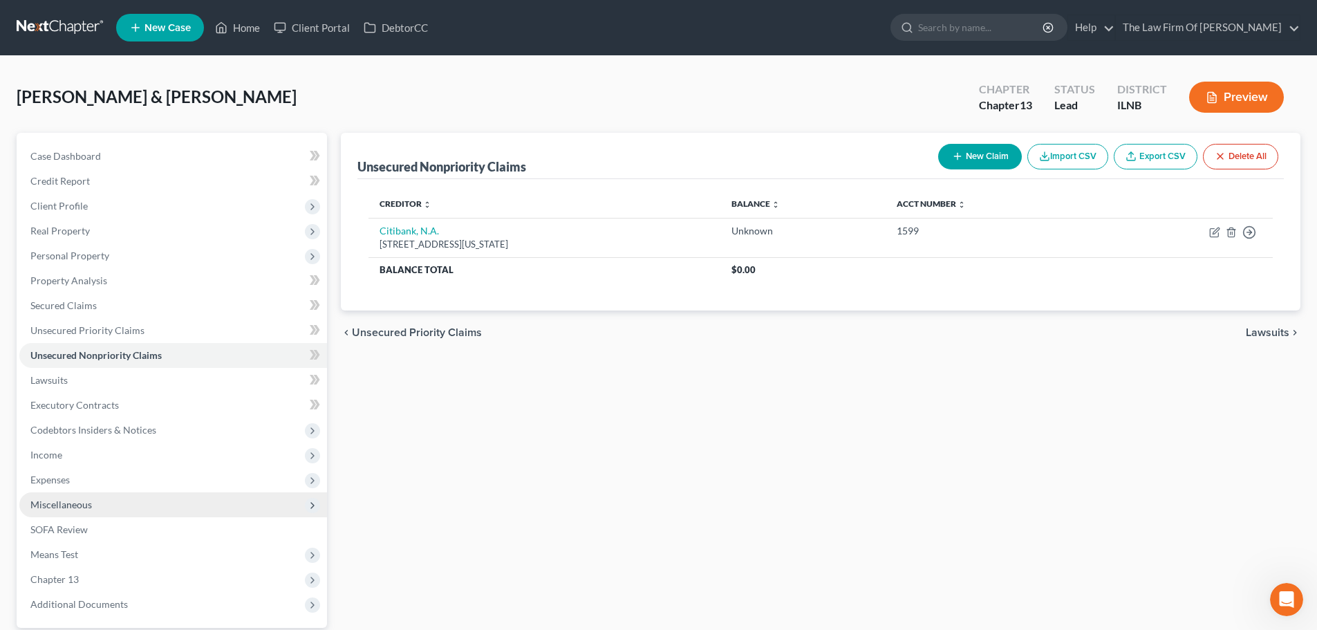
click at [967, 158] on button "New Claim" at bounding box center [980, 157] width 84 height 26
select select "2"
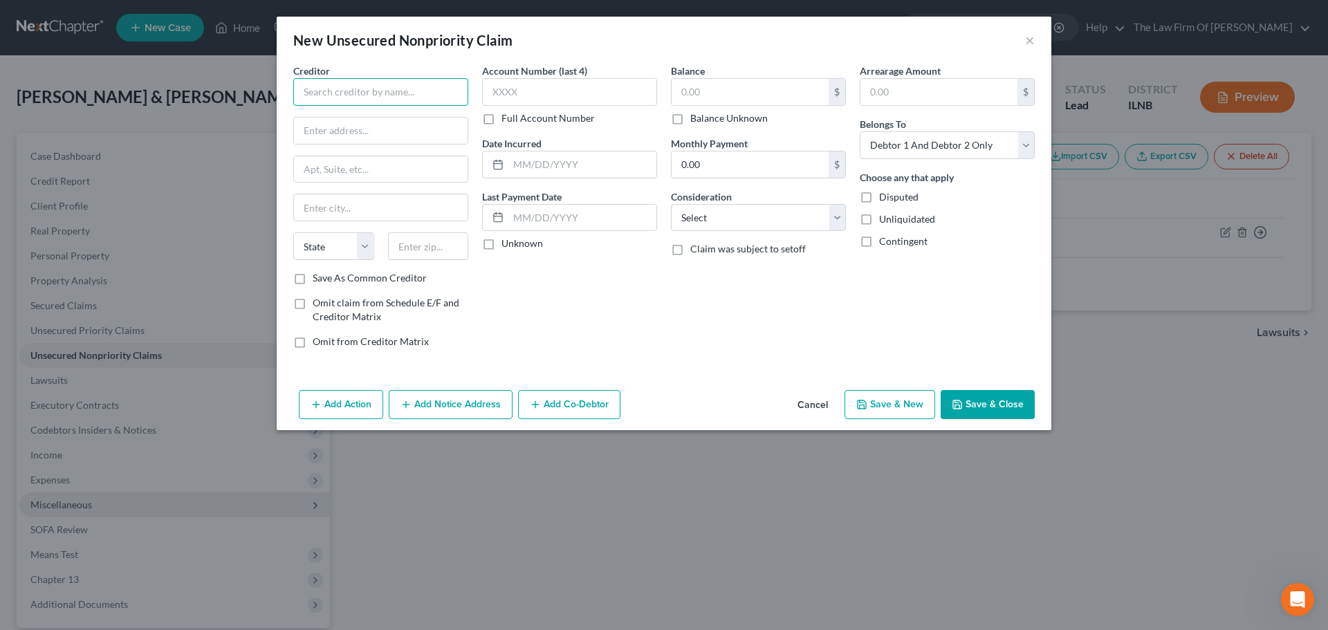
click at [362, 101] on input "text" at bounding box center [380, 92] width 175 height 28
drag, startPoint x: 391, startPoint y: 95, endPoint x: 185, endPoint y: 96, distance: 206.7
click at [185, 96] on div "New Unsecured Nonpriority Claim × Creditor * TD Bank USA State AL AK AR AZ CA C…" at bounding box center [664, 315] width 1328 height 630
click at [389, 90] on input "TD Bank USA" at bounding box center [380, 92] width 175 height 28
type input "TD Bank"
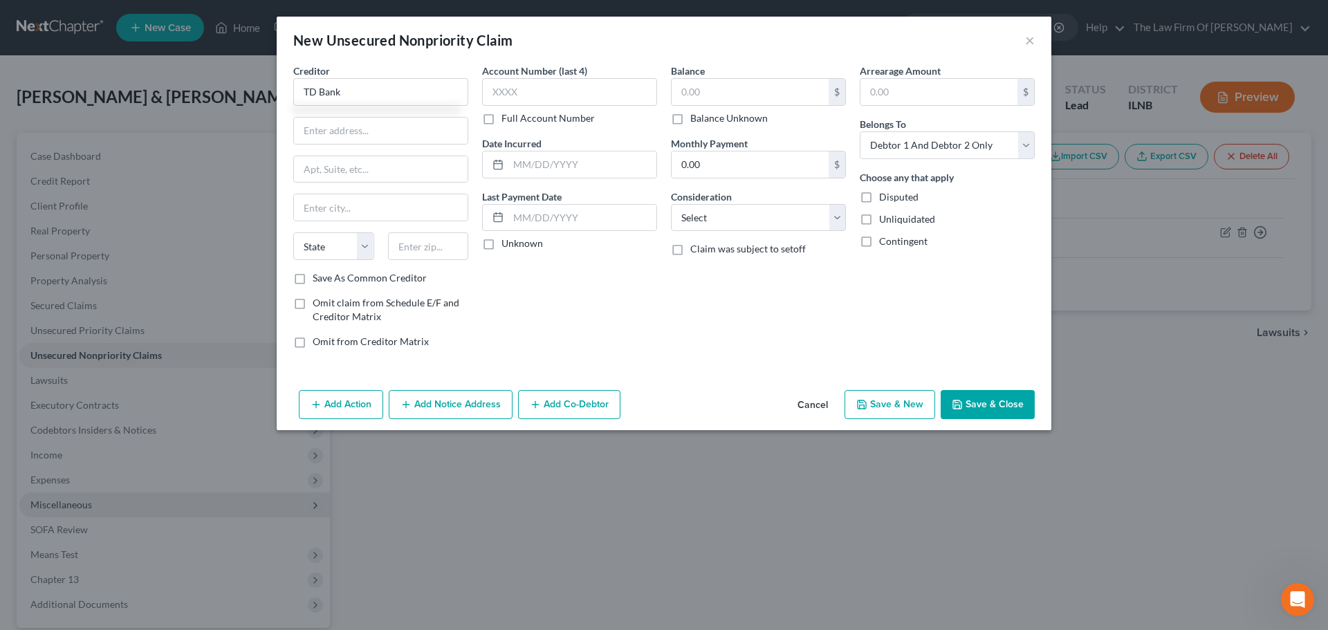
click at [555, 37] on div "New Unsecured Nonpriority Claim ×" at bounding box center [664, 40] width 774 height 47
click at [372, 124] on input "text" at bounding box center [381, 131] width 174 height 26
paste input "4140 Church Road"
type input "4140 Church Rd."
click at [338, 169] on input "text" at bounding box center [381, 169] width 174 height 26
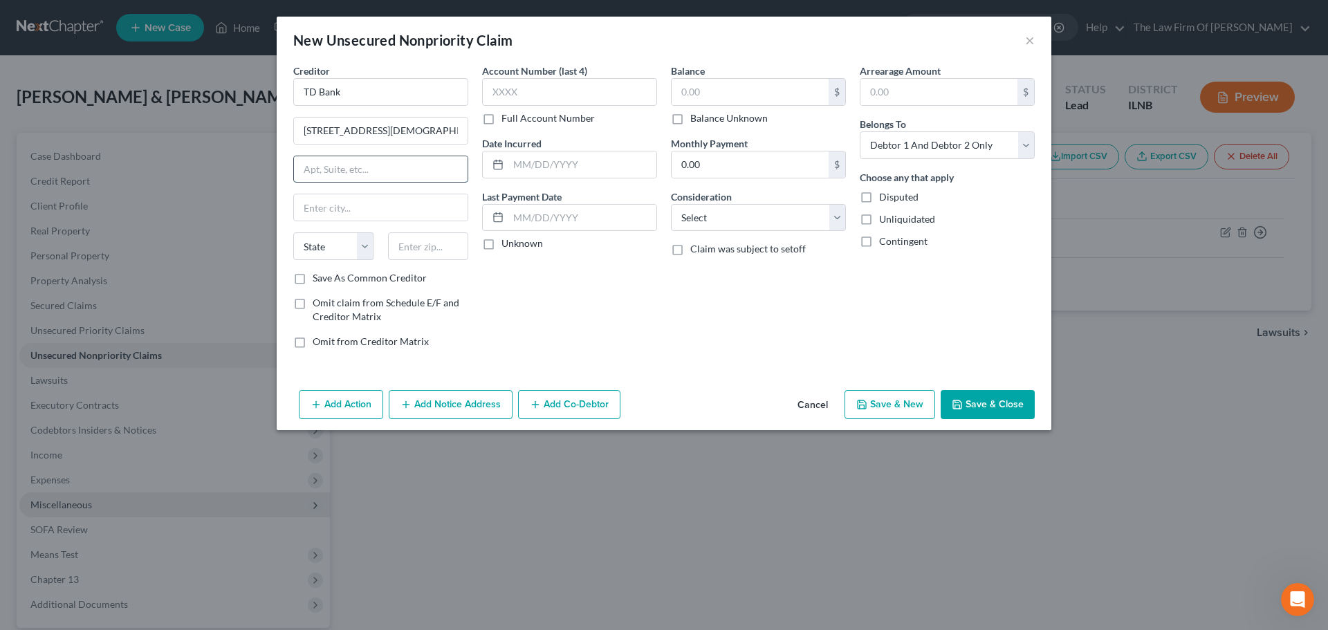
paste input "Mount Laurel"
type input "Mount Laurel"
click at [346, 212] on input "text" at bounding box center [381, 207] width 174 height 26
drag, startPoint x: 380, startPoint y: 169, endPoint x: 222, endPoint y: 165, distance: 157.7
click at [222, 165] on div "New Unsecured Nonpriority Claim × Creditor * TD Bank 4140 Church Rd. Mount Laur…" at bounding box center [664, 315] width 1328 height 630
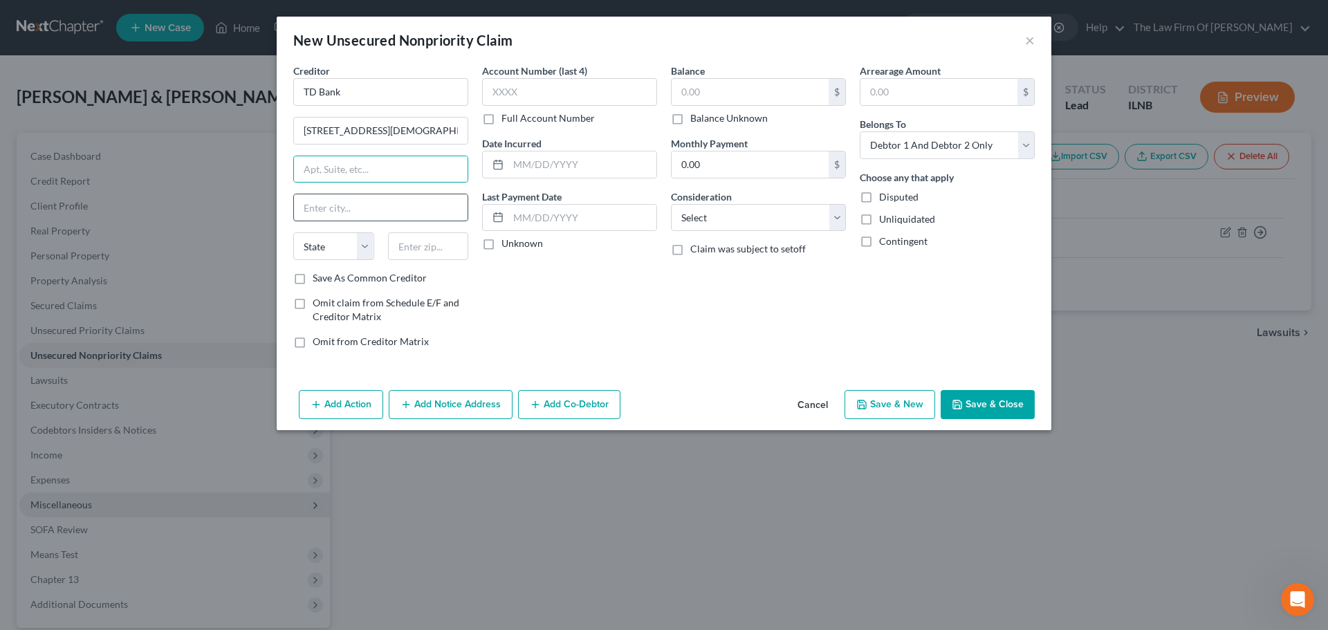
click at [322, 205] on input "text" at bounding box center [381, 207] width 174 height 26
paste input "Mount Laurel"
type input "Mount Laurel"
click at [360, 244] on select "State AL AK AR AZ CA CO CT DE DC FL GA GU HI ID IL IN IA KS KY LA ME MD MA MI M…" at bounding box center [333, 246] width 81 height 28
select select "33"
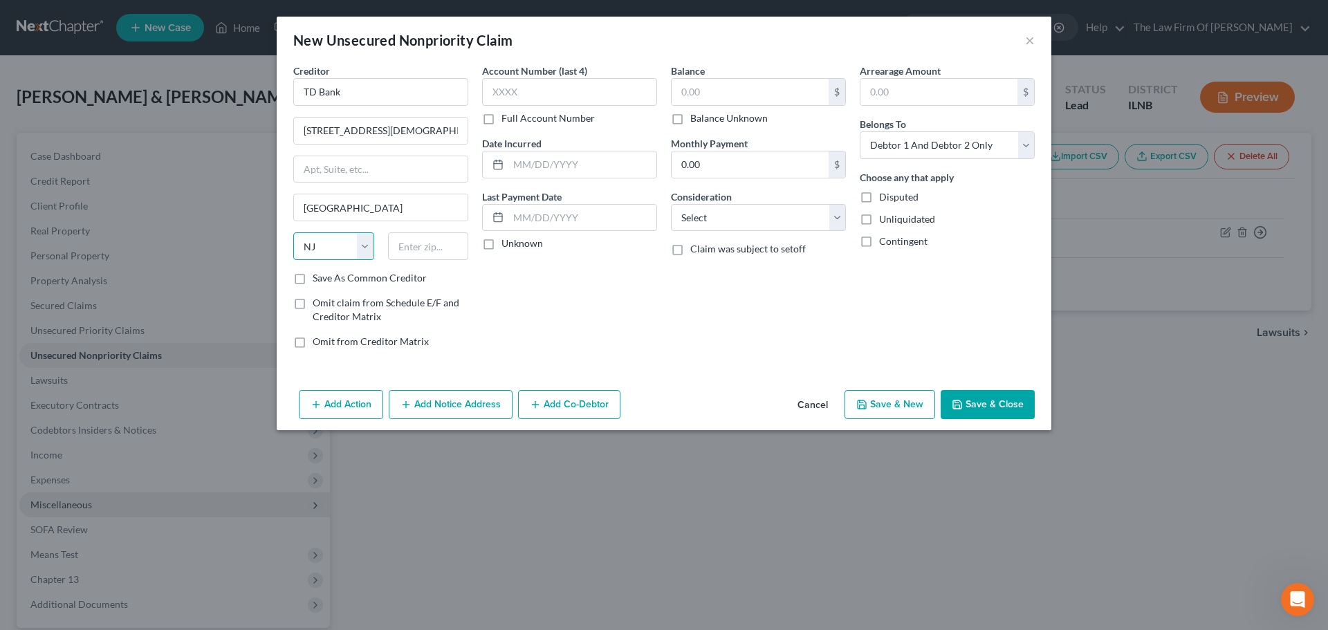
click at [293, 232] on select "State AL AK AR AZ CA CO CT DE DC FL GA GU HI ID IL IN IA KS KY LA ME MD MA MI M…" at bounding box center [333, 246] width 81 height 28
click at [416, 245] on input "text" at bounding box center [428, 246] width 81 height 28
paste input "08054"
type input "08054"
click at [616, 309] on div "Account Number (last 4) Full Account Number Date Incurred Last Payment Date Unk…" at bounding box center [569, 212] width 189 height 296
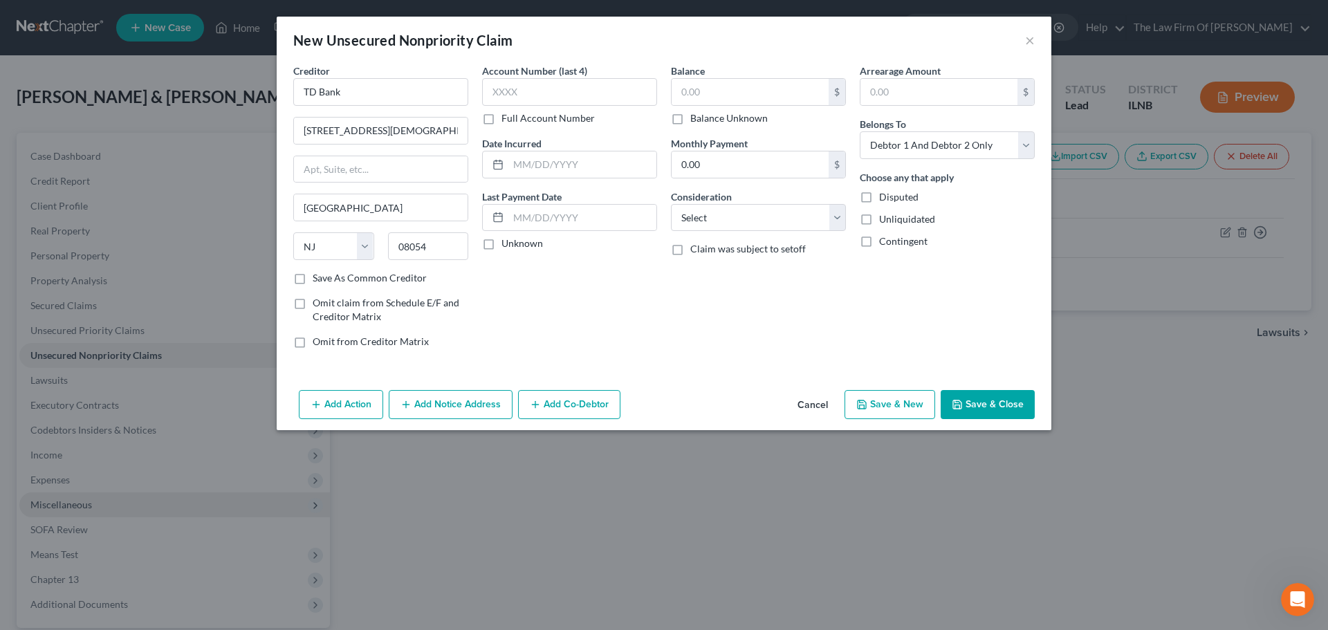
click at [313, 281] on label "Save As Common Creditor" at bounding box center [370, 278] width 114 height 14
click at [318, 280] on input "Save As Common Creditor" at bounding box center [322, 275] width 9 height 9
checkbox input "true"
click at [531, 84] on input "text" at bounding box center [569, 92] width 175 height 28
type input "2261"
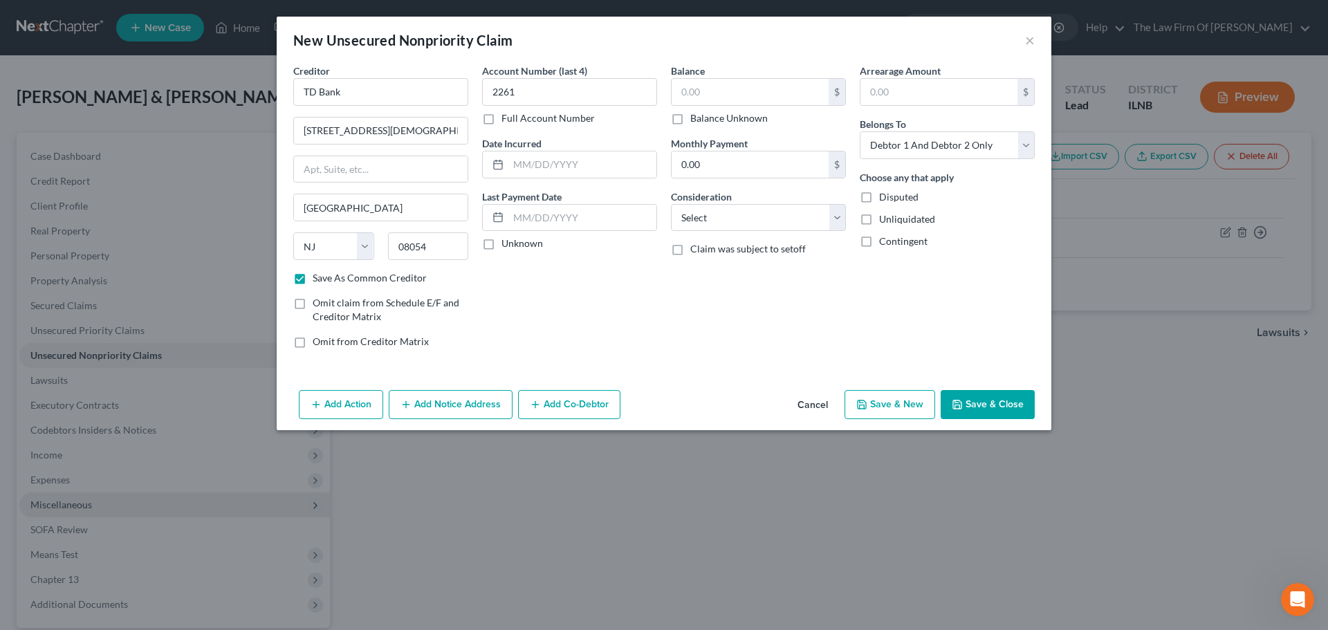
click at [565, 348] on div "Account Number (last 4) 2261 Full Account Number Date Incurred Last Payment Dat…" at bounding box center [569, 212] width 189 height 296
click at [709, 89] on input "text" at bounding box center [749, 92] width 157 height 26
type input "2,500.00"
click at [652, 337] on div "Account Number (last 4) 2261 Full Account Number Date Incurred Last Payment Dat…" at bounding box center [569, 212] width 189 height 296
click at [916, 140] on select "Select Debtor 1 Only Debtor 2 Only Debtor 1 And Debtor 2 Only At Least One Of T…" at bounding box center [946, 145] width 175 height 28
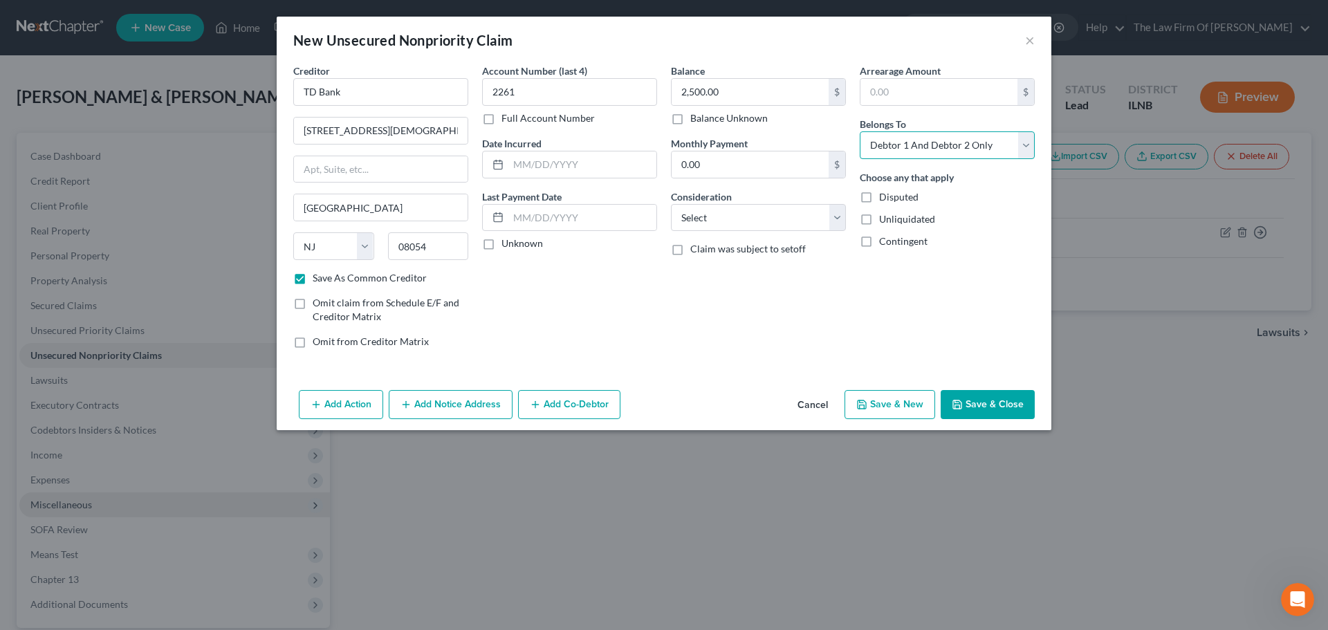
select select "0"
click at [859, 131] on select "Select Debtor 1 Only Debtor 2 Only Debtor 1 And Debtor 2 Only At Least One Of T…" at bounding box center [946, 145] width 175 height 28
click at [867, 316] on div "Arrearage Amount $ Belongs To * Select Debtor 1 Only Debtor 2 Only Debtor 1 And…" at bounding box center [947, 212] width 189 height 296
click at [982, 407] on button "Save & Close" at bounding box center [987, 404] width 94 height 29
checkbox input "false"
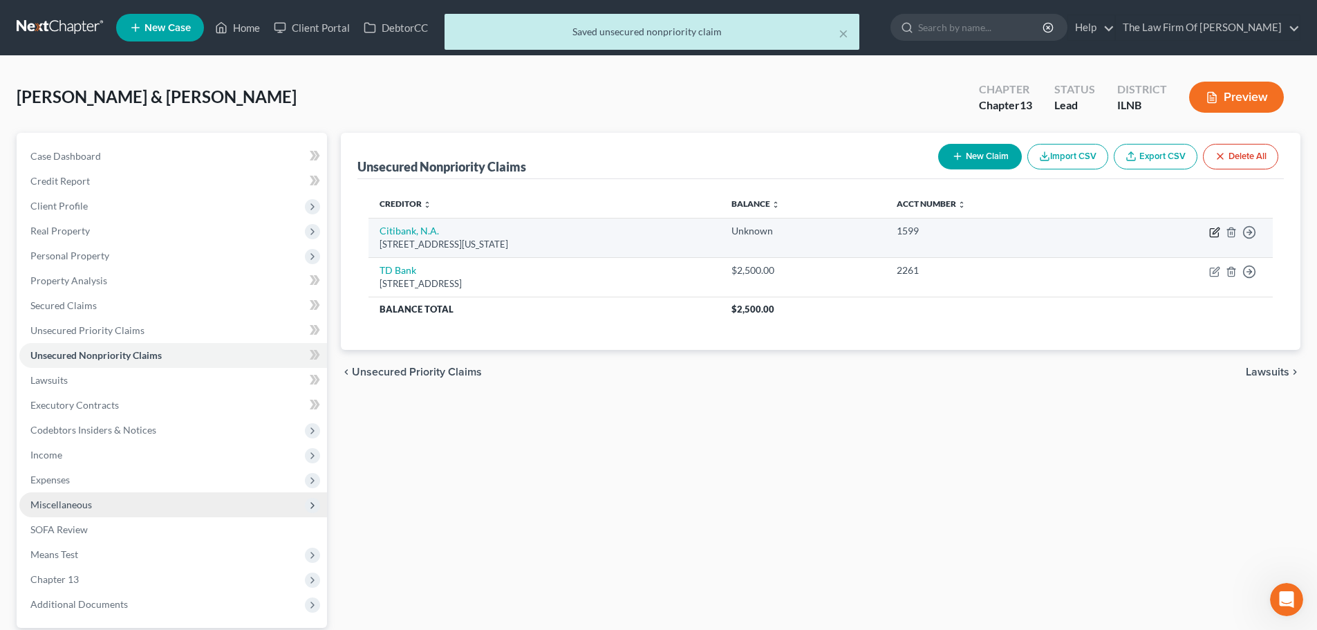
click at [1213, 234] on icon "button" at bounding box center [1216, 230] width 6 height 6
select select "35"
select select "2"
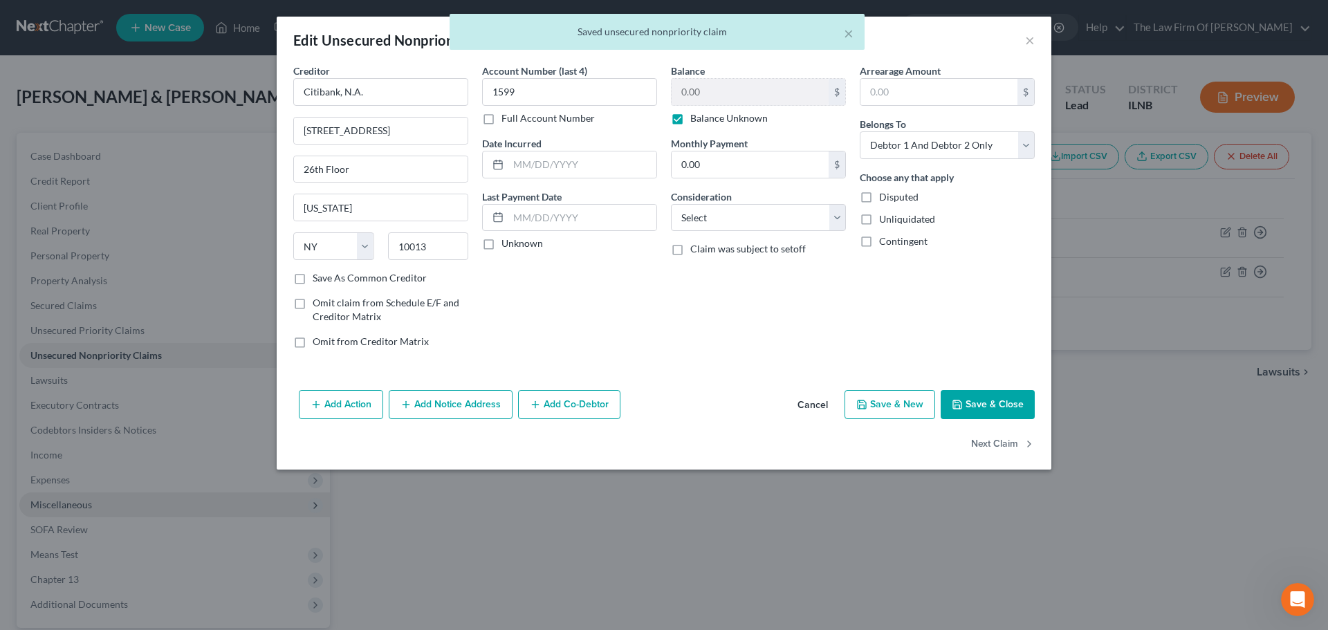
click at [690, 118] on label "Balance Unknown" at bounding box center [728, 118] width 77 height 14
click at [696, 118] on input "Balance Unknown" at bounding box center [700, 115] width 9 height 9
click at [717, 93] on input "0.00" at bounding box center [749, 92] width 157 height 26
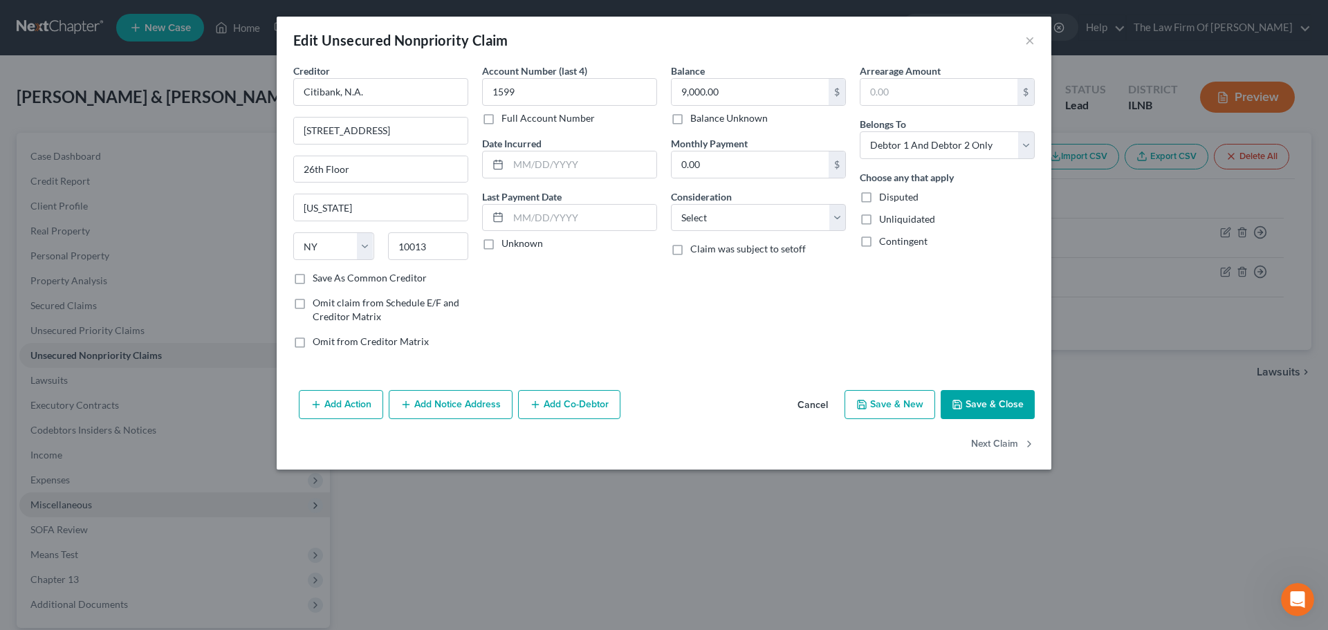
click at [724, 59] on div "Edit Unsecured Nonpriority Claim ×" at bounding box center [664, 40] width 774 height 47
click at [982, 410] on button "Save & Close" at bounding box center [987, 404] width 94 height 29
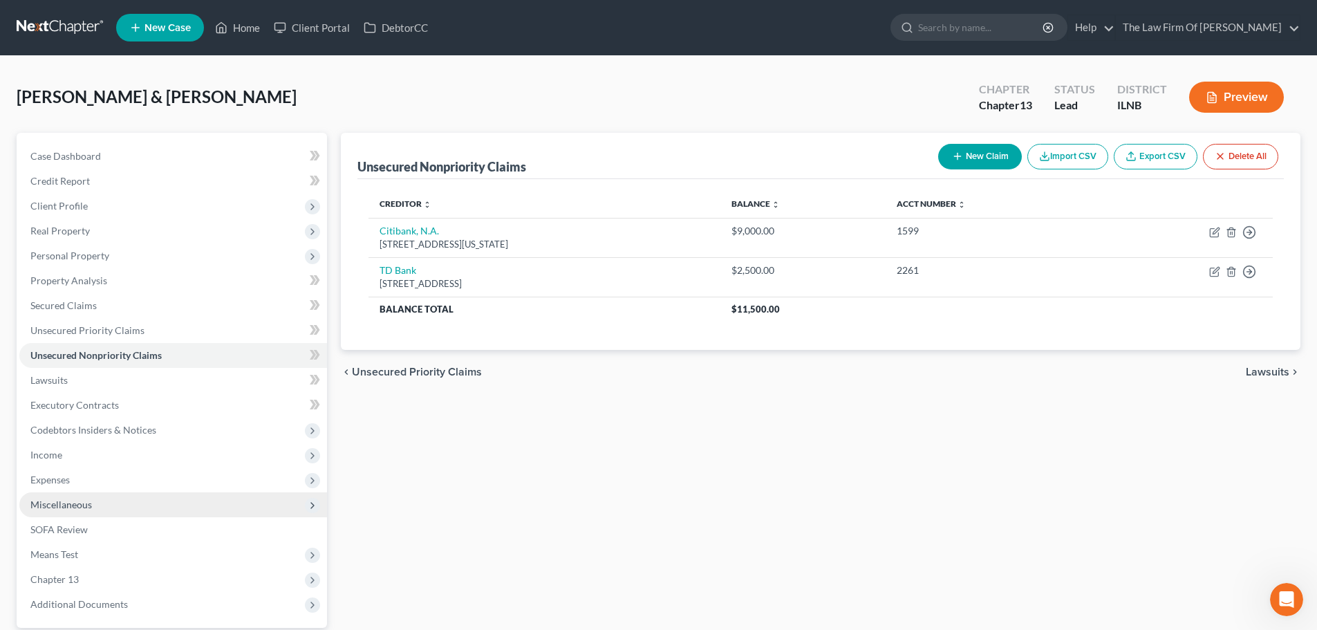
click at [977, 160] on button "New Claim" at bounding box center [980, 157] width 84 height 26
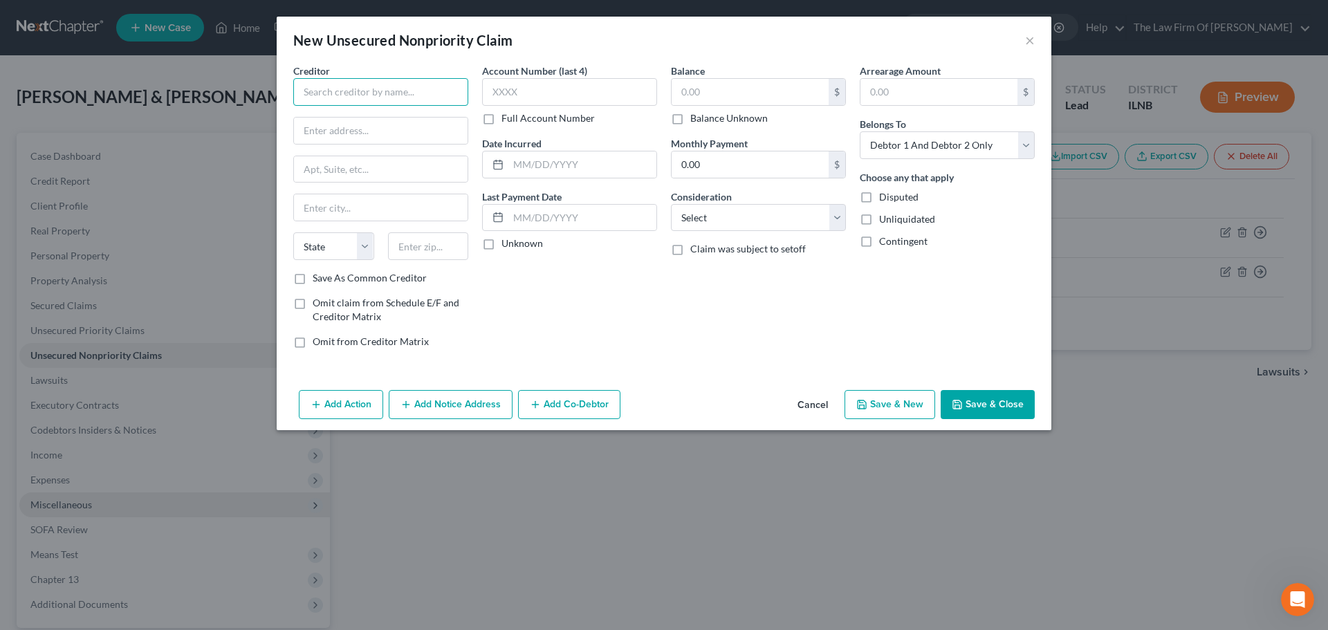
click at [351, 98] on input "text" at bounding box center [380, 92] width 175 height 28
click at [819, 403] on button "Cancel" at bounding box center [812, 405] width 53 height 28
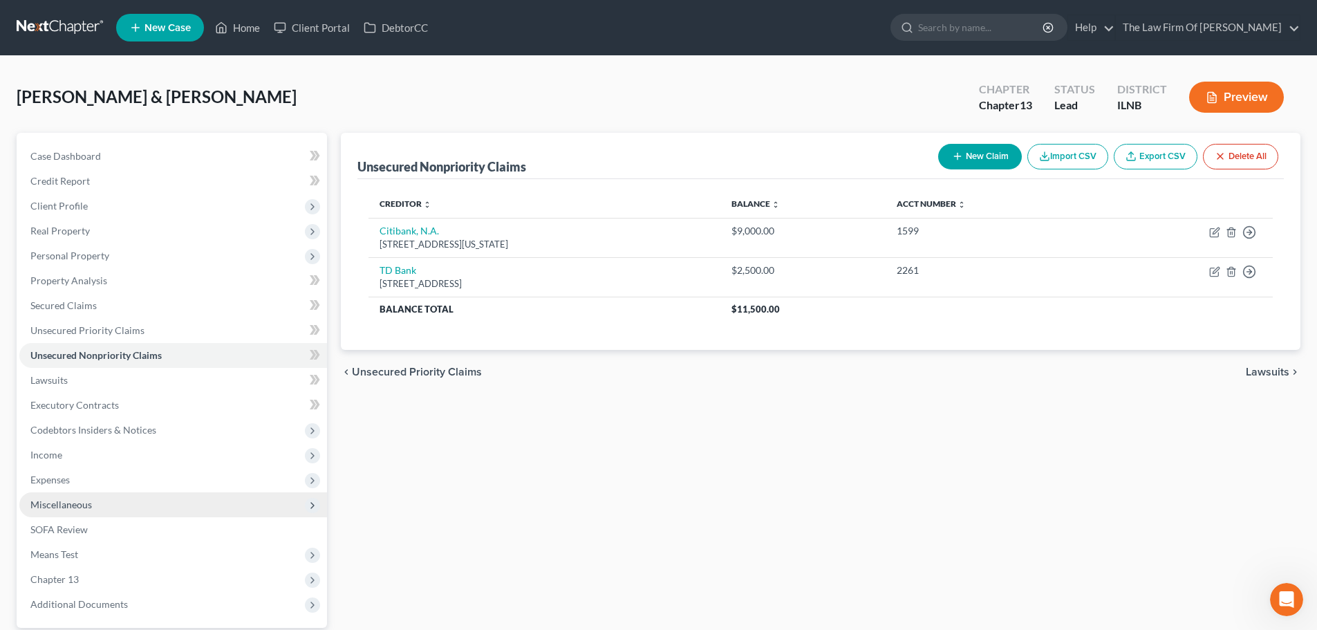
click at [983, 159] on button "New Claim" at bounding box center [980, 157] width 84 height 26
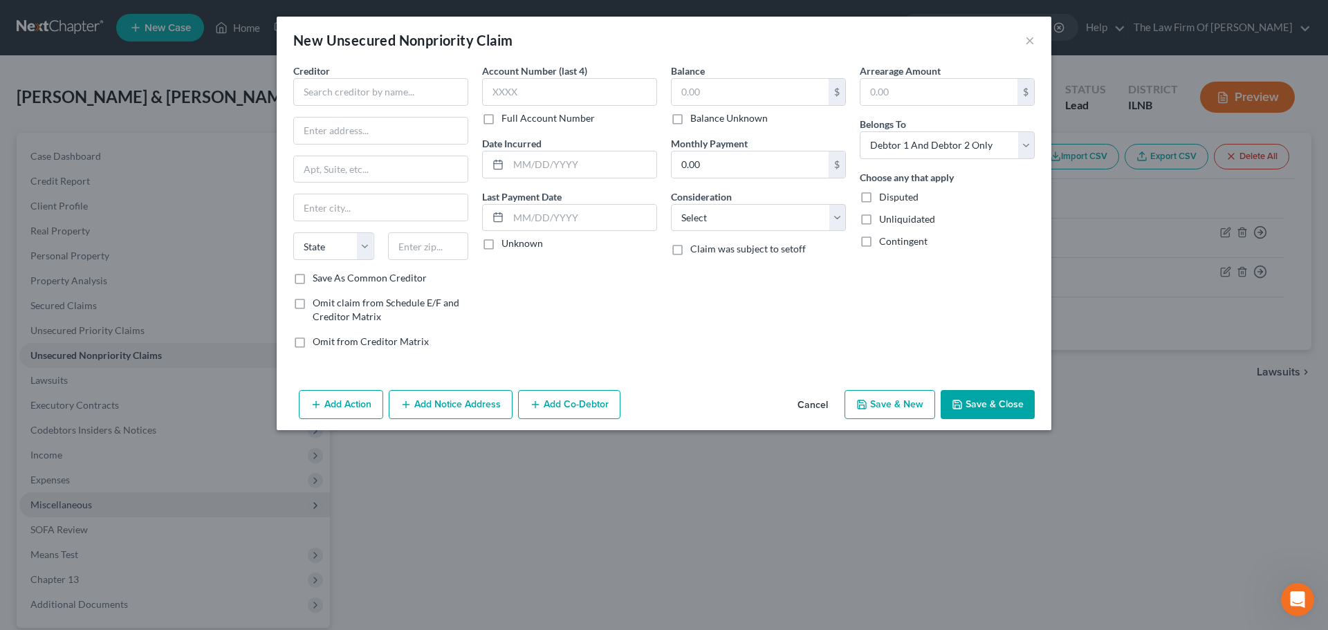
click at [810, 404] on button "Cancel" at bounding box center [812, 405] width 53 height 28
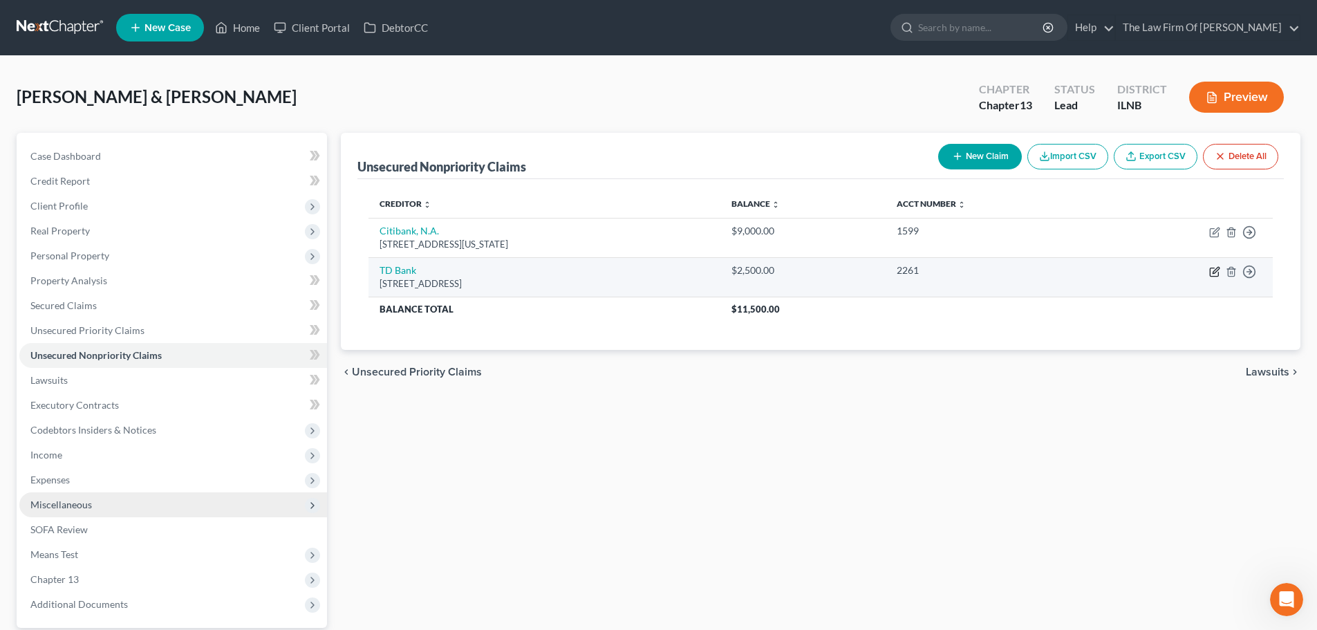
click at [1216, 276] on icon "button" at bounding box center [1214, 272] width 8 height 8
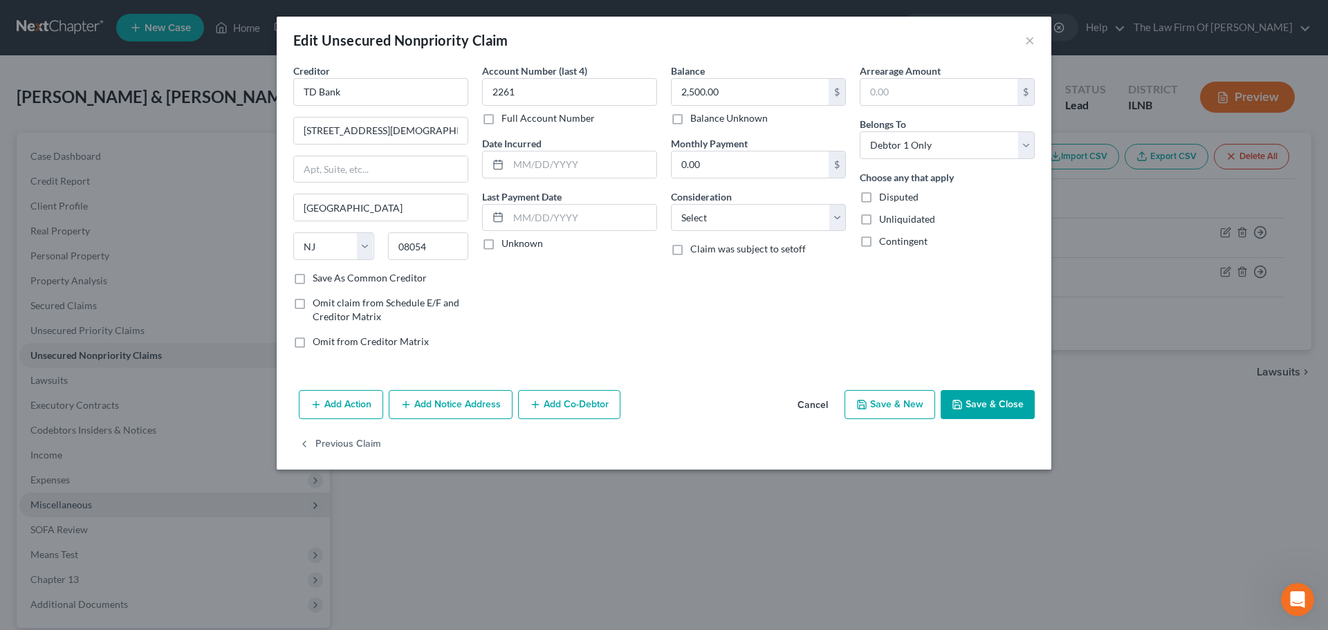
click at [313, 280] on label "Save As Common Creditor" at bounding box center [370, 278] width 114 height 14
click at [318, 280] on input "Save As Common Creditor" at bounding box center [322, 275] width 9 height 9
click at [996, 411] on button "Save & Close" at bounding box center [987, 404] width 94 height 29
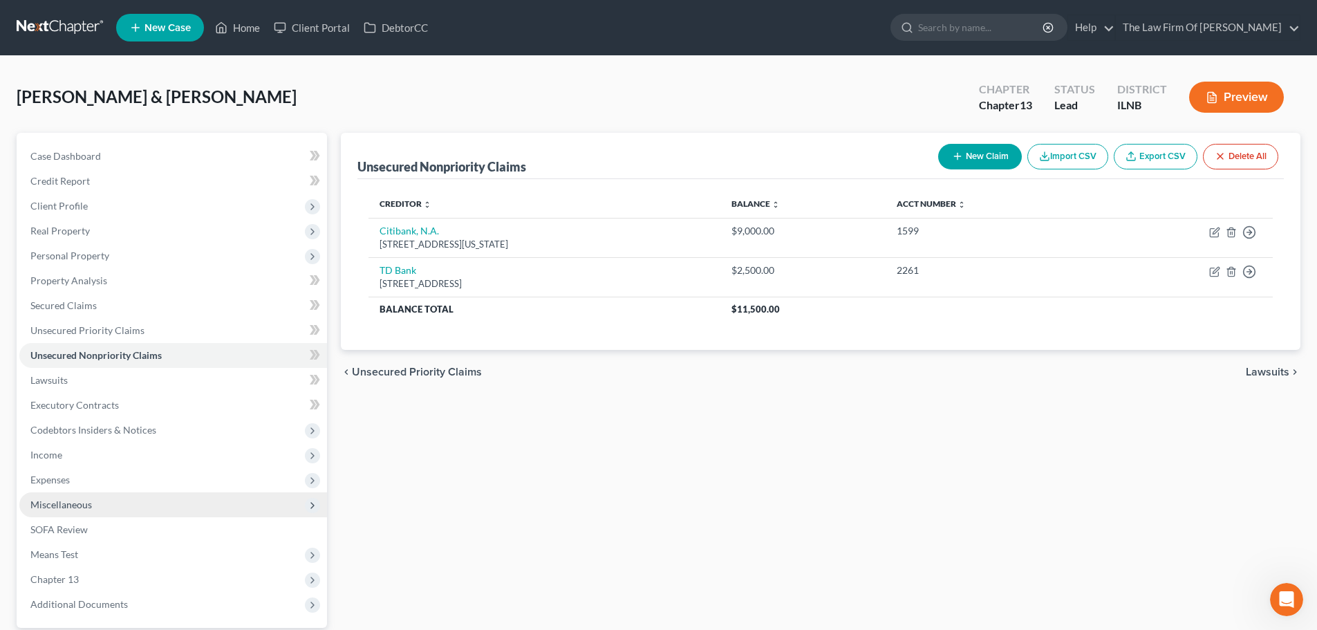
click at [978, 158] on button "New Claim" at bounding box center [980, 157] width 84 height 26
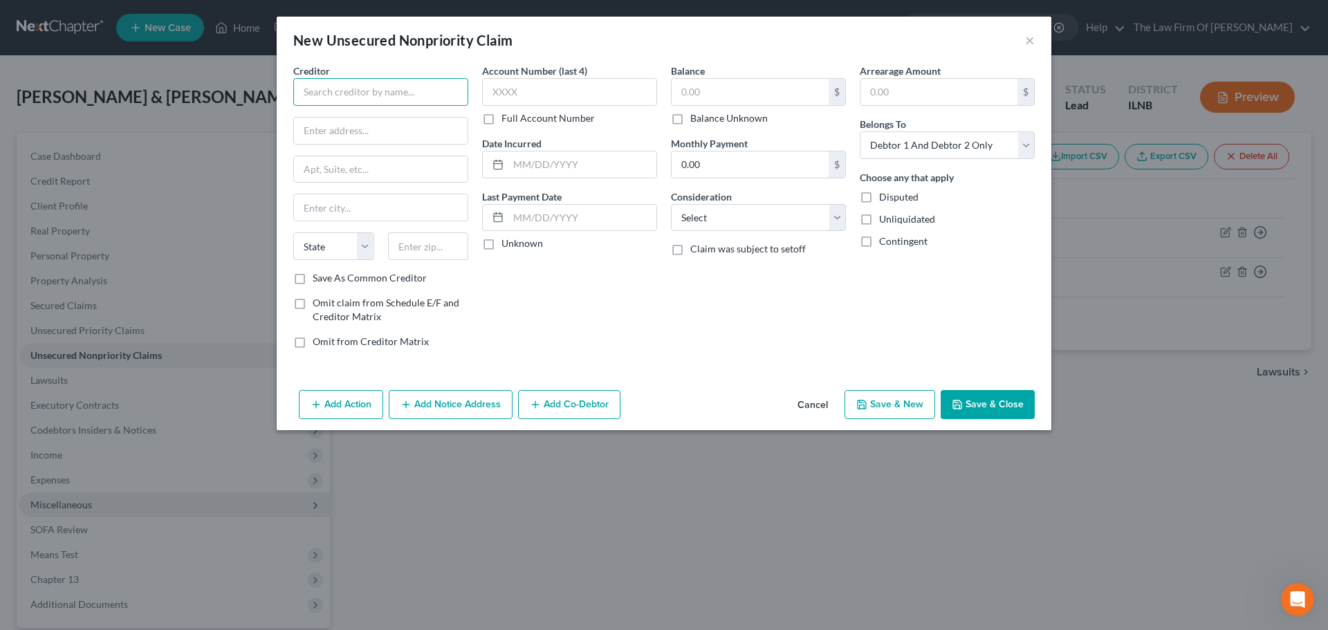
click at [393, 93] on input "text" at bounding box center [380, 92] width 175 height 28
click at [378, 124] on div "4140 Church Rd., Mount Laurel, NJ 08054" at bounding box center [376, 129] width 144 height 12
click at [530, 310] on div "Account Number (last 4) Full Account Number Date Incurred Last Payment Date Unk…" at bounding box center [569, 212] width 189 height 296
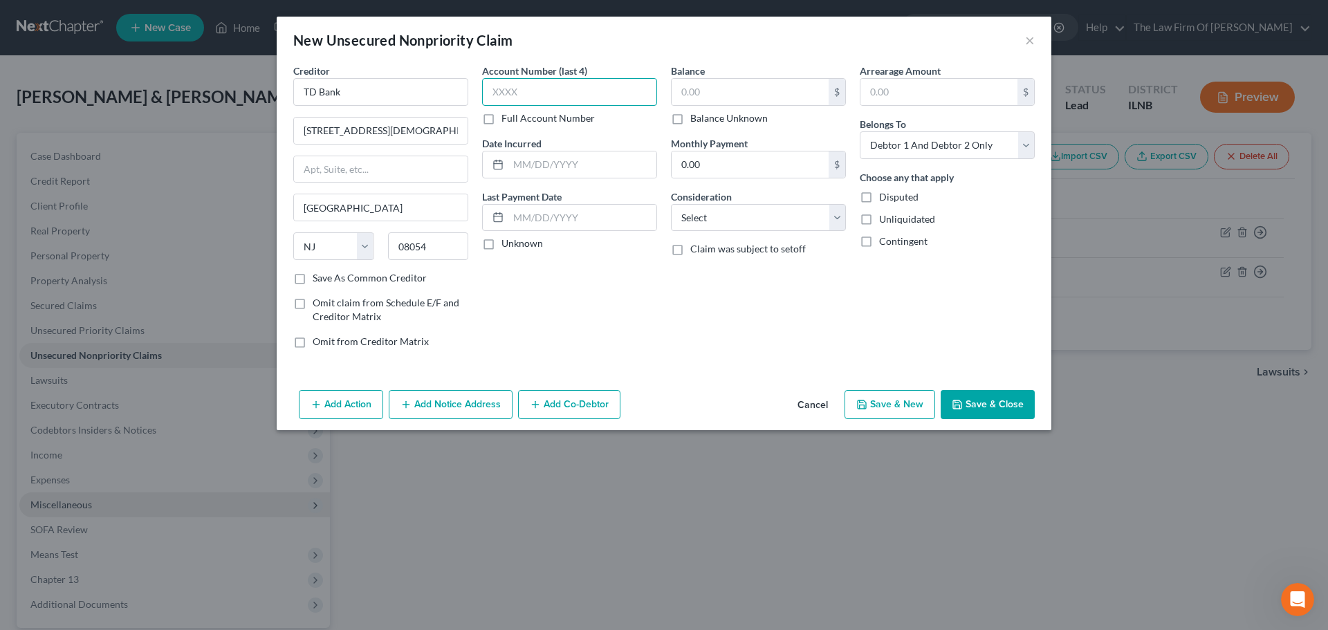
click at [532, 98] on input "text" at bounding box center [569, 92] width 175 height 28
click at [913, 145] on select "Select Debtor 1 Only Debtor 2 Only Debtor 1 And Debtor 2 Only At Least One Of T…" at bounding box center [946, 145] width 175 height 28
click at [859, 131] on select "Select Debtor 1 Only Debtor 2 Only Debtor 1 And Debtor 2 Only At Least One Of T…" at bounding box center [946, 145] width 175 height 28
click at [752, 94] on input "text" at bounding box center [749, 92] width 157 height 26
click at [716, 315] on div "Balance 4,000.00 $ Balance Unknown Balance Undetermined 4,000.00 $ Balance Unkn…" at bounding box center [758, 212] width 189 height 296
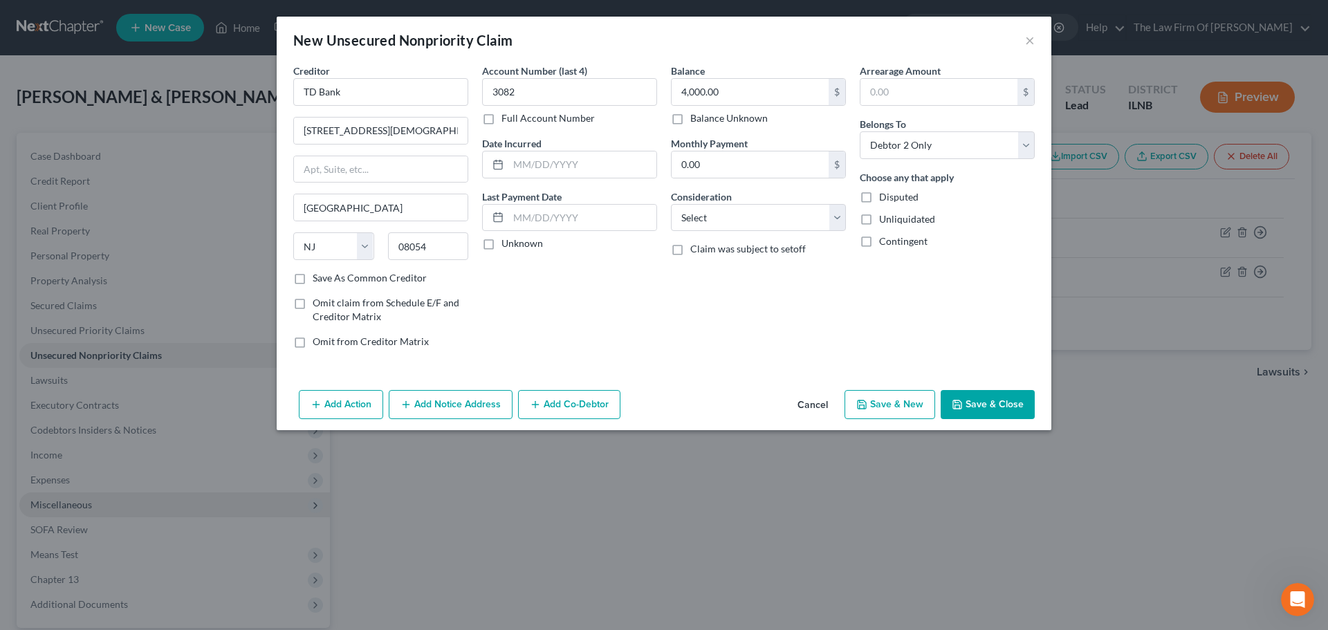
click at [988, 405] on button "Save & Close" at bounding box center [987, 404] width 94 height 29
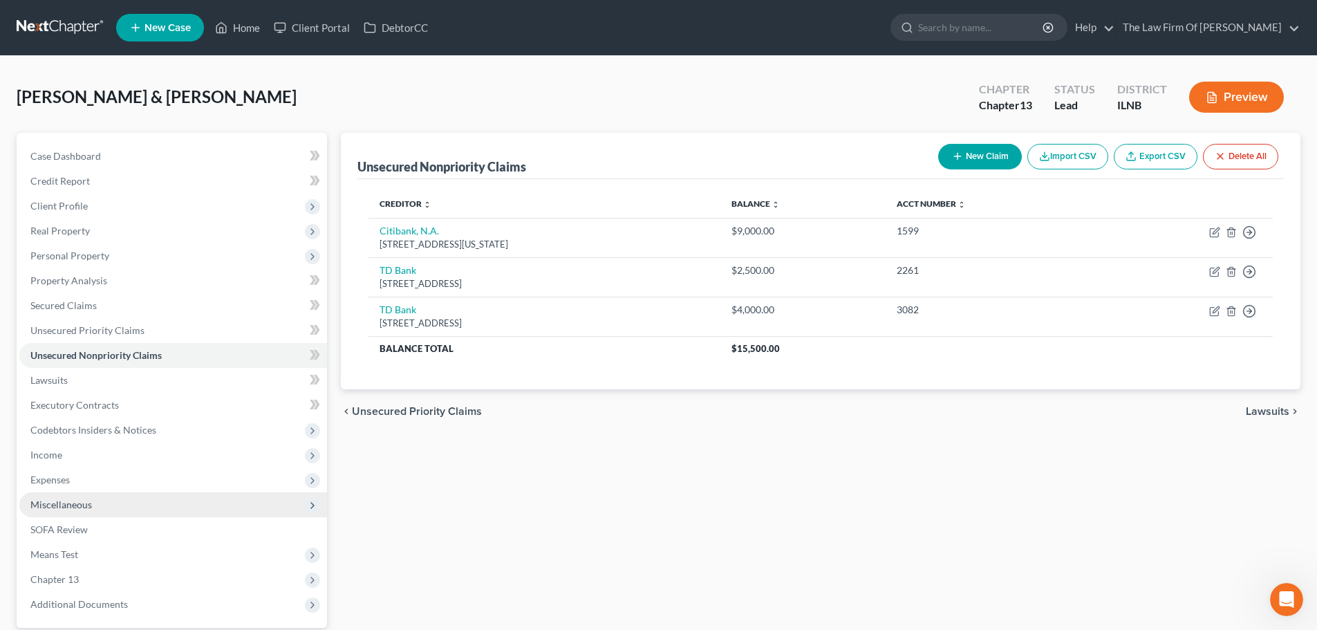
click at [970, 162] on button "New Claim" at bounding box center [980, 157] width 84 height 26
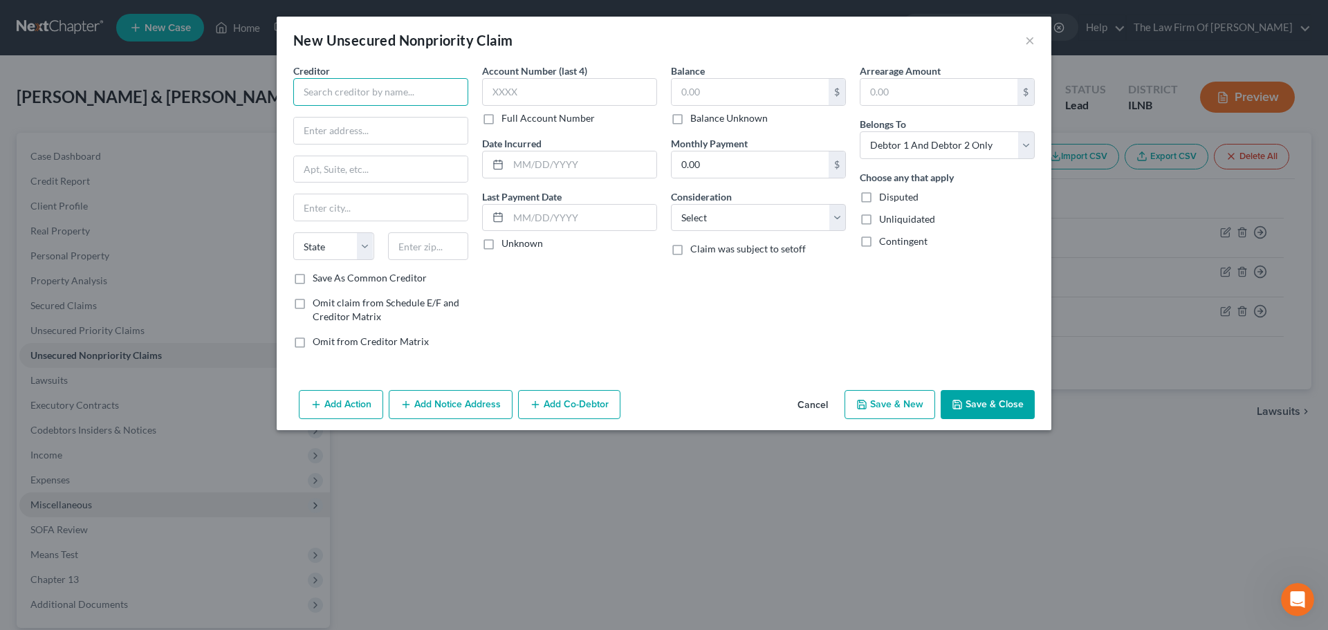
click at [380, 94] on input "text" at bounding box center [380, 92] width 175 height 28
click at [315, 127] on input "text" at bounding box center [381, 131] width 174 height 26
drag, startPoint x: 360, startPoint y: 91, endPoint x: 178, endPoint y: 84, distance: 182.0
click at [178, 84] on div "New Unsecured Nonpriority Claim × Creditor * Comenity State AL AK AR AZ CA CO C…" at bounding box center [664, 315] width 1328 height 630
click at [369, 128] on input "text" at bounding box center [381, 131] width 174 height 26
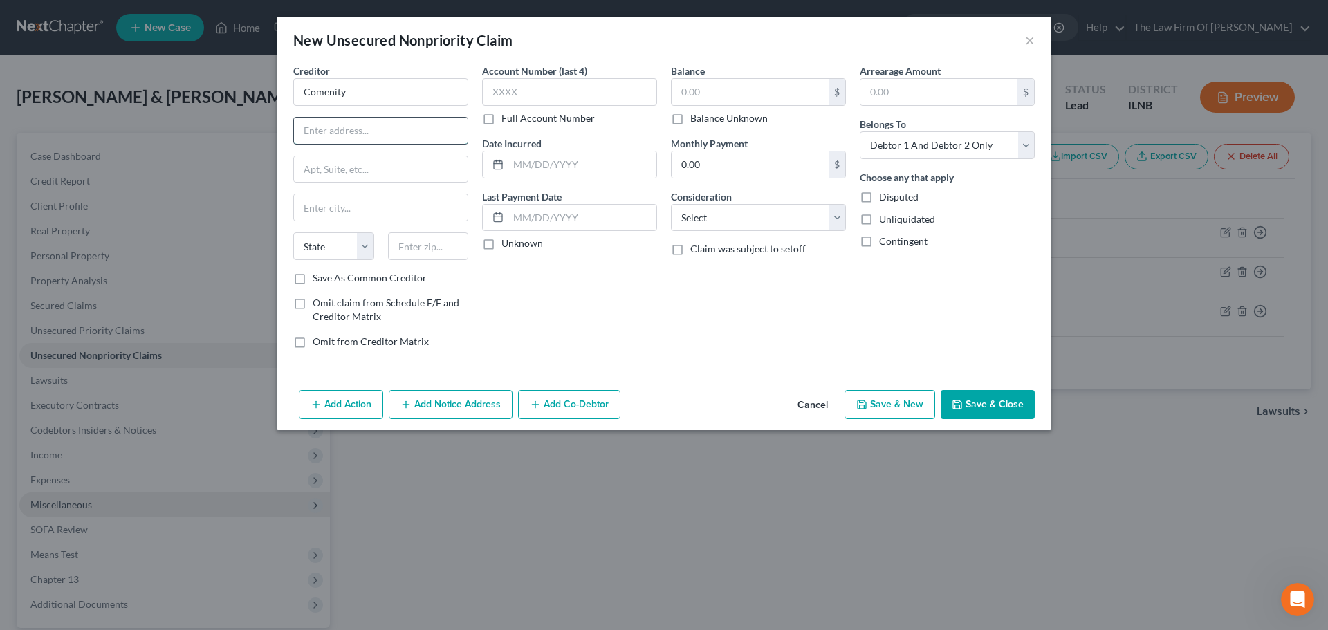
paste input "1 Righter Pkwy Ste 100"
drag, startPoint x: 418, startPoint y: 130, endPoint x: 373, endPoint y: 130, distance: 45.6
click at [373, 130] on input "1 Righter Pkwy Ste 100" at bounding box center [381, 131] width 174 height 26
click at [373, 167] on input "text" at bounding box center [381, 169] width 174 height 26
paste input "Ste 100"
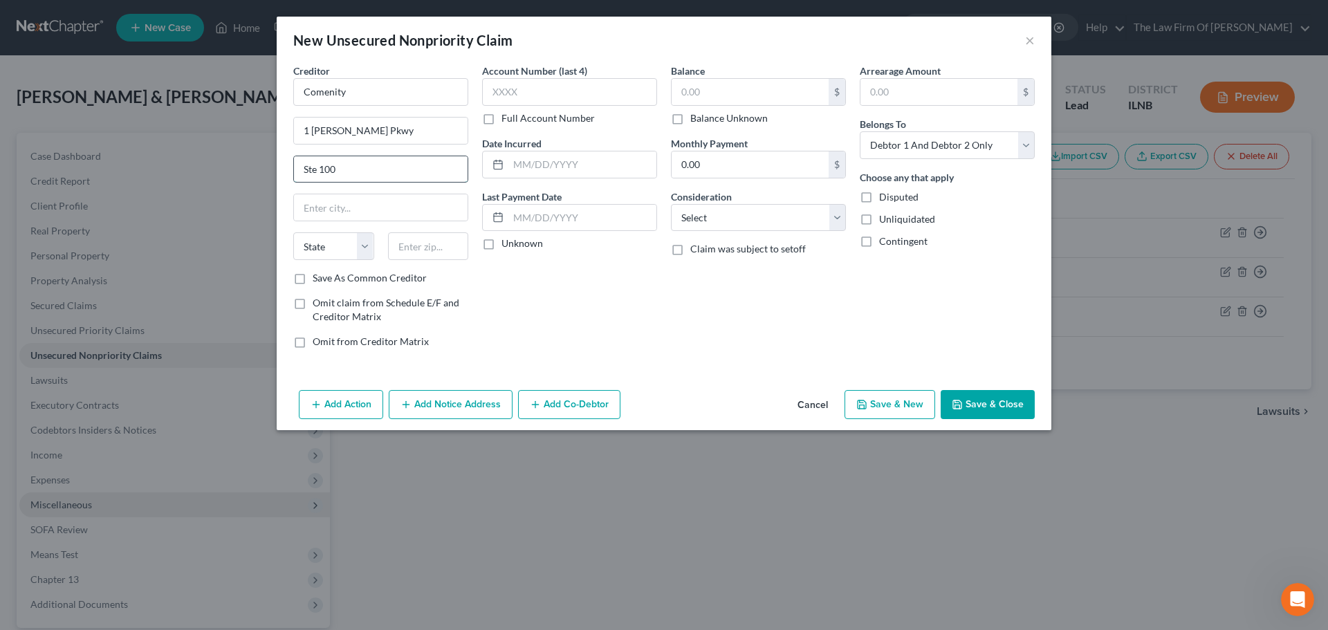
click at [317, 168] on input "Ste 100" at bounding box center [381, 169] width 174 height 26
click at [561, 335] on div "Account Number (last 4) Full Account Number Date Incurred Last Payment Date Unk…" at bounding box center [569, 212] width 189 height 296
click at [364, 97] on input "Comenity" at bounding box center [380, 92] width 175 height 28
drag, startPoint x: 282, startPoint y: 89, endPoint x: 68, endPoint y: 84, distance: 214.4
click at [69, 84] on div "New Unsecured Nonpriority Claim × Creditor * Comenity 1 Righter Pkwy Suite 100 …" at bounding box center [664, 315] width 1328 height 630
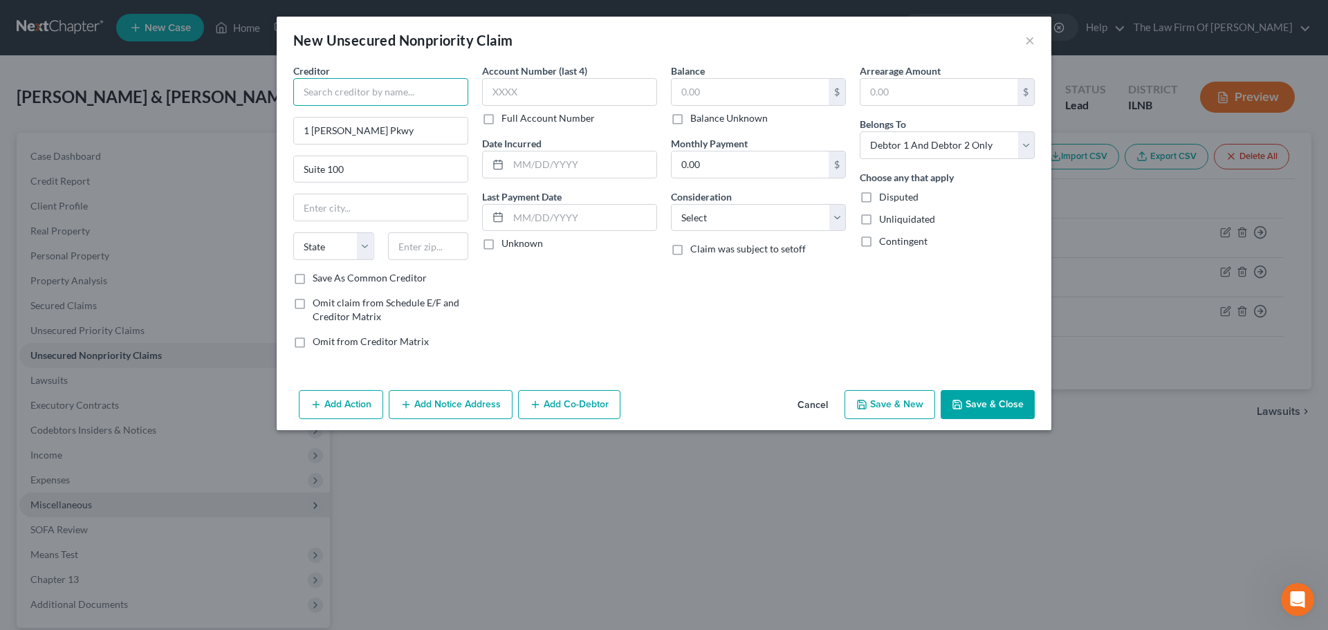
paste input "Comenity Bank"
click at [374, 57] on div "New Unsecured Nonpriority Claim ×" at bounding box center [664, 40] width 774 height 47
click at [325, 212] on input "text" at bounding box center [381, 207] width 174 height 26
paste input "Wilmington"
click at [365, 241] on select "State AL AK AR AZ CA CO CT DE DC FL GA GU HI ID IL IN IA KS KY LA ME MD MA MI M…" at bounding box center [333, 246] width 81 height 28
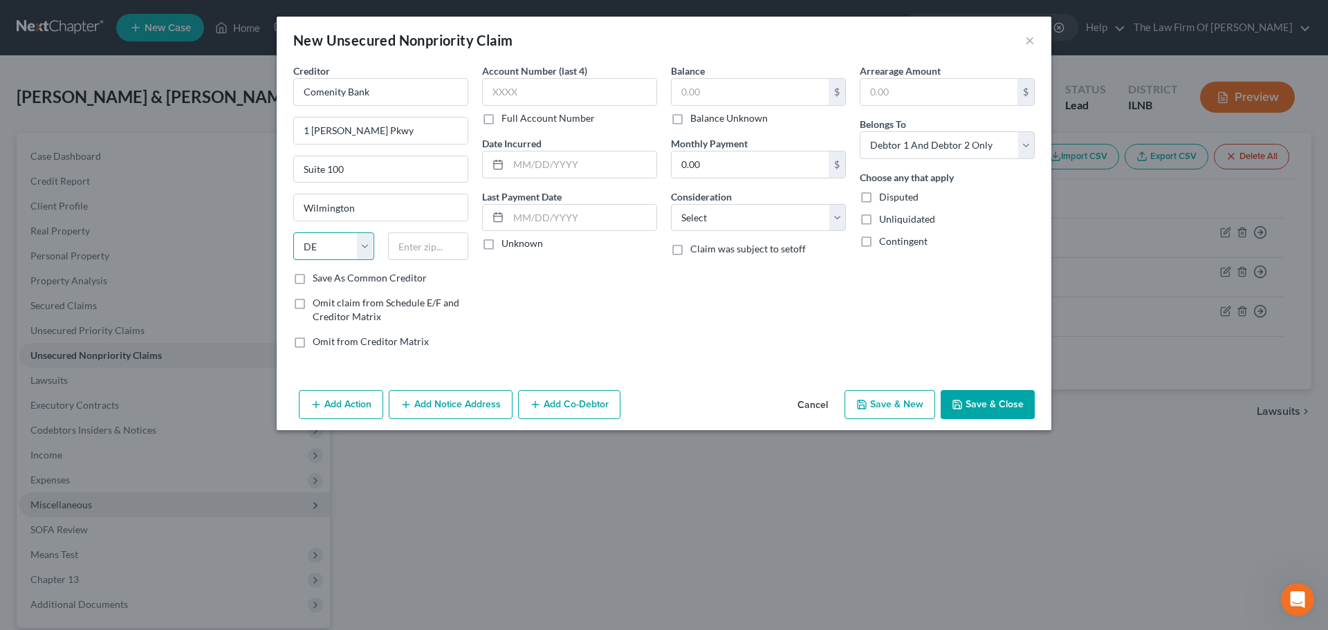
click at [293, 232] on select "State AL AK AR AZ CA CO CT DE DC FL GA GU HI ID IL IN IA KS KY LA ME MD MA MI M…" at bounding box center [333, 246] width 81 height 28
click at [416, 243] on input "text" at bounding box center [428, 246] width 81 height 28
paste input "19803"
click at [625, 293] on div "Account Number (last 4) Full Account Number Date Incurred Last Payment Date Unk…" at bounding box center [569, 212] width 189 height 296
click at [552, 94] on input "text" at bounding box center [569, 92] width 175 height 28
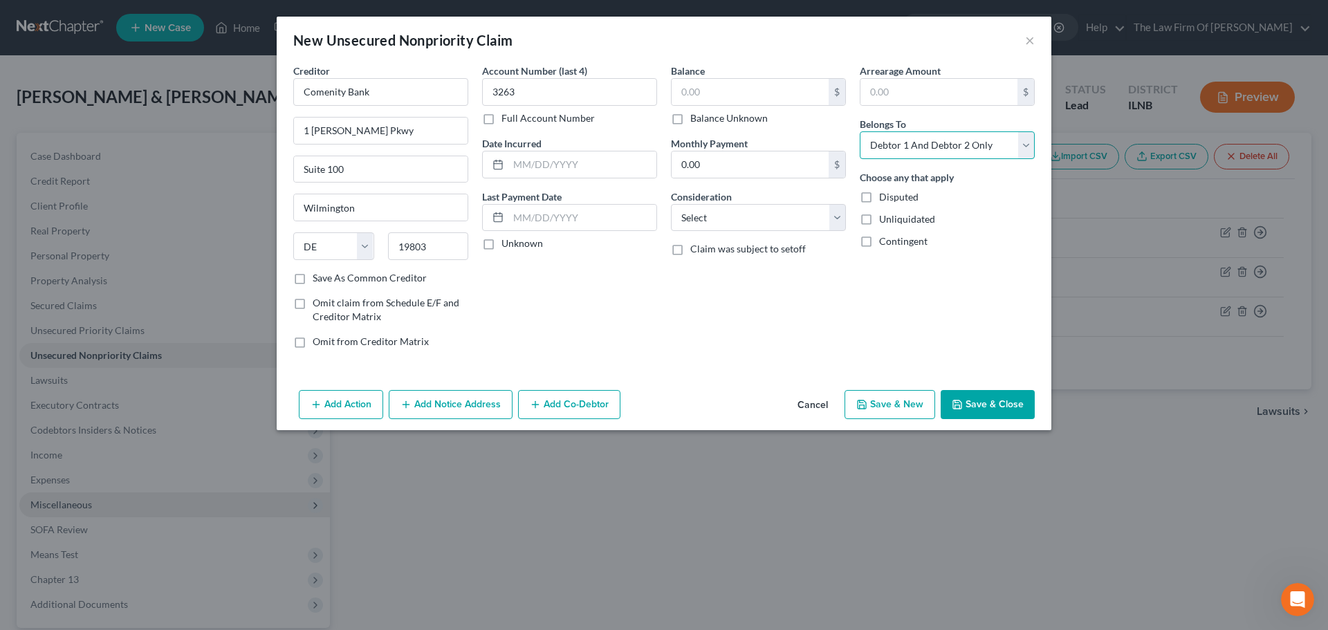
click at [994, 142] on select "Select Debtor 1 Only Debtor 2 Only Debtor 1 And Debtor 2 Only At Least One Of T…" at bounding box center [946, 145] width 175 height 28
click at [859, 131] on select "Select Debtor 1 Only Debtor 2 Only Debtor 1 And Debtor 2 Only At Least One Of T…" at bounding box center [946, 145] width 175 height 28
click at [998, 199] on div "Disputed" at bounding box center [946, 197] width 175 height 14
click at [787, 93] on input "text" at bounding box center [749, 92] width 157 height 26
click at [698, 325] on div "Balance 1,500.00 $ Balance Unknown Balance Undetermined 1,500.00 $ Balance Unkn…" at bounding box center [758, 212] width 189 height 296
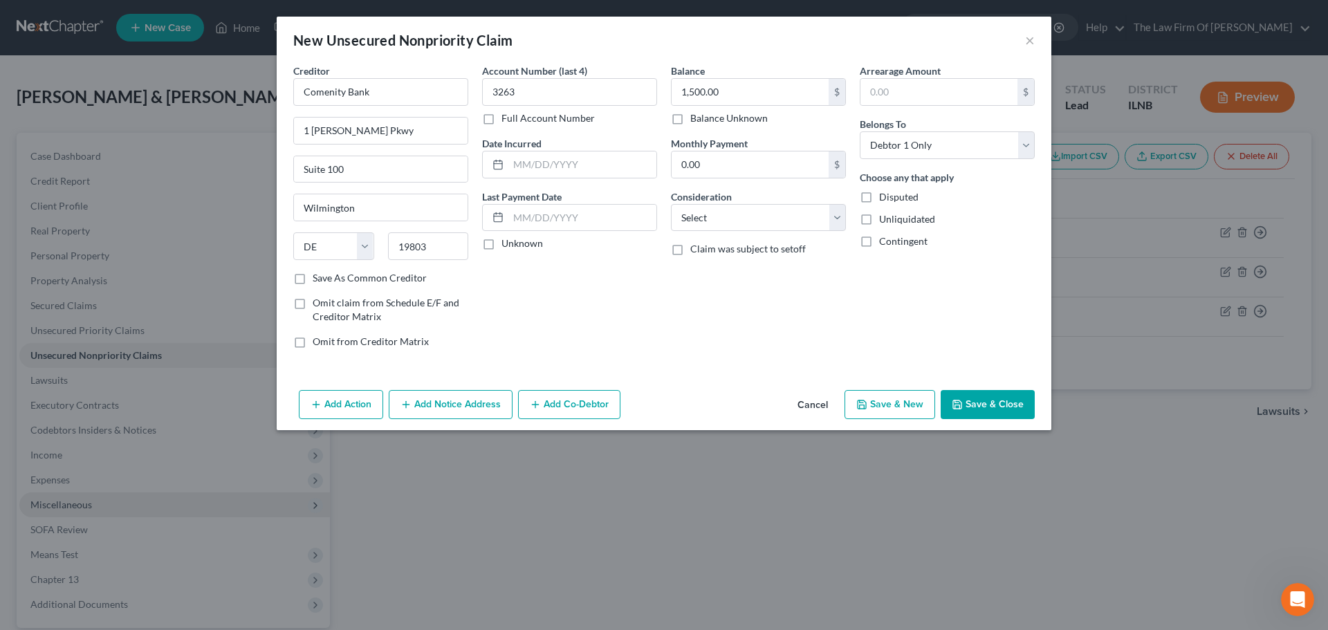
click at [974, 404] on button "Save & Close" at bounding box center [987, 404] width 94 height 29
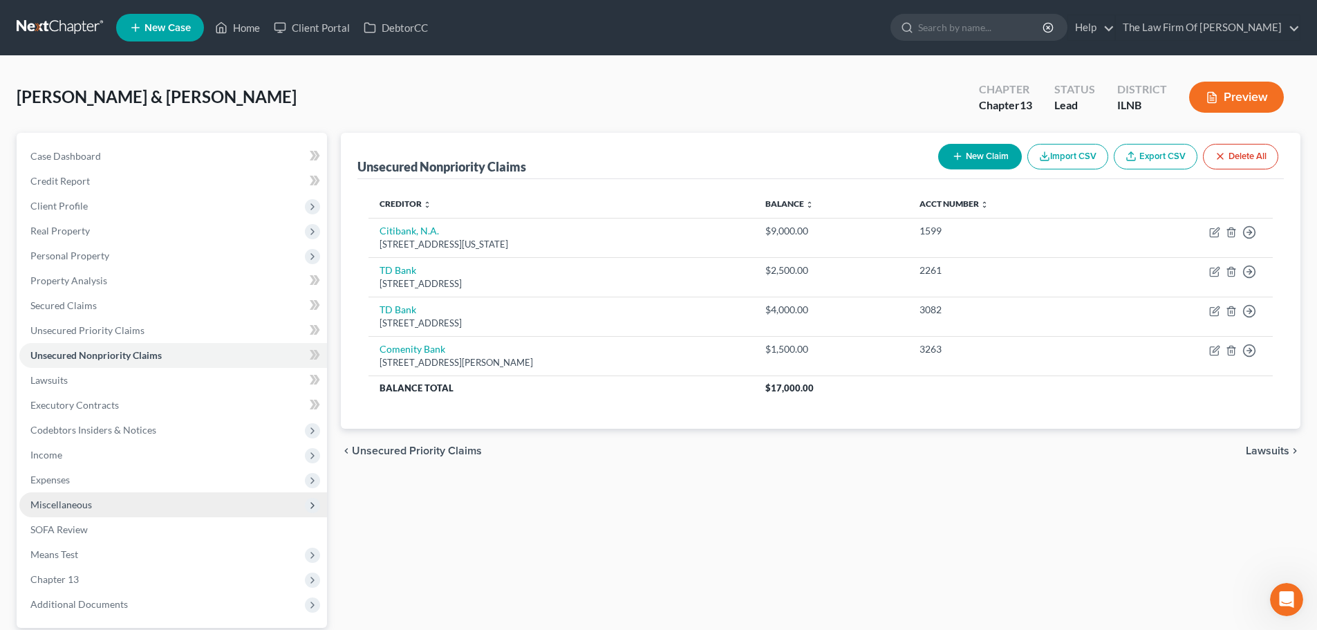
click at [982, 163] on button "New Claim" at bounding box center [980, 157] width 84 height 26
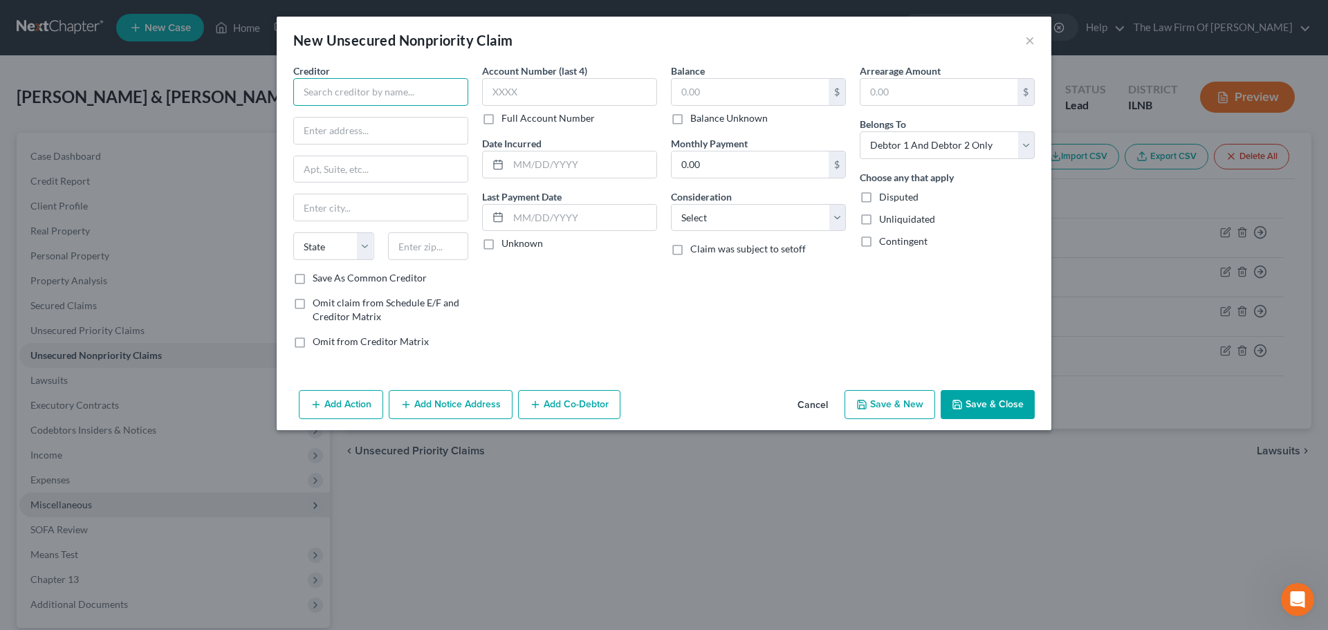
click at [357, 95] on input "text" at bounding box center [380, 92] width 175 height 28
drag, startPoint x: 419, startPoint y: 101, endPoint x: 194, endPoint y: 105, distance: 224.7
click at [196, 104] on div "New Unsecured Nonpriority Claim × Creditor * Credit One Bank, N.A. State AL AK …" at bounding box center [664, 315] width 1328 height 630
click at [335, 133] on input "text" at bounding box center [381, 131] width 174 height 26
paste input "6801 S Cimarron Rd"
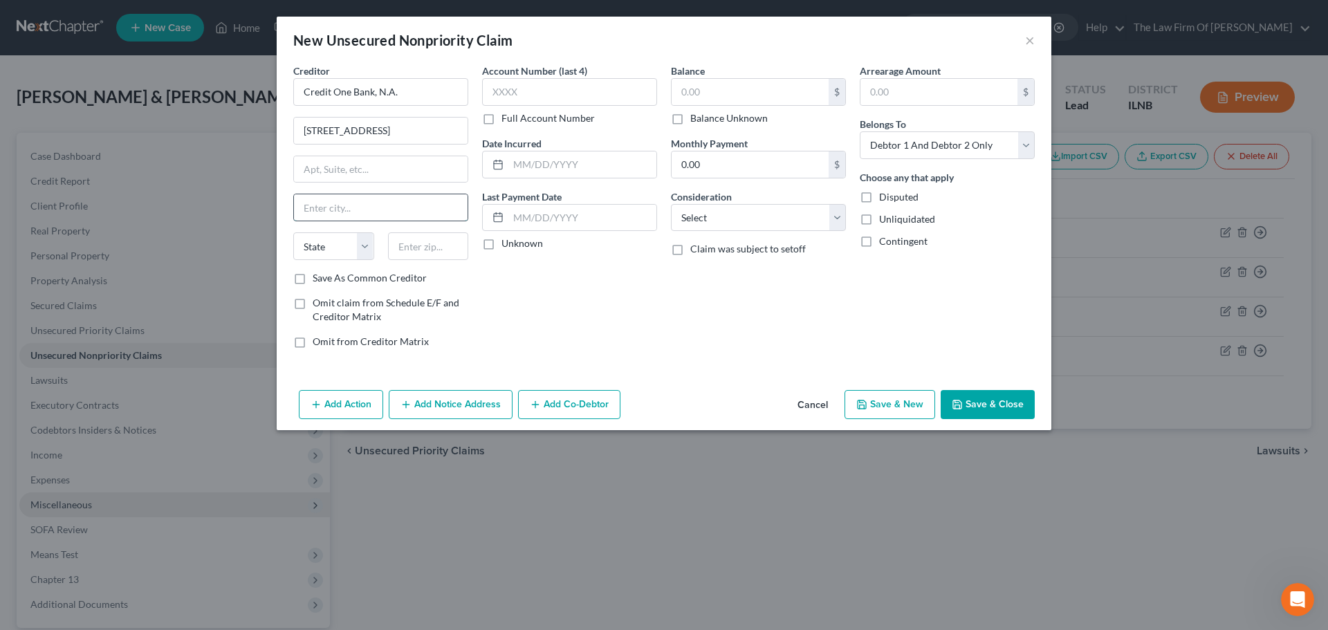
click at [346, 201] on input "text" at bounding box center [381, 207] width 174 height 26
paste input "Las Vegas"
click at [362, 245] on select "State AL AK AR AZ CA CO CT DE DC FL GA GU HI ID IL IN IA KS KY LA ME MD MA MI M…" at bounding box center [333, 246] width 81 height 28
click at [293, 232] on select "State AL AK AR AZ CA CO CT DE DC FL GA GU HI ID IL IN IA KS KY LA ME MD MA MI M…" at bounding box center [333, 246] width 81 height 28
click at [431, 257] on input "text" at bounding box center [428, 246] width 81 height 28
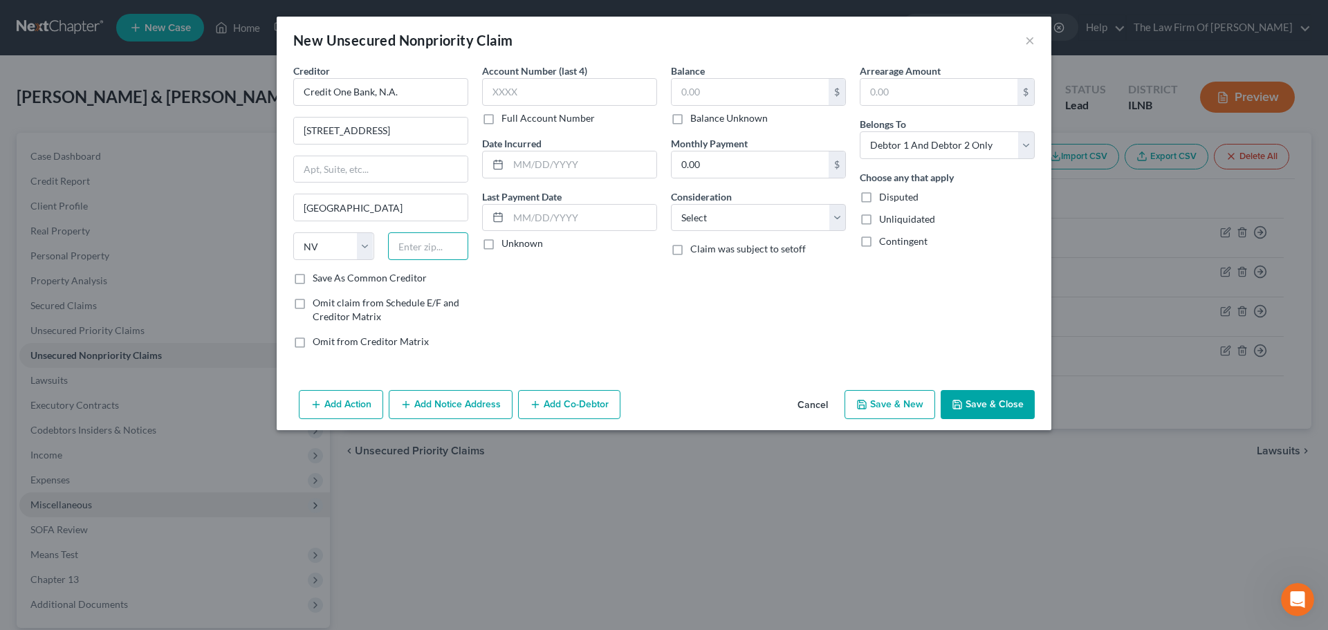
paste input "89113"
click at [572, 294] on div "Account Number (last 4) Full Account Number Date Incurred Last Payment Date Unk…" at bounding box center [569, 212] width 189 height 296
click at [581, 83] on input "text" at bounding box center [569, 92] width 175 height 28
click at [575, 326] on div "Account Number (last 4) 0751 Full Account Number Date Incurred Last Payment Dat…" at bounding box center [569, 212] width 189 height 296
click at [730, 100] on input "text" at bounding box center [749, 92] width 157 height 26
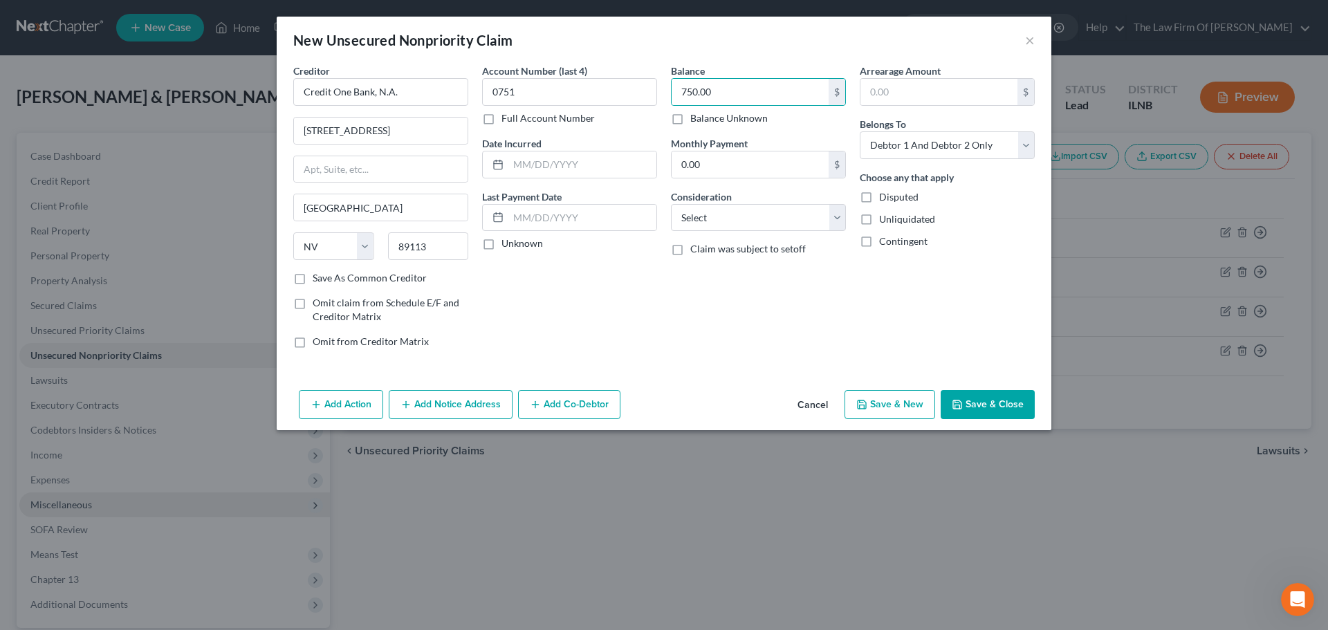
click at [741, 344] on div "Balance 750.00 $ Balance Unknown Balance Undetermined 750.00 $ Balance Unknown …" at bounding box center [758, 212] width 189 height 296
click at [924, 142] on select "Select Debtor 1 Only Debtor 2 Only Debtor 1 And Debtor 2 Only At Least One Of T…" at bounding box center [946, 145] width 175 height 28
click at [859, 131] on select "Select Debtor 1 Only Debtor 2 Only Debtor 1 And Debtor 2 Only At Least One Of T…" at bounding box center [946, 145] width 175 height 28
click at [818, 380] on div "Creditor * Credit One Bank, N.A. 6801 S Cimarron Rd. Las Vegas State AL AK AR A…" at bounding box center [664, 224] width 774 height 321
click at [978, 402] on button "Save & Close" at bounding box center [987, 404] width 94 height 29
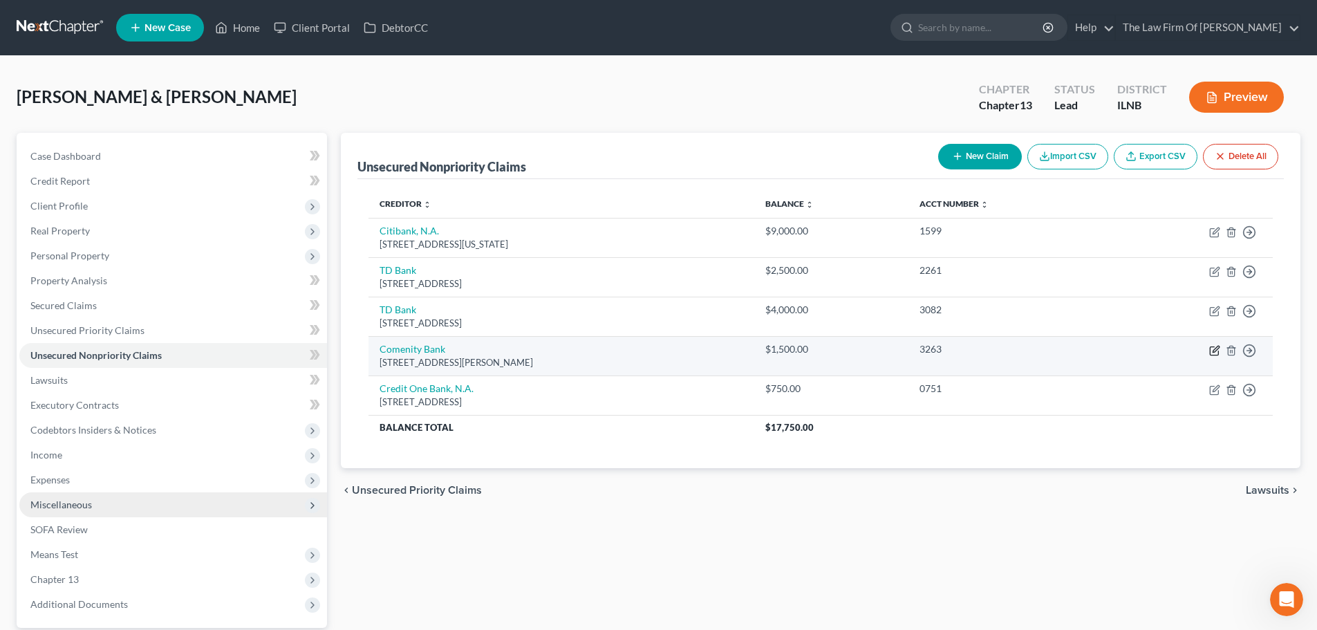
click at [1217, 353] on icon "button" at bounding box center [1214, 350] width 11 height 11
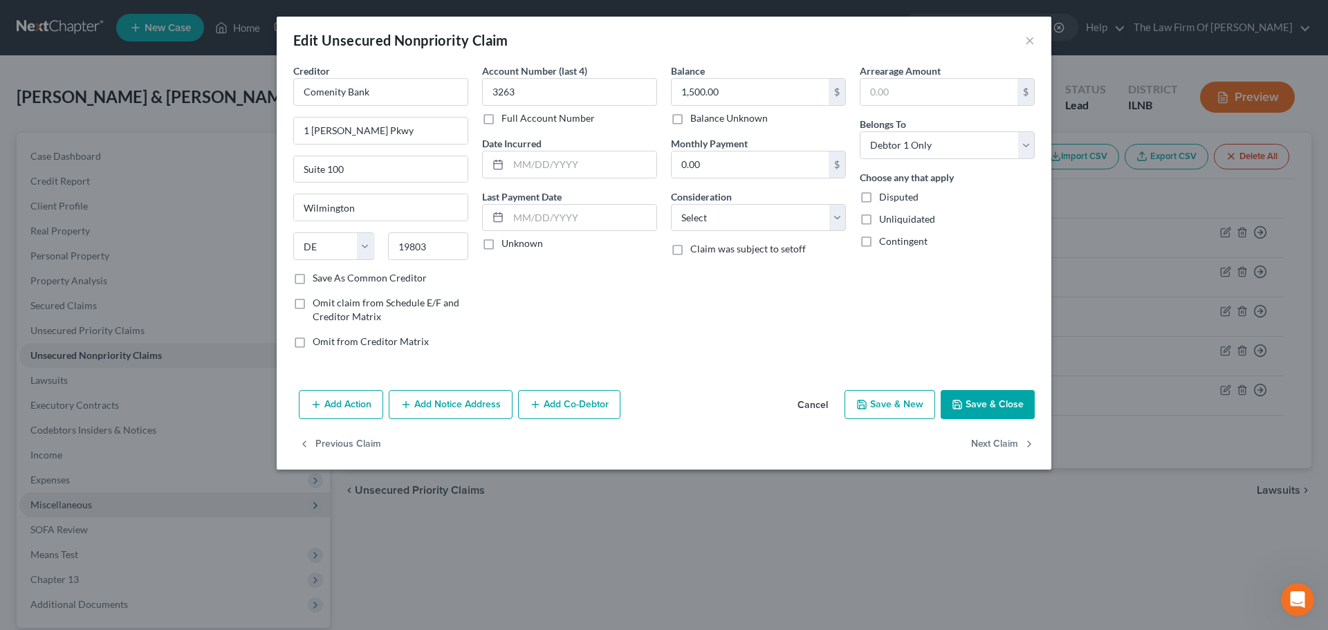
click at [313, 277] on label "Save As Common Creditor" at bounding box center [370, 278] width 114 height 14
click at [318, 277] on input "Save As Common Creditor" at bounding box center [322, 275] width 9 height 9
click at [976, 405] on button "Save & Close" at bounding box center [987, 404] width 94 height 29
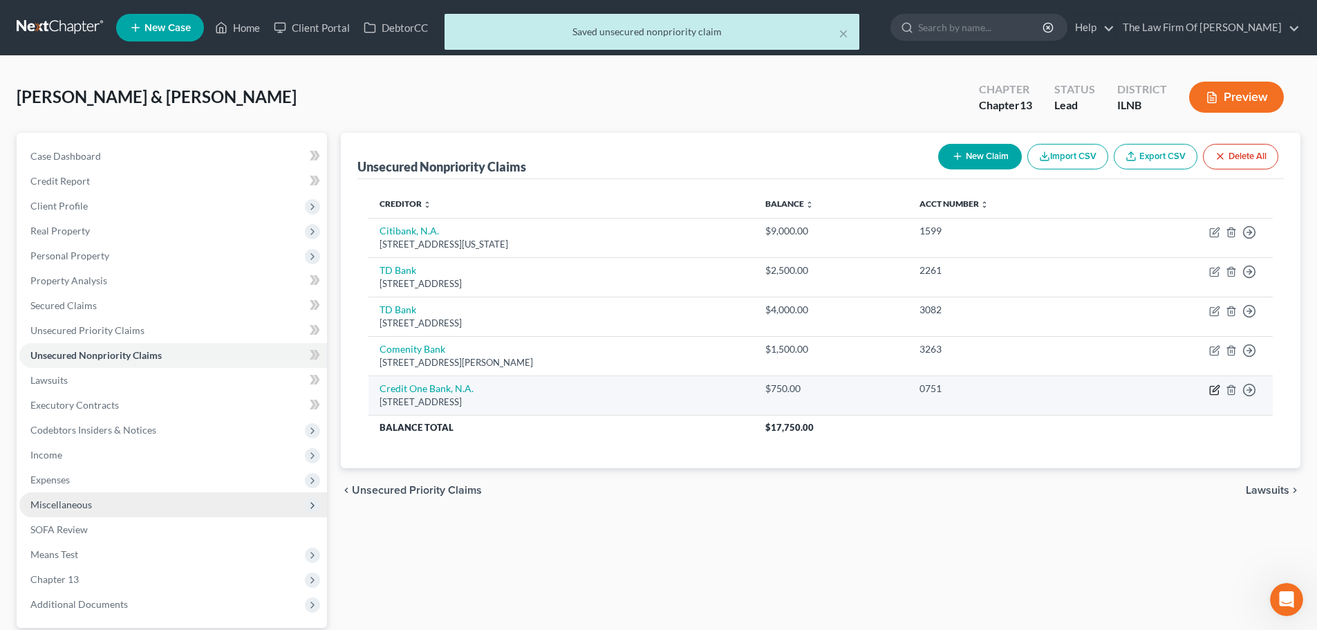
click at [1213, 393] on icon "button" at bounding box center [1214, 389] width 11 height 11
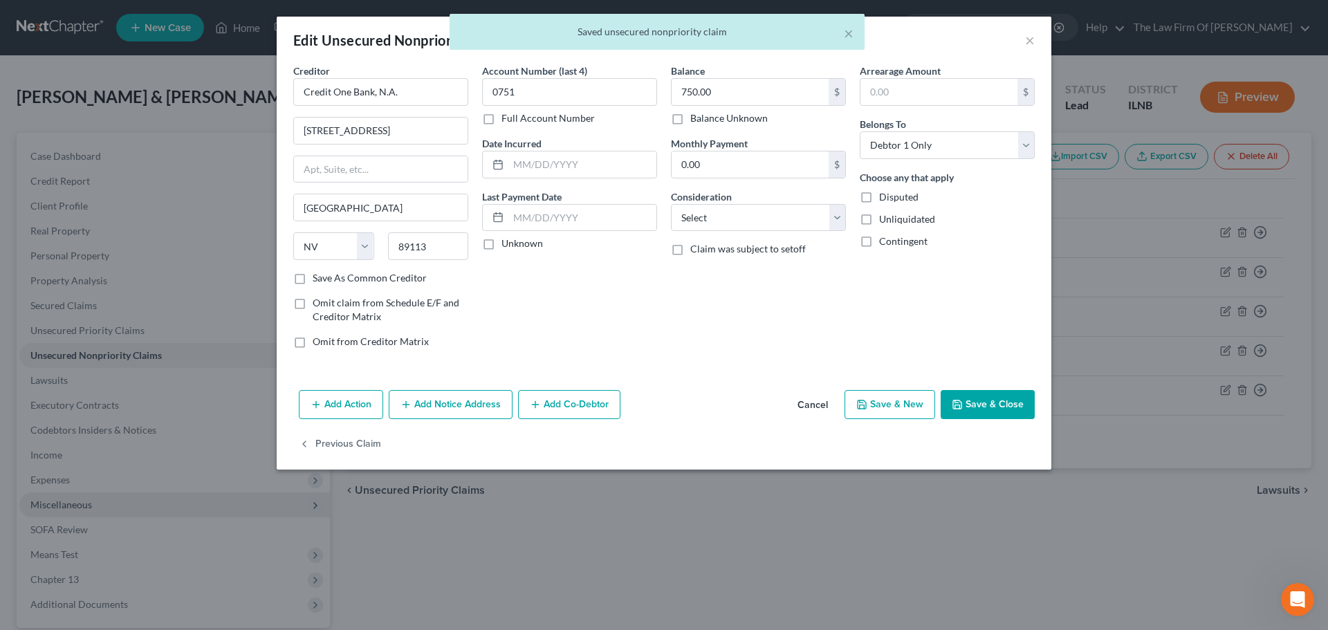
click at [313, 277] on label "Save As Common Creditor" at bounding box center [370, 278] width 114 height 14
click at [318, 277] on input "Save As Common Creditor" at bounding box center [322, 275] width 9 height 9
click at [976, 404] on button "Save & Close" at bounding box center [987, 404] width 94 height 29
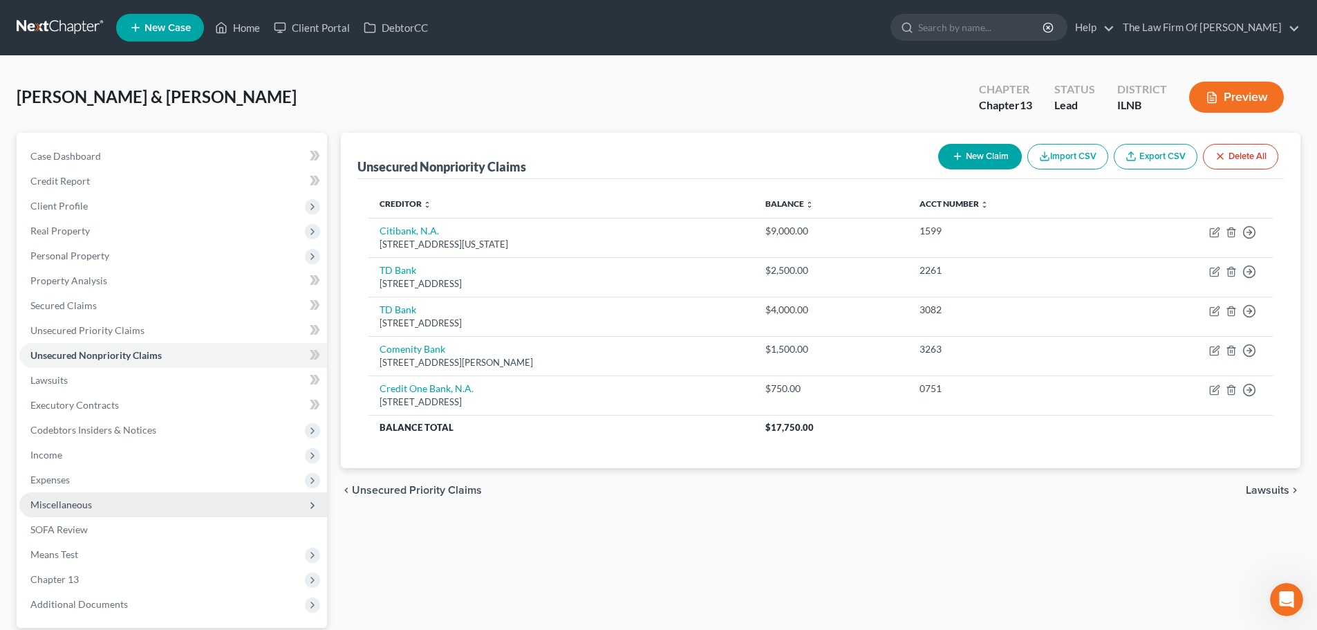
click at [991, 145] on button "New Claim" at bounding box center [980, 157] width 84 height 26
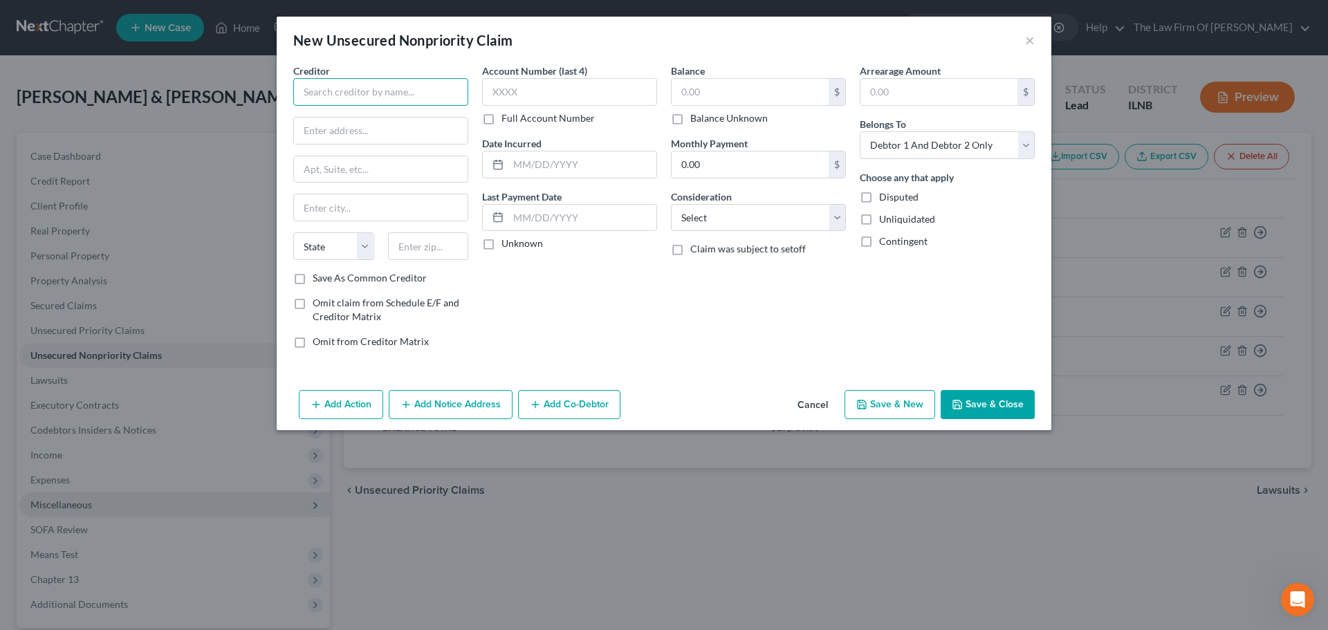
click at [342, 96] on input "text" at bounding box center [380, 92] width 175 height 28
paste input "Synchrony Bank"
click at [626, 299] on div "Account Number (last 4) Full Account Number Date Incurred Last Payment Date Unk…" at bounding box center [569, 212] width 189 height 296
click at [425, 135] on input "text" at bounding box center [381, 131] width 174 height 26
paste input "170 W Election Rd"
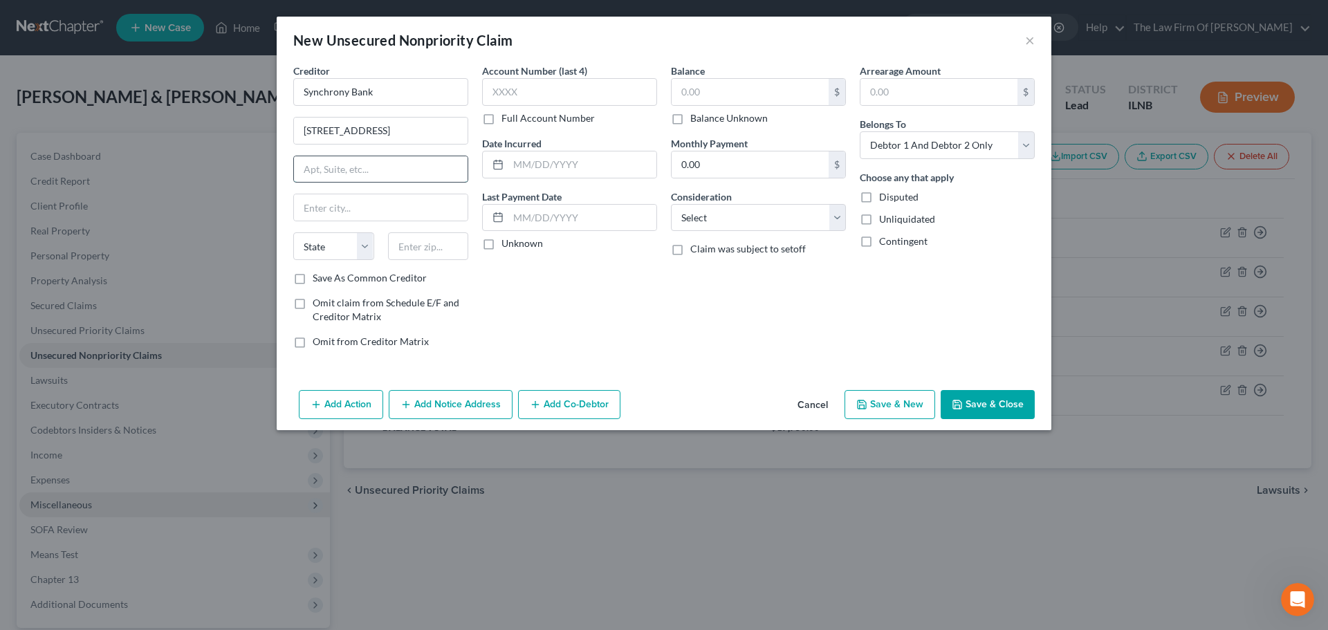
click at [400, 172] on input "text" at bounding box center [381, 169] width 174 height 26
paste input "125"
click at [493, 302] on div "Account Number (last 4) Full Account Number Date Incurred Last Payment Date Unk…" at bounding box center [569, 212] width 189 height 296
click at [384, 215] on input "text" at bounding box center [381, 207] width 174 height 26
paste input "Draper"
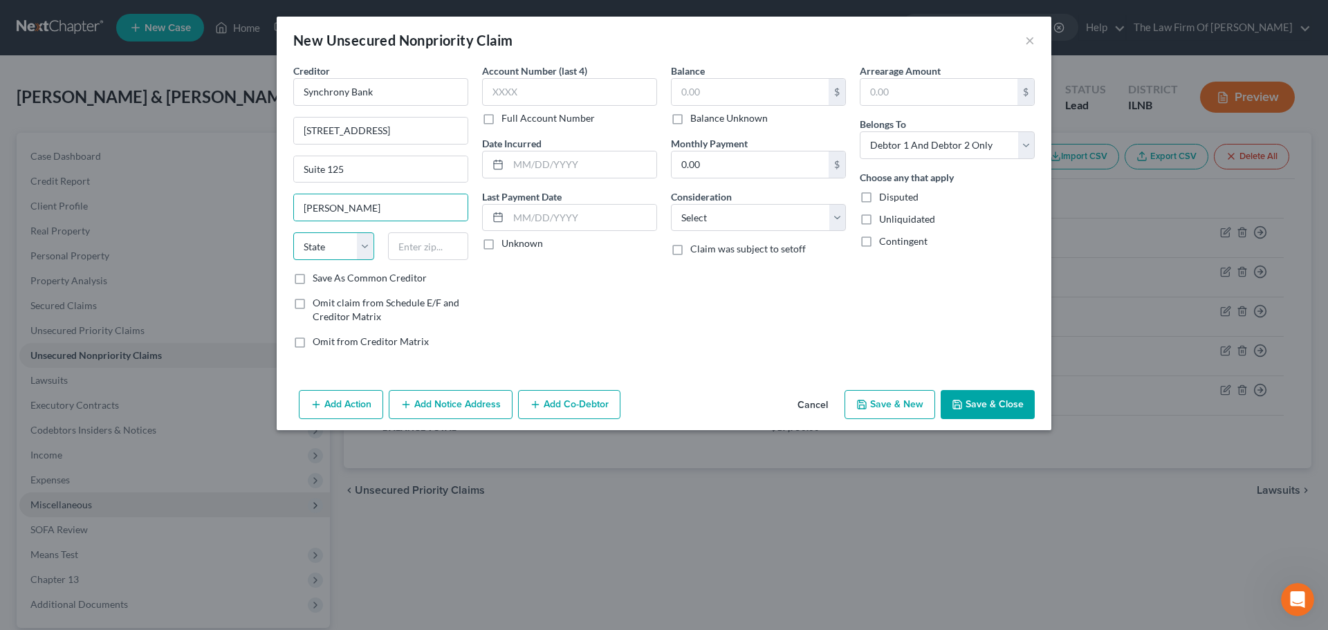
click at [364, 242] on select "State AL AK AR AZ CA CO CT DE DC FL GA GU HI ID IL IN IA KS KY LA ME MD MA MI M…" at bounding box center [333, 246] width 81 height 28
click at [293, 232] on select "State AL AK AR AZ CA CO CT DE DC FL GA GU HI ID IL IN IA KS KY LA ME MD MA MI M…" at bounding box center [333, 246] width 81 height 28
click at [521, 306] on div "Account Number (last 4) Full Account Number Date Incurred Last Payment Date Unk…" at bounding box center [569, 212] width 189 height 296
click at [398, 247] on input "text" at bounding box center [428, 246] width 81 height 28
paste input "84020"
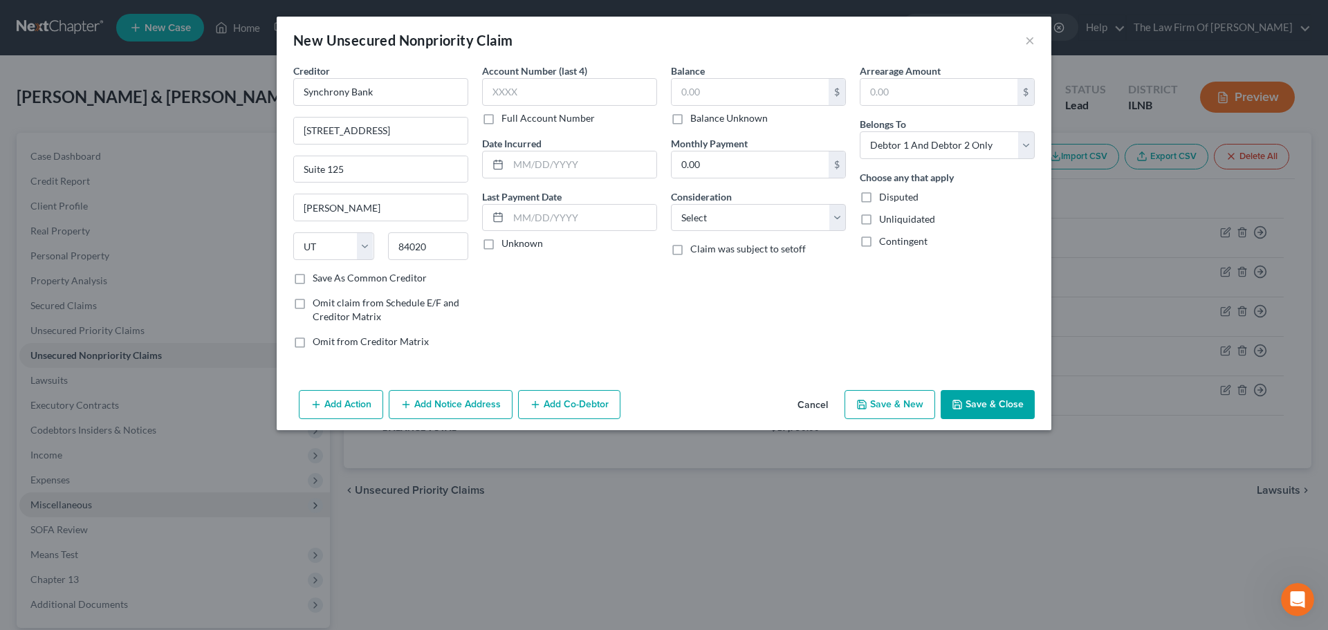
click at [559, 278] on div "Account Number (last 4) Full Account Number Date Incurred Last Payment Date Unk…" at bounding box center [569, 212] width 189 height 296
click at [313, 277] on label "Save As Common Creditor" at bounding box center [370, 278] width 114 height 14
click at [318, 277] on input "Save As Common Creditor" at bounding box center [322, 275] width 9 height 9
click at [527, 89] on input "text" at bounding box center [569, 92] width 175 height 28
click at [635, 319] on div "Account Number (last 4) 0233 Full Account Number Date Incurred Last Payment Dat…" at bounding box center [569, 212] width 189 height 296
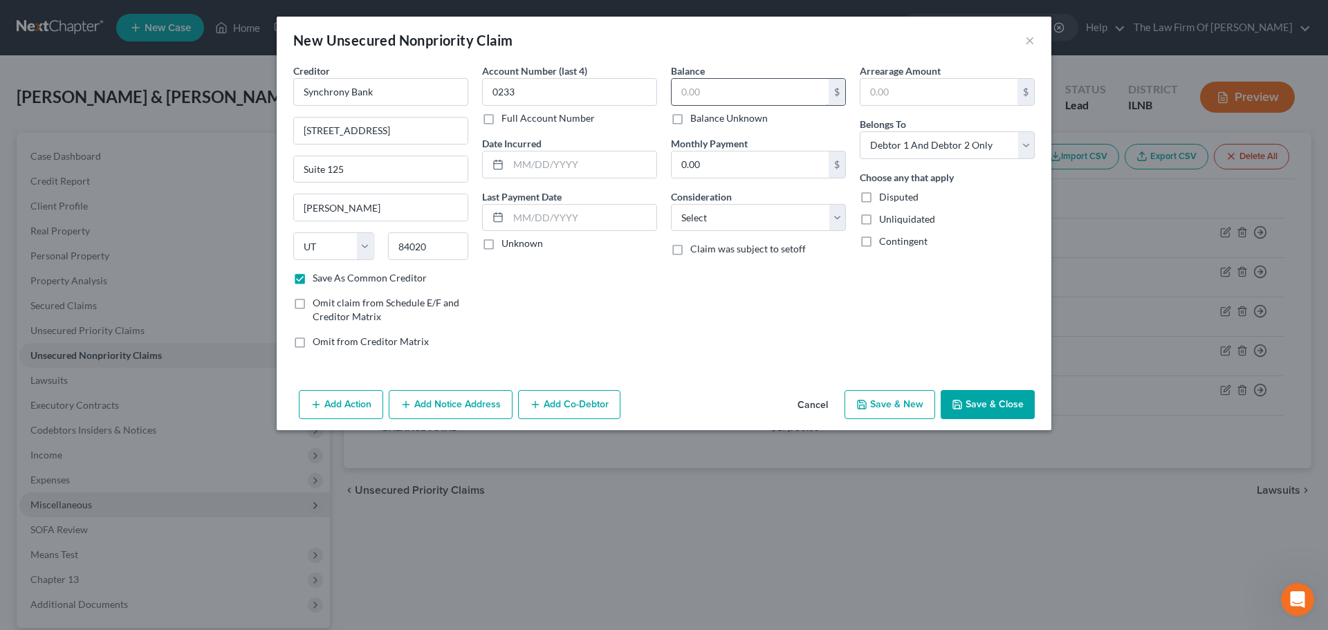
click at [707, 83] on input "text" at bounding box center [749, 92] width 157 height 26
click at [978, 158] on select "Select Debtor 1 Only Debtor 2 Only Debtor 1 And Debtor 2 Only At Least One Of T…" at bounding box center [946, 145] width 175 height 28
click at [859, 131] on select "Select Debtor 1 Only Debtor 2 Only Debtor 1 And Debtor 2 Only At Least One Of T…" at bounding box center [946, 145] width 175 height 28
click at [904, 310] on div "Arrearage Amount $ Belongs To * Select Debtor 1 Only Debtor 2 Only Debtor 1 And…" at bounding box center [947, 212] width 189 height 296
click at [1005, 400] on button "Save & Close" at bounding box center [987, 404] width 94 height 29
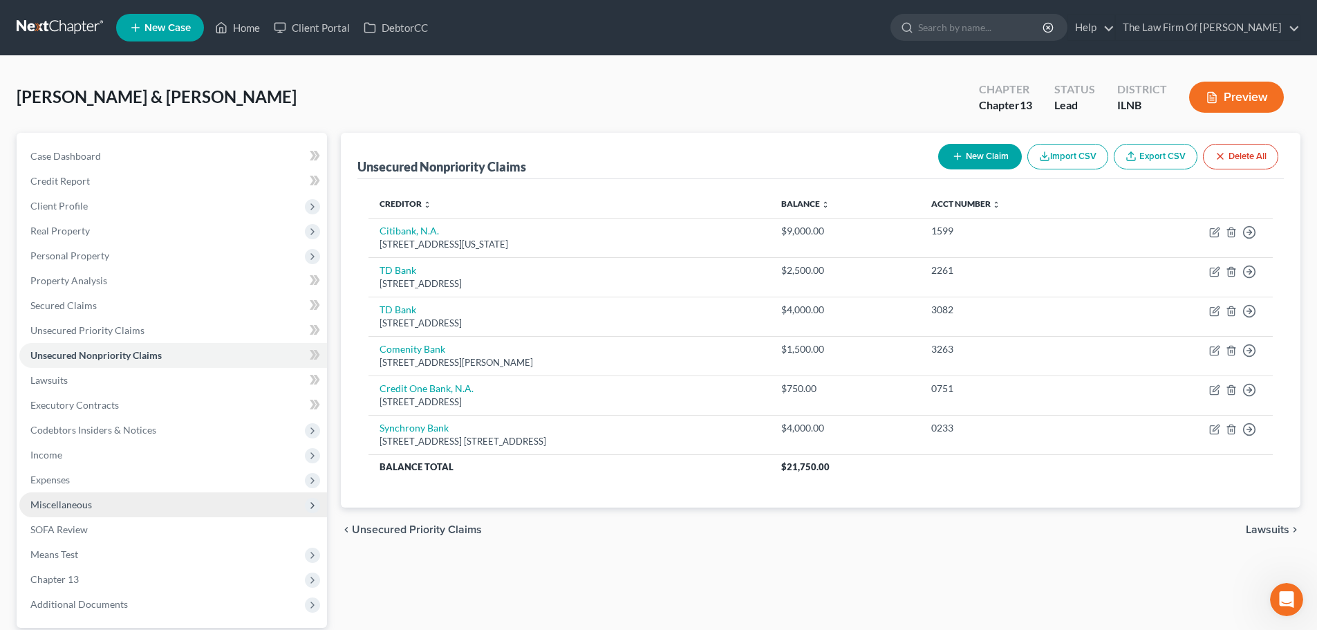
click at [960, 156] on icon "button" at bounding box center [957, 156] width 11 height 11
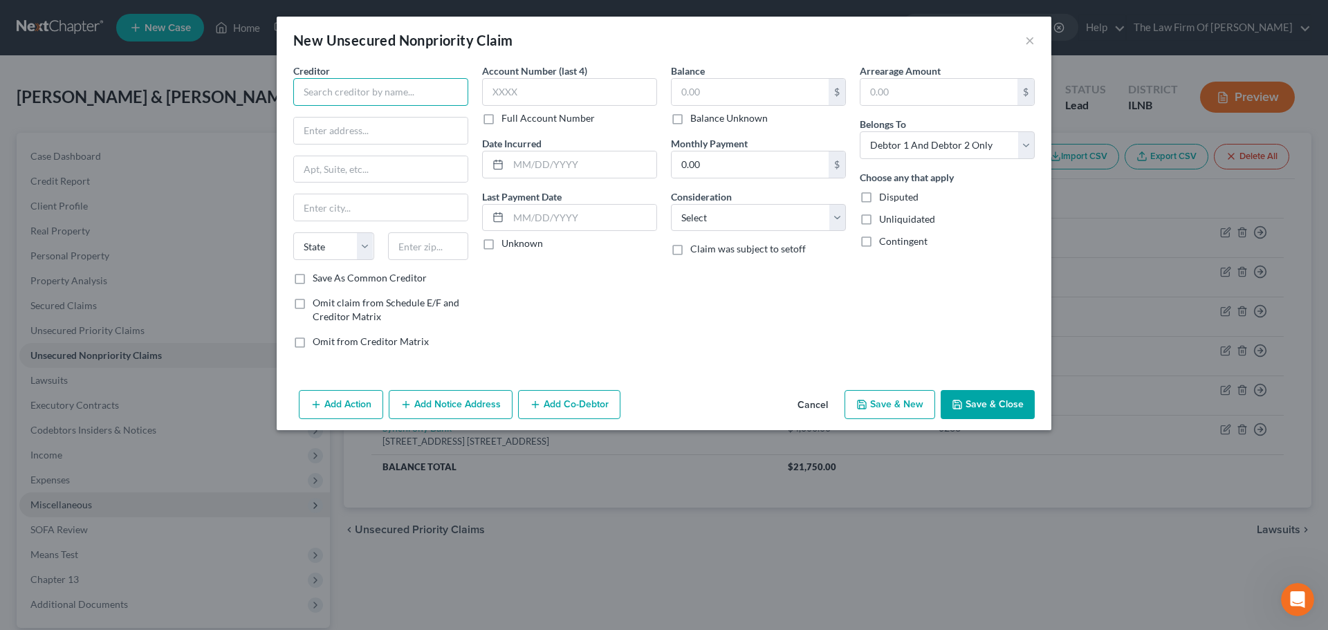
click at [339, 91] on input "text" at bounding box center [380, 92] width 175 height 28
click at [344, 128] on div "1 Righter Pkwy Suite 100, Wilmington, DE 19803" at bounding box center [376, 129] width 144 height 12
click at [536, 89] on input "text" at bounding box center [569, 92] width 175 height 28
click at [548, 292] on div "Account Number (last 4) 5682 Full Account Number Date Incurred Last Payment Dat…" at bounding box center [569, 212] width 189 height 296
click at [691, 100] on input "text" at bounding box center [749, 92] width 157 height 26
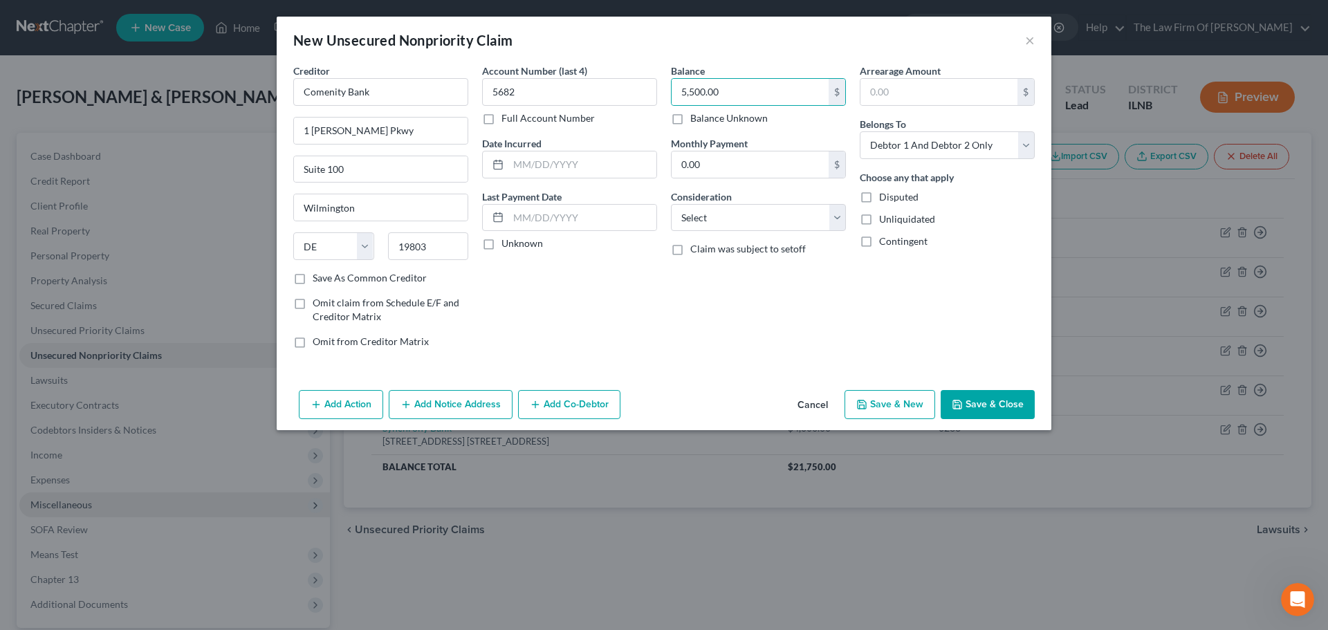
click at [626, 268] on div "Account Number (last 4) 5682 Full Account Number Date Incurred Last Payment Dat…" at bounding box center [569, 212] width 189 height 296
click at [920, 153] on select "Select Debtor 1 Only Debtor 2 Only Debtor 1 And Debtor 2 Only At Least One Of T…" at bounding box center [946, 145] width 175 height 28
click at [859, 131] on select "Select Debtor 1 Only Debtor 2 Only Debtor 1 And Debtor 2 Only At Least One Of T…" at bounding box center [946, 145] width 175 height 28
click at [1001, 233] on div "Choose any that apply Disputed Unliquidated Contingent" at bounding box center [946, 209] width 175 height 78
click at [998, 401] on button "Save & Close" at bounding box center [987, 404] width 94 height 29
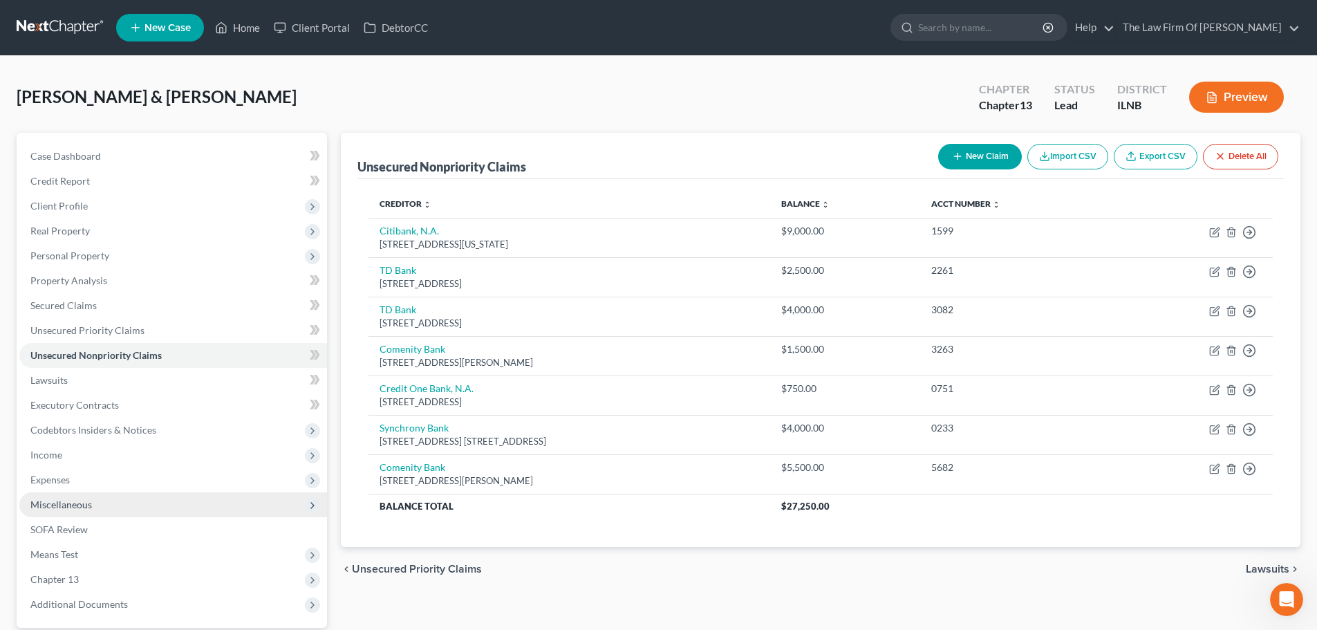
click at [965, 159] on button "New Claim" at bounding box center [980, 157] width 84 height 26
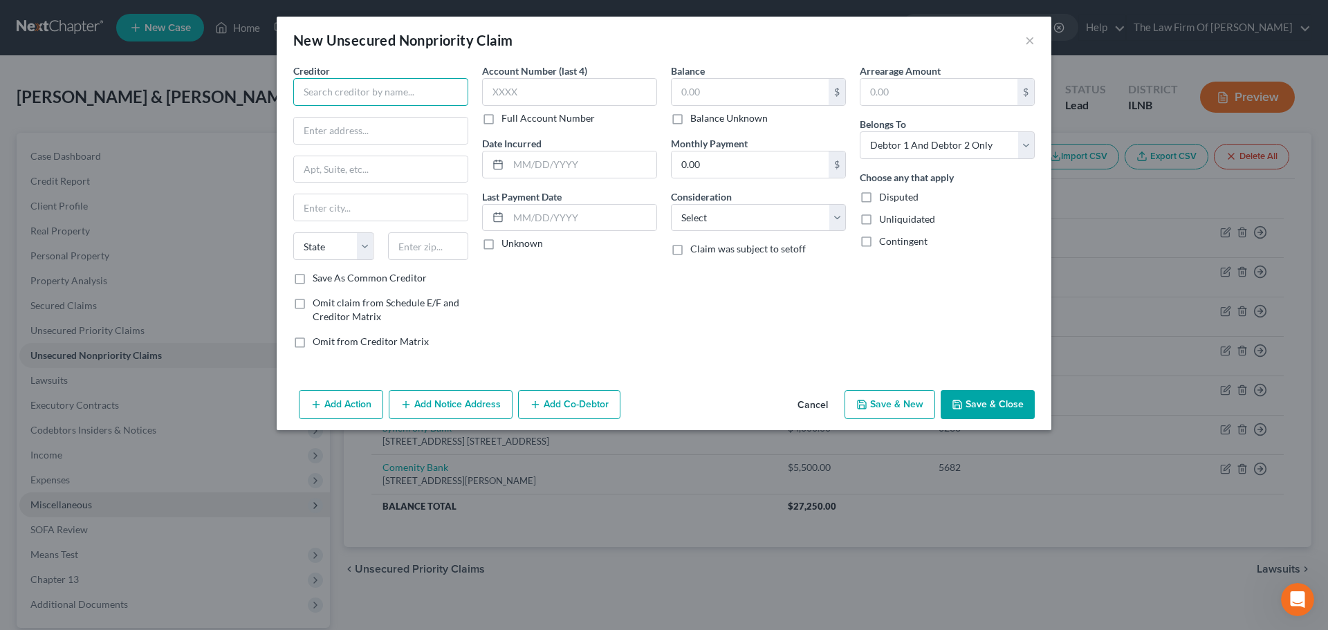
click at [369, 89] on input "text" at bounding box center [380, 92] width 175 height 28
drag, startPoint x: 369, startPoint y: 89, endPoint x: 142, endPoint y: 92, distance: 227.5
click at [142, 92] on div "New Unsecured Nonpriority Claim × Creditor * Kohls State AL AK AR AZ CA CO CT D…" at bounding box center [664, 315] width 1328 height 630
drag, startPoint x: 373, startPoint y: 93, endPoint x: 381, endPoint y: 93, distance: 7.6
click at [373, 93] on input "Kohls" at bounding box center [380, 92] width 175 height 28
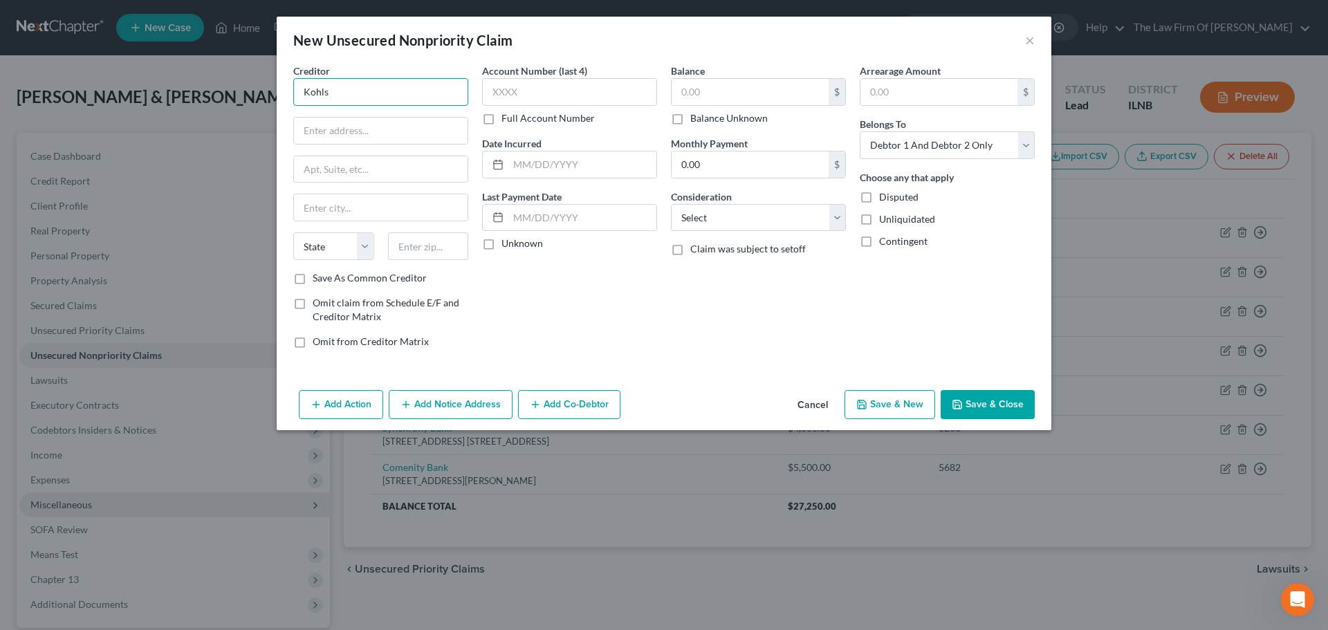
drag, startPoint x: 386, startPoint y: 93, endPoint x: 210, endPoint y: 82, distance: 176.0
click at [218, 88] on div "New Unsecured Nonpriority Claim × Creditor * Kohls State AL AK AR AZ CA CO CT D…" at bounding box center [664, 315] width 1328 height 630
click at [402, 87] on input "text" at bounding box center [380, 92] width 175 height 28
paste input "Capital One, National Association"
drag, startPoint x: 458, startPoint y: 89, endPoint x: 361, endPoint y: 86, distance: 96.8
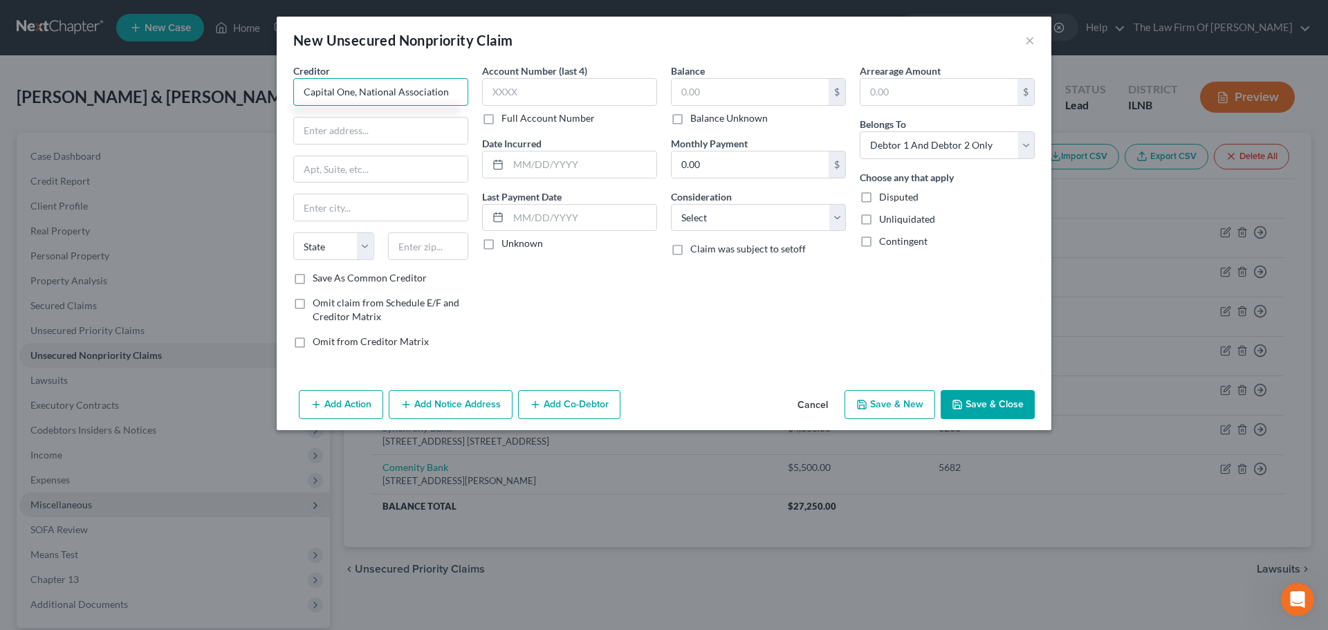
click at [361, 86] on input "Capital One, National Association" at bounding box center [380, 92] width 175 height 28
click at [313, 278] on label "Save As Common Creditor" at bounding box center [370, 278] width 114 height 14
click at [318, 278] on input "Save As Common Creditor" at bounding box center [322, 275] width 9 height 9
click at [710, 100] on input "text" at bounding box center [749, 92] width 157 height 26
click at [785, 314] on div "Balance 2,500.00 $ Balance Unknown Balance Undetermined 2,500.00 $ Balance Unkn…" at bounding box center [758, 212] width 189 height 296
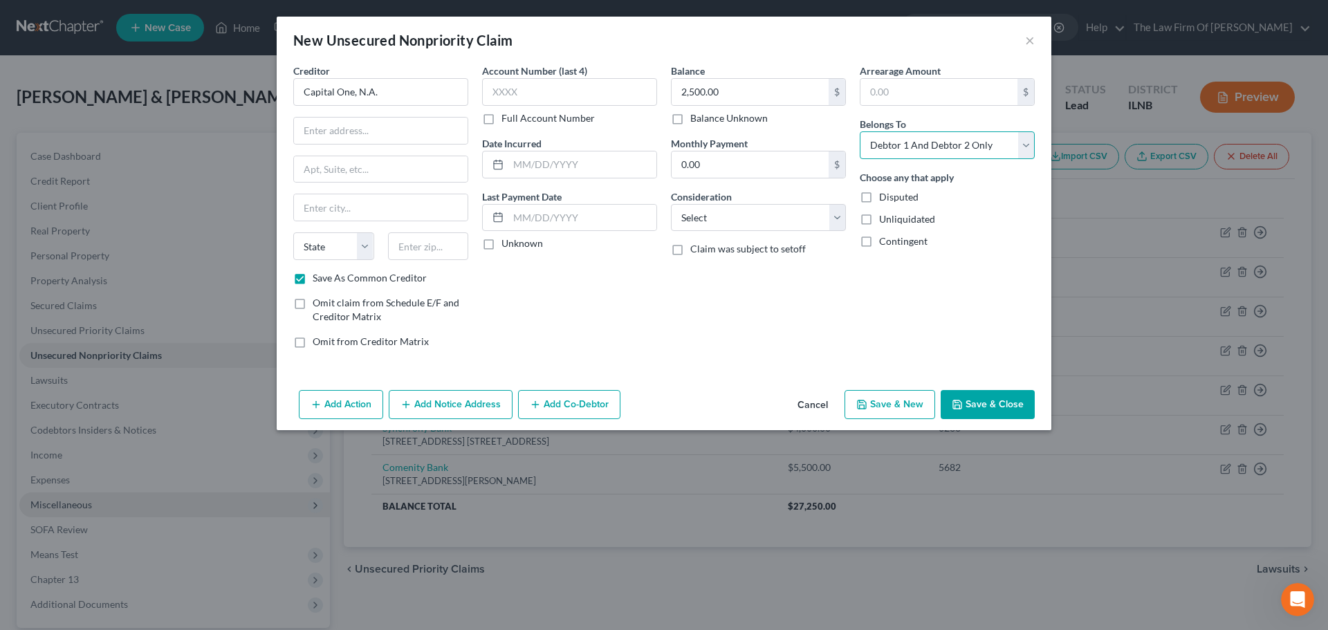
click at [930, 153] on select "Select Debtor 1 Only Debtor 2 Only Debtor 1 And Debtor 2 Only At Least One Of T…" at bounding box center [946, 145] width 175 height 28
click at [859, 131] on select "Select Debtor 1 Only Debtor 2 Only Debtor 1 And Debtor 2 Only At Least One Of T…" at bounding box center [946, 145] width 175 height 28
click at [875, 279] on div "Arrearage Amount $ Belongs To * Select Debtor 1 Only Debtor 2 Only Debtor 1 And…" at bounding box center [947, 212] width 189 height 296
click at [342, 136] on input "text" at bounding box center [381, 131] width 174 height 26
paste input "1680 Capital One Dr"
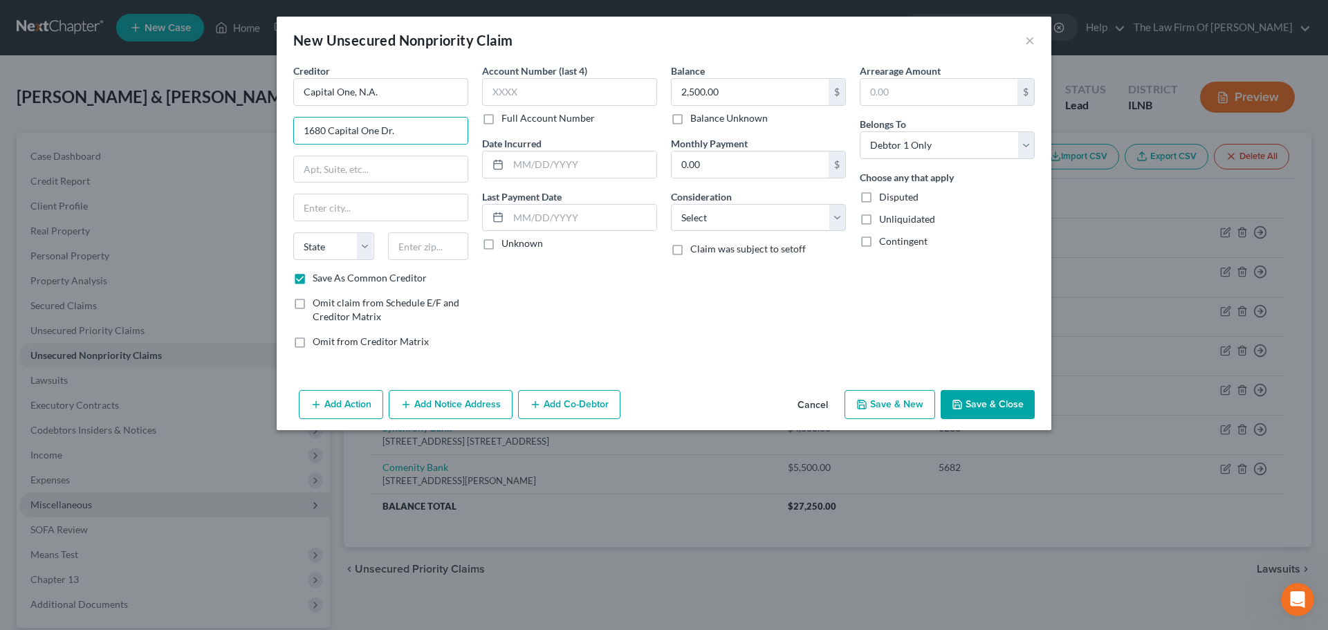
click at [572, 331] on div "Account Number (last 4) Full Account Number Date Incurred Last Payment Date Unk…" at bounding box center [569, 212] width 189 height 296
click at [393, 216] on input "text" at bounding box center [381, 207] width 174 height 26
paste input "Mclean"
click at [372, 243] on select "State AL AK AR AZ CA CO CT DE DC FL GA GU HI ID IL IN IA KS KY LA ME MD MA MI M…" at bounding box center [333, 246] width 81 height 28
click at [293, 232] on select "State AL AK AR AZ CA CO CT DE DC FL GA GU HI ID IL IN IA KS KY LA ME MD MA MI M…" at bounding box center [333, 246] width 81 height 28
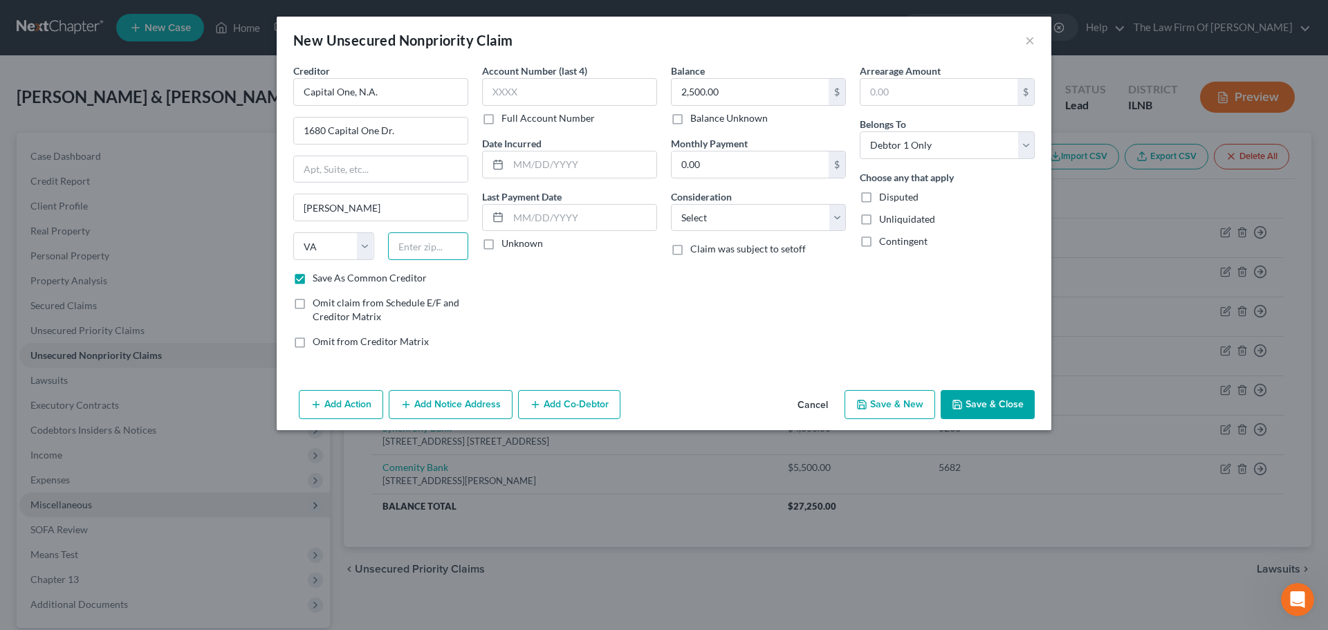
click at [448, 252] on input "text" at bounding box center [428, 246] width 81 height 28
paste input "22102"
click at [648, 289] on div "Account Number (last 4) Full Account Number Date Incurred Last Payment Date Unk…" at bounding box center [569, 212] width 189 height 296
click at [561, 97] on input "text" at bounding box center [569, 92] width 175 height 28
click at [983, 400] on button "Save & Close" at bounding box center [987, 404] width 94 height 29
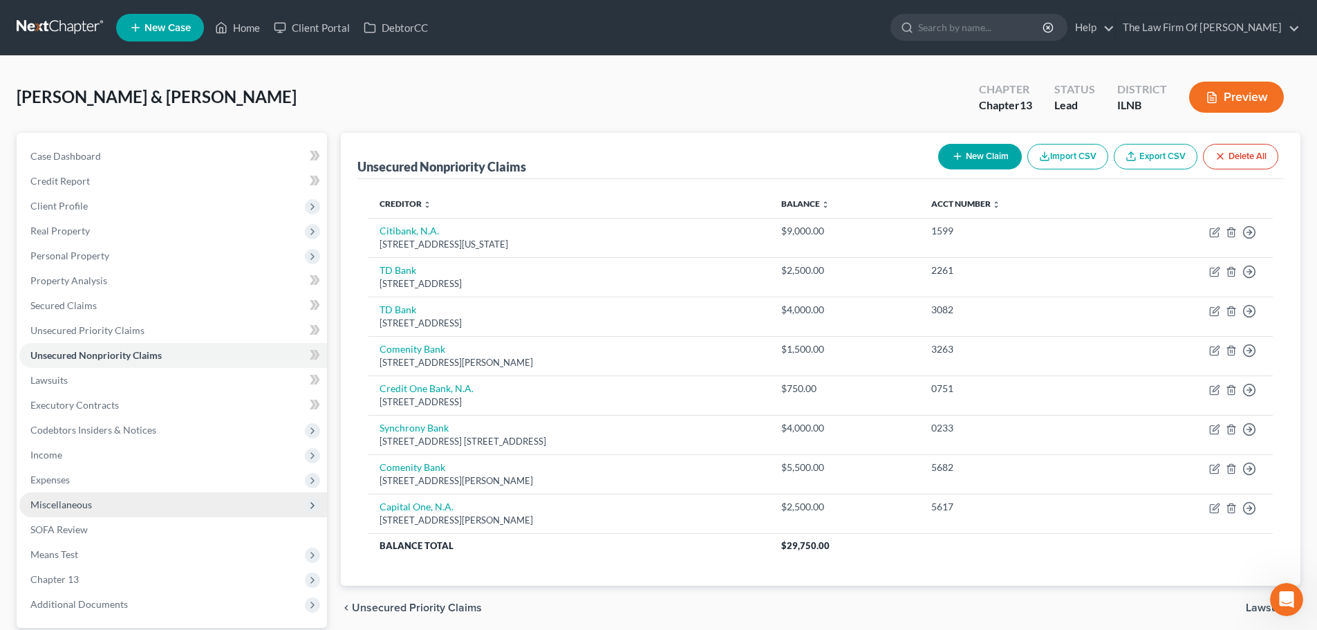
click at [985, 158] on button "New Claim" at bounding box center [980, 157] width 84 height 26
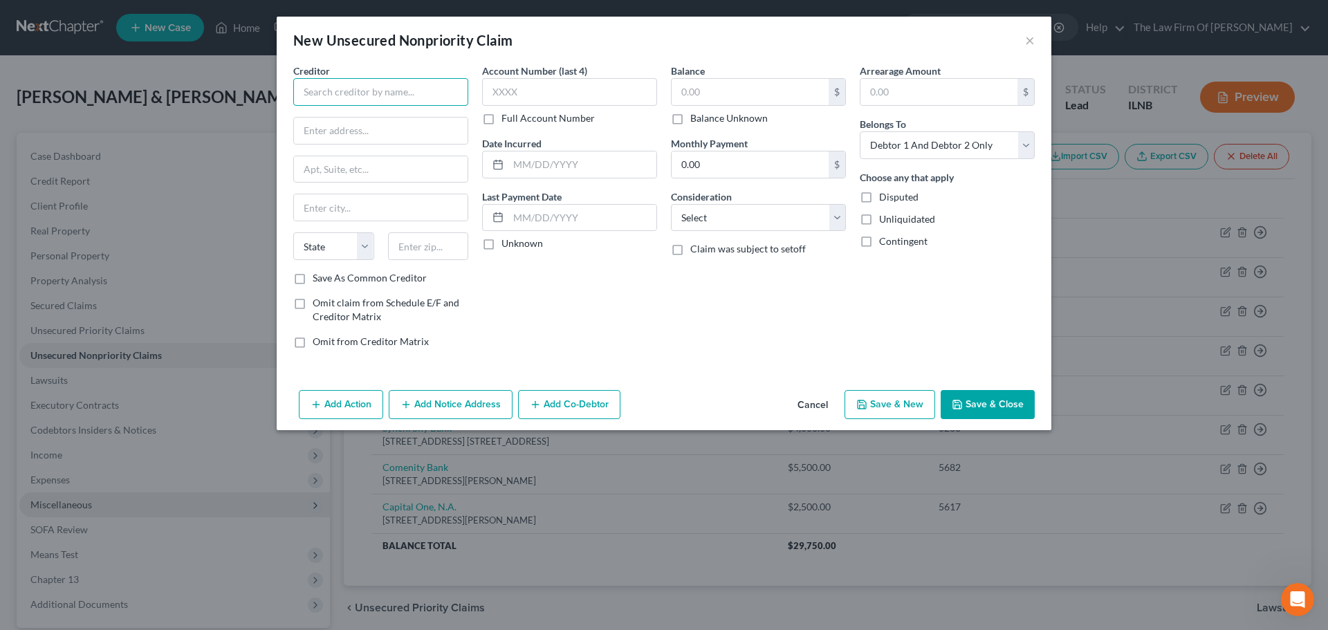
click at [386, 101] on input "text" at bounding box center [380, 92] width 175 height 28
click at [384, 128] on div "170 W Election Rd. Suite 125, Draper, UT 84020" at bounding box center [376, 129] width 144 height 12
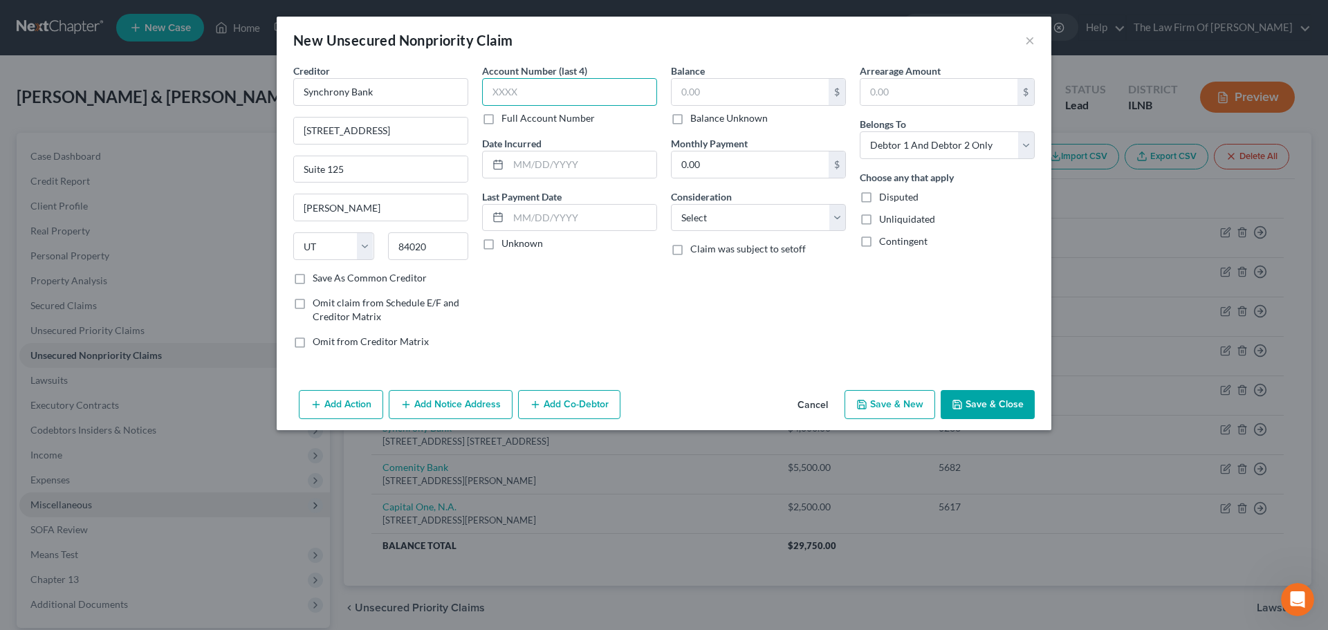
click at [516, 91] on input "text" at bounding box center [569, 92] width 175 height 28
click at [758, 88] on input "text" at bounding box center [749, 92] width 157 height 26
click at [886, 147] on select "Select Debtor 1 Only Debtor 2 Only Debtor 1 And Debtor 2 Only At Least One Of T…" at bounding box center [946, 145] width 175 height 28
click at [859, 131] on select "Select Debtor 1 Only Debtor 2 Only Debtor 1 And Debtor 2 Only At Least One Of T…" at bounding box center [946, 145] width 175 height 28
click at [738, 339] on div "Balance 1,000.00 $ Balance Unknown Balance Undetermined 1,000.00 $ Balance Unkn…" at bounding box center [758, 212] width 189 height 296
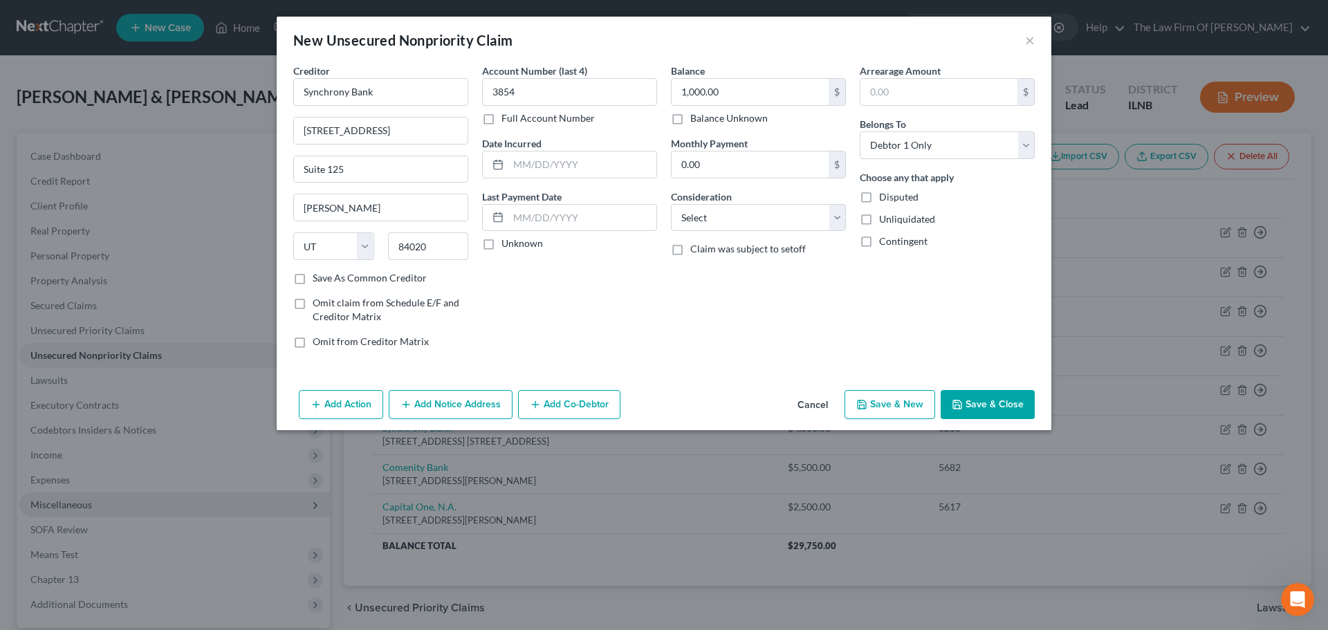
click at [977, 399] on button "Save & Close" at bounding box center [987, 404] width 94 height 29
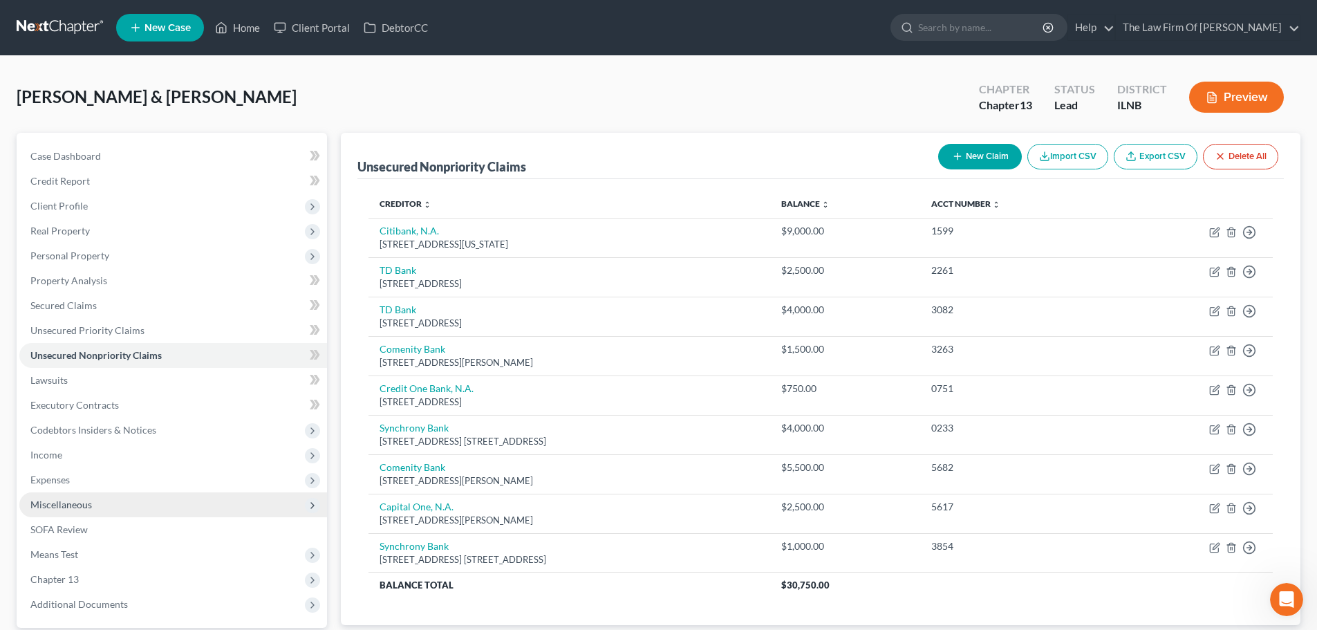
click at [969, 149] on button "New Claim" at bounding box center [980, 157] width 84 height 26
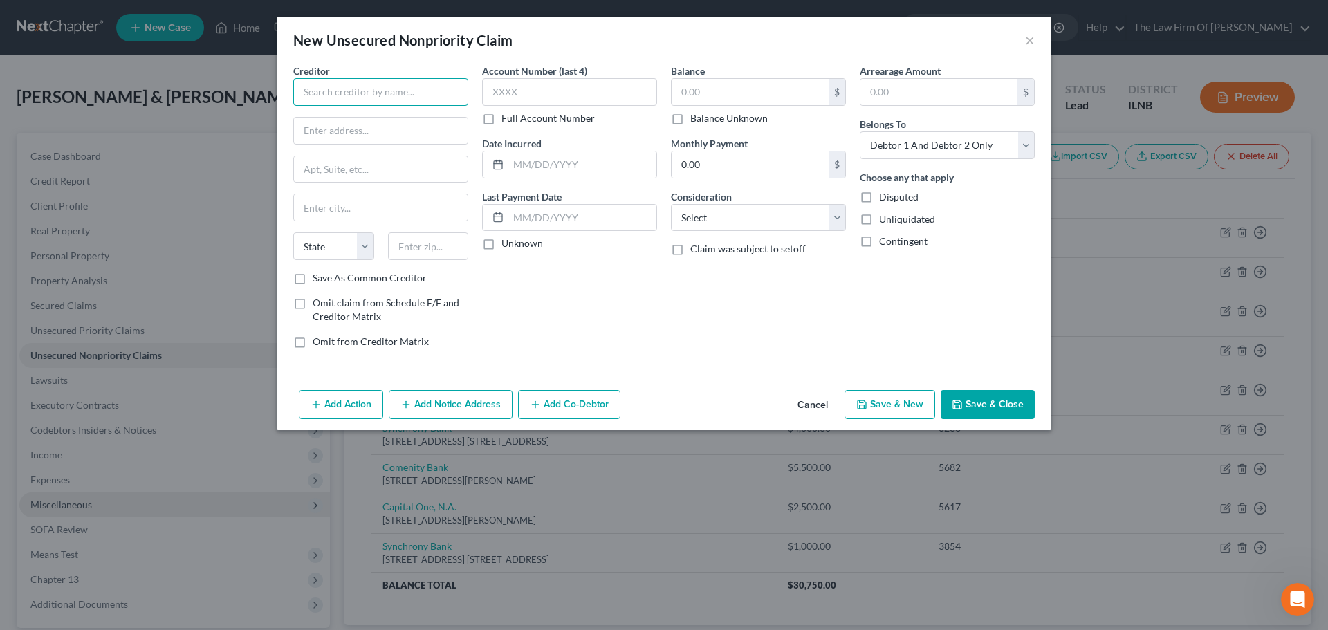
click at [373, 91] on input "text" at bounding box center [380, 92] width 175 height 28
click at [373, 115] on div "Capital One, N.A." at bounding box center [376, 116] width 144 height 14
click at [547, 89] on input "text" at bounding box center [569, 92] width 175 height 28
click at [690, 89] on input "text" at bounding box center [749, 92] width 157 height 26
click at [890, 140] on select "Select Debtor 1 Only Debtor 2 Only Debtor 1 And Debtor 2 Only At Least One Of T…" at bounding box center [946, 145] width 175 height 28
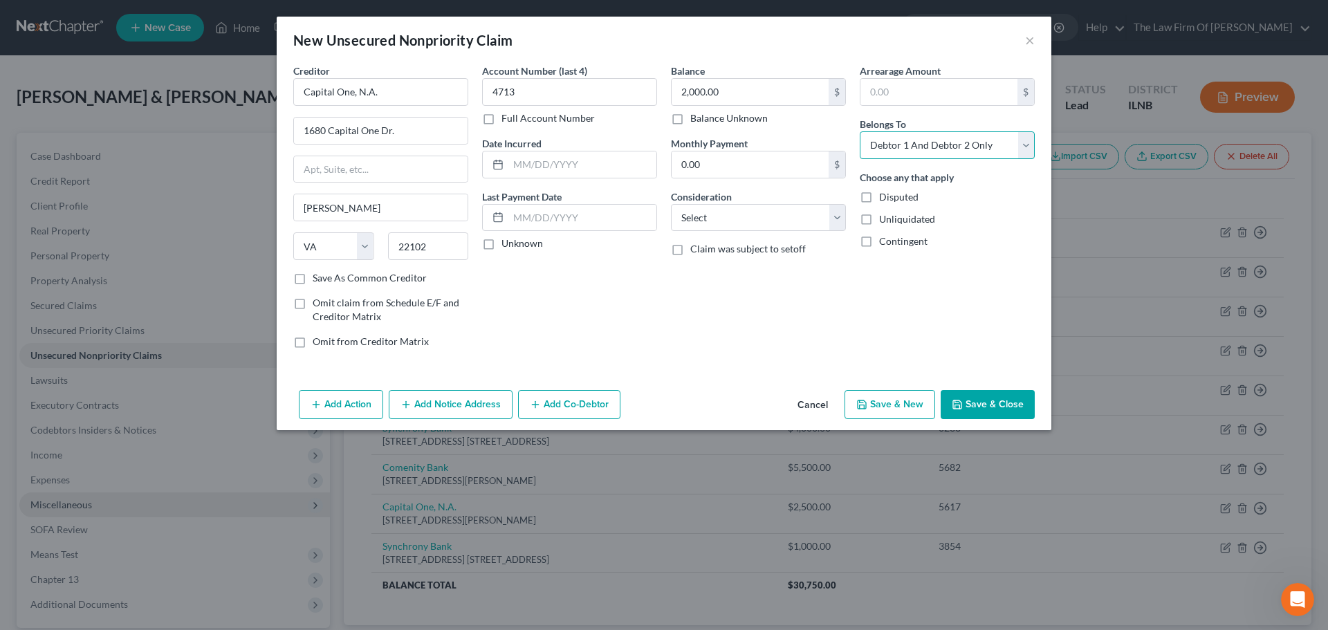
click at [859, 131] on select "Select Debtor 1 Only Debtor 2 Only Debtor 1 And Debtor 2 Only At Least One Of T…" at bounding box center [946, 145] width 175 height 28
click at [1022, 399] on button "Save & Close" at bounding box center [987, 404] width 94 height 29
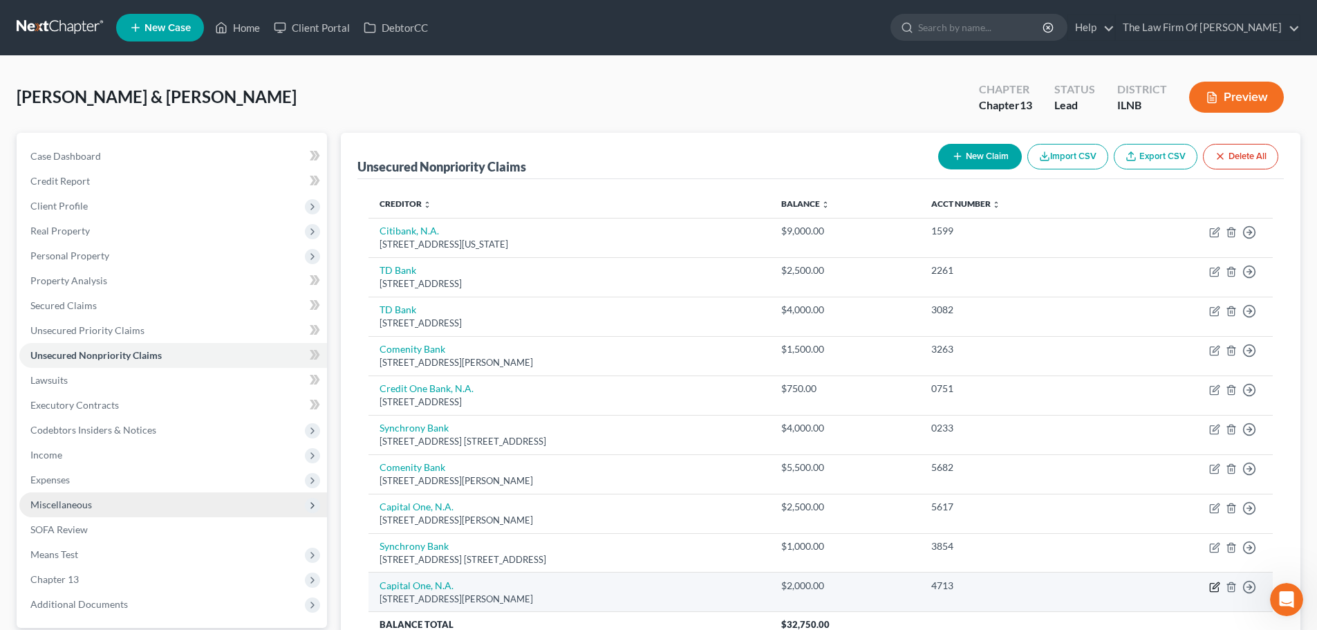
click at [1217, 588] on icon "button" at bounding box center [1214, 586] width 11 height 11
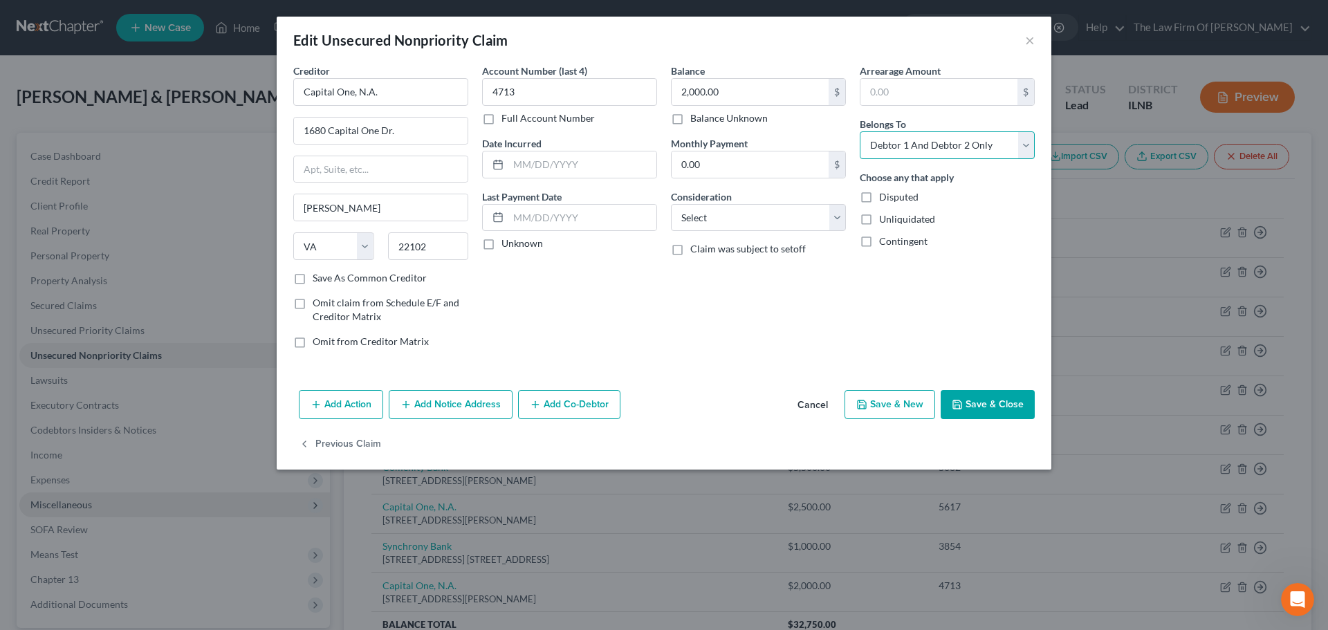
click at [949, 145] on select "Select Debtor 1 Only Debtor 2 Only Debtor 1 And Debtor 2 Only At Least One Of T…" at bounding box center [946, 145] width 175 height 28
click at [859, 131] on select "Select Debtor 1 Only Debtor 2 Only Debtor 1 And Debtor 2 Only At Least One Of T…" at bounding box center [946, 145] width 175 height 28
click at [1000, 223] on div "Unliquidated" at bounding box center [946, 219] width 175 height 14
click at [1019, 399] on button "Save & Close" at bounding box center [987, 404] width 94 height 29
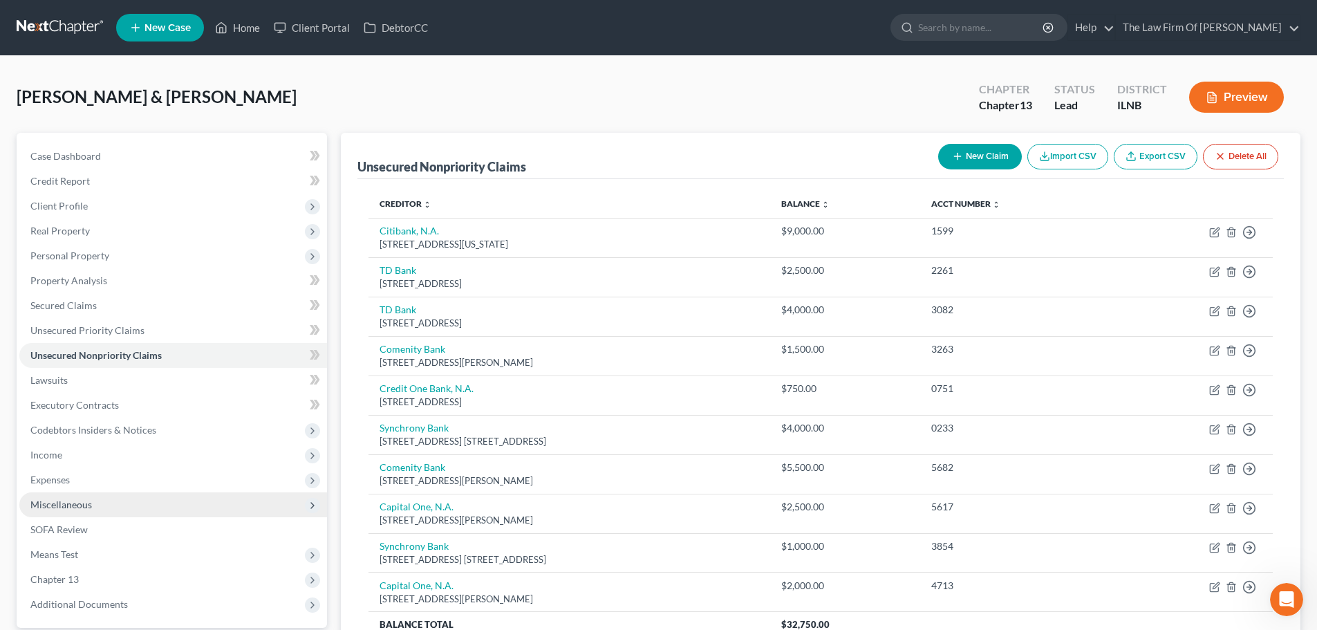
click at [984, 167] on button "New Claim" at bounding box center [980, 157] width 84 height 26
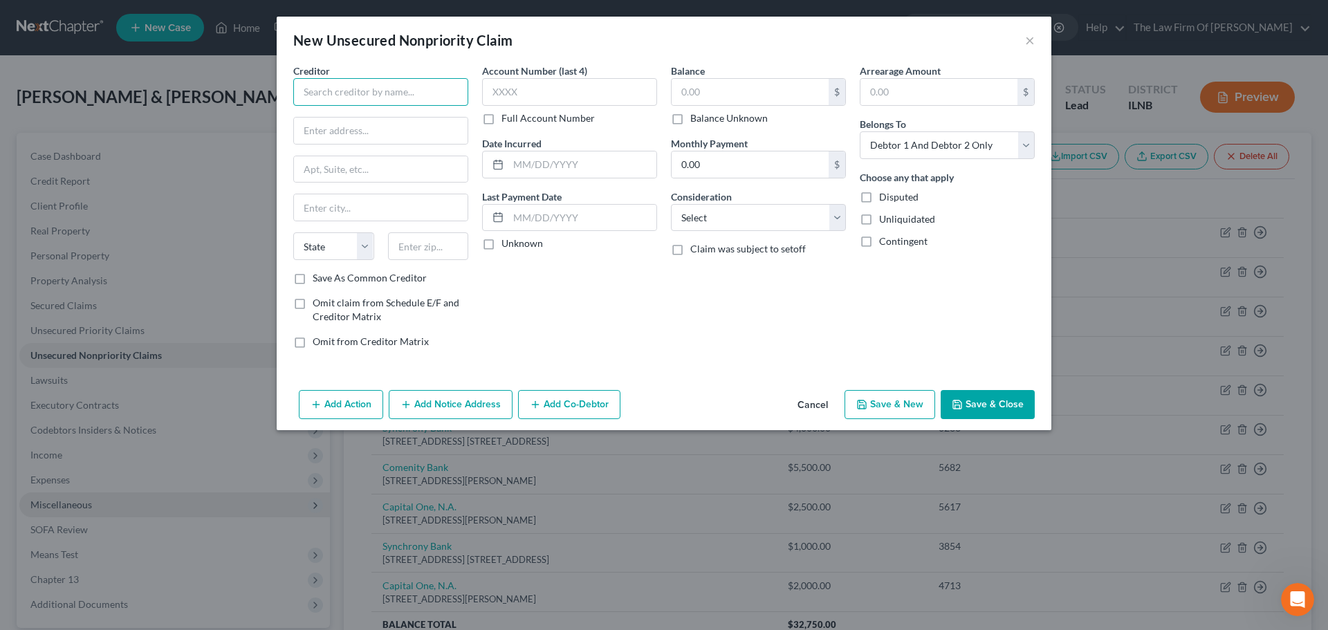
click at [386, 90] on input "text" at bounding box center [380, 92] width 175 height 28
click at [381, 119] on div "Capital One, N.A." at bounding box center [376, 116] width 144 height 14
click at [496, 95] on input "text" at bounding box center [569, 92] width 175 height 28
drag, startPoint x: 564, startPoint y: 94, endPoint x: 572, endPoint y: 115, distance: 22.7
click at [516, 97] on input "1,50" at bounding box center [569, 92] width 175 height 28
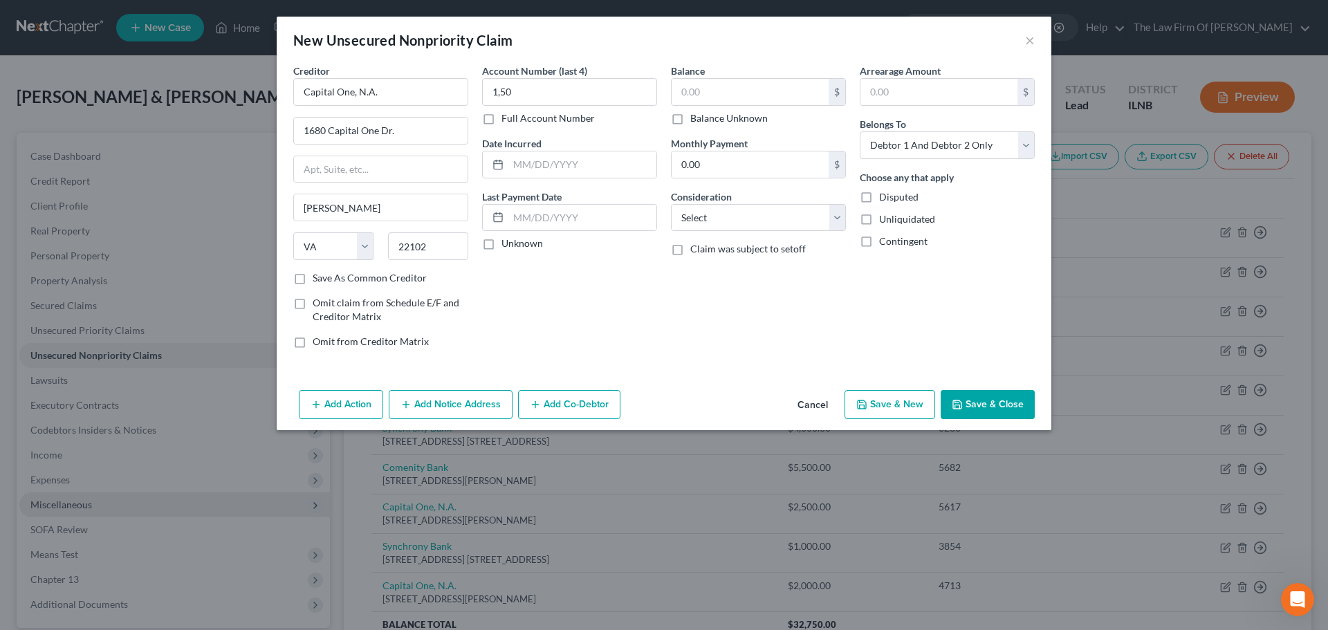
click at [816, 402] on button "Cancel" at bounding box center [812, 405] width 53 height 28
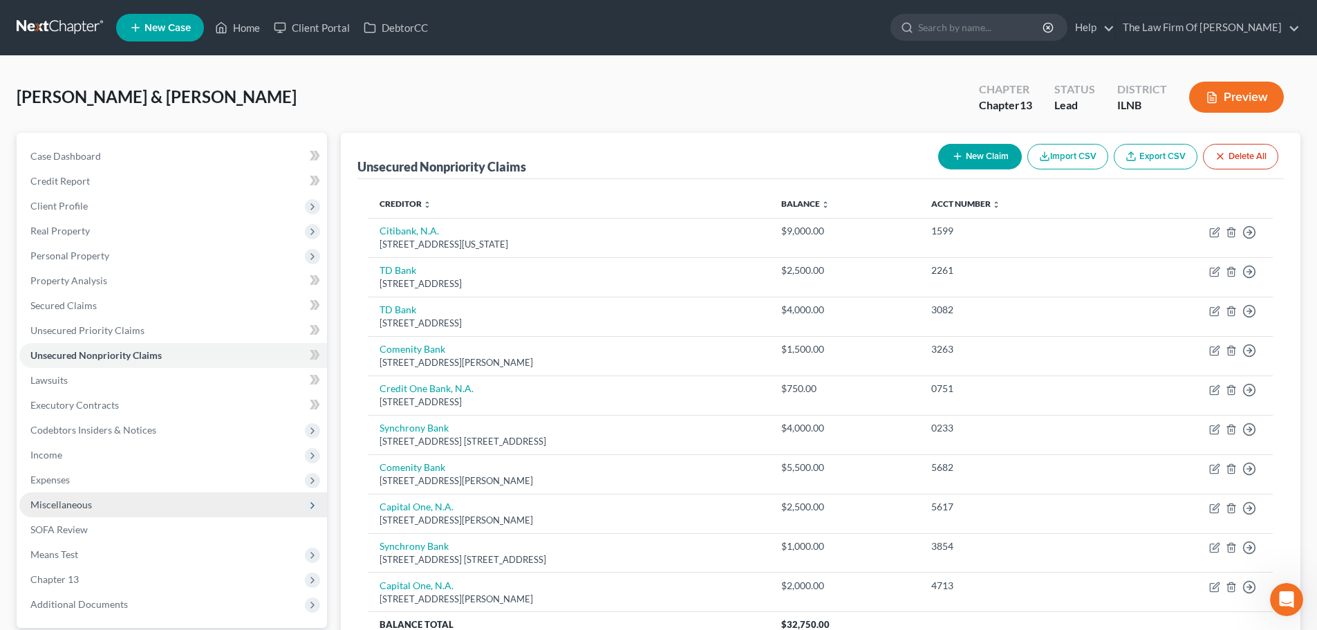
click at [980, 151] on button "New Claim" at bounding box center [980, 157] width 84 height 26
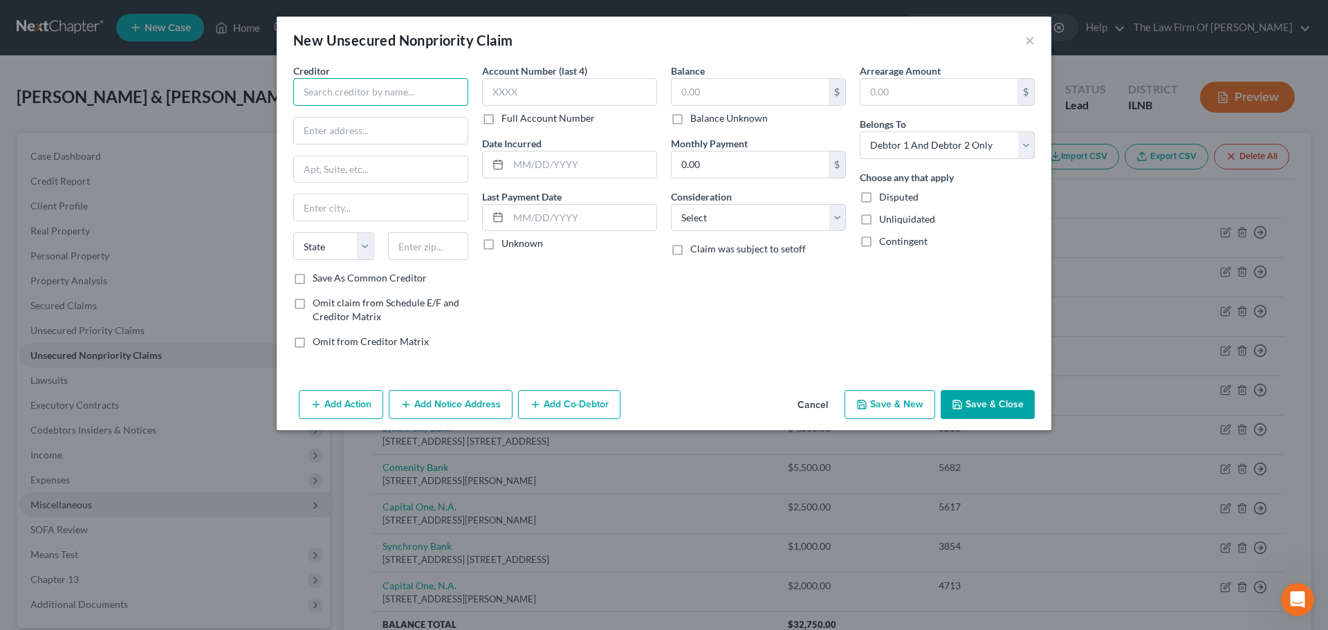
click at [360, 93] on input "text" at bounding box center [380, 92] width 175 height 28
click at [357, 120] on div "Capital One, N.A." at bounding box center [376, 116] width 144 height 14
click at [532, 88] on input "text" at bounding box center [569, 92] width 175 height 28
click at [727, 94] on input "text" at bounding box center [749, 92] width 157 height 26
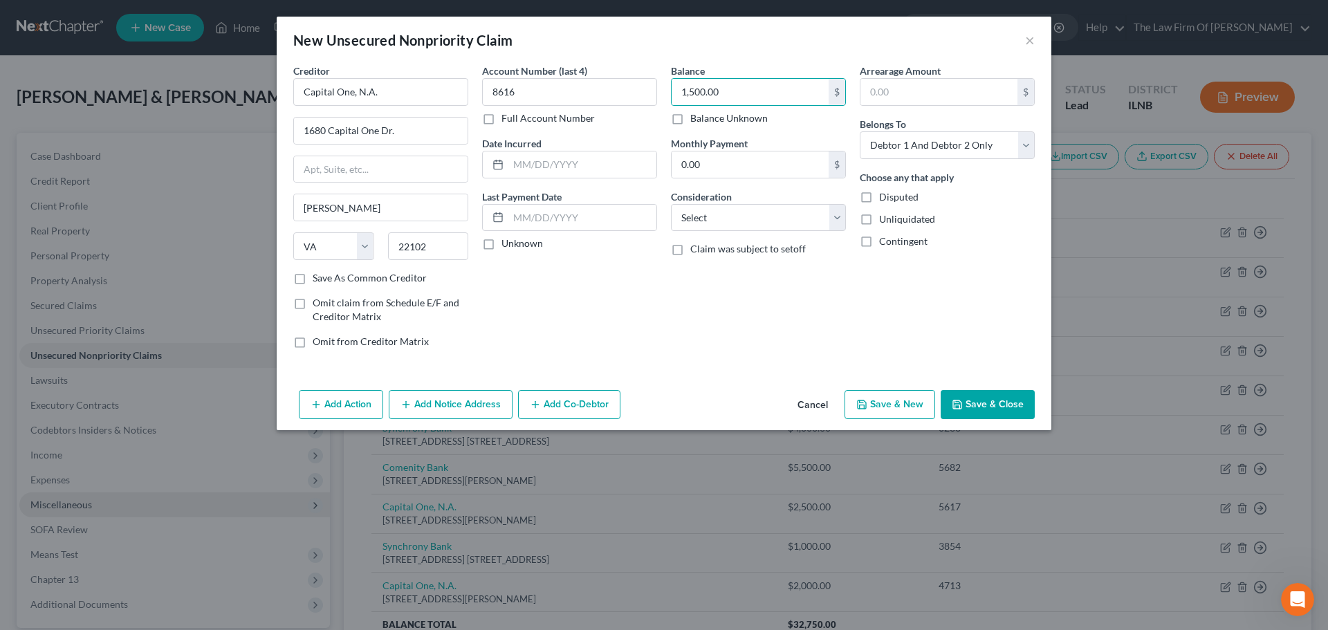
click at [732, 322] on div "Balance 1,500.00 $ Balance Unknown Balance Undetermined 1,500.00 $ Balance Unkn…" at bounding box center [758, 212] width 189 height 296
click at [966, 151] on select "Select Debtor 1 Only Debtor 2 Only Debtor 1 And Debtor 2 Only At Least One Of T…" at bounding box center [946, 145] width 175 height 28
click at [859, 131] on select "Select Debtor 1 Only Debtor 2 Only Debtor 1 And Debtor 2 Only At Least One Of T…" at bounding box center [946, 145] width 175 height 28
click at [796, 308] on div "Balance 1,500.00 $ Balance Unknown Balance Undetermined 1,500.00 $ Balance Unkn…" at bounding box center [758, 212] width 189 height 296
click at [971, 407] on button "Save & Close" at bounding box center [987, 404] width 94 height 29
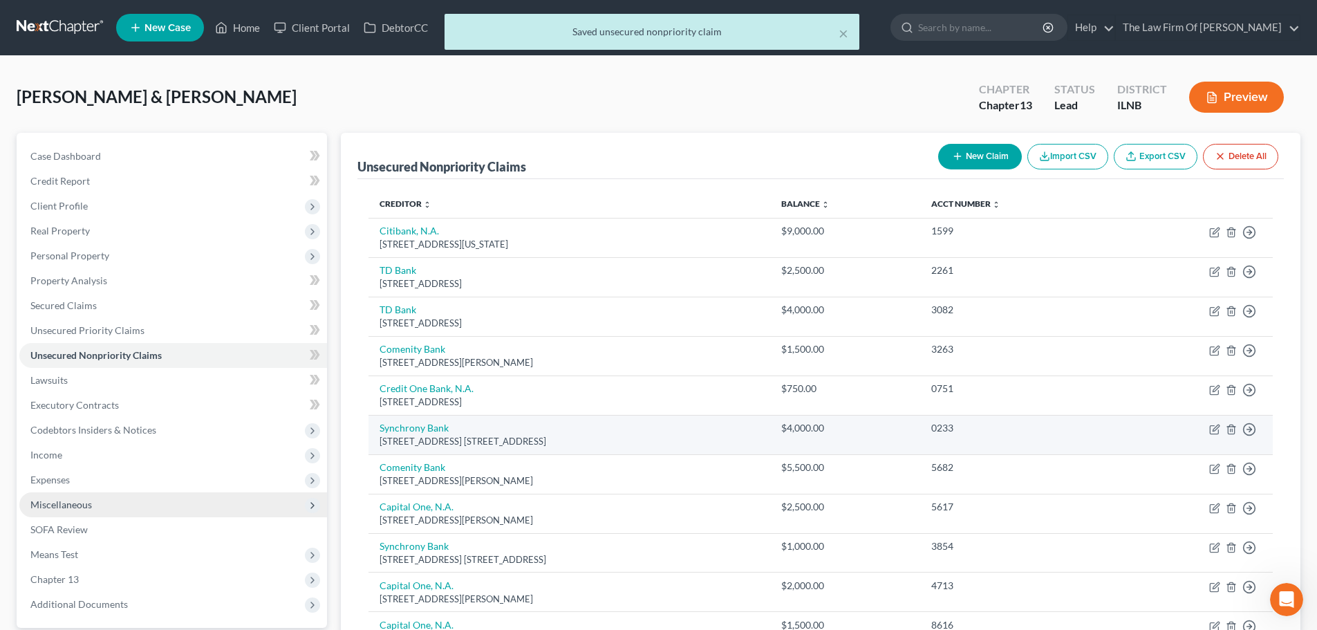
scroll to position [138, 0]
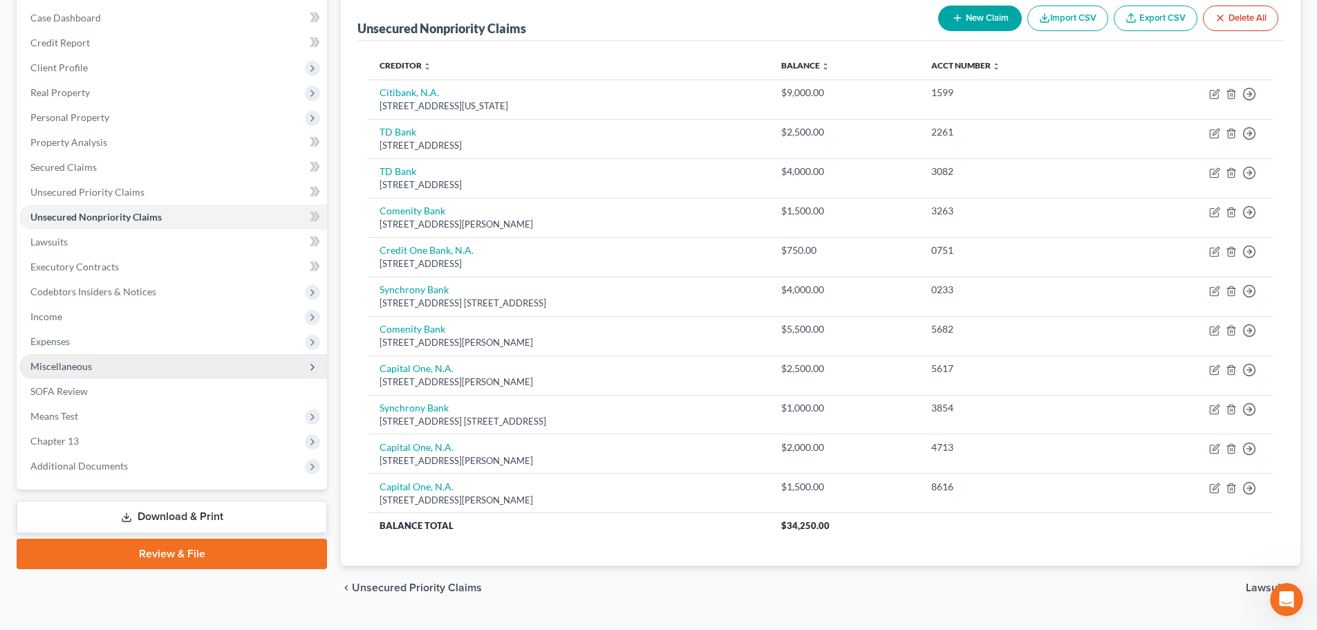
click at [987, 22] on button "New Claim" at bounding box center [980, 19] width 84 height 26
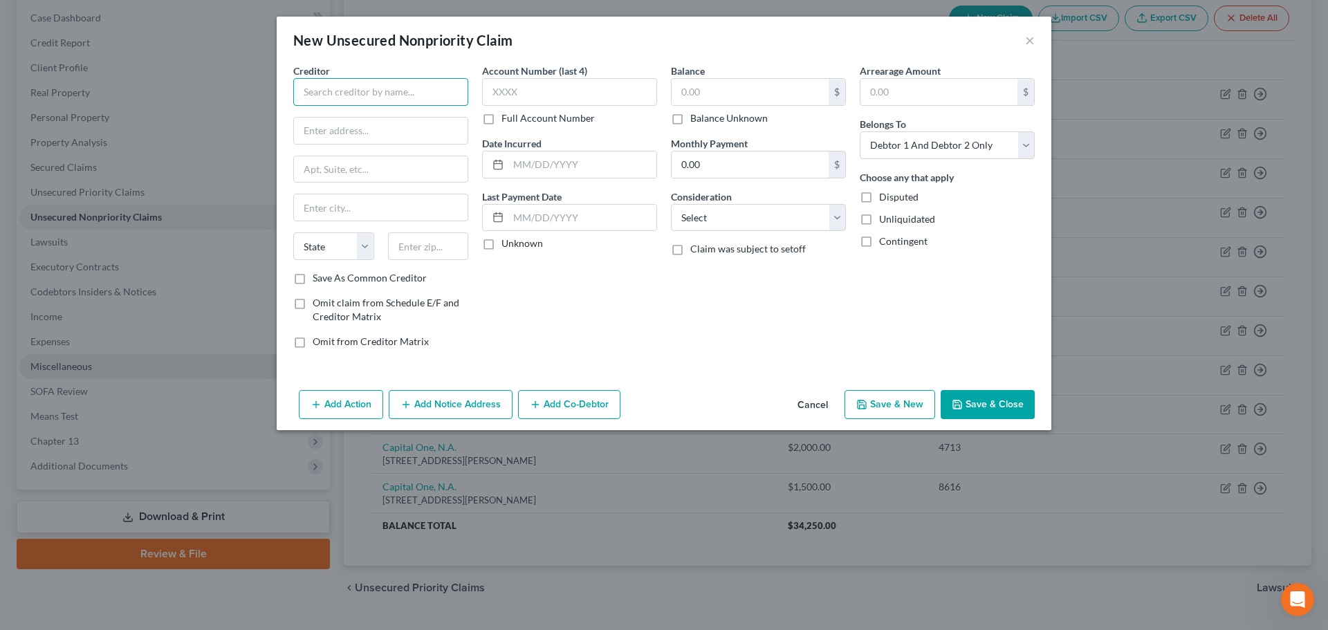
click at [419, 97] on input "text" at bounding box center [380, 92] width 175 height 28
paste input "Barclays Bank"
click at [416, 125] on input "text" at bounding box center [381, 131] width 174 height 26
paste input "125 S West St"
click at [382, 206] on input "text" at bounding box center [381, 207] width 174 height 26
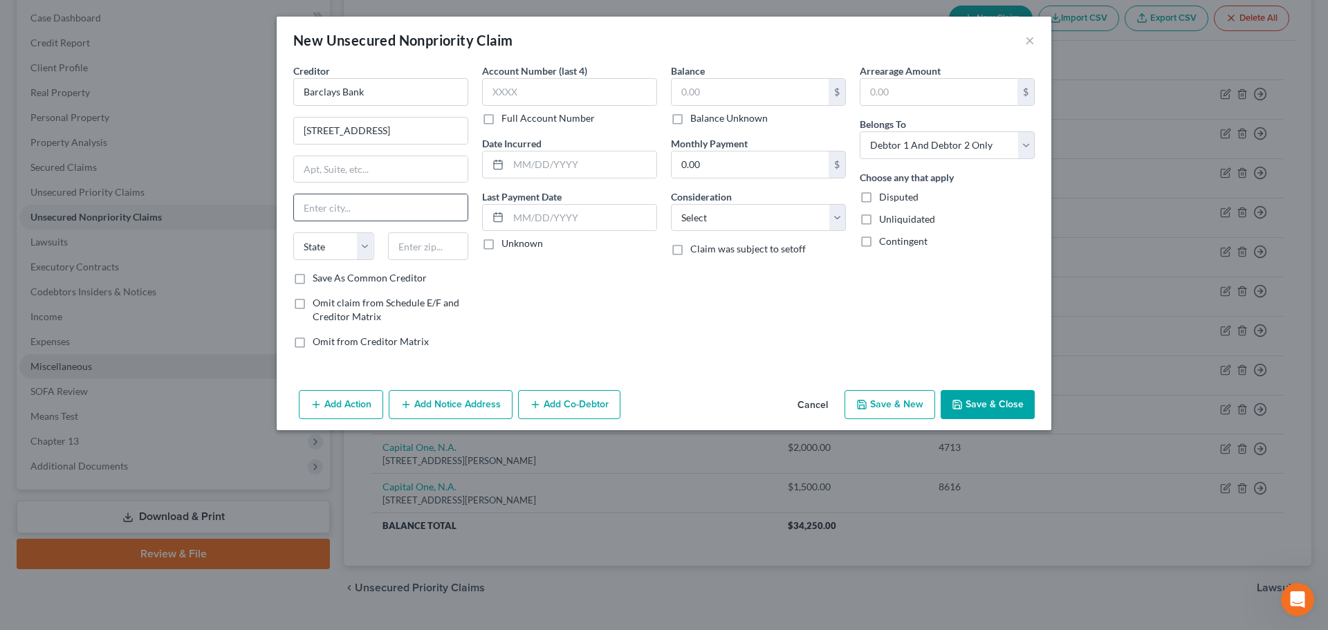
paste input "Wilmington,"
click at [370, 242] on select "State AL AK AR AZ CA CO CT DE DC FL GA GU HI ID IL IN IA KS KY LA ME MD MA MI M…" at bounding box center [333, 246] width 81 height 28
click at [293, 232] on select "State AL AK AR AZ CA CO CT DE DC FL GA GU HI ID IL IN IA KS KY LA ME MD MA MI M…" at bounding box center [333, 246] width 81 height 28
click at [406, 245] on input "text" at bounding box center [428, 246] width 81 height 28
paste input "19801"
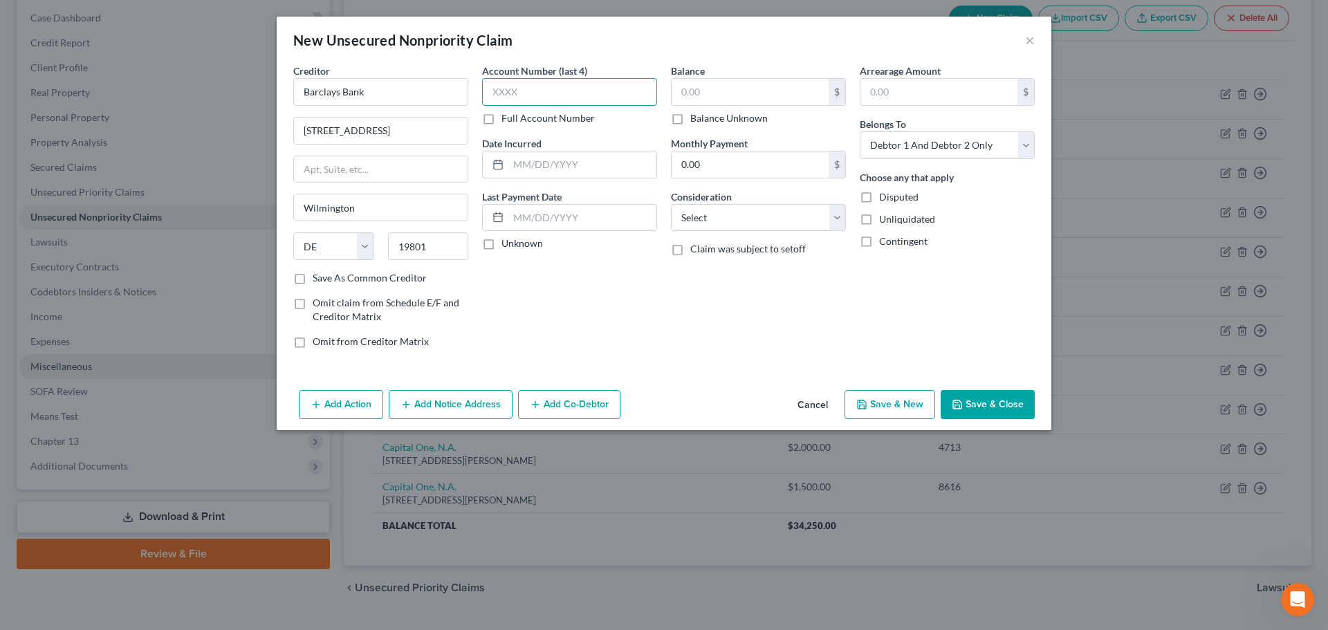
click at [536, 93] on input "text" at bounding box center [569, 92] width 175 height 28
click at [736, 82] on input "text" at bounding box center [749, 92] width 157 height 26
click at [988, 143] on select "Select Debtor 1 Only Debtor 2 Only Debtor 1 And Debtor 2 Only At Least One Of T…" at bounding box center [946, 145] width 175 height 28
click at [859, 131] on select "Select Debtor 1 Only Debtor 2 Only Debtor 1 And Debtor 2 Only At Least One Of T…" at bounding box center [946, 145] width 175 height 28
click at [1014, 208] on div "Choose any that apply Disputed Unliquidated Contingent" at bounding box center [946, 209] width 175 height 78
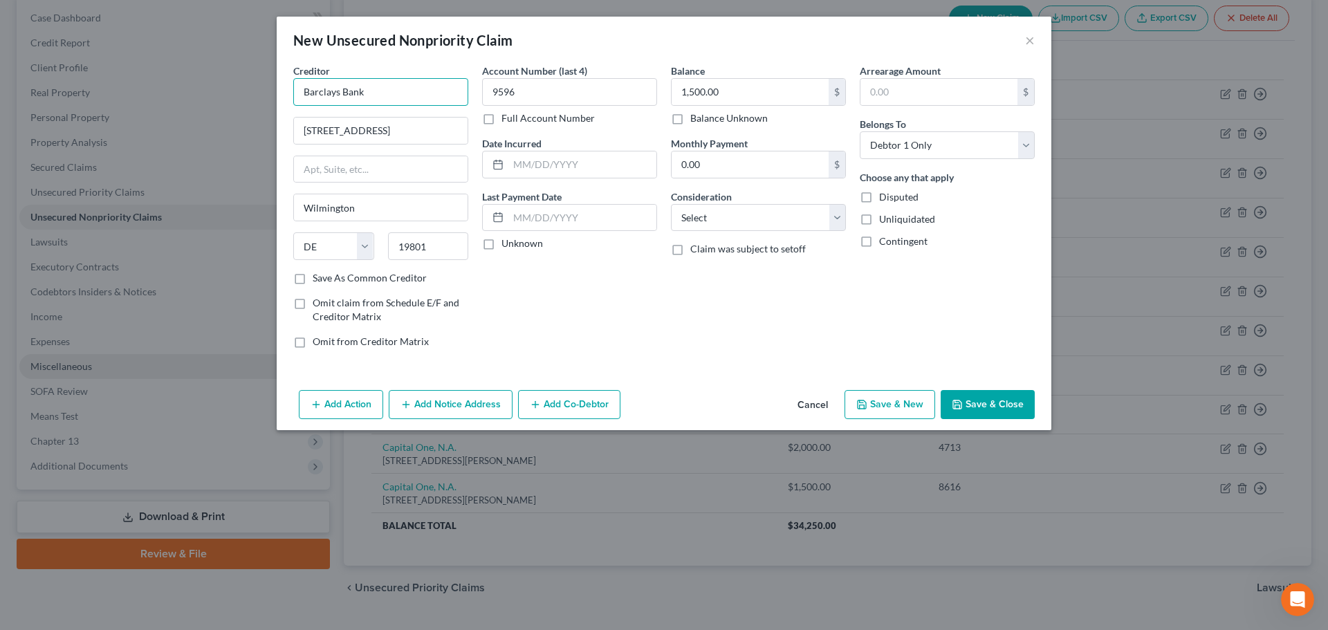
click at [382, 96] on input "Barclays Bank" at bounding box center [380, 92] width 175 height 28
drag, startPoint x: 404, startPoint y: 95, endPoint x: 191, endPoint y: 95, distance: 213.6
click at [191, 95] on div "New Unsecured Nonpriority Claim × Creditor * Barclays Bank 125 S West St. Wilmi…" at bounding box center [664, 315] width 1328 height 630
paste input "Barclays Bank Delaware"
click at [298, 57] on div "New Unsecured Nonpriority Claim ×" at bounding box center [664, 40] width 774 height 47
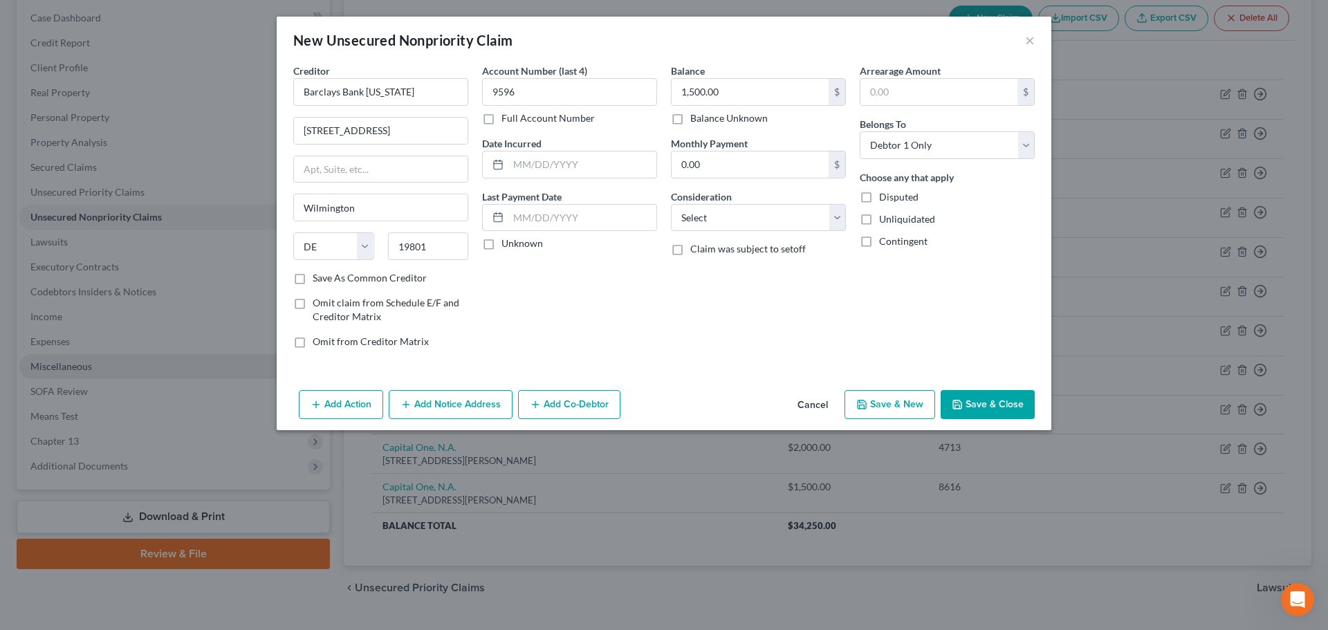
click at [313, 278] on label "Save As Common Creditor" at bounding box center [370, 278] width 114 height 14
click at [318, 278] on input "Save As Common Creditor" at bounding box center [322, 275] width 9 height 9
click at [993, 404] on button "Save & Close" at bounding box center [987, 404] width 94 height 29
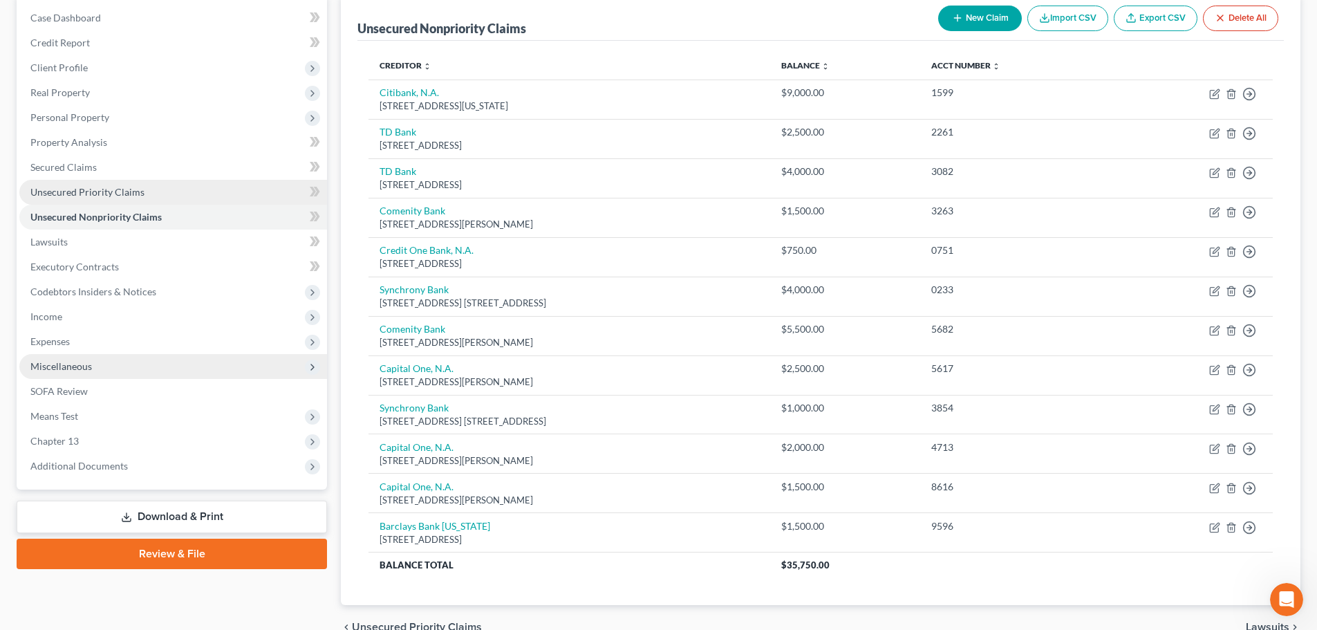
click at [204, 188] on link "Unsecured Priority Claims" at bounding box center [173, 192] width 308 height 25
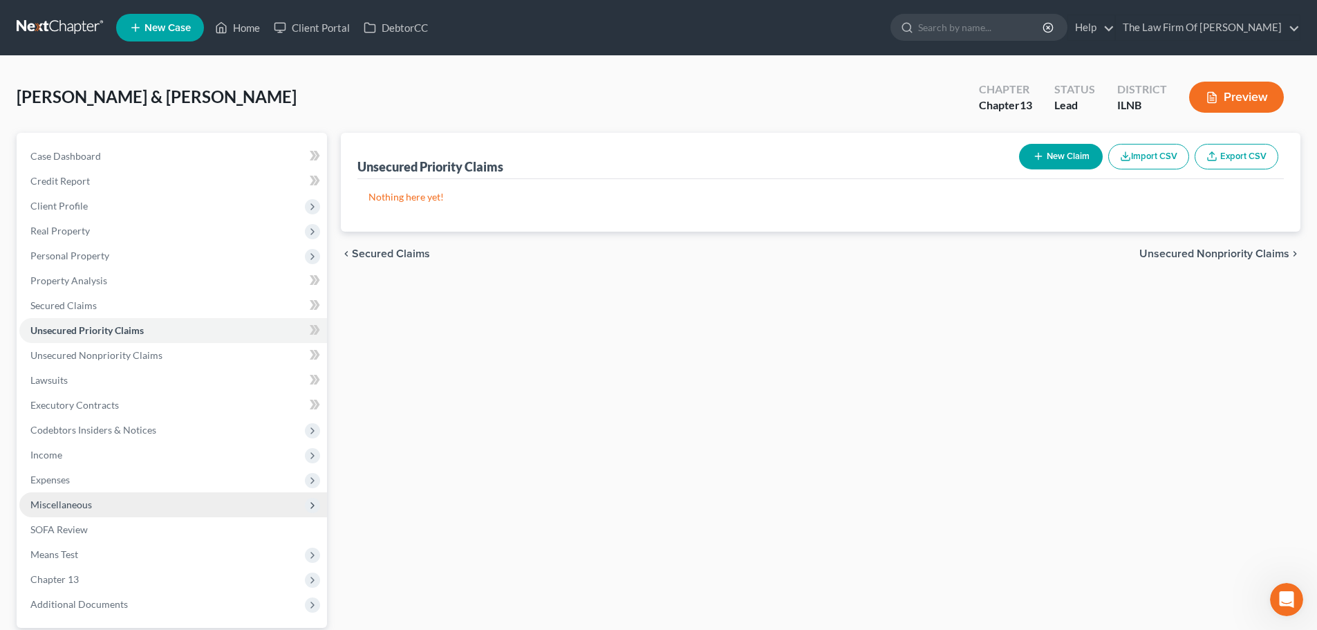
click at [1056, 156] on button "New Claim" at bounding box center [1061, 157] width 84 height 26
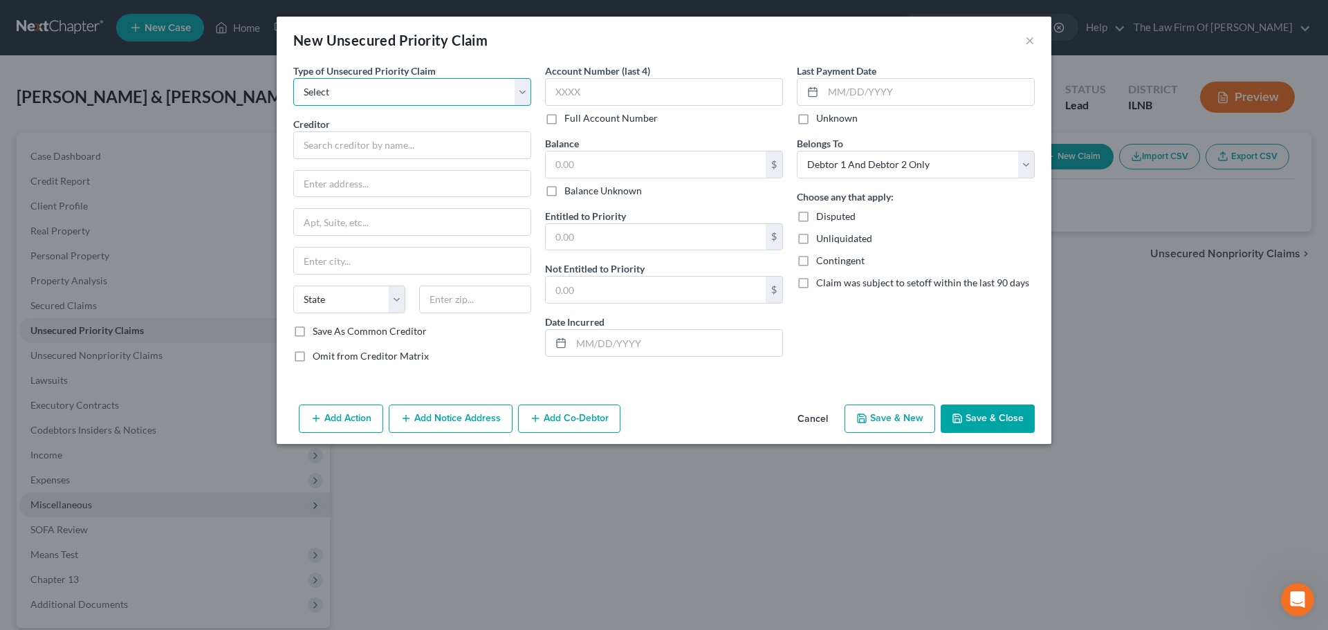
click at [345, 86] on select "Select Taxes & Other Government Units Domestic Support Obligations Extensions o…" at bounding box center [412, 92] width 238 height 28
click at [293, 78] on select "Select Taxes & Other Government Units Domestic Support Obligations Extensions o…" at bounding box center [412, 92] width 238 height 28
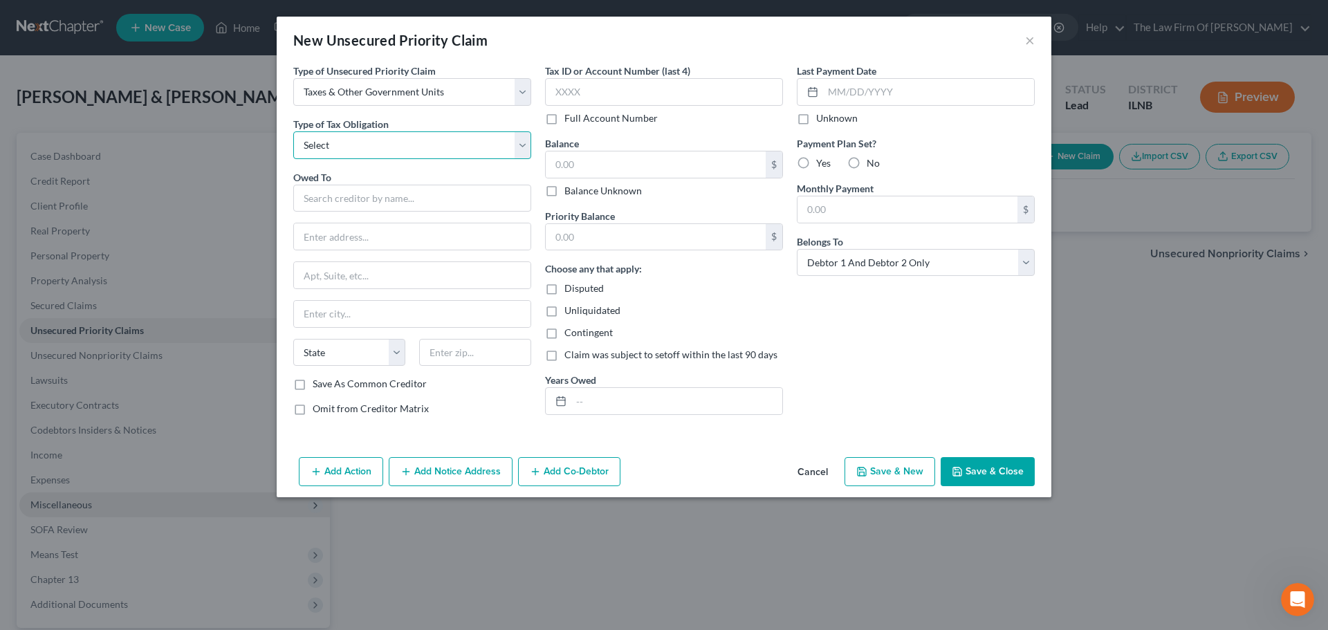
click at [344, 149] on select "Select Federal City State Franchise Tax Board Other" at bounding box center [412, 145] width 238 height 28
click at [293, 131] on select "Select Federal City State Franchise Tax Board Other" at bounding box center [412, 145] width 238 height 28
click at [339, 198] on input "text" at bounding box center [412, 199] width 238 height 28
drag, startPoint x: 273, startPoint y: 189, endPoint x: 144, endPoint y: 187, distance: 129.3
click at [144, 187] on div "New Unsecured Priority Claim × Type of Unsecured Priority Claim * Select Taxes …" at bounding box center [664, 315] width 1328 height 630
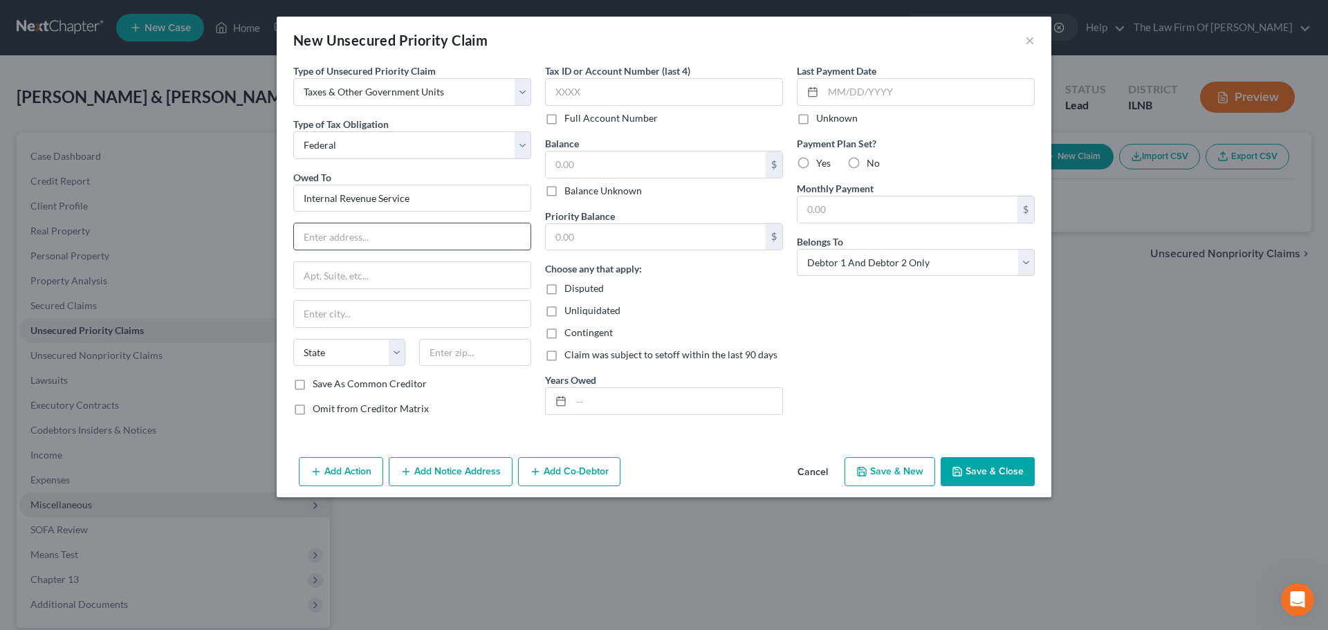
click at [331, 242] on input "text" at bounding box center [412, 236] width 236 height 26
paste input "1111 Constitution Ave. NW"
click at [277, 269] on div "Type of Unsecured Priority Claim * Select Taxes & Other Government Units Domest…" at bounding box center [664, 258] width 774 height 388
click at [345, 310] on input "text" at bounding box center [412, 314] width 236 height 26
paste input "Washington"
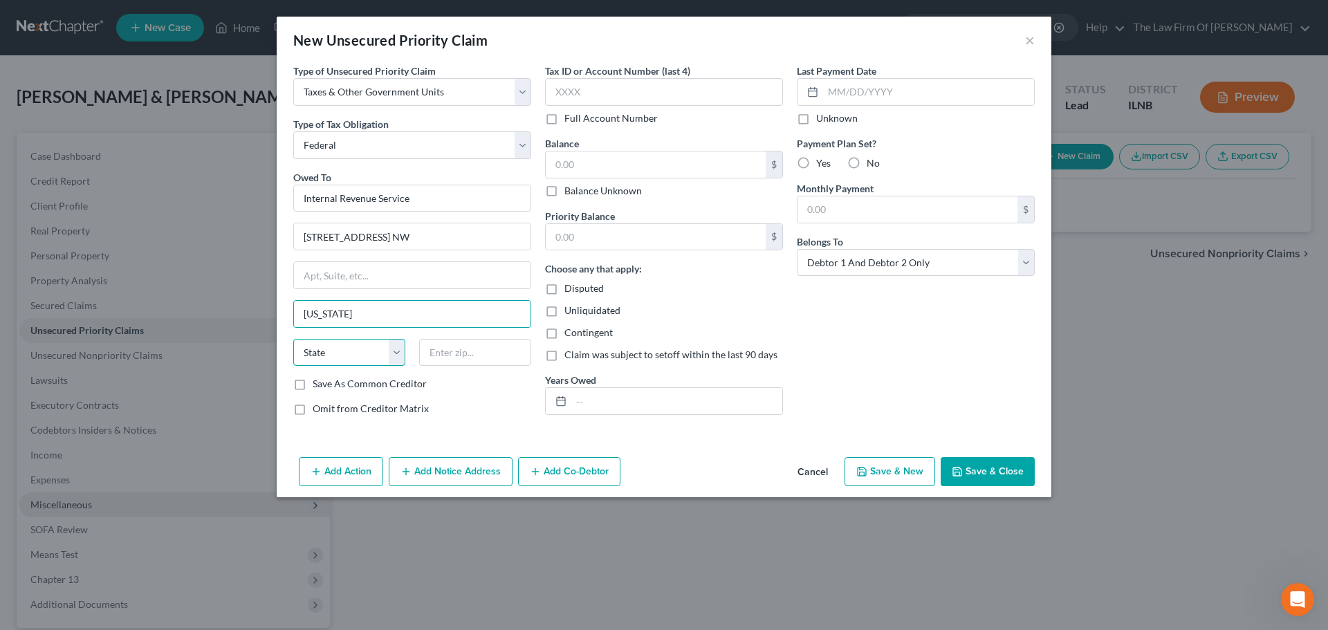
click at [357, 353] on select "State AL AK AR AZ CA CO CT DE DC FL GA GU HI ID IL IN IA KS KY LA ME MD MA MI M…" at bounding box center [349, 353] width 112 height 28
click at [293, 339] on select "State AL AK AR AZ CA CO CT DE DC FL GA GU HI ID IL IN IA KS KY LA ME MD MA MI M…" at bounding box center [349, 353] width 112 height 28
click at [445, 353] on input "text" at bounding box center [475, 353] width 112 height 28
paste input "20224"
click at [589, 97] on input "text" at bounding box center [664, 92] width 238 height 28
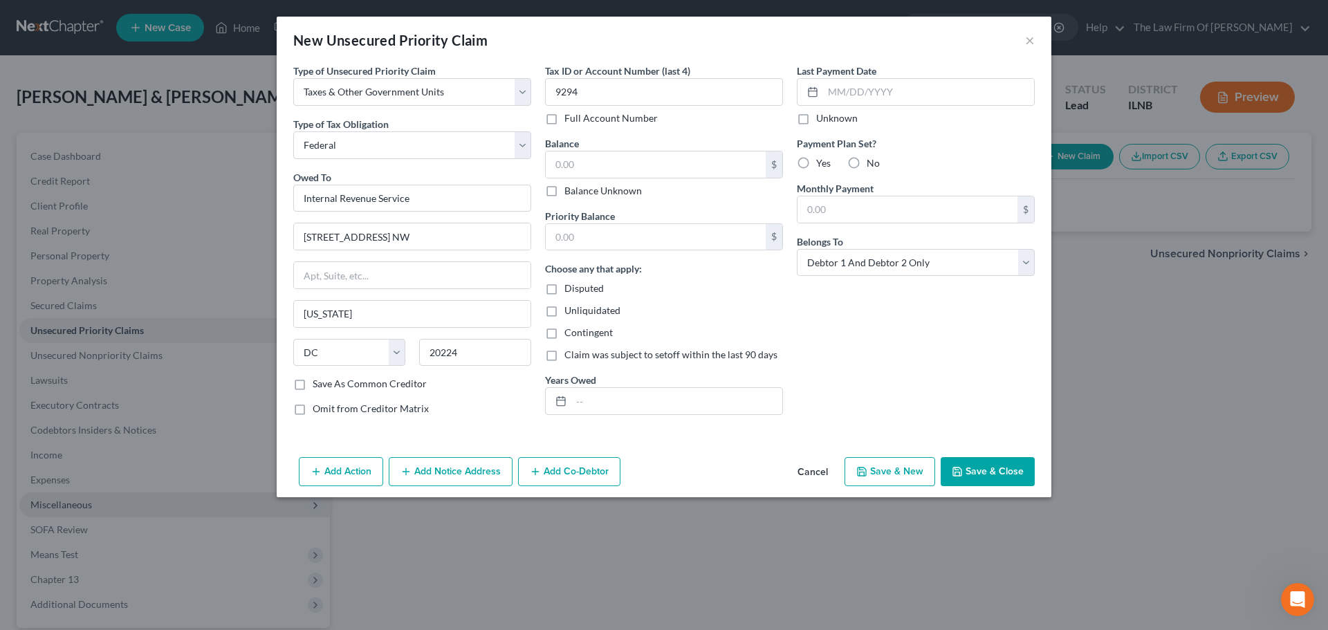
click at [650, 133] on div "Tax ID or Account Number (last 4) 9294 Full Account Number Balance $ Balance Un…" at bounding box center [664, 245] width 252 height 363
click at [848, 342] on div "Last Payment Date Unknown Payment Plan Set? Yes No Monthly Payment $ Belongs To…" at bounding box center [916, 245] width 252 height 363
click at [600, 163] on input "text" at bounding box center [656, 164] width 220 height 26
click at [680, 301] on div "Choose any that apply: Disputed Unliquidated Contingent Claim was subject to se…" at bounding box center [664, 311] width 238 height 100
click at [571, 232] on input "text" at bounding box center [656, 237] width 220 height 26
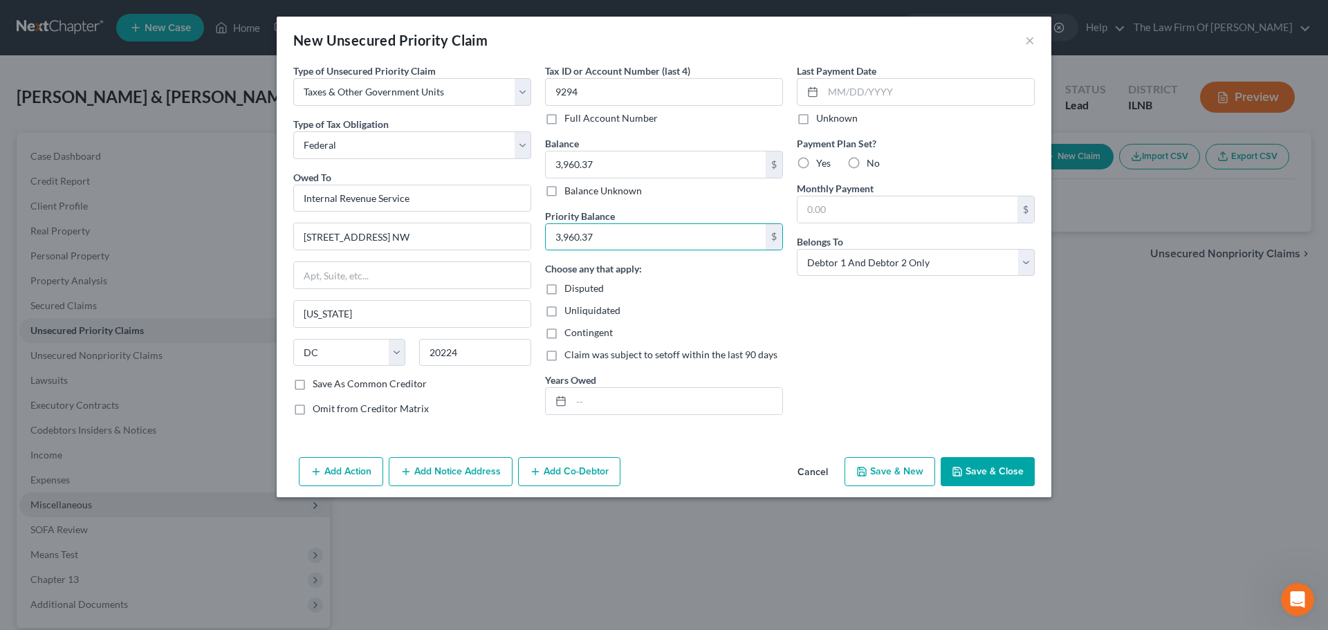
click at [688, 277] on div "Choose any that apply: Disputed Unliquidated Contingent Claim was subject to se…" at bounding box center [664, 311] width 238 height 100
click at [866, 165] on label "No" at bounding box center [872, 163] width 13 height 14
click at [872, 165] on input "No" at bounding box center [876, 160] width 9 height 9
click at [313, 388] on label "Save As Common Creditor" at bounding box center [370, 384] width 114 height 14
click at [318, 386] on input "Save As Common Creditor" at bounding box center [322, 381] width 9 height 9
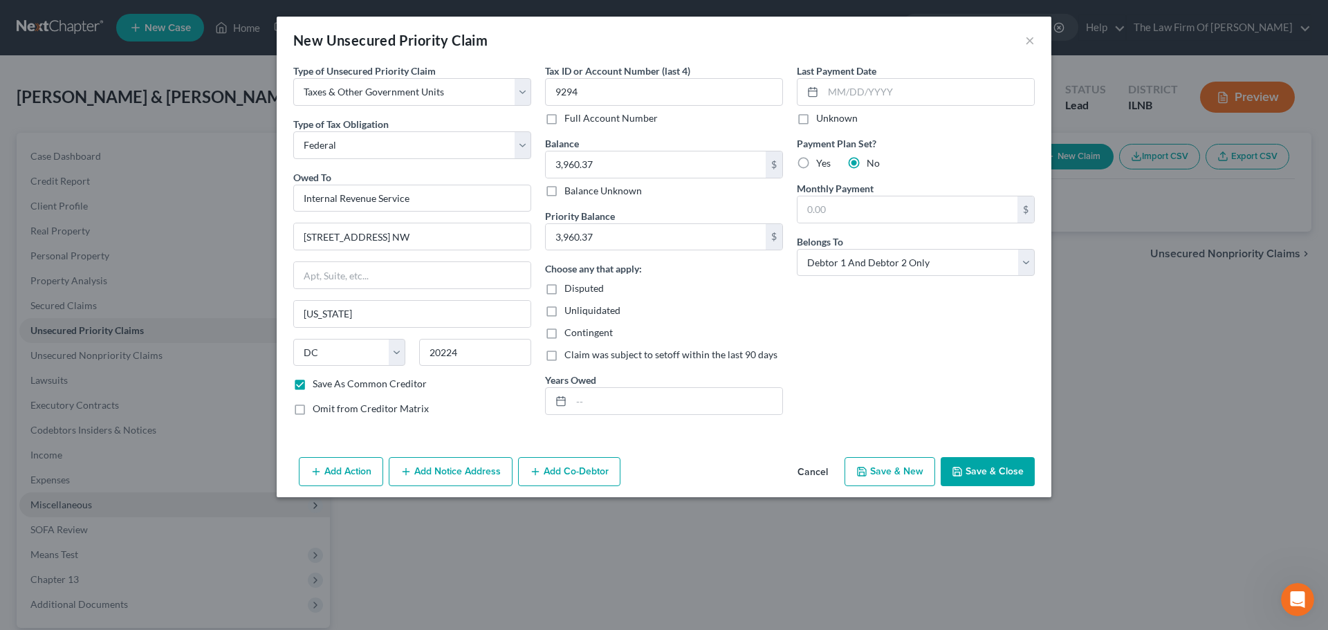
click at [987, 461] on button "Save & Close" at bounding box center [987, 471] width 94 height 29
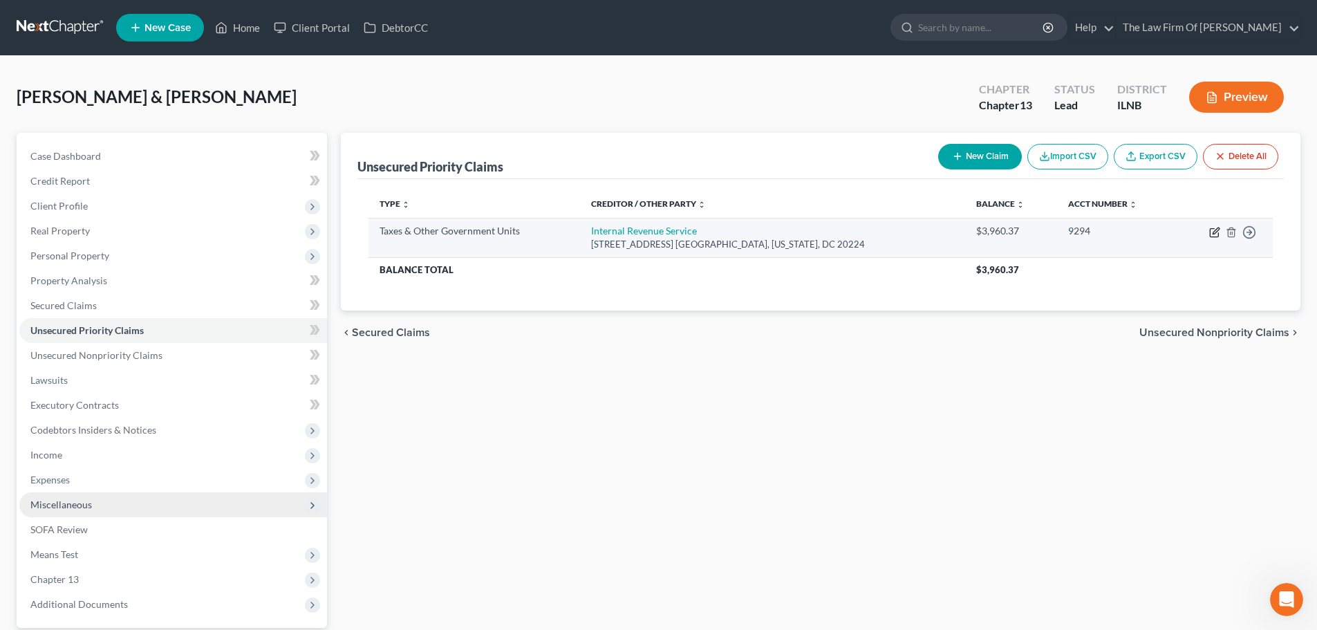
click at [1215, 234] on icon "button" at bounding box center [1214, 232] width 11 height 11
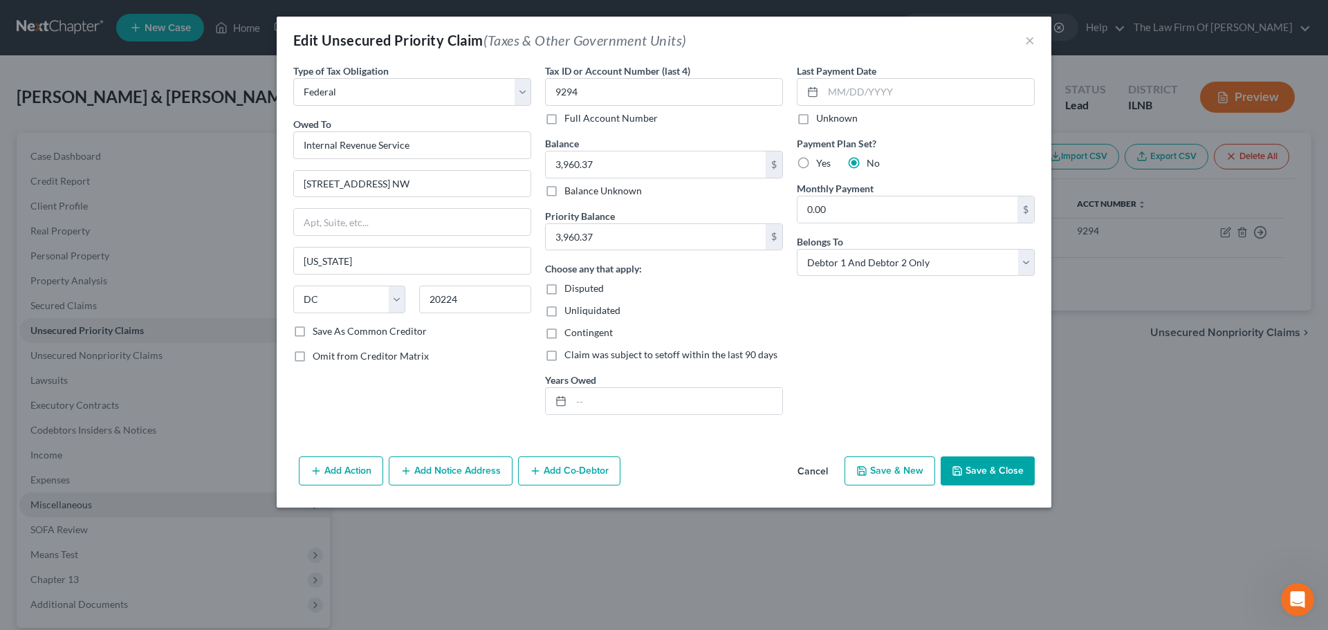
click at [490, 470] on button "Add Notice Address" at bounding box center [451, 470] width 124 height 29
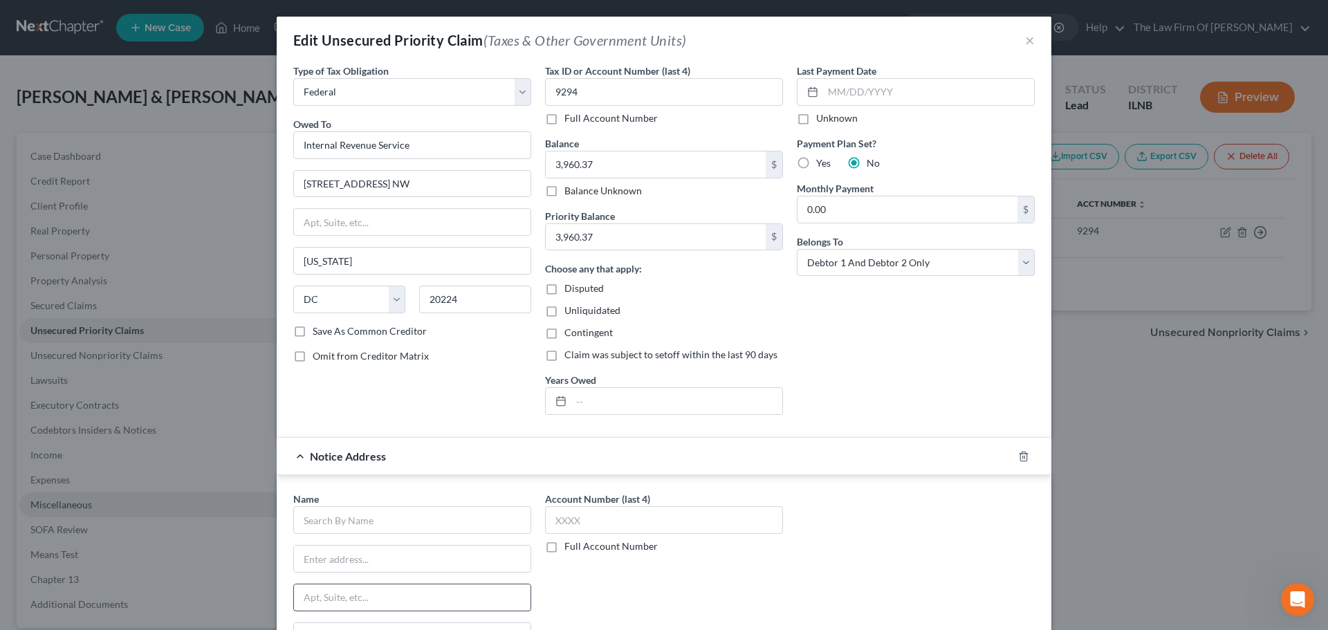
scroll to position [138, 0]
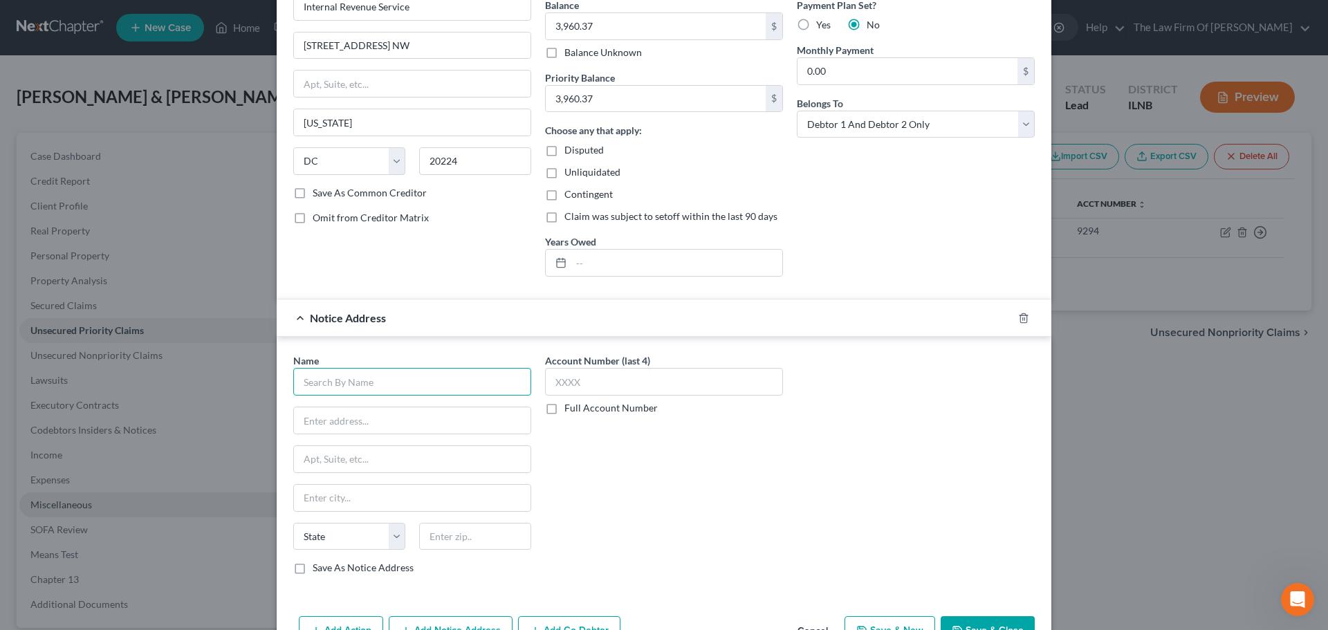
click at [366, 391] on input "text" at bounding box center [412, 382] width 238 height 28
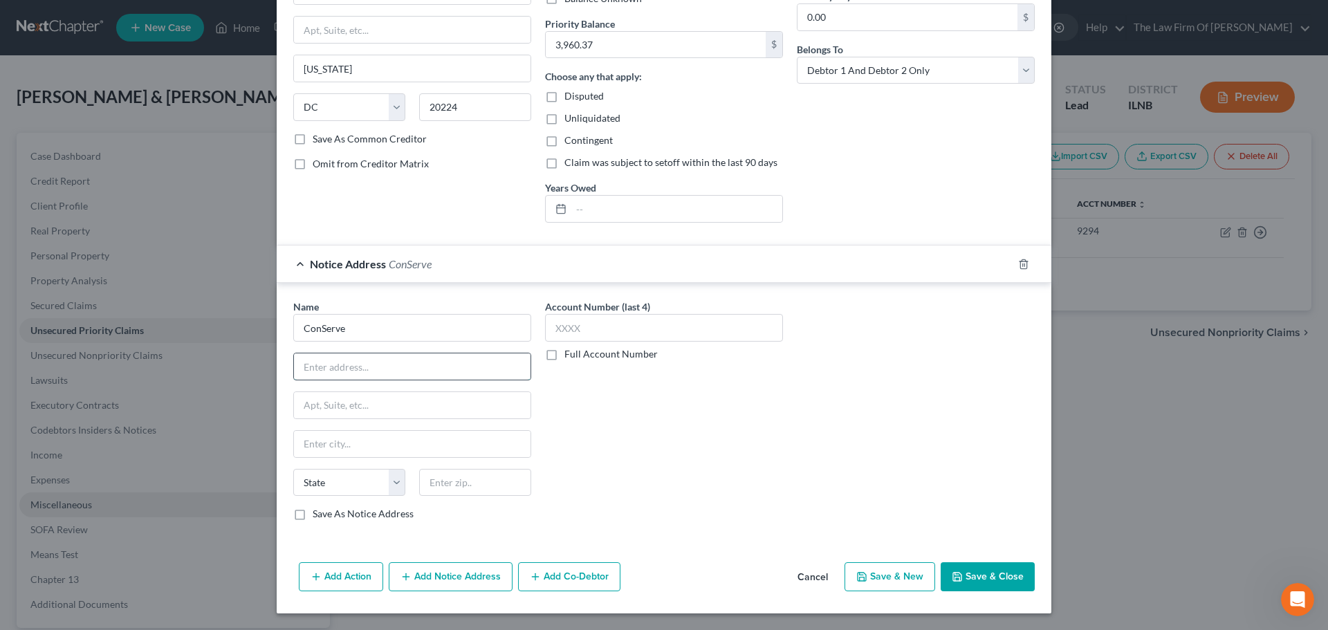
click at [392, 373] on input "text" at bounding box center [412, 366] width 236 height 26
click at [359, 575] on button "Add Action" at bounding box center [341, 576] width 84 height 29
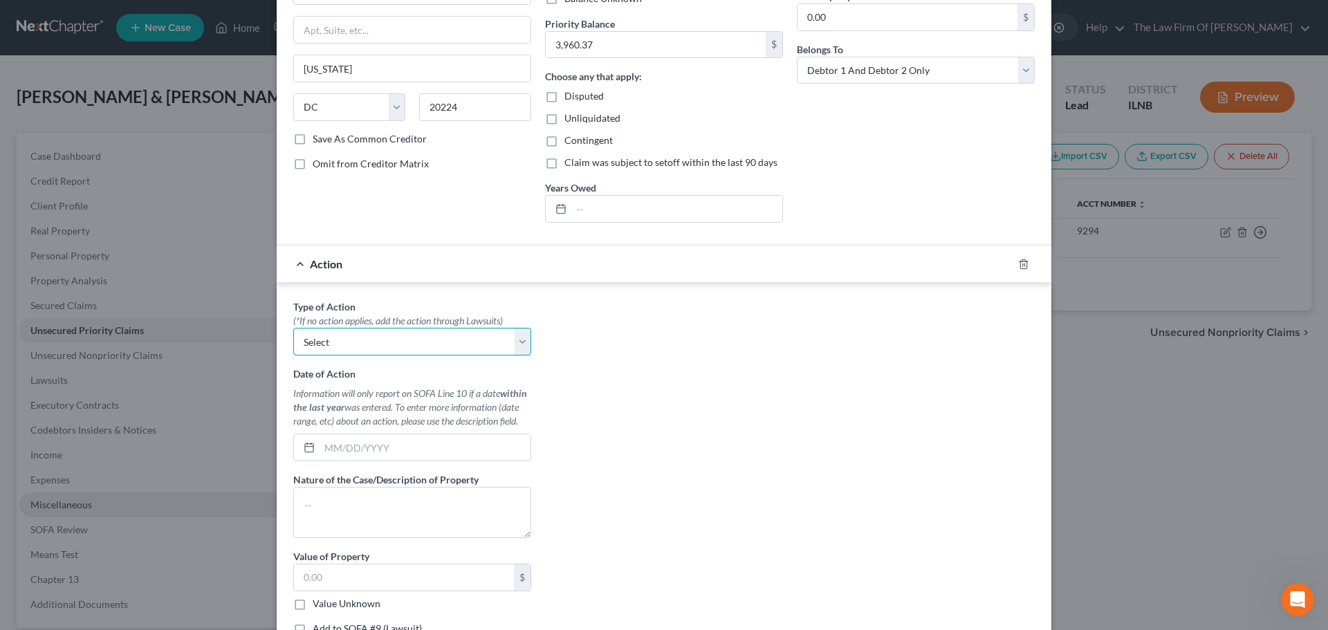
click at [366, 341] on select "Select Repossession Garnishment Foreclosure Personal Injury Attached, Seized, O…" at bounding box center [412, 342] width 238 height 28
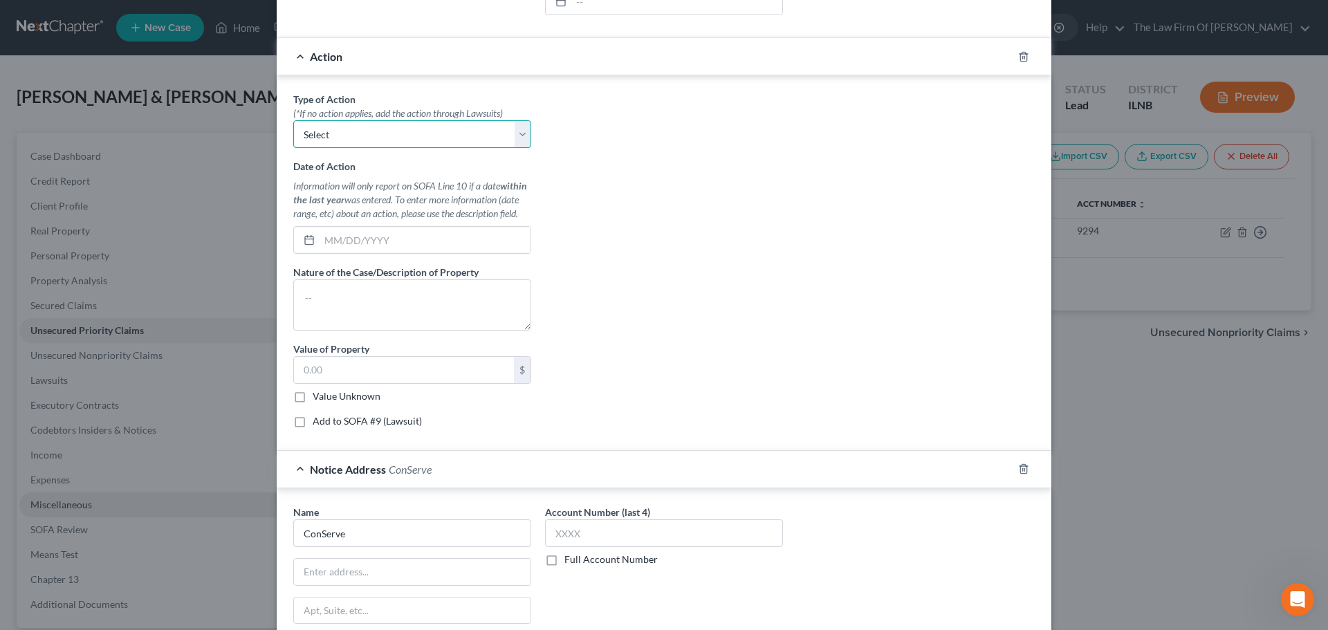
scroll to position [469, 0]
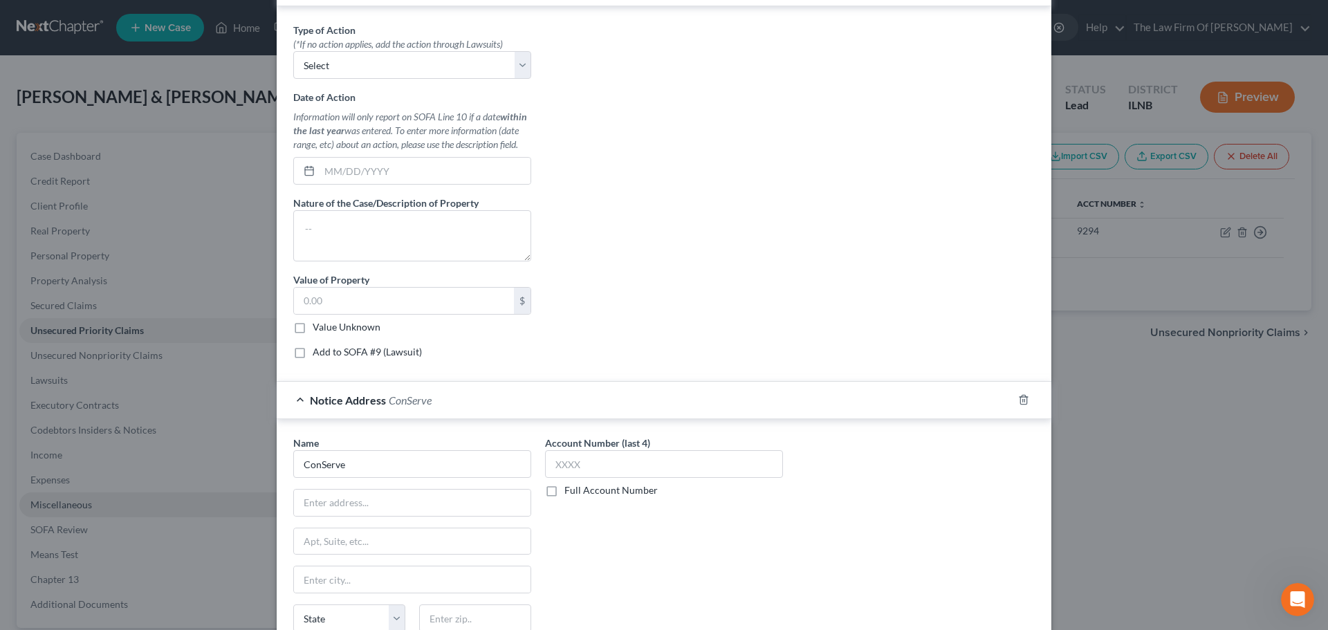
click at [1020, 407] on div at bounding box center [1031, 400] width 39 height 22
click at [1018, 400] on icon "button" at bounding box center [1023, 399] width 11 height 11
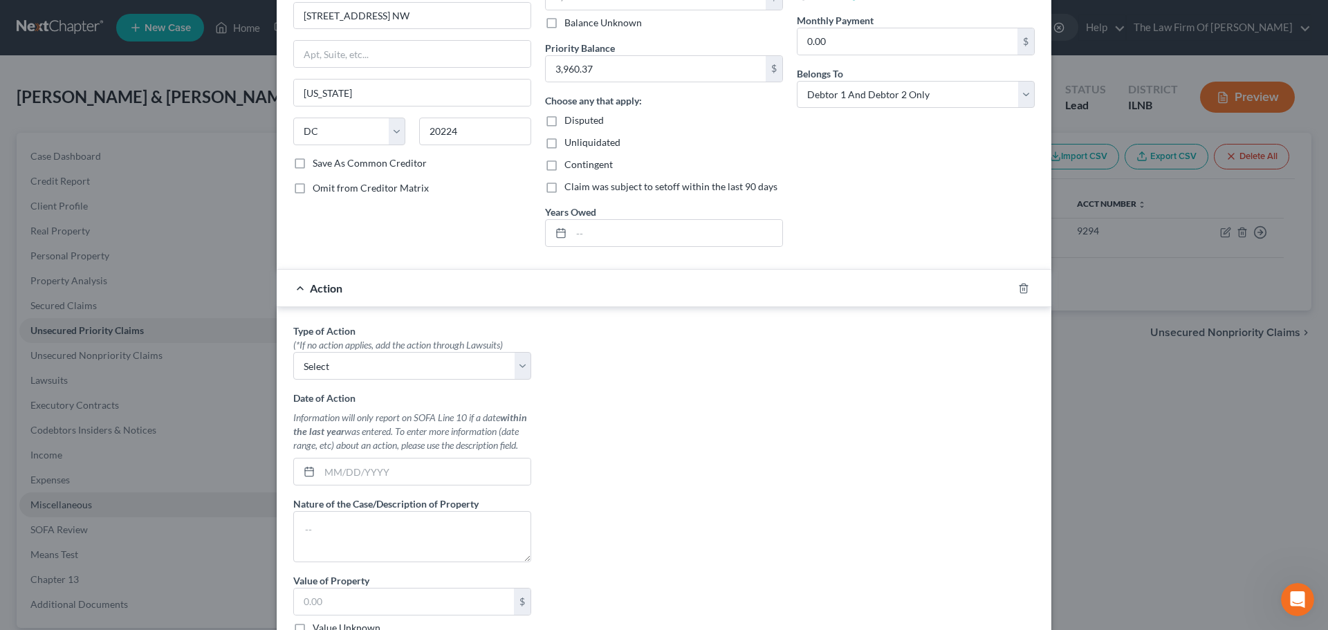
scroll to position [30, 0]
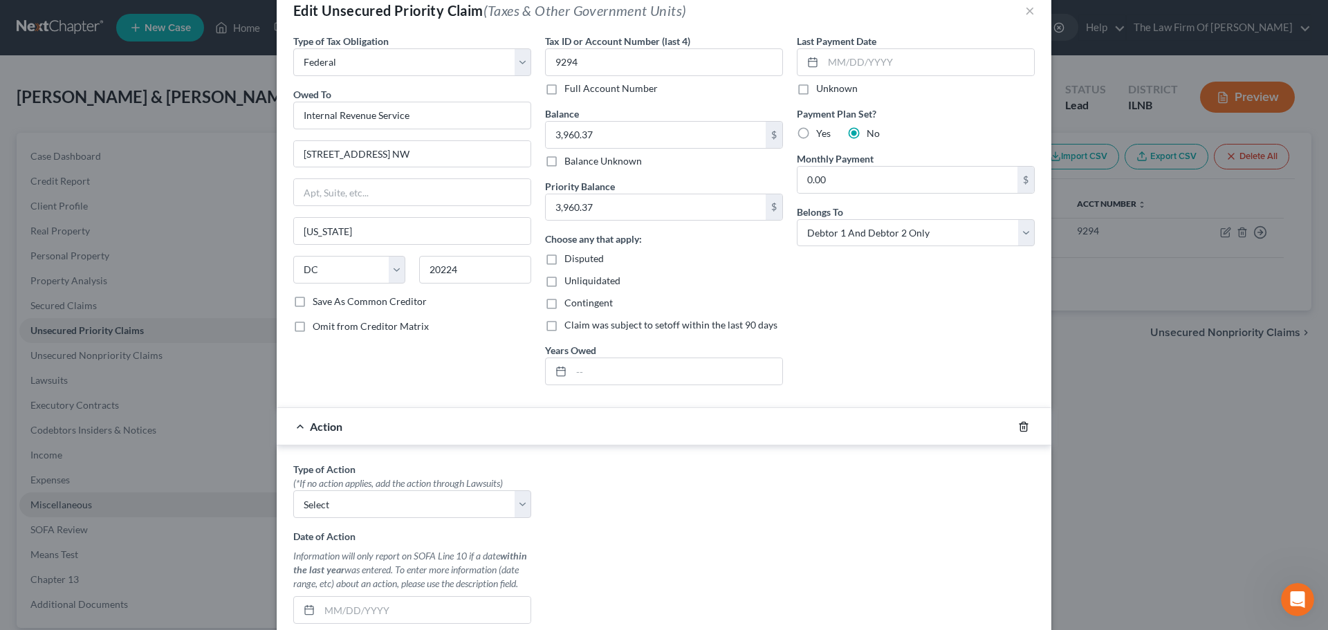
click at [1021, 425] on icon "button" at bounding box center [1023, 426] width 11 height 11
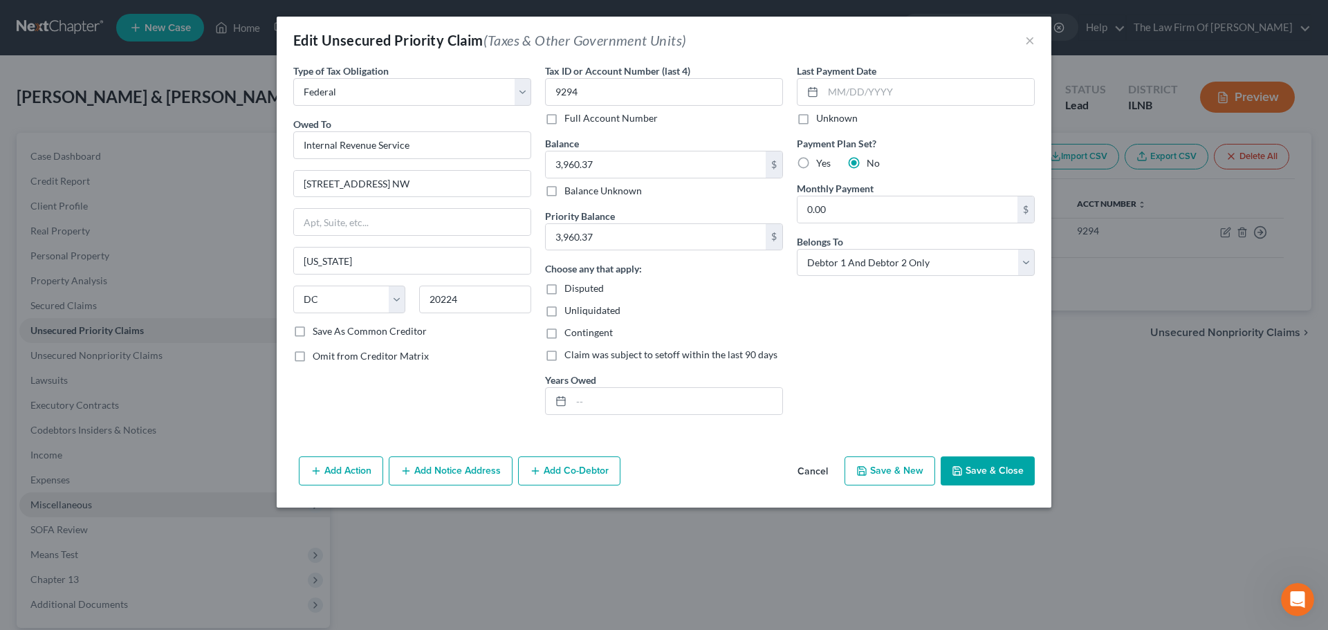
click at [1024, 41] on div "Edit Unsecured Priority Claim (Taxes & Other Government Units) ×" at bounding box center [664, 40] width 774 height 47
click at [1026, 41] on button "×" at bounding box center [1030, 40] width 10 height 17
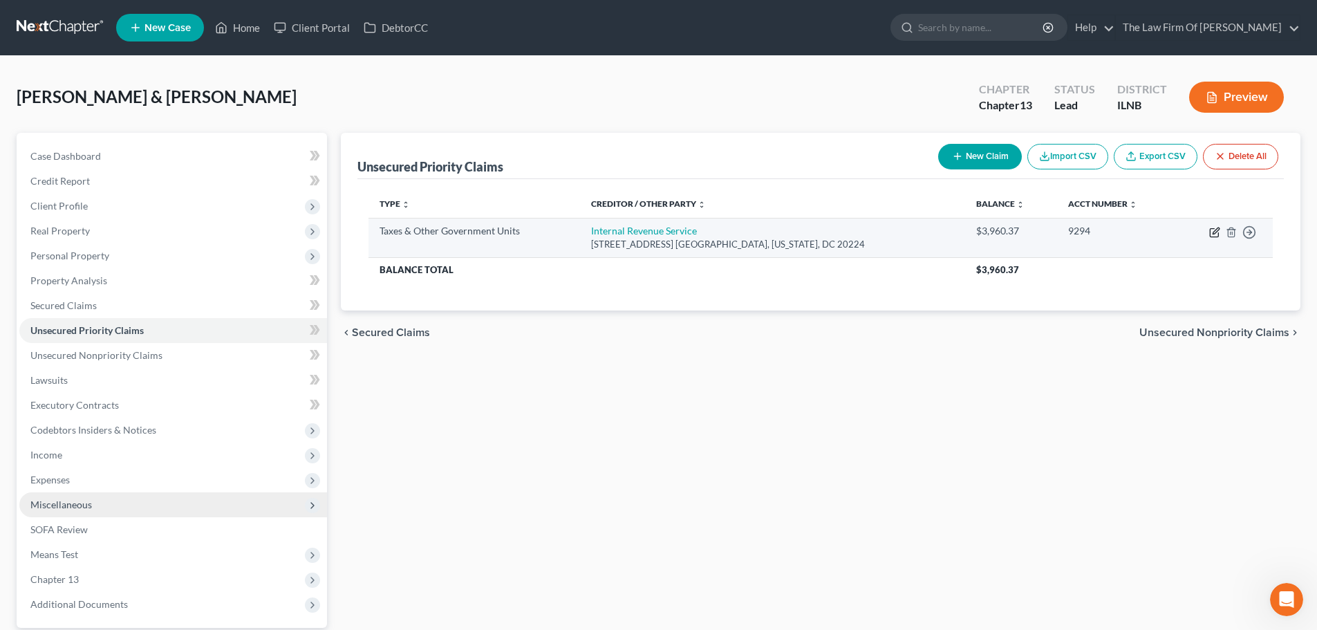
click at [1213, 229] on icon "button" at bounding box center [1214, 233] width 8 height 8
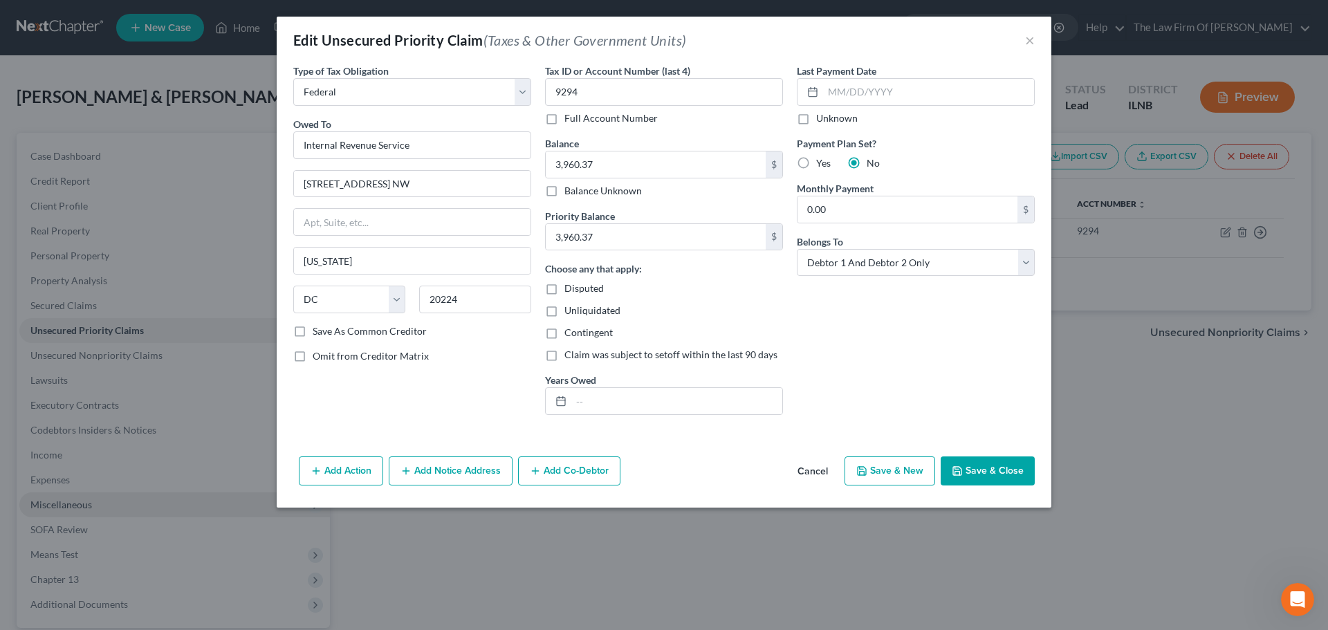
click at [420, 476] on button "Add Notice Address" at bounding box center [451, 470] width 124 height 29
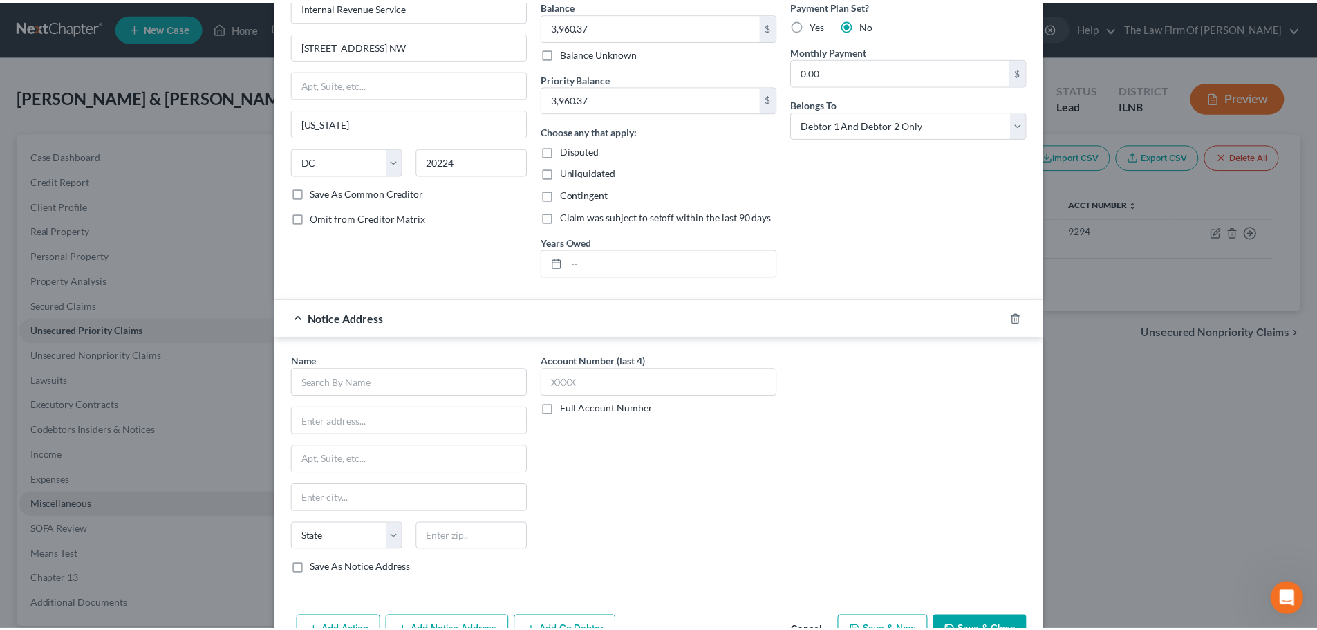
scroll to position [192, 0]
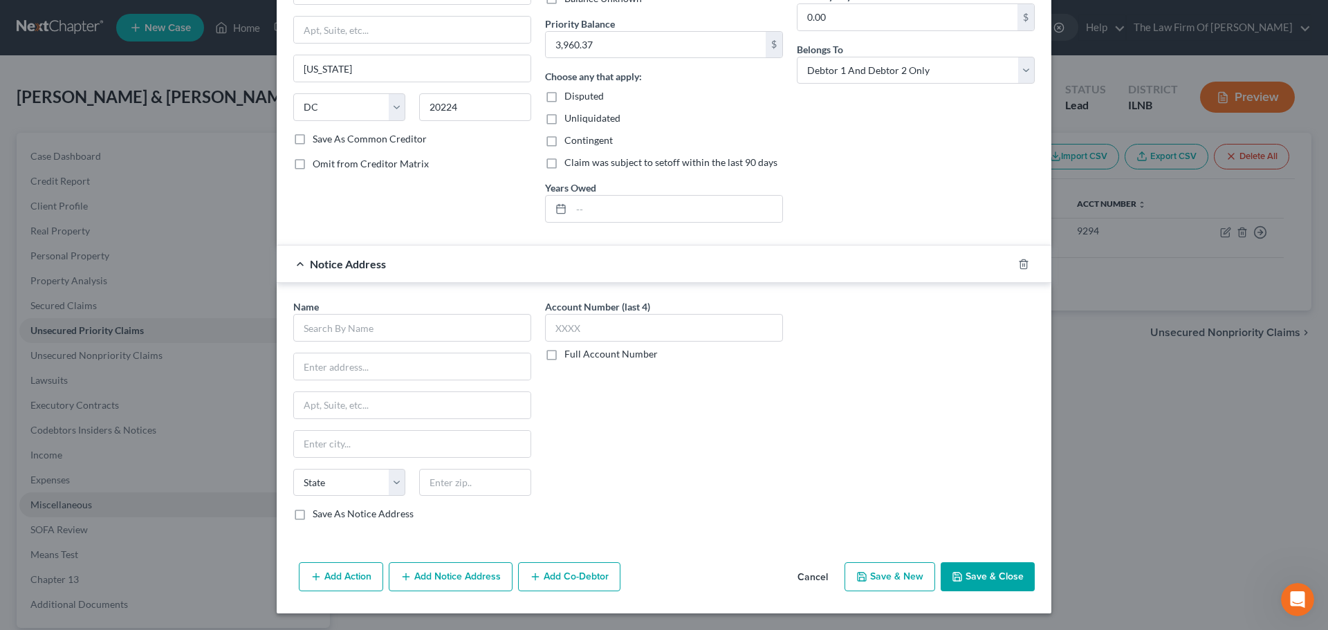
click at [807, 579] on button "Cancel" at bounding box center [812, 578] width 53 height 28
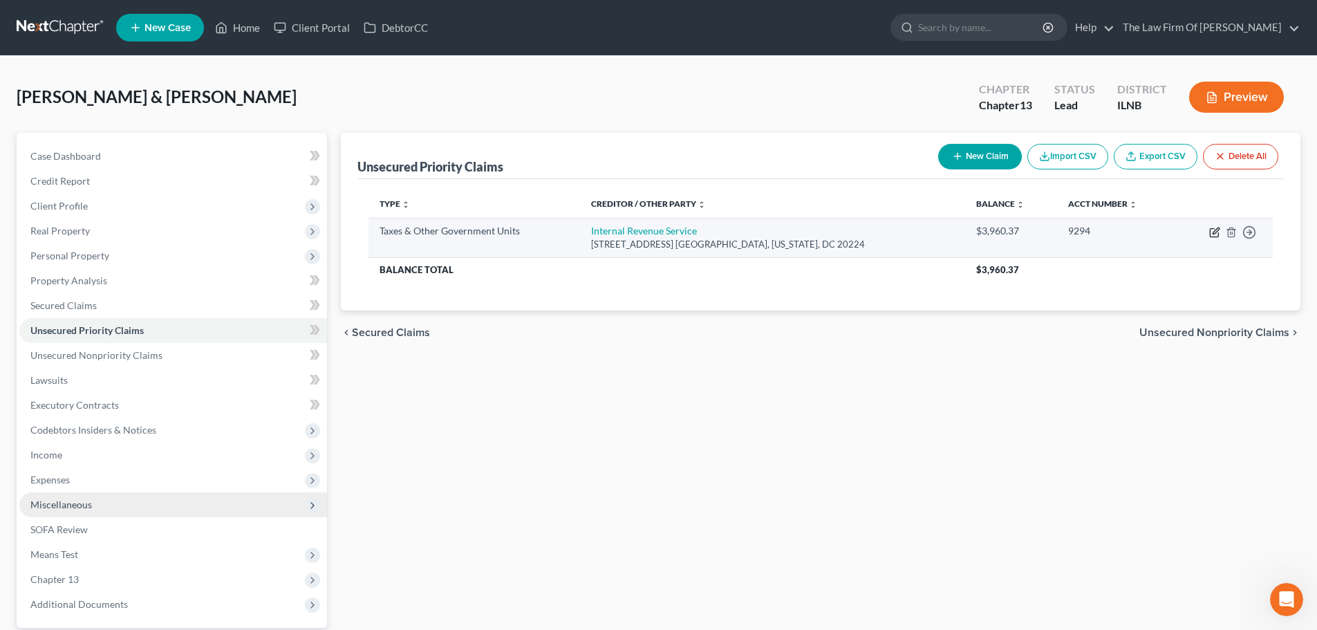
click at [1210, 231] on icon "button" at bounding box center [1214, 233] width 8 height 8
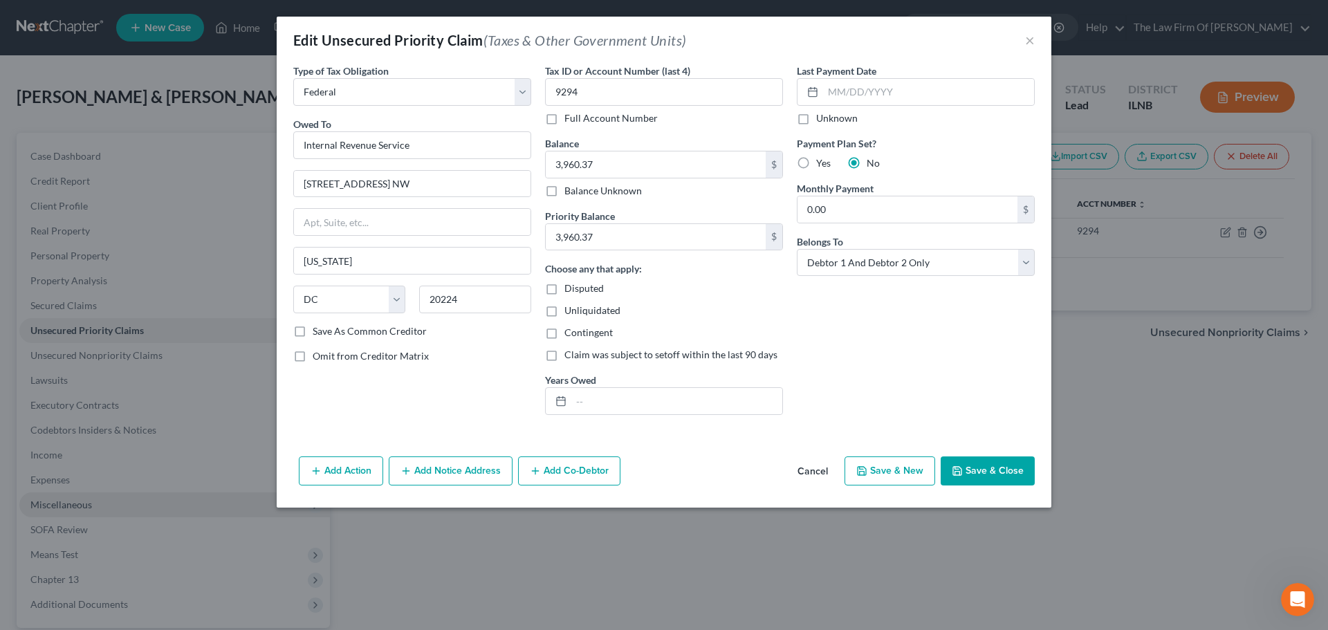
click at [823, 467] on button "Cancel" at bounding box center [812, 472] width 53 height 28
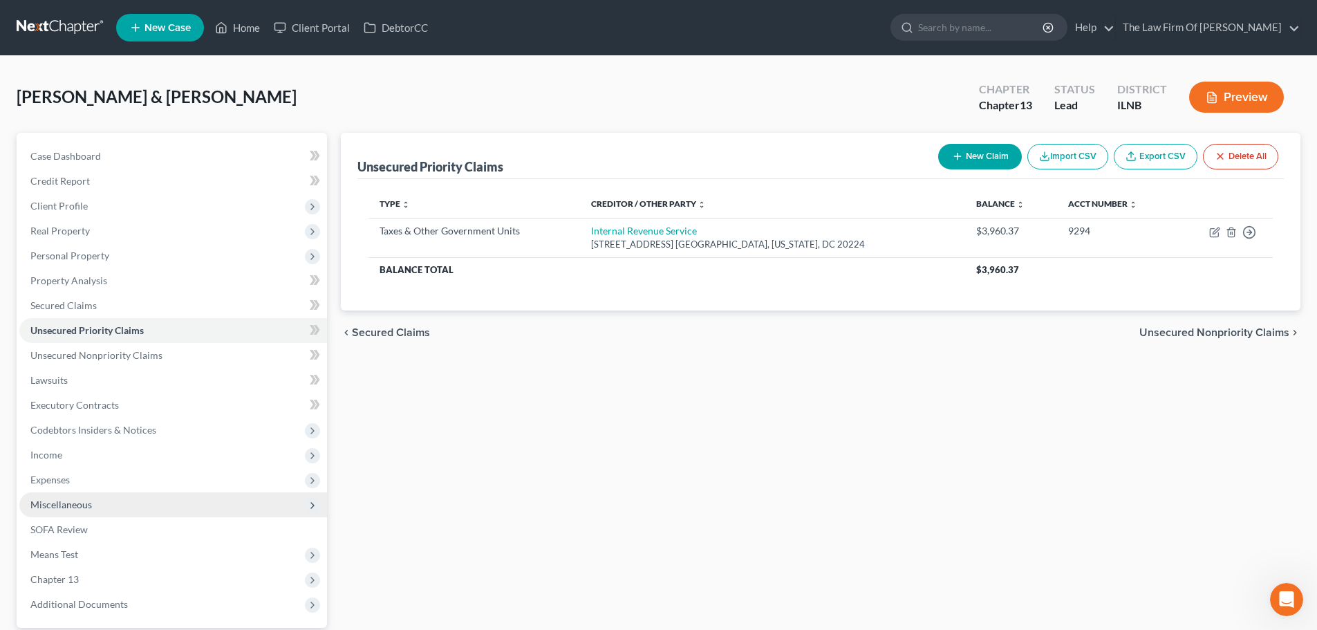
click at [988, 161] on button "New Claim" at bounding box center [980, 157] width 84 height 26
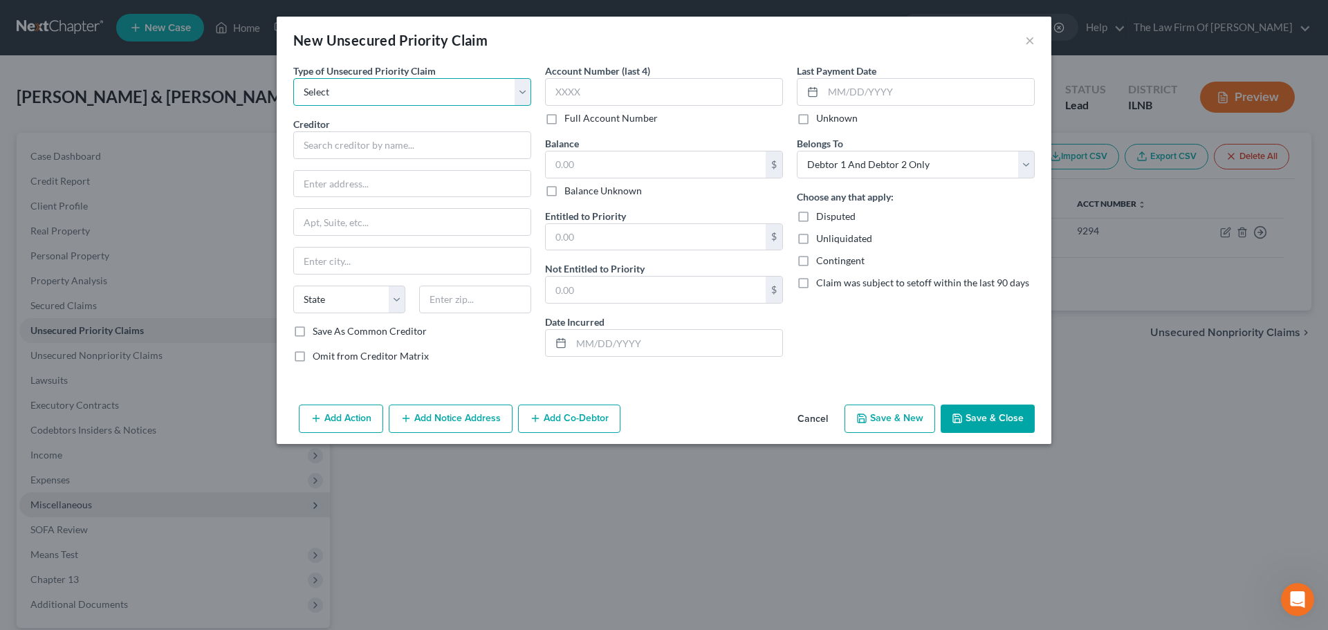
click at [418, 94] on select "Select Taxes & Other Government Units Domestic Support Obligations Extensions o…" at bounding box center [412, 92] width 238 height 28
click at [293, 78] on select "Select Taxes & Other Government Units Domestic Support Obligations Extensions o…" at bounding box center [412, 92] width 238 height 28
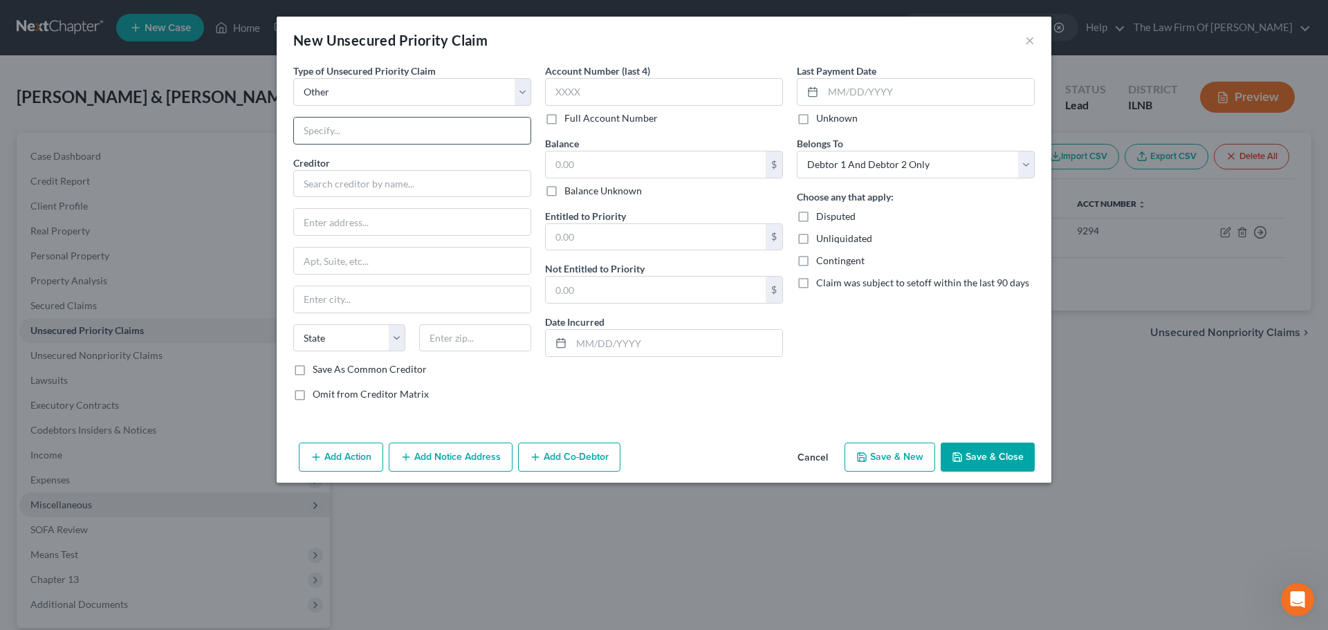
click at [355, 136] on input "text" at bounding box center [412, 131] width 236 height 26
click at [321, 189] on input "text" at bounding box center [412, 184] width 238 height 28
drag, startPoint x: 372, startPoint y: 180, endPoint x: 304, endPoint y: 185, distance: 68.7
click at [304, 185] on input "Nelnet" at bounding box center [412, 184] width 238 height 28
click at [463, 224] on input "text" at bounding box center [412, 222] width 236 height 26
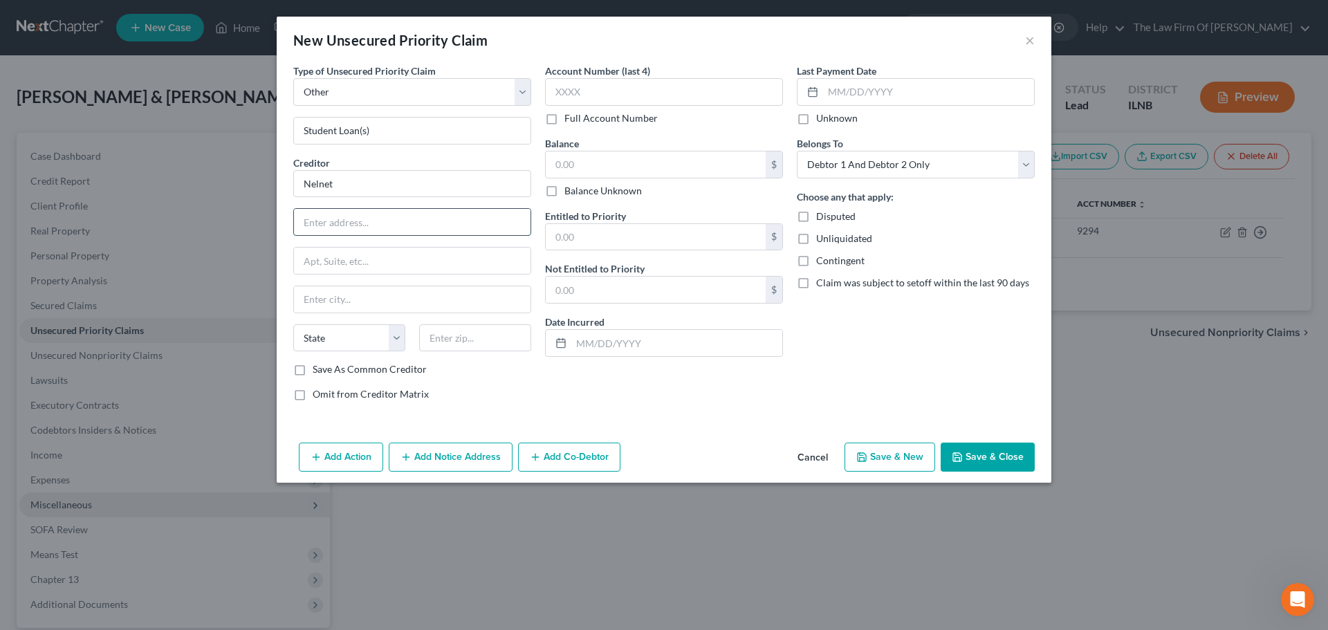
paste input "P.O. Box 82561"
click at [386, 304] on input "text" at bounding box center [412, 299] width 236 height 26
paste input "Lincoln"
click at [393, 333] on select "State AL AK AR AZ CA CO CT DE DC FL GA GU HI ID IL IN IA KS KY LA ME MD MA MI M…" at bounding box center [349, 338] width 112 height 28
click at [293, 324] on select "State AL AK AR AZ CA CO CT DE DC FL GA GU HI ID IL IN IA KS KY LA ME MD MA MI M…" at bounding box center [349, 338] width 112 height 28
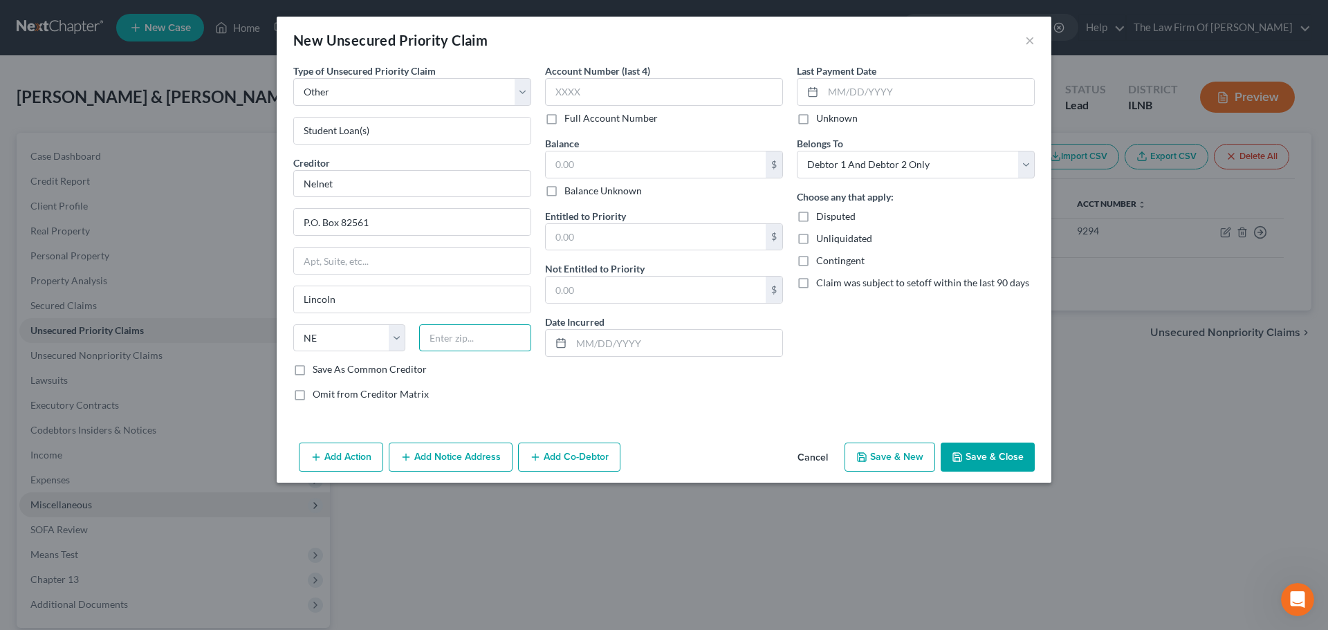
click at [493, 333] on input "text" at bounding box center [475, 338] width 112 height 28
paste input "68501"
click at [431, 335] on input "68501" at bounding box center [475, 338] width 112 height 28
click at [610, 92] on input "text" at bounding box center [664, 92] width 238 height 28
click at [597, 162] on input "text" at bounding box center [656, 164] width 220 height 26
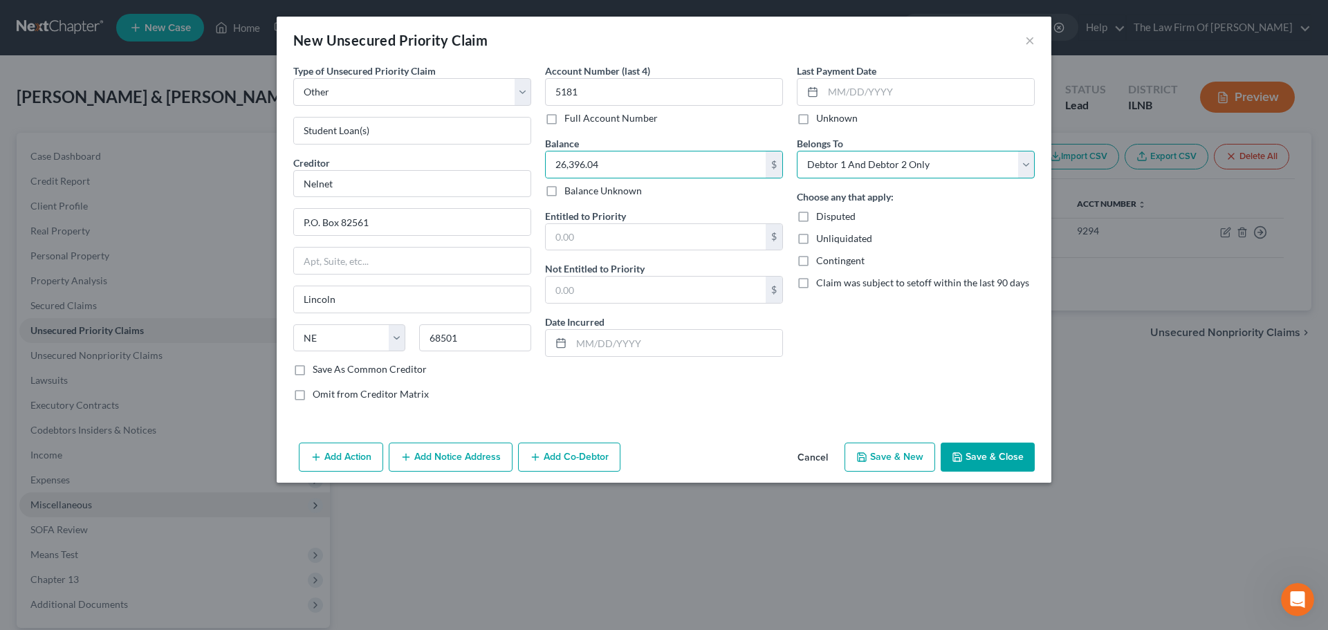
click at [940, 170] on select "Select Debtor 1 Only Debtor 2 Only Debtor 1 And Debtor 2 Only At Least One Of T…" at bounding box center [916, 165] width 238 height 28
click at [797, 151] on select "Select Debtor 1 Only Debtor 2 Only Debtor 1 And Debtor 2 Only At Least One Of T…" at bounding box center [916, 165] width 238 height 28
click at [884, 332] on div "Last Payment Date Unknown Belongs To * Select Debtor 1 Only Debtor 2 Only Debto…" at bounding box center [916, 238] width 252 height 348
click at [584, 163] on input "26,396.04" at bounding box center [656, 164] width 220 height 26
click at [575, 165] on input "26,396.04" at bounding box center [656, 164] width 220 height 26
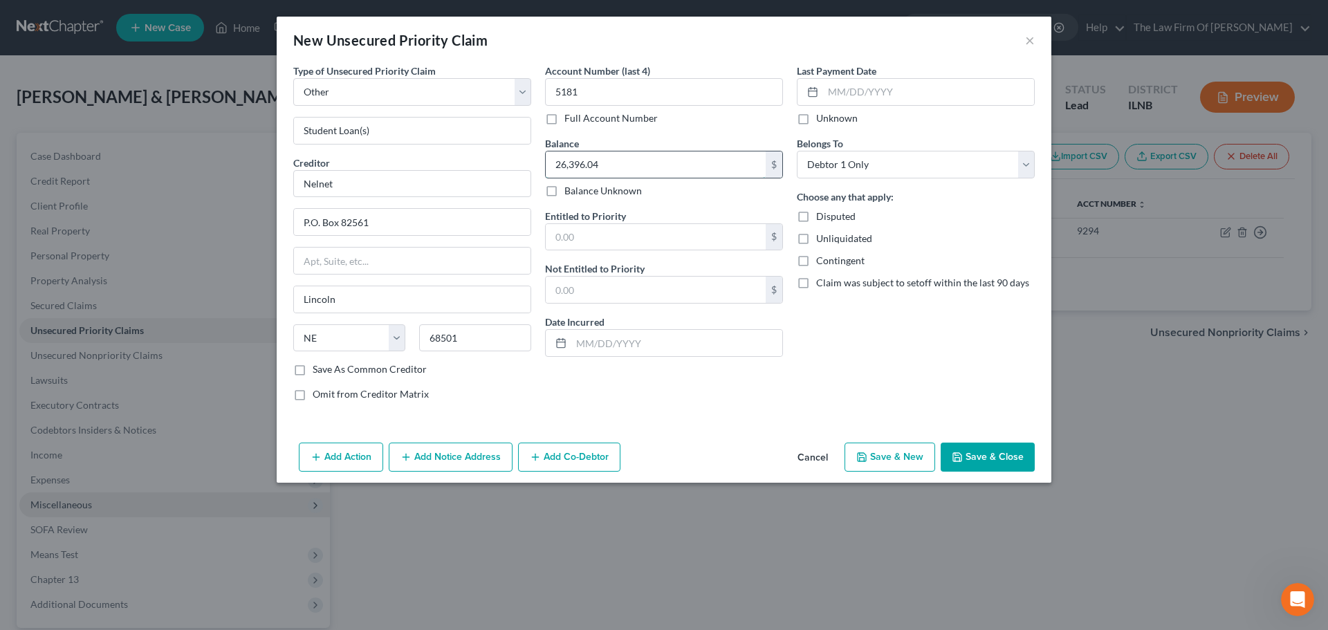
click at [584, 162] on input "26,396.04" at bounding box center [656, 164] width 220 height 26
click at [655, 192] on div "Balance Unknown" at bounding box center [664, 191] width 238 height 14
click at [313, 372] on label "Save As Common Creditor" at bounding box center [370, 369] width 114 height 14
click at [318, 371] on input "Save As Common Creditor" at bounding box center [322, 366] width 9 height 9
click at [587, 239] on input "text" at bounding box center [656, 237] width 220 height 26
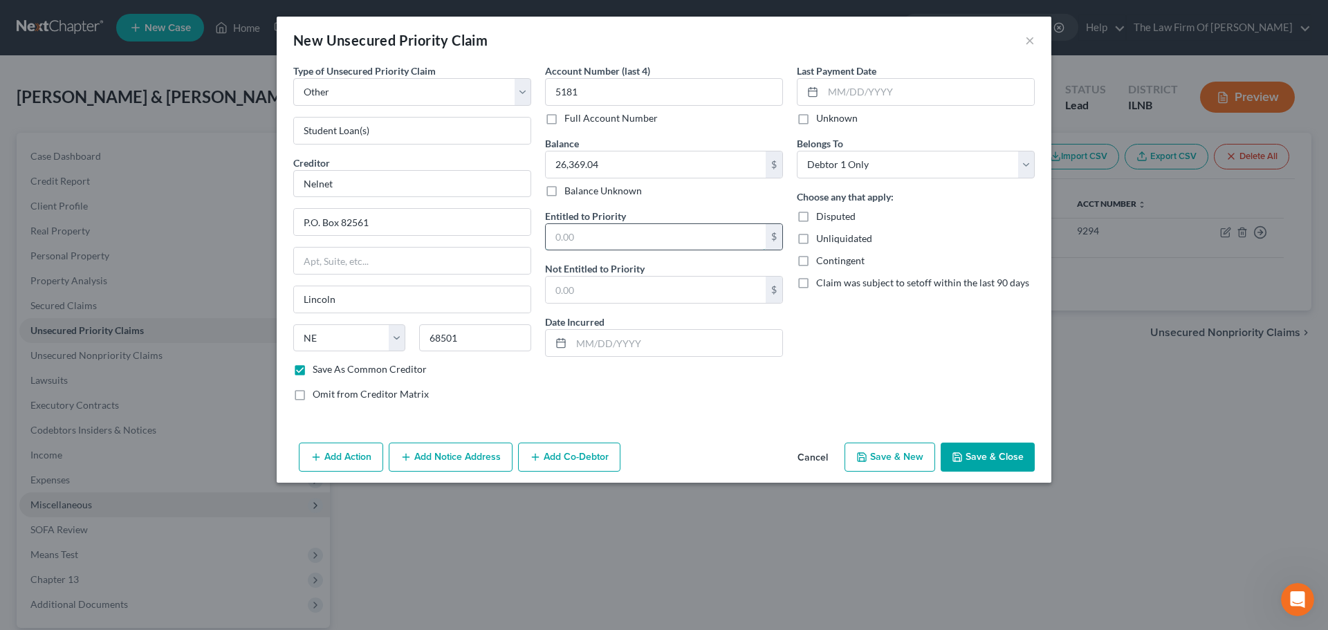
paste input "26,369.04"
click at [667, 400] on div "Account Number (last 4) 5181 Full Account Number Balance 26,369.04 $ Balance Un…" at bounding box center [664, 238] width 252 height 348
click at [982, 460] on button "Save & Close" at bounding box center [987, 457] width 94 height 29
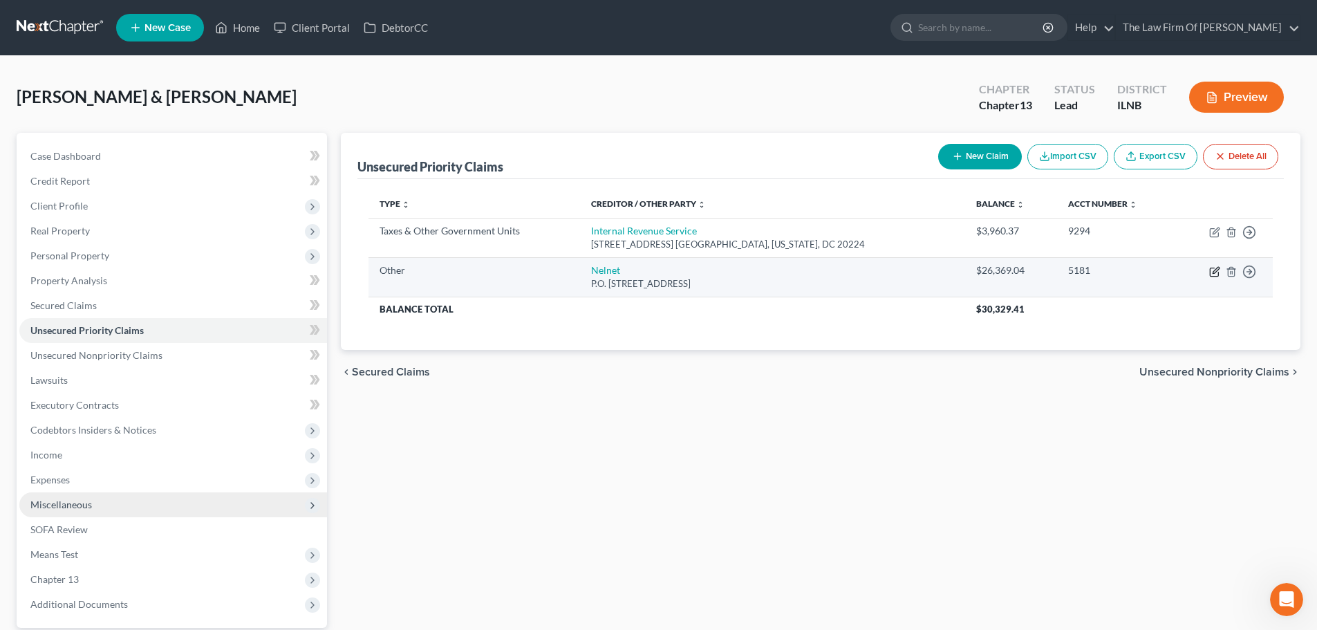
click at [1211, 275] on icon "button" at bounding box center [1214, 272] width 8 height 8
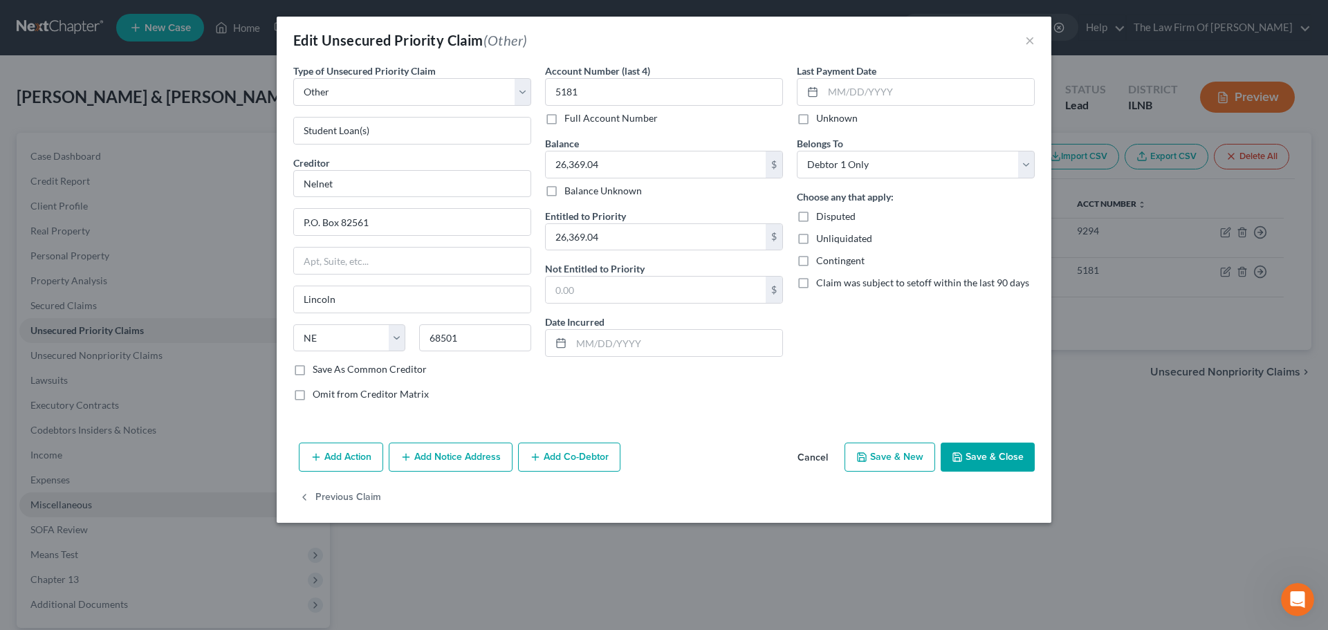
click at [313, 369] on label "Save As Common Creditor" at bounding box center [370, 369] width 114 height 14
click at [318, 369] on input "Save As Common Creditor" at bounding box center [322, 366] width 9 height 9
click at [1003, 458] on button "Save & Close" at bounding box center [987, 457] width 94 height 29
